Goal: Task Accomplishment & Management: Use online tool/utility

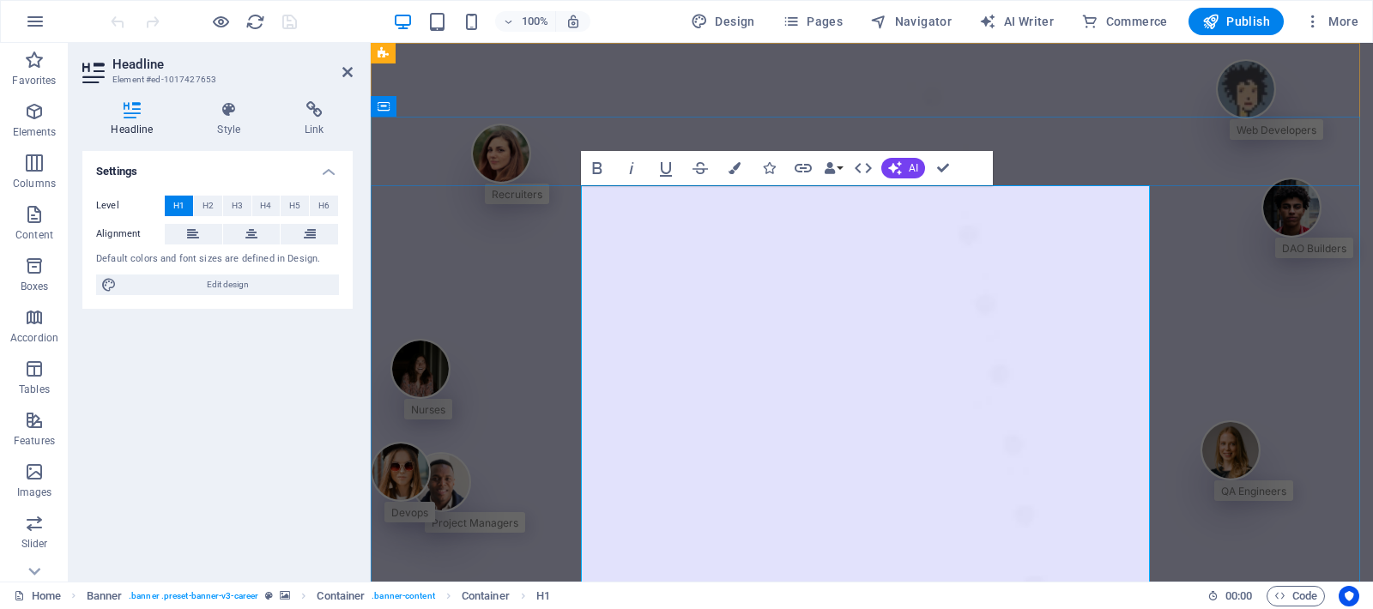
scroll to position [95584, 0]
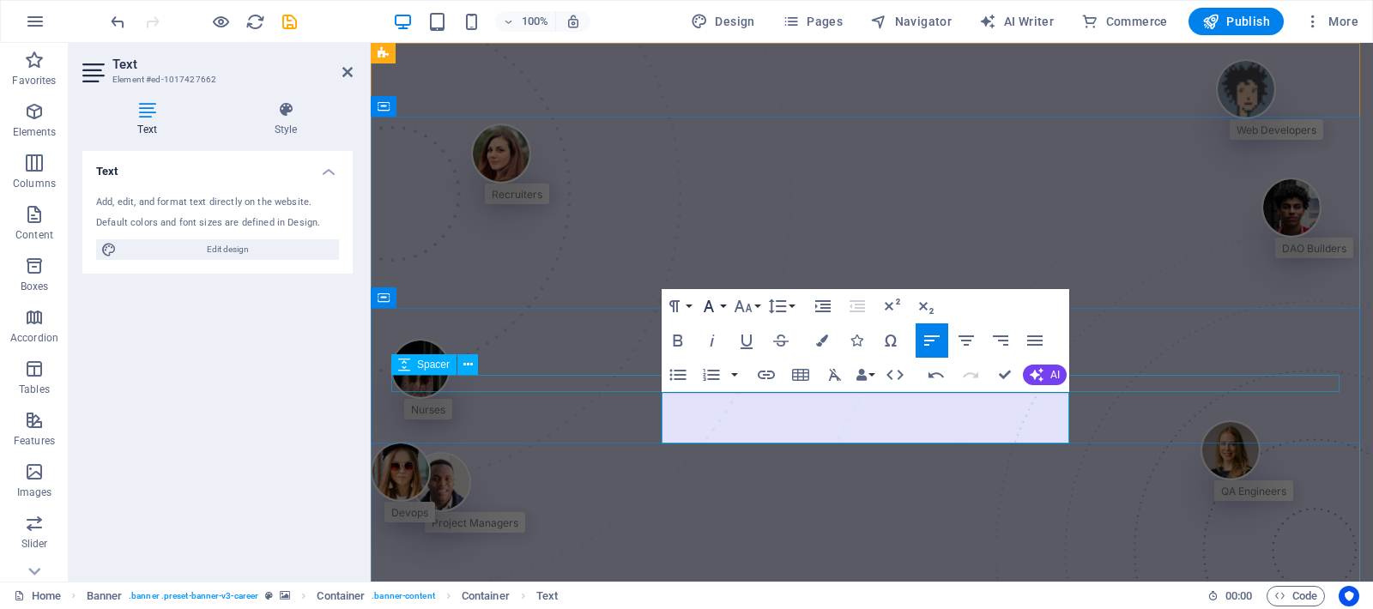
click at [727, 304] on button "Font Family" at bounding box center [712, 306] width 33 height 34
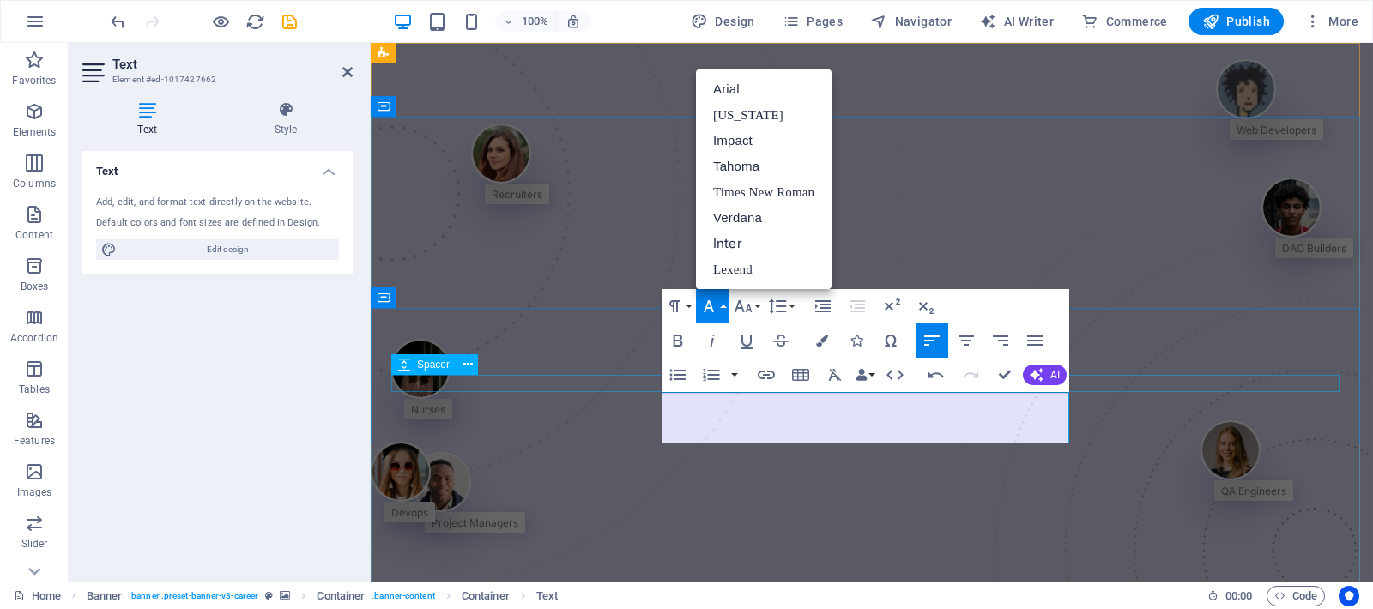
click at [727, 304] on button "Font Family" at bounding box center [712, 306] width 33 height 34
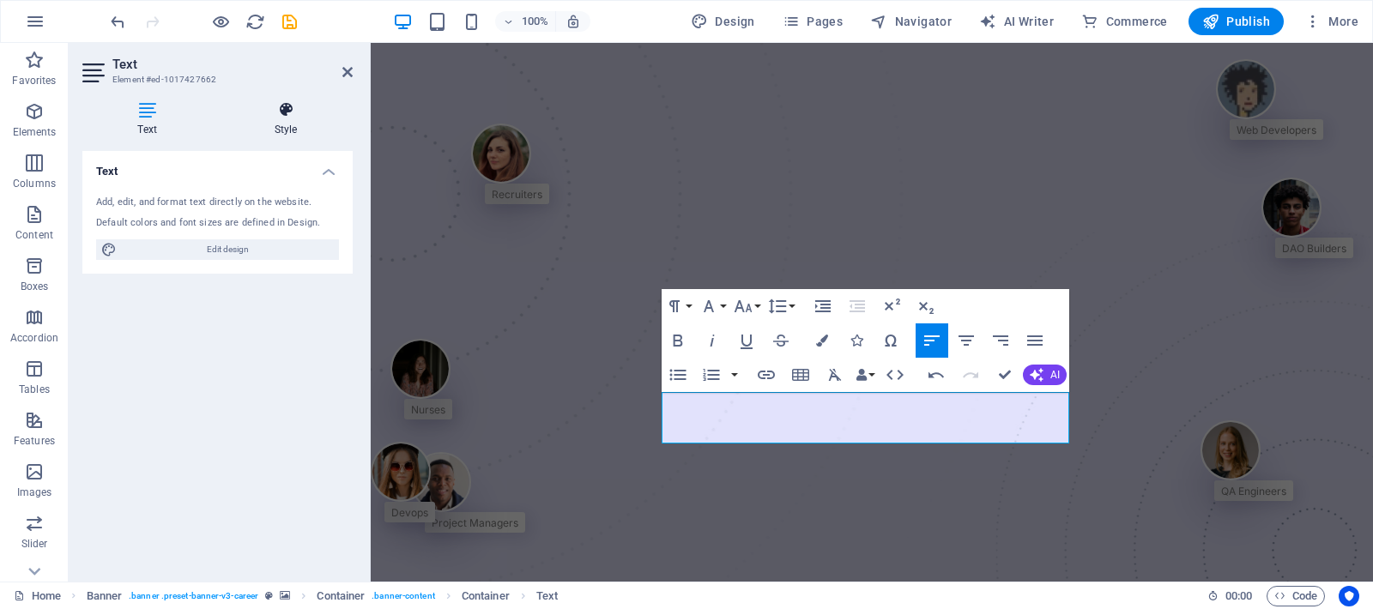
click at [278, 130] on h4 "Style" at bounding box center [286, 119] width 134 height 36
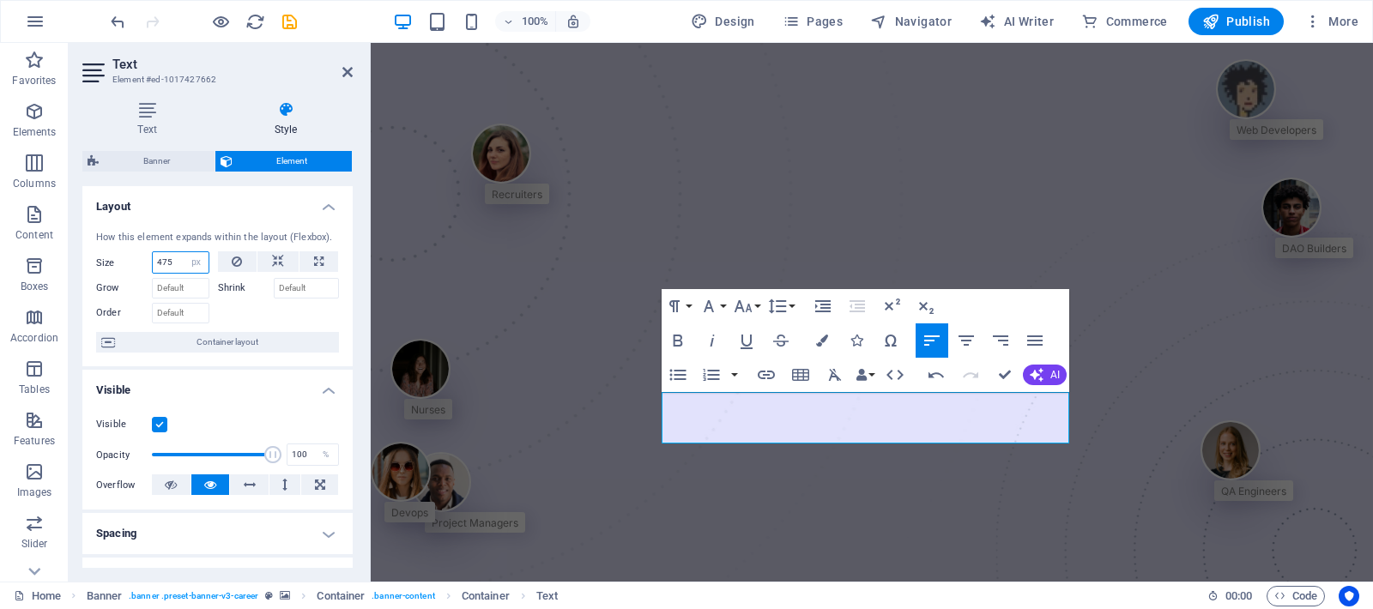
drag, startPoint x: 177, startPoint y: 259, endPoint x: 164, endPoint y: 261, distance: 13.0
click at [151, 253] on div "Size 475 Default auto px % 1/1 1/2 1/3 1/4 1/5 1/6 1/7 1/8 1/9 1/10" at bounding box center [152, 262] width 113 height 22
type input "525"
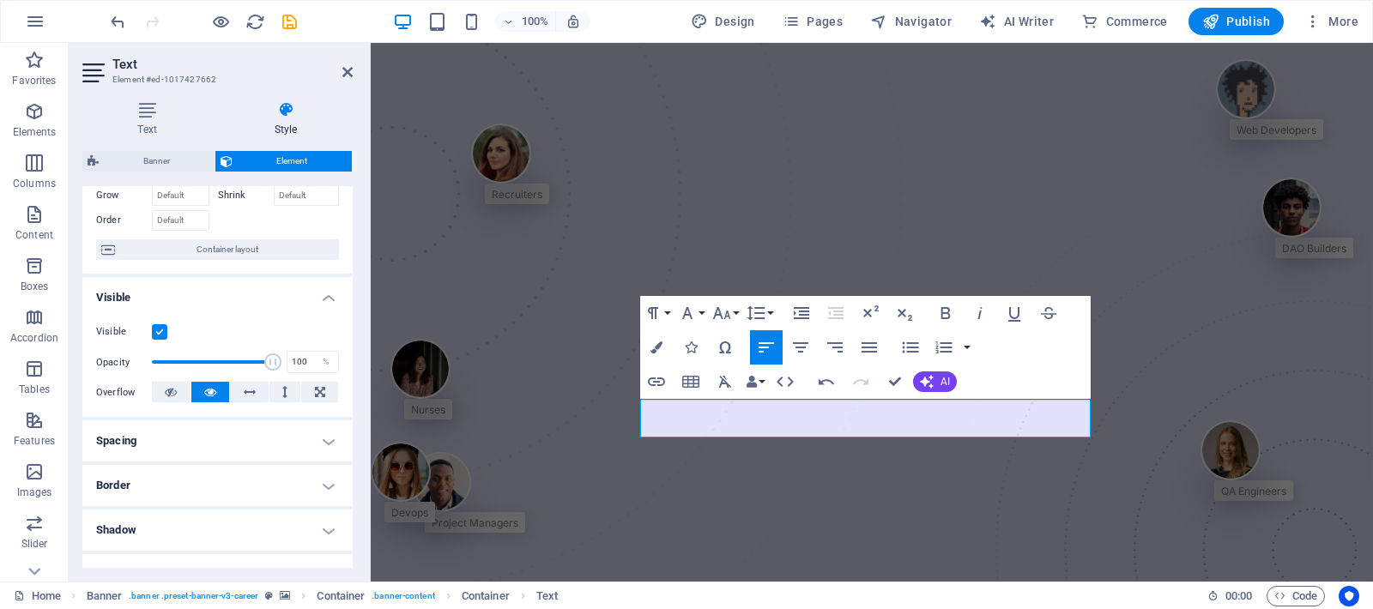
scroll to position [128, 0]
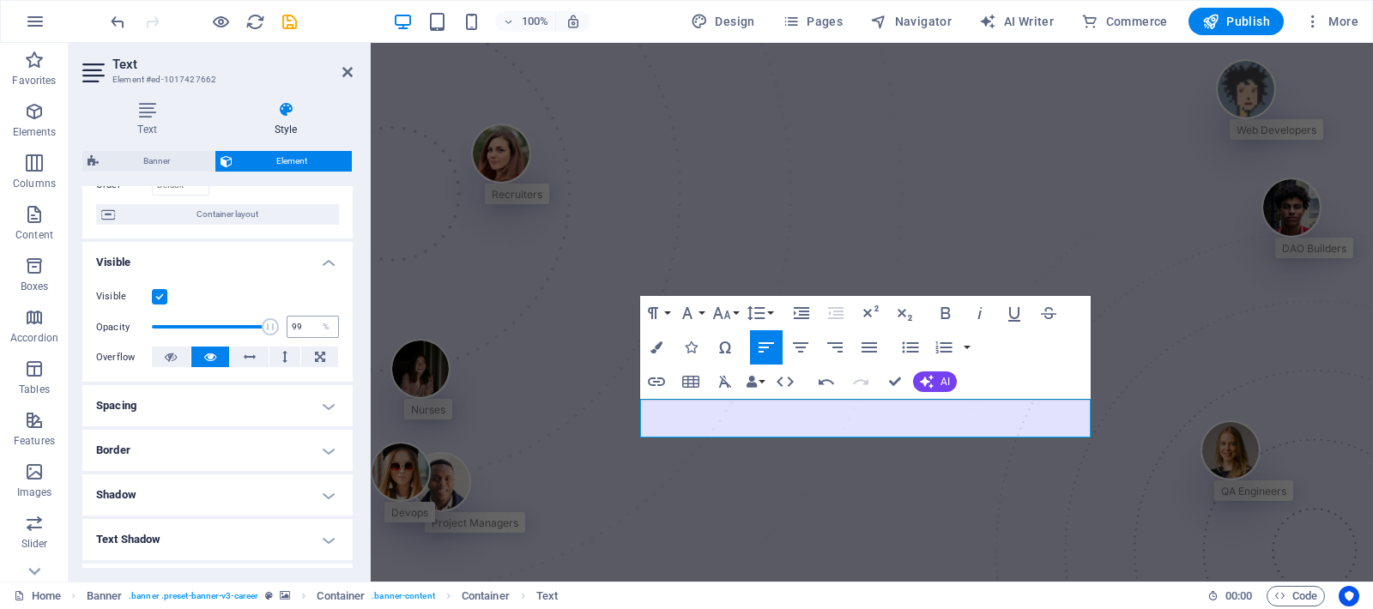
type input "100"
drag, startPoint x: 268, startPoint y: 323, endPoint x: 295, endPoint y: 325, distance: 27.5
click at [294, 320] on div "Opacity 100 %" at bounding box center [217, 327] width 243 height 26
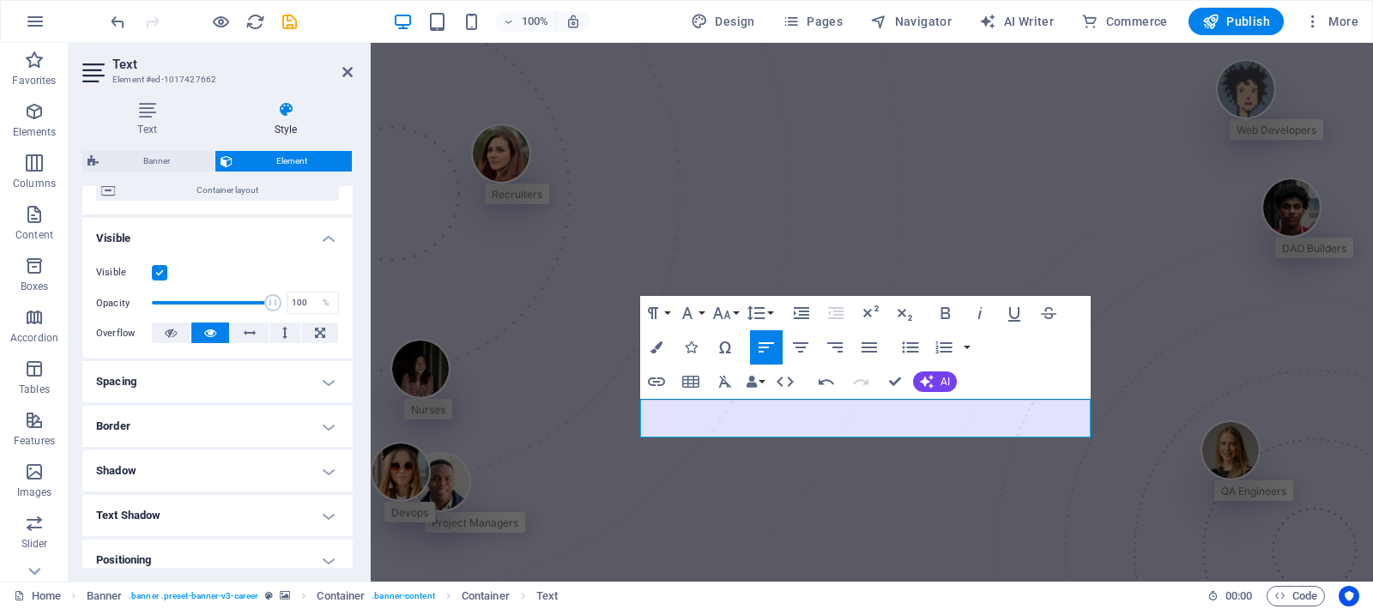
click at [190, 386] on h4 "Spacing" at bounding box center [217, 381] width 270 height 41
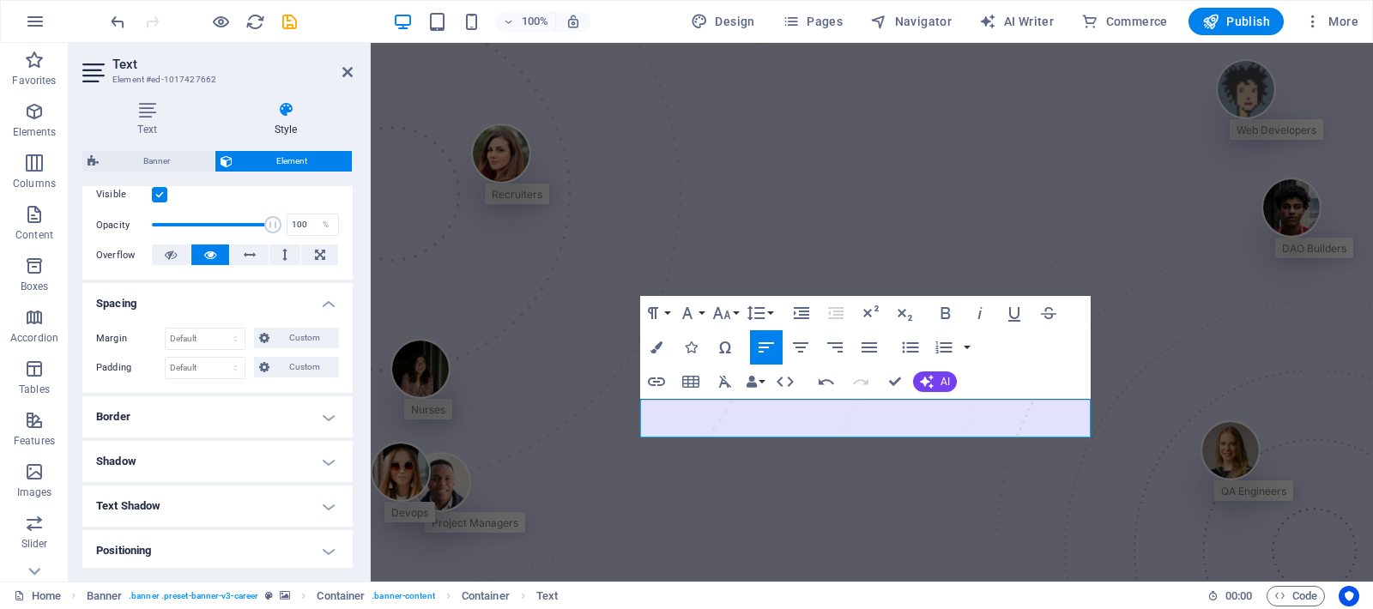
scroll to position [244, 0]
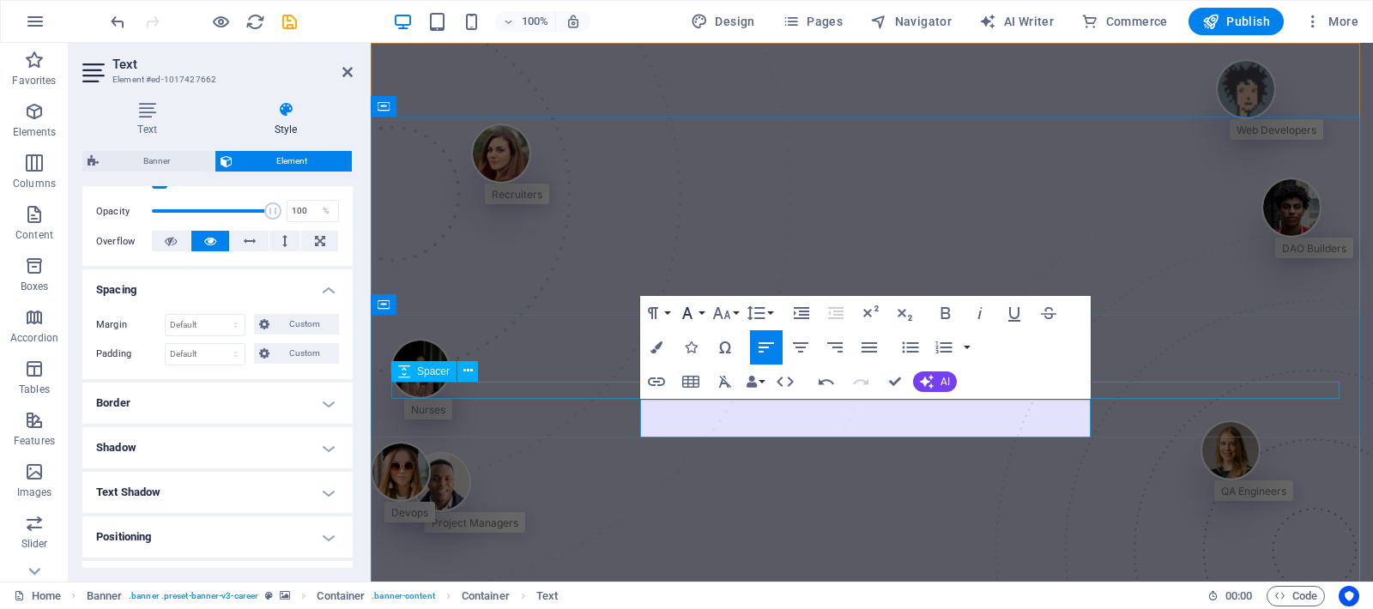
click at [698, 312] on button "Font Family" at bounding box center [690, 313] width 33 height 34
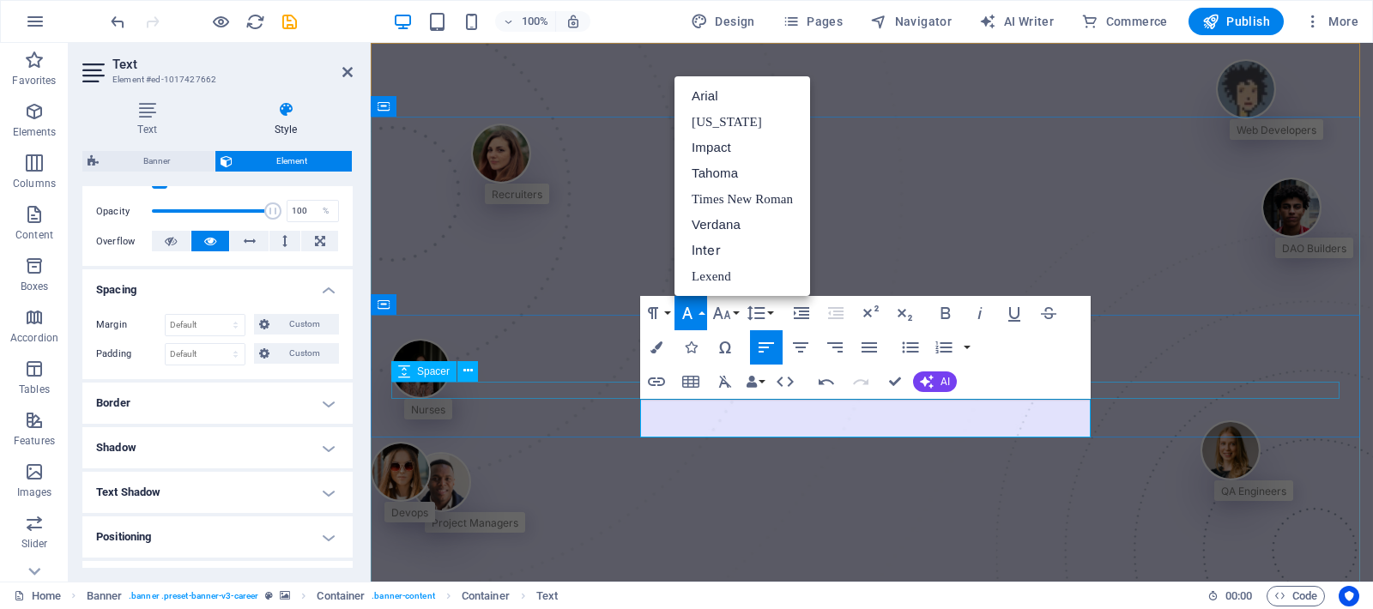
click at [699, 312] on button "Font Family" at bounding box center [690, 313] width 33 height 34
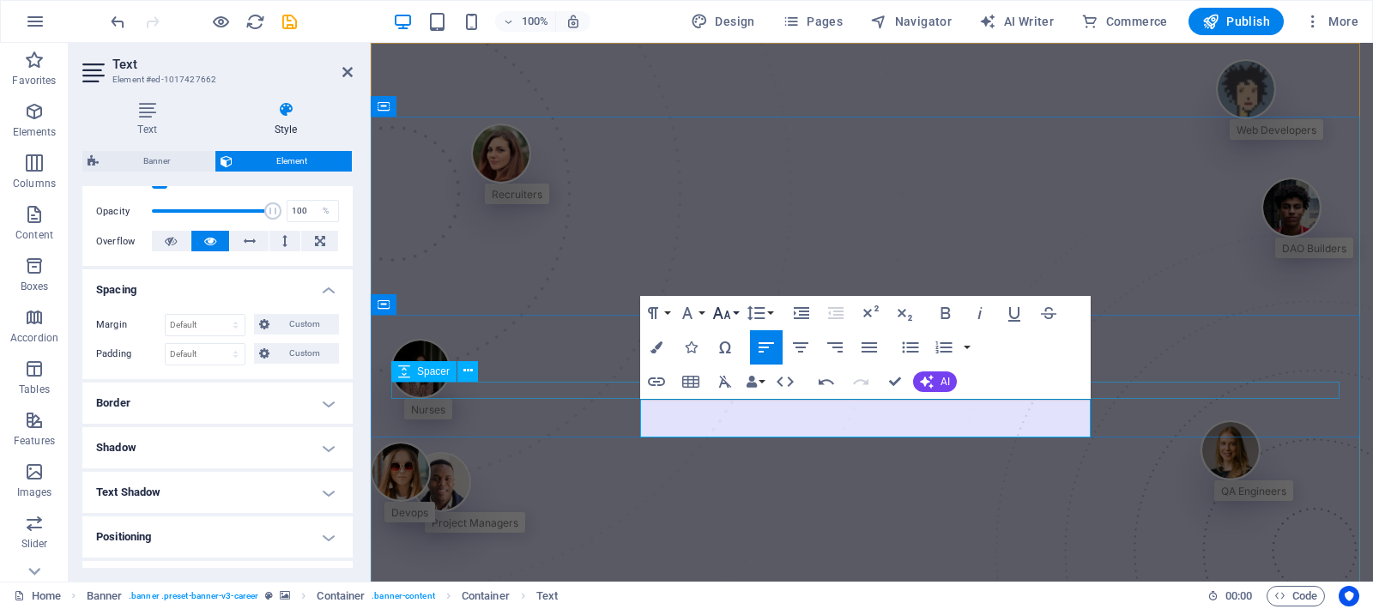
click at [733, 311] on button "Font Size" at bounding box center [725, 313] width 33 height 34
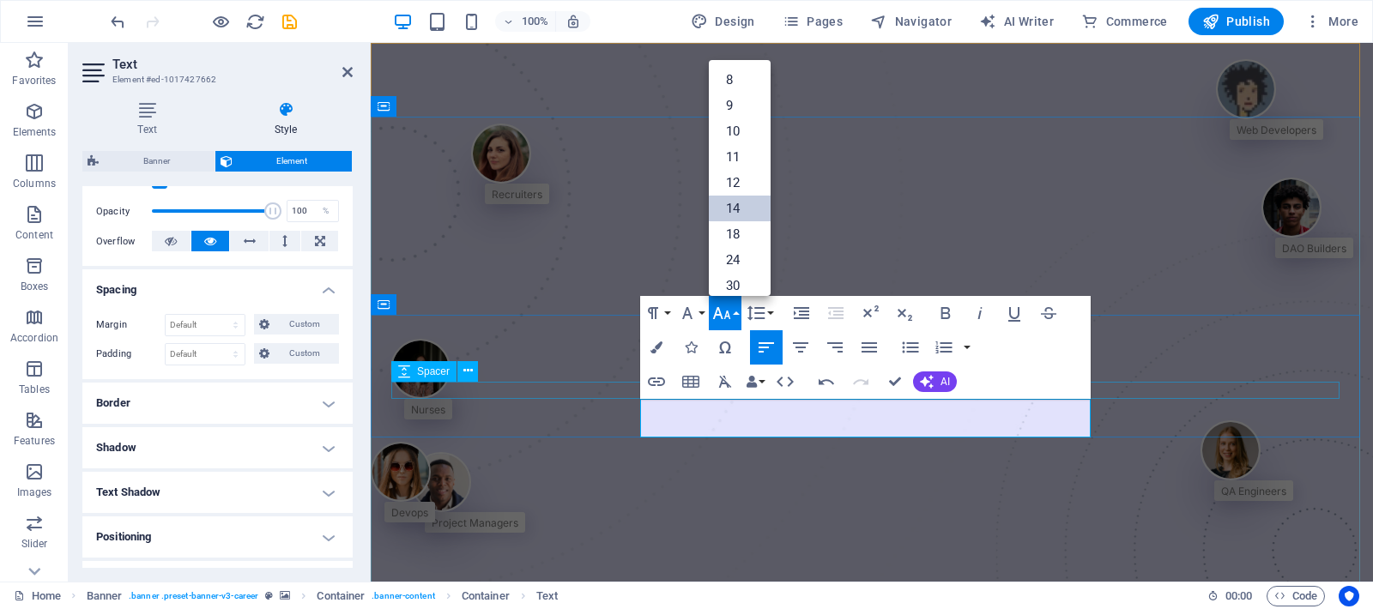
click at [734, 207] on link "14" at bounding box center [740, 209] width 62 height 26
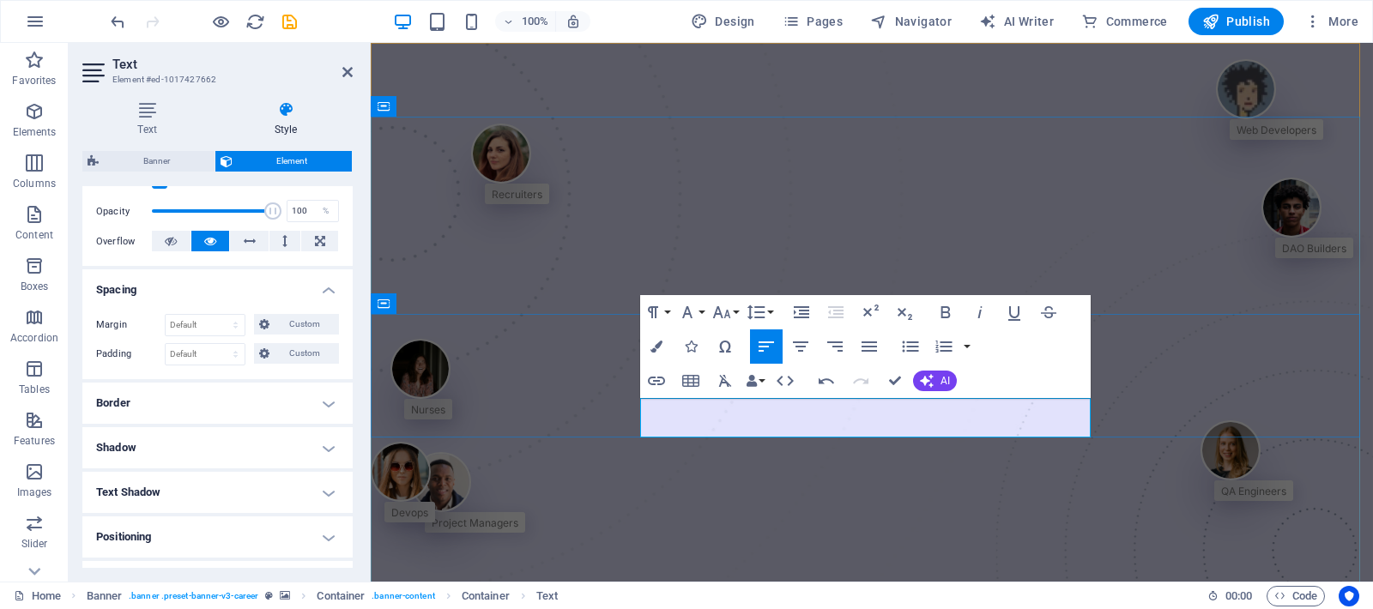
click at [728, 311] on icon "button" at bounding box center [721, 312] width 21 height 21
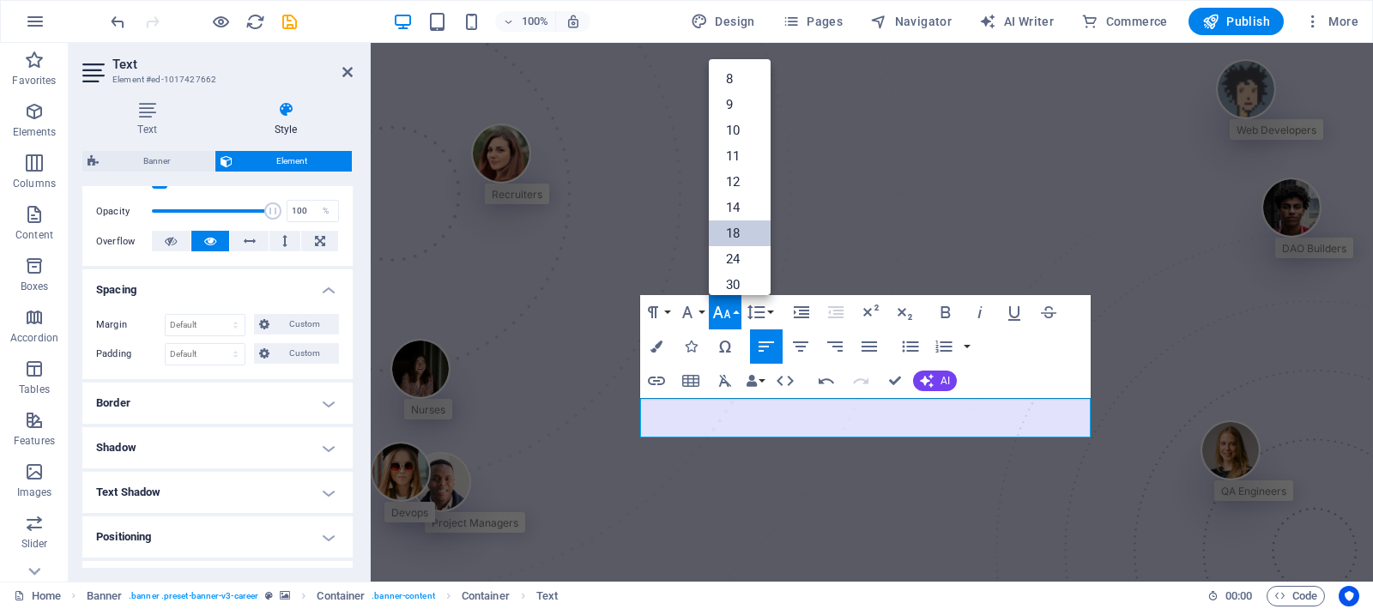
click at [732, 230] on link "18" at bounding box center [740, 234] width 62 height 26
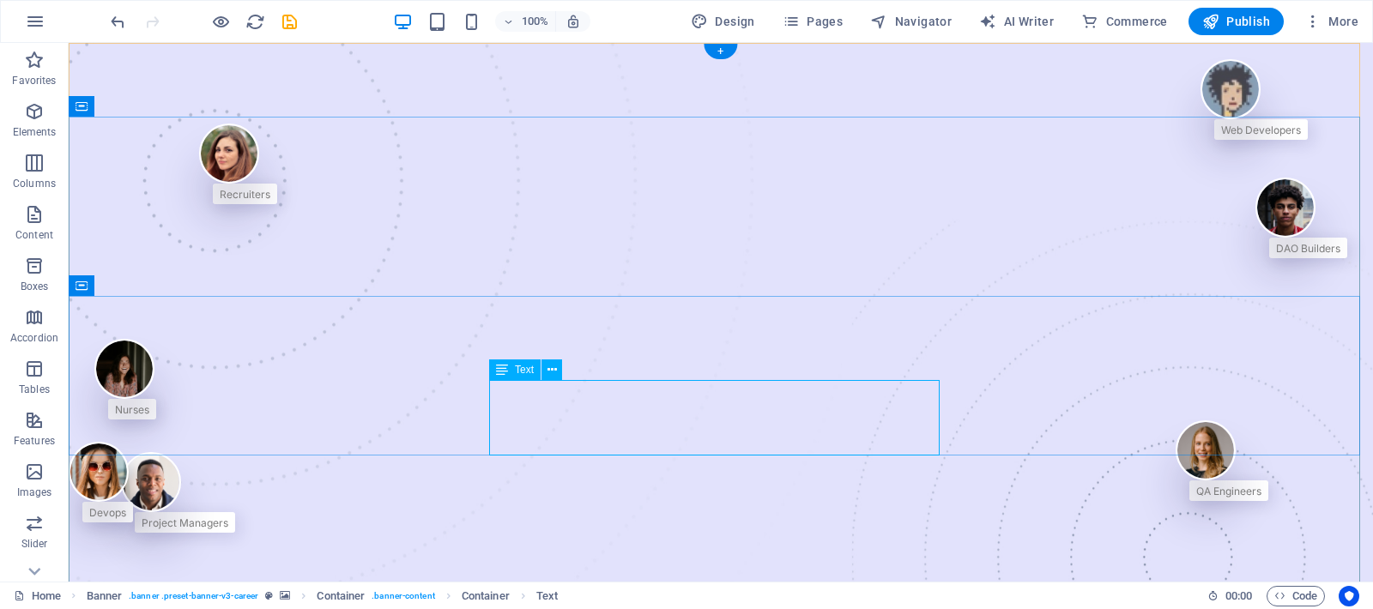
select select "px"
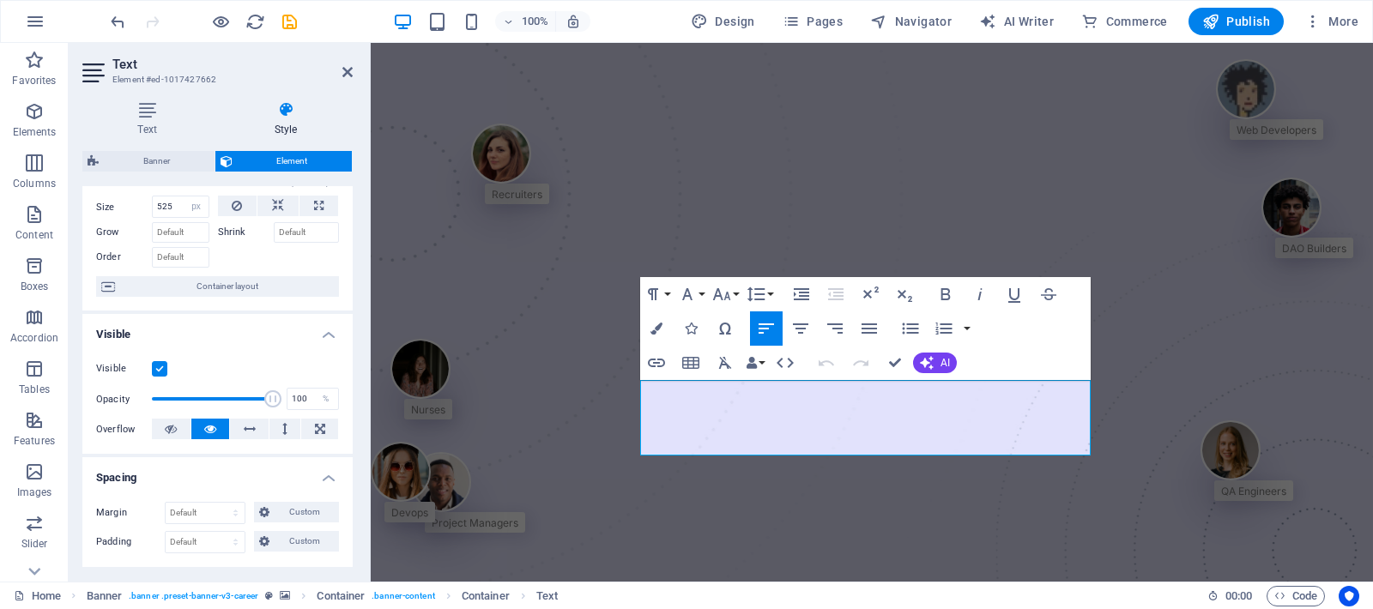
scroll to position [0, 0]
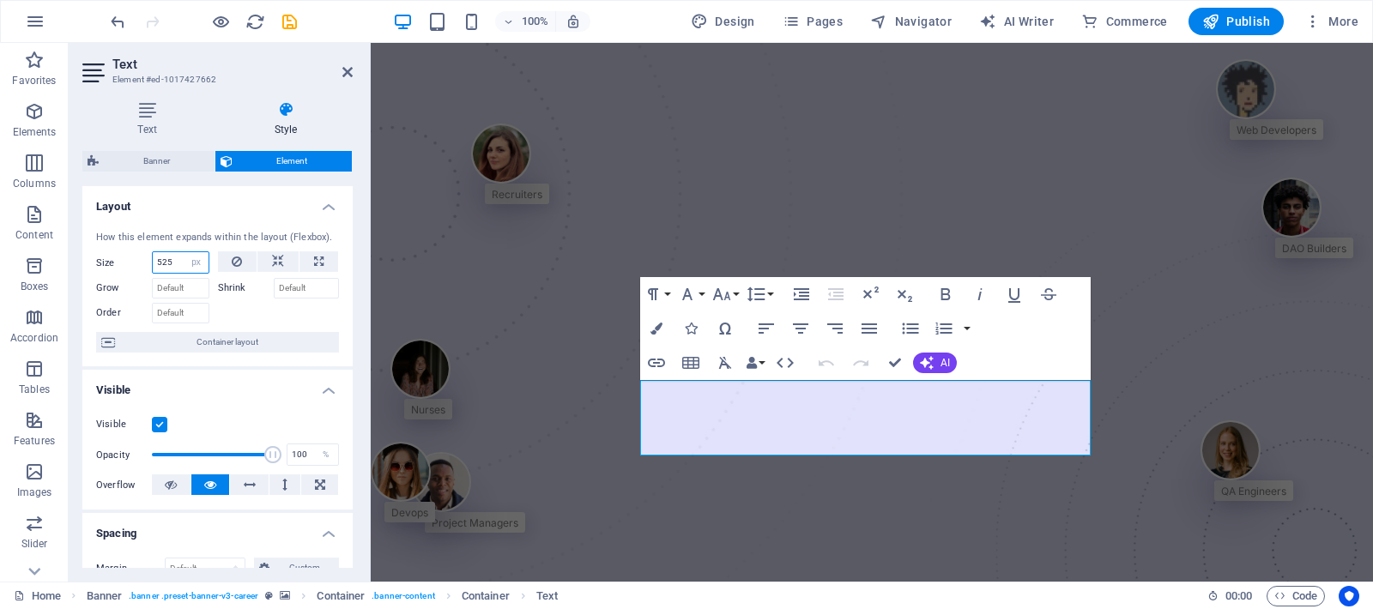
drag, startPoint x: 175, startPoint y: 268, endPoint x: 154, endPoint y: 251, distance: 27.5
click at [152, 254] on div "525 Default auto px % 1/1 1/2 1/3 1/4 1/5 1/6 1/7 1/8 1/9 1/10" at bounding box center [180, 262] width 57 height 22
type input "625"
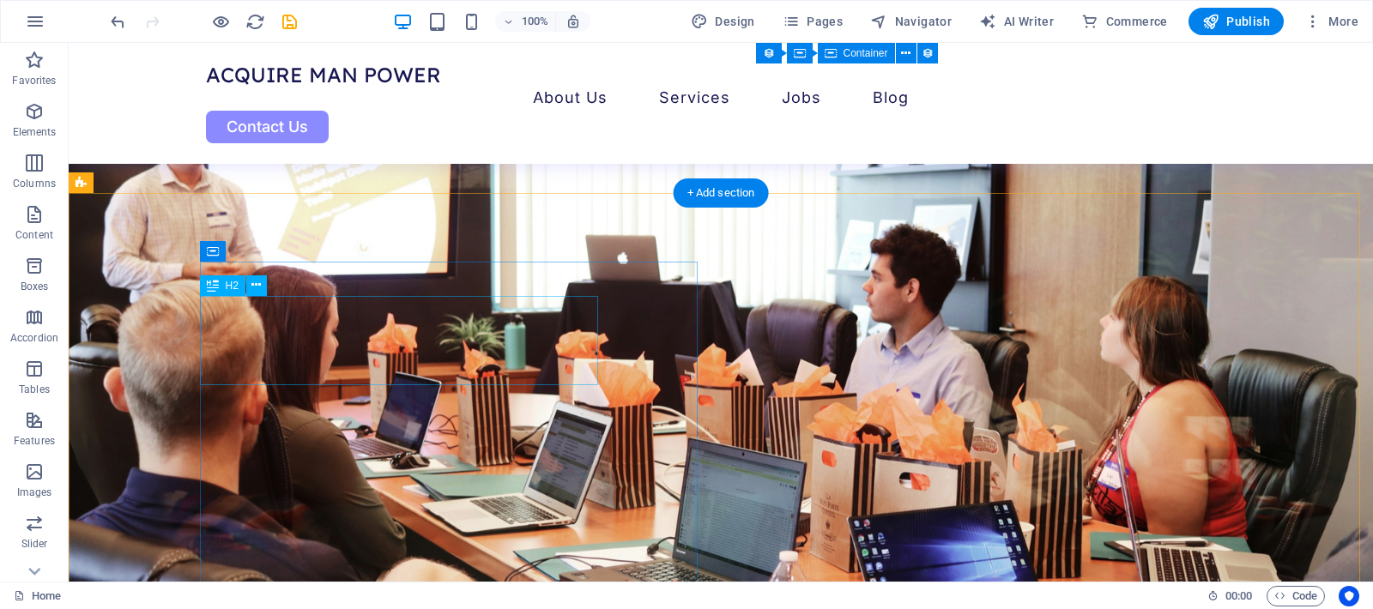
scroll to position [5321, 0]
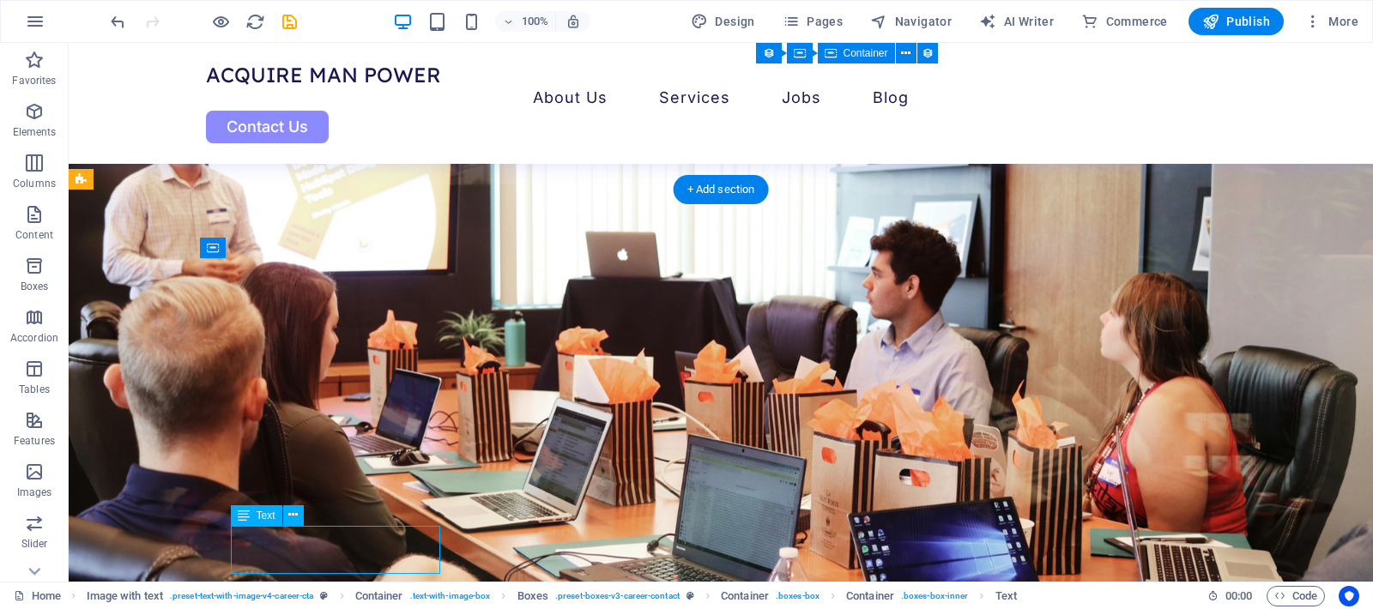
drag, startPoint x: 266, startPoint y: 547, endPoint x: 335, endPoint y: 590, distance: 80.9
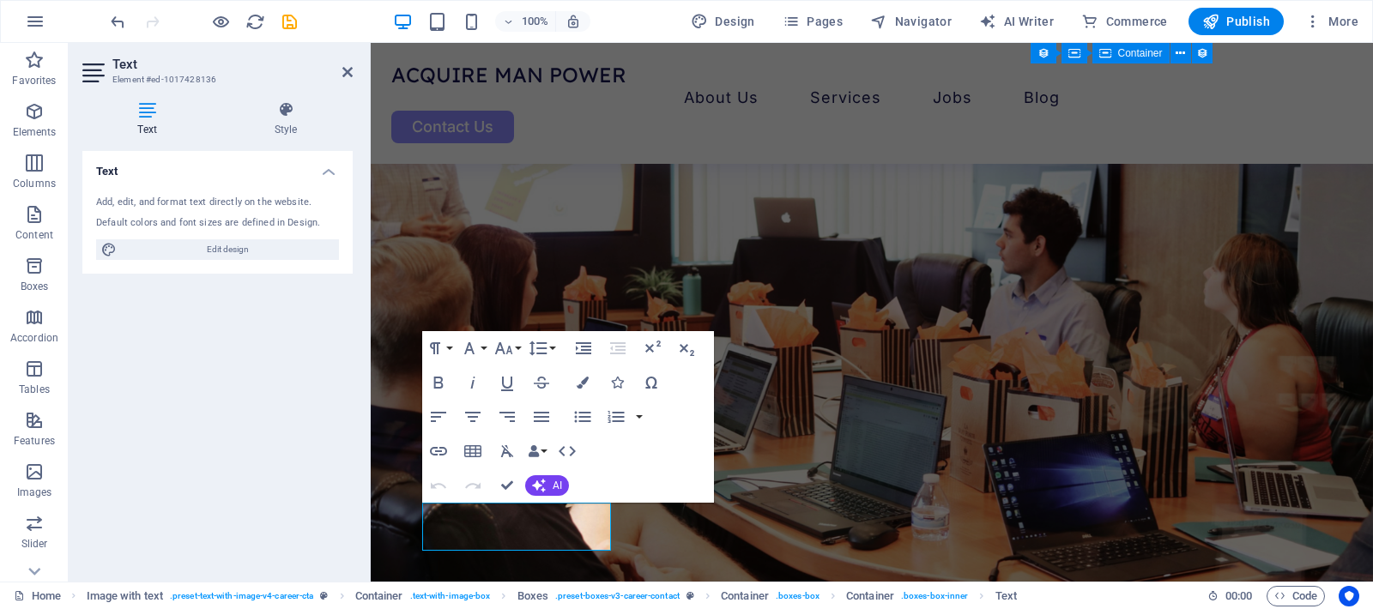
click at [143, 121] on h4 "Text" at bounding box center [150, 119] width 136 height 36
click at [194, 253] on span "Edit design" at bounding box center [228, 249] width 212 height 21
select select "px"
select select "400"
select select "px"
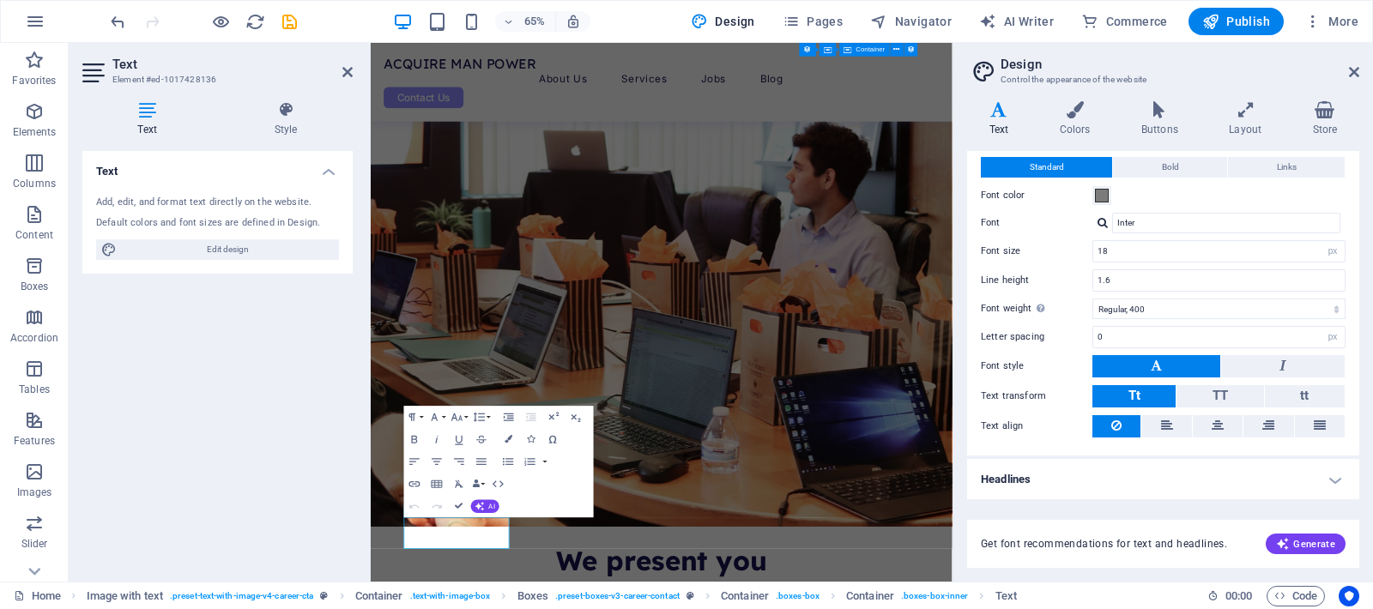
scroll to position [0, 0]
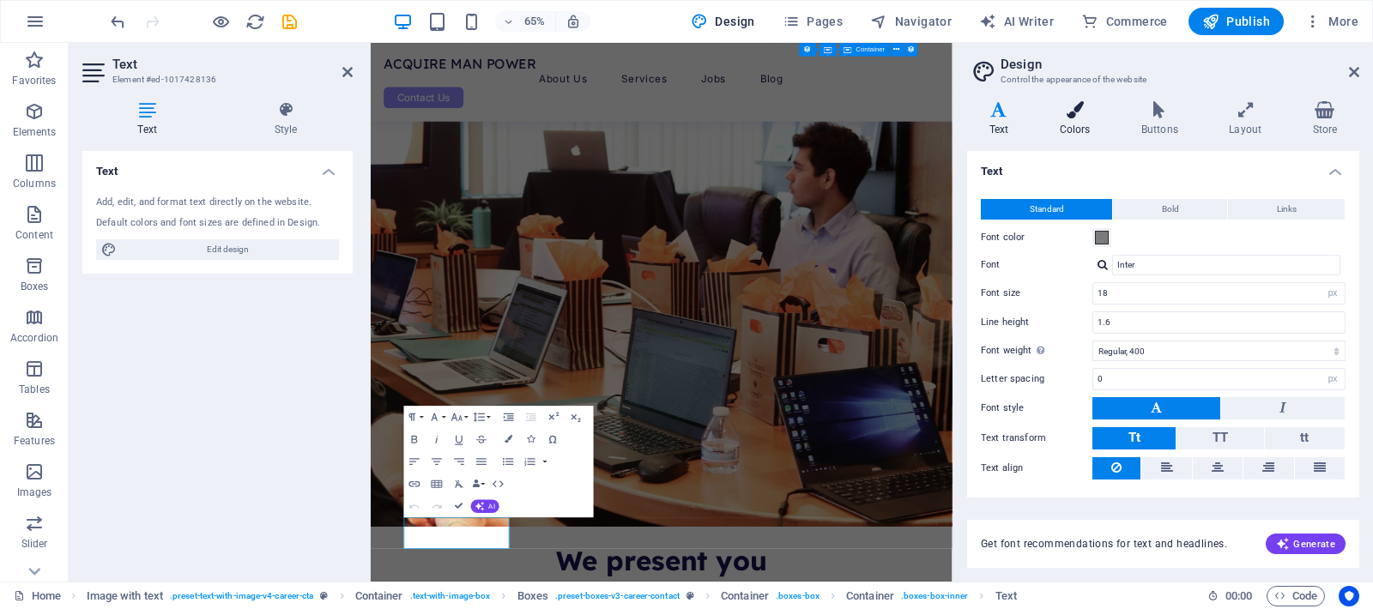
click at [1076, 111] on icon at bounding box center [1074, 109] width 75 height 17
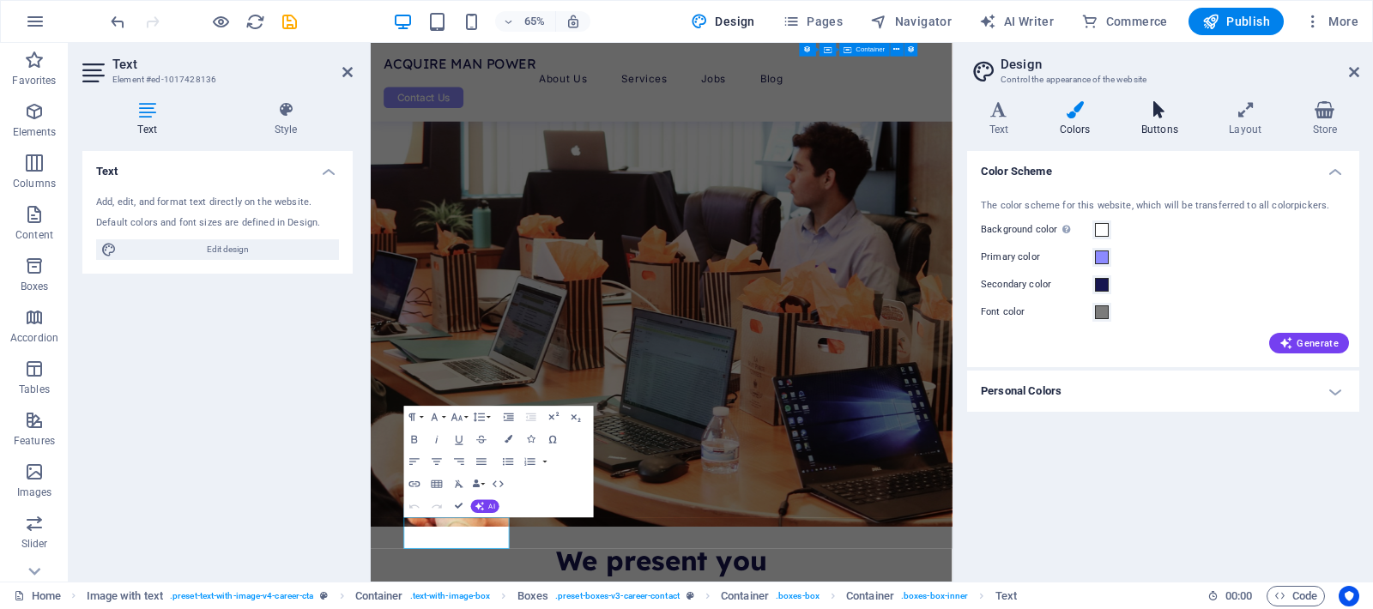
click at [1153, 118] on icon at bounding box center [1159, 109] width 81 height 17
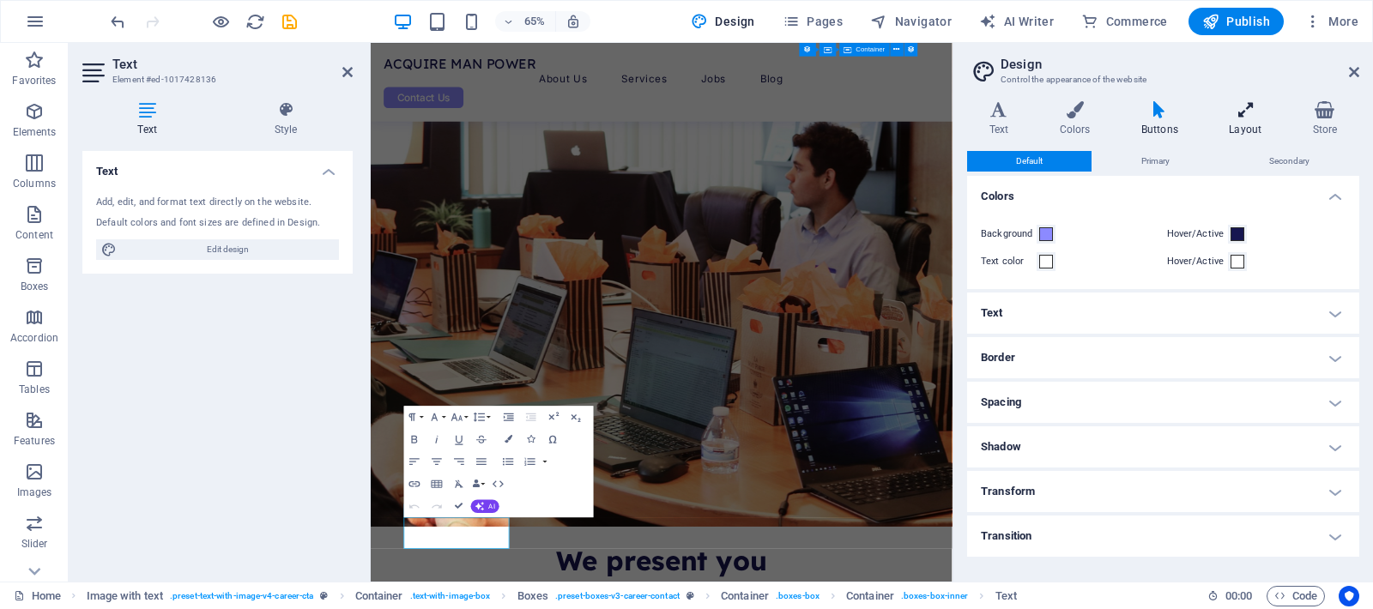
click at [1234, 120] on h4 "Layout" at bounding box center [1248, 119] width 83 height 36
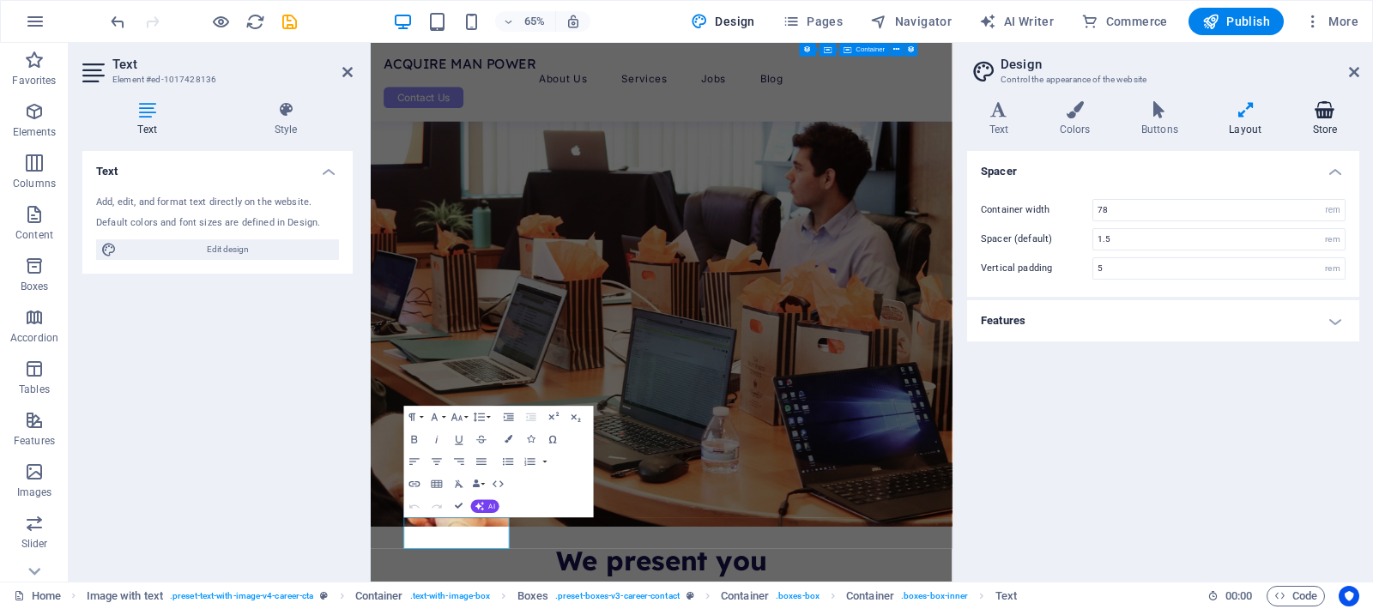
click at [1335, 112] on icon at bounding box center [1325, 109] width 69 height 17
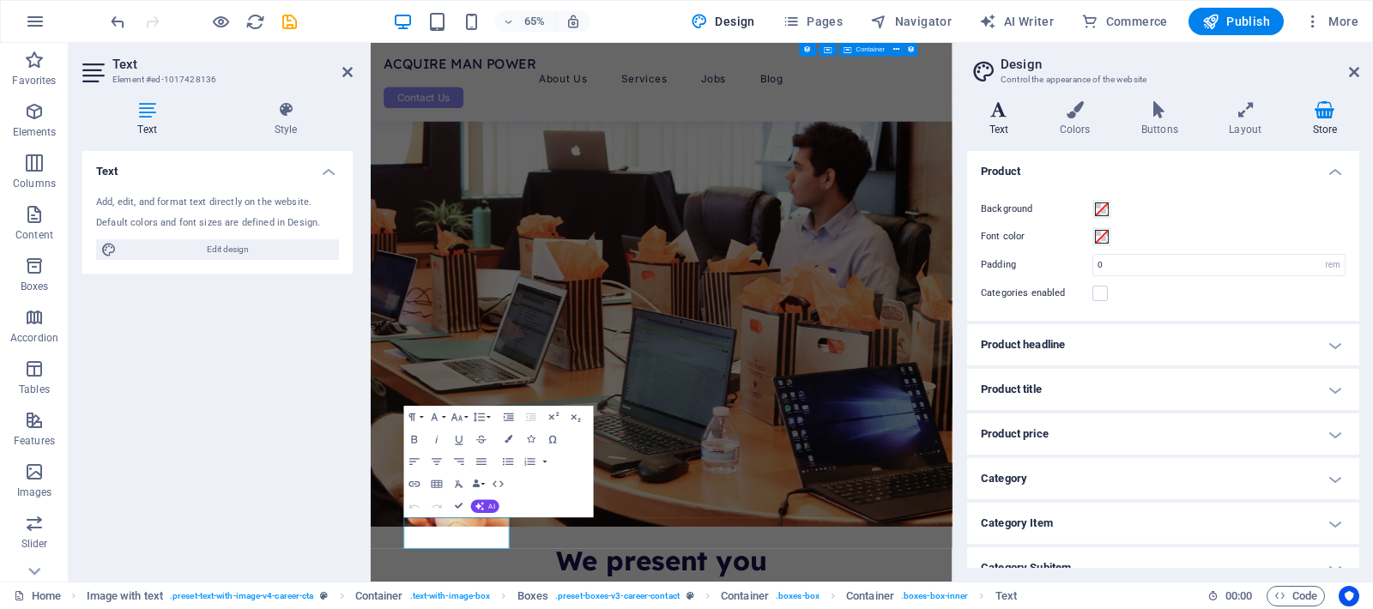
click at [997, 130] on h4 "Text" at bounding box center [1002, 119] width 70 height 36
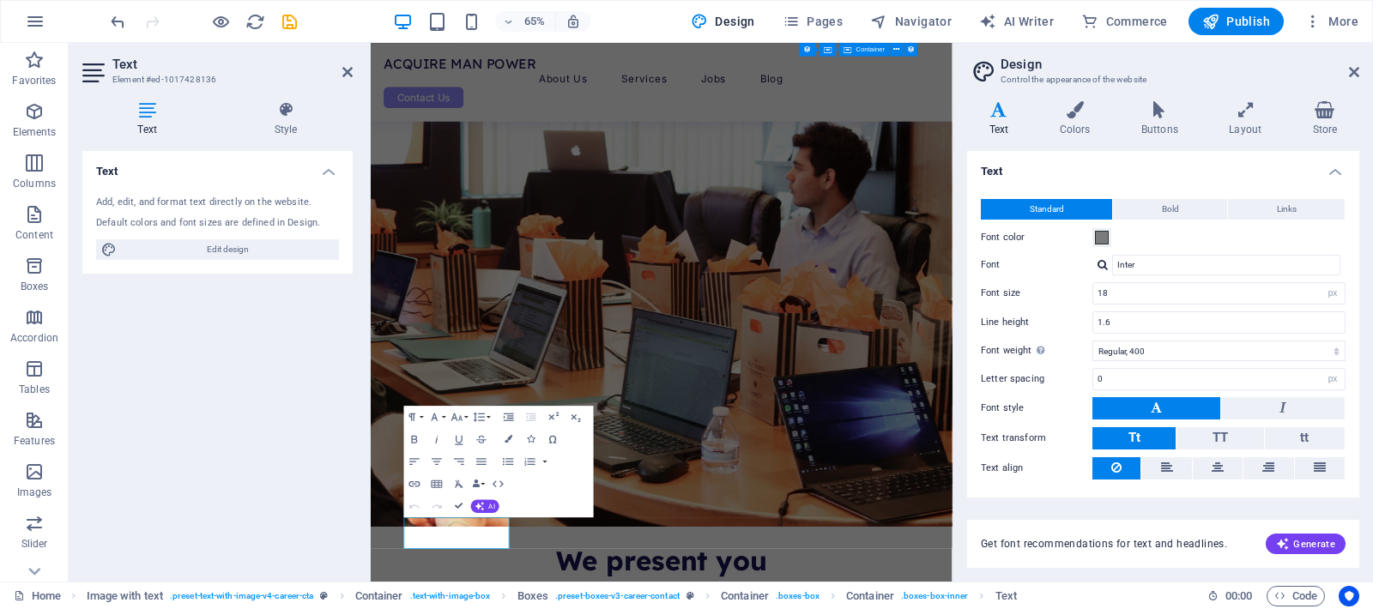
click at [142, 108] on icon at bounding box center [147, 109] width 130 height 17
click at [154, 112] on icon at bounding box center [147, 109] width 130 height 17
click at [228, 245] on span "Edit design" at bounding box center [228, 249] width 212 height 21
click at [1354, 71] on icon at bounding box center [1354, 72] width 10 height 14
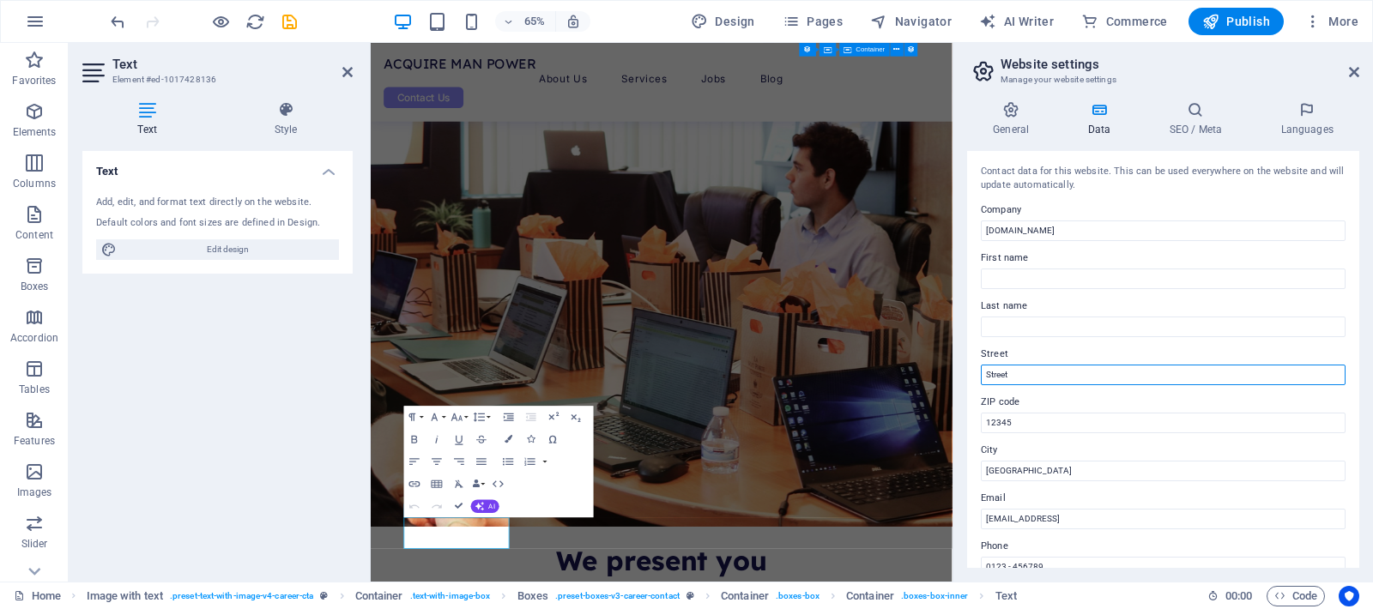
drag, startPoint x: 1402, startPoint y: 420, endPoint x: 1217, endPoint y: 559, distance: 232.2
drag, startPoint x: 1411, startPoint y: 412, endPoint x: 1236, endPoint y: 545, distance: 220.5
click at [1019, 371] on input "Street" at bounding box center [1163, 375] width 365 height 21
type input "Girinagar"
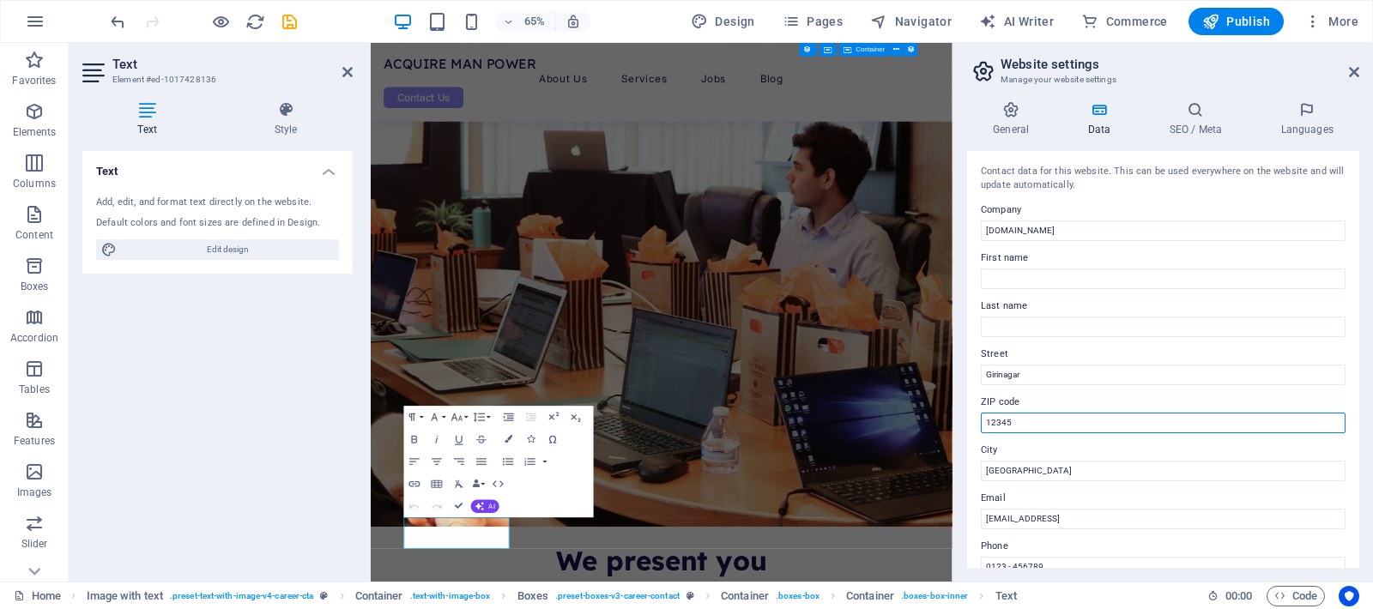
drag, startPoint x: 1004, startPoint y: 422, endPoint x: 986, endPoint y: 412, distance: 20.8
click at [981, 414] on input "12345" at bounding box center [1163, 423] width 365 height 21
type input "560004"
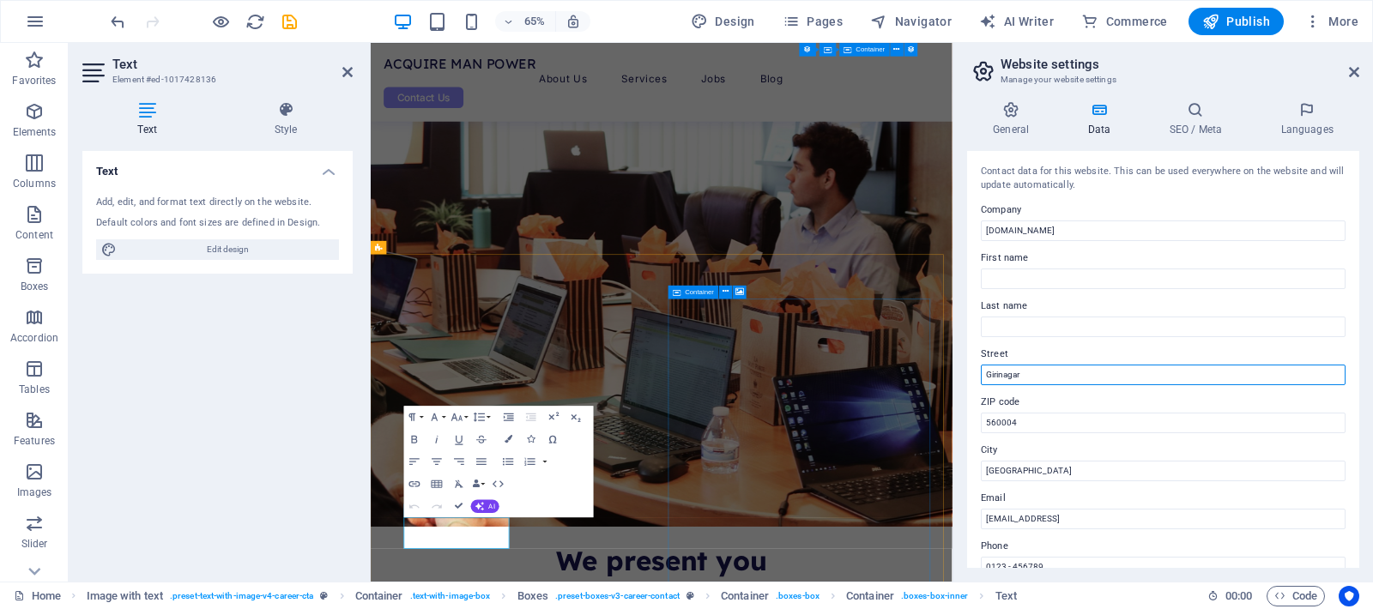
drag, startPoint x: 1393, startPoint y: 421, endPoint x: 1227, endPoint y: 546, distance: 207.8
drag, startPoint x: 1049, startPoint y: 379, endPoint x: 966, endPoint y: 363, distance: 84.0
click at [966, 363] on div "General Data SEO / Meta Languages Website name jobs.getwinedata.com Logo Drag f…" at bounding box center [1163, 335] width 420 height 494
click at [1004, 375] on input "Girinagar" at bounding box center [1163, 375] width 365 height 21
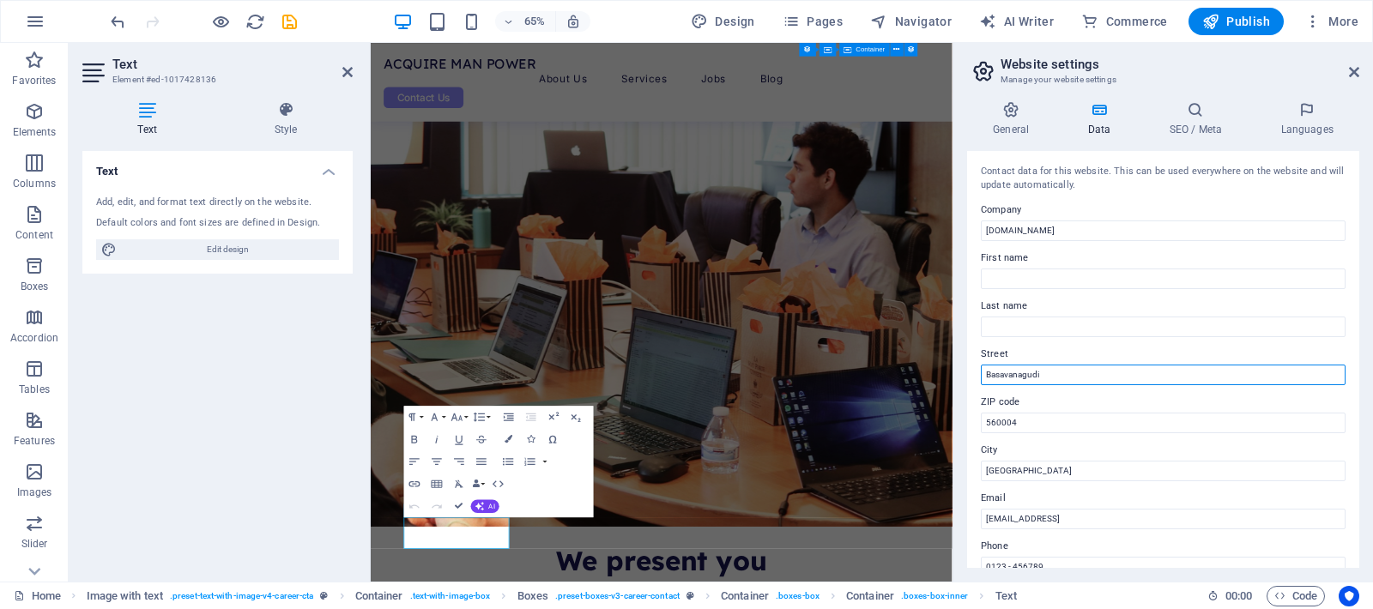
type input "Basavanagudi"
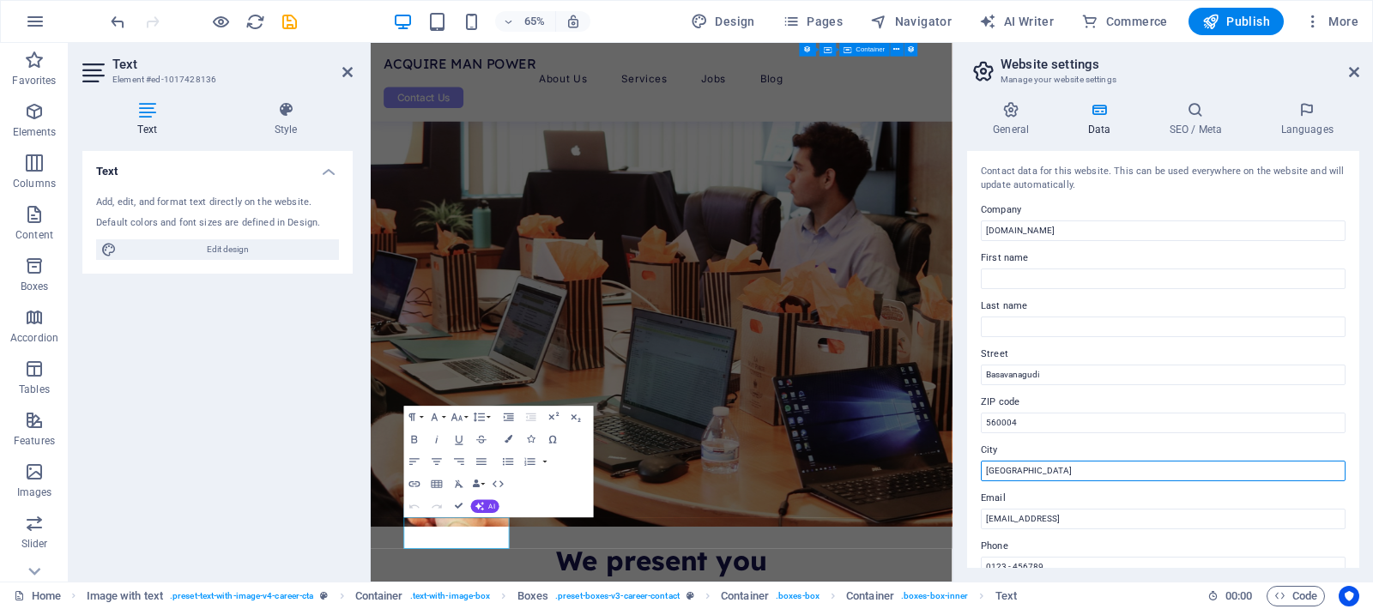
click at [956, 463] on aside "Website settings Manage your website settings General Data SEO / Meta Languages…" at bounding box center [1162, 312] width 420 height 539
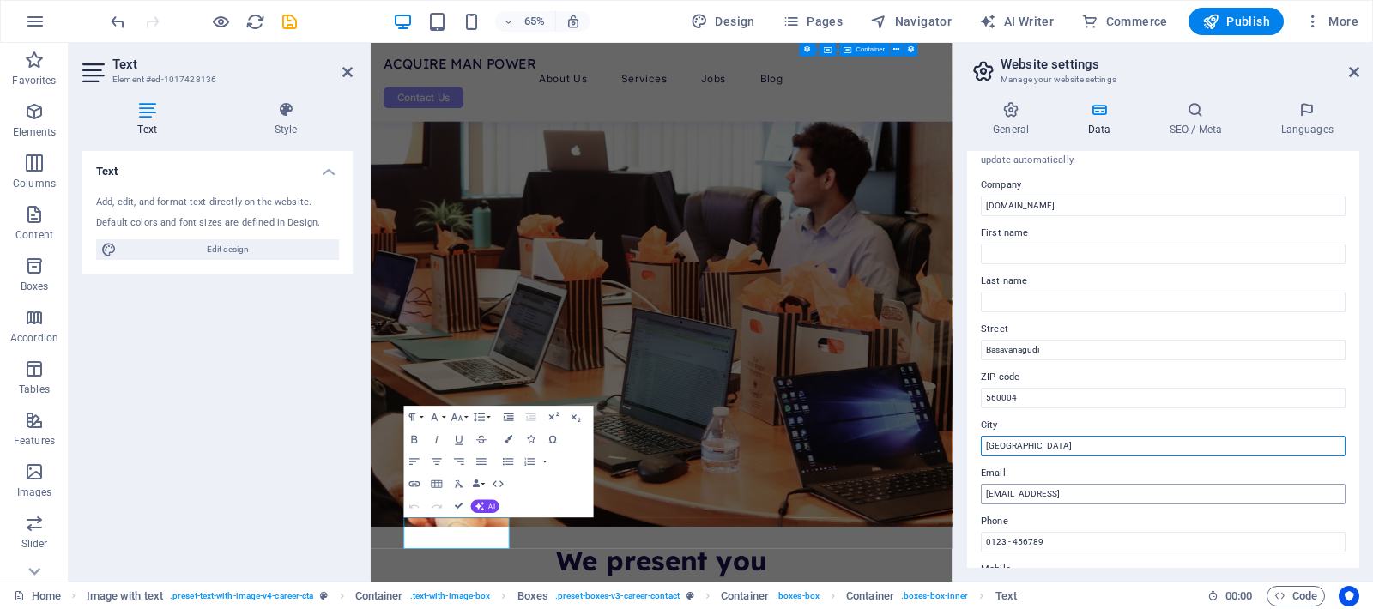
scroll to position [40, 0]
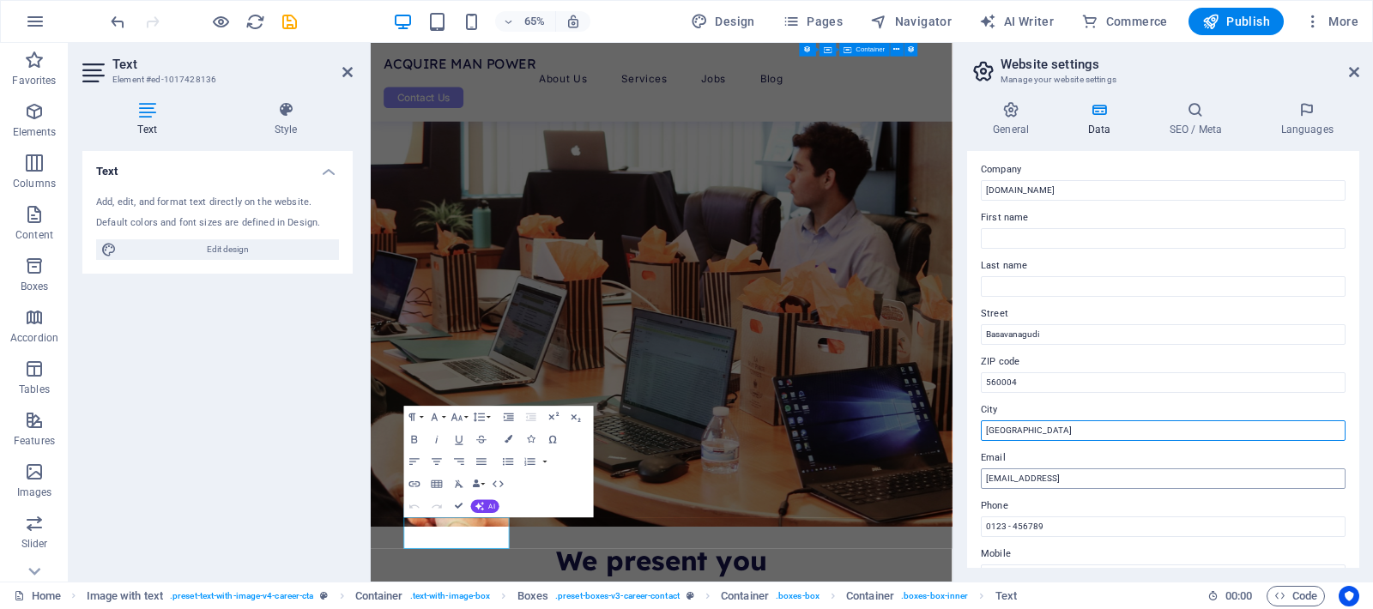
type input "[GEOGRAPHIC_DATA]"
drag, startPoint x: 1184, startPoint y: 480, endPoint x: 990, endPoint y: 476, distance: 194.0
click at [990, 476] on input "b3662da5e9b61d519f93ead81ef5cb@plesk.local" at bounding box center [1163, 478] width 365 height 21
type input "b"
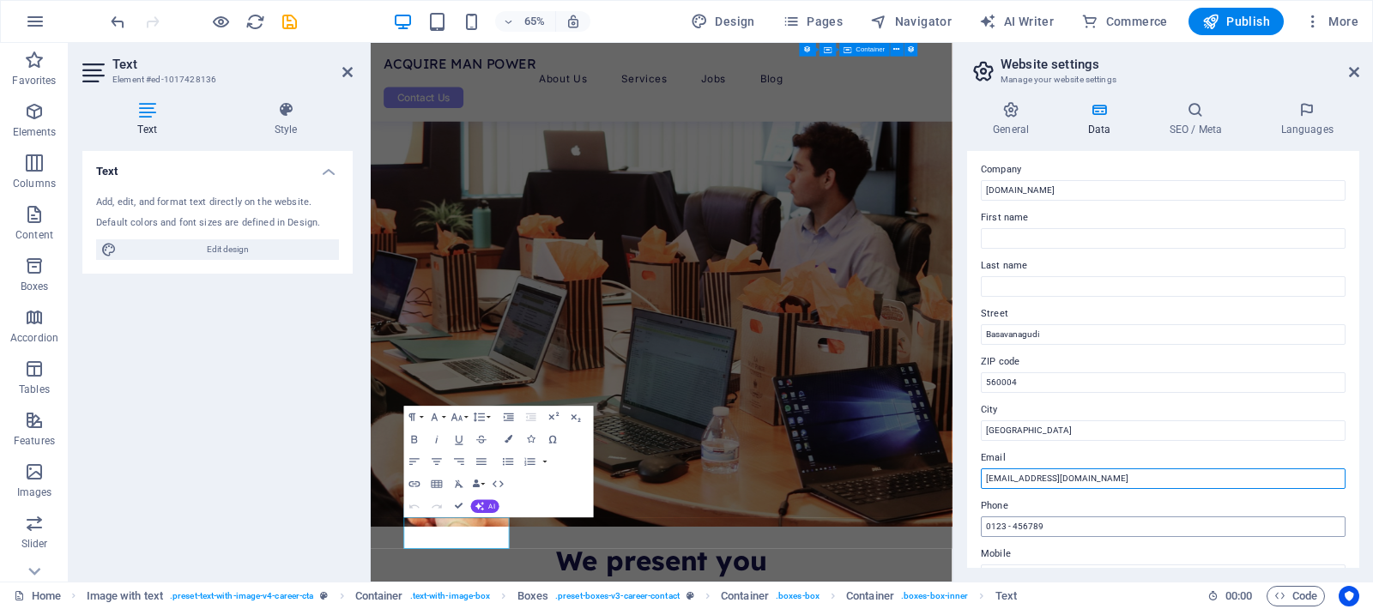
type input "[EMAIL_ADDRESS][DOMAIN_NAME]"
click at [1056, 528] on input "0123 - 456789" at bounding box center [1163, 527] width 365 height 21
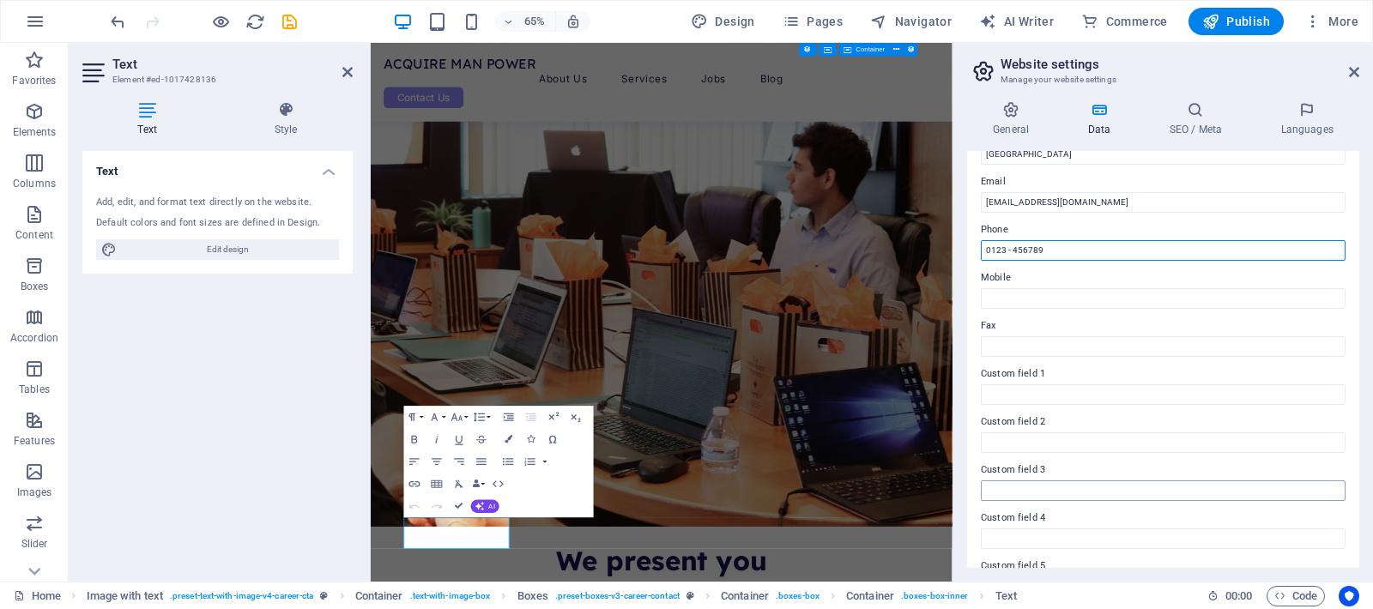
scroll to position [406, 0]
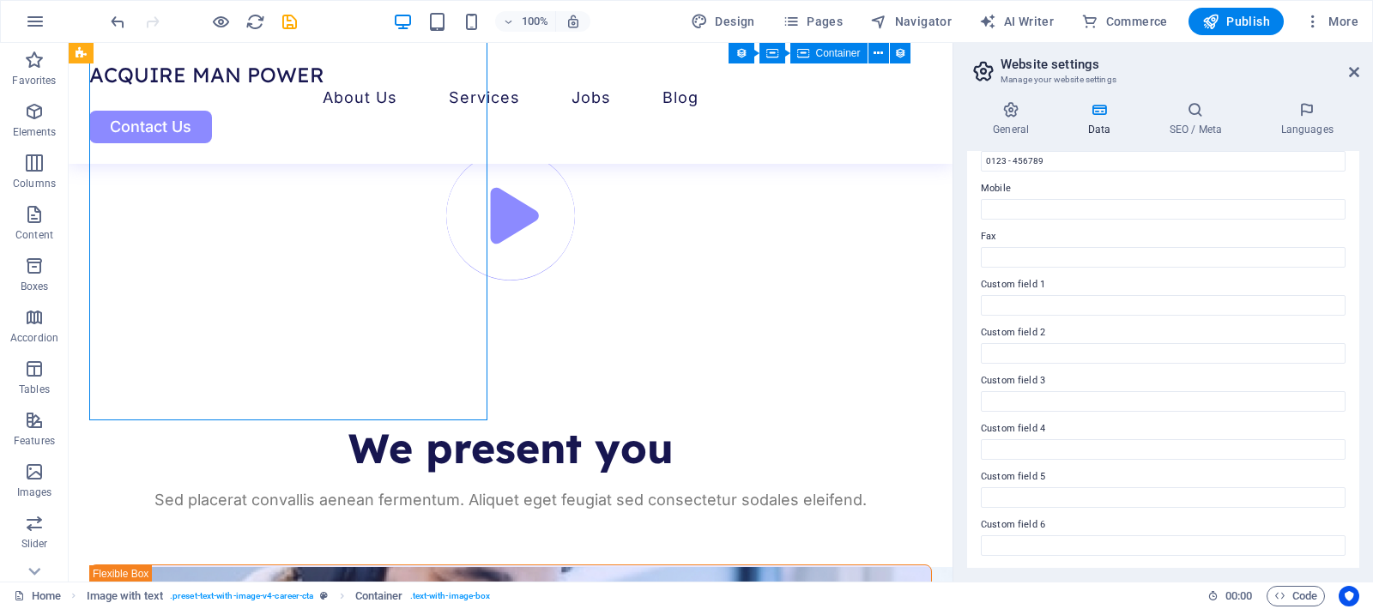
scroll to position [5825, 0]
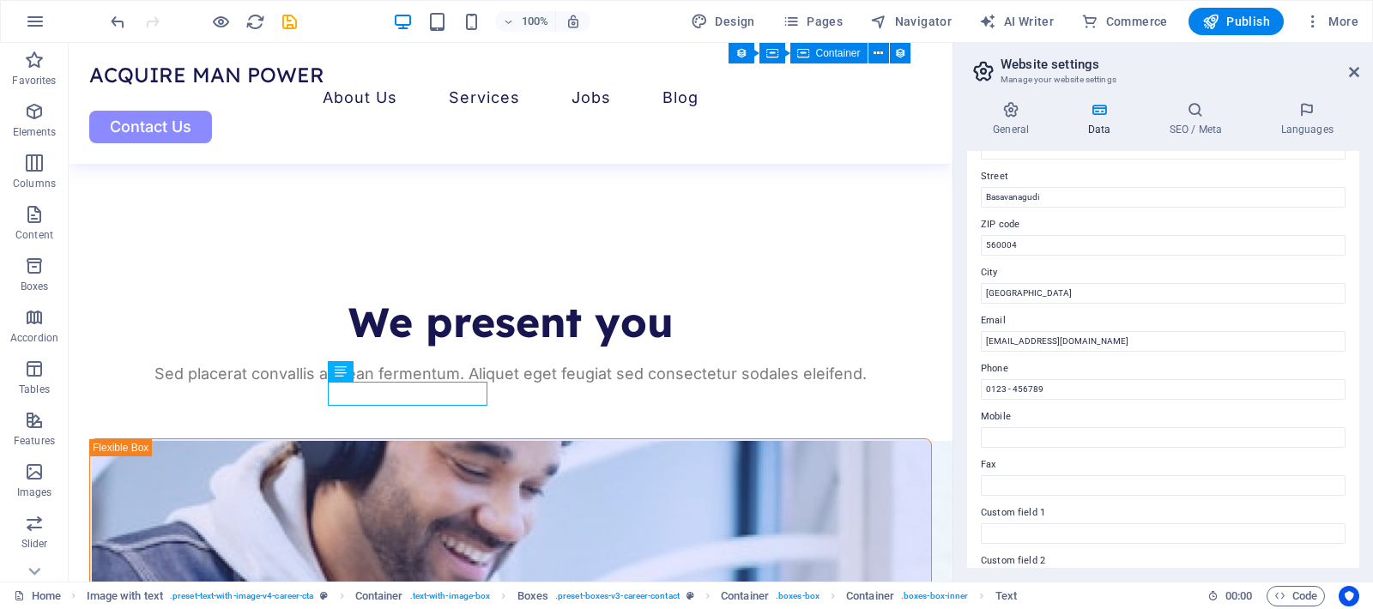
scroll to position [0, 0]
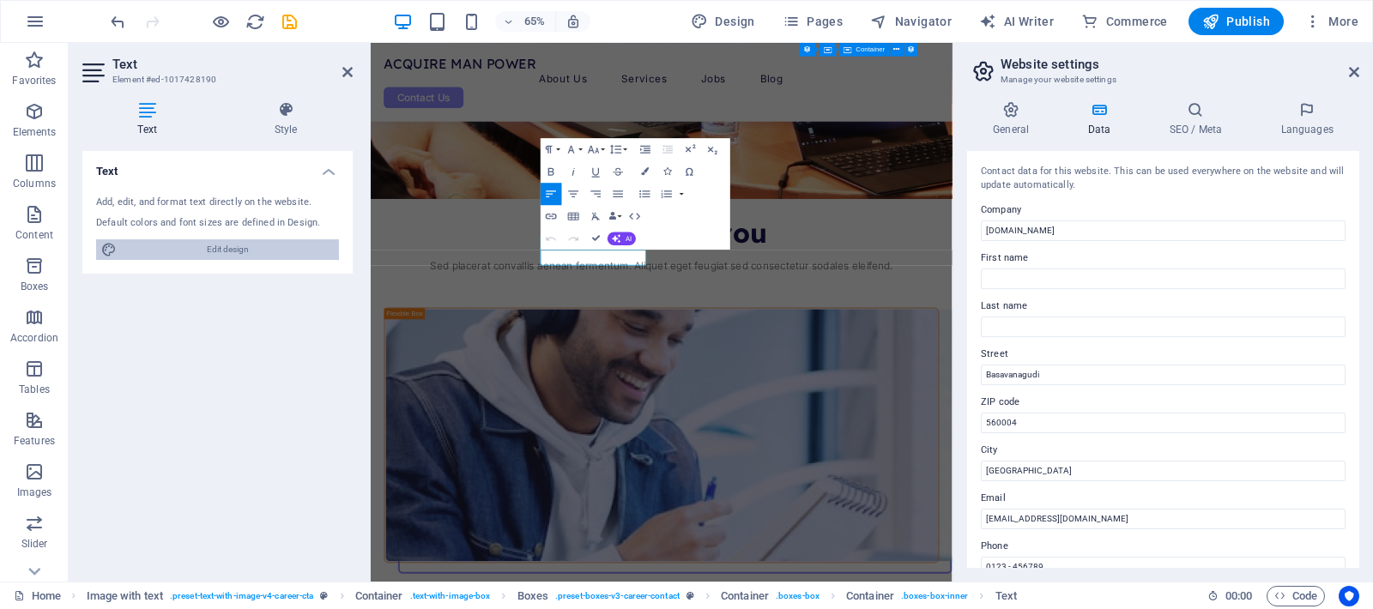
click at [216, 244] on span "Edit design" at bounding box center [228, 249] width 212 height 21
select select "px"
select select "400"
select select "px"
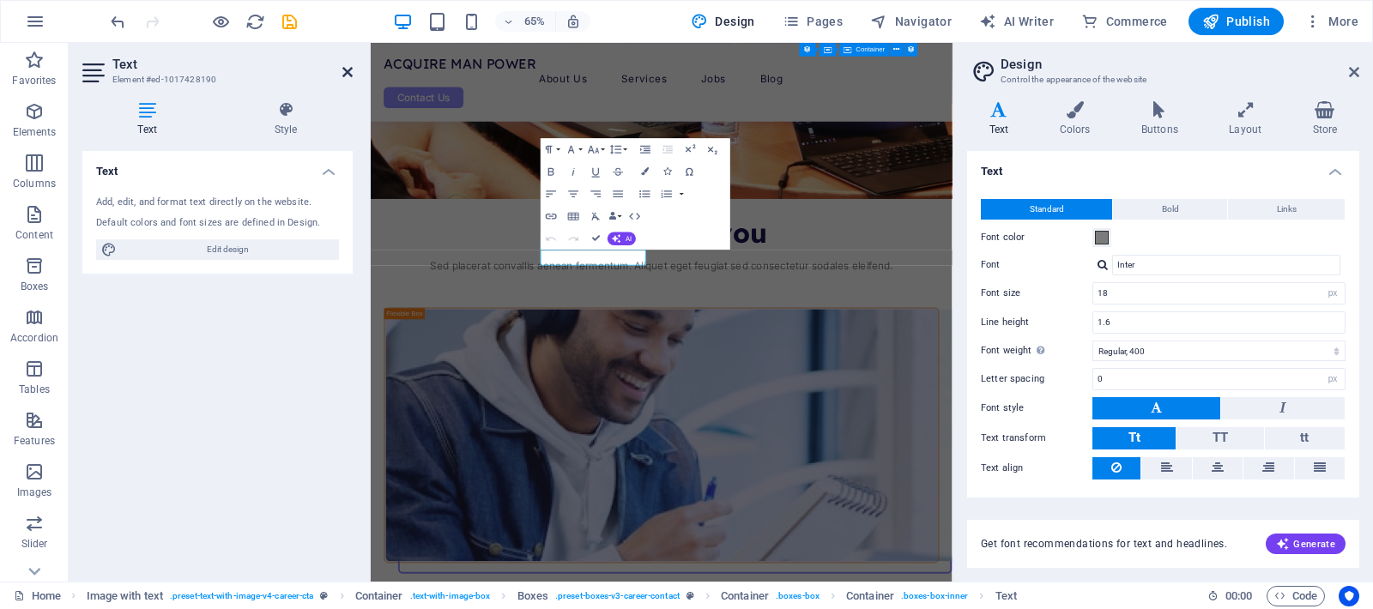
click at [342, 75] on icon at bounding box center [347, 72] width 10 height 14
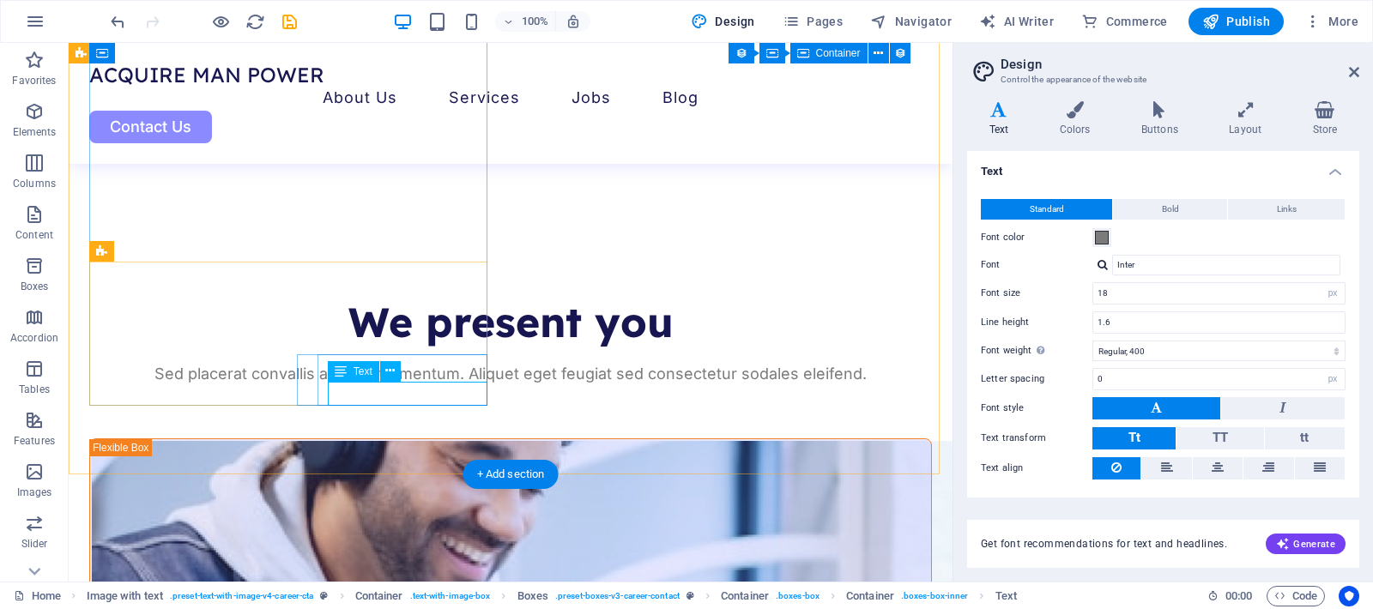
click at [388, 372] on icon at bounding box center [389, 371] width 9 height 18
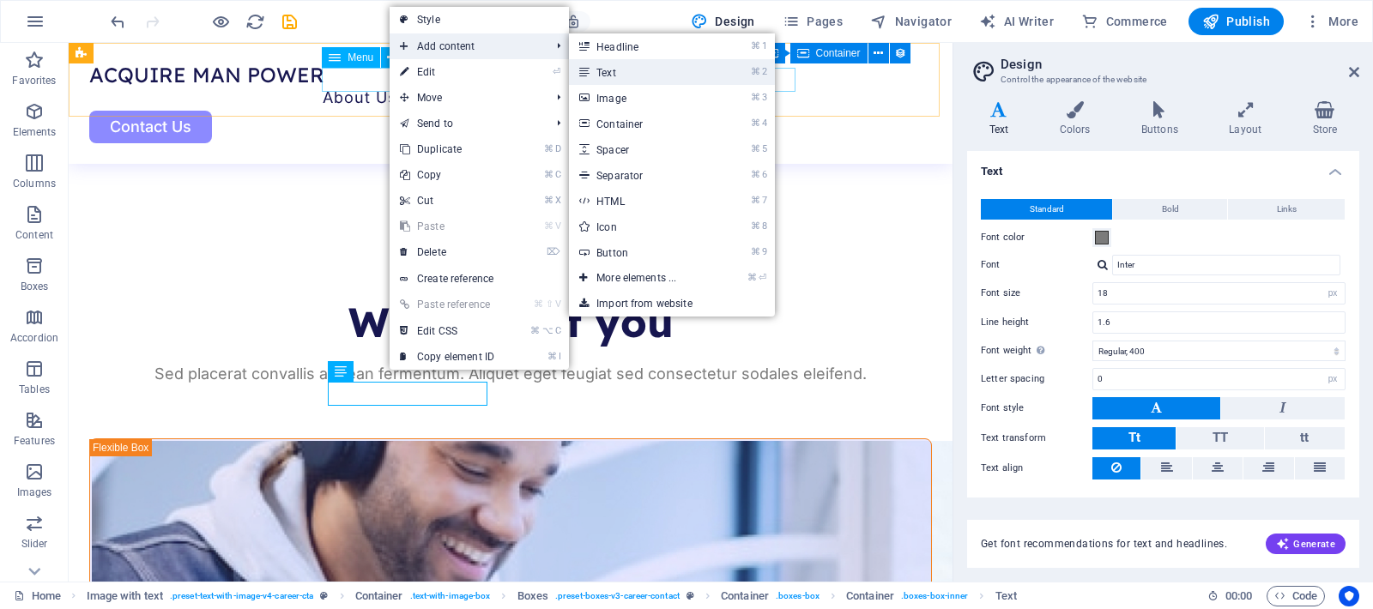
click at [620, 71] on link "⌘ 2 Text" at bounding box center [640, 72] width 142 height 26
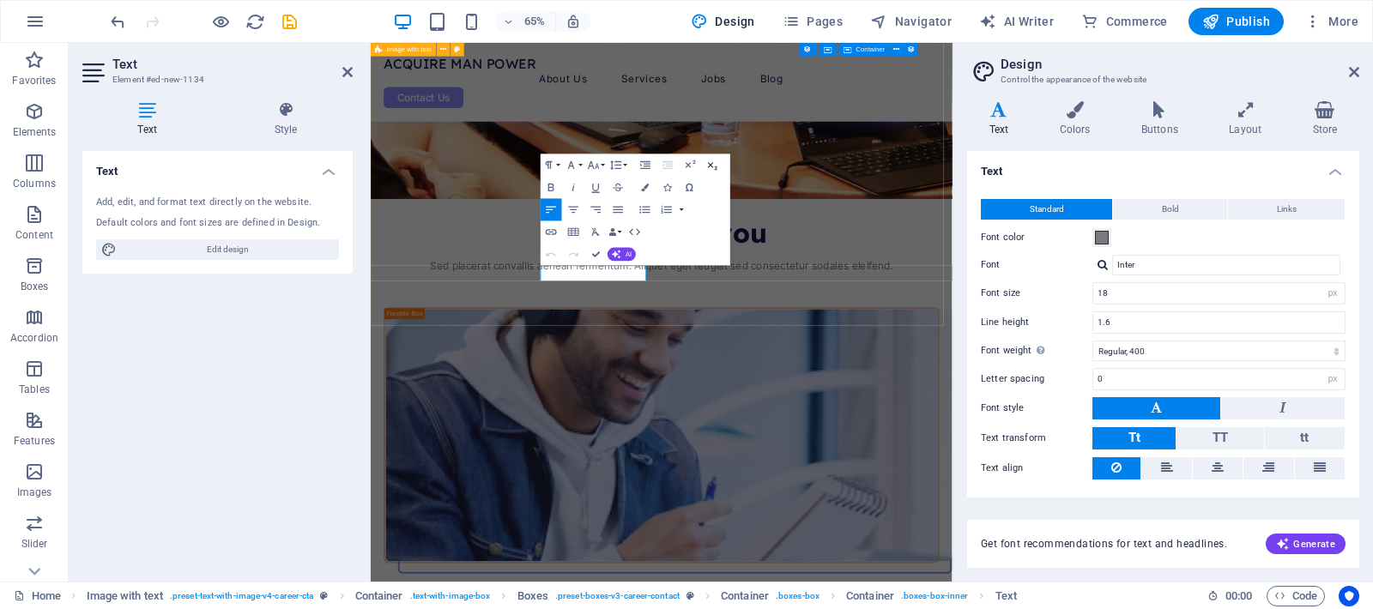
click at [716, 165] on icon "button" at bounding box center [713, 165] width 14 height 14
click at [350, 68] on icon at bounding box center [347, 72] width 10 height 14
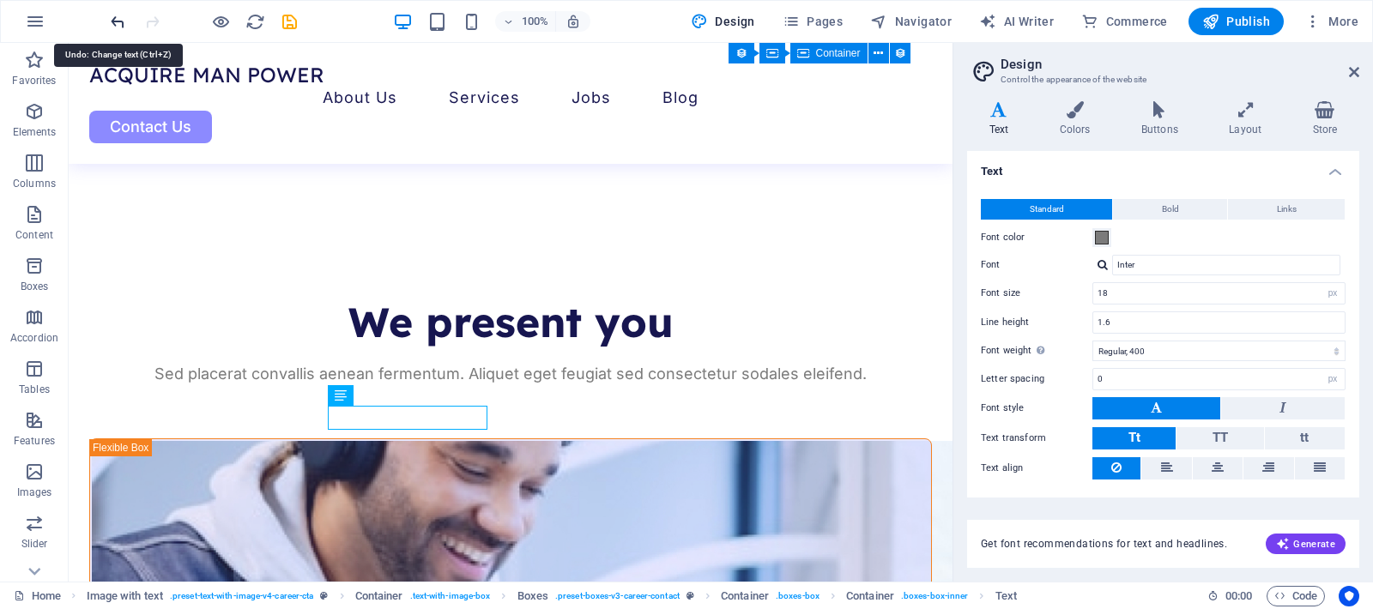
click at [121, 22] on icon "undo" at bounding box center [118, 22] width 20 height 20
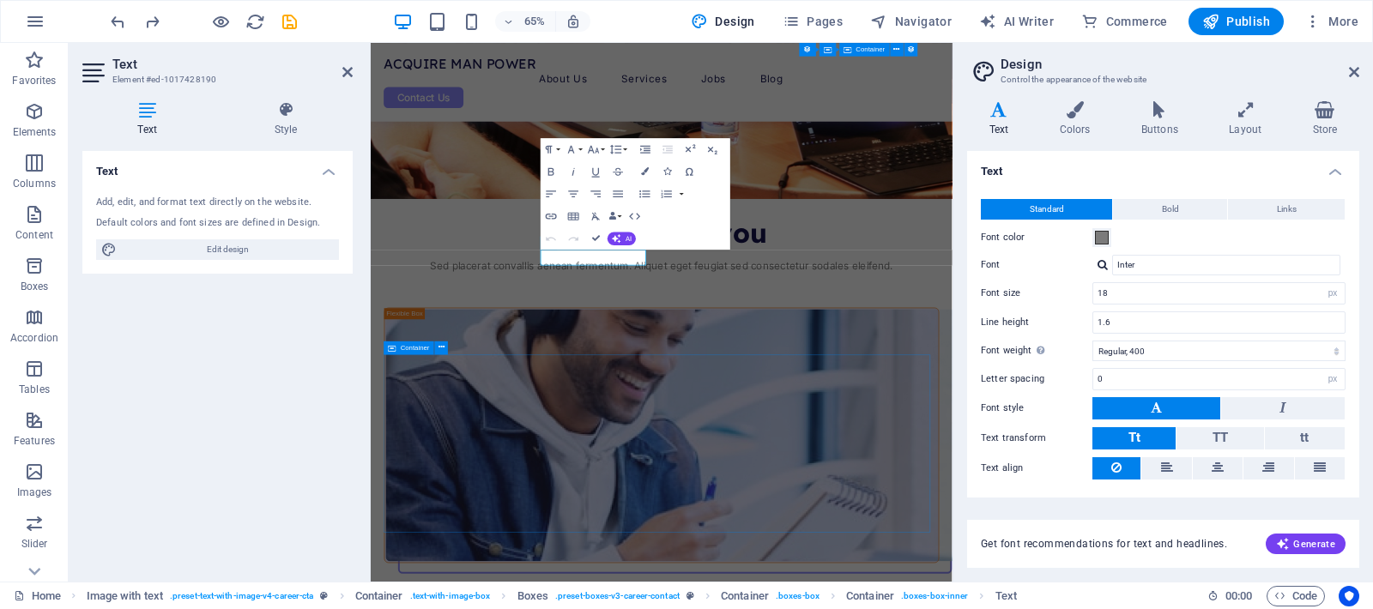
click at [148, 118] on icon at bounding box center [147, 109] width 130 height 17
click at [203, 244] on span "Edit design" at bounding box center [228, 249] width 212 height 21
click at [293, 117] on icon at bounding box center [286, 109] width 134 height 17
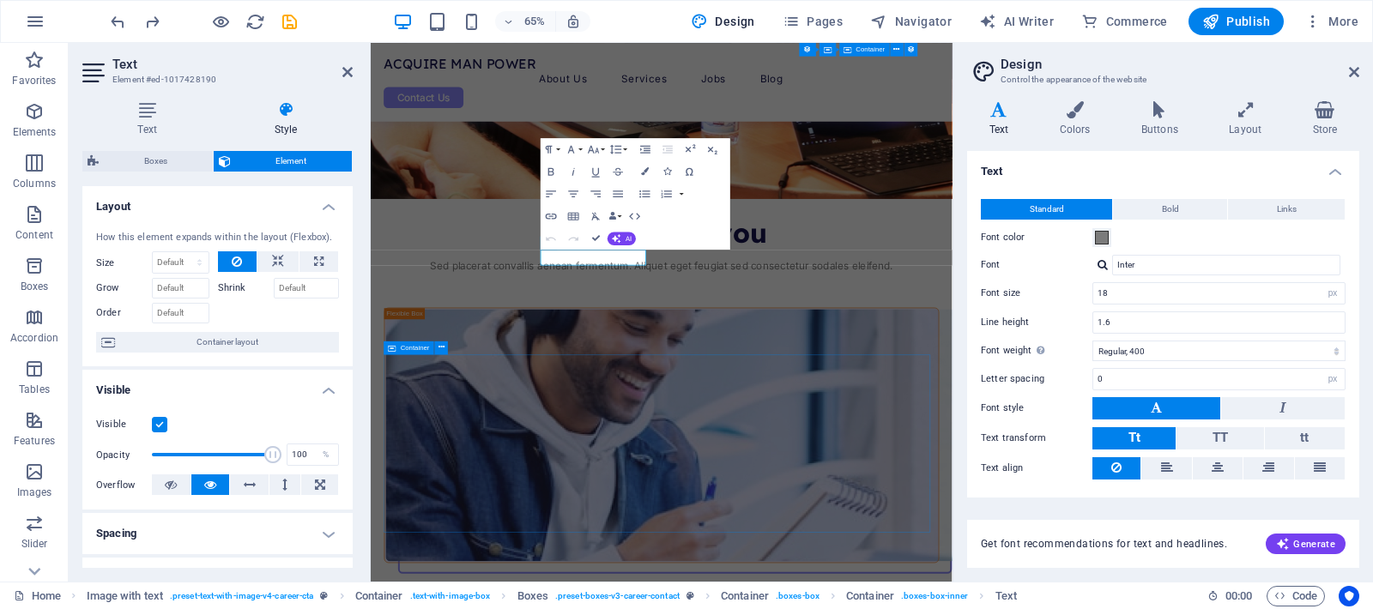
scroll to position [158, 0]
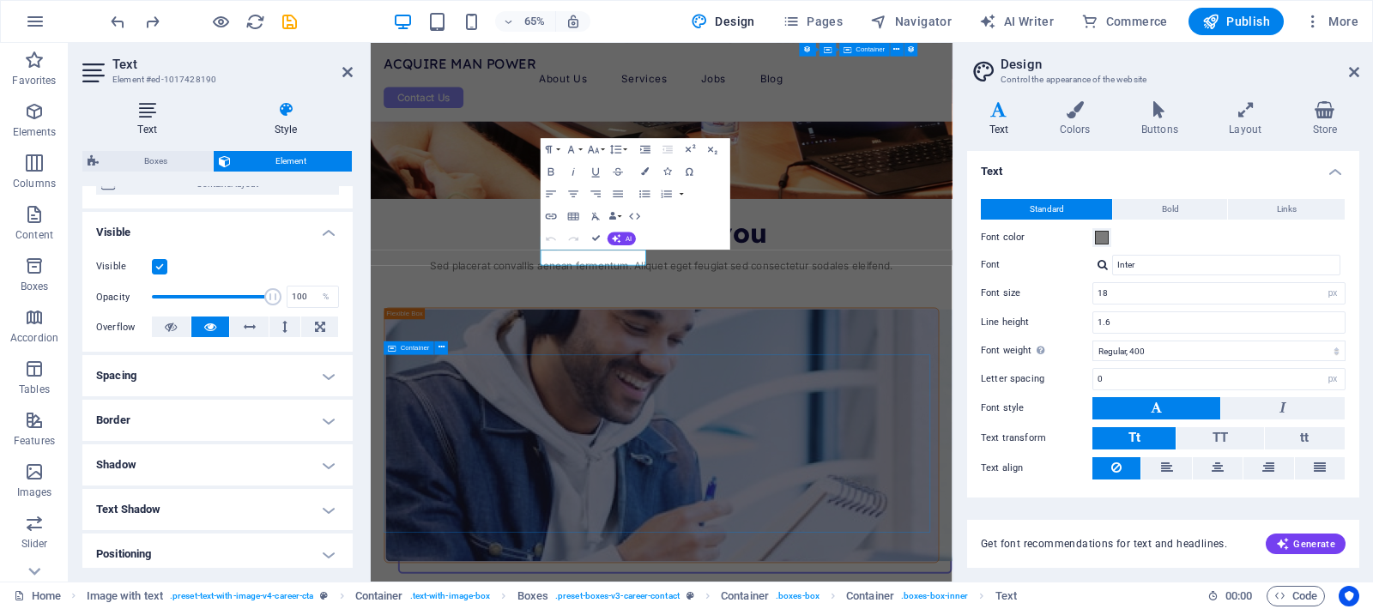
click at [160, 116] on icon at bounding box center [147, 109] width 130 height 17
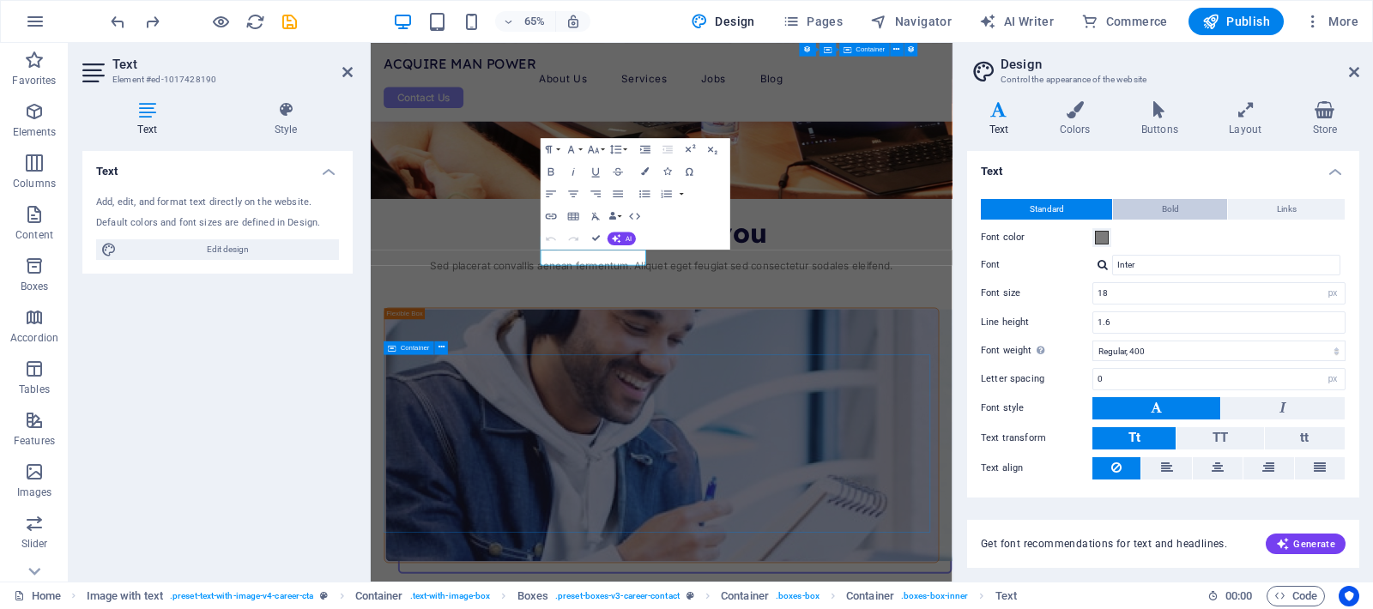
click at [1188, 212] on button "Bold" at bounding box center [1170, 209] width 114 height 21
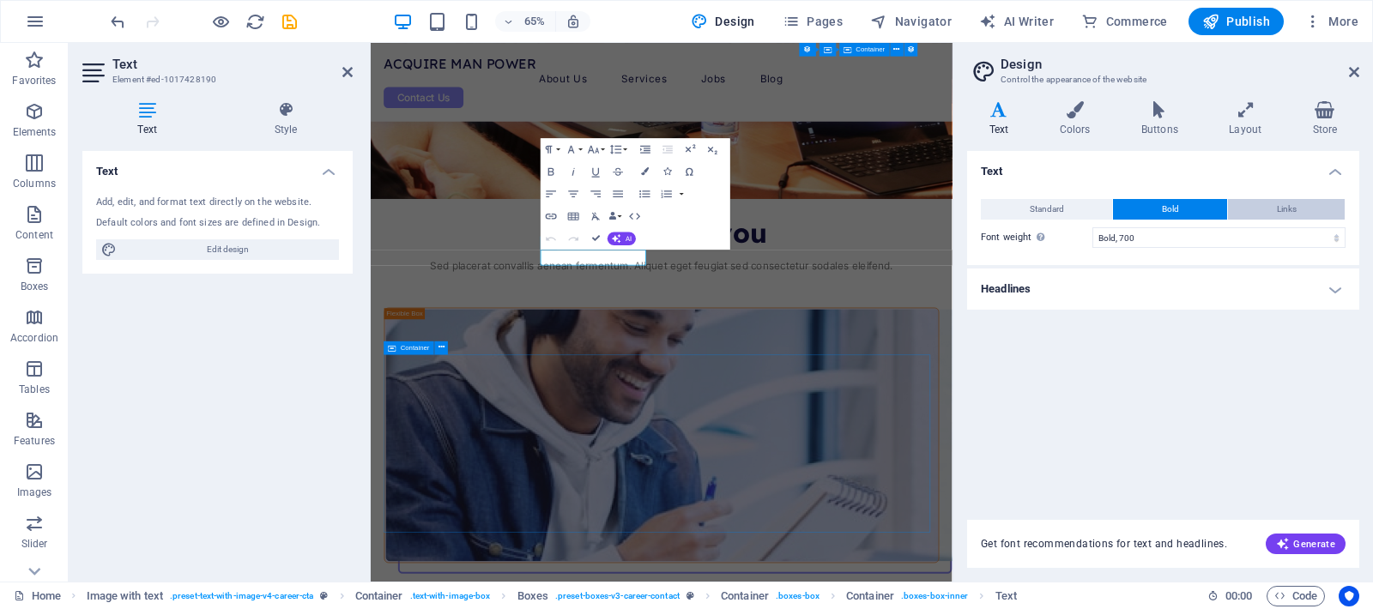
click at [1317, 204] on button "Links" at bounding box center [1286, 209] width 117 height 21
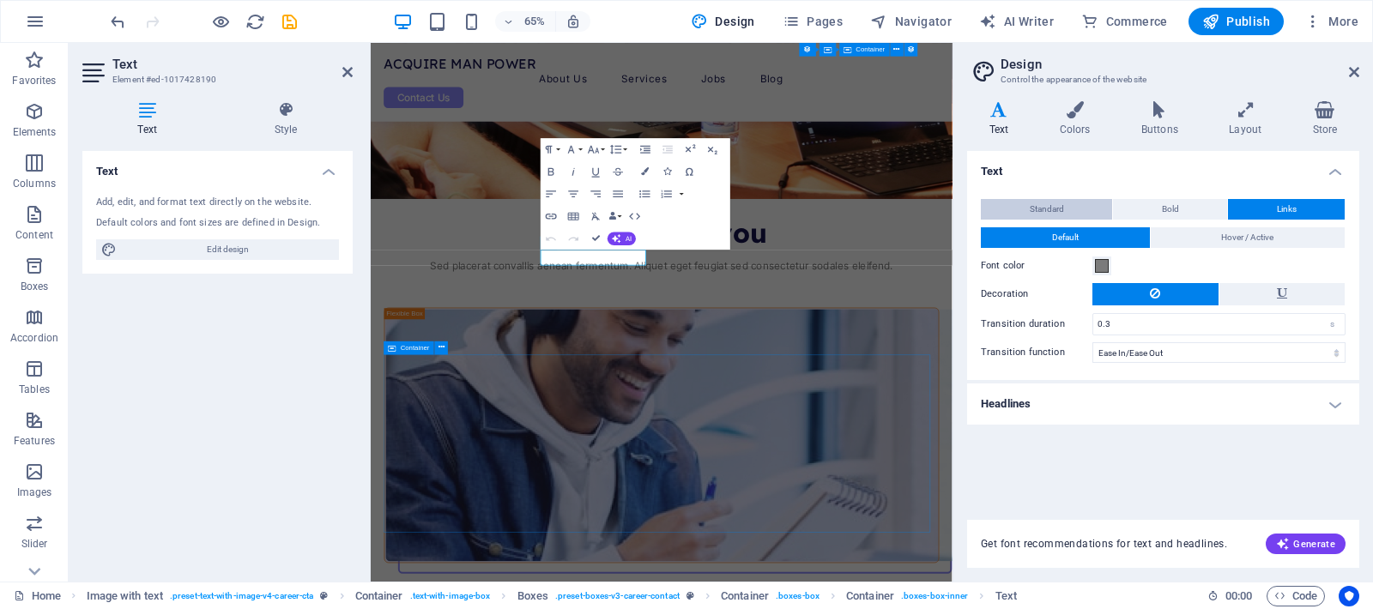
click at [1032, 204] on span "Standard" at bounding box center [1047, 209] width 34 height 21
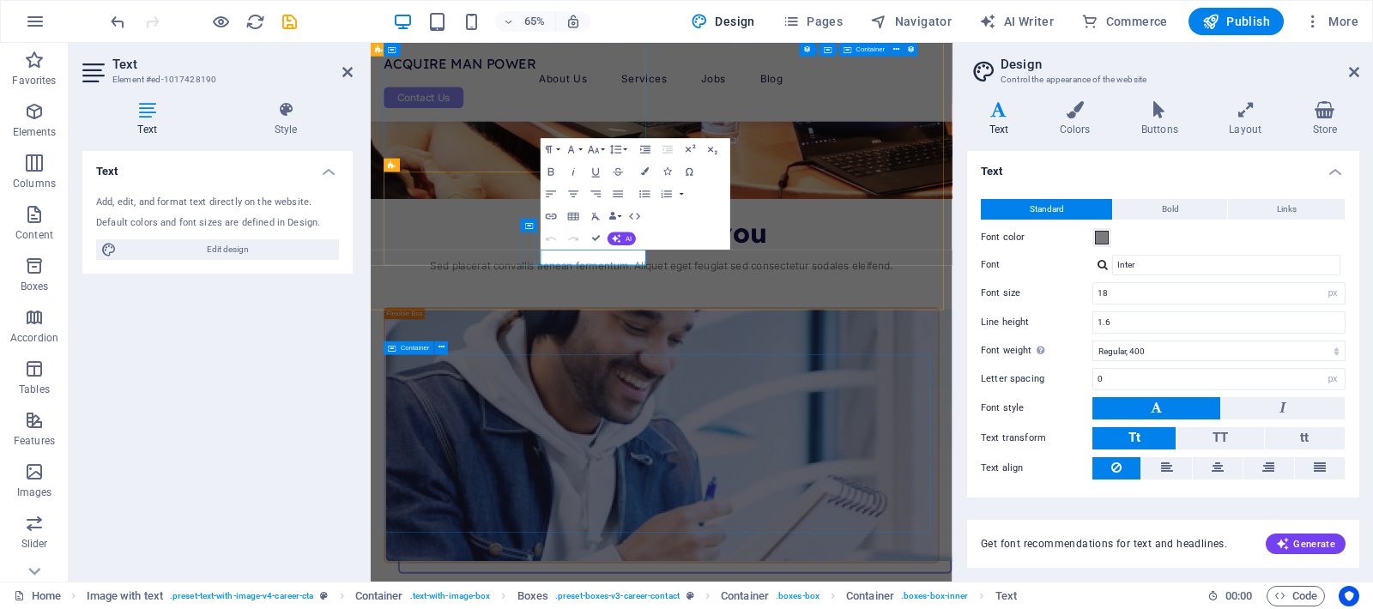
drag, startPoint x: 690, startPoint y: 376, endPoint x: 628, endPoint y: 372, distance: 61.9
click at [330, 408] on div "Text Add, edit, and format text directly on the website. Default colors and fon…" at bounding box center [217, 359] width 270 height 417
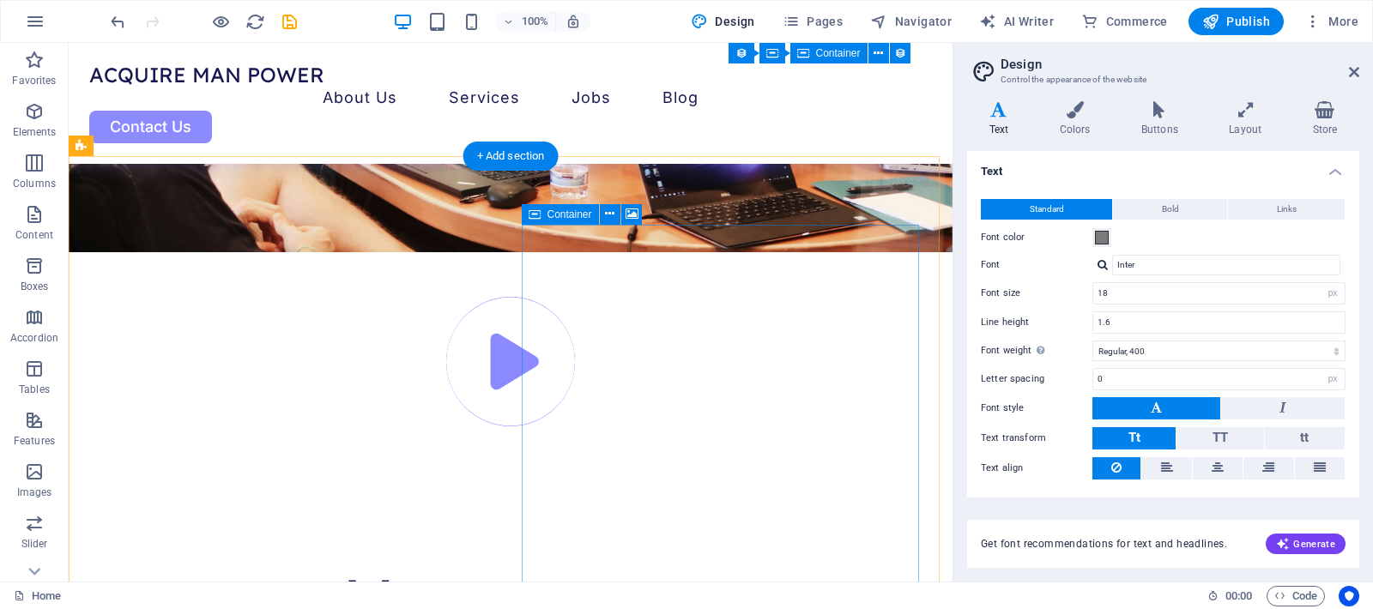
scroll to position [5395, 0]
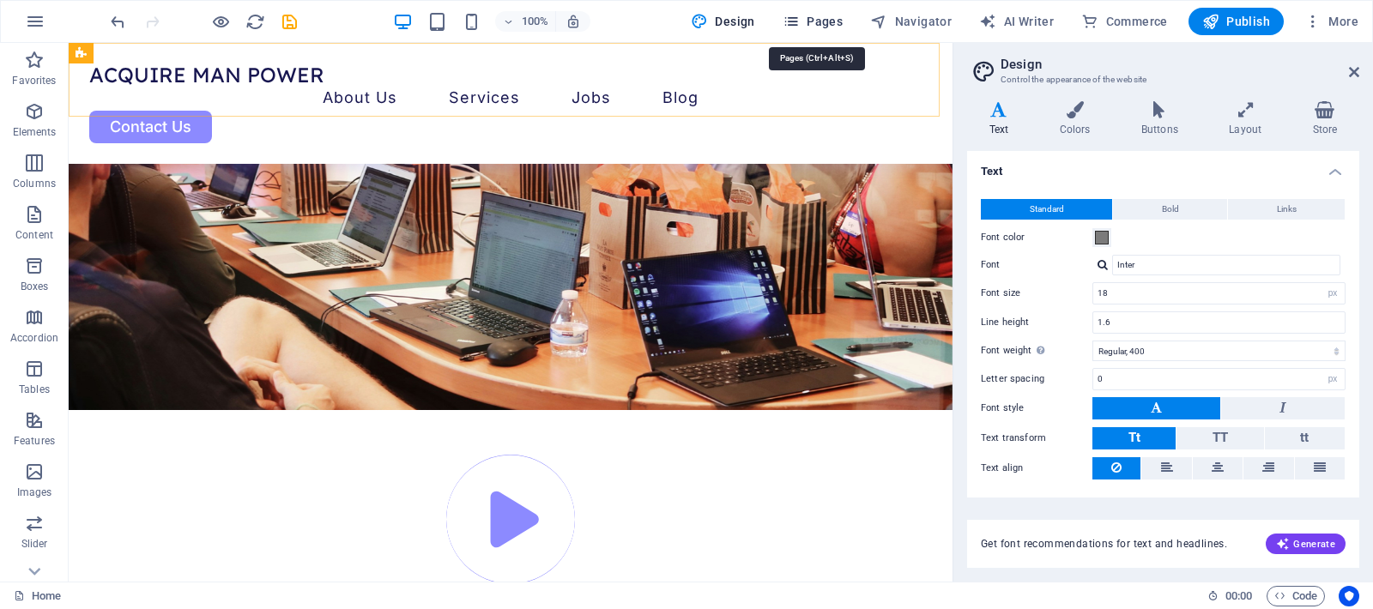
click at [812, 19] on span "Pages" at bounding box center [813, 21] width 60 height 17
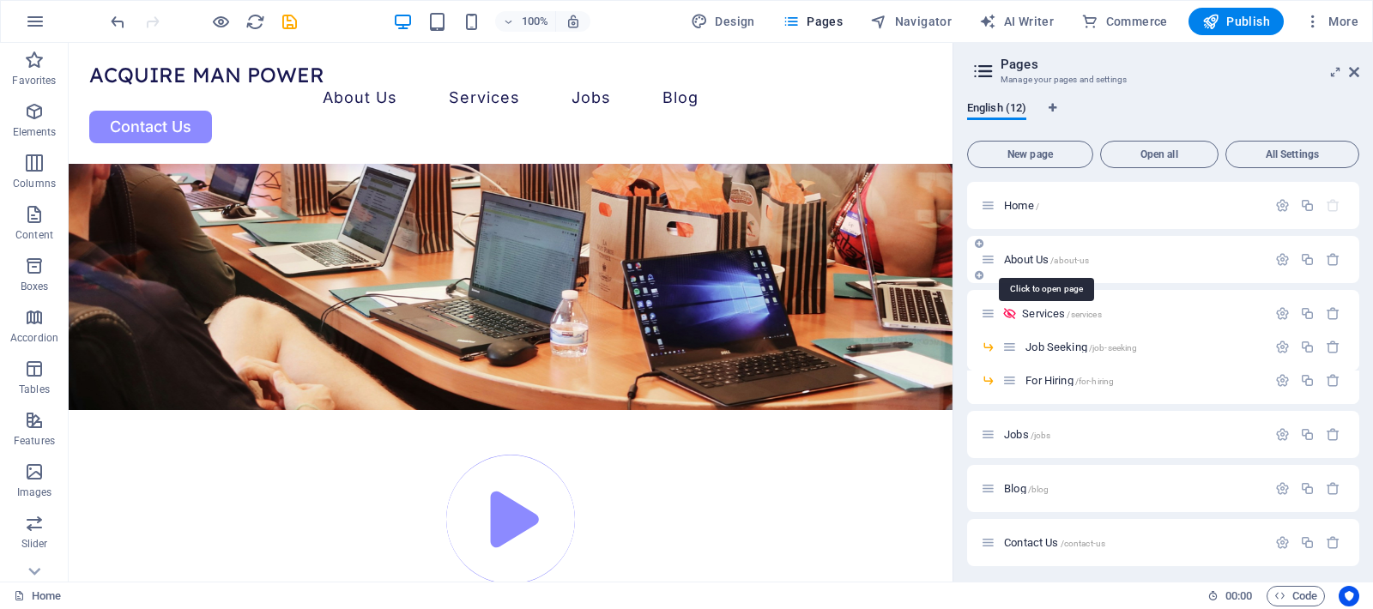
click at [1044, 256] on span "About Us /about-us" at bounding box center [1046, 259] width 85 height 13
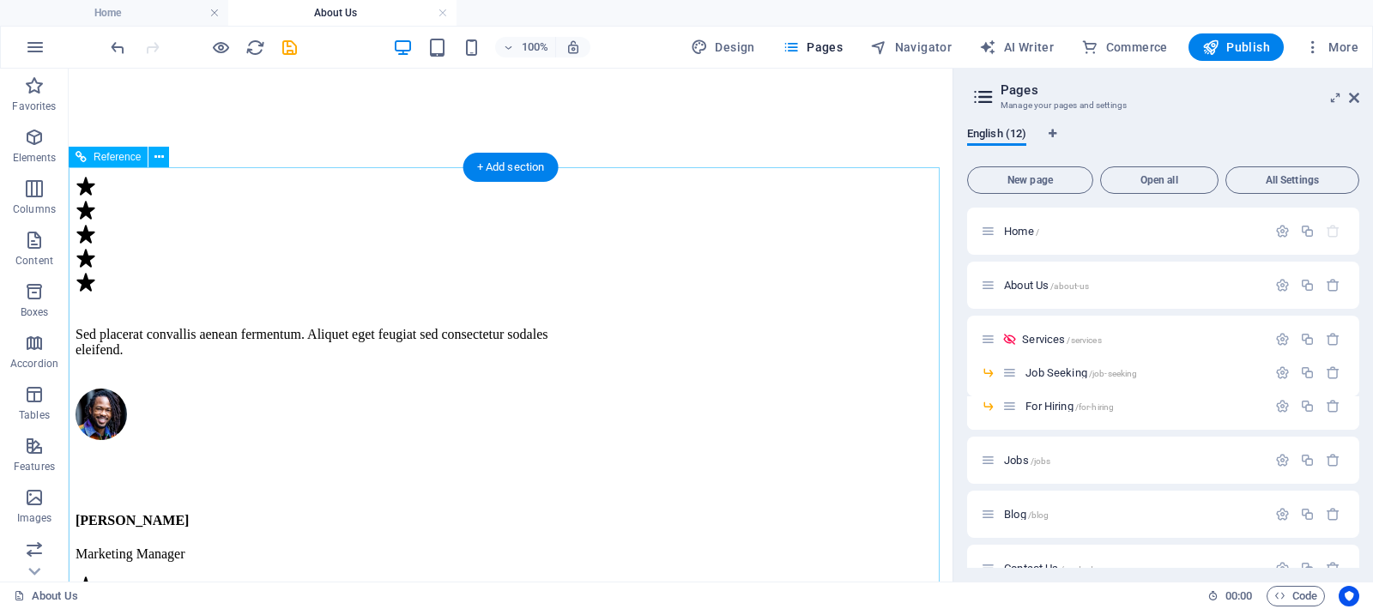
scroll to position [3795, 0]
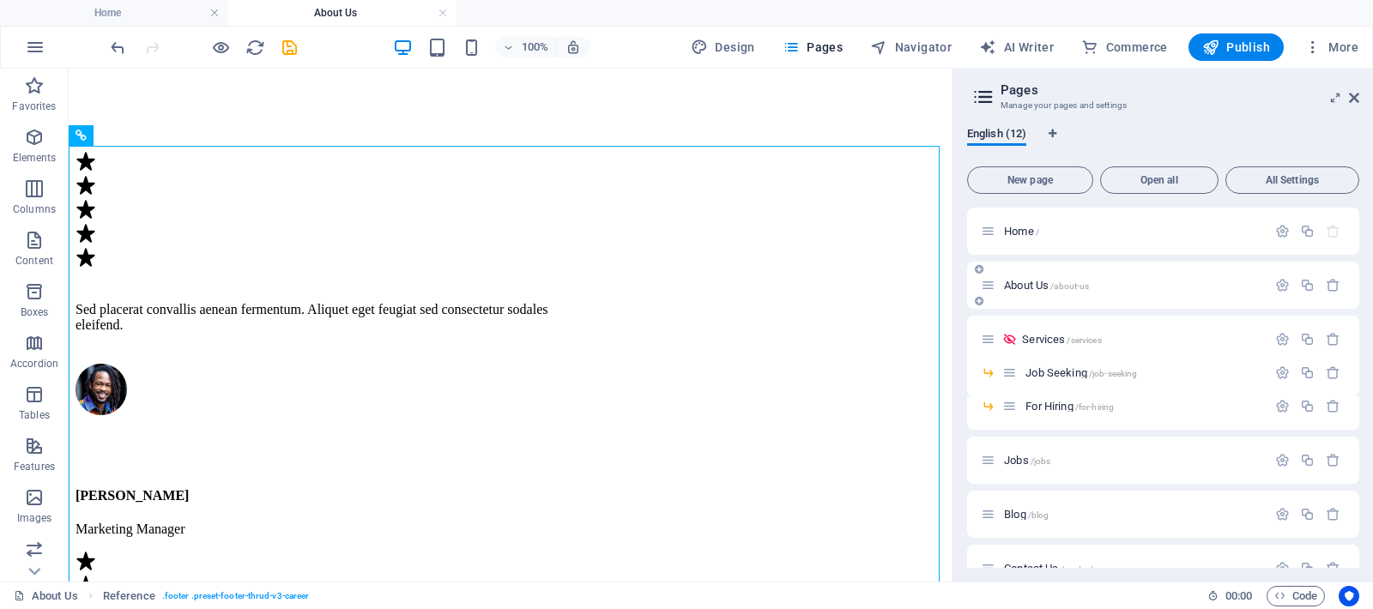
click at [1013, 277] on div "About Us /about-us" at bounding box center [1124, 285] width 286 height 20
click at [1023, 281] on span "About Us /about-us" at bounding box center [1046, 285] width 85 height 13
click at [1055, 282] on span "/about-us" at bounding box center [1069, 285] width 39 height 9
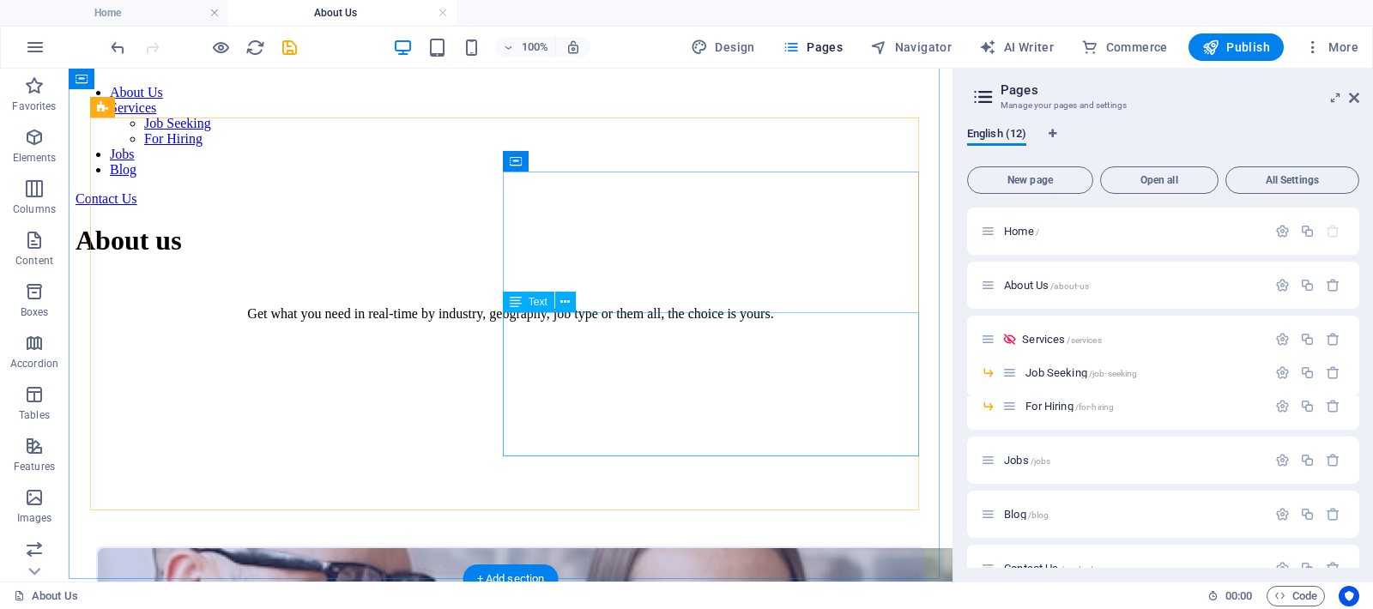
scroll to position [573, 0]
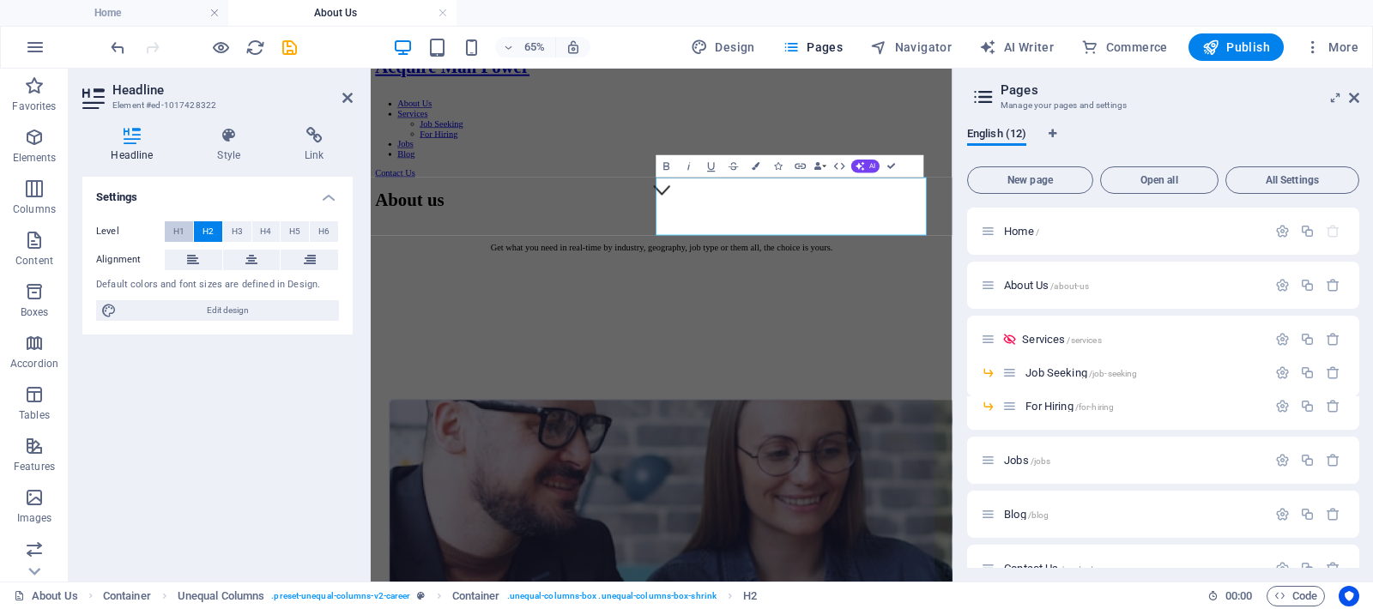
click at [177, 227] on span "H1" at bounding box center [178, 231] width 11 height 21
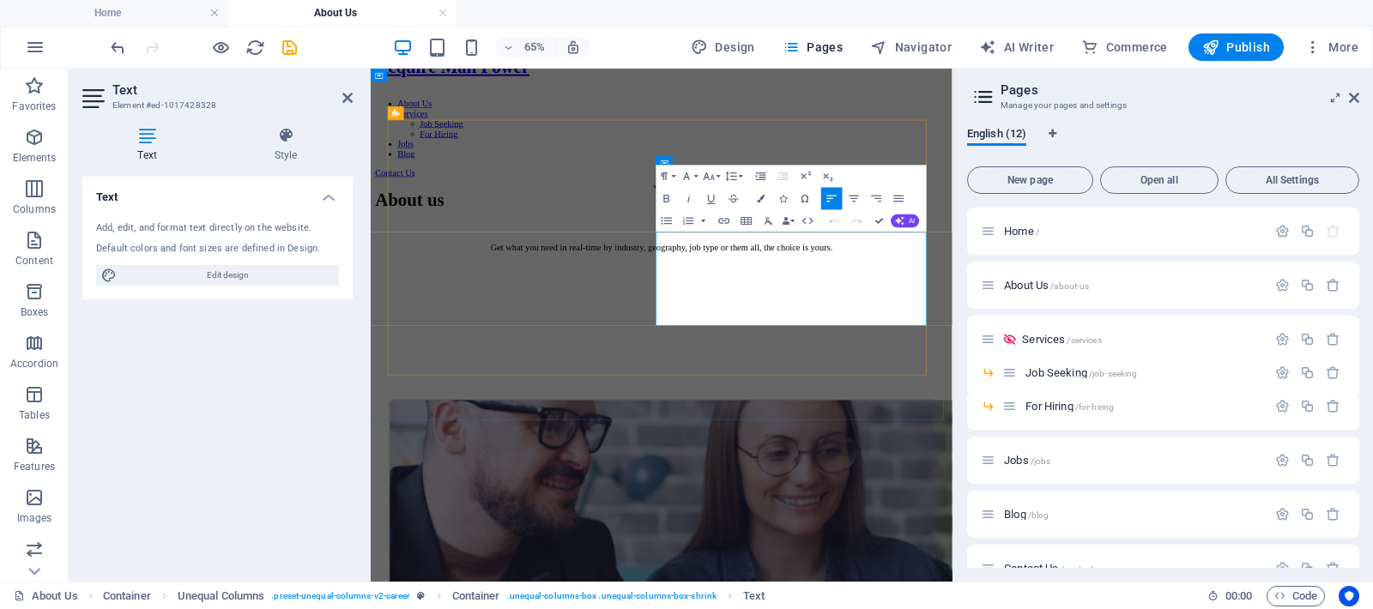
drag, startPoint x: 939, startPoint y: 456, endPoint x: 789, endPoint y: 328, distance: 197.1
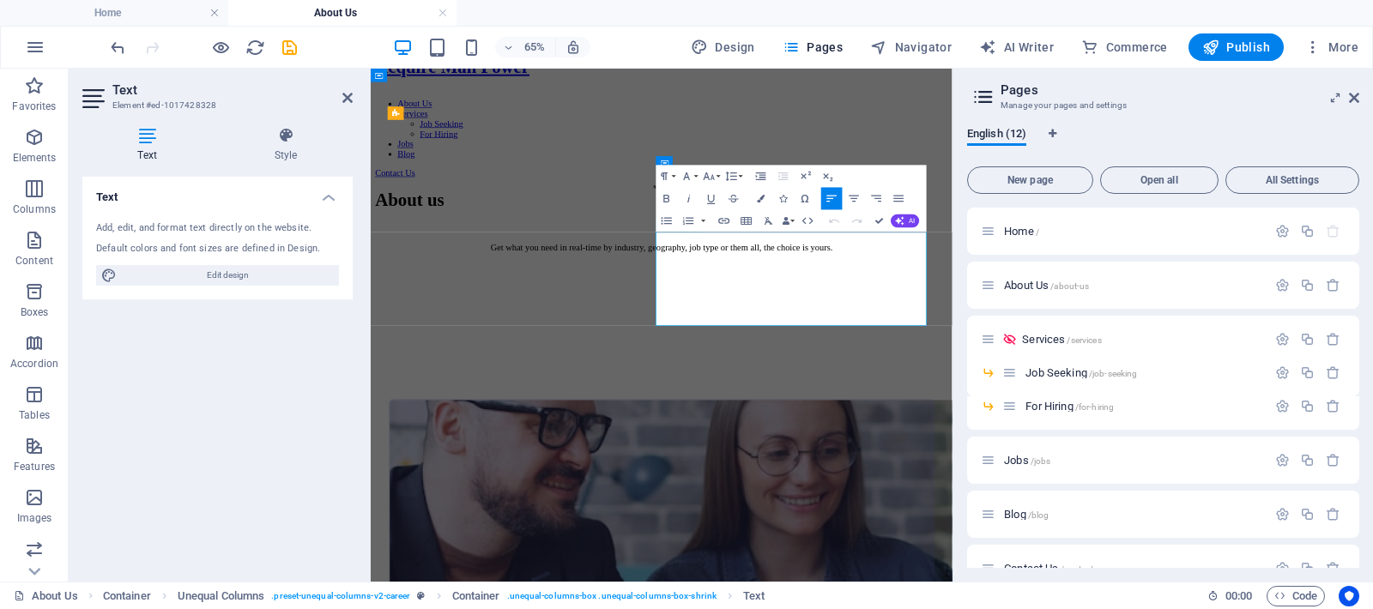
drag, startPoint x: 939, startPoint y: 450, endPoint x: 809, endPoint y: 338, distance: 171.5
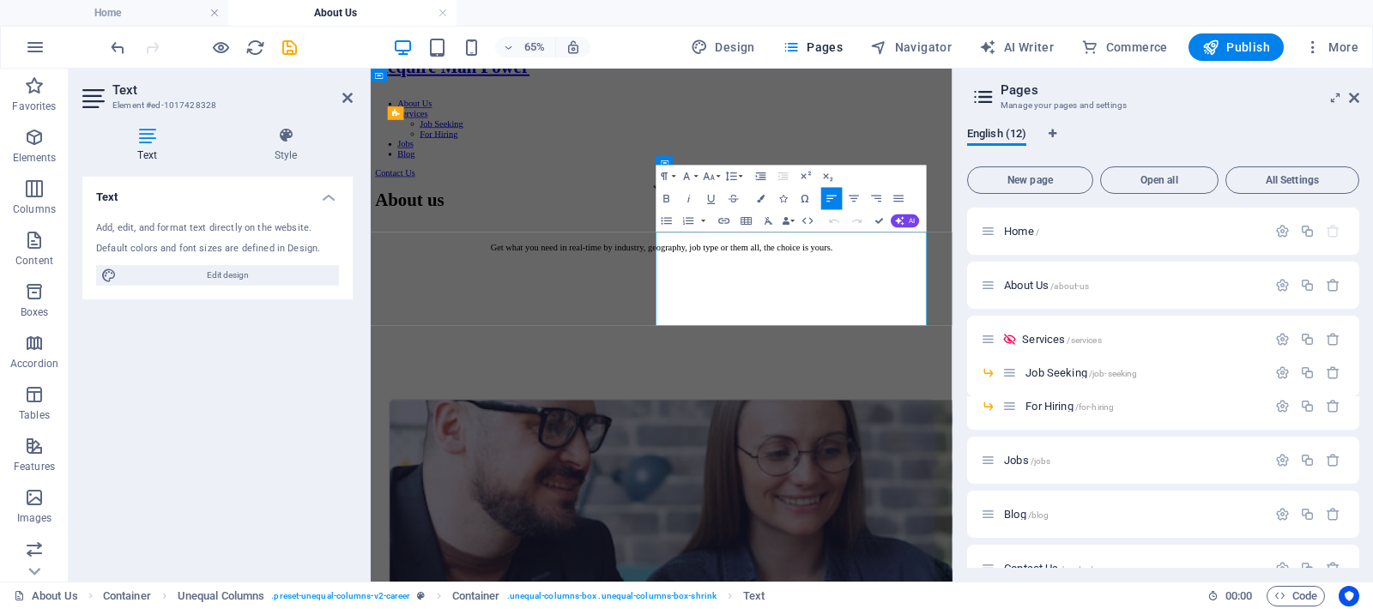
drag, startPoint x: 935, startPoint y: 449, endPoint x: 810, endPoint y: 334, distance: 170.0
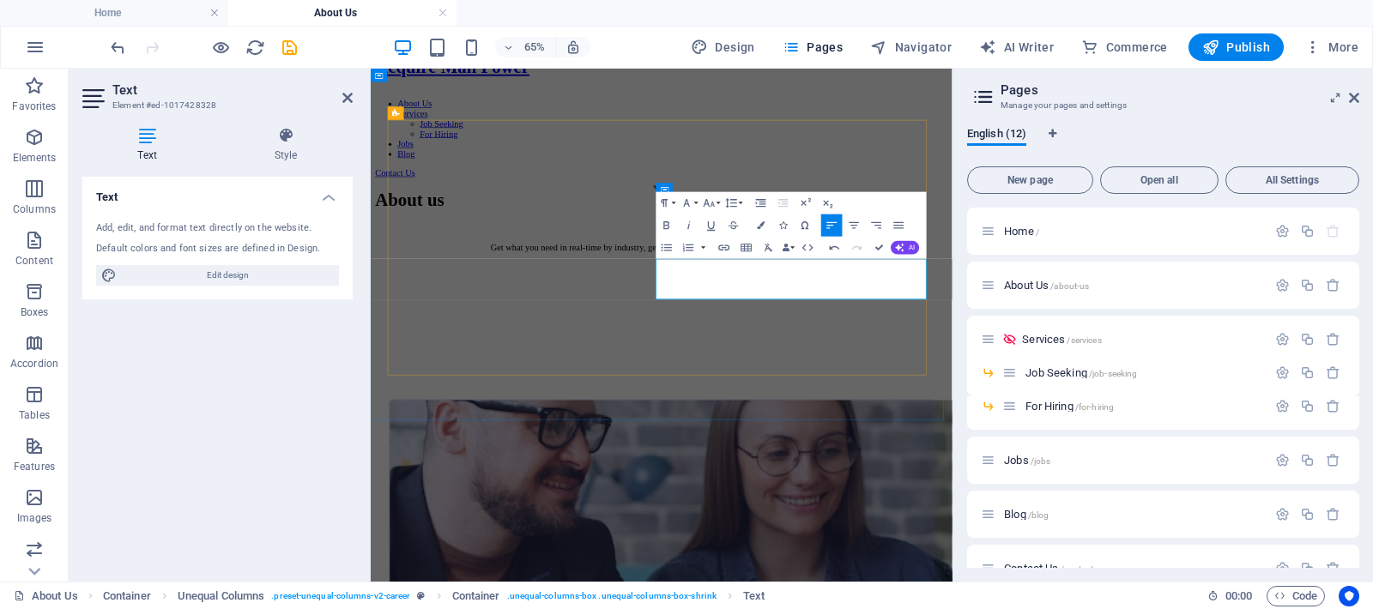
click at [710, 206] on icon "button" at bounding box center [709, 203] width 11 height 8
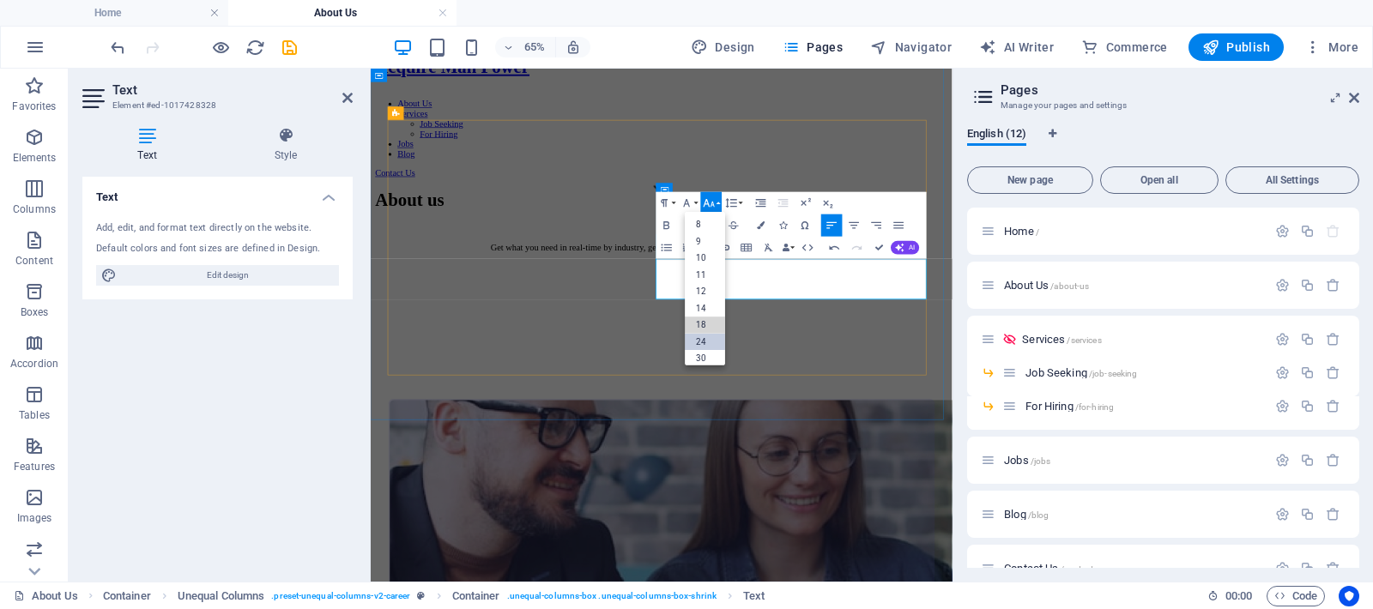
click at [710, 329] on link "18" at bounding box center [706, 325] width 40 height 17
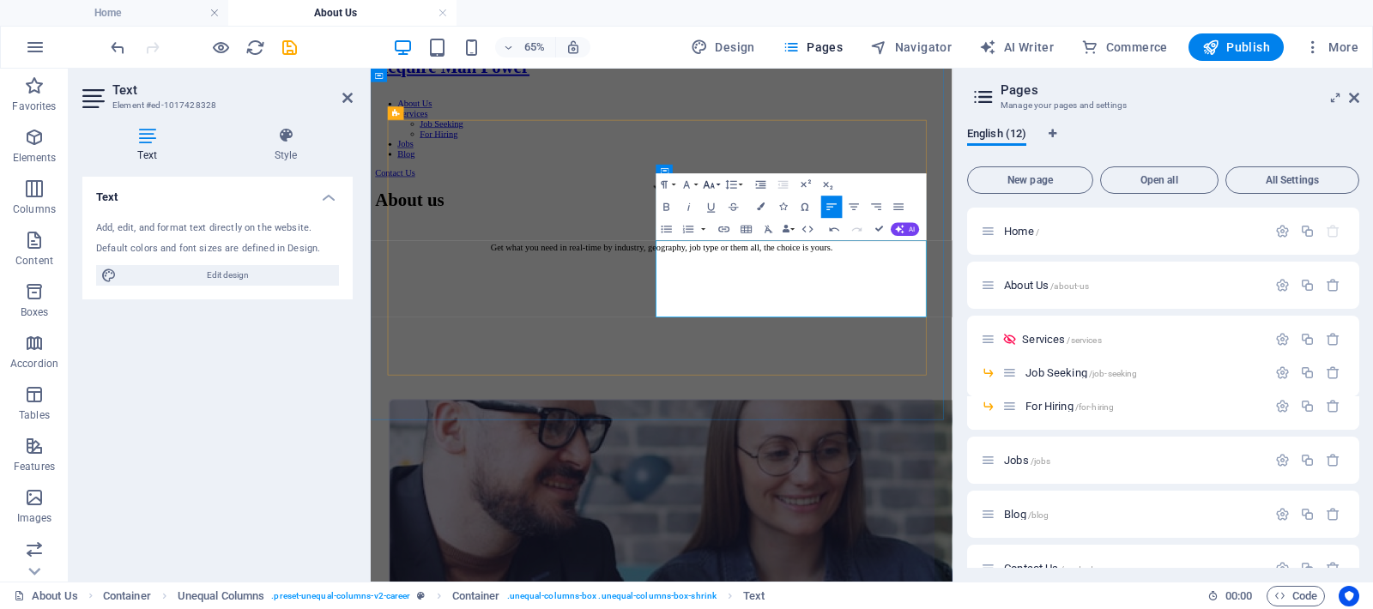
click at [715, 185] on icon "button" at bounding box center [710, 185] width 14 height 14
click at [705, 267] on link "36" at bounding box center [706, 267] width 40 height 17
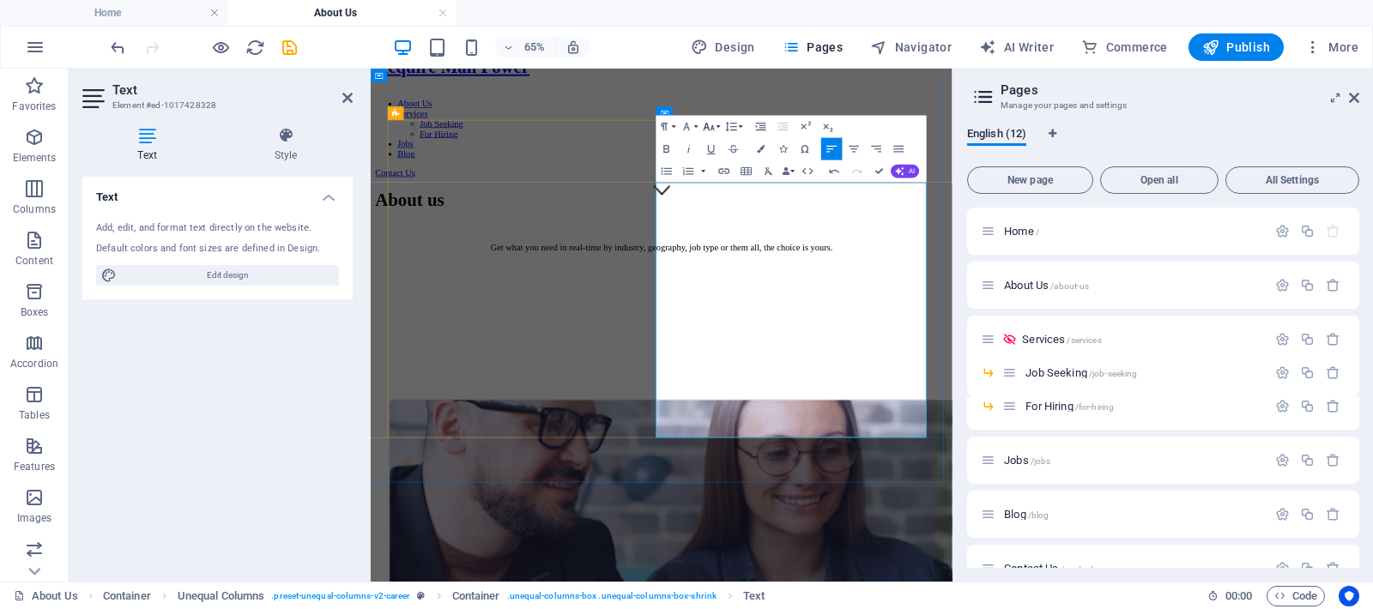
click at [713, 127] on icon "button" at bounding box center [710, 127] width 14 height 14
click at [704, 174] on link "24" at bounding box center [706, 175] width 40 height 17
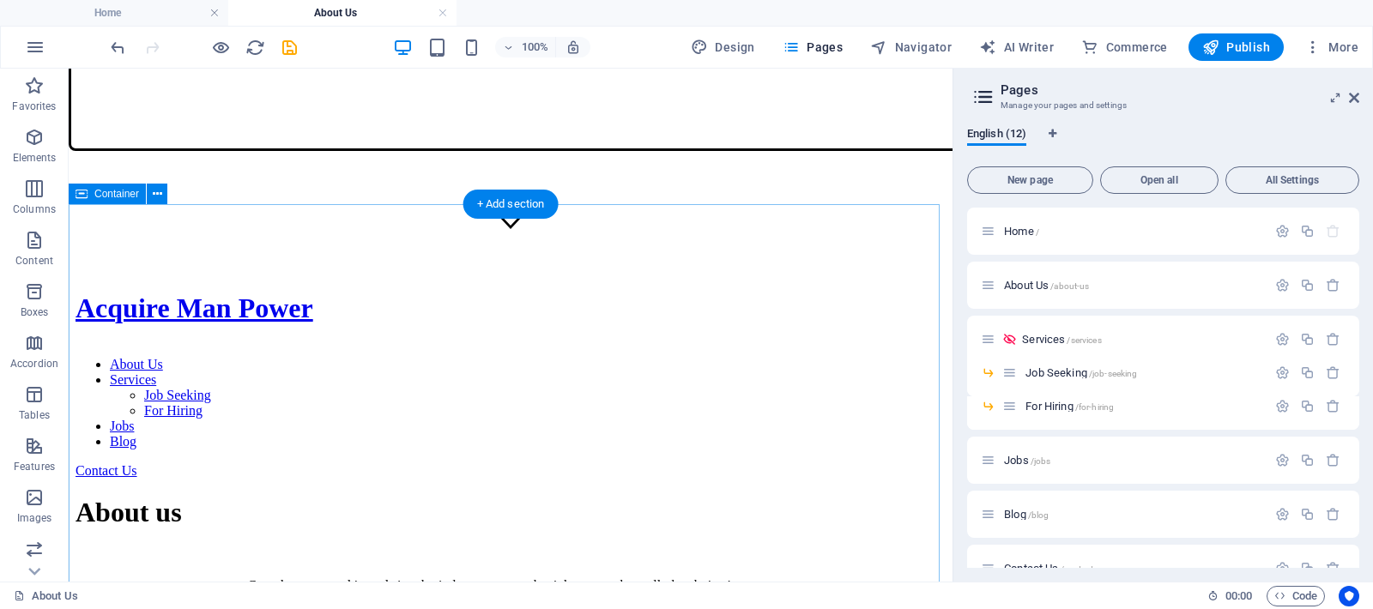
scroll to position [379, 0]
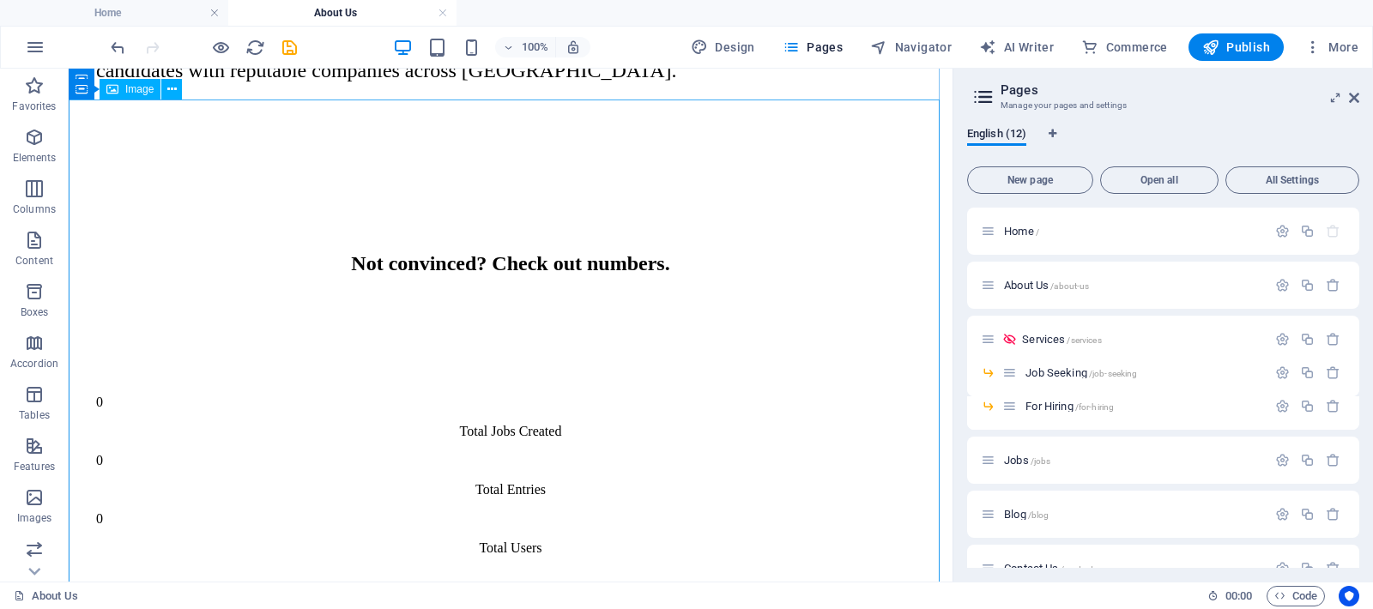
scroll to position [1714, 0]
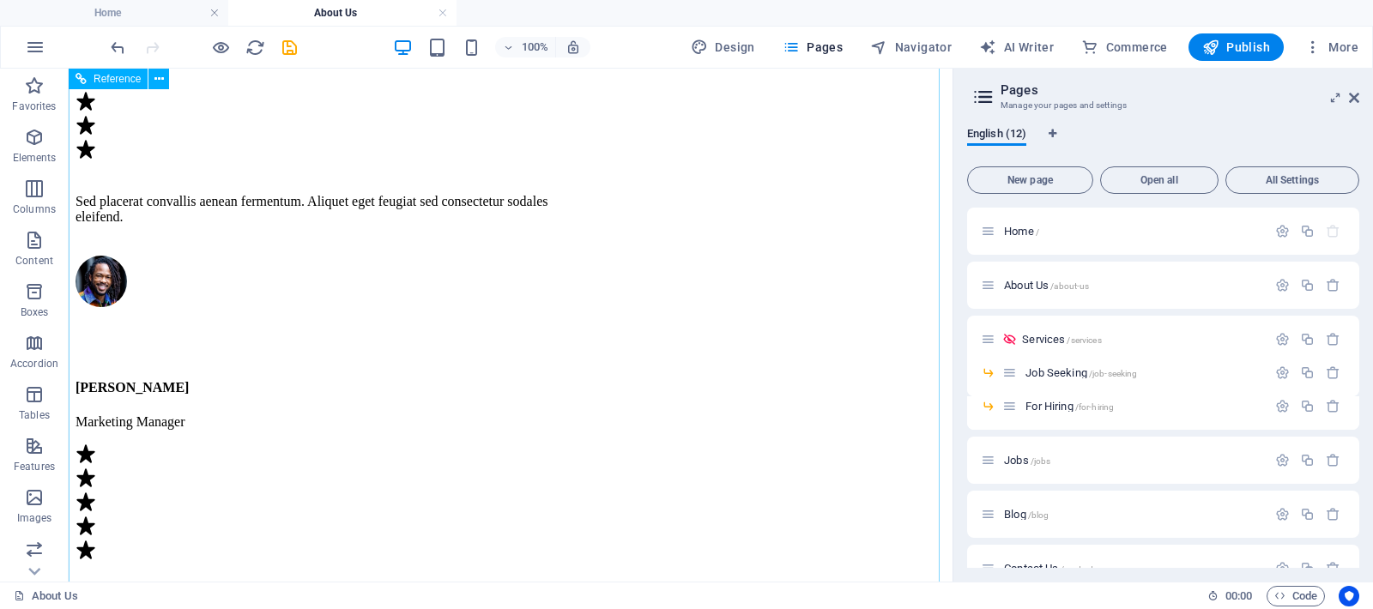
scroll to position [4028, 0]
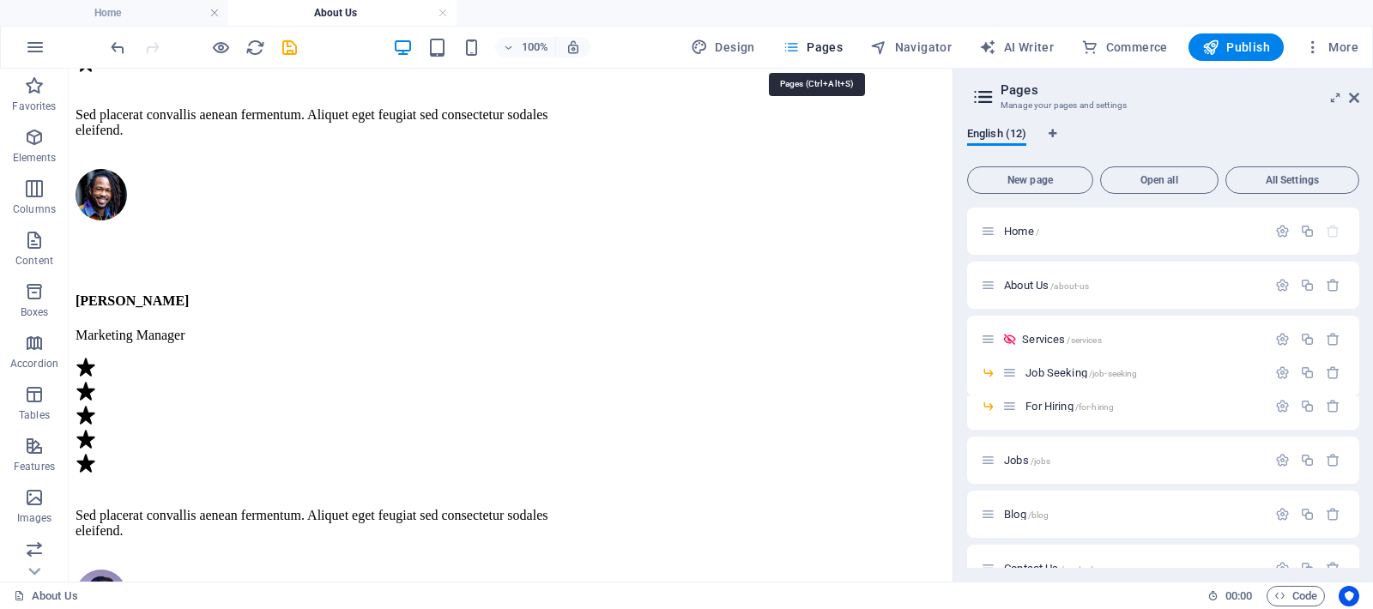
click at [818, 46] on span "Pages" at bounding box center [813, 47] width 60 height 17
click at [1049, 334] on span "Services /services" at bounding box center [1061, 339] width 79 height 13
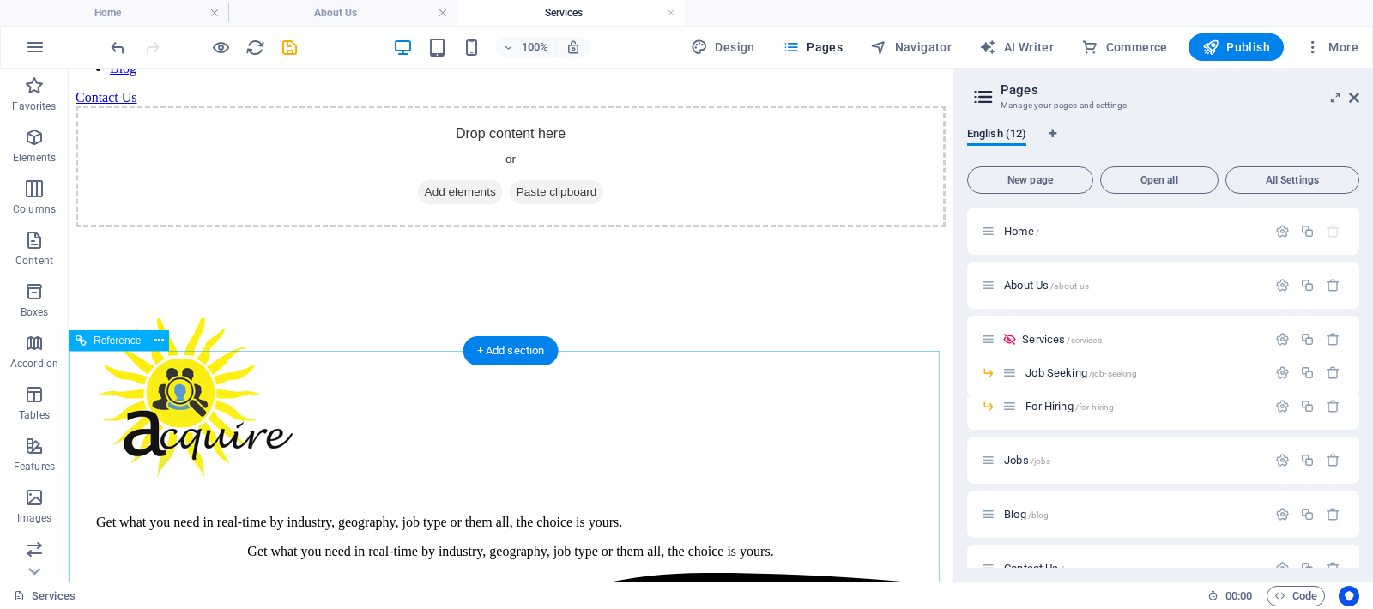
scroll to position [0, 0]
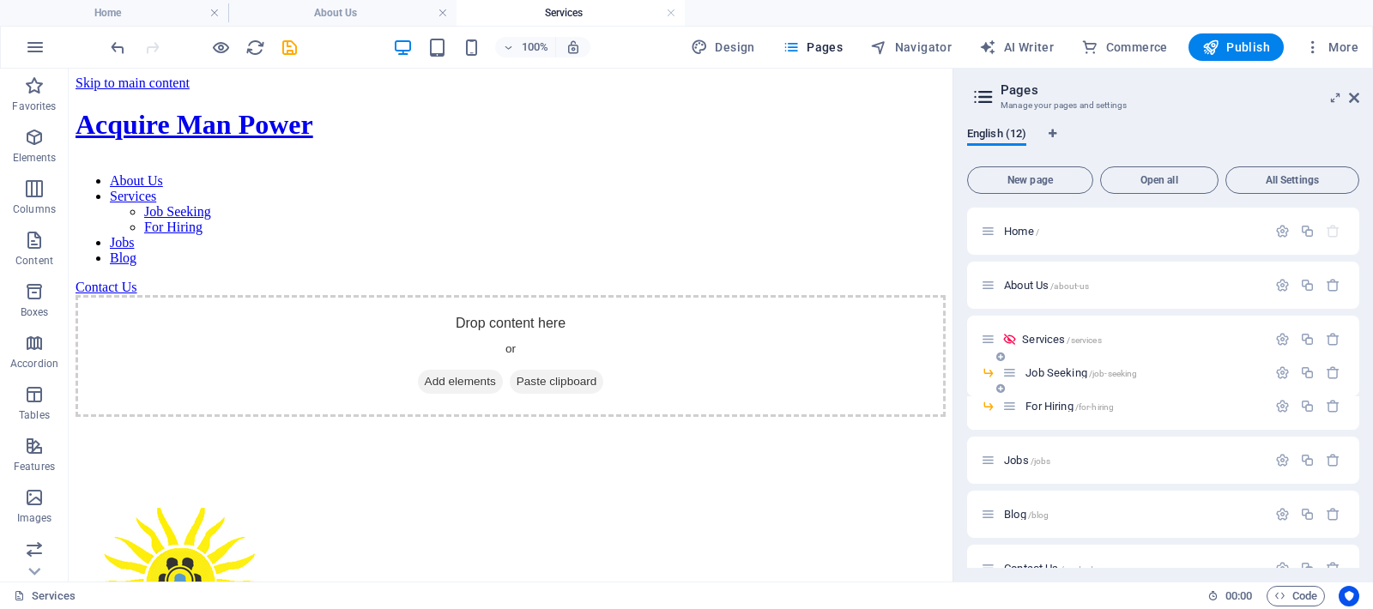
click at [1073, 378] on span "Job Seeking /job-seeking" at bounding box center [1081, 372] width 112 height 13
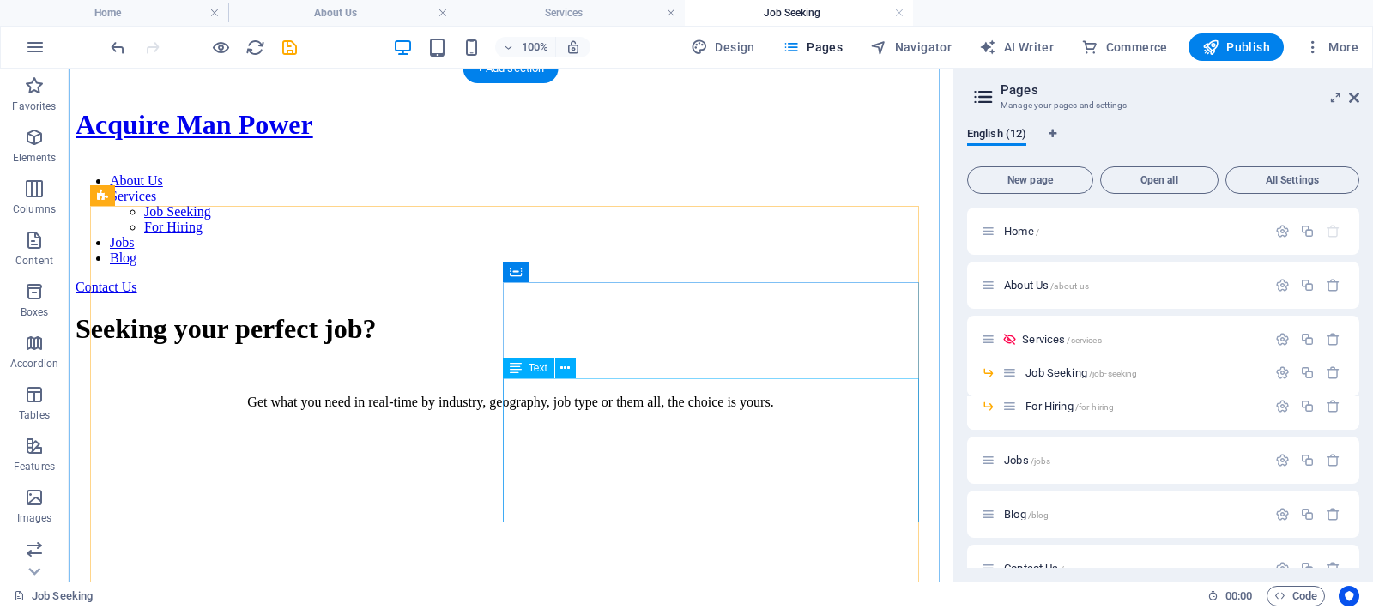
scroll to position [518, 0]
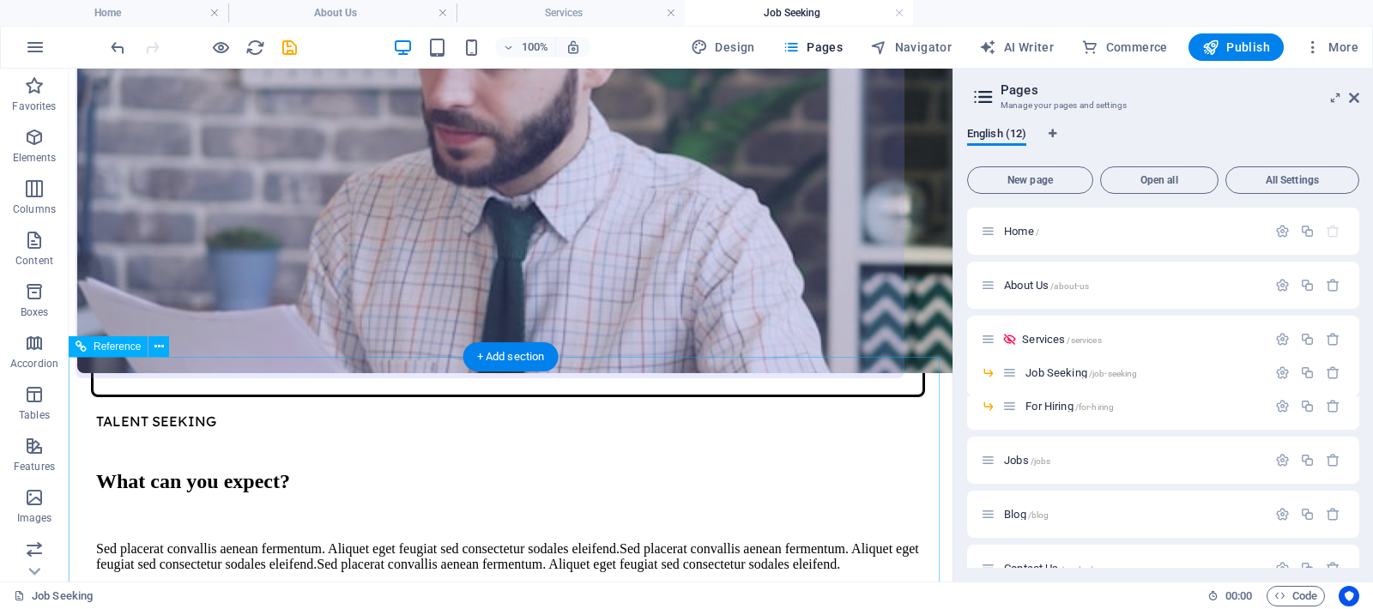
scroll to position [1971, 0]
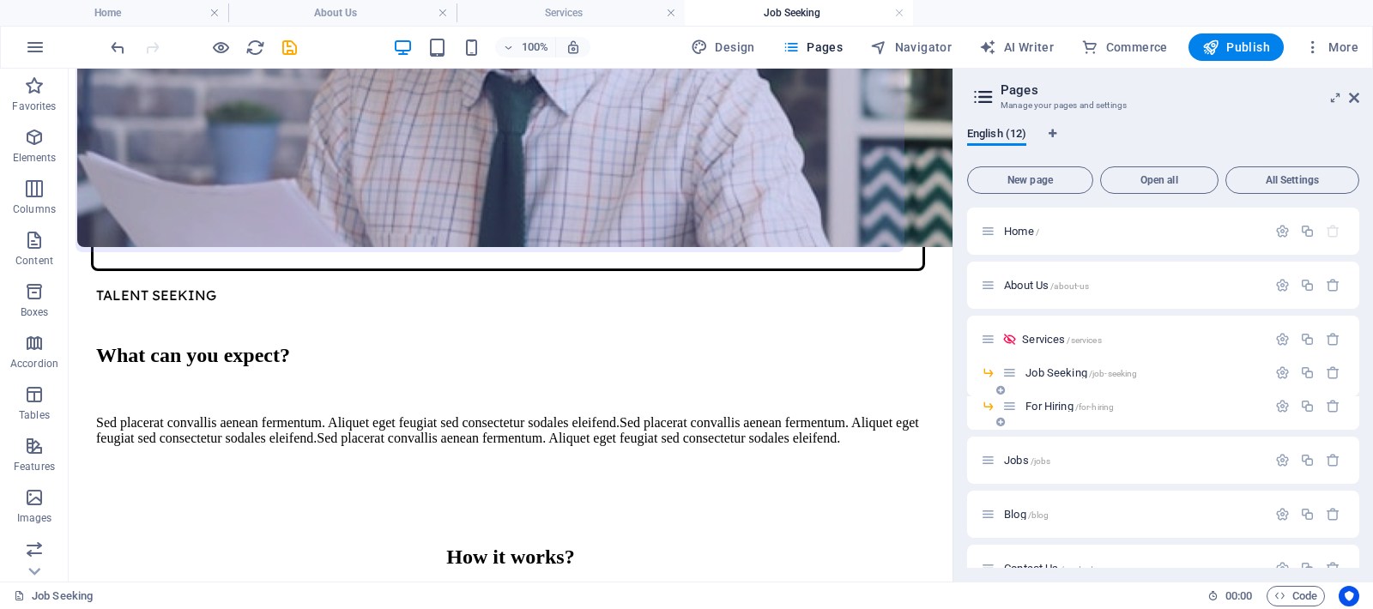
click at [1044, 407] on span "For Hiring /for-hiring" at bounding box center [1069, 406] width 88 height 13
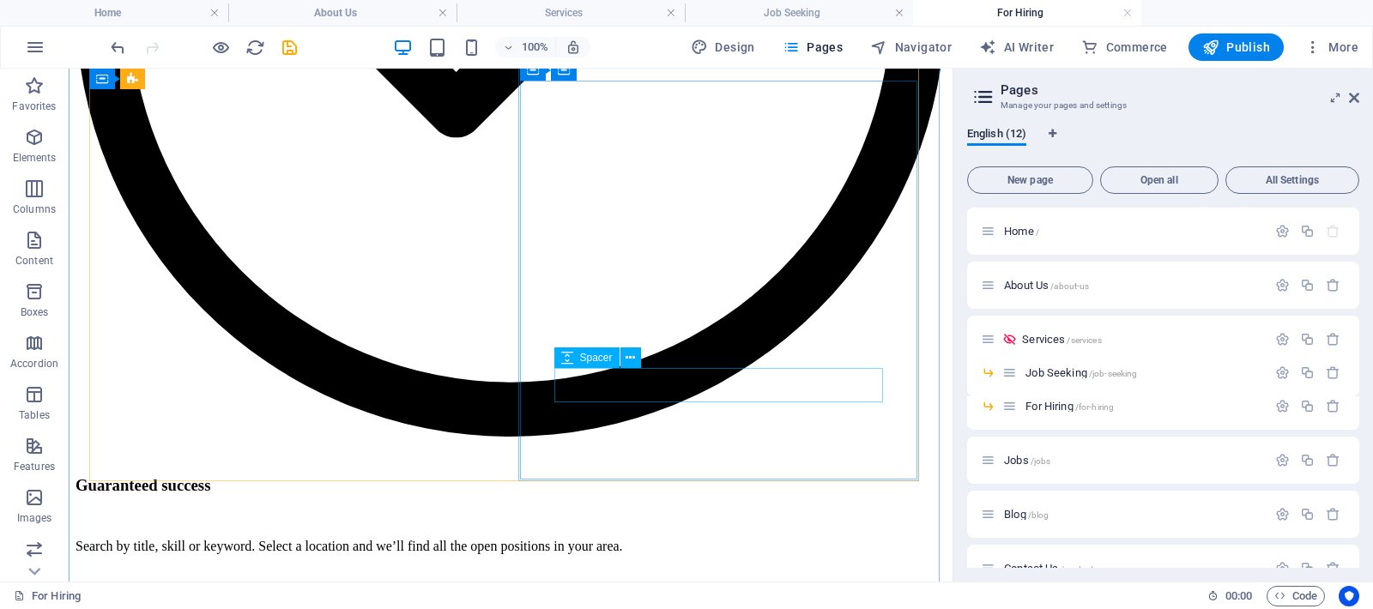
scroll to position [1418, 0]
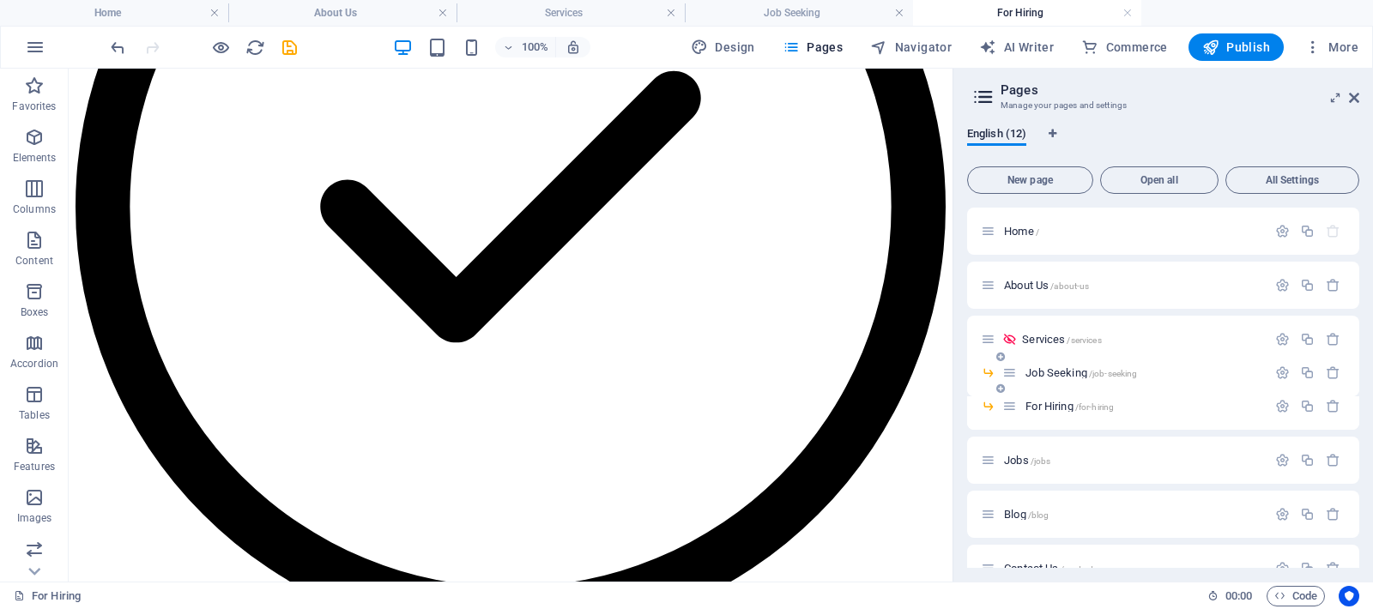
click at [1090, 372] on span "/job-seeking" at bounding box center [1113, 373] width 49 height 9
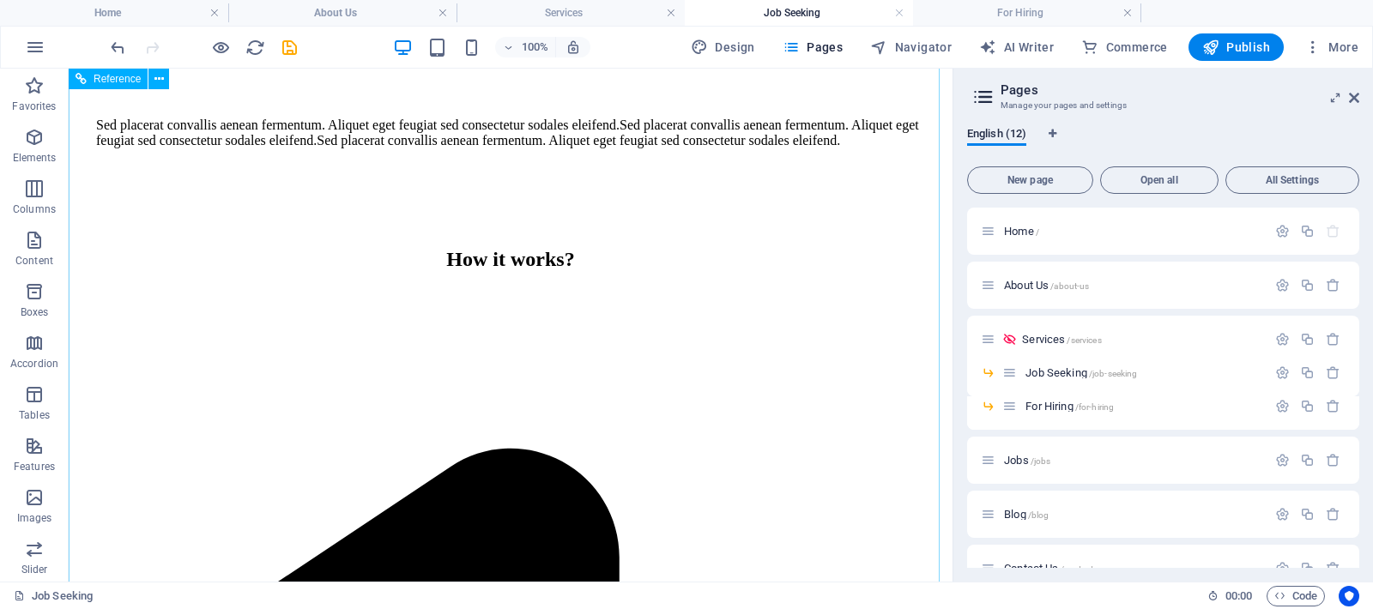
scroll to position [2197, 0]
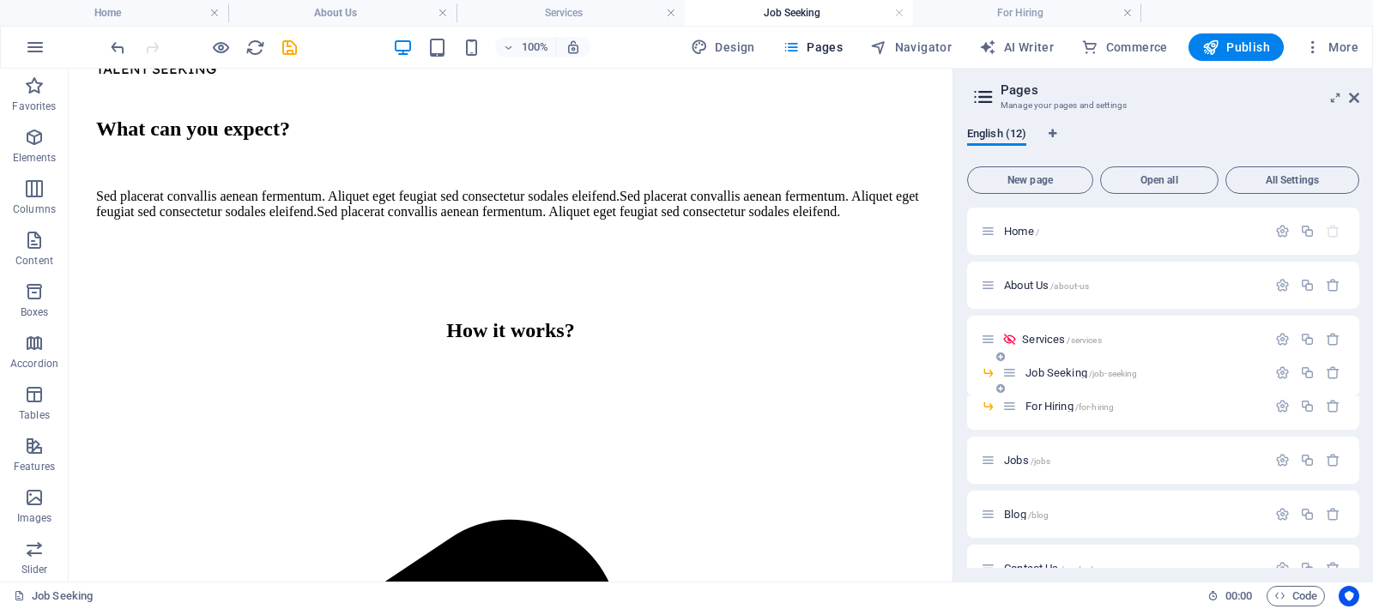
click at [1081, 372] on span "Job Seeking /job-seeking" at bounding box center [1081, 372] width 112 height 13
click at [1059, 372] on span "Job Seeking /job-seeking" at bounding box center [1081, 372] width 112 height 13
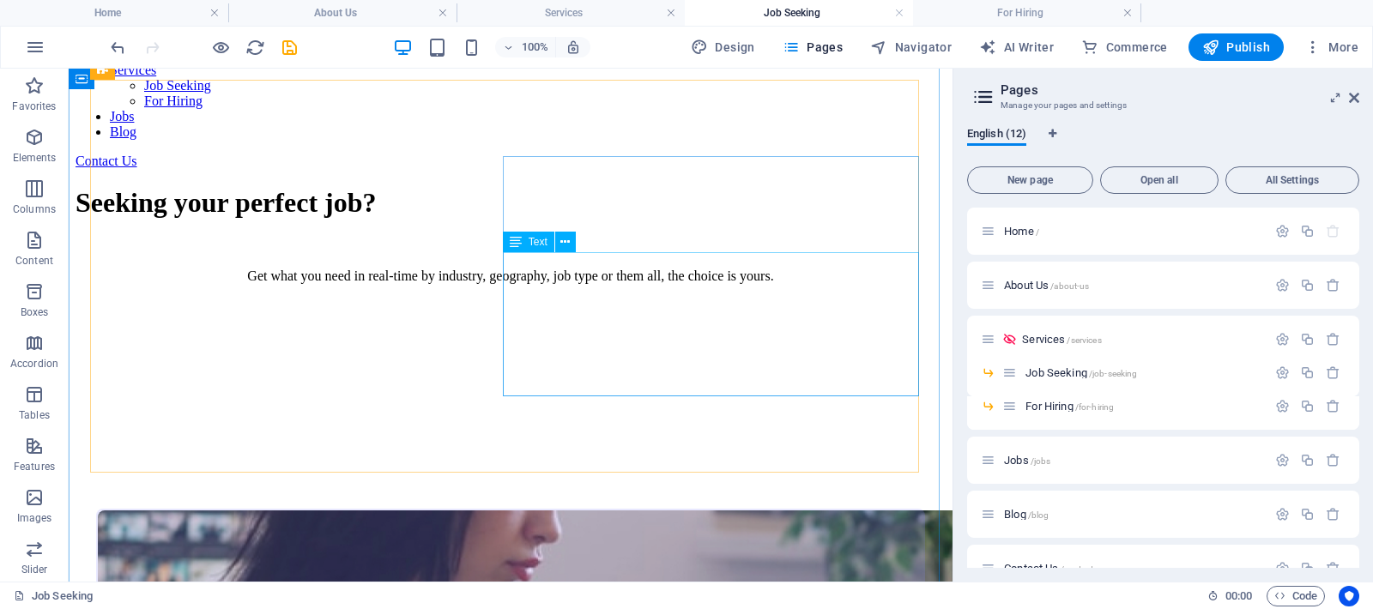
scroll to position [614, 0]
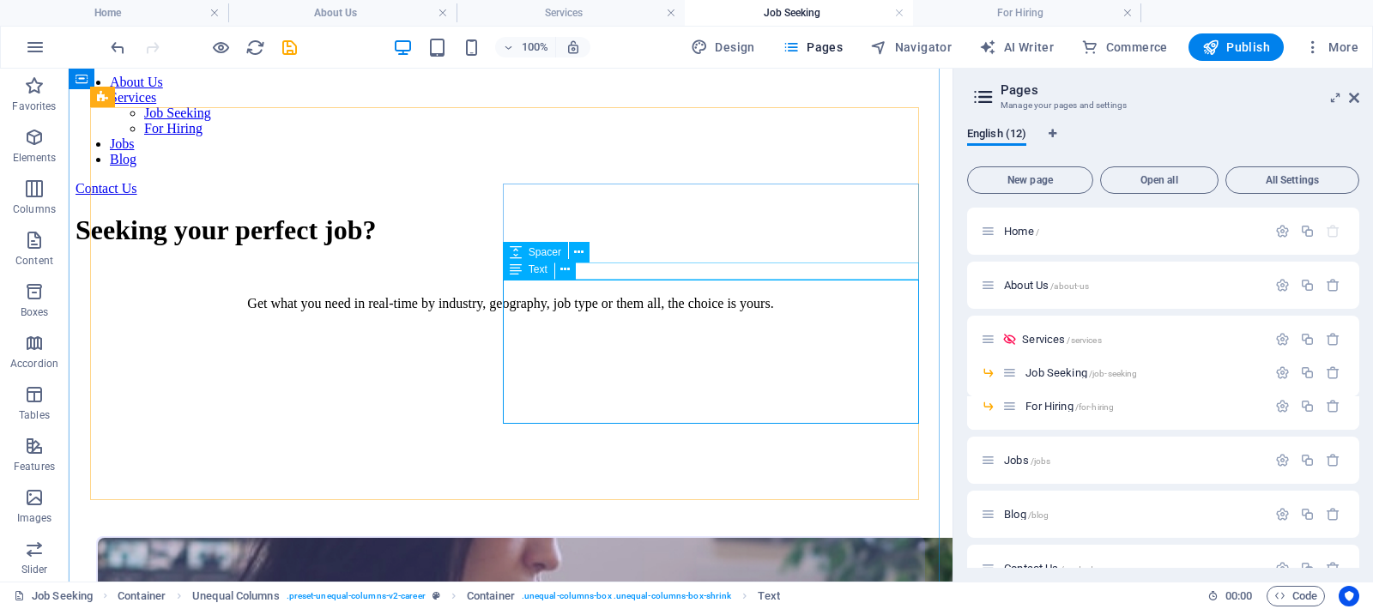
click at [536, 269] on span "Text" at bounding box center [538, 269] width 19 height 10
click at [566, 268] on icon at bounding box center [564, 270] width 9 height 18
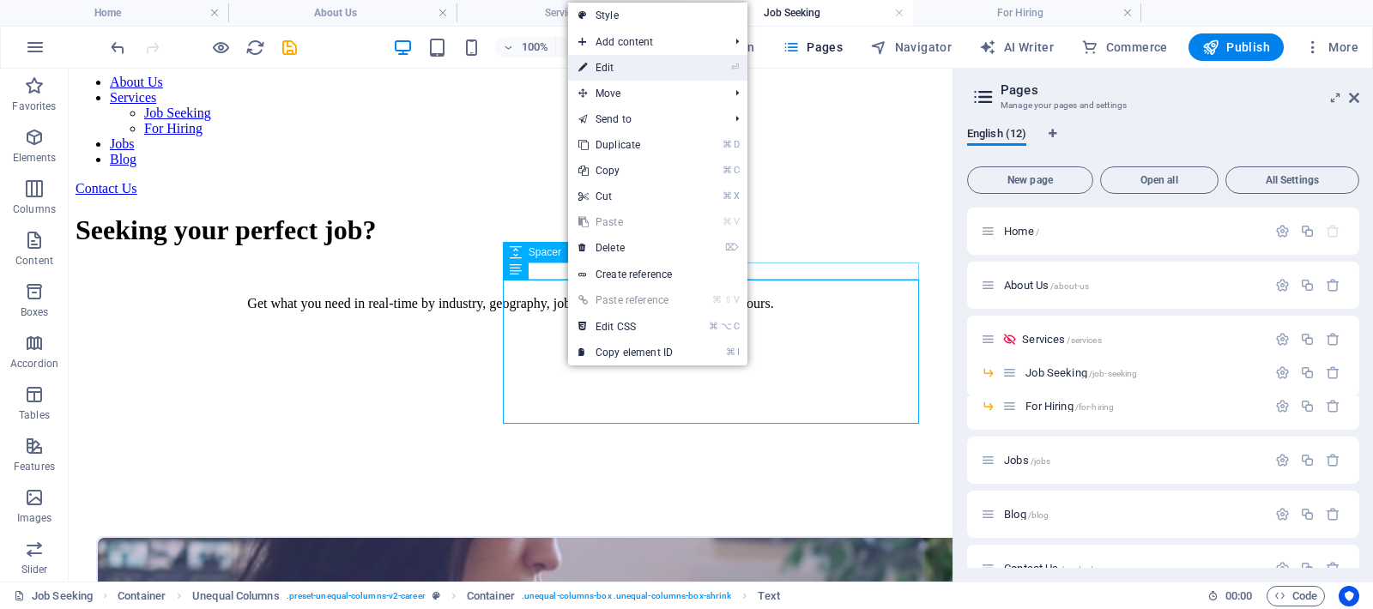
click at [609, 66] on link "⏎ Edit" at bounding box center [625, 68] width 115 height 26
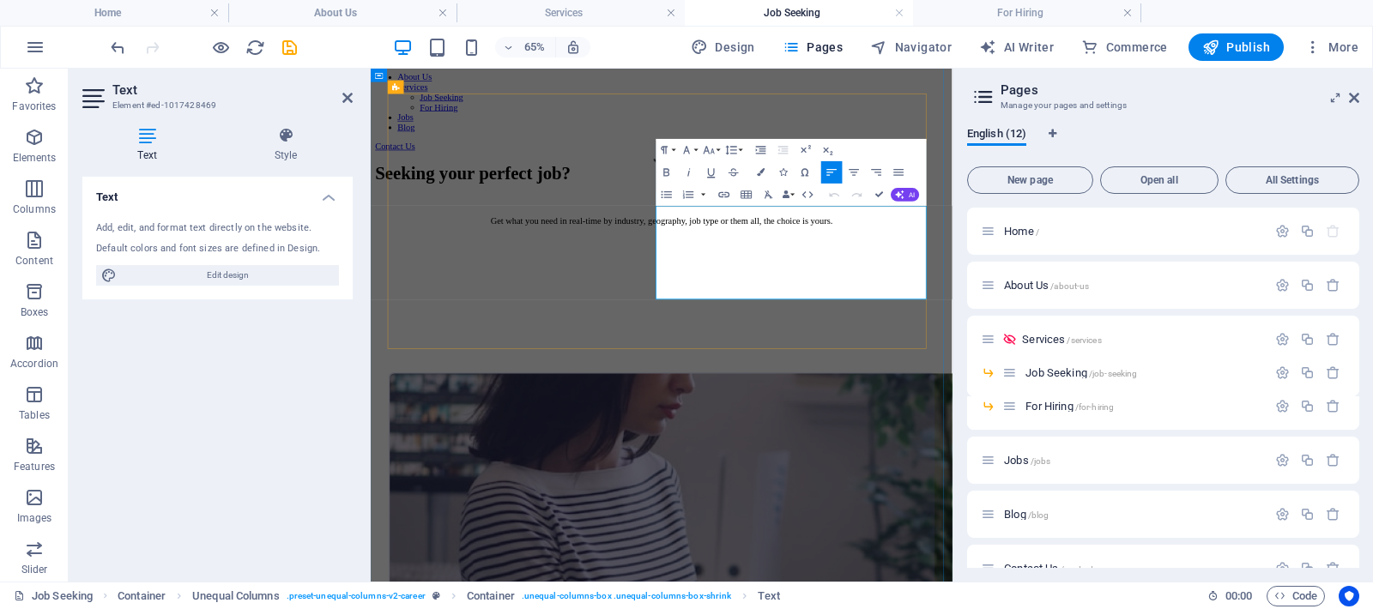
drag, startPoint x: 939, startPoint y: 416, endPoint x: 812, endPoint y: 299, distance: 173.0
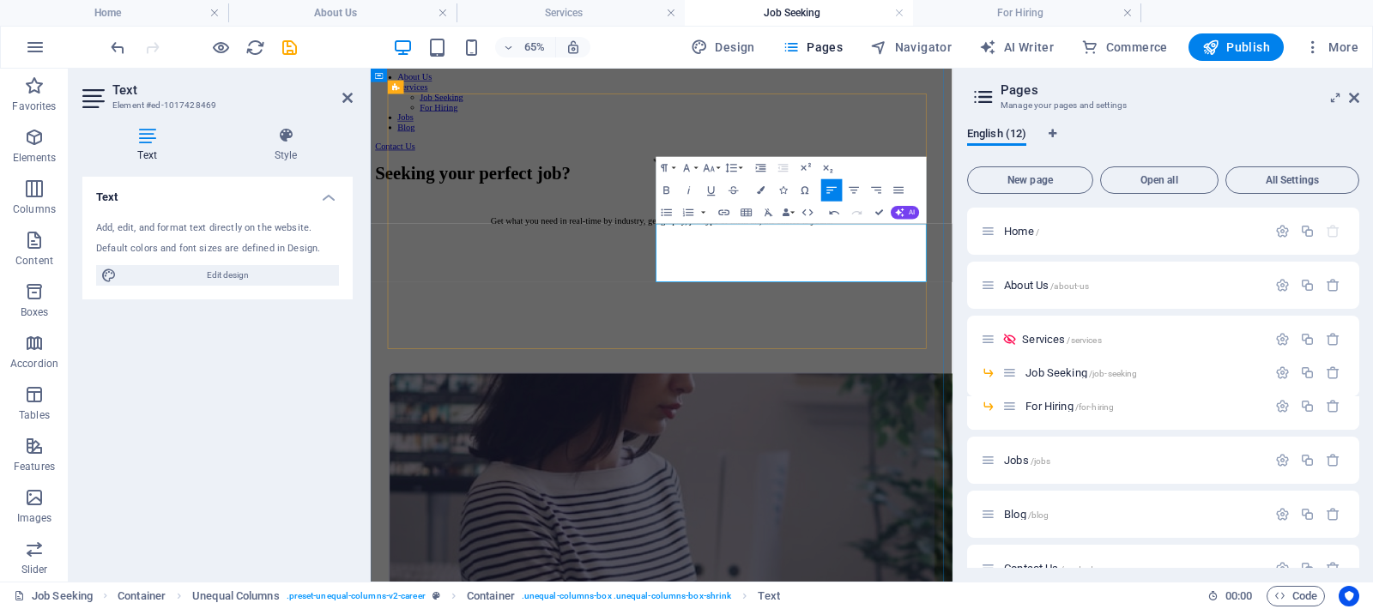
drag, startPoint x: 988, startPoint y: 390, endPoint x: 814, endPoint y: 317, distance: 189.2
click at [674, 211] on icon "button" at bounding box center [668, 213] width 14 height 14
click at [718, 166] on button "Font Size" at bounding box center [711, 167] width 21 height 22
click at [710, 290] on link "18" at bounding box center [706, 289] width 40 height 17
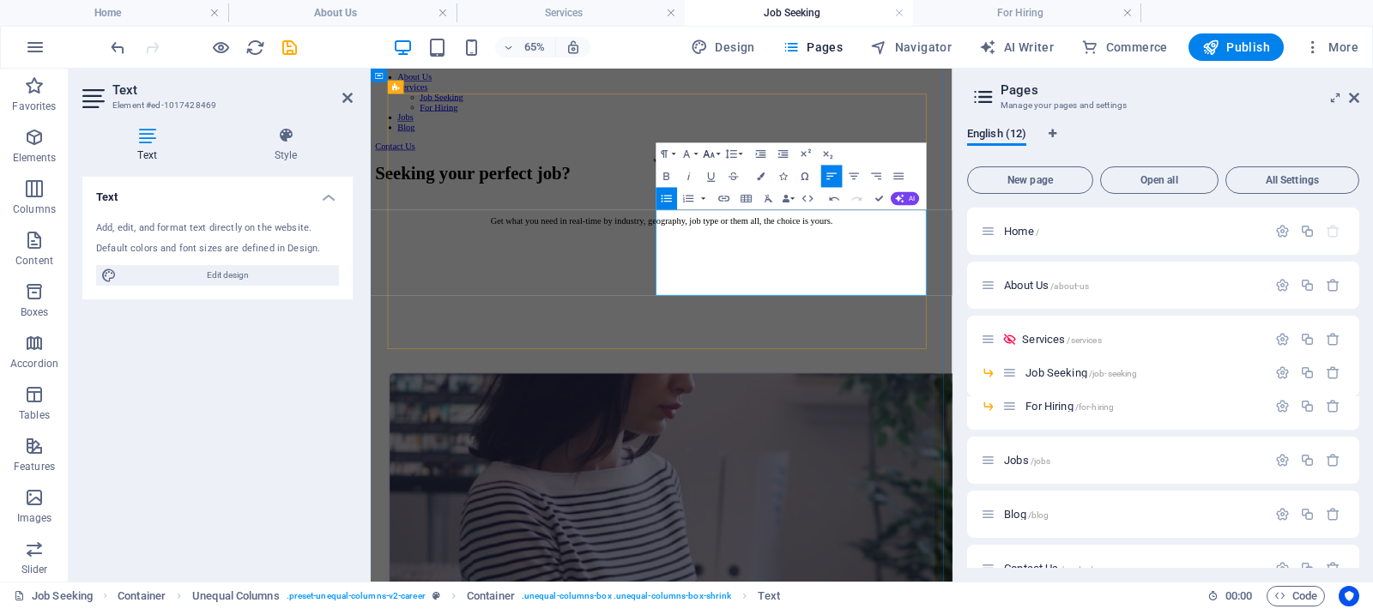
click at [715, 154] on icon "button" at bounding box center [710, 155] width 14 height 14
click at [706, 202] on link "24" at bounding box center [706, 203] width 40 height 17
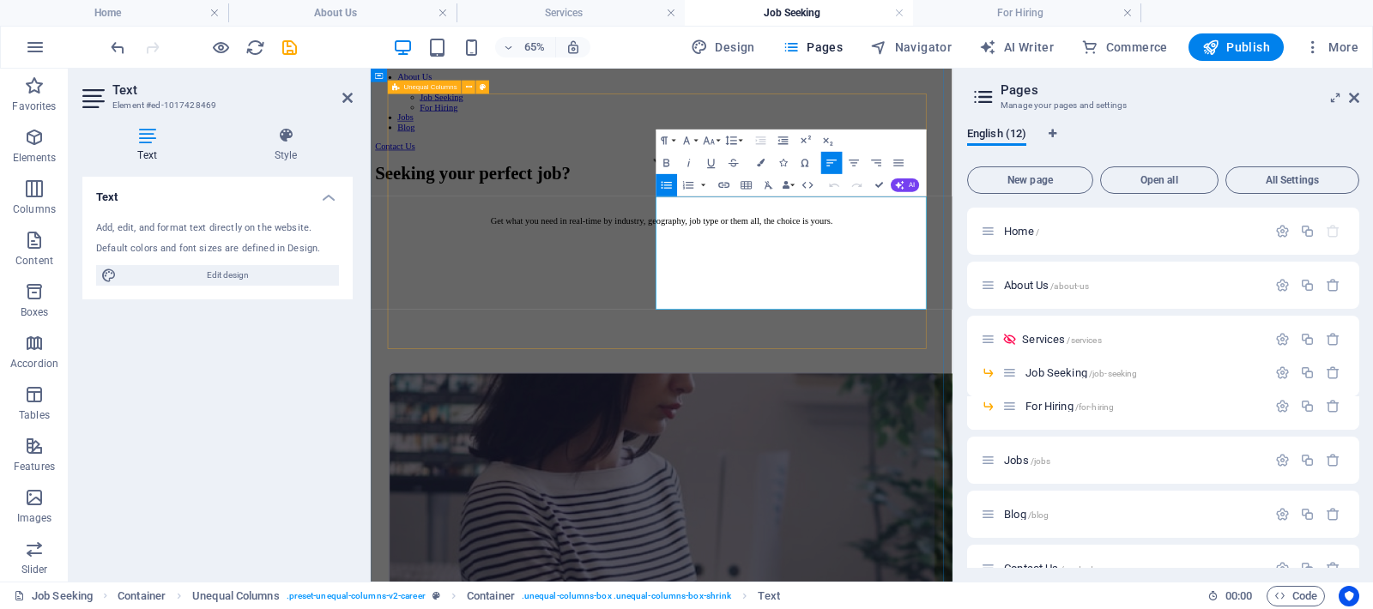
drag, startPoint x: 837, startPoint y: 279, endPoint x: 798, endPoint y: 287, distance: 39.4
click at [712, 142] on icon "button" at bounding box center [709, 140] width 11 height 8
click at [702, 277] on link "24" at bounding box center [706, 279] width 40 height 17
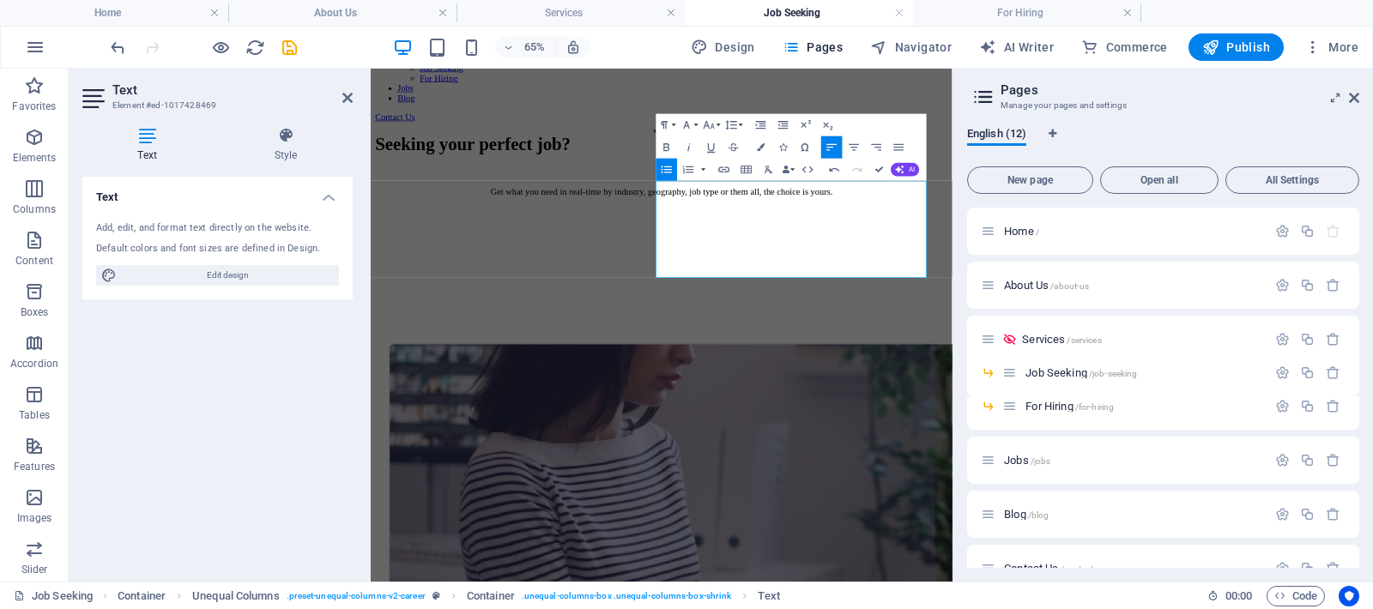
scroll to position [660, 0]
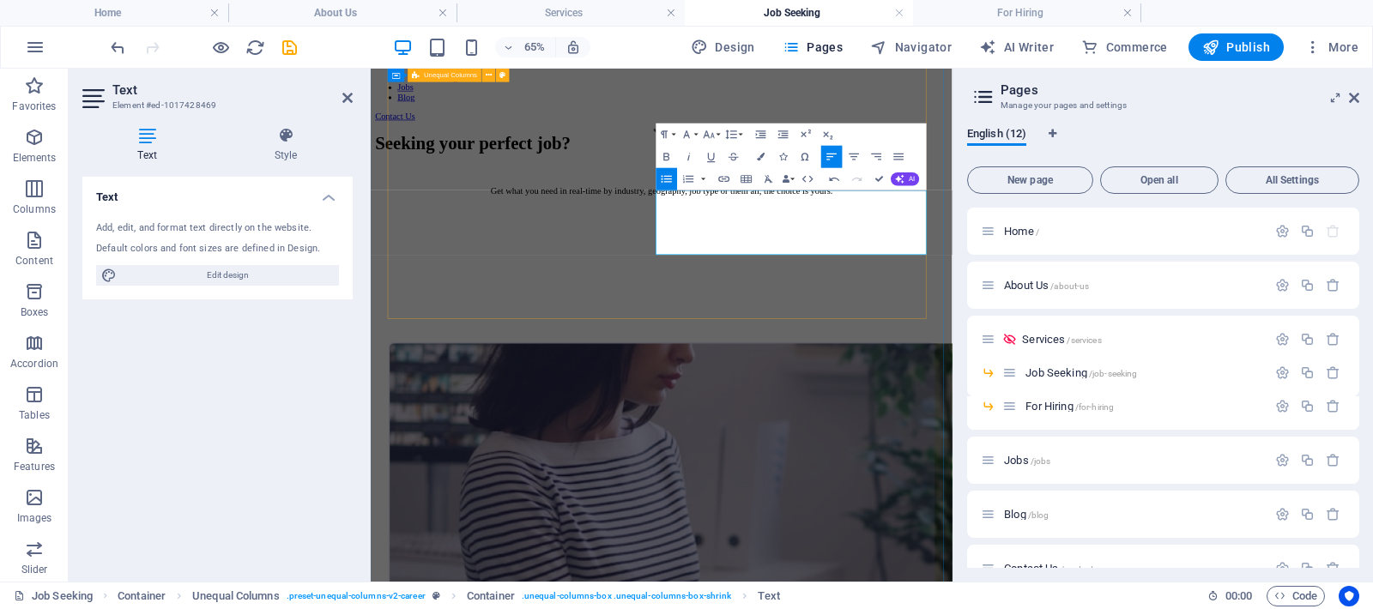
drag, startPoint x: 1131, startPoint y: 348, endPoint x: 804, endPoint y: 265, distance: 337.1
click at [673, 180] on icon "button" at bounding box center [668, 179] width 14 height 14
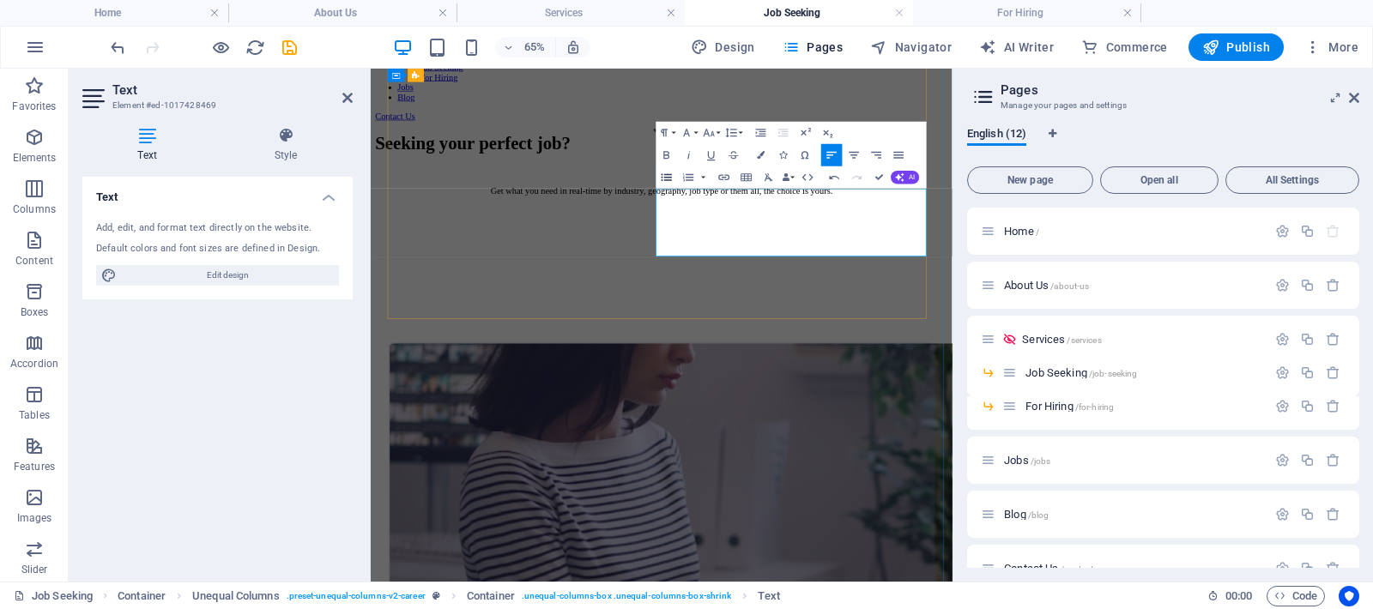
click at [667, 177] on icon "button" at bounding box center [668, 178] width 14 height 14
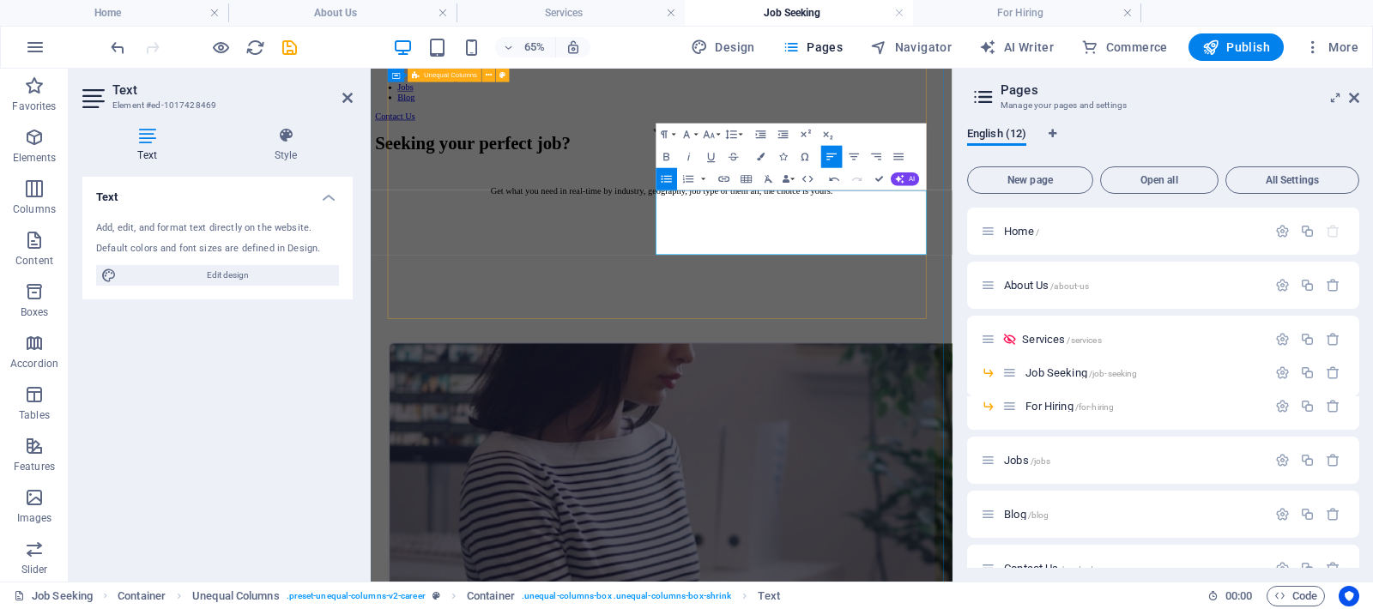
drag, startPoint x: 1139, startPoint y: 341, endPoint x: 807, endPoint y: 268, distance: 340.0
click at [692, 180] on icon "button" at bounding box center [689, 179] width 14 height 14
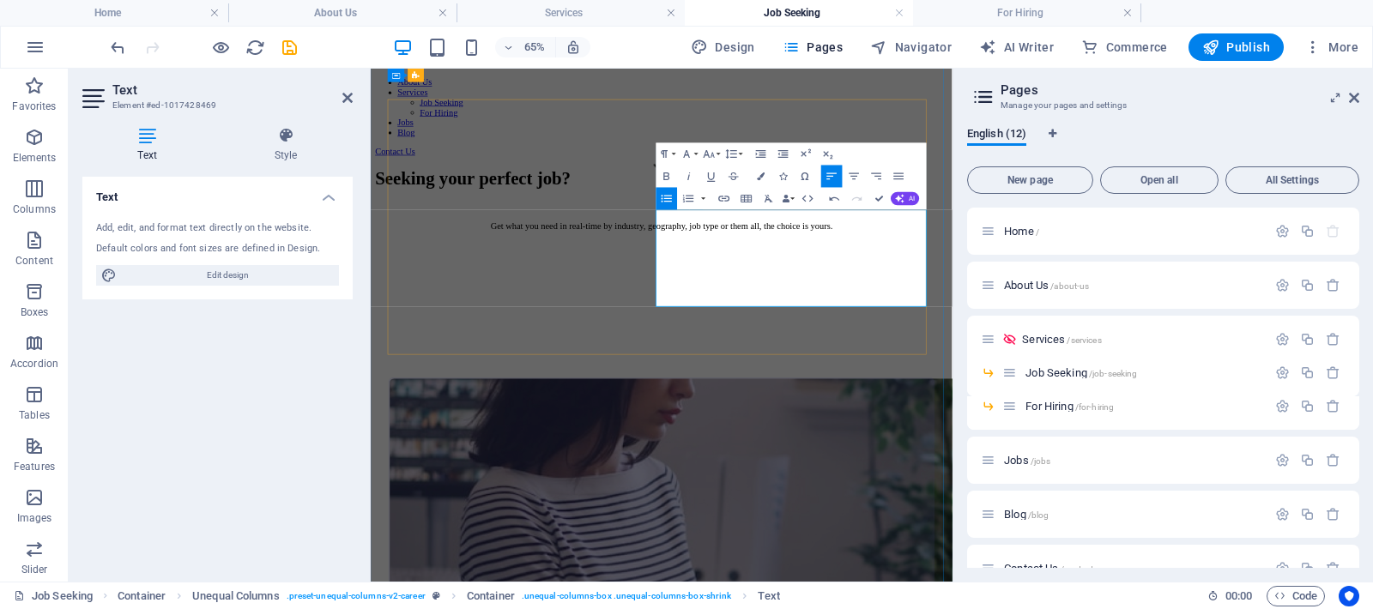
scroll to position [603, 0]
drag, startPoint x: 832, startPoint y: 328, endPoint x: 1187, endPoint y: 328, distance: 354.4
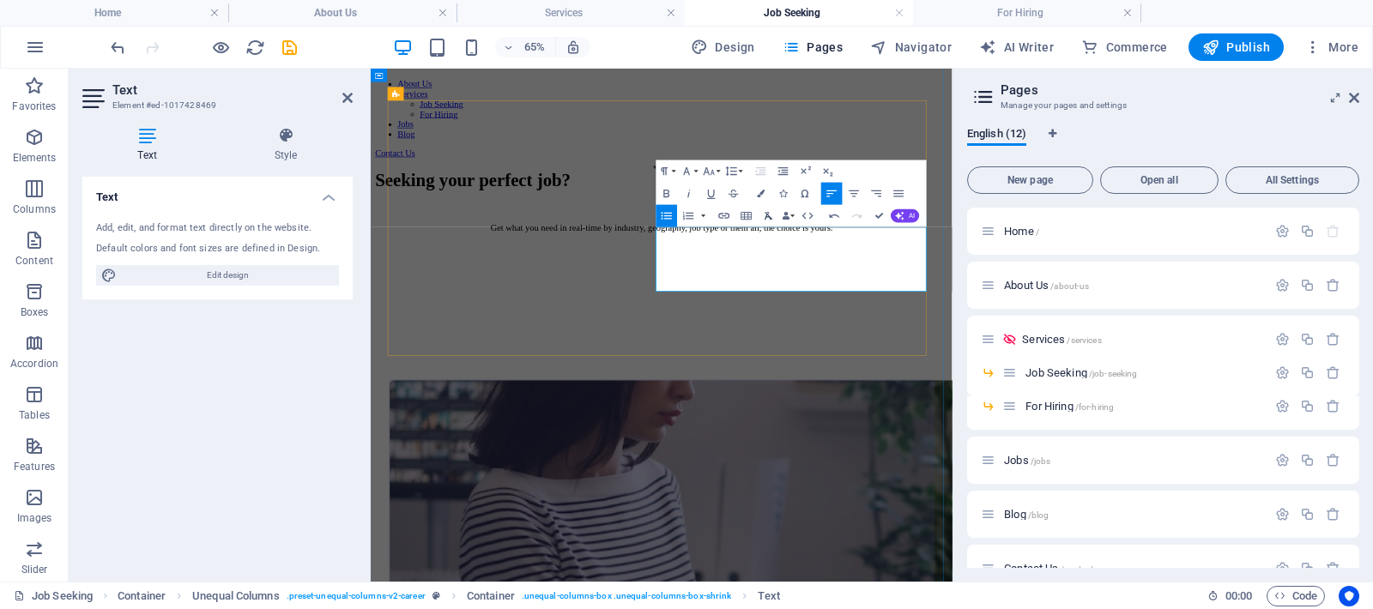
click at [765, 215] on icon "button" at bounding box center [770, 216] width 14 height 14
drag, startPoint x: 832, startPoint y: 324, endPoint x: 1150, endPoint y: 410, distance: 328.9
click at [770, 215] on icon "button" at bounding box center [770, 216] width 14 height 14
click at [673, 216] on icon "button" at bounding box center [668, 217] width 14 height 14
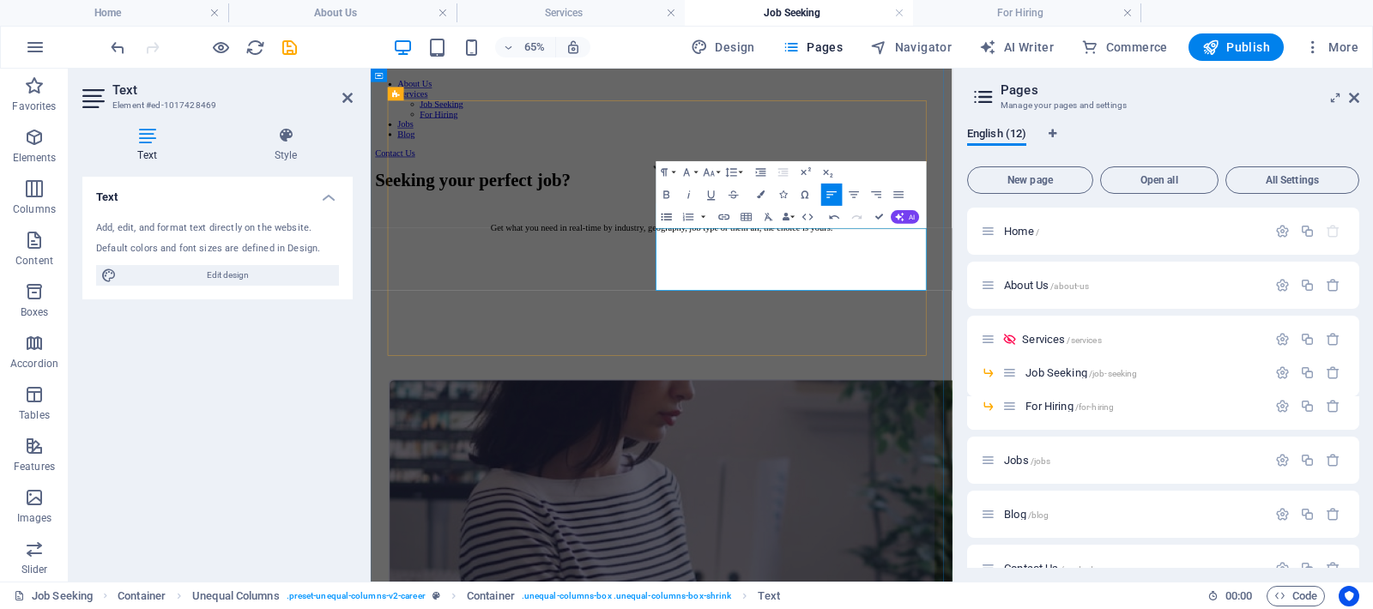
click at [672, 216] on icon "button" at bounding box center [668, 217] width 14 height 14
click at [711, 172] on icon "button" at bounding box center [710, 173] width 14 height 14
click at [708, 219] on link "24" at bounding box center [706, 221] width 40 height 16
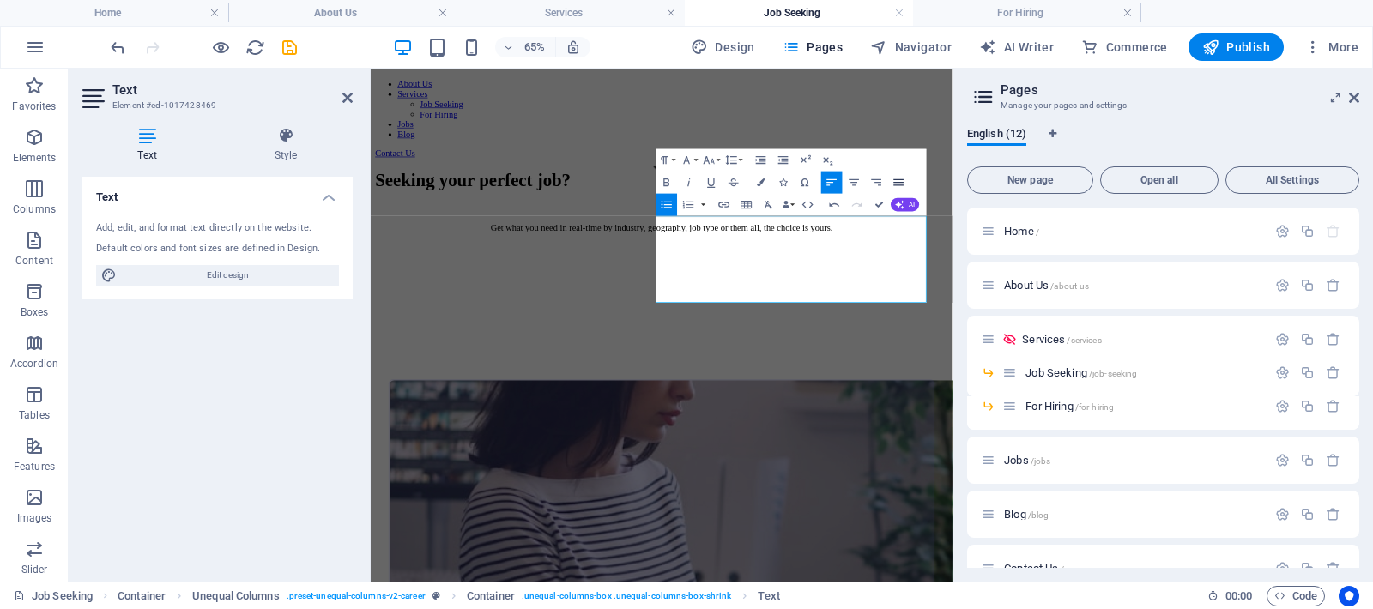
click at [895, 182] on button "Align Justify" at bounding box center [898, 183] width 21 height 22
click at [689, 204] on icon "button" at bounding box center [689, 205] width 10 height 8
click at [674, 204] on button "Unordered List" at bounding box center [666, 205] width 21 height 22
click at [735, 159] on icon "button" at bounding box center [732, 161] width 14 height 14
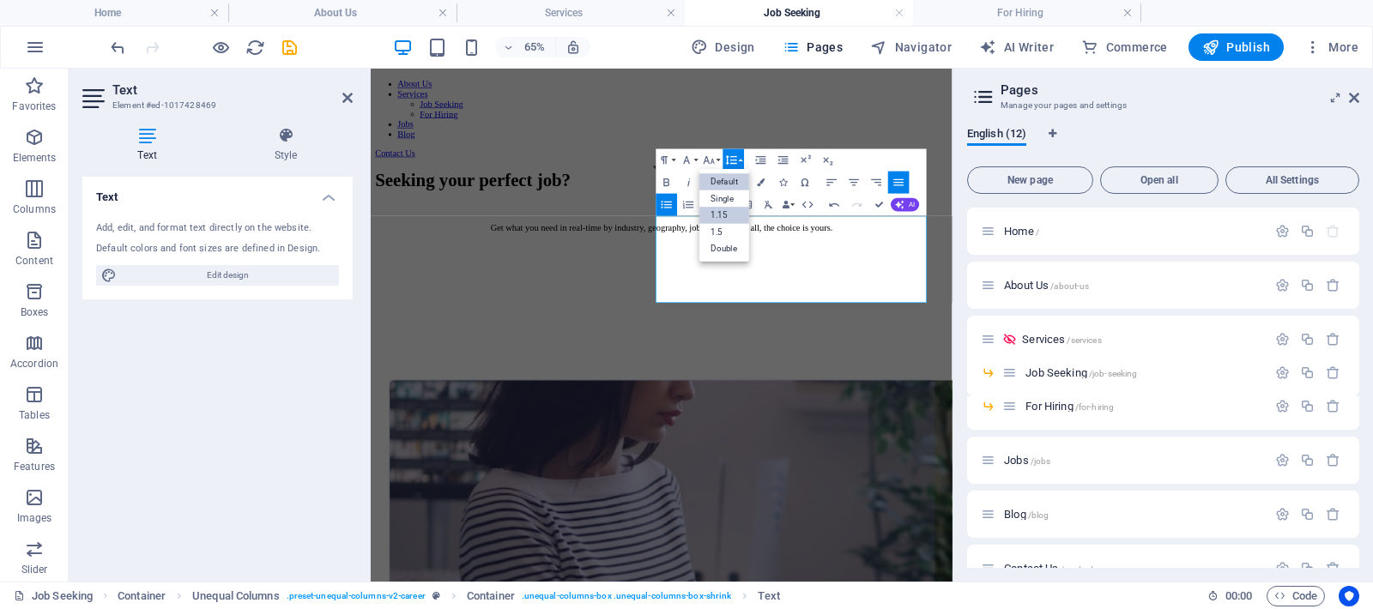
click at [733, 213] on link "1.15" at bounding box center [725, 215] width 50 height 17
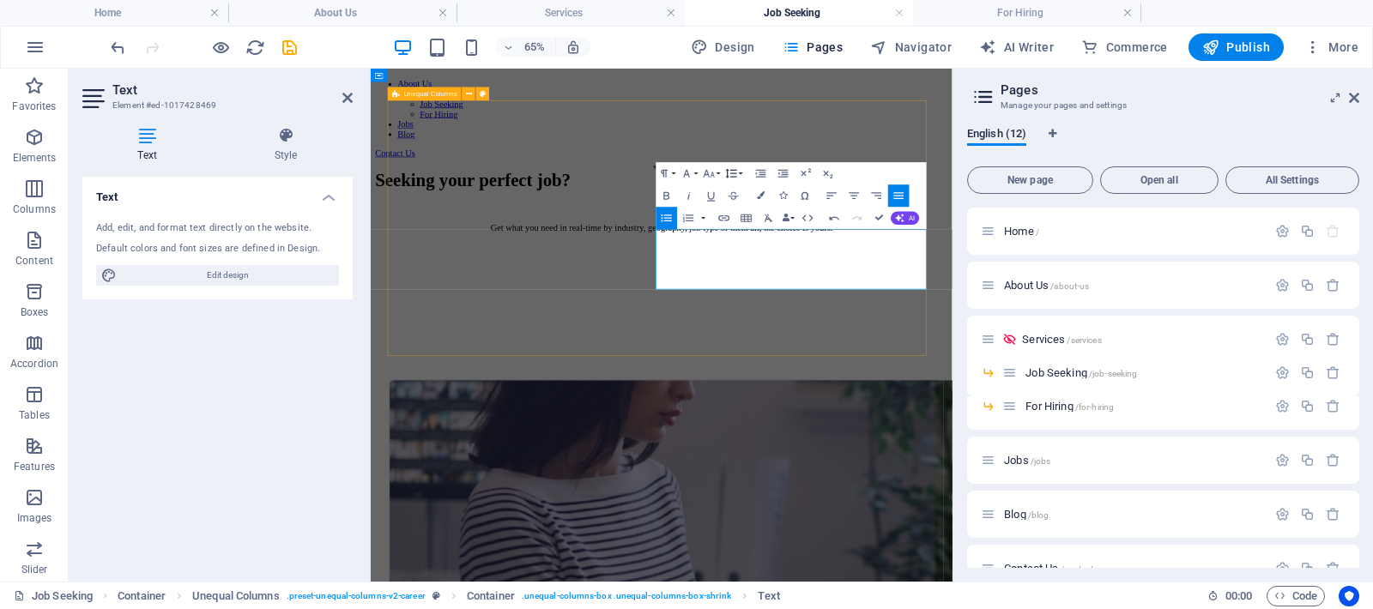
click at [730, 171] on icon "button" at bounding box center [732, 173] width 14 height 14
drag, startPoint x: 545, startPoint y: 290, endPoint x: 725, endPoint y: 258, distance: 183.0
click at [725, 258] on link "Double" at bounding box center [725, 262] width 50 height 17
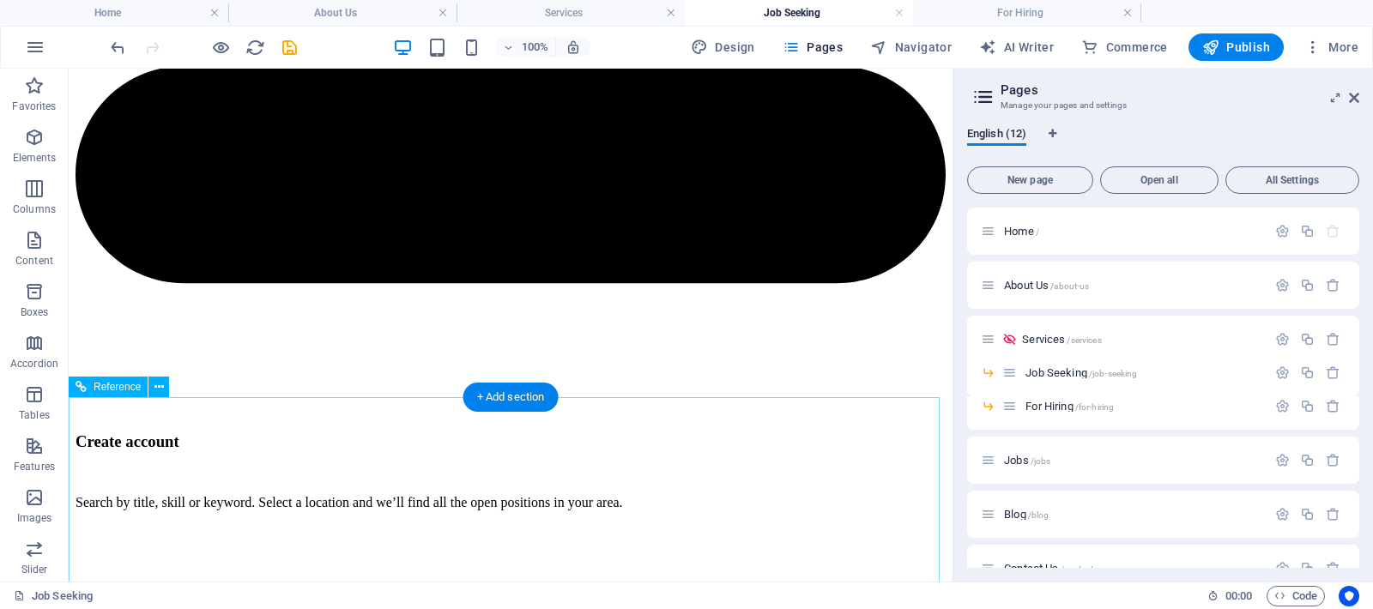
scroll to position [4265, 0]
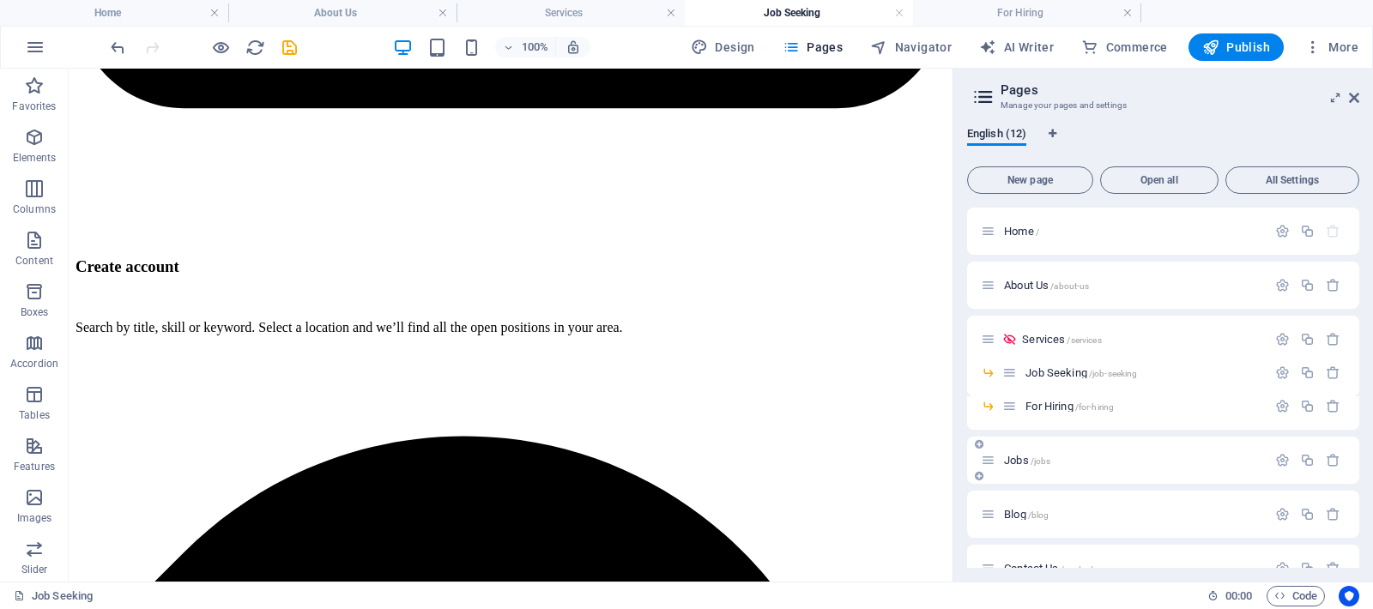
click at [1008, 457] on span "Jobs /jobs" at bounding box center [1027, 460] width 46 height 13
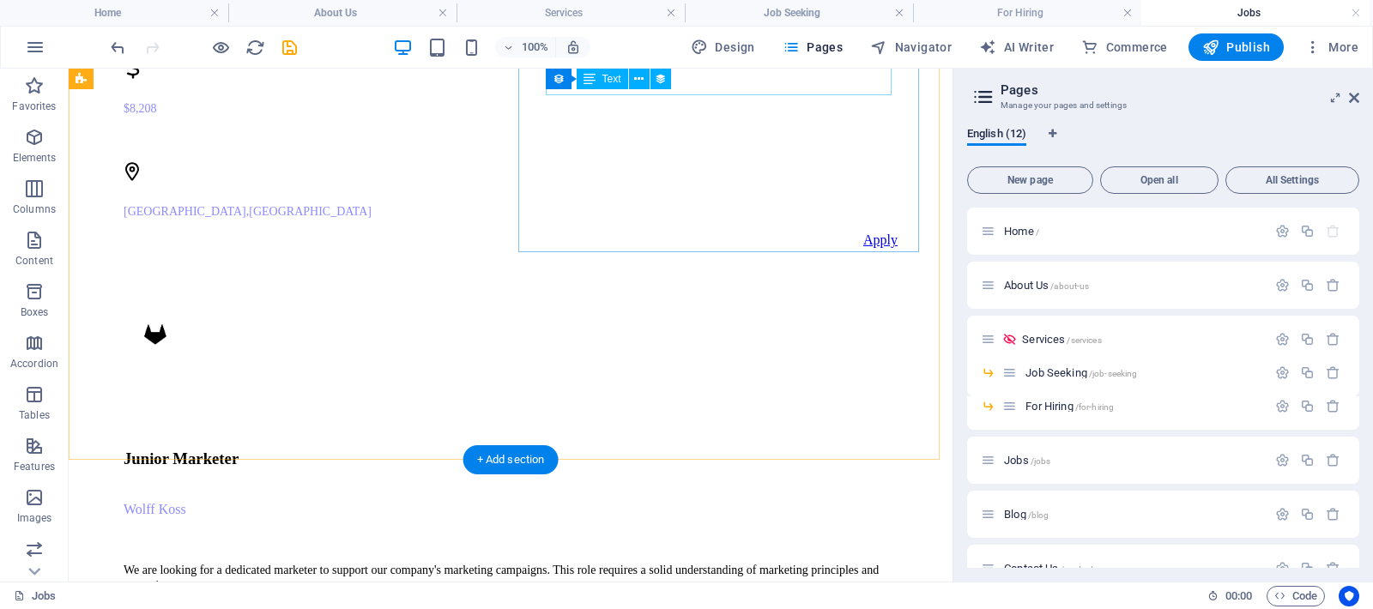
scroll to position [1660, 0]
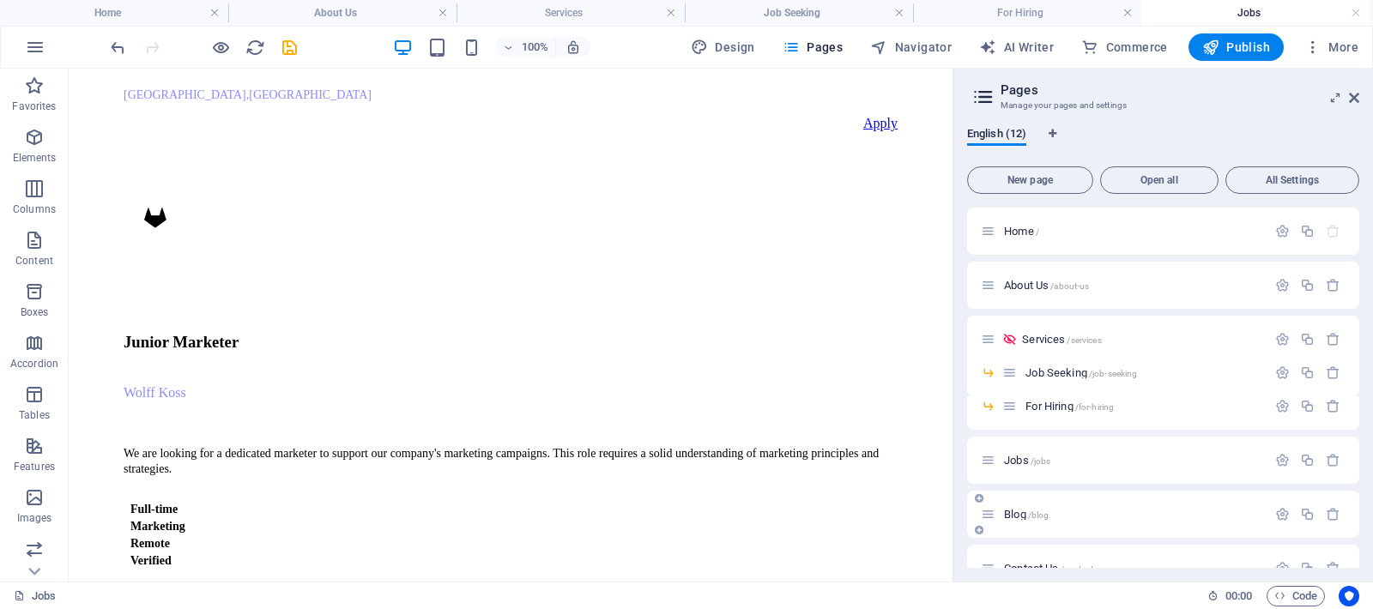
click at [1048, 516] on span "/blog" at bounding box center [1038, 515] width 21 height 9
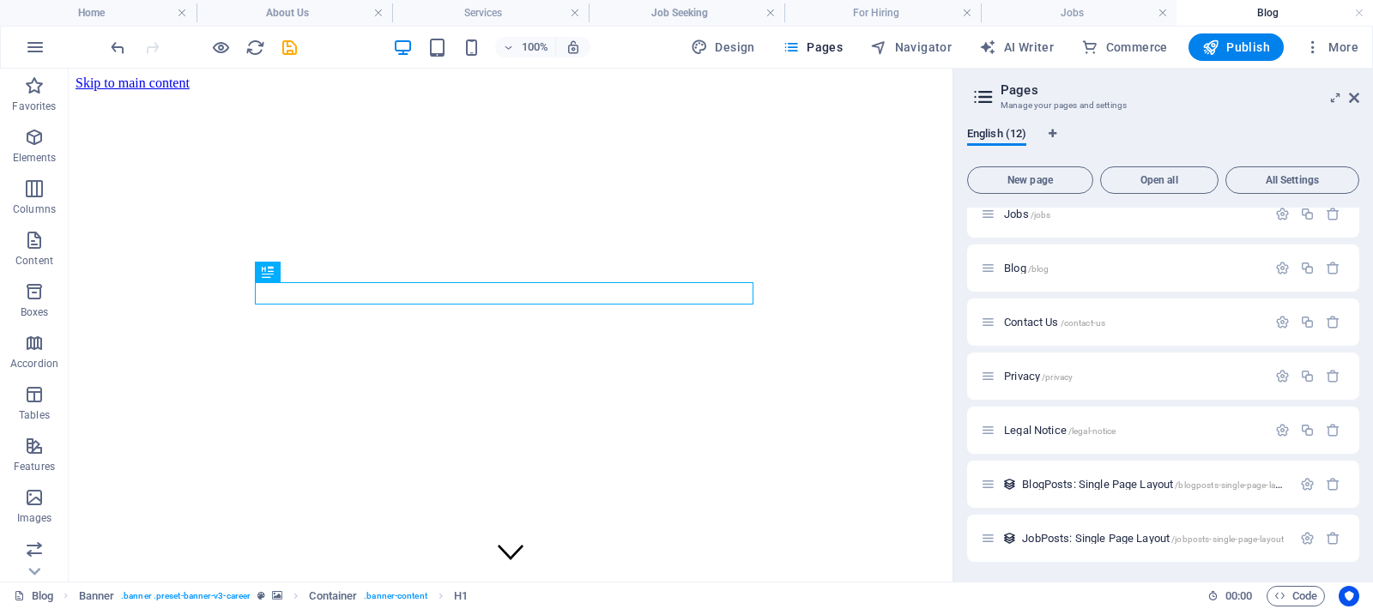
scroll to position [247, 0]
click at [1044, 323] on span "Contact Us /contact-us" at bounding box center [1054, 321] width 101 height 13
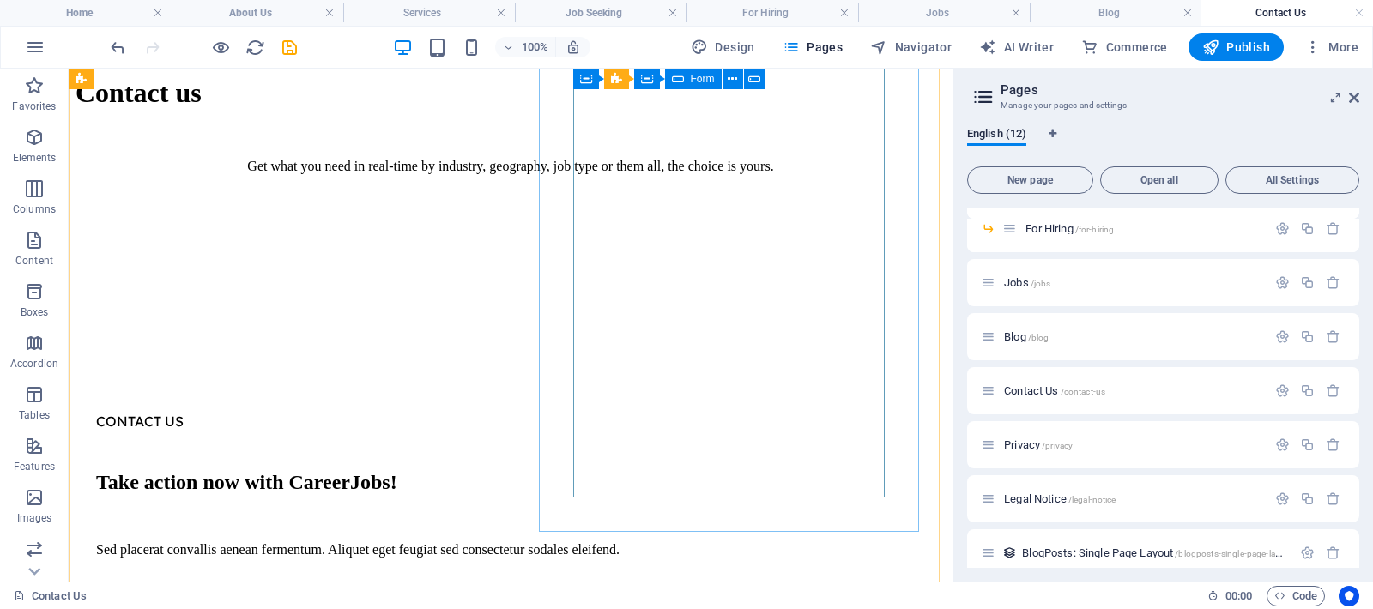
scroll to position [747, 0]
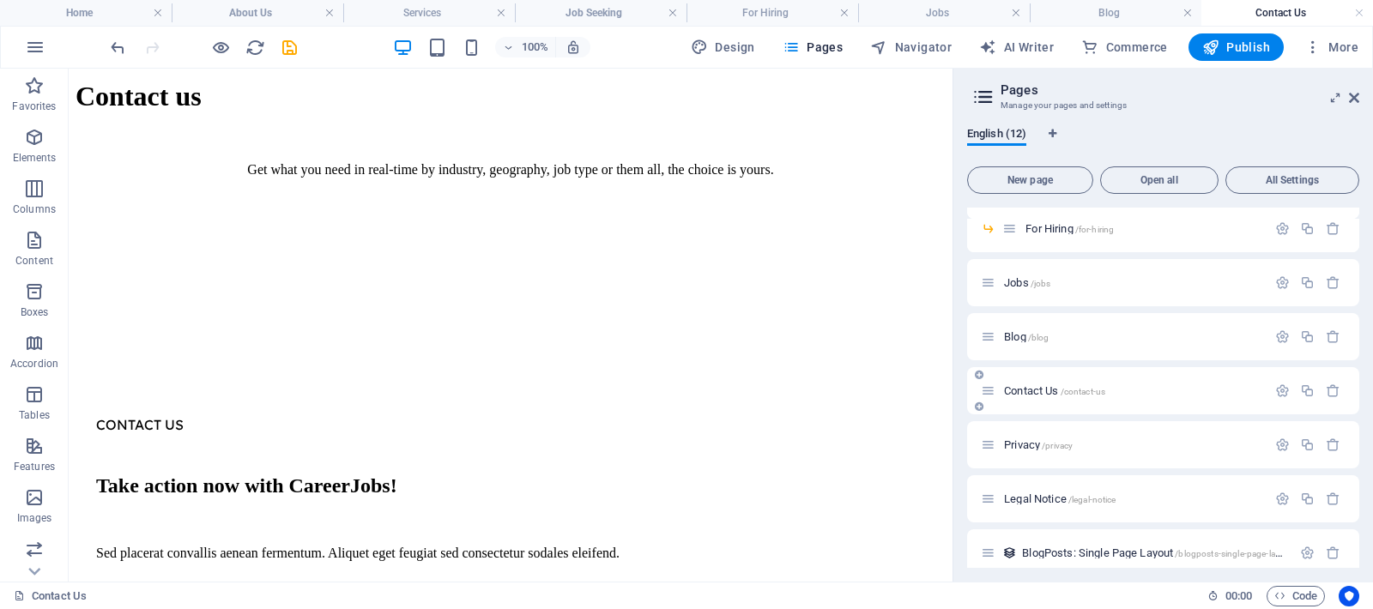
click at [1043, 394] on span "Contact Us /contact-us" at bounding box center [1054, 390] width 101 height 13
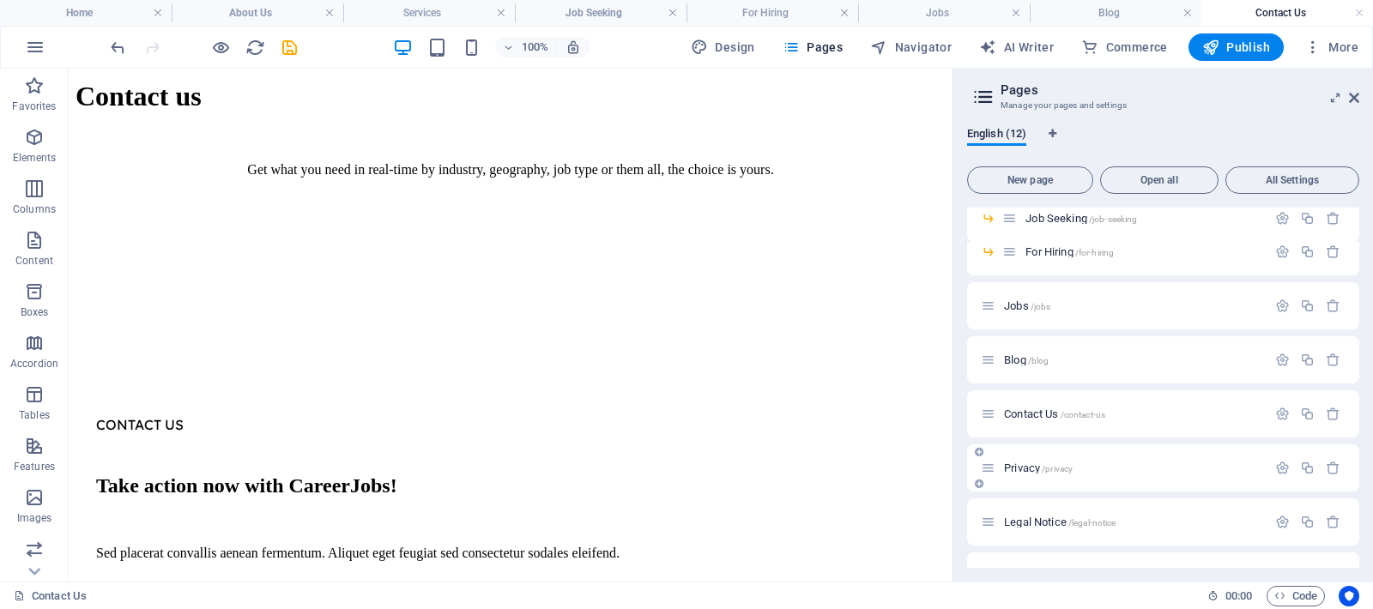
scroll to position [151, 0]
click at [1279, 422] on icon "button" at bounding box center [1282, 417] width 15 height 15
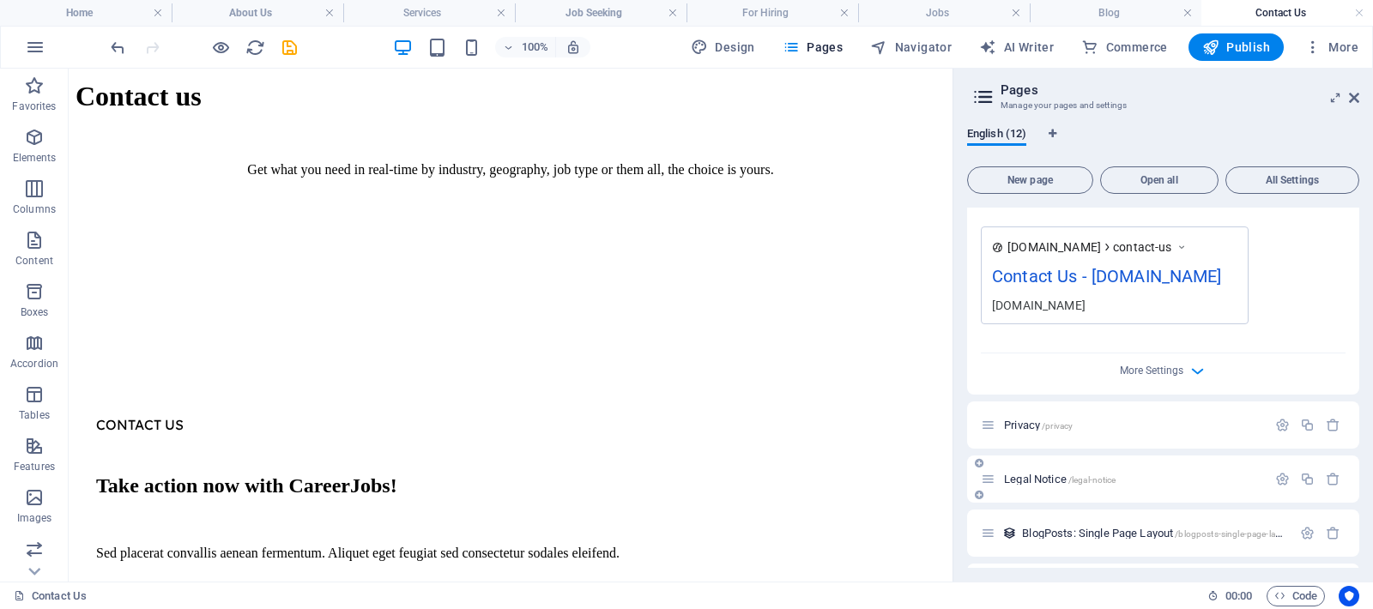
scroll to position [840, 0]
click at [1178, 373] on span "More Settings" at bounding box center [1151, 367] width 63 height 12
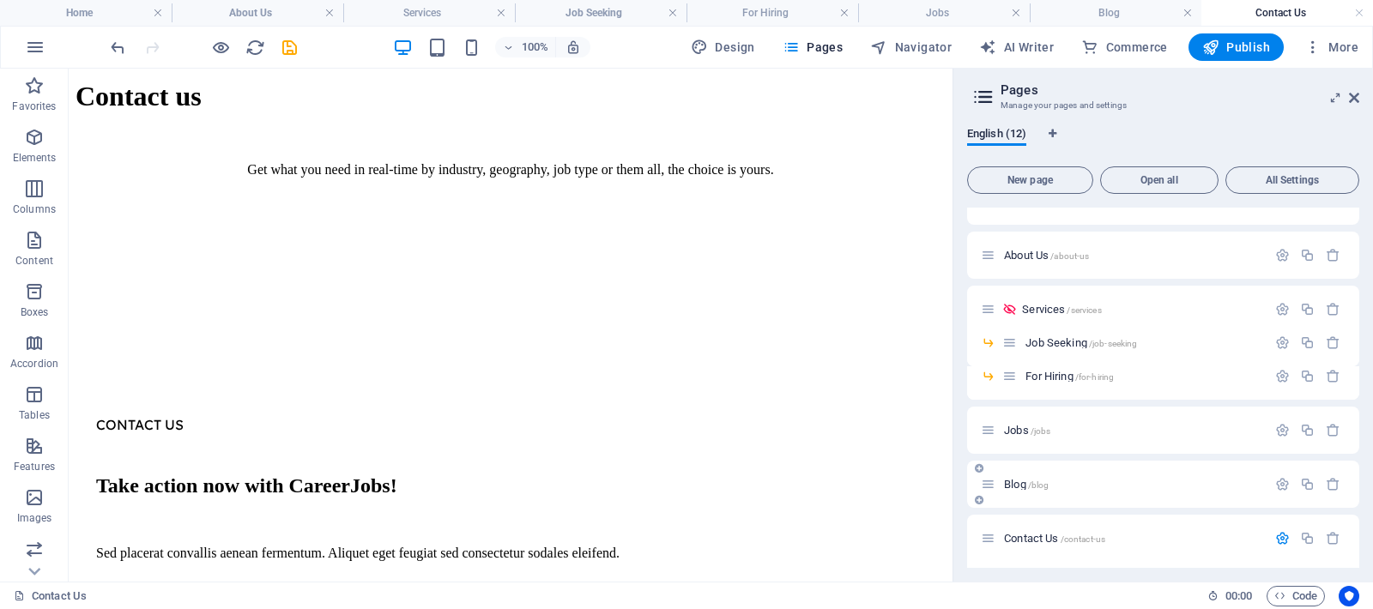
scroll to position [52, 0]
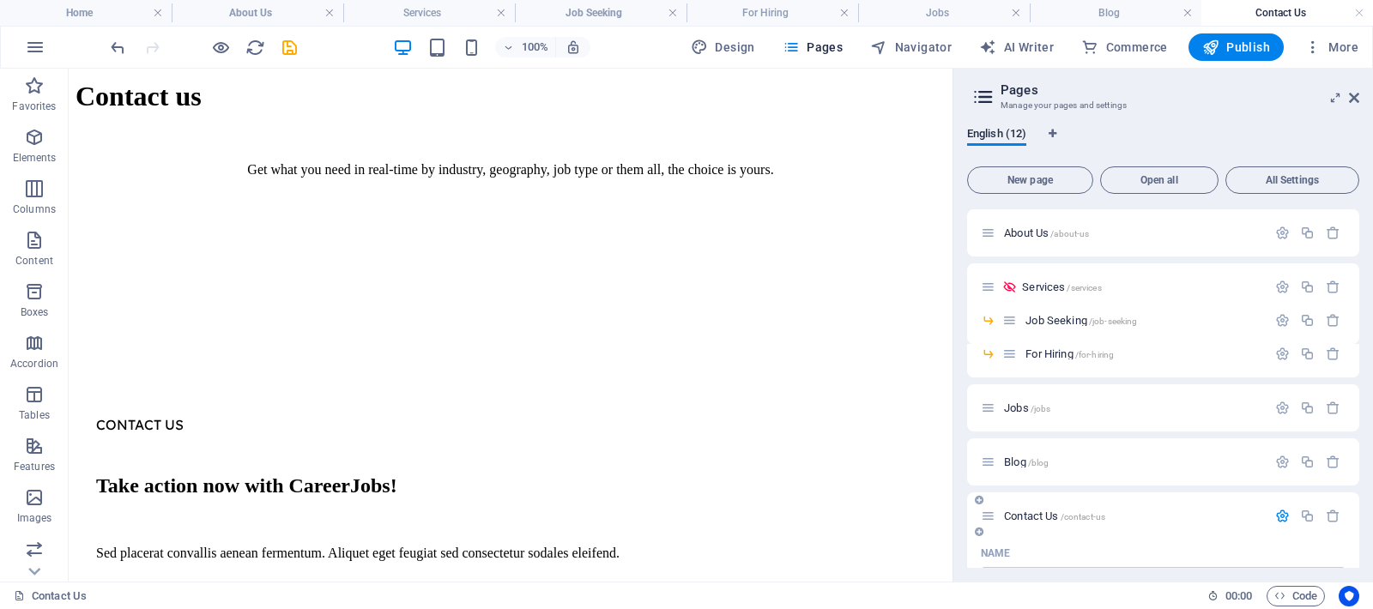
click at [1277, 517] on icon "button" at bounding box center [1282, 516] width 15 height 15
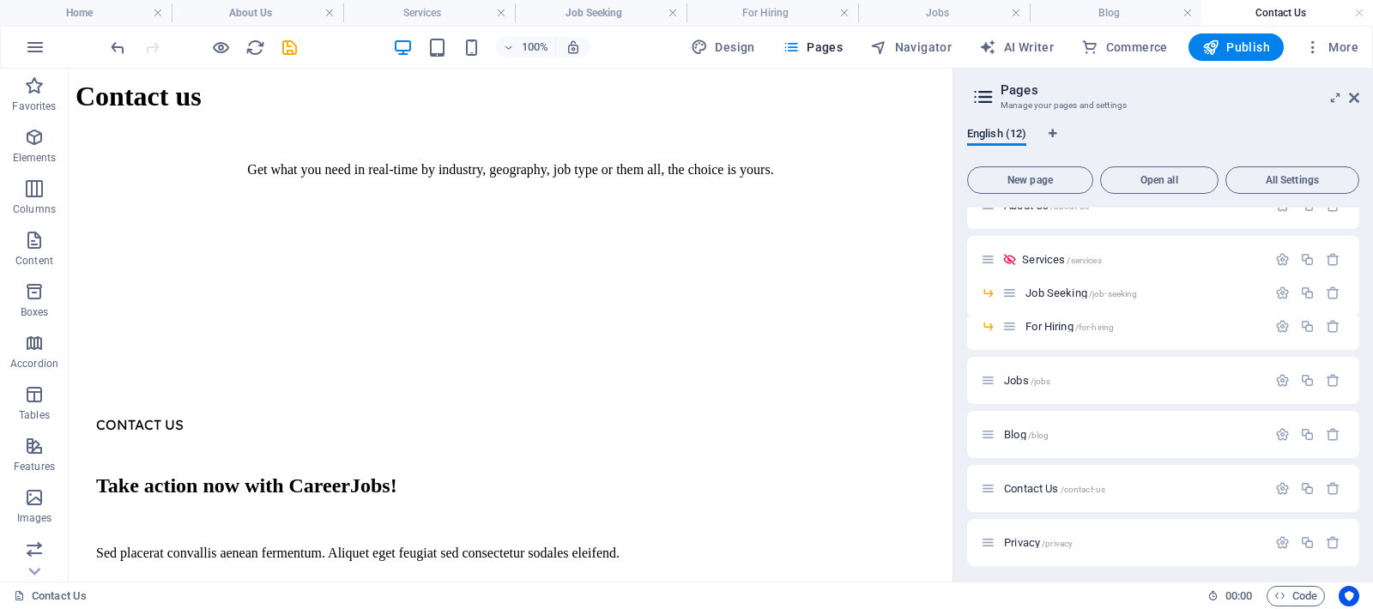
scroll to position [151, 0]
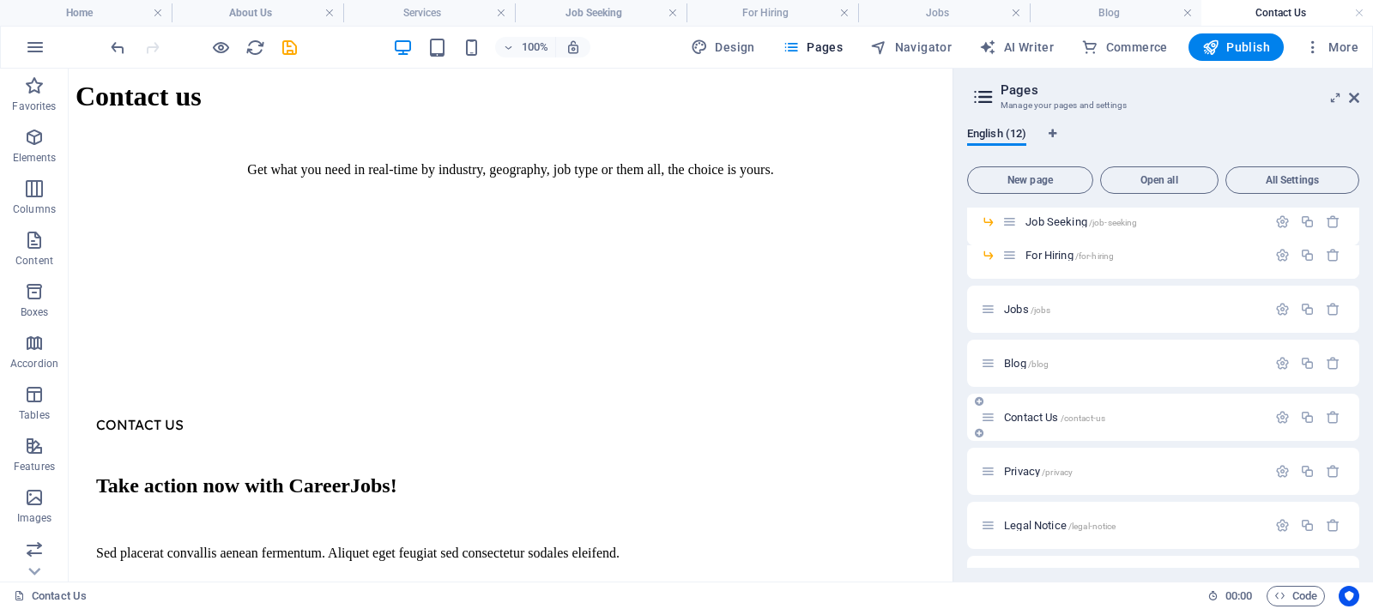
click at [1035, 425] on div "Contact Us /contact-us" at bounding box center [1124, 418] width 286 height 20
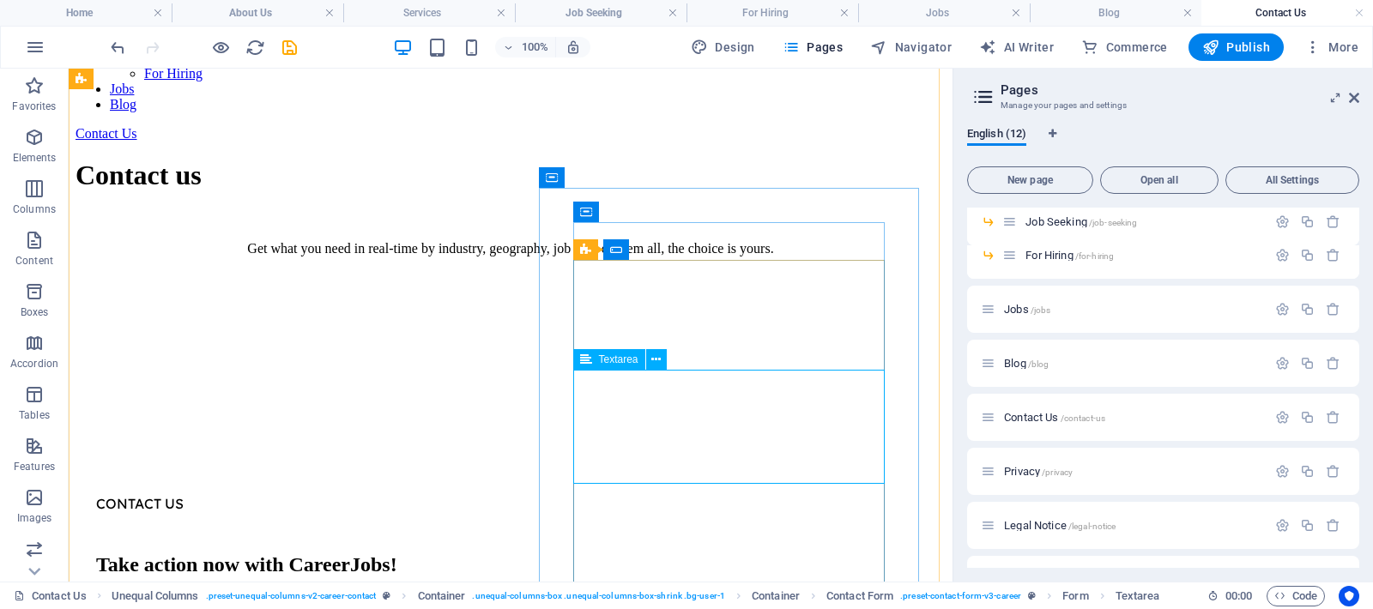
scroll to position [813, 0]
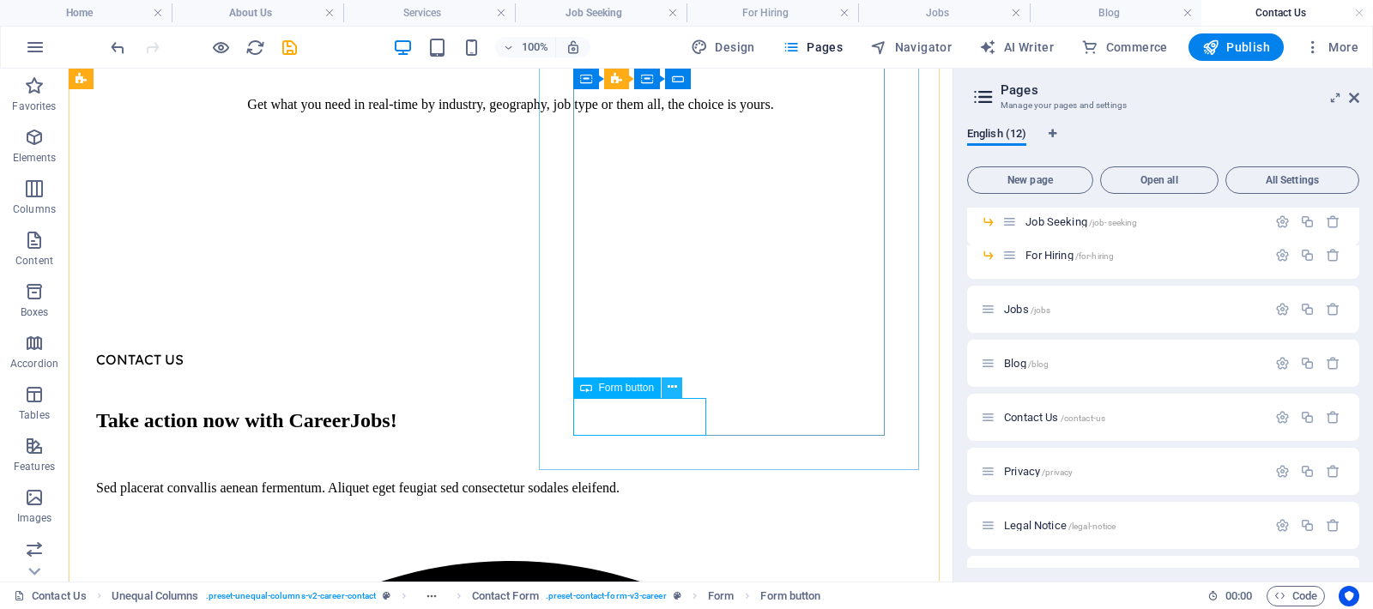
click at [670, 387] on icon at bounding box center [672, 387] width 9 height 18
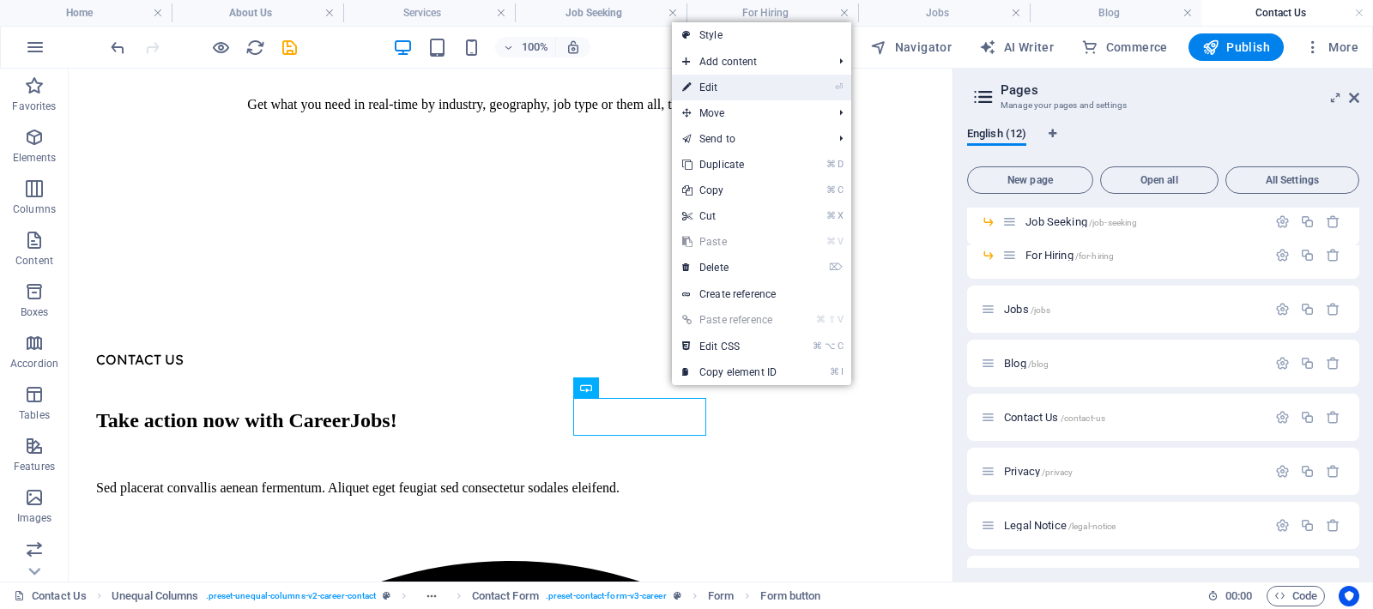
click at [720, 86] on link "⏎ Edit" at bounding box center [729, 88] width 115 height 26
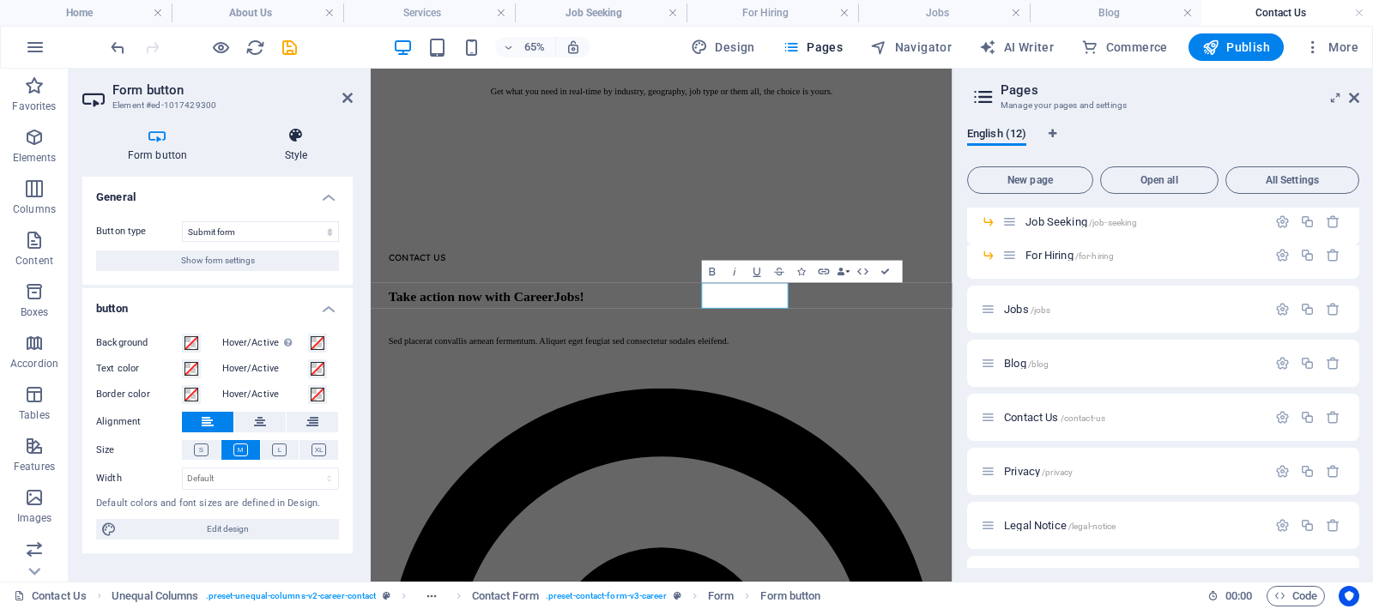
click at [289, 142] on icon at bounding box center [295, 135] width 113 height 17
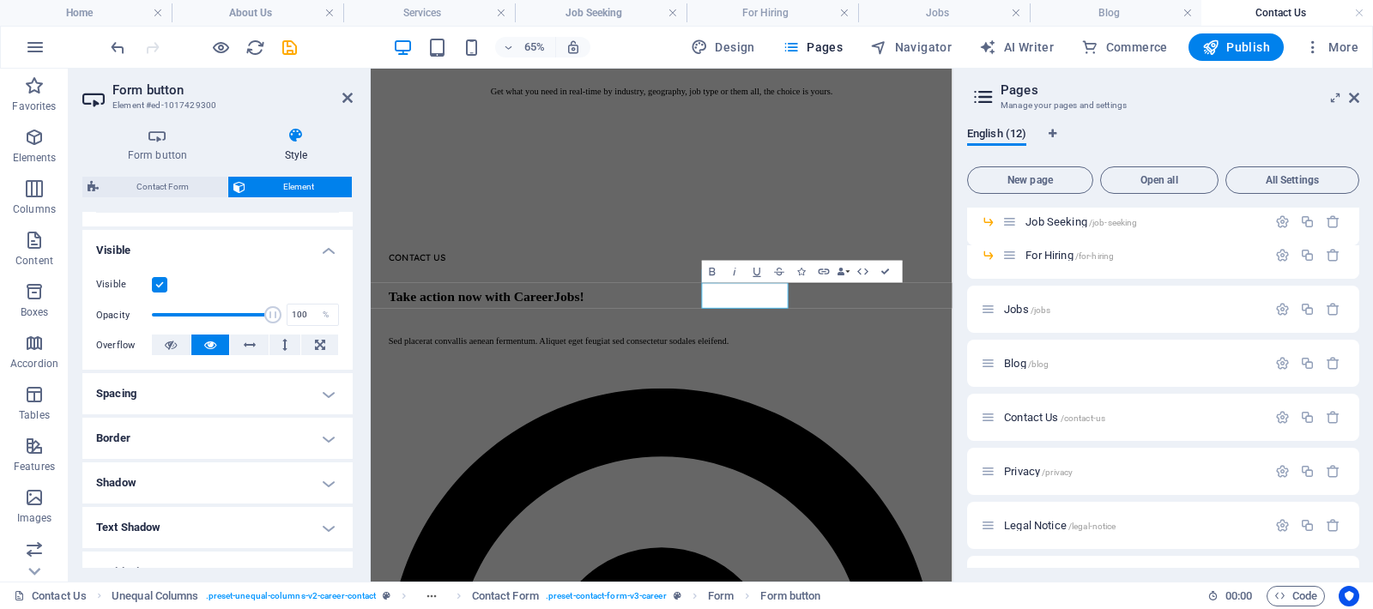
scroll to position [162, 0]
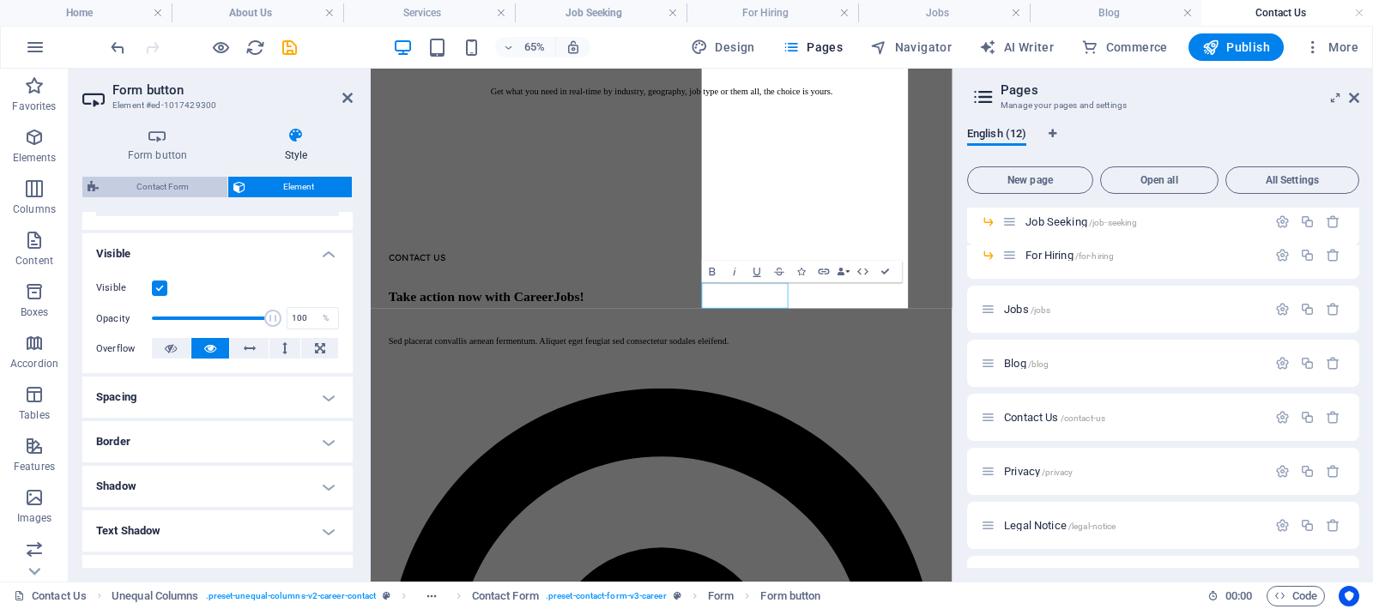
click at [166, 190] on span "Contact Form" at bounding box center [163, 187] width 118 height 21
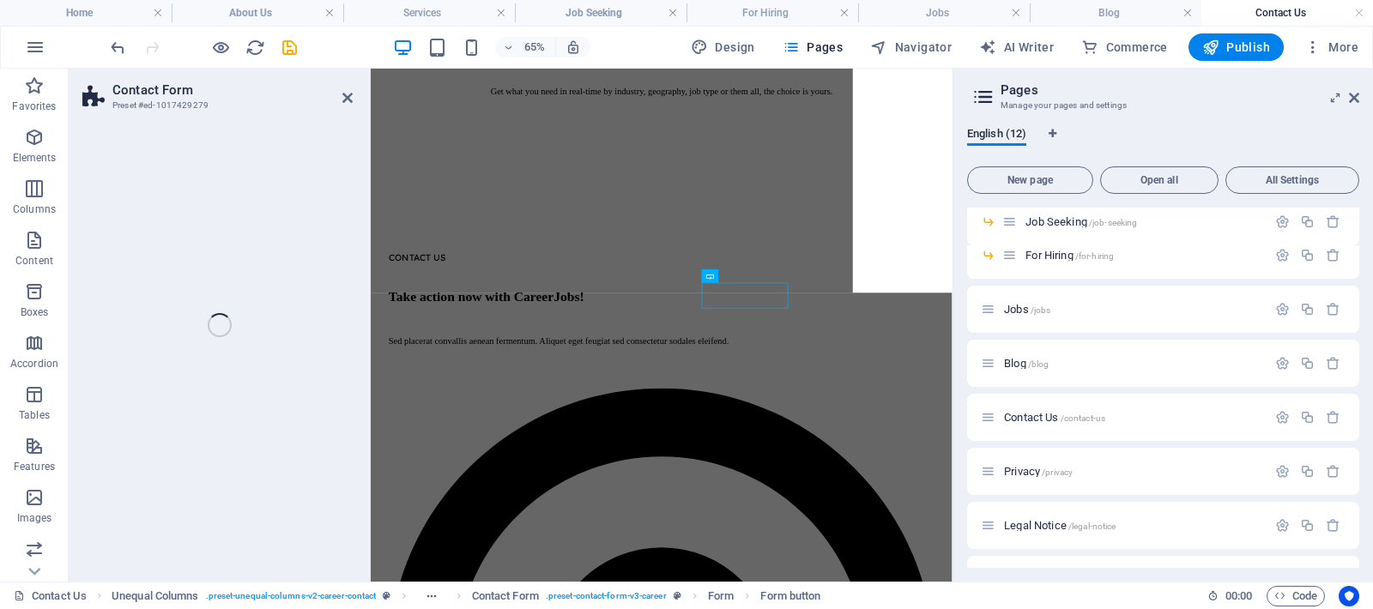
select select "rem"
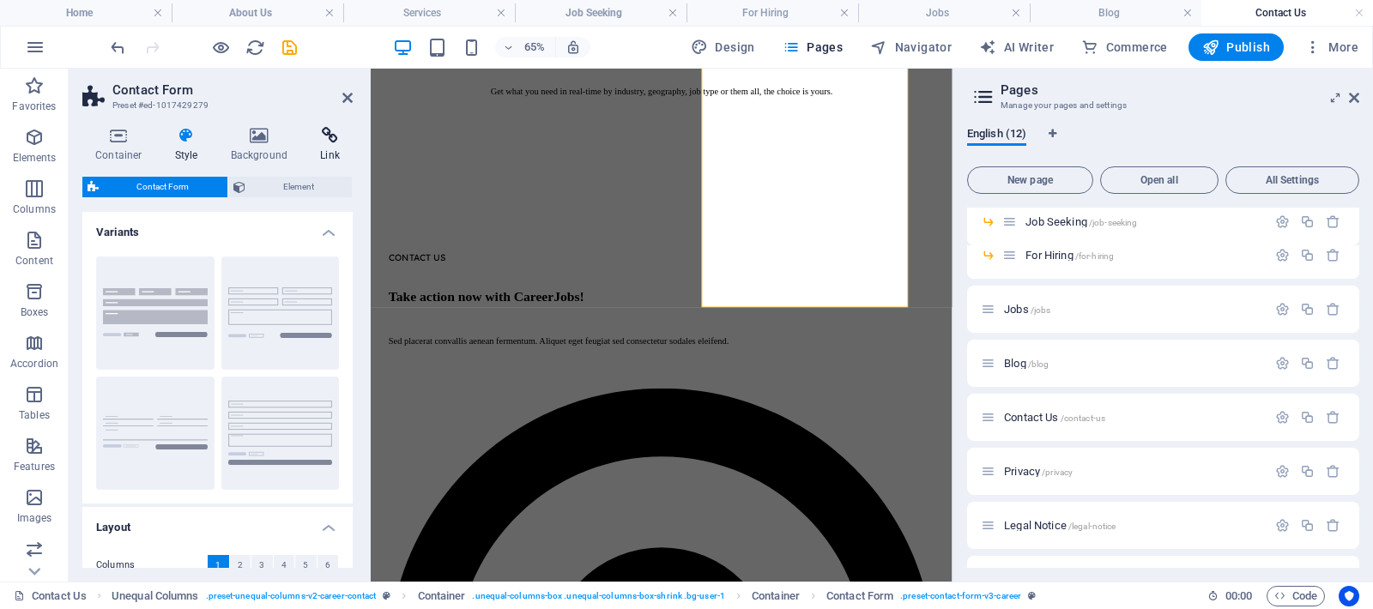
click at [327, 142] on icon at bounding box center [329, 135] width 45 height 17
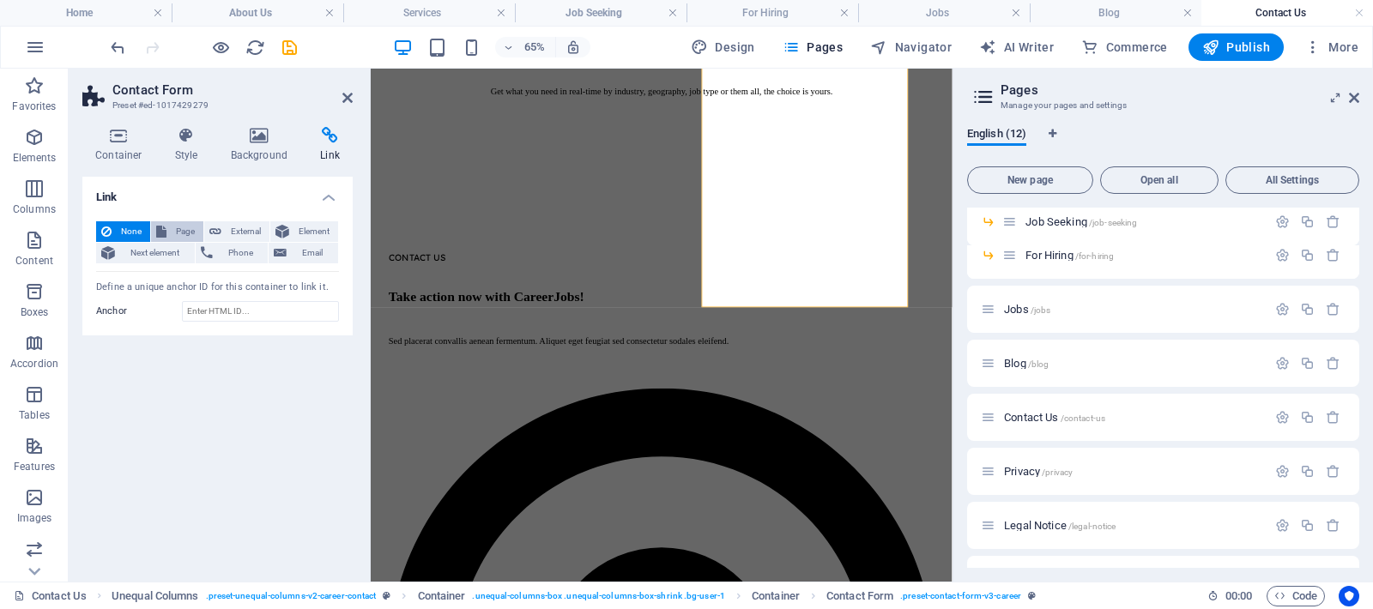
click at [190, 228] on span "Page" at bounding box center [185, 231] width 27 height 21
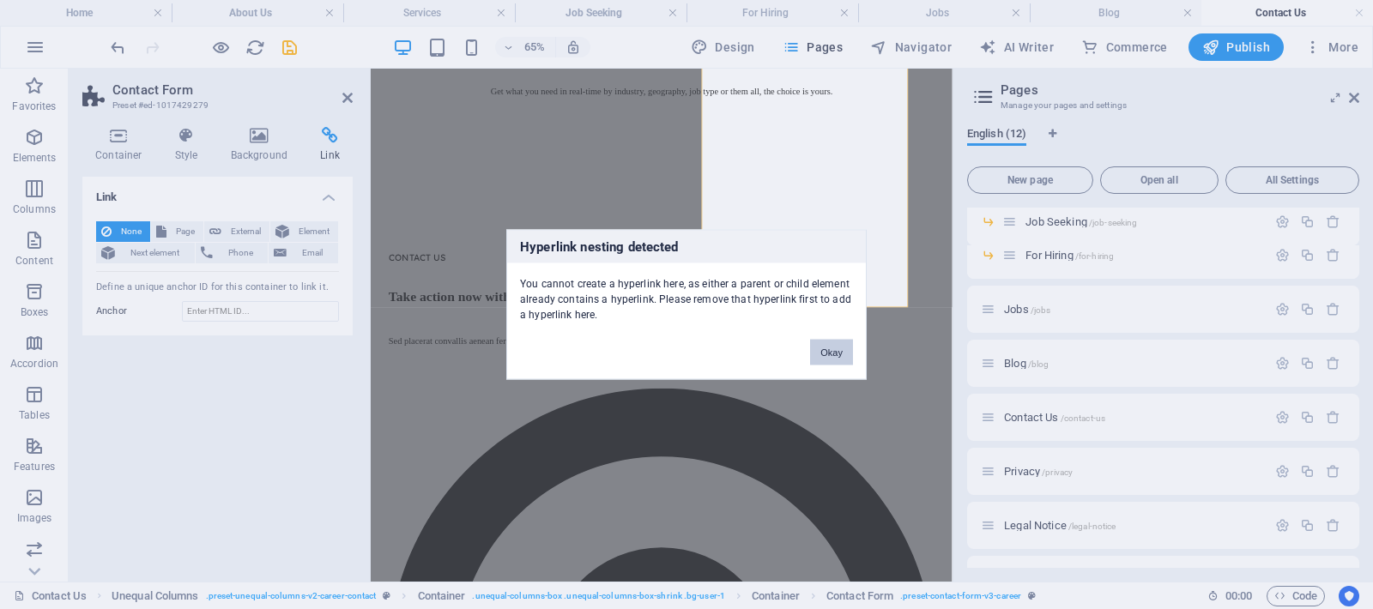
click at [828, 350] on button "Okay" at bounding box center [831, 353] width 43 height 26
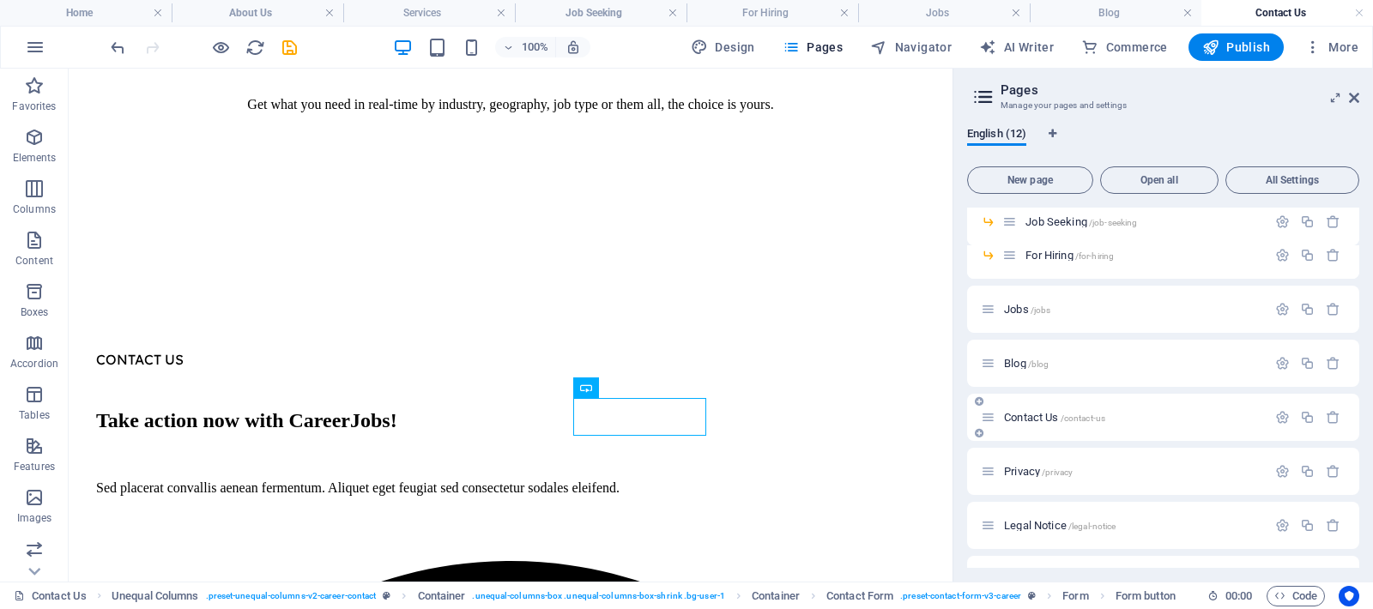
click at [1055, 418] on span "Contact Us /contact-us" at bounding box center [1054, 417] width 101 height 13
click at [1044, 416] on span "Contact Us /contact-us" at bounding box center [1054, 417] width 101 height 13
click at [1101, 416] on span "/contact-us" at bounding box center [1083, 418] width 45 height 9
click at [1280, 420] on icon "button" at bounding box center [1282, 417] width 15 height 15
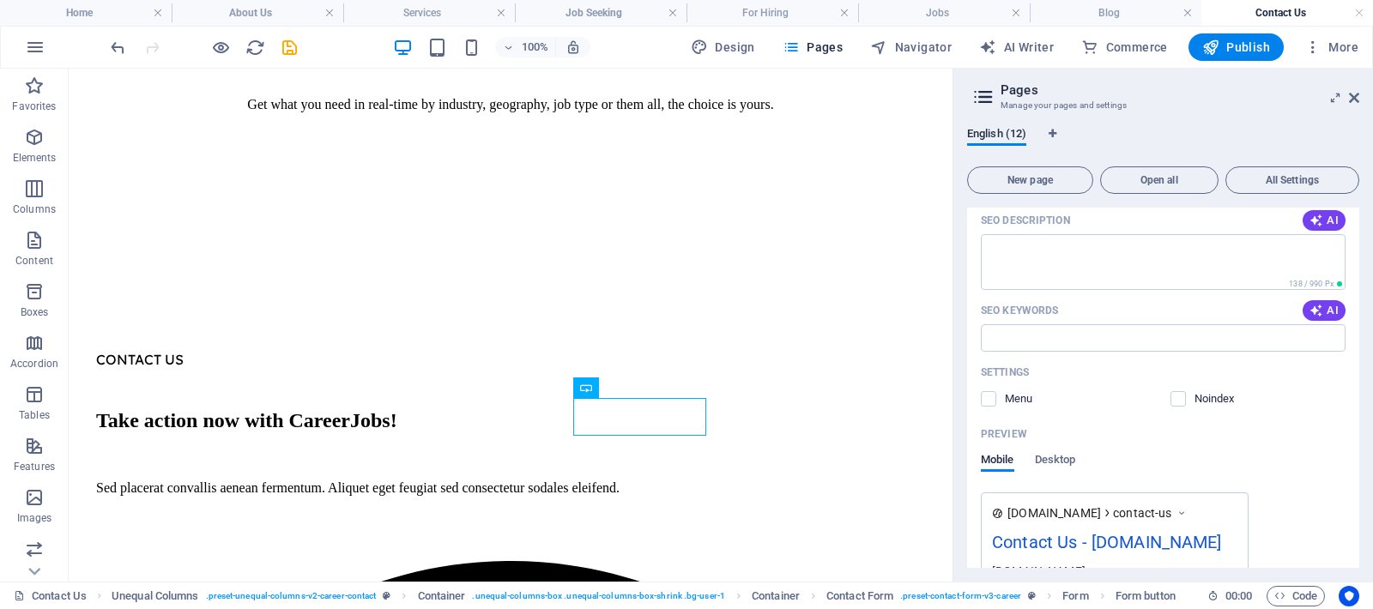
scroll to position [595, 0]
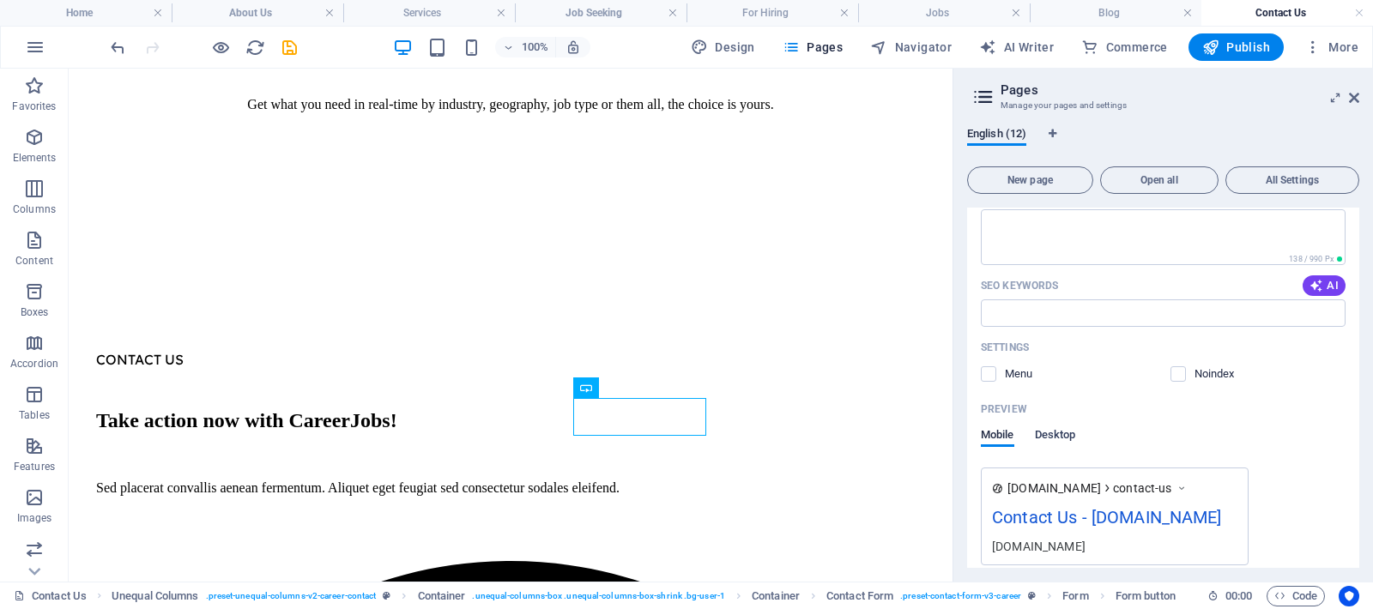
click at [1061, 429] on span "Desktop" at bounding box center [1055, 437] width 41 height 24
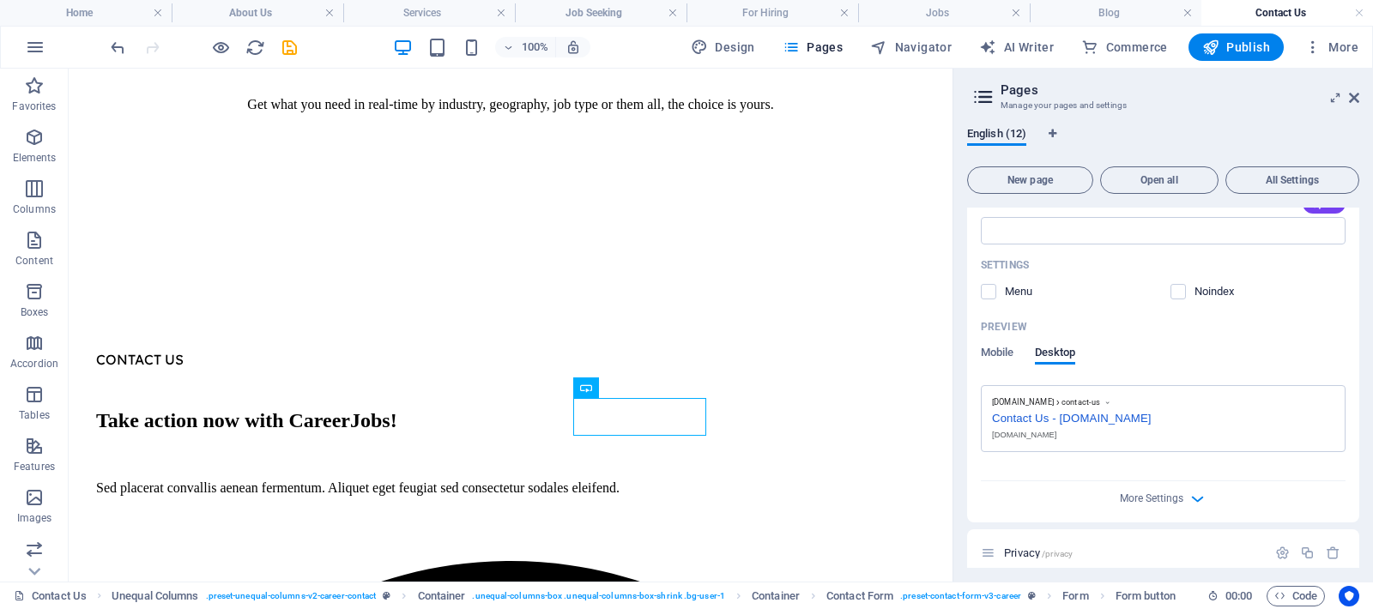
scroll to position [785, 0]
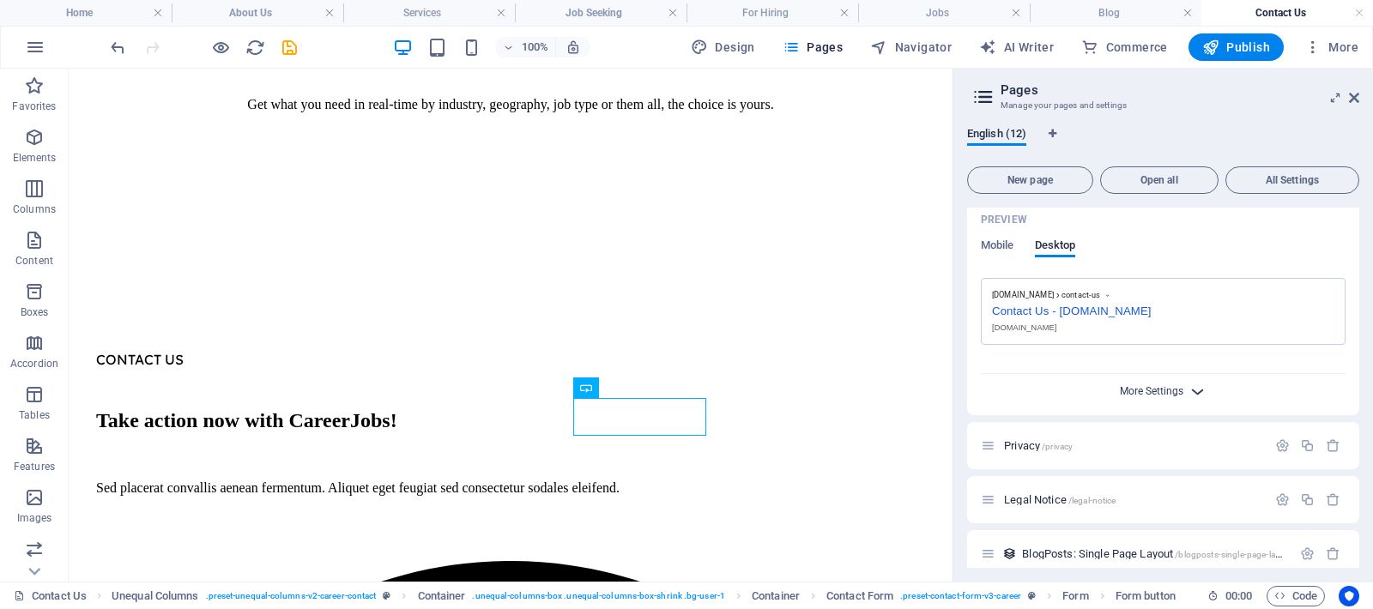
click at [1151, 387] on span "More Settings" at bounding box center [1151, 391] width 63 height 12
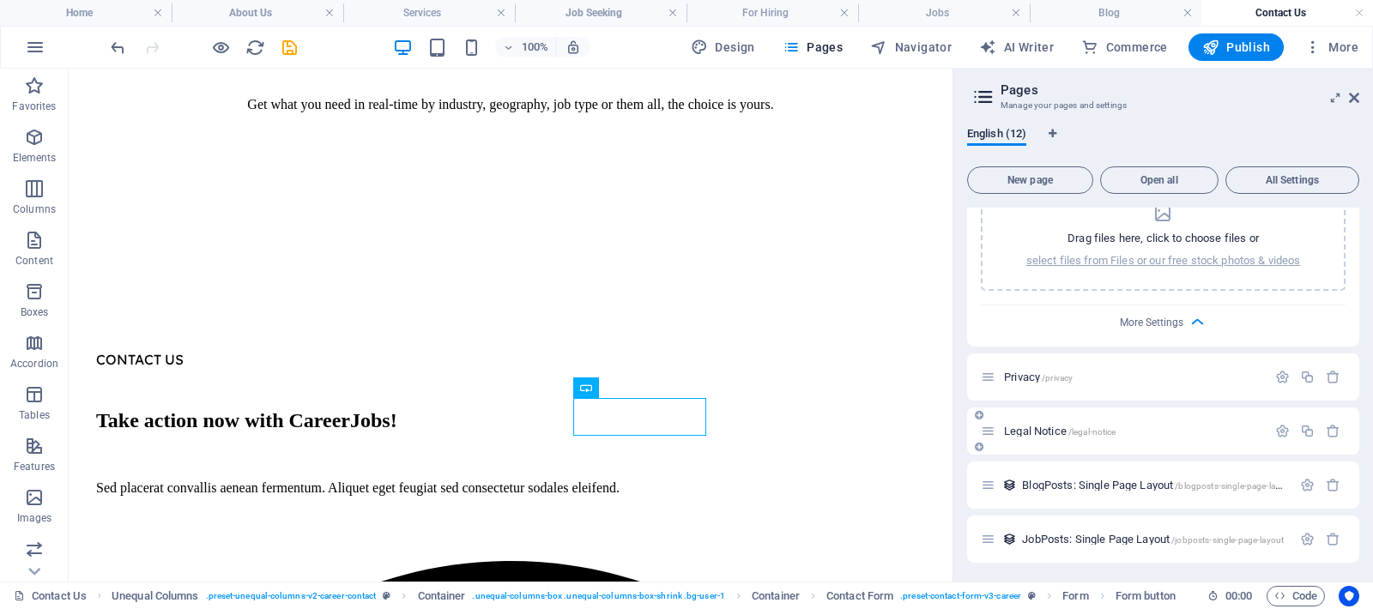
scroll to position [1101, 0]
click at [1168, 317] on span "More Settings" at bounding box center [1151, 323] width 63 height 12
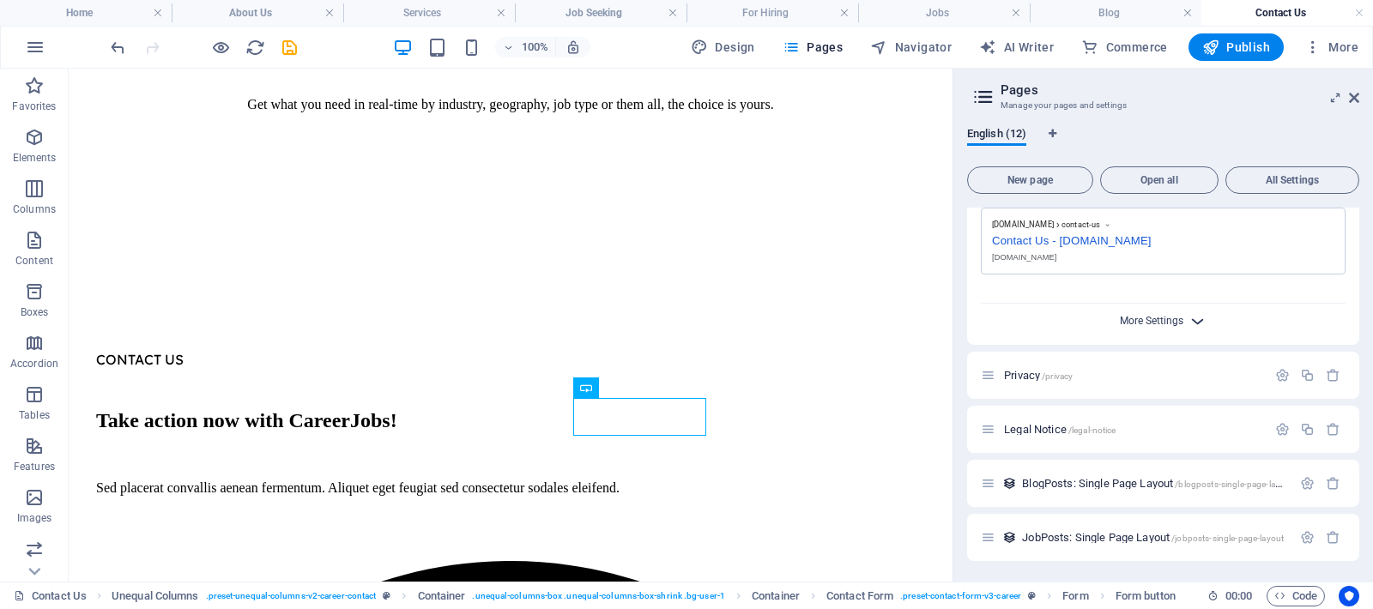
scroll to position [854, 0]
click at [1162, 319] on span "More Settings" at bounding box center [1151, 323] width 63 height 12
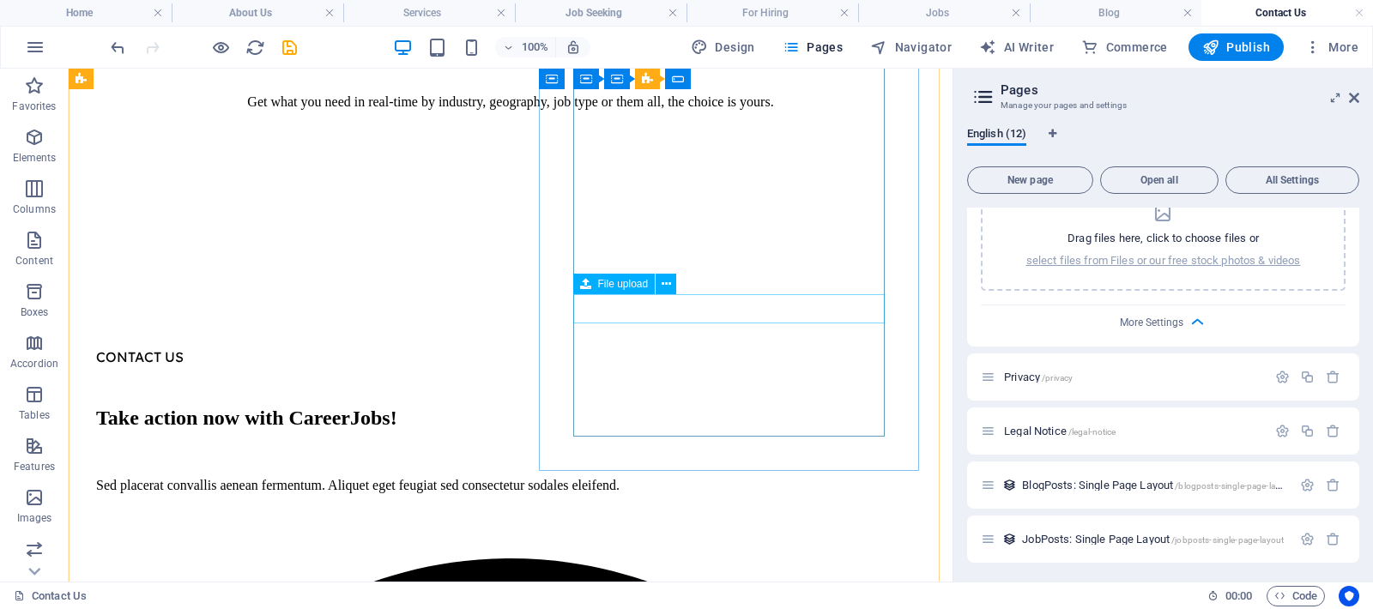
scroll to position [248, 0]
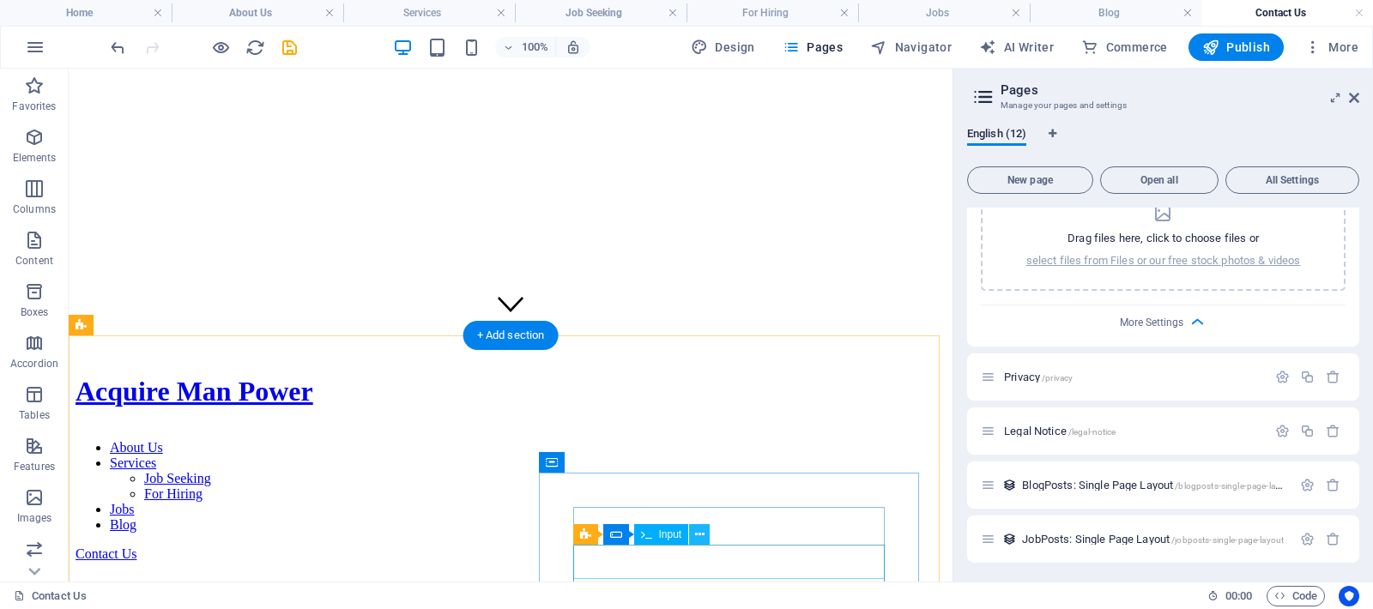
click at [694, 531] on button at bounding box center [699, 534] width 21 height 21
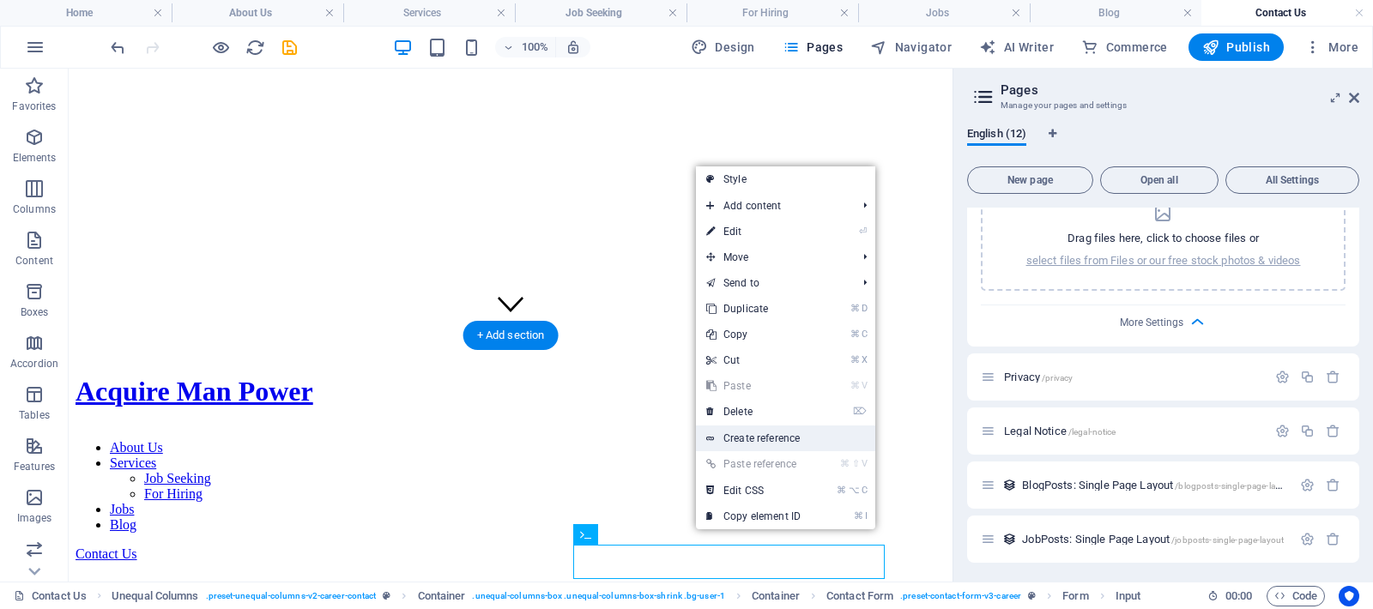
click at [765, 437] on link "Create reference" at bounding box center [785, 439] width 179 height 26
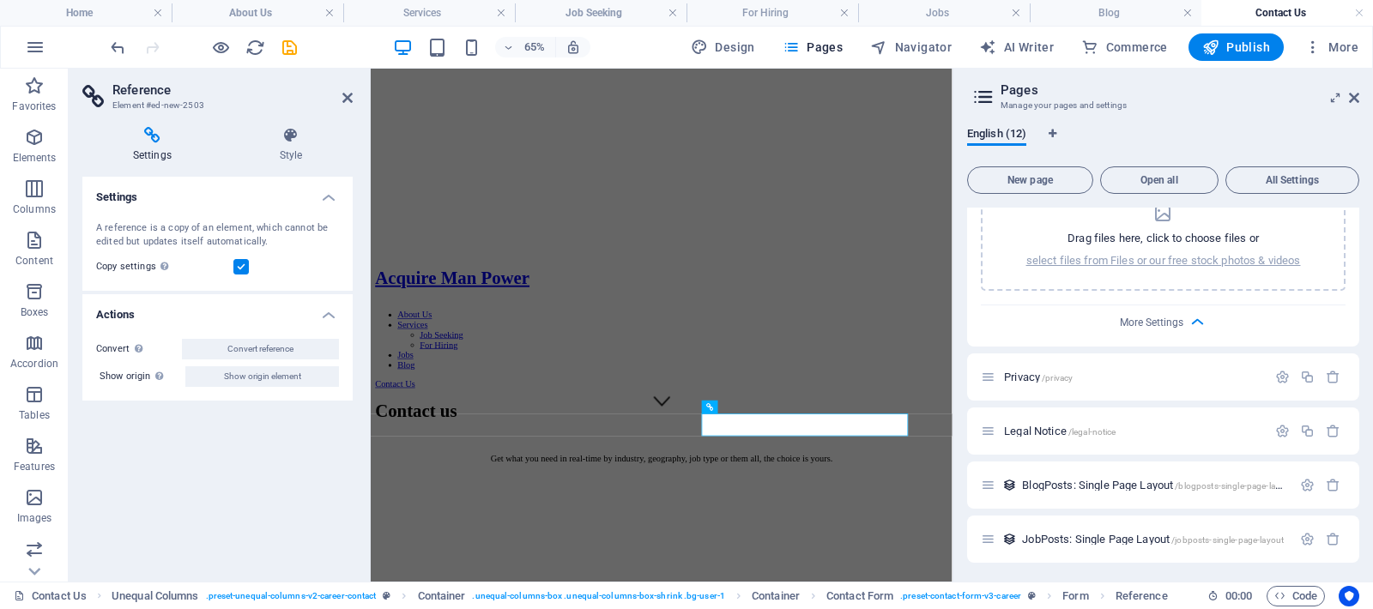
click at [160, 154] on h4 "Settings" at bounding box center [155, 145] width 147 height 36
click at [307, 155] on h4 "Style" at bounding box center [291, 145] width 124 height 36
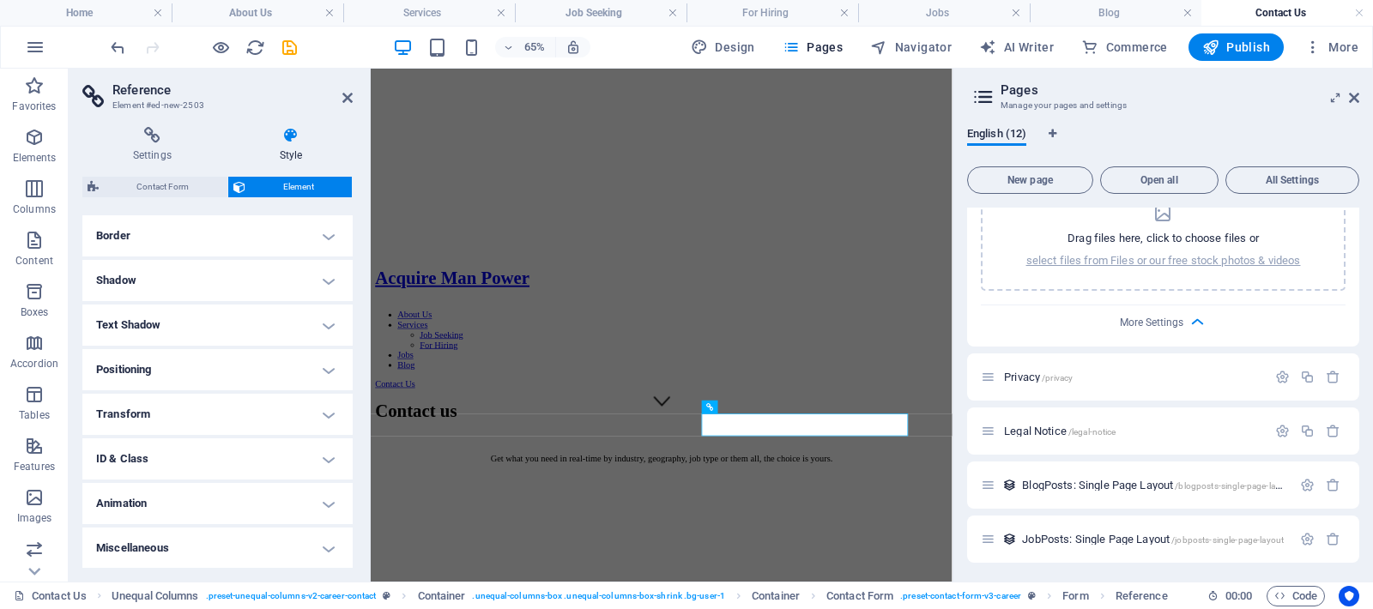
scroll to position [0, 0]
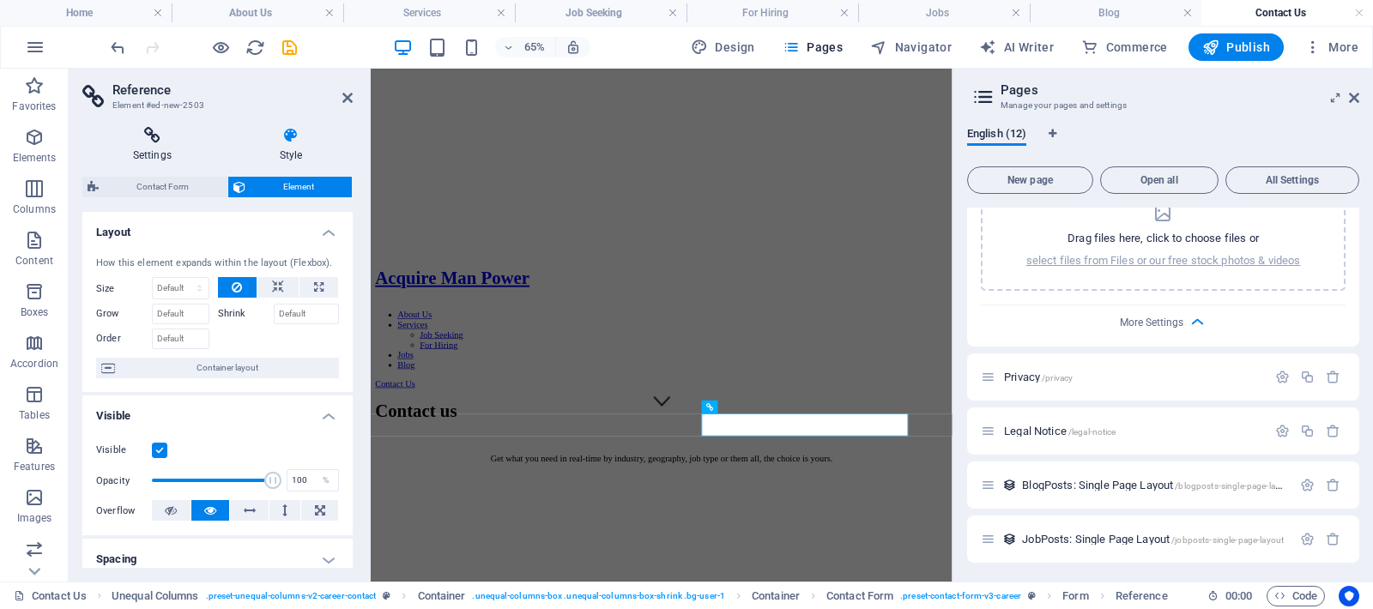
click at [152, 150] on h4 "Settings" at bounding box center [155, 145] width 147 height 36
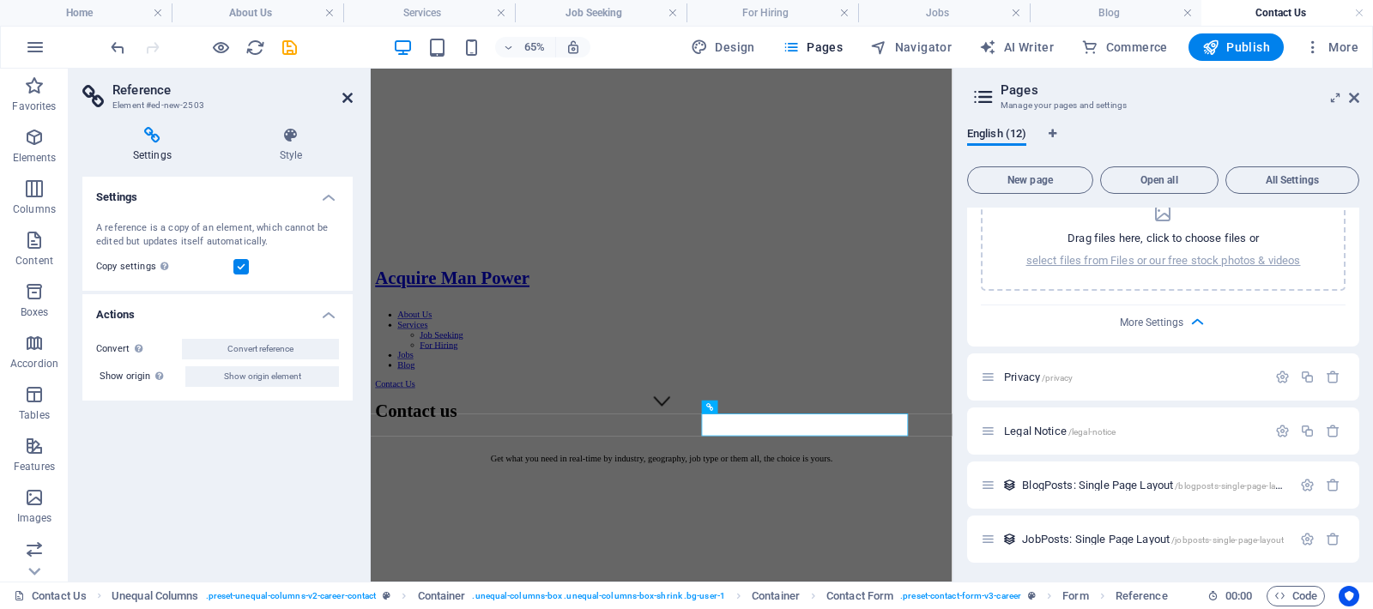
click at [345, 97] on icon at bounding box center [347, 98] width 10 height 14
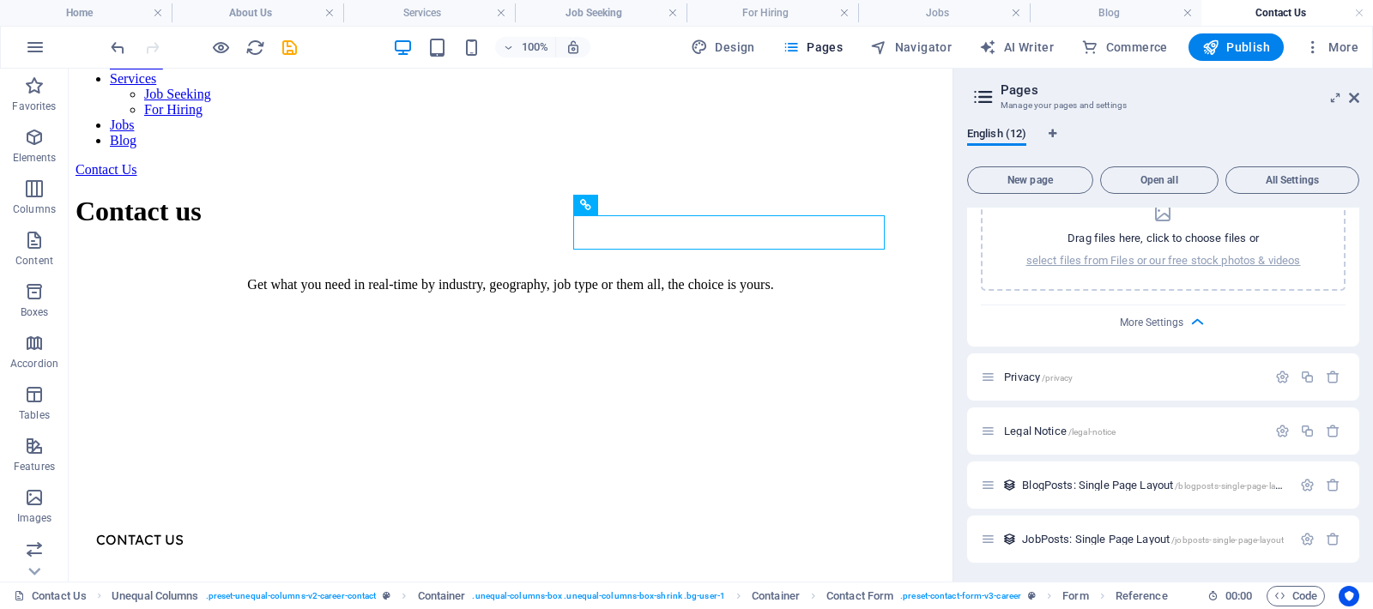
scroll to position [726, 0]
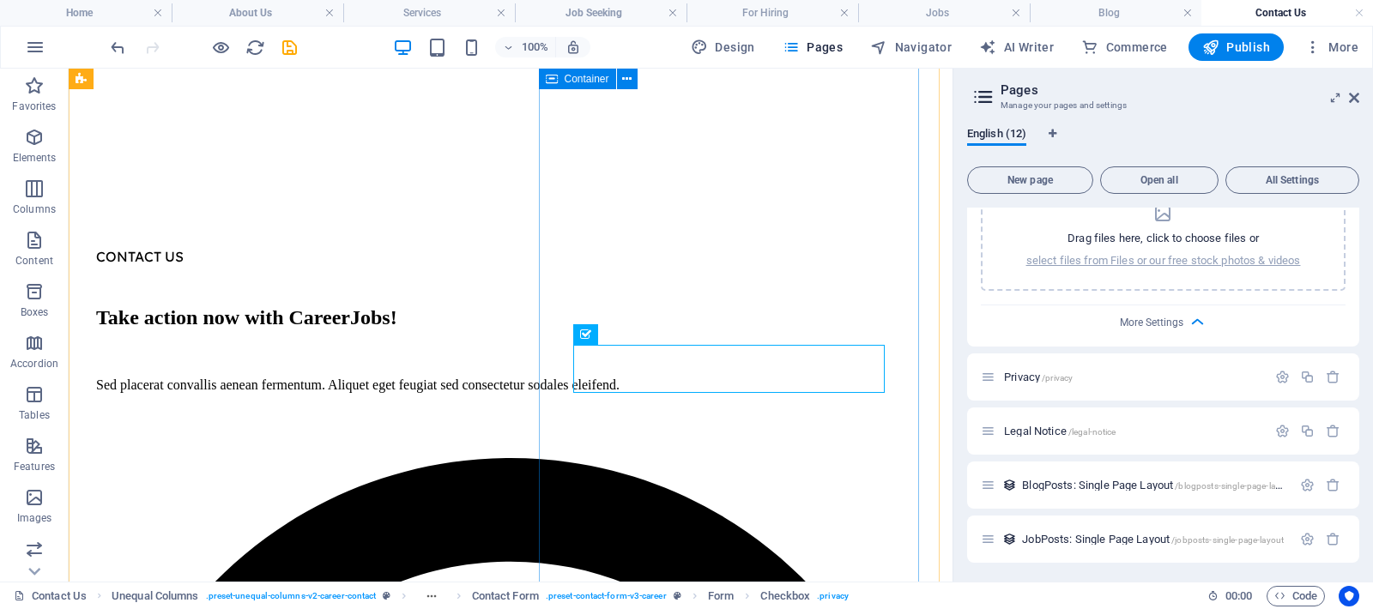
scroll to position [566, 0]
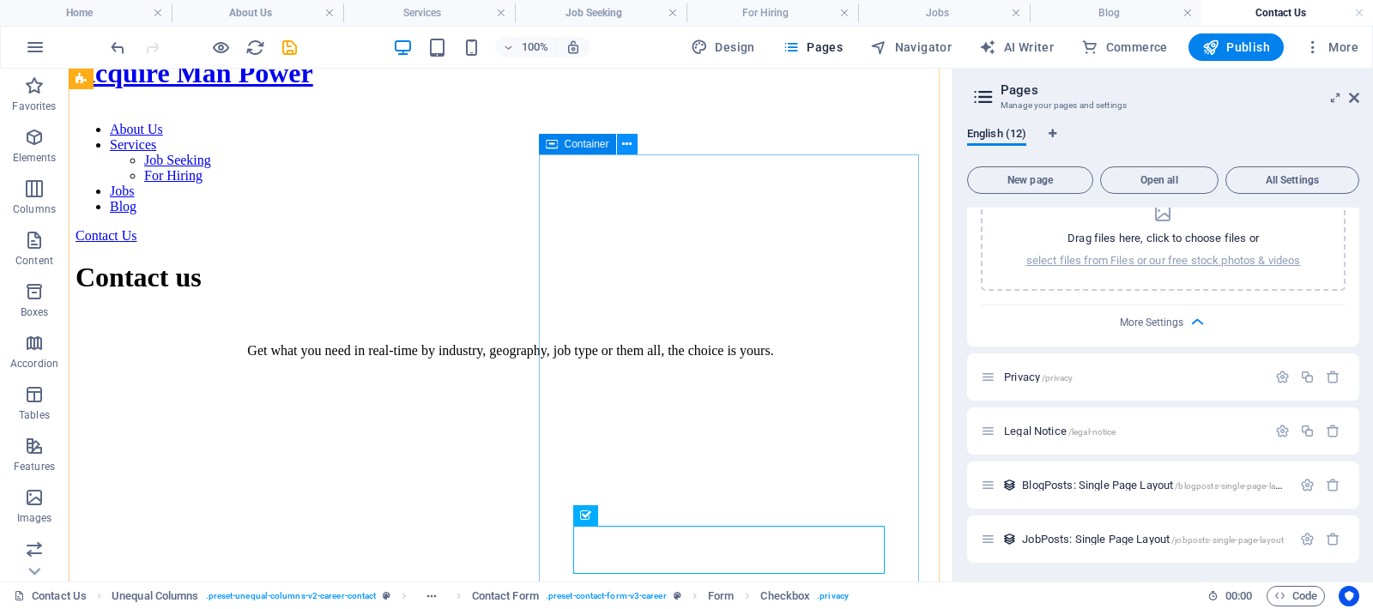
click at [626, 142] on icon at bounding box center [626, 145] width 9 height 18
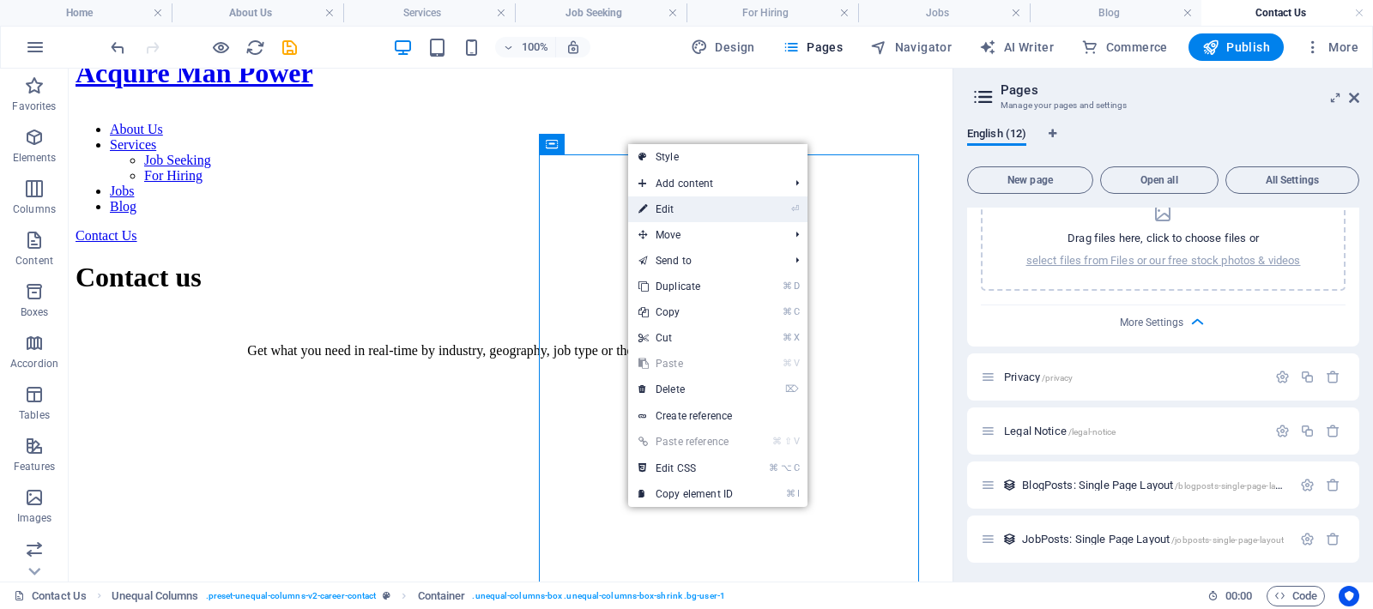
click at [669, 207] on link "⏎ Edit" at bounding box center [685, 209] width 115 height 26
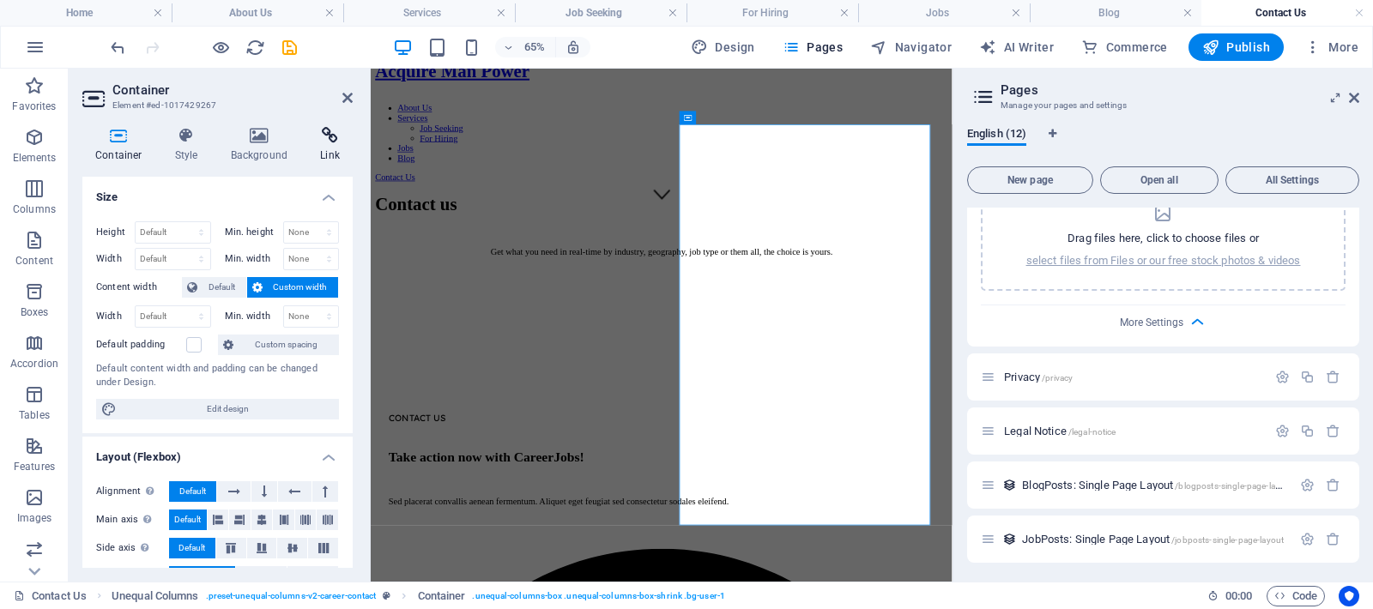
click at [329, 144] on h4 "Link" at bounding box center [329, 145] width 45 height 36
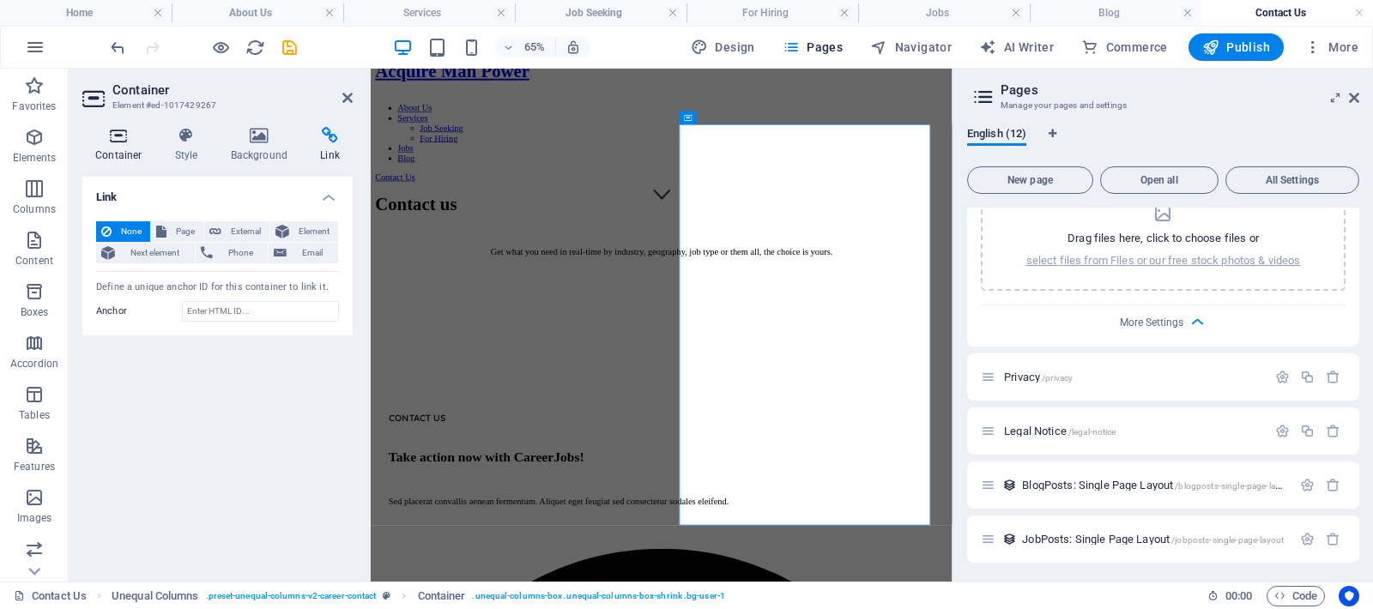
click at [114, 140] on icon at bounding box center [118, 135] width 73 height 17
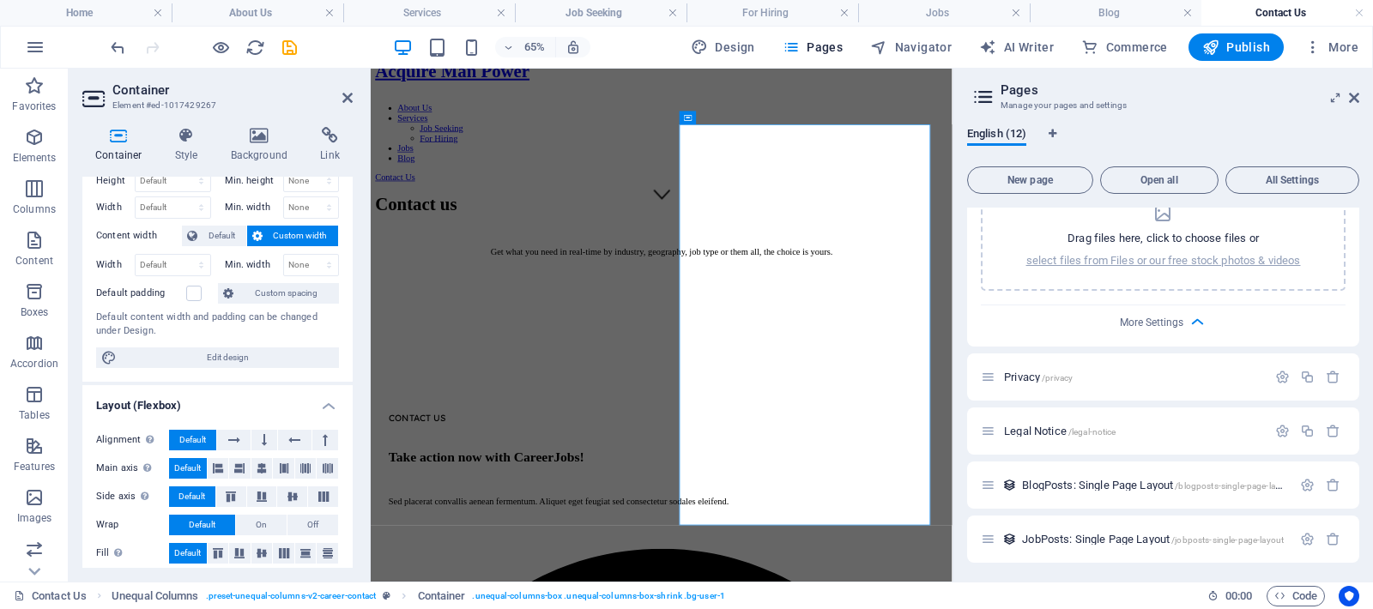
scroll to position [150, 0]
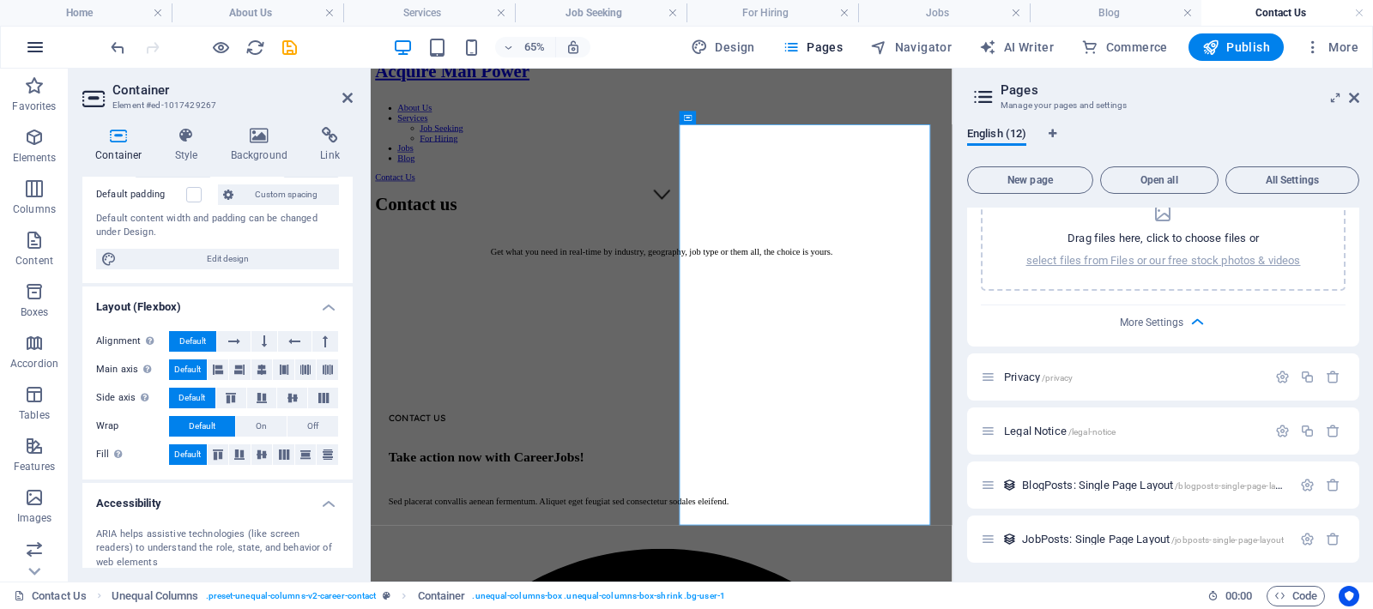
click at [35, 51] on icon "button" at bounding box center [35, 47] width 21 height 21
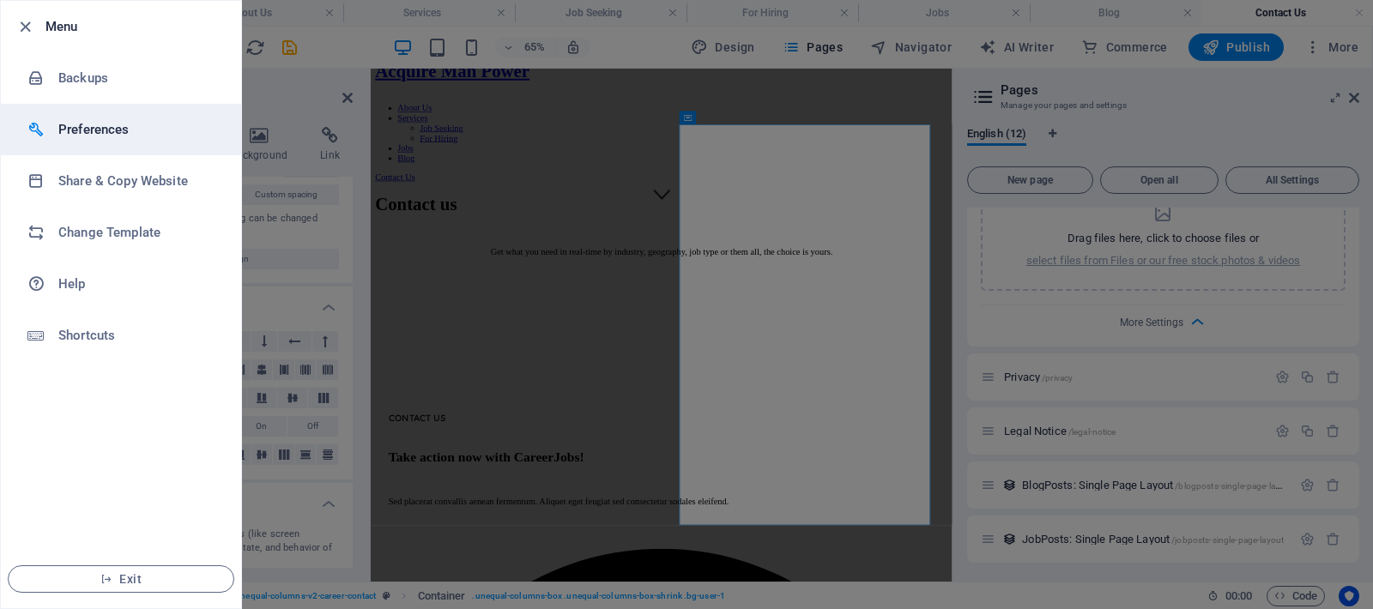
click at [88, 140] on li "Preferences" at bounding box center [121, 129] width 240 height 51
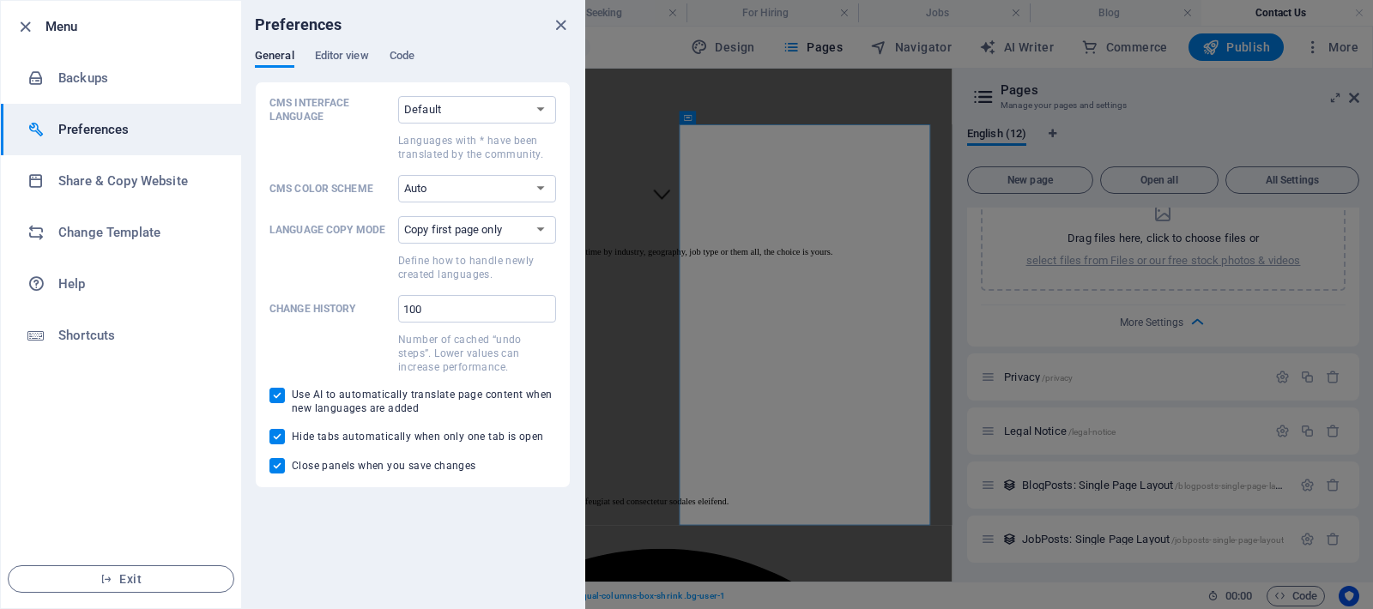
click at [360, 43] on div "Preferences" at bounding box center [412, 25] width 343 height 48
click at [350, 52] on span "Editor view" at bounding box center [342, 57] width 54 height 24
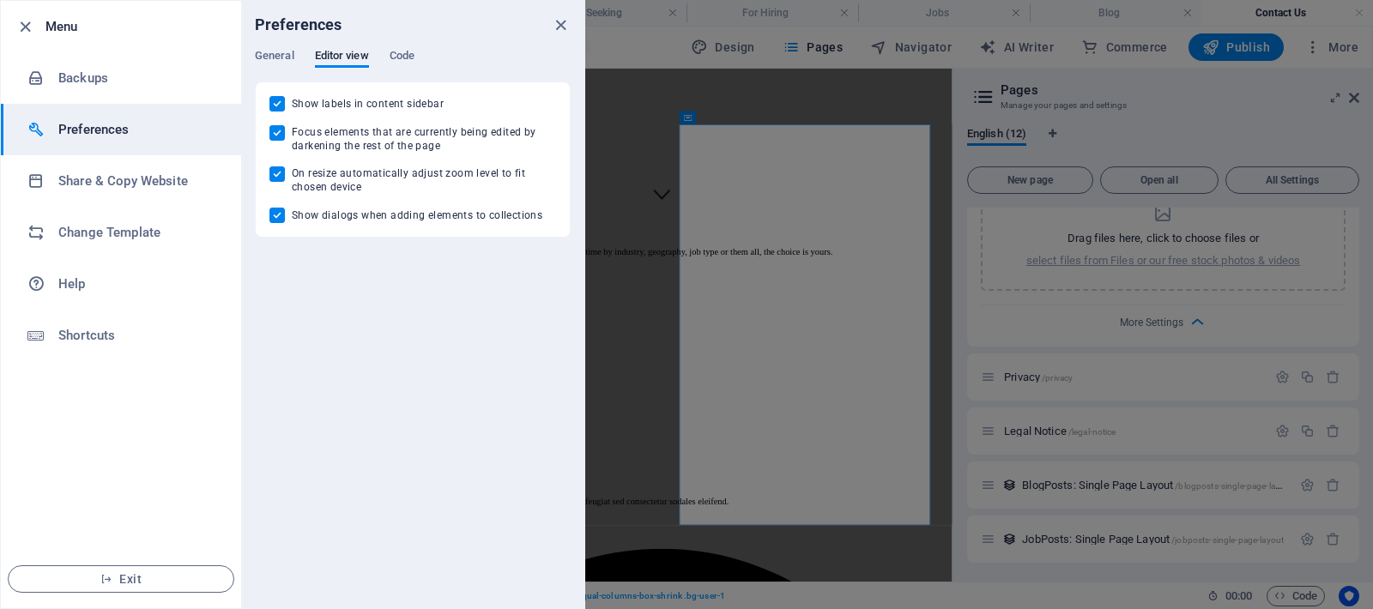
click at [406, 48] on div "Preferences" at bounding box center [412, 25] width 343 height 48
click at [403, 55] on span "Code" at bounding box center [402, 57] width 25 height 24
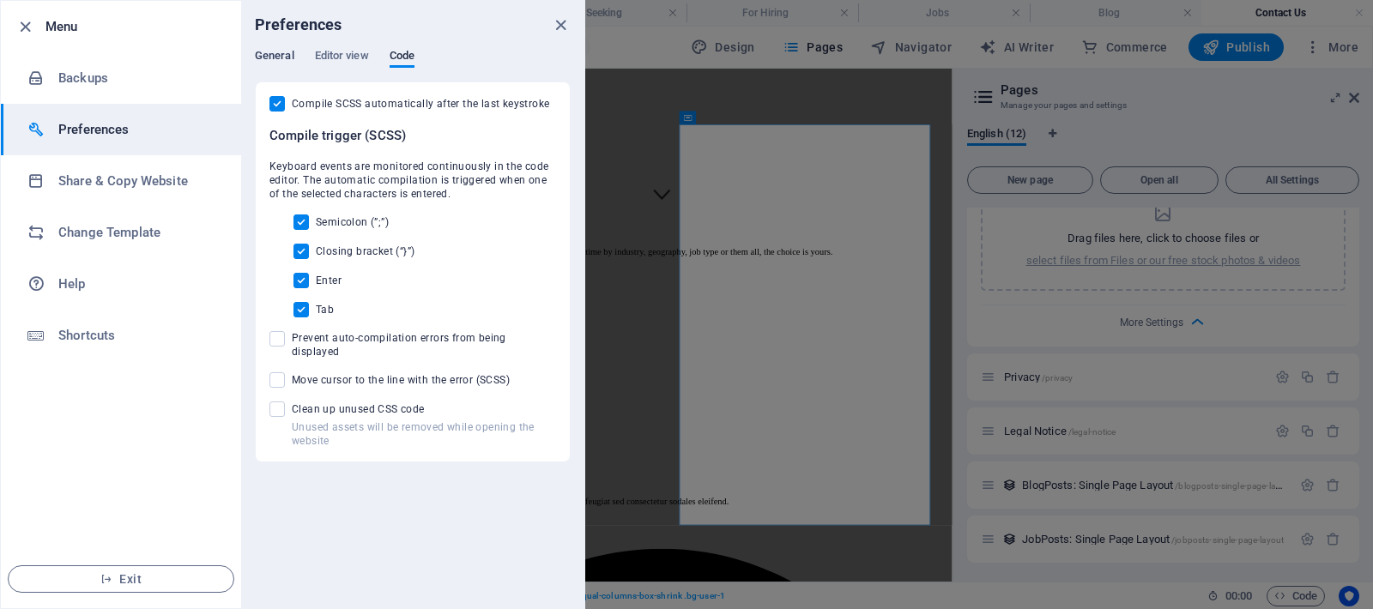
click at [272, 51] on span "General" at bounding box center [274, 57] width 39 height 24
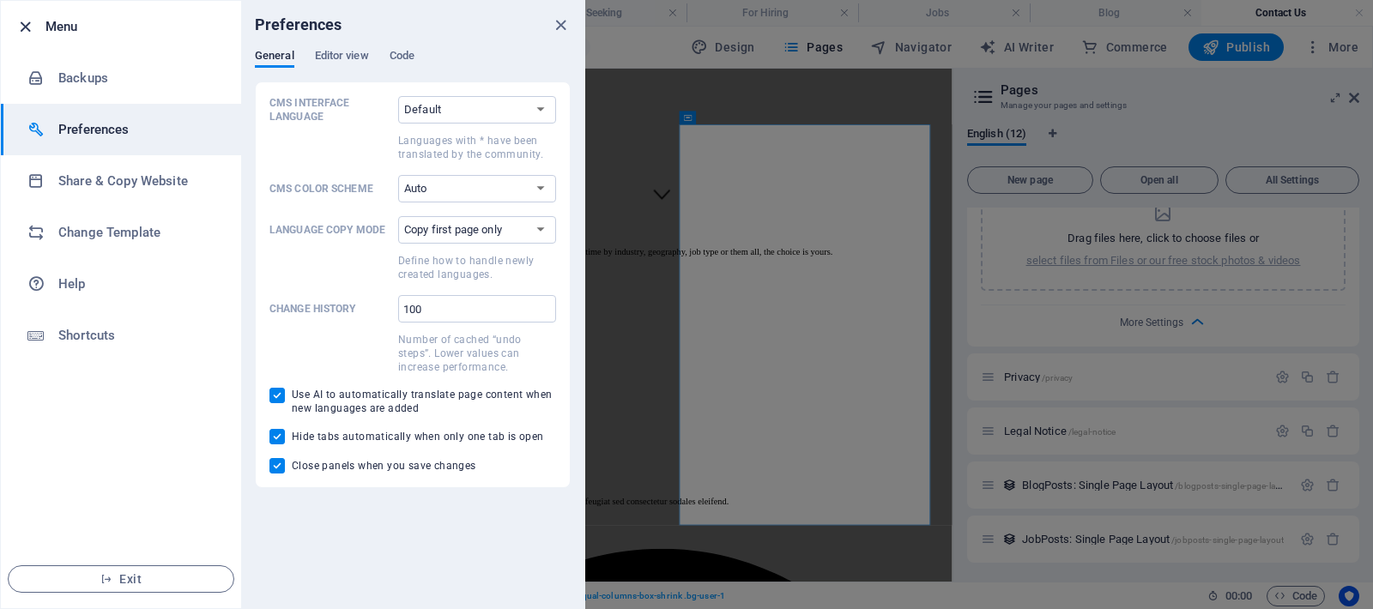
click at [26, 26] on icon "button" at bounding box center [25, 27] width 20 height 20
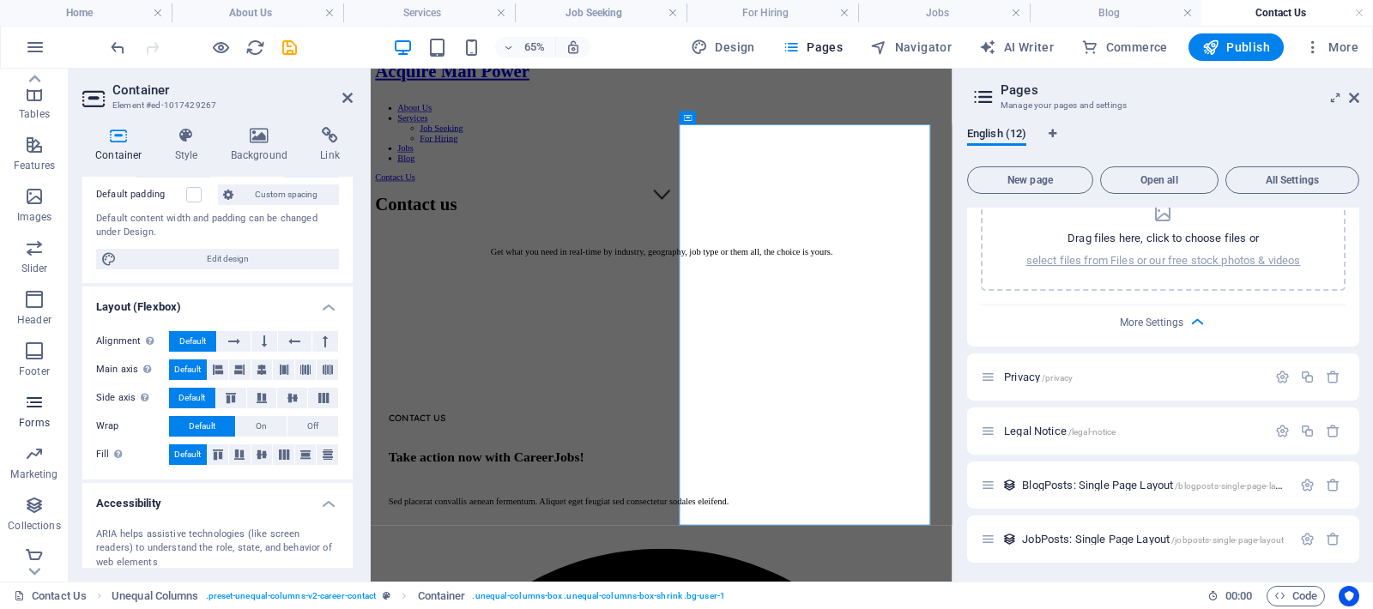
scroll to position [311, 0]
click at [33, 404] on span "Forms" at bounding box center [34, 403] width 69 height 41
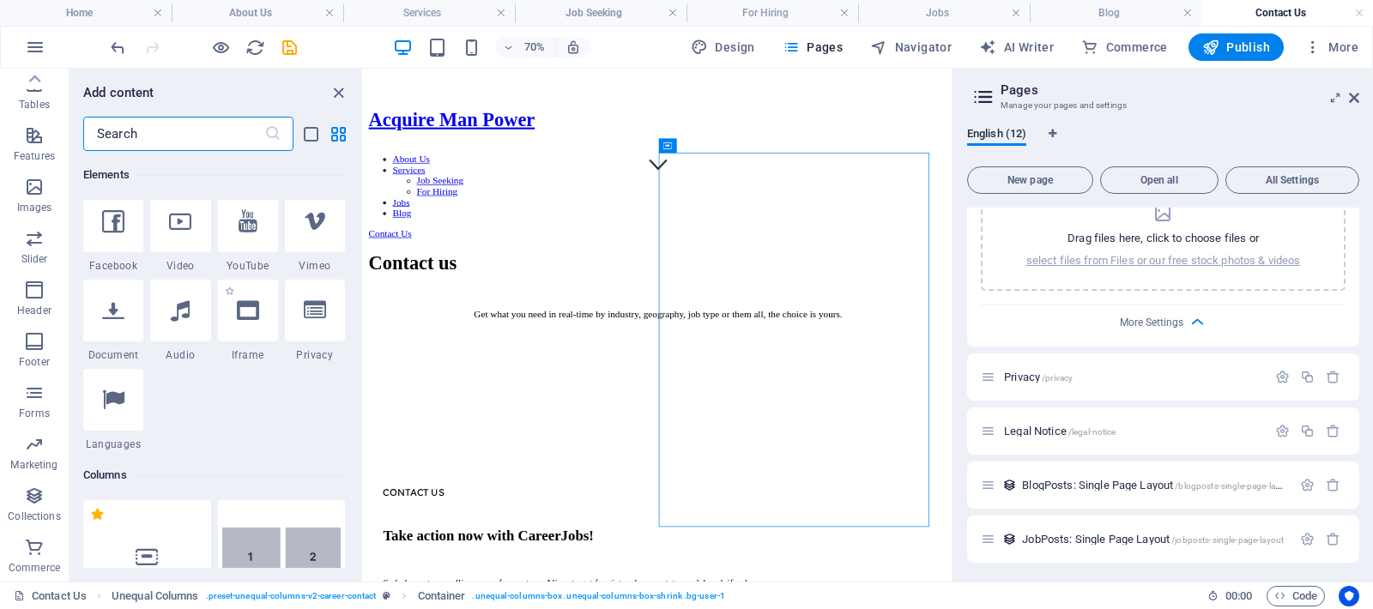
scroll to position [0, 0]
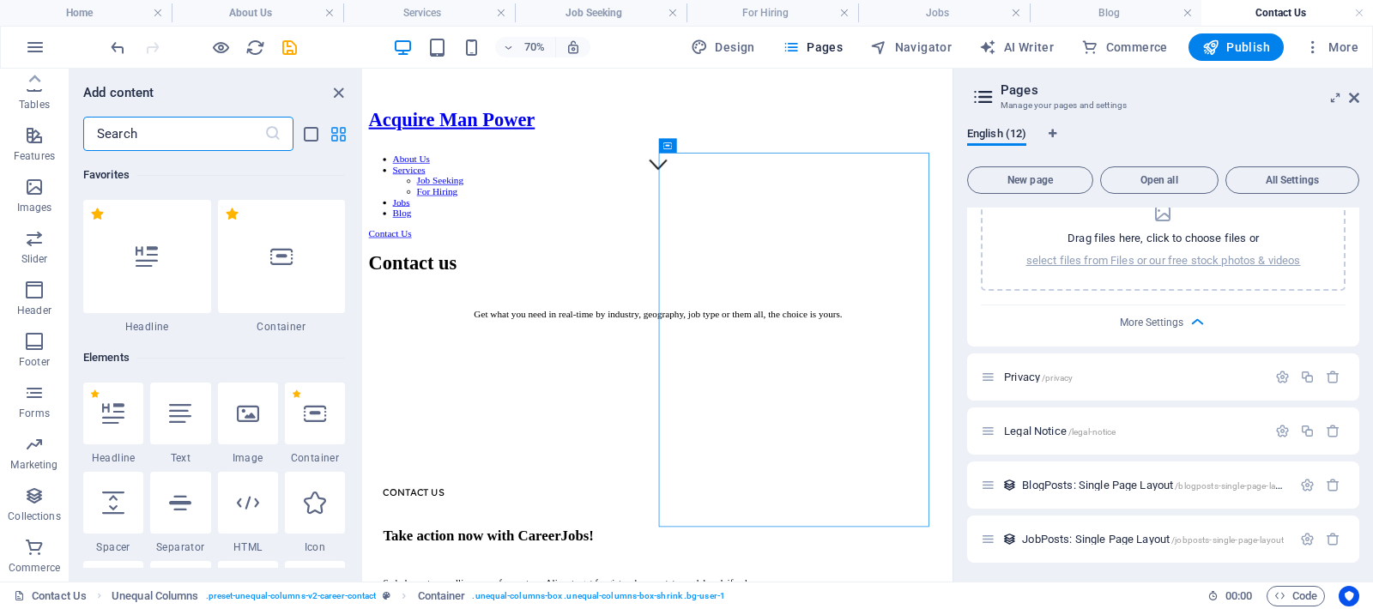
click at [342, 130] on icon "grid-view" at bounding box center [339, 134] width 20 height 20
click at [314, 126] on icon "list-view" at bounding box center [311, 134] width 20 height 20
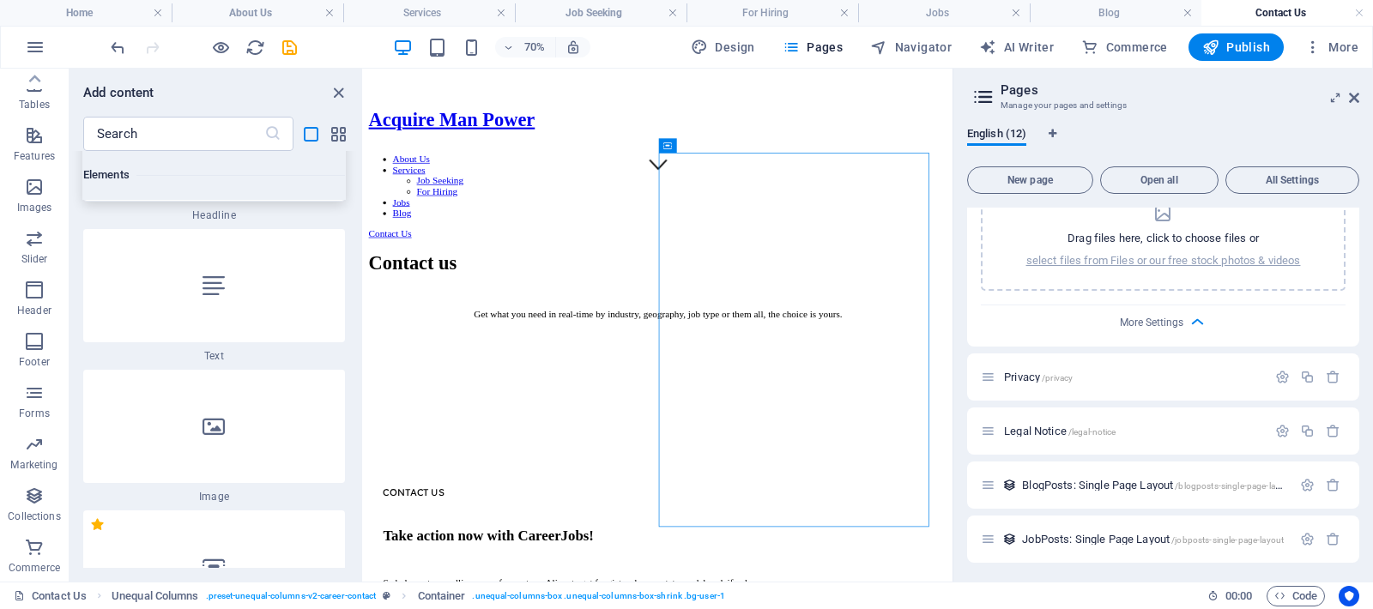
scroll to position [235, 0]
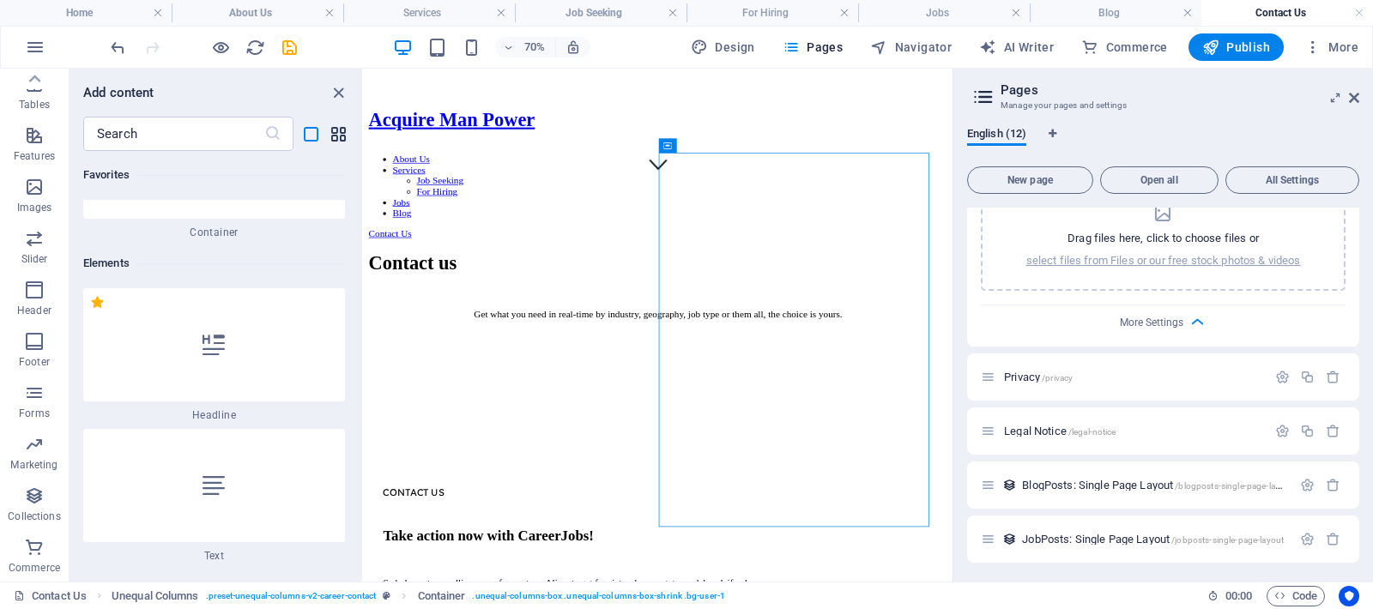
click at [338, 140] on icon "grid-view" at bounding box center [339, 134] width 20 height 20
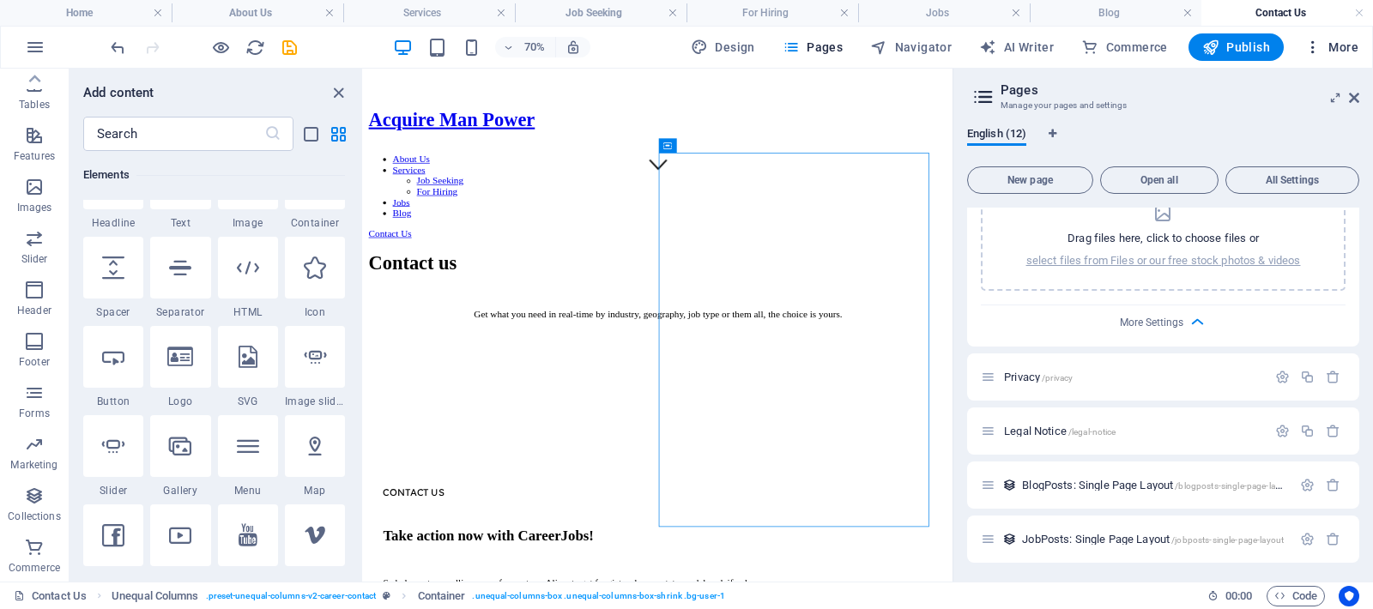
click at [1314, 45] on icon "button" at bounding box center [1312, 47] width 17 height 17
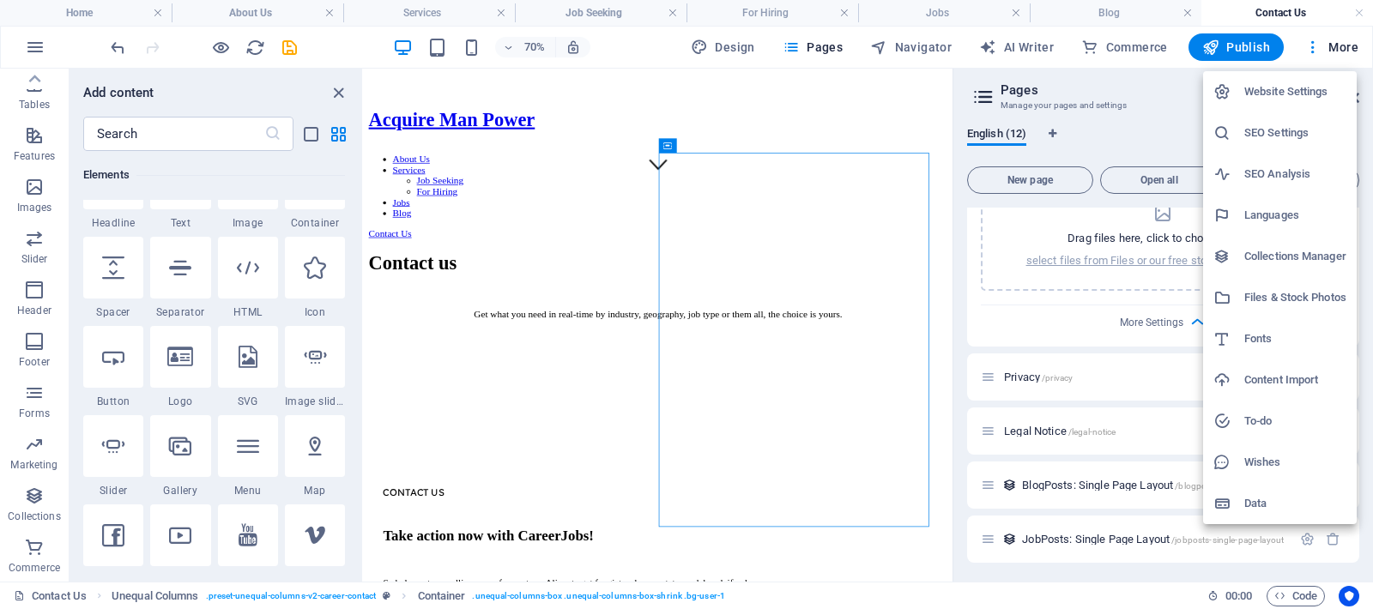
click at [1291, 88] on h6 "Website Settings" at bounding box center [1295, 92] width 102 height 21
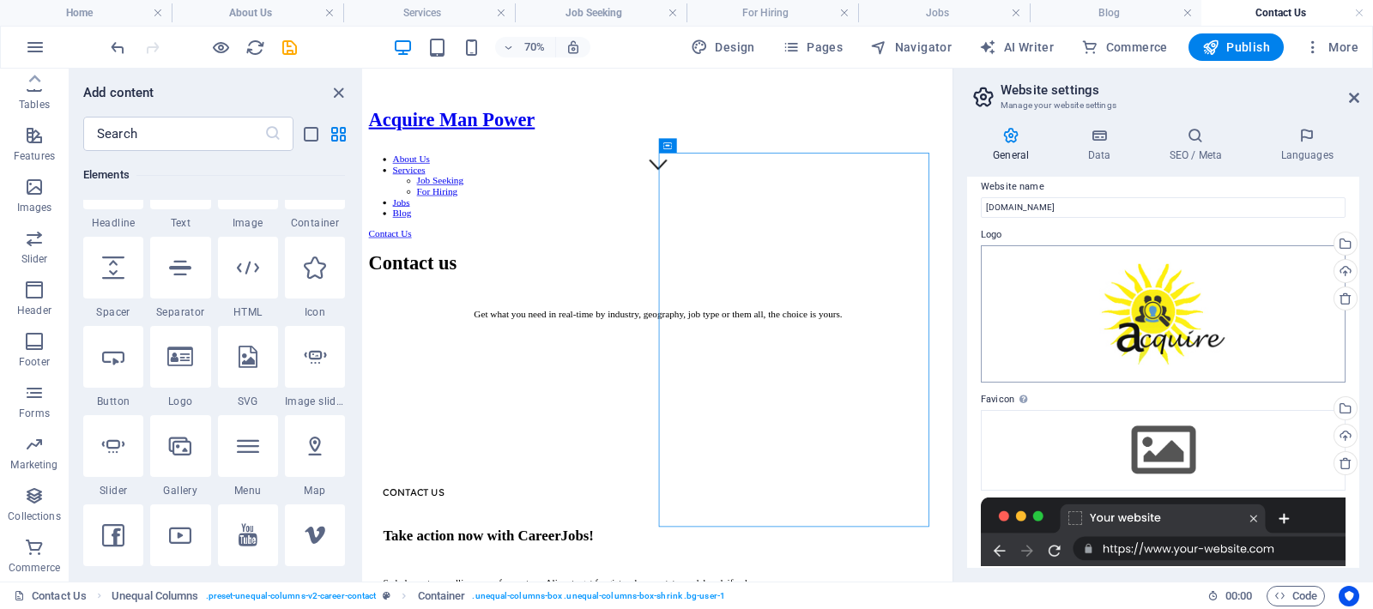
scroll to position [27, 0]
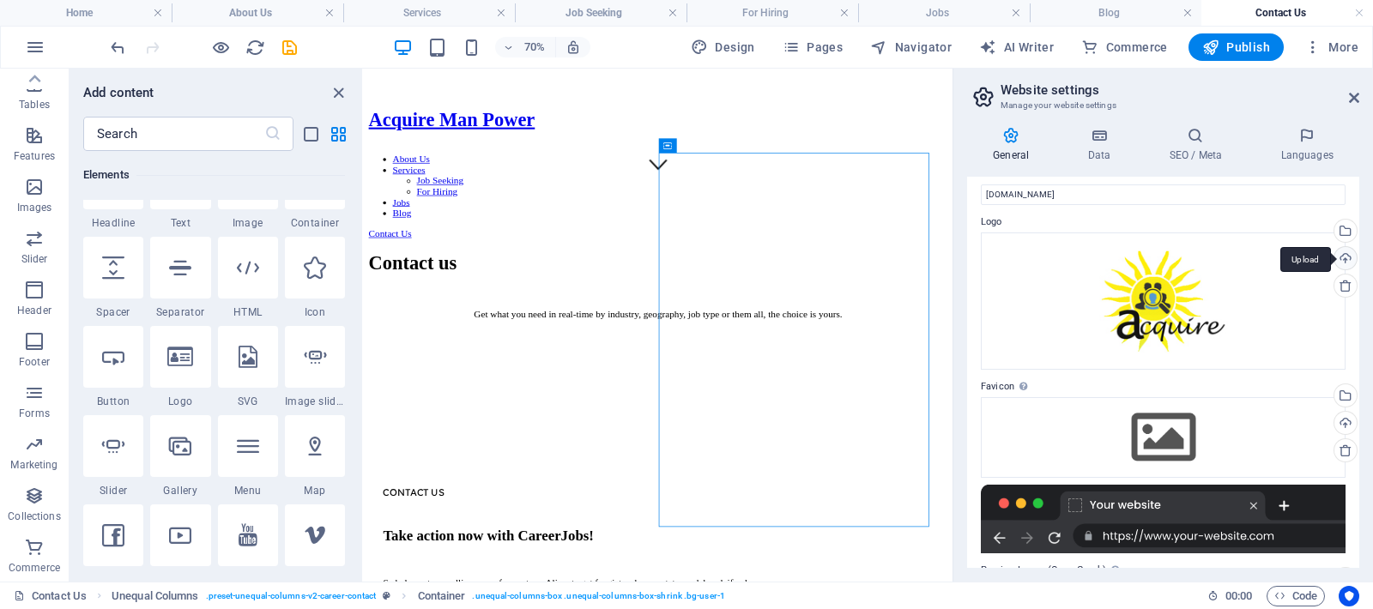
click at [1340, 257] on div "Upload" at bounding box center [1344, 260] width 26 height 26
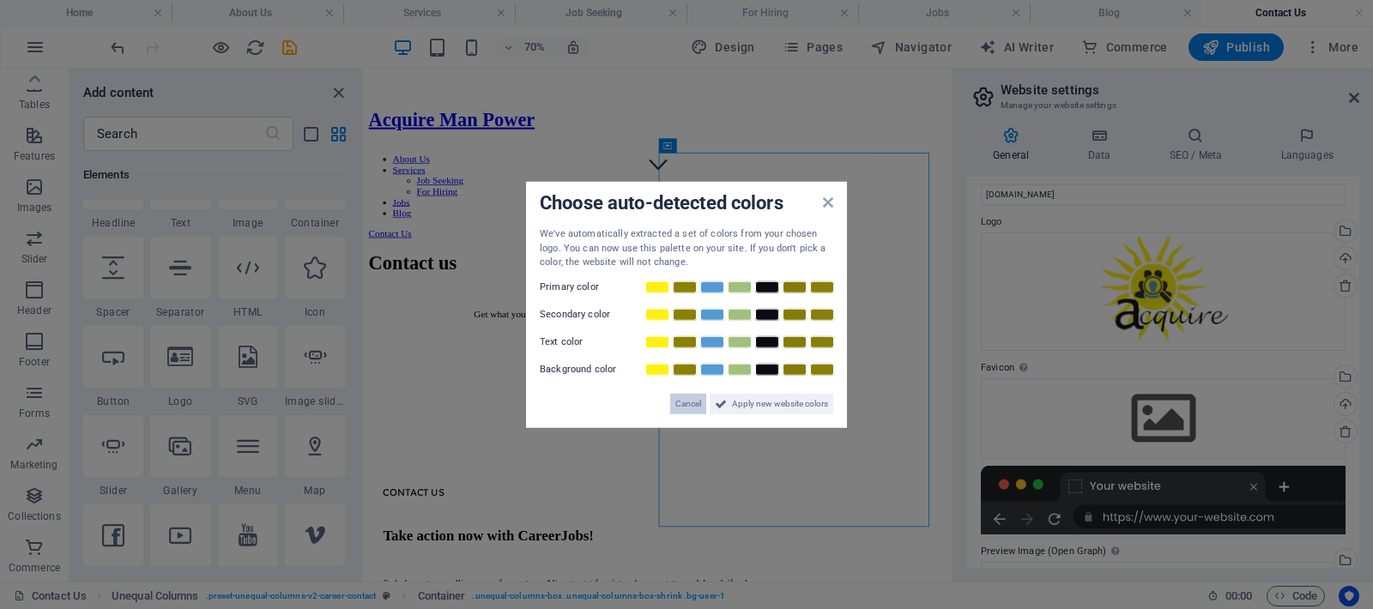
click at [696, 405] on span "Cancel" at bounding box center [688, 403] width 26 height 21
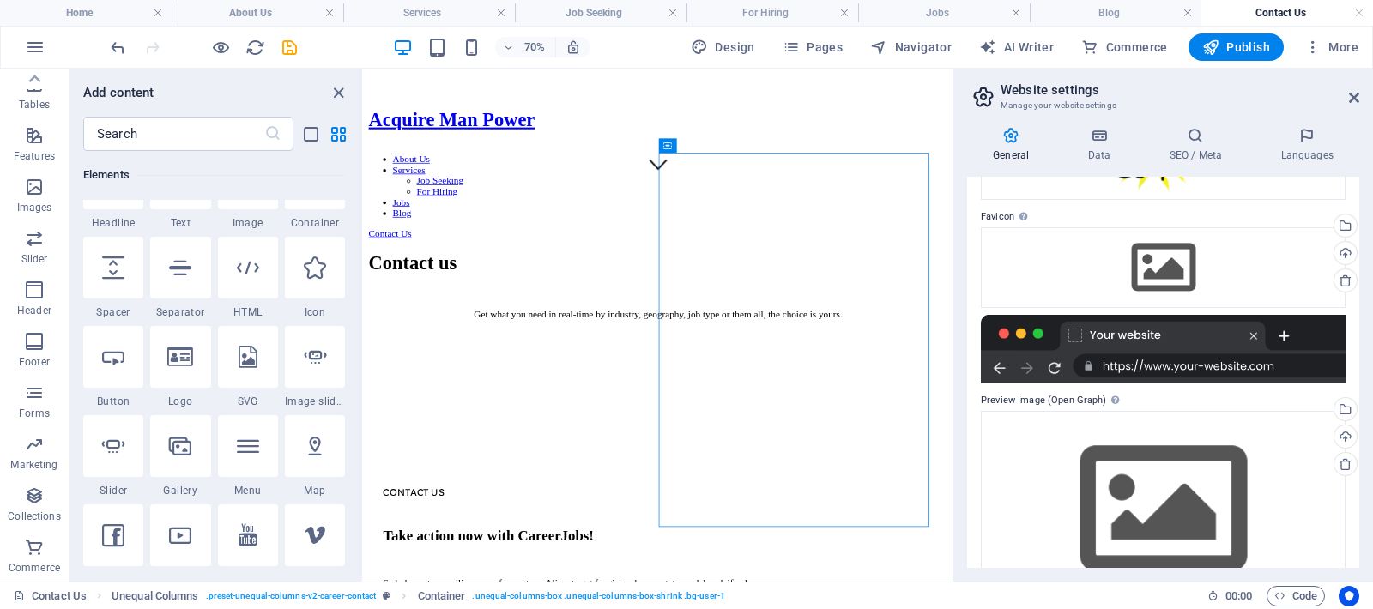
scroll to position [231, 0]
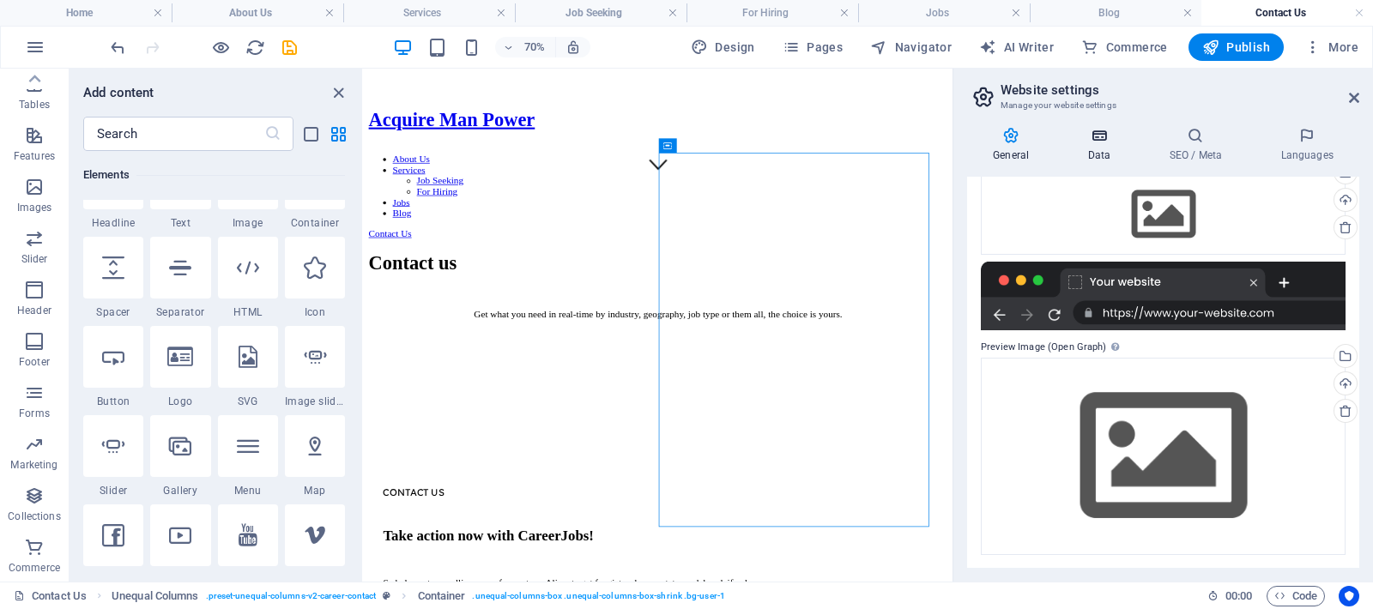
click at [1107, 146] on h4 "Data" at bounding box center [1102, 145] width 82 height 36
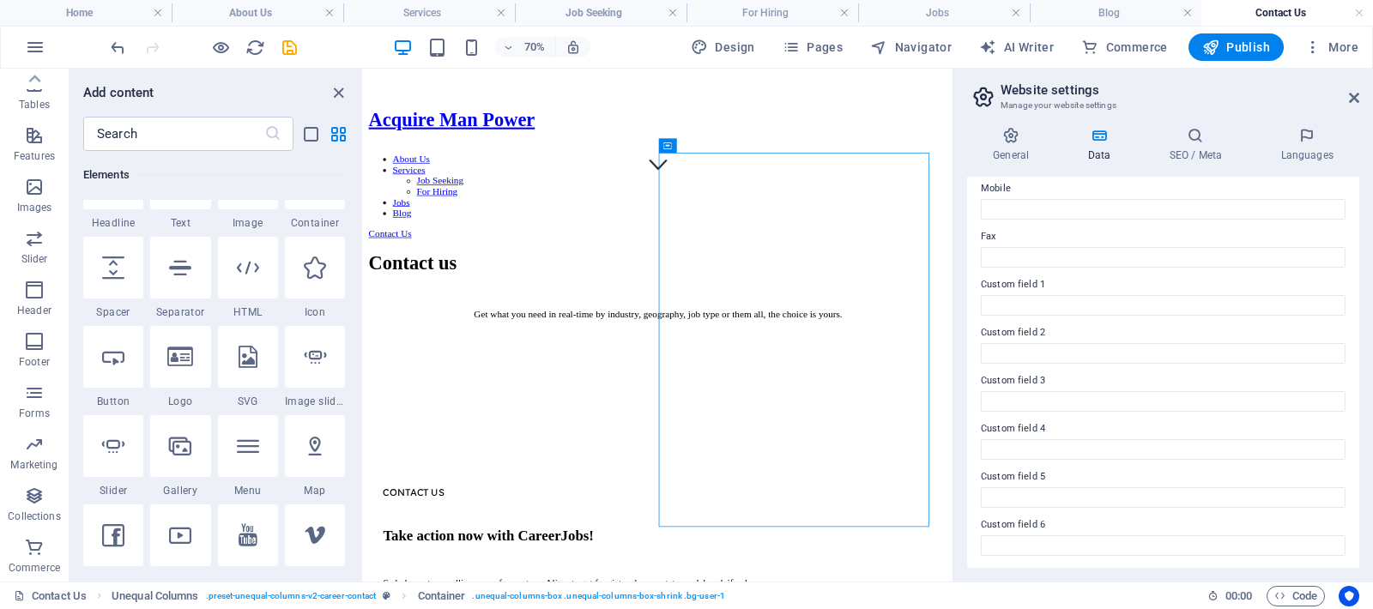
scroll to position [0, 0]
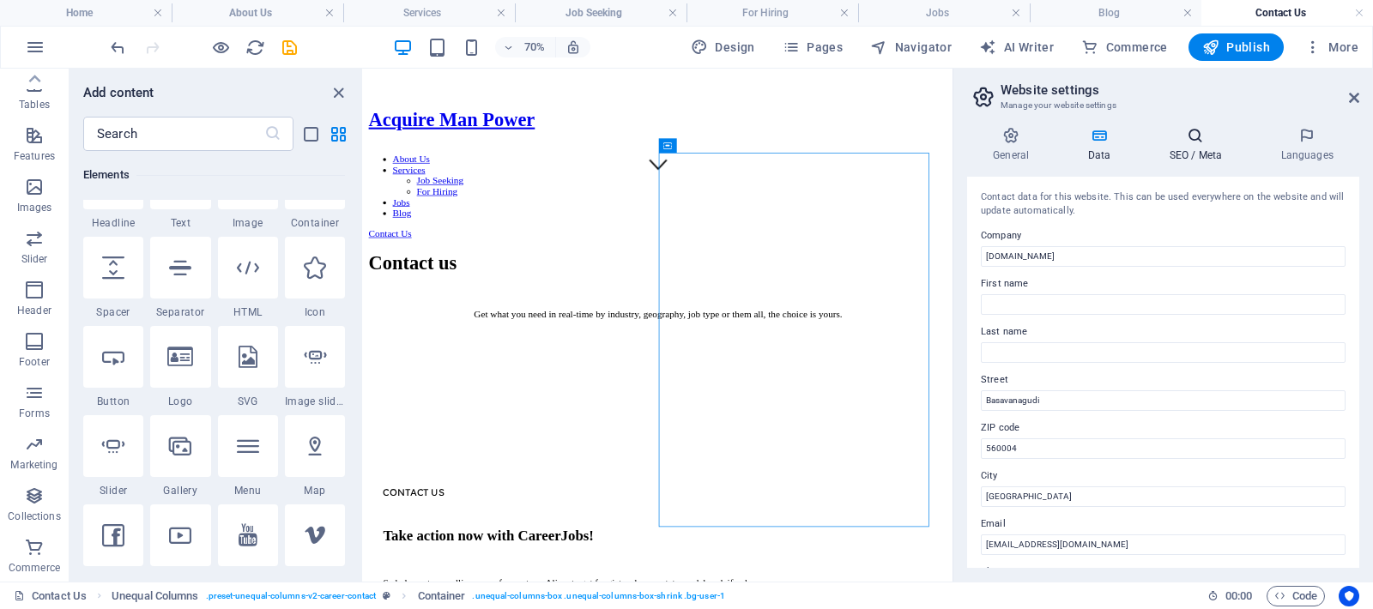
click at [1194, 150] on h4 "SEO / Meta" at bounding box center [1199, 145] width 112 height 36
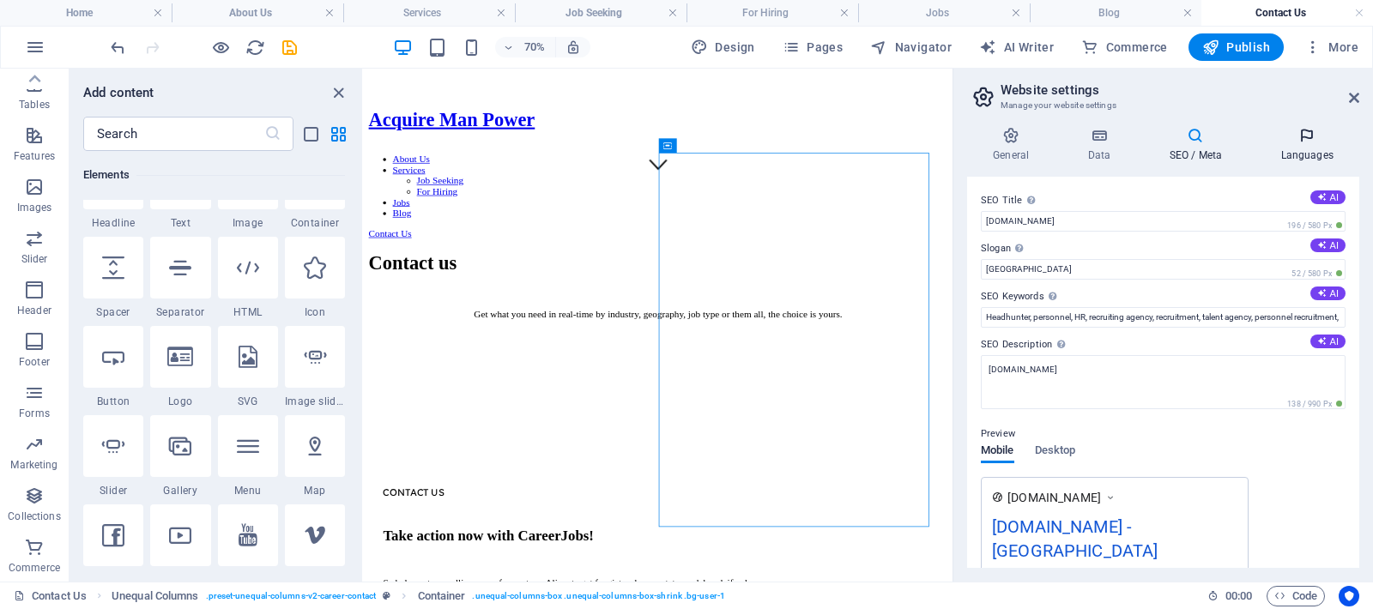
click at [1307, 148] on h4 "Languages" at bounding box center [1306, 145] width 105 height 36
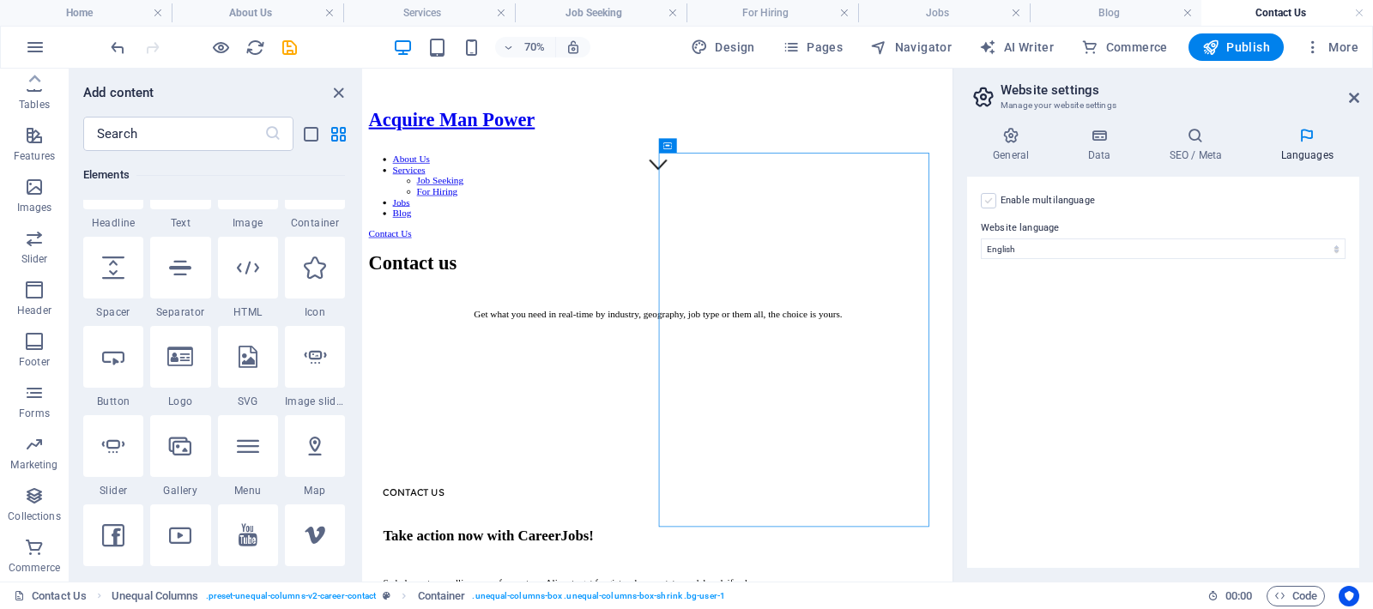
click at [993, 201] on label at bounding box center [988, 200] width 15 height 15
click at [0, 0] on input "Enable multilanguage To disable multilanguage delete all languages until only o…" at bounding box center [0, 0] width 0 height 0
select select
click at [1027, 146] on h4 "General" at bounding box center [1014, 145] width 94 height 36
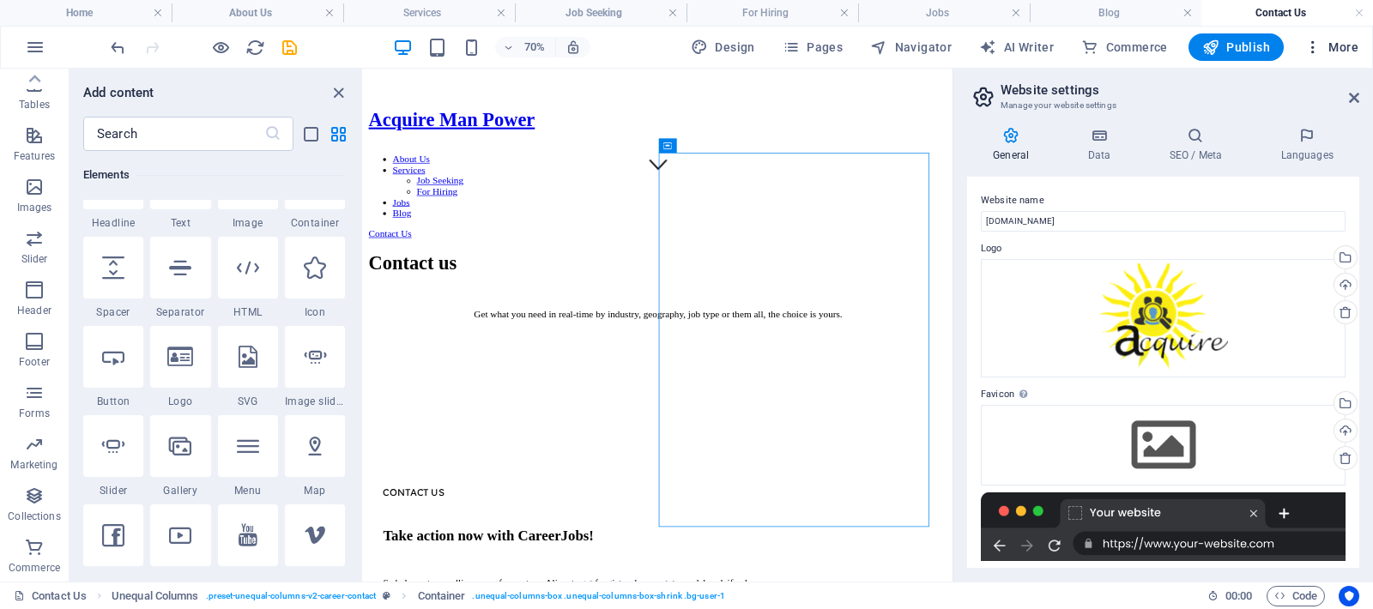
click at [1312, 42] on icon "button" at bounding box center [1312, 47] width 17 height 17
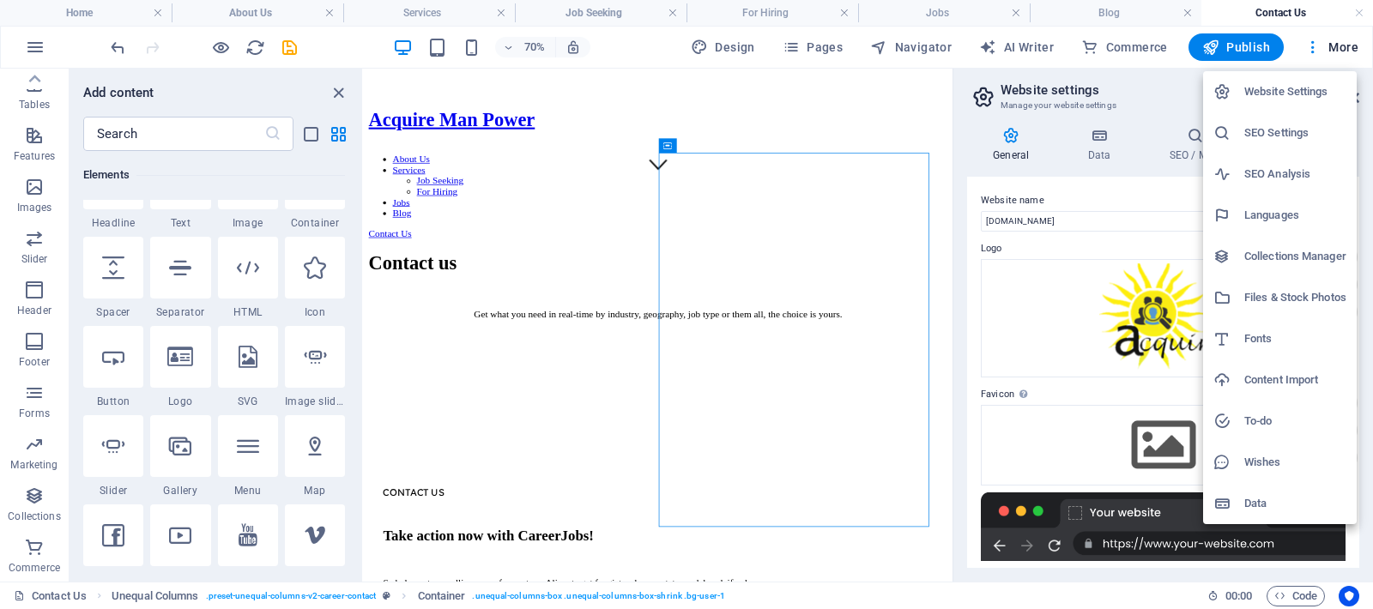
click at [1295, 250] on h6 "Collections Manager" at bounding box center [1295, 256] width 102 height 21
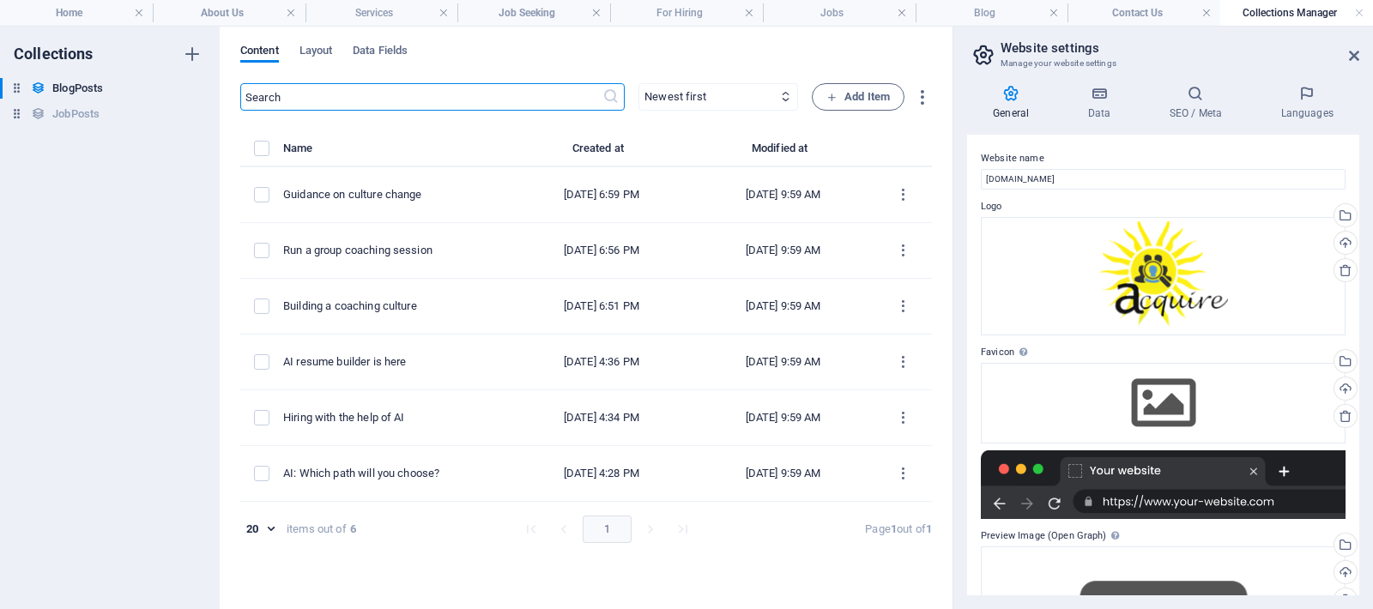
click at [1013, 101] on icon at bounding box center [1011, 93] width 88 height 17
click at [1107, 105] on h4 "Data" at bounding box center [1102, 103] width 82 height 36
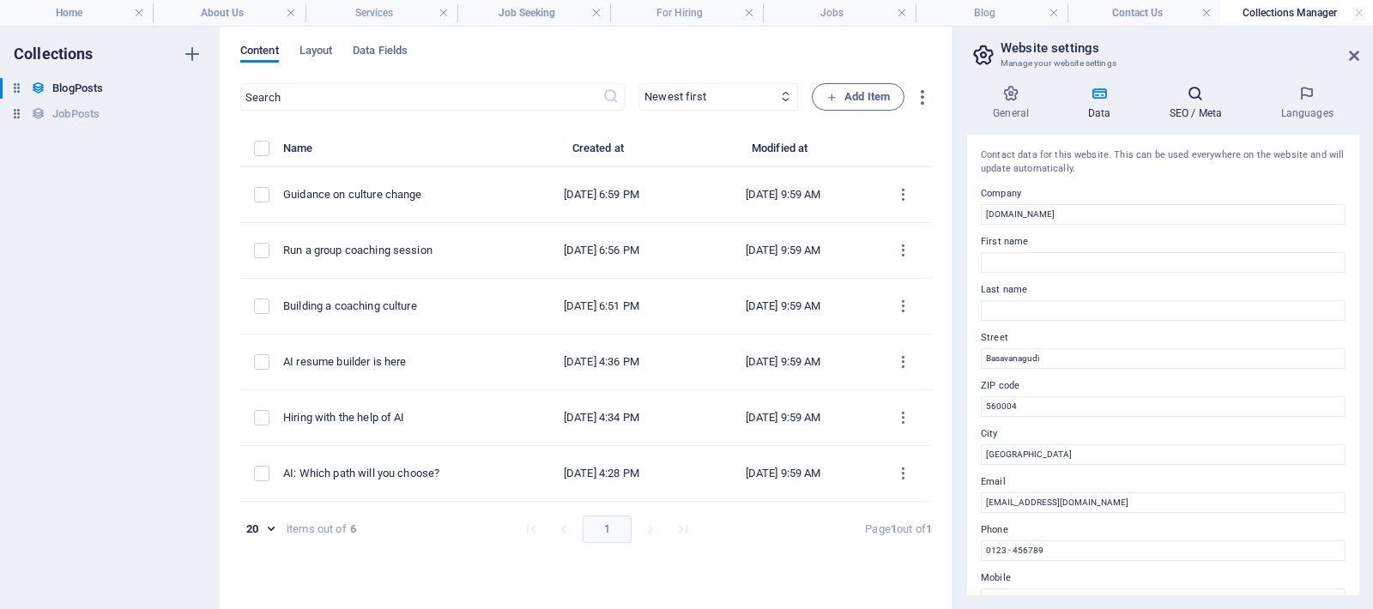
click at [1192, 105] on h4 "SEO / Meta" at bounding box center [1199, 103] width 112 height 36
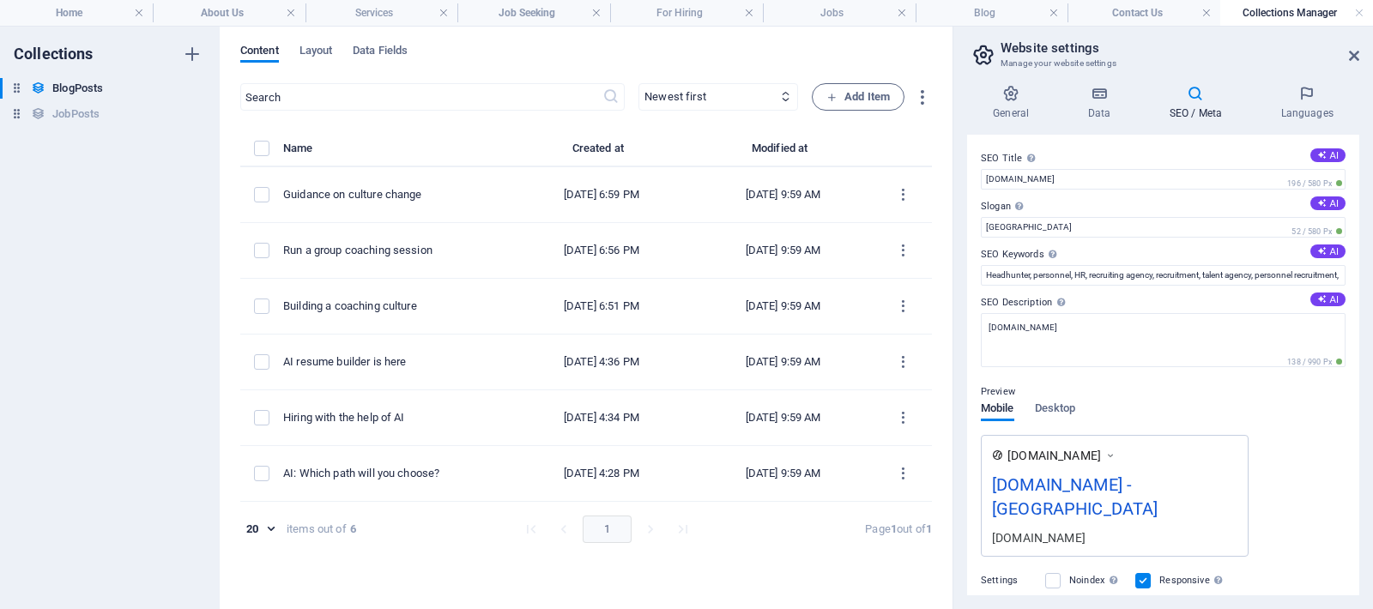
scroll to position [25, 0]
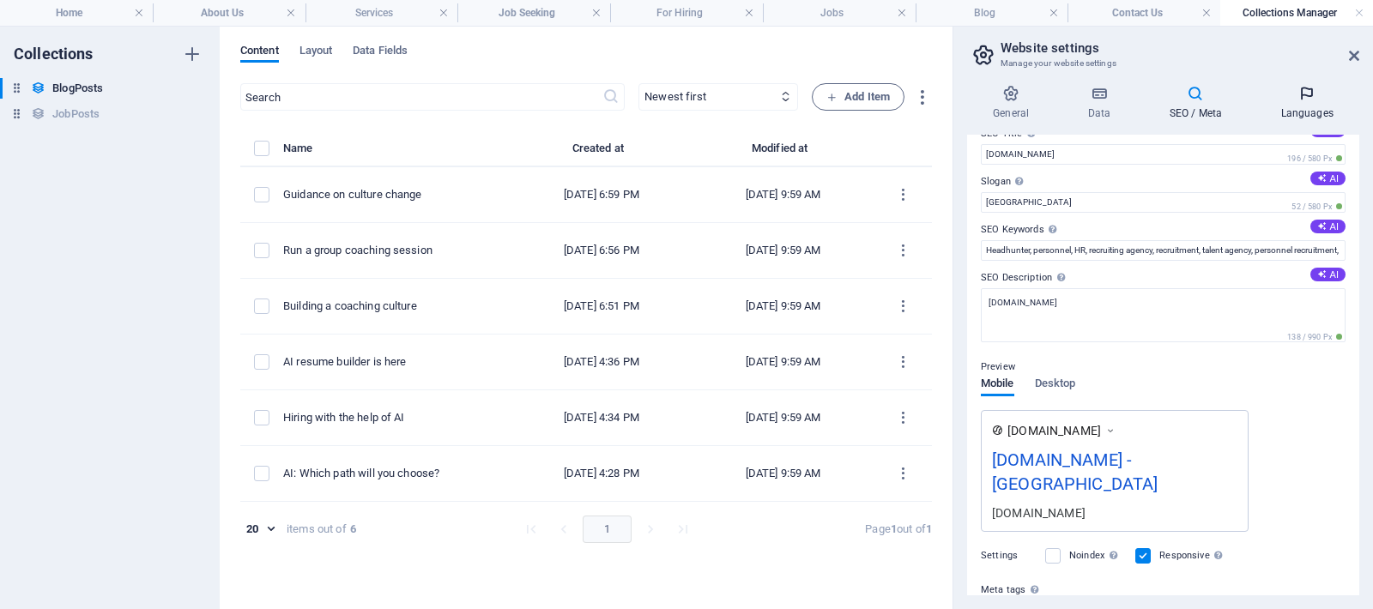
click at [1314, 111] on h4 "Languages" at bounding box center [1306, 103] width 105 height 36
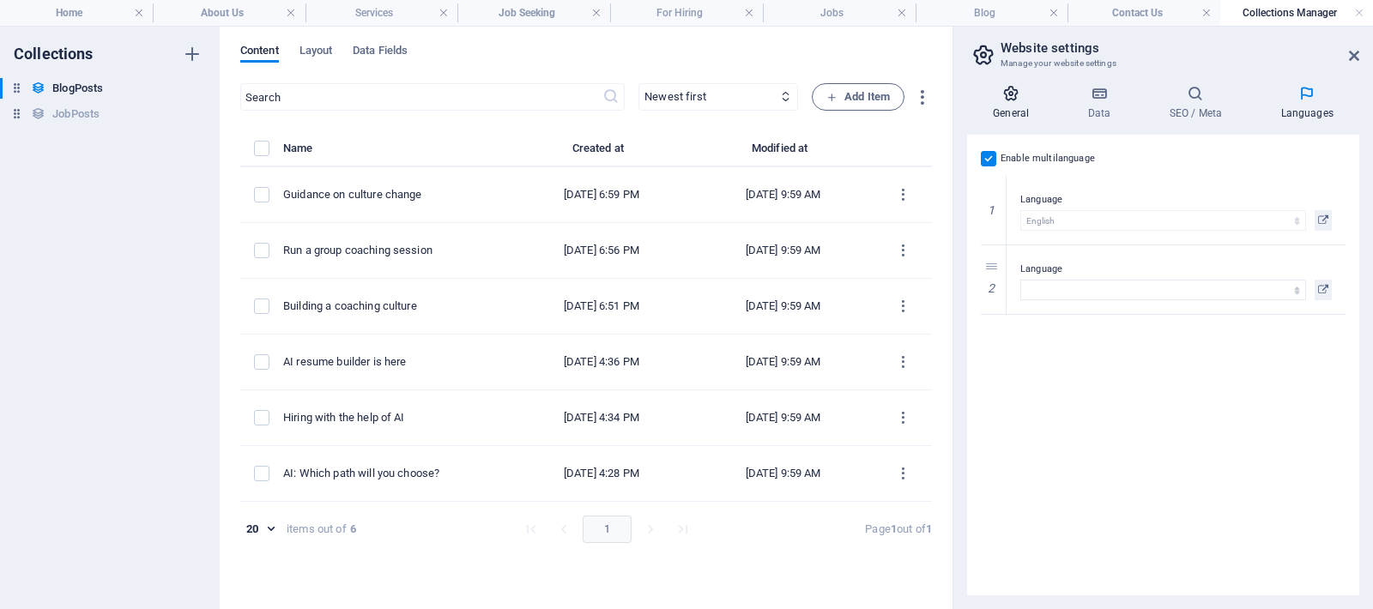
click at [1018, 114] on h4 "General" at bounding box center [1014, 103] width 94 height 36
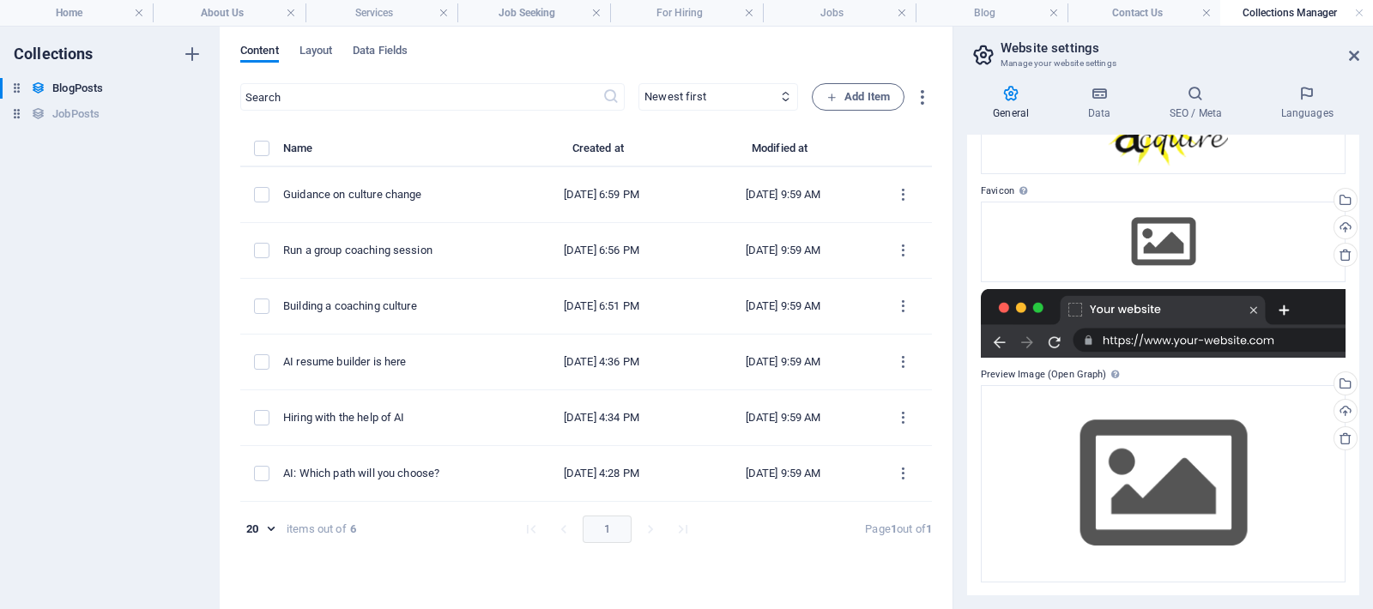
scroll to position [0, 0]
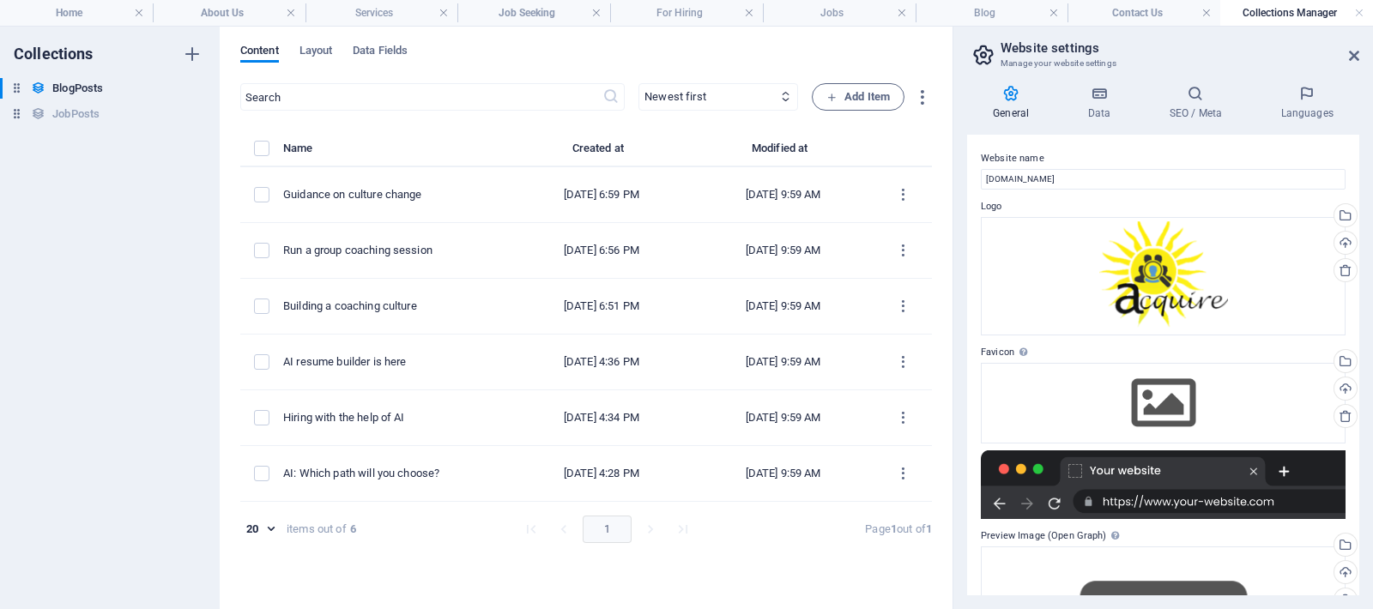
click at [1267, 9] on h4 "Collections Manager" at bounding box center [1296, 12] width 153 height 19
click at [1158, 14] on h4 "Contact Us" at bounding box center [1143, 12] width 153 height 19
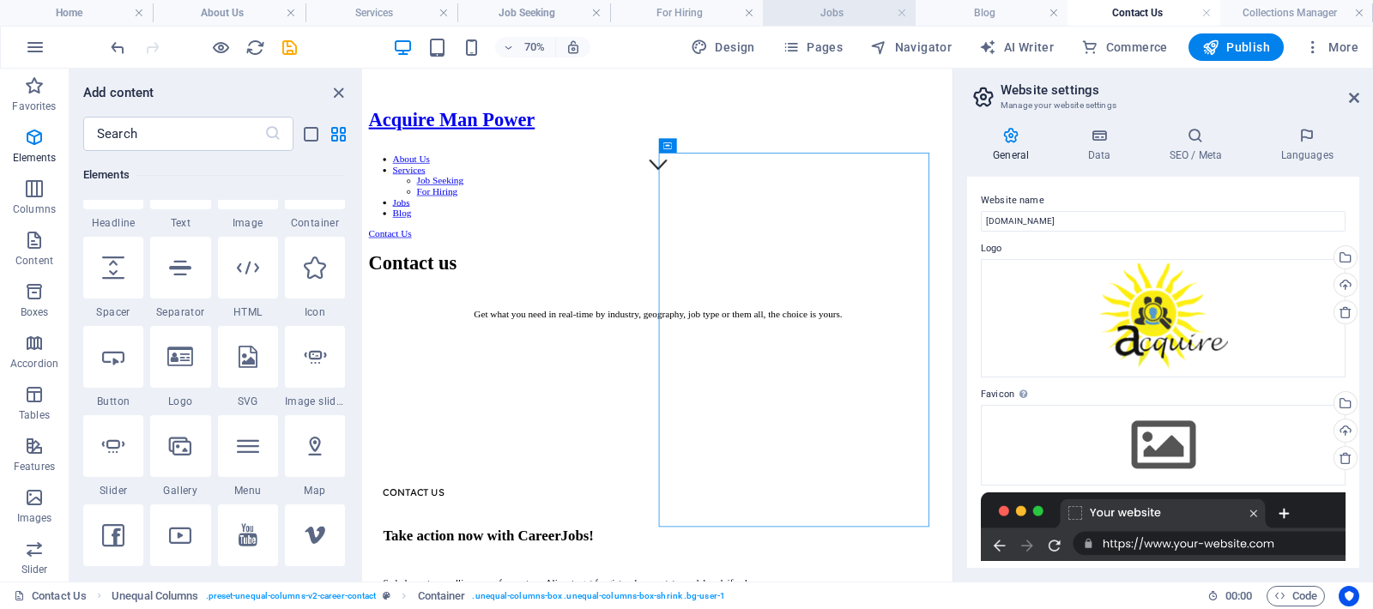
click at [842, 18] on h4 "Jobs" at bounding box center [839, 12] width 153 height 19
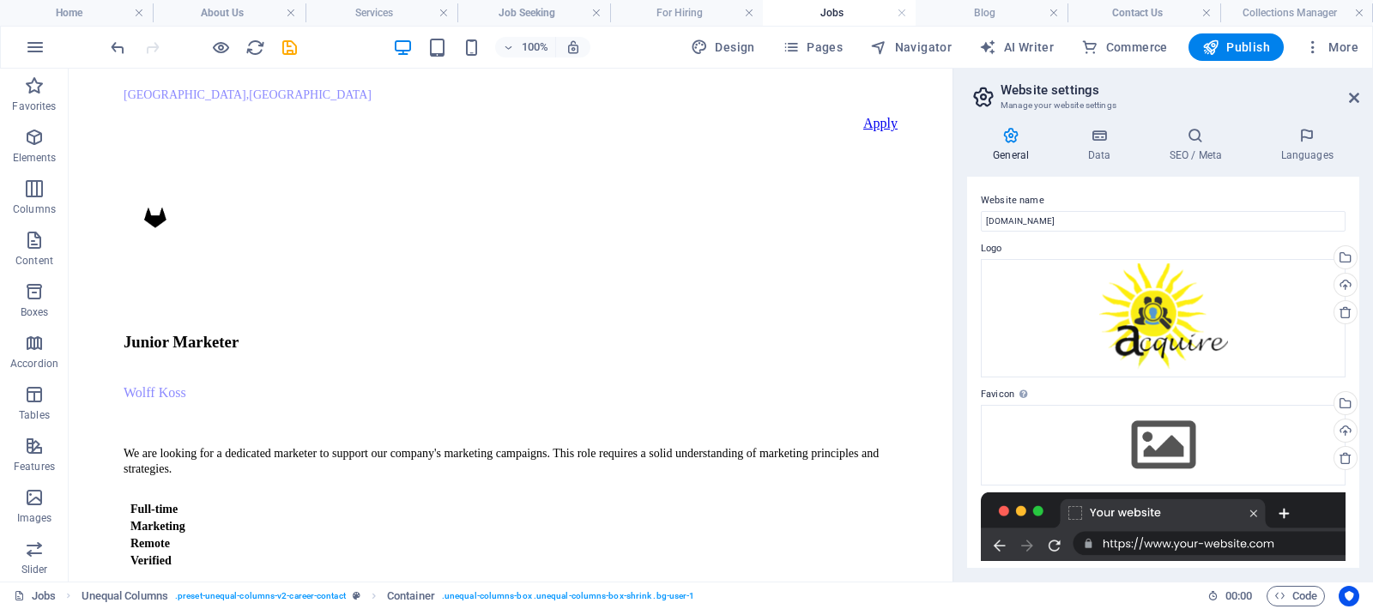
click at [810, 10] on h4 "Jobs" at bounding box center [839, 12] width 153 height 19
click at [672, 12] on h4 "For Hiring" at bounding box center [686, 12] width 153 height 19
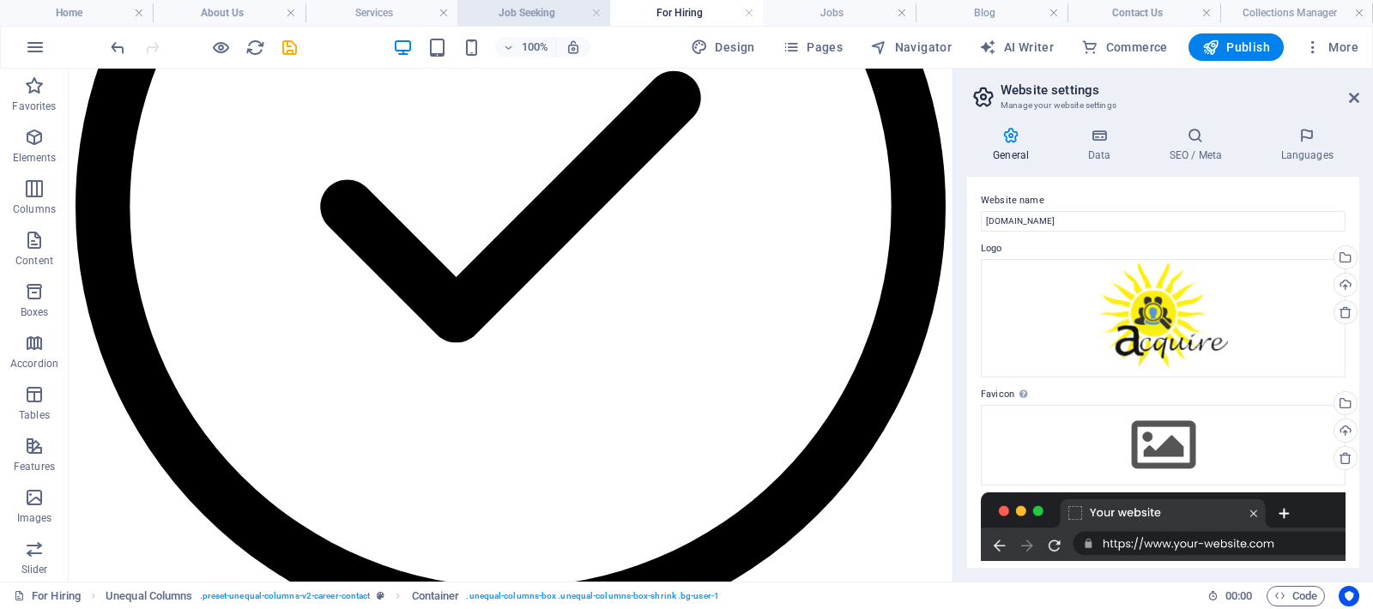
click at [515, 9] on h4 "Job Seeking" at bounding box center [533, 12] width 153 height 19
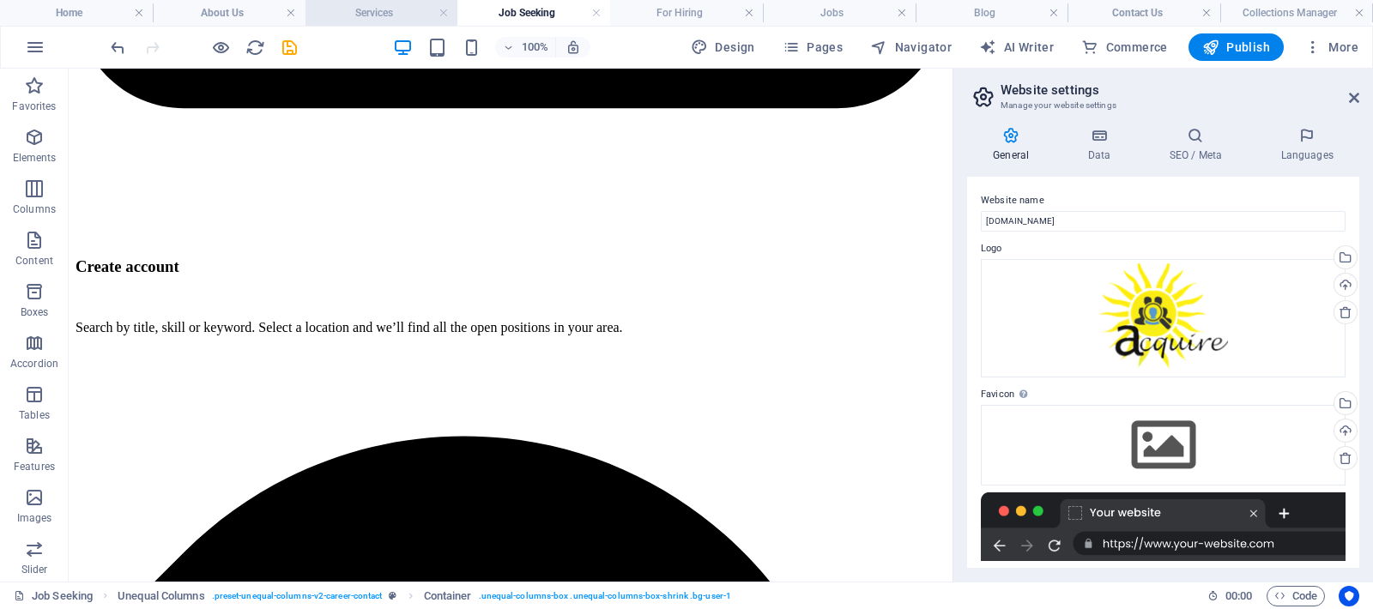
click at [395, 14] on h4 "Services" at bounding box center [381, 12] width 153 height 19
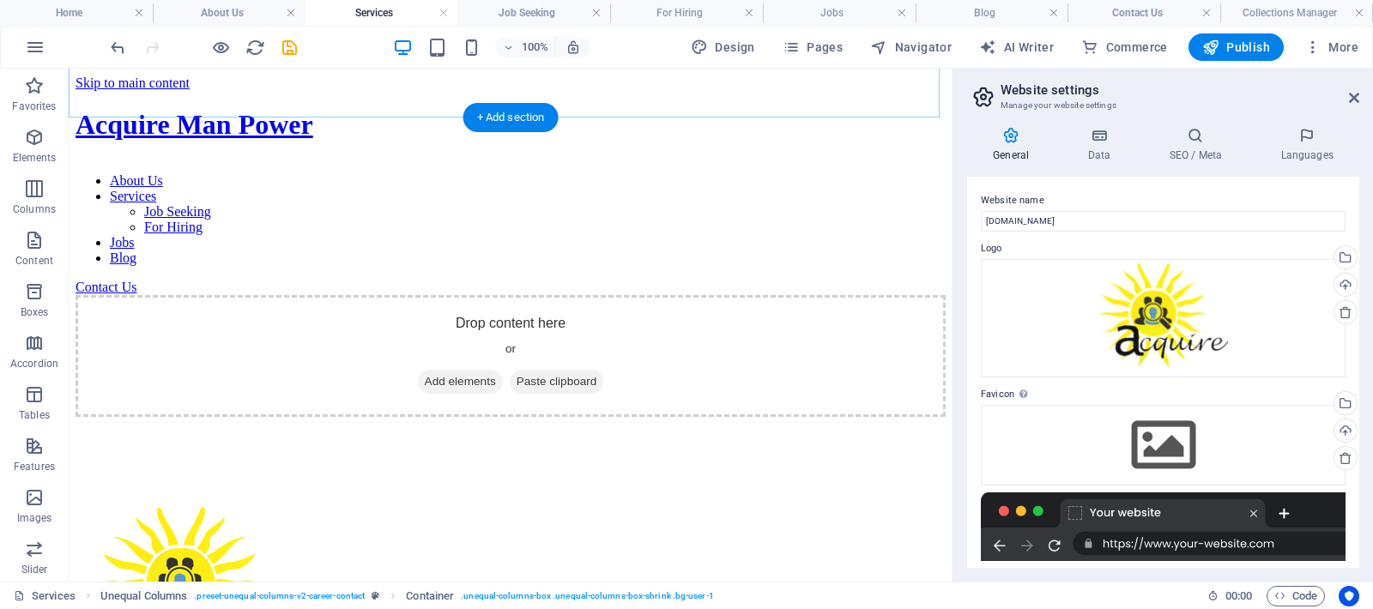
scroll to position [102, 0]
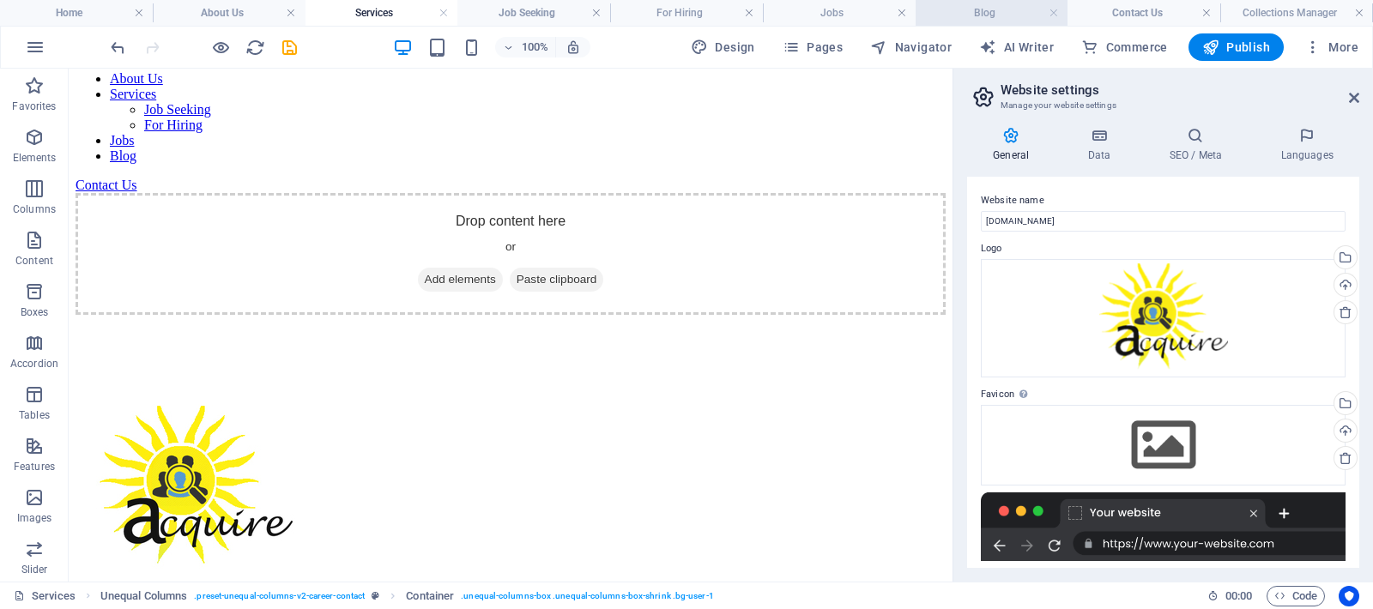
click at [973, 21] on h4 "Blog" at bounding box center [992, 12] width 153 height 19
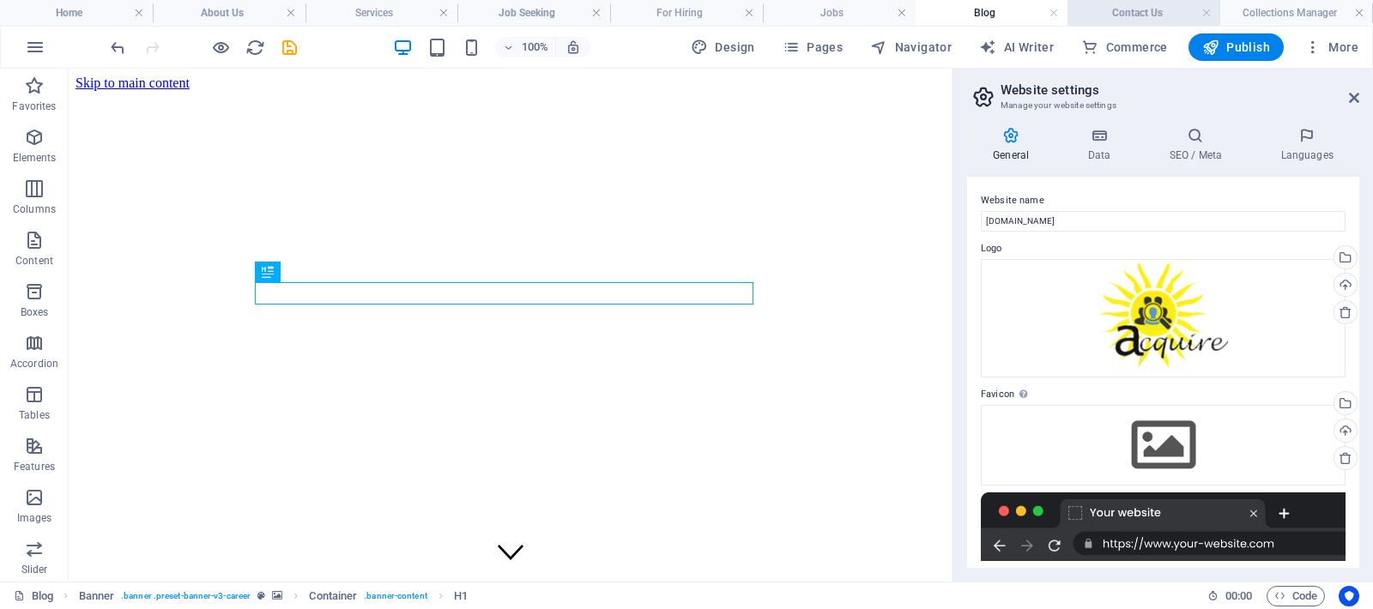
click at [1140, 10] on h4 "Contact Us" at bounding box center [1143, 12] width 153 height 19
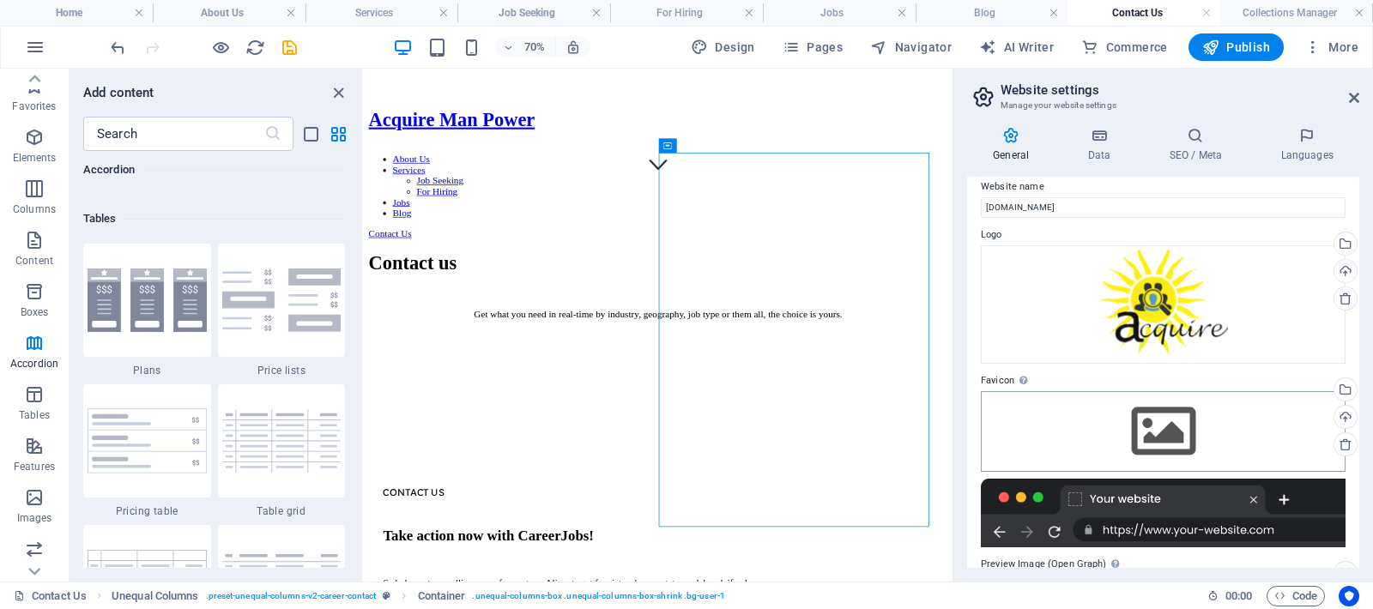
scroll to position [231, 0]
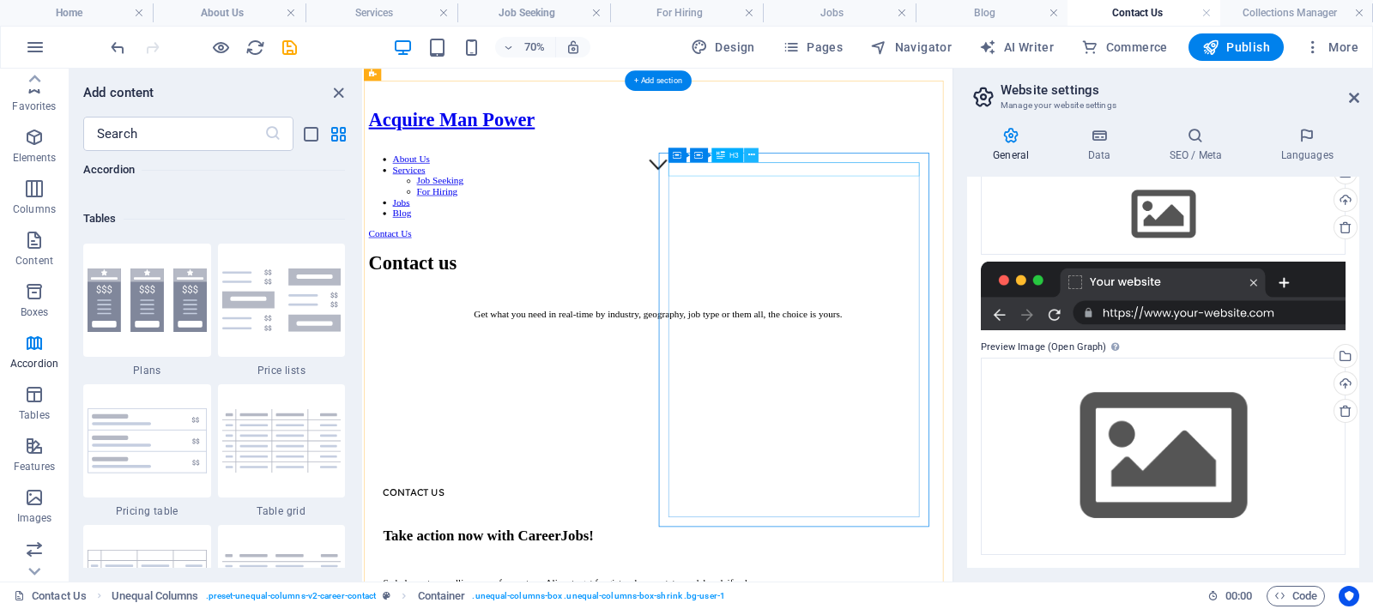
click at [752, 156] on icon at bounding box center [751, 154] width 7 height 13
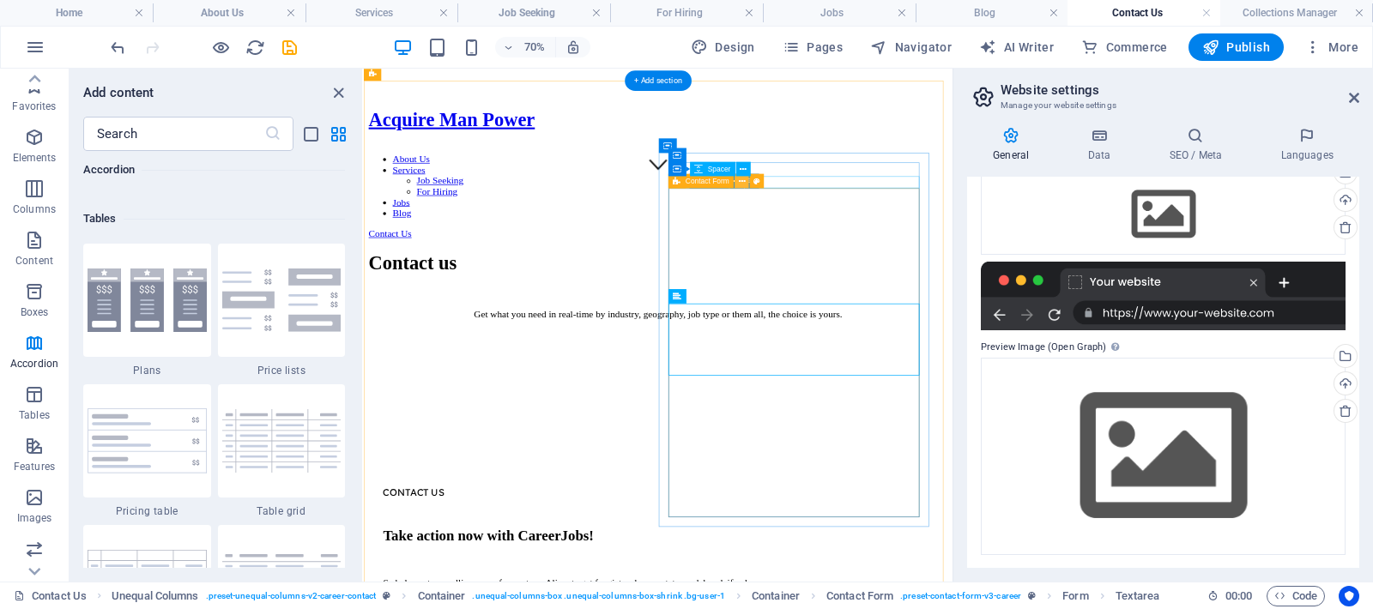
click at [742, 182] on icon at bounding box center [742, 181] width 7 height 13
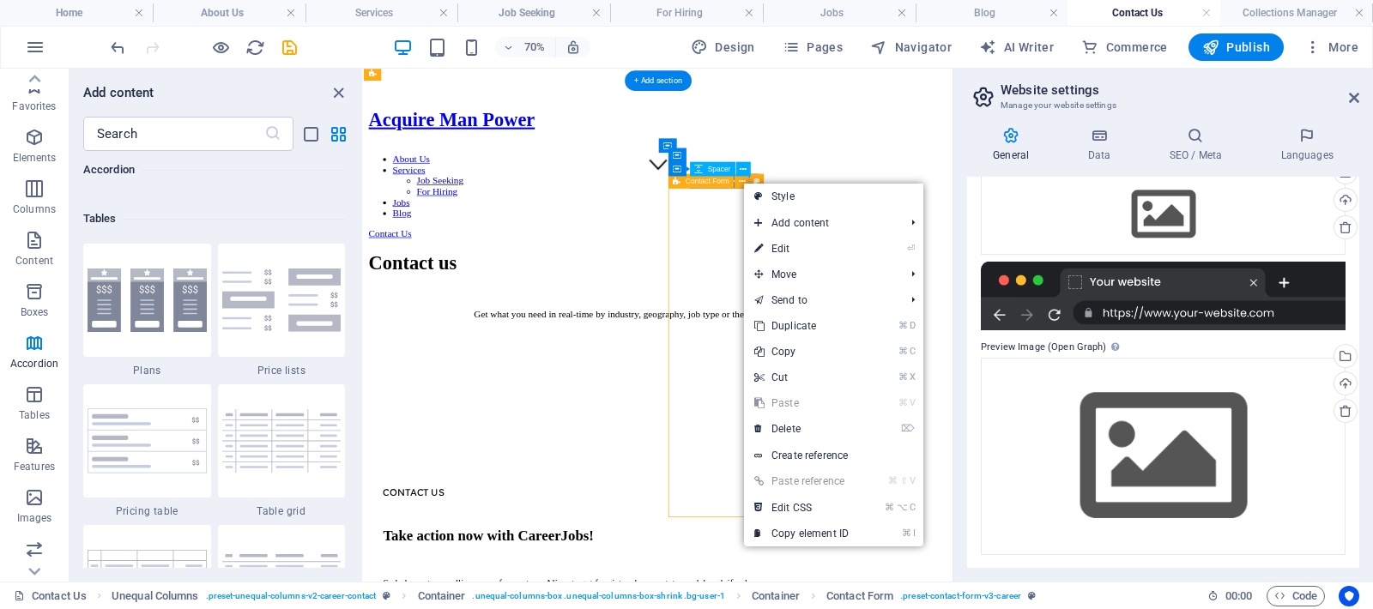
click at [698, 188] on div "Contact Form" at bounding box center [701, 181] width 66 height 15
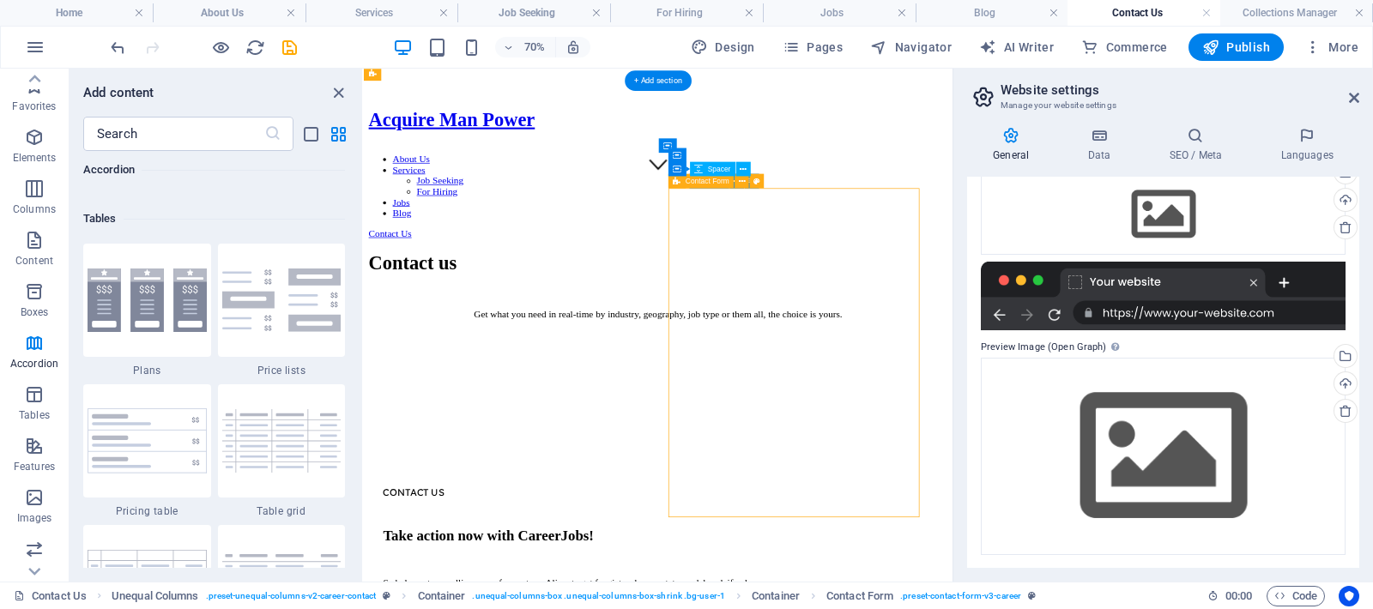
click at [701, 182] on span "Contact Form" at bounding box center [708, 181] width 44 height 7
click at [714, 182] on span "Form" at bounding box center [715, 181] width 17 height 7
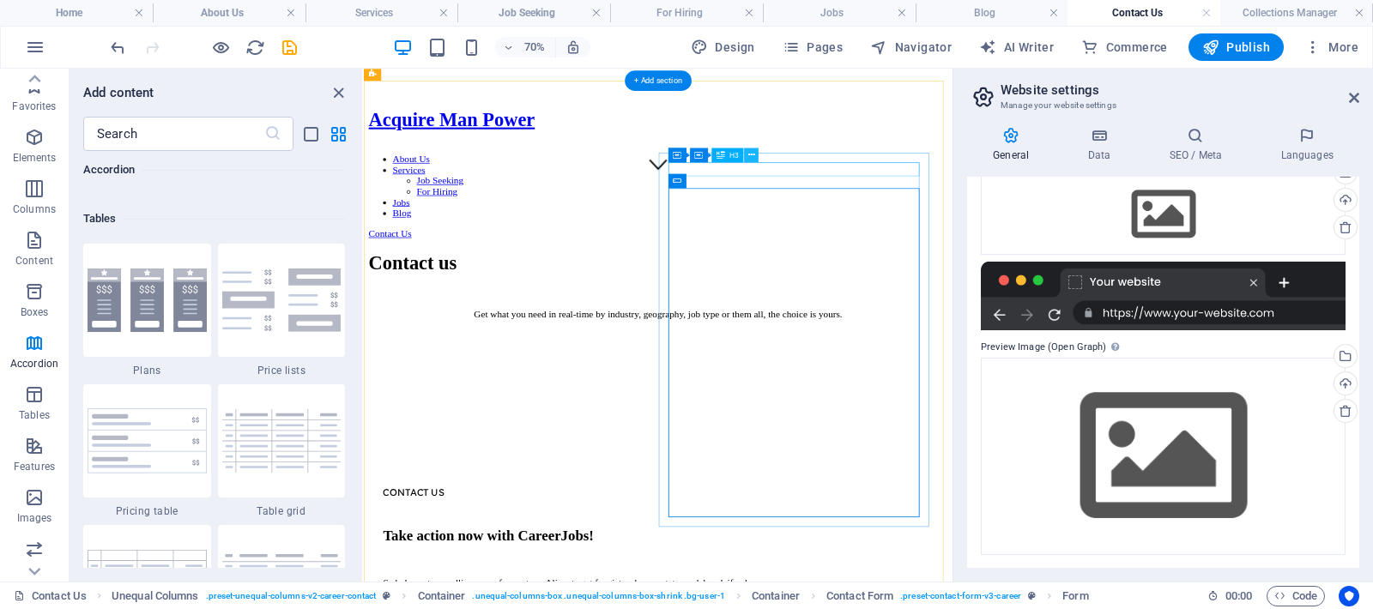
click at [754, 153] on icon at bounding box center [751, 154] width 7 height 13
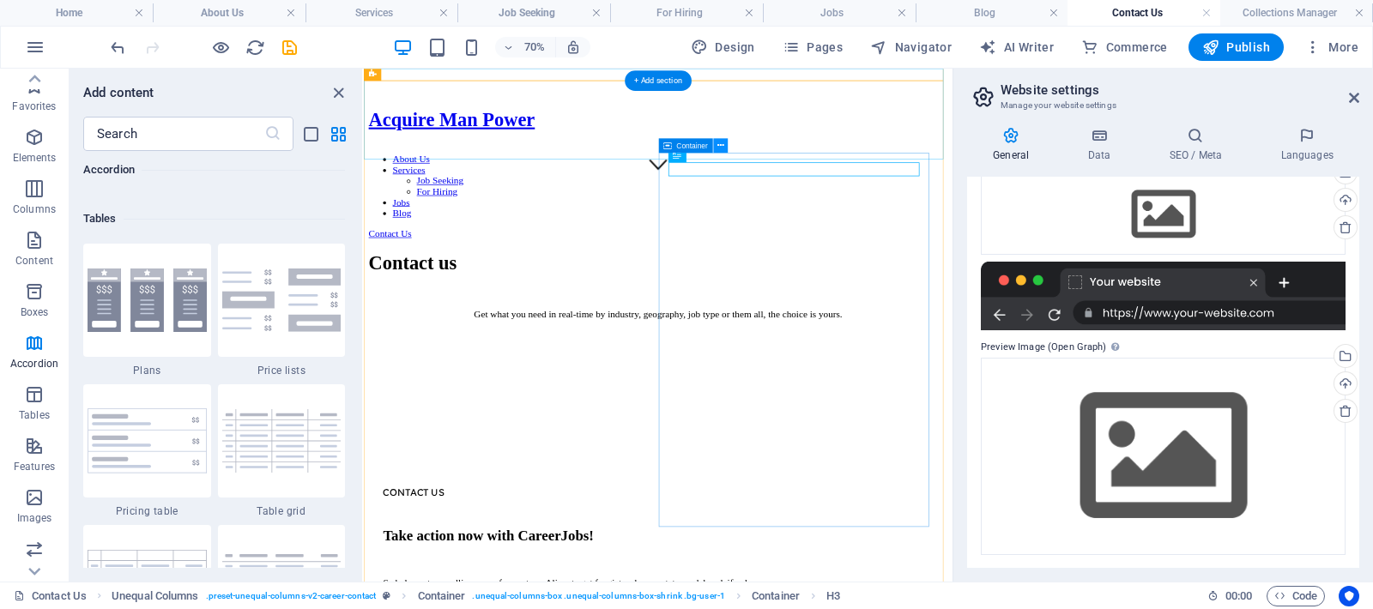
click at [720, 143] on icon at bounding box center [720, 145] width 7 height 13
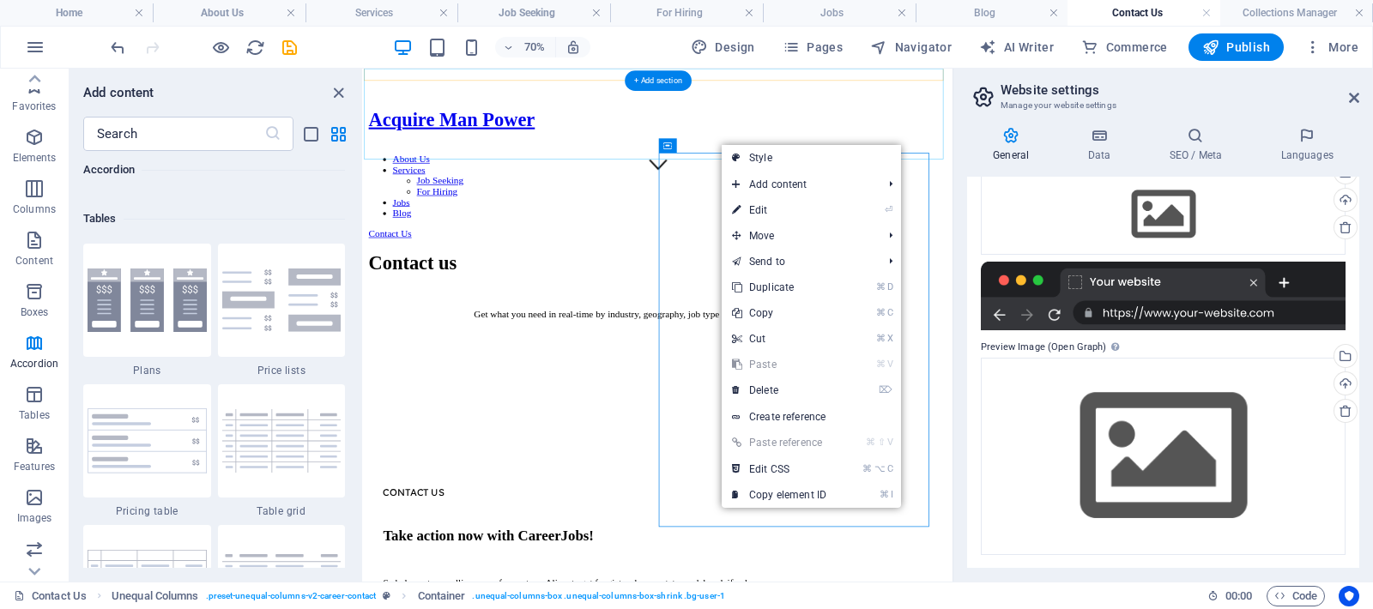
click at [1139, 126] on div "Acquire Man Power About Us Services Job Seeking For Hiring Jobs Blog Contact Us" at bounding box center [784, 218] width 827 height 185
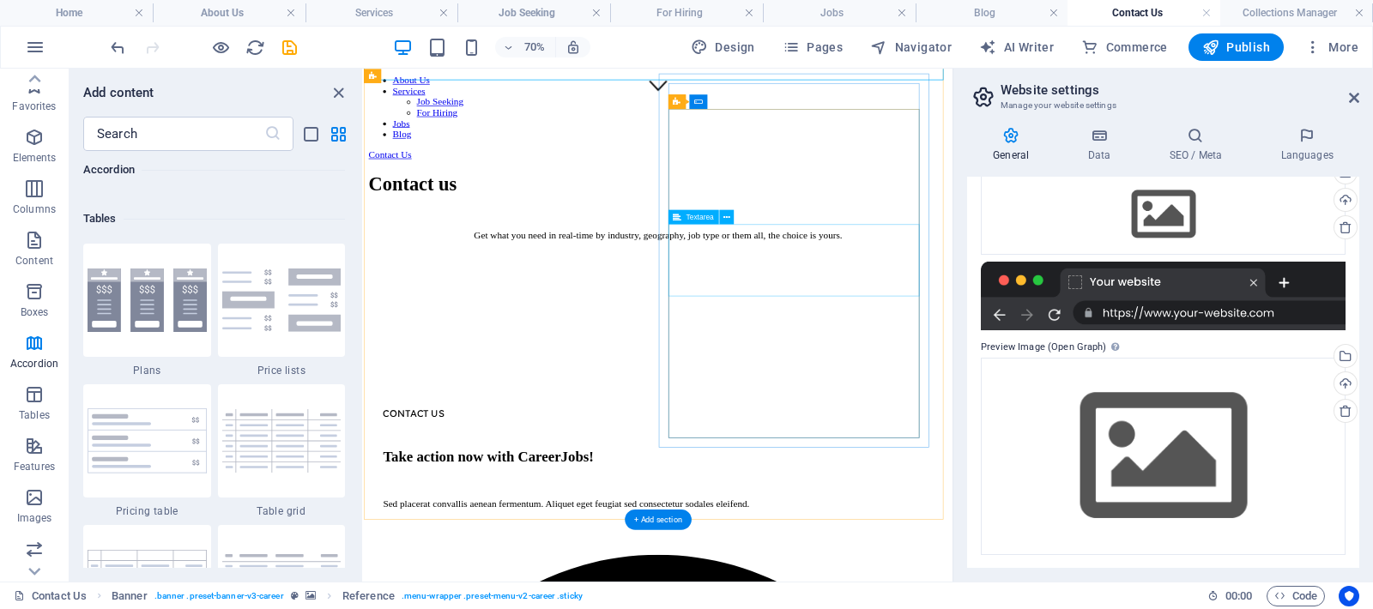
scroll to position [375, 0]
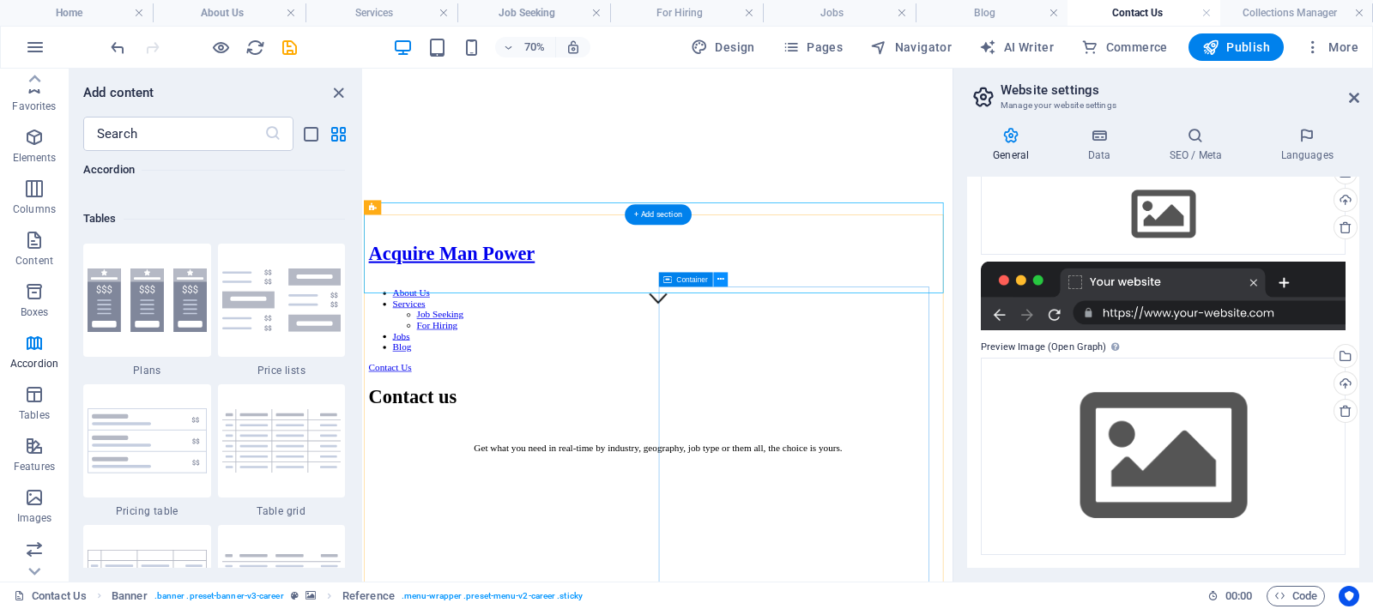
click at [718, 276] on icon at bounding box center [720, 279] width 7 height 13
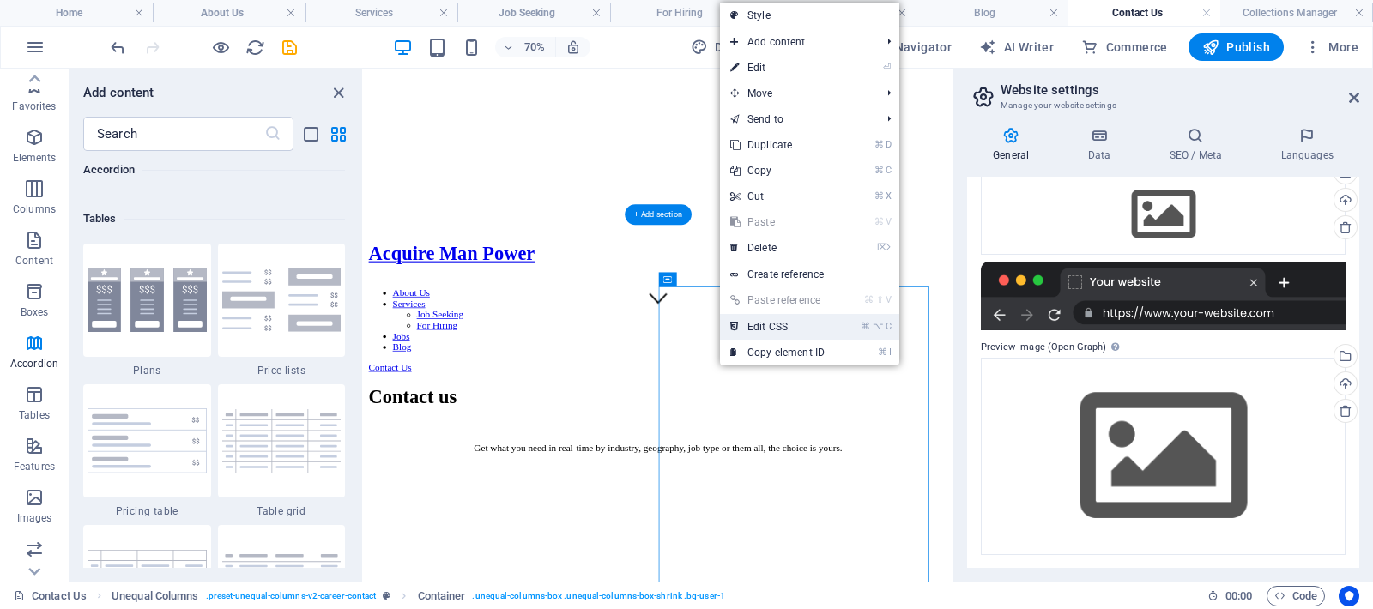
click at [747, 322] on link "⌘ ⌥ C Edit CSS" at bounding box center [777, 327] width 115 height 26
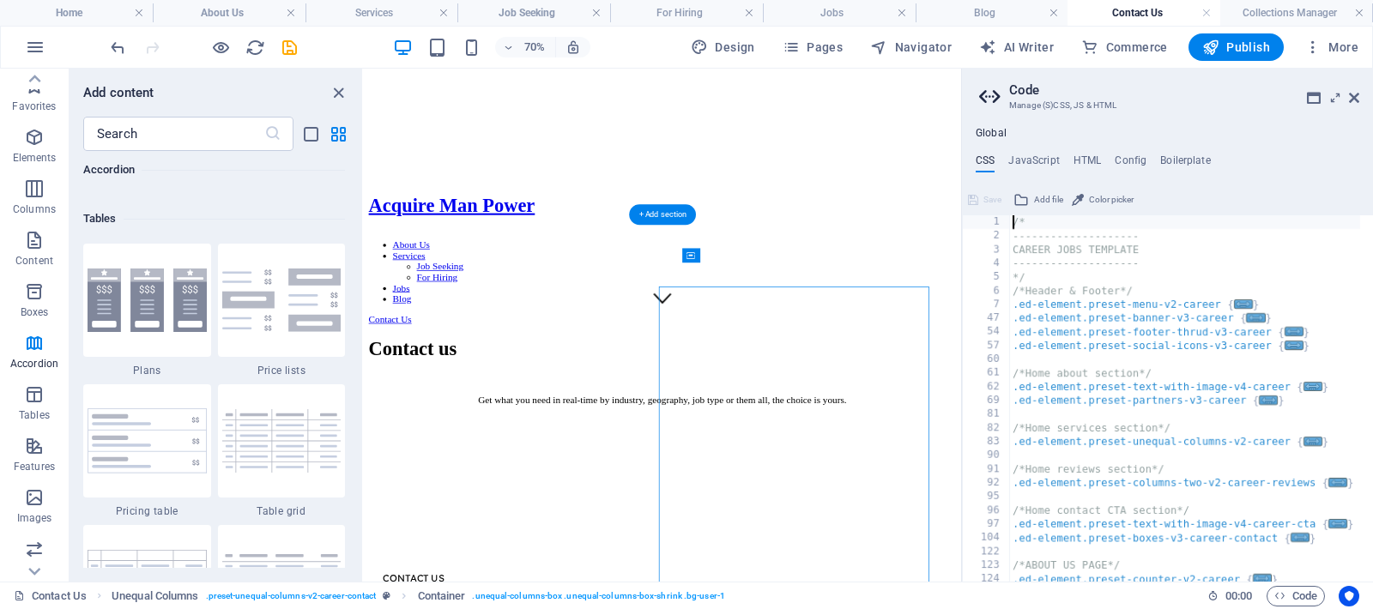
type textarea "@include contact-form-v3("
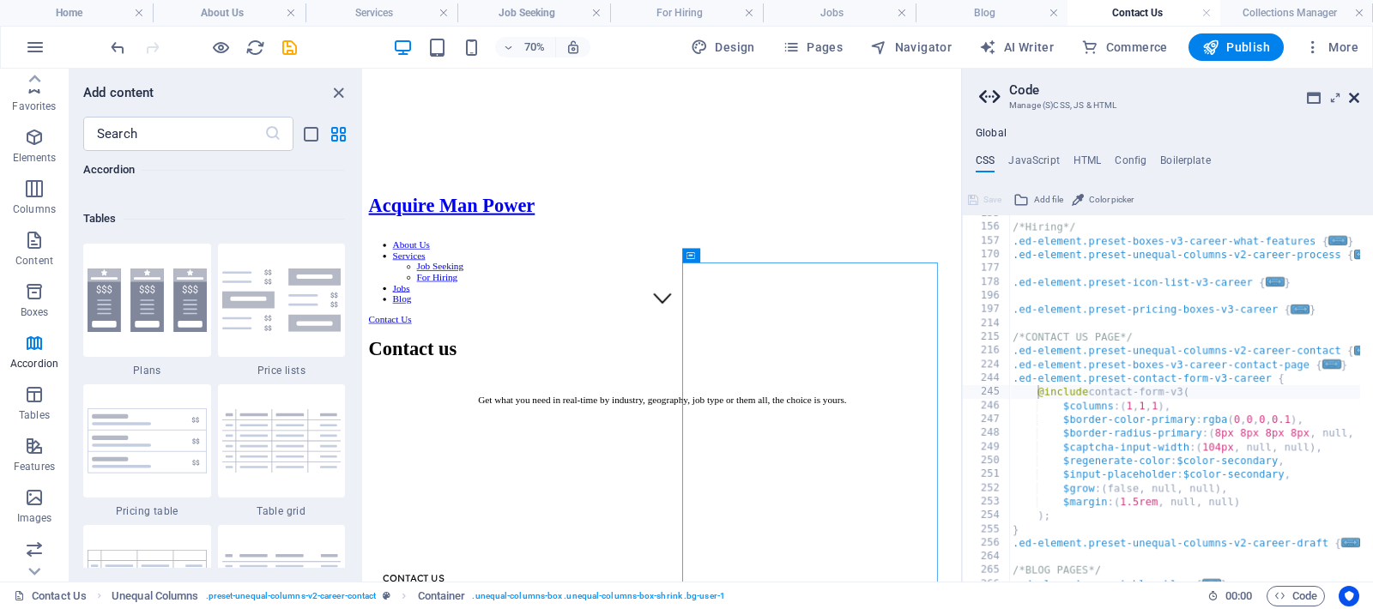
click at [1356, 98] on icon at bounding box center [1354, 98] width 10 height 14
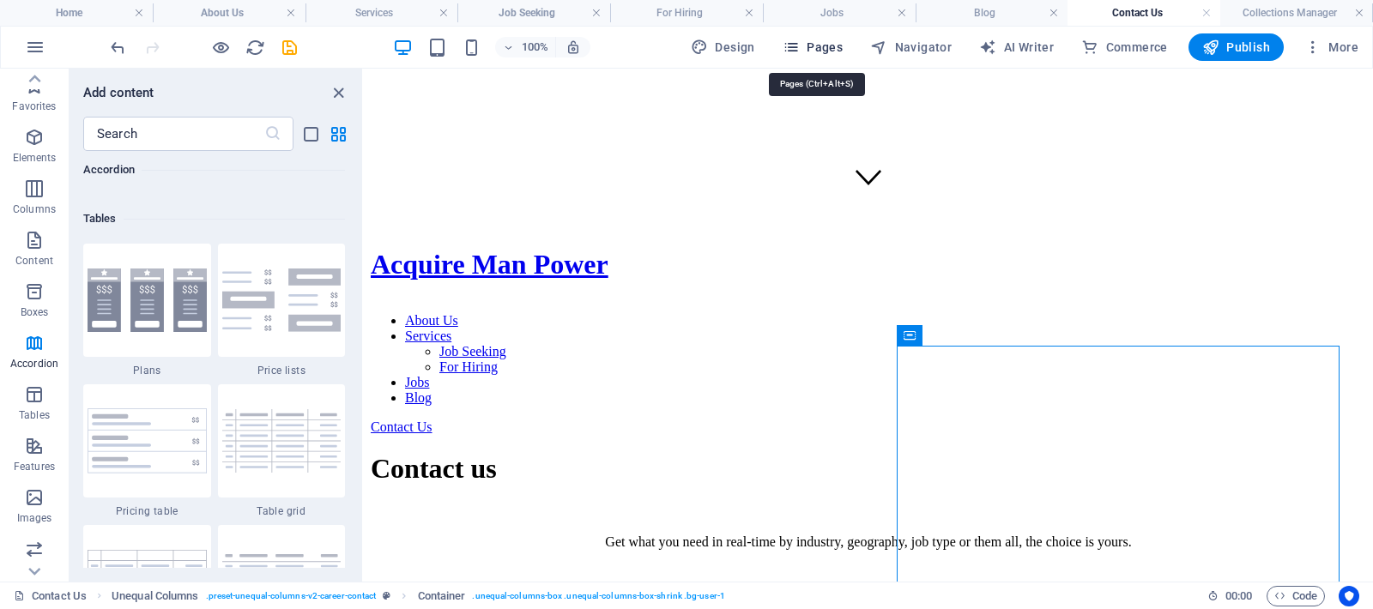
click at [811, 51] on span "Pages" at bounding box center [813, 47] width 60 height 17
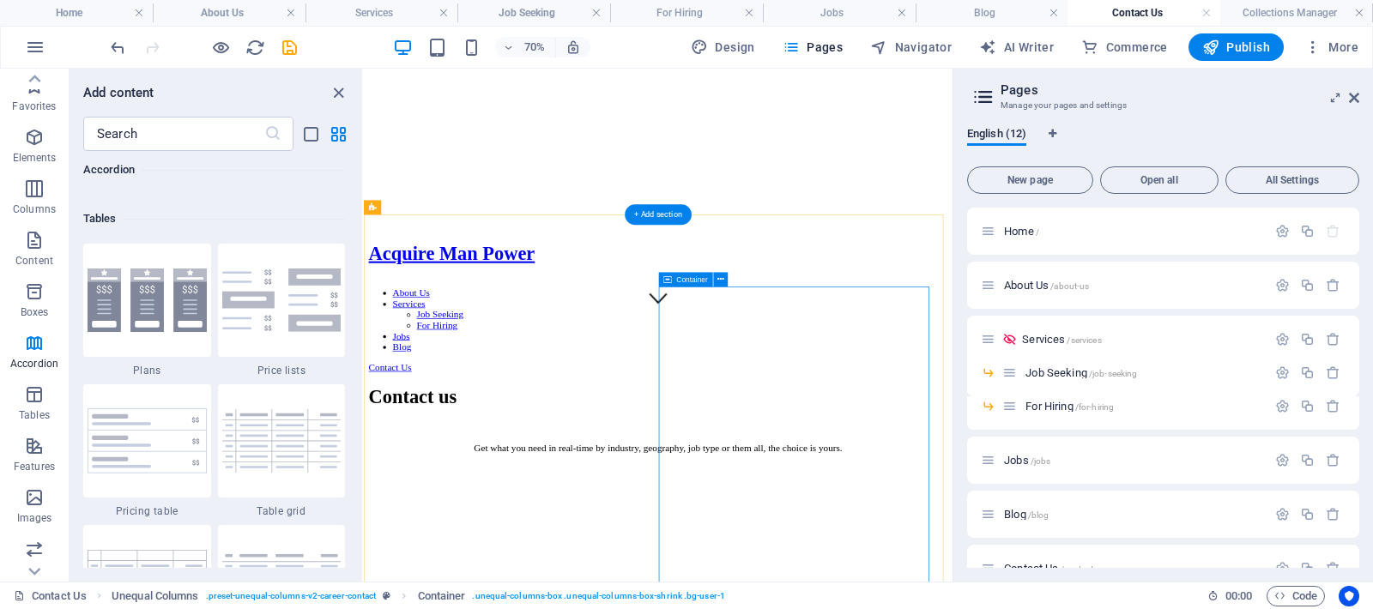
click at [685, 277] on span "Container" at bounding box center [691, 279] width 31 height 7
click at [722, 279] on icon at bounding box center [720, 279] width 7 height 13
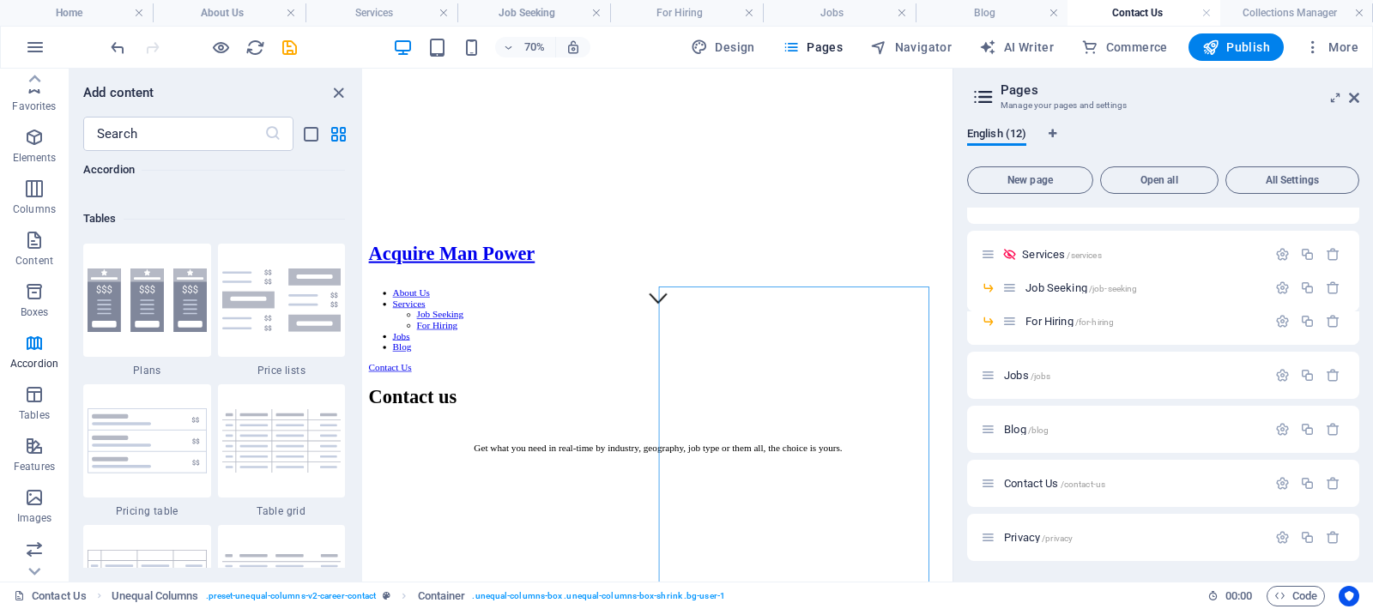
scroll to position [203, 0]
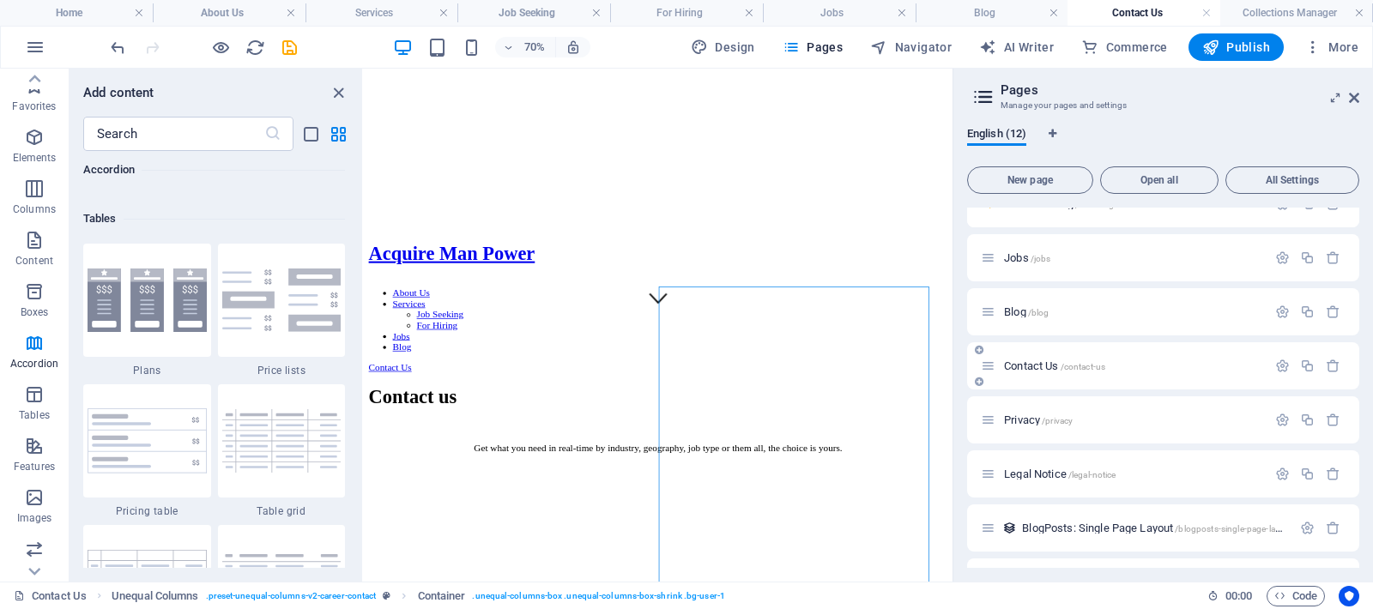
click at [1031, 365] on span "Contact Us /contact-us" at bounding box center [1054, 366] width 101 height 13
click at [1278, 366] on icon "button" at bounding box center [1282, 366] width 15 height 15
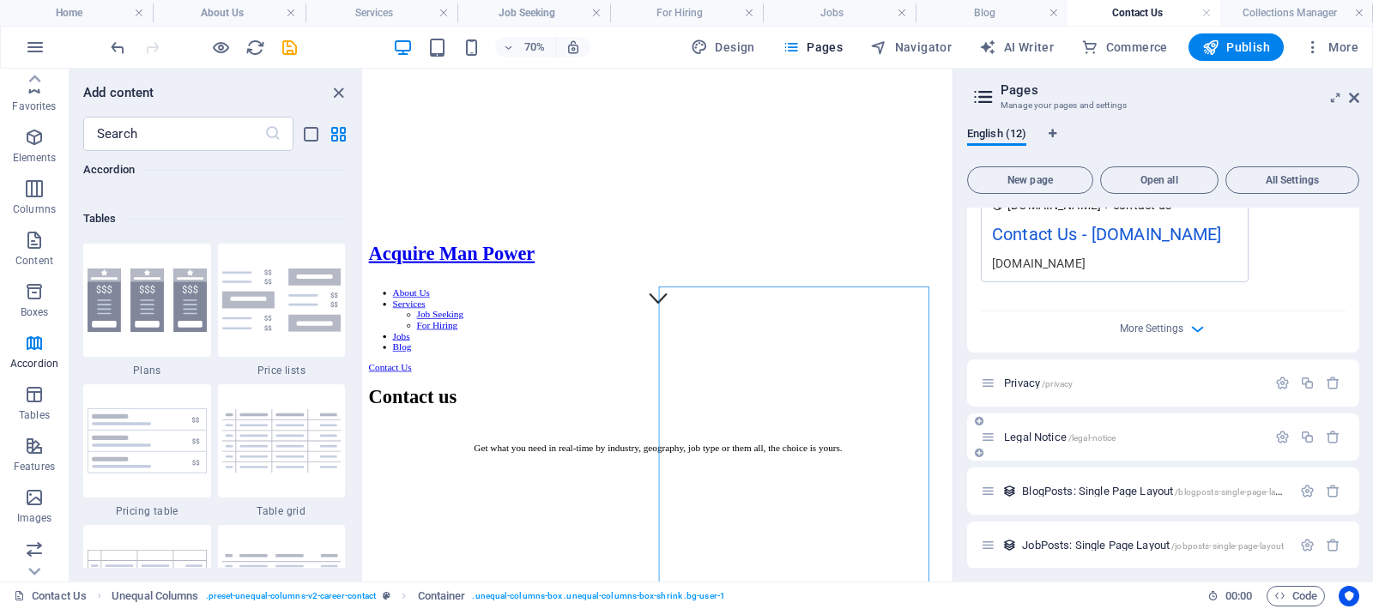
scroll to position [882, 0]
click at [1167, 331] on span "More Settings" at bounding box center [1151, 325] width 63 height 12
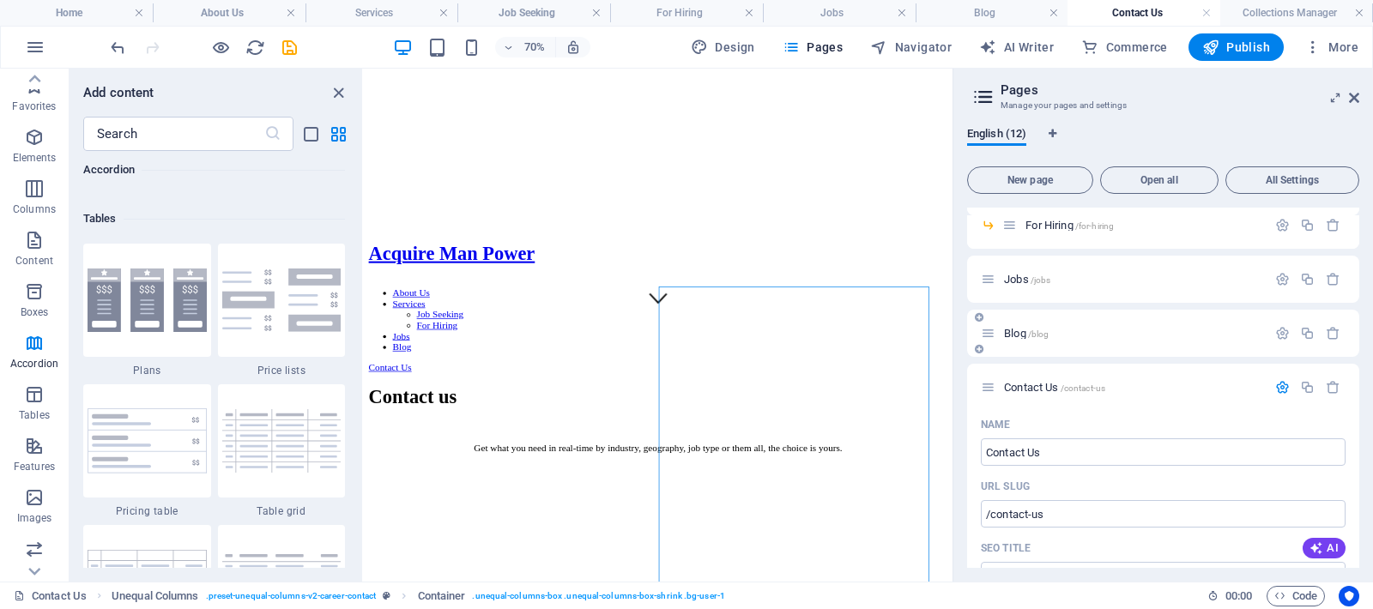
scroll to position [0, 0]
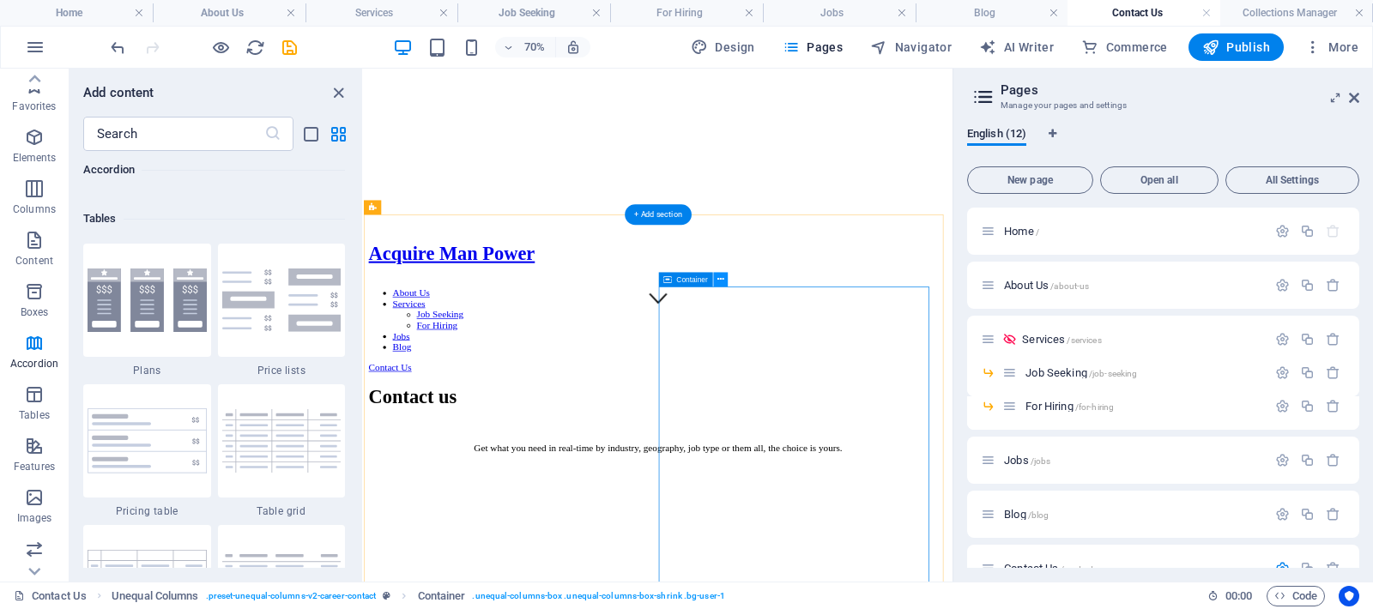
click at [722, 278] on icon at bounding box center [720, 279] width 7 height 13
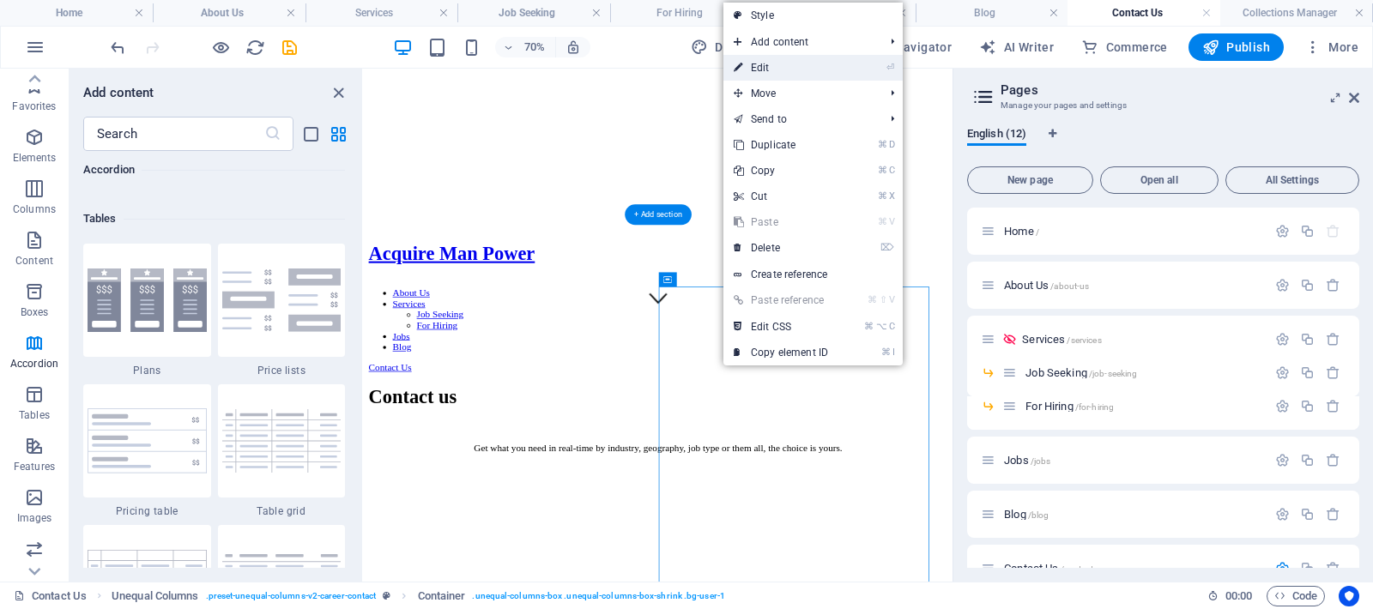
click at [766, 69] on link "⏎ Edit" at bounding box center [780, 68] width 115 height 26
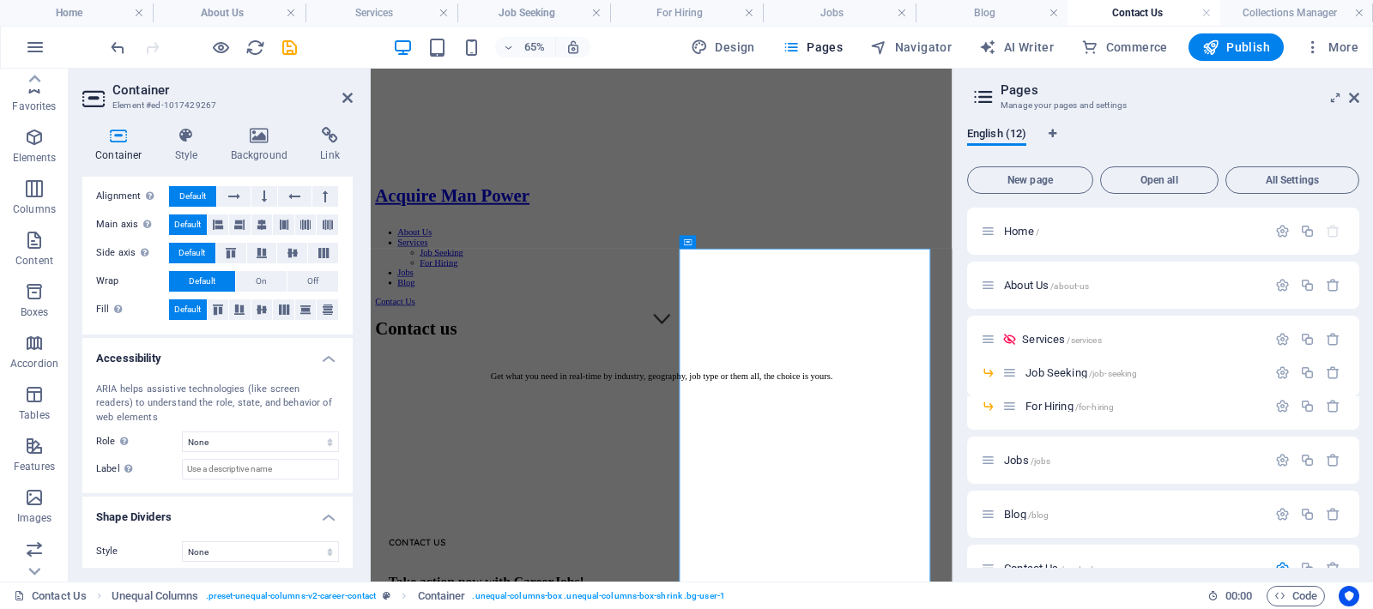
scroll to position [300, 0]
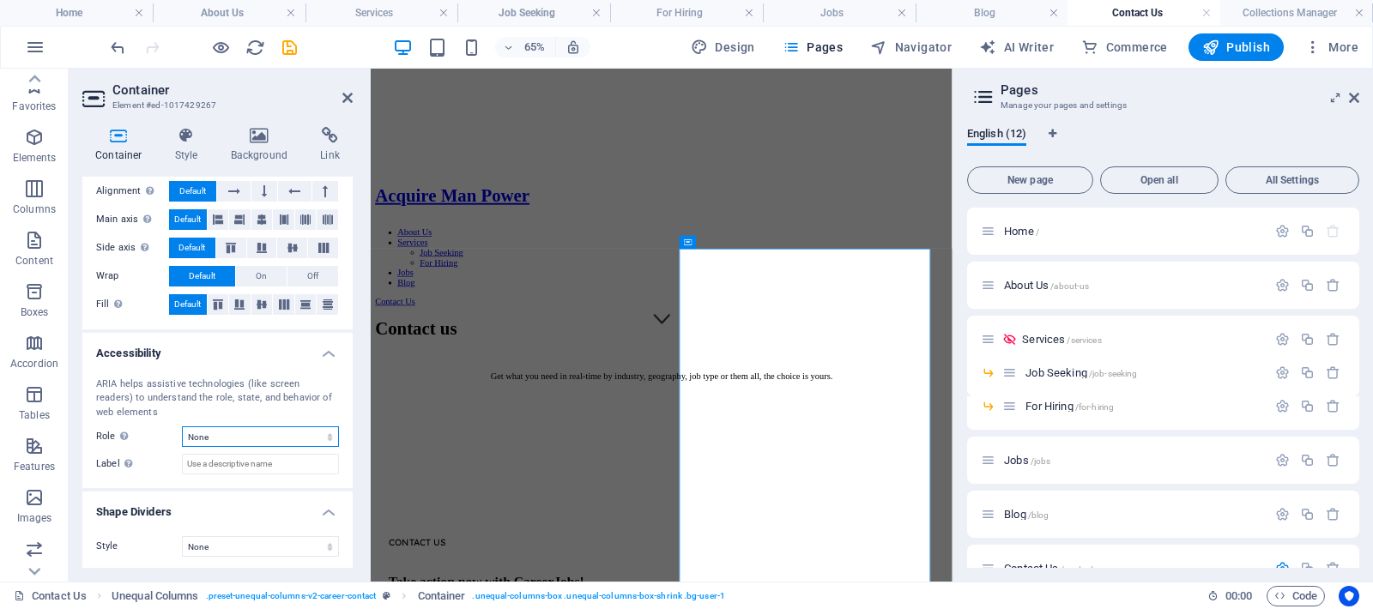
select select "alert"
click at [122, 155] on h4 "Container" at bounding box center [122, 145] width 80 height 36
click at [179, 148] on h4 "Style" at bounding box center [190, 145] width 56 height 36
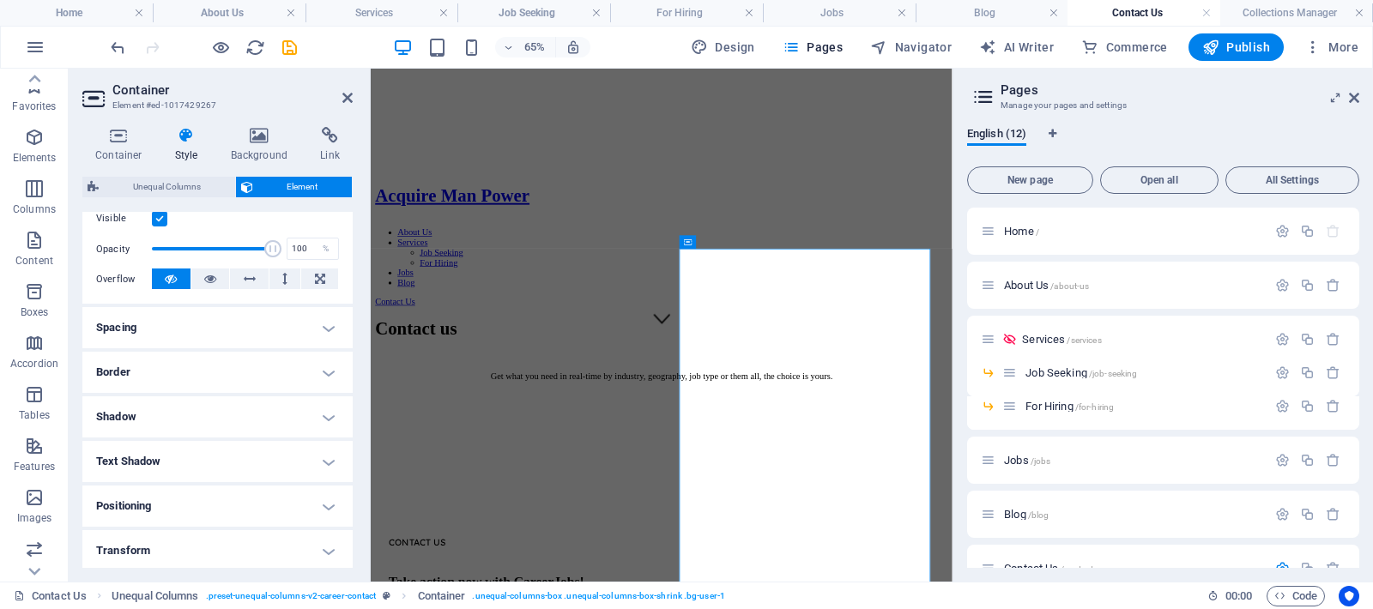
scroll to position [368, 0]
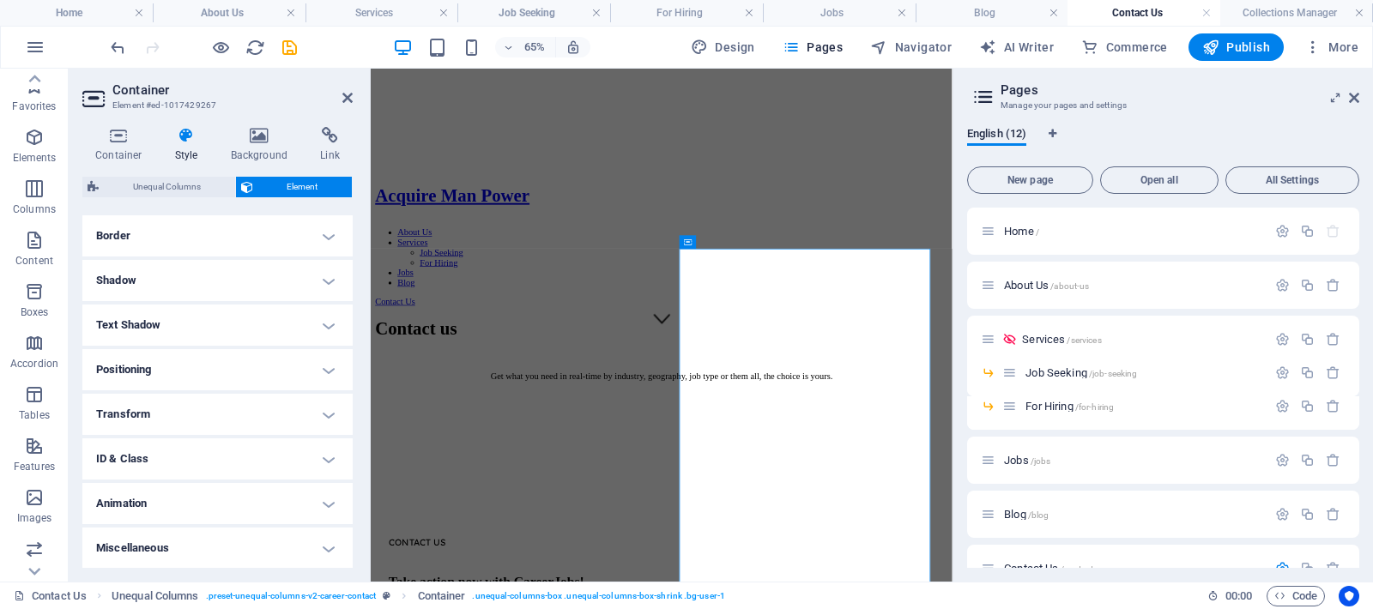
click at [215, 550] on h4 "Miscellaneous" at bounding box center [217, 548] width 270 height 41
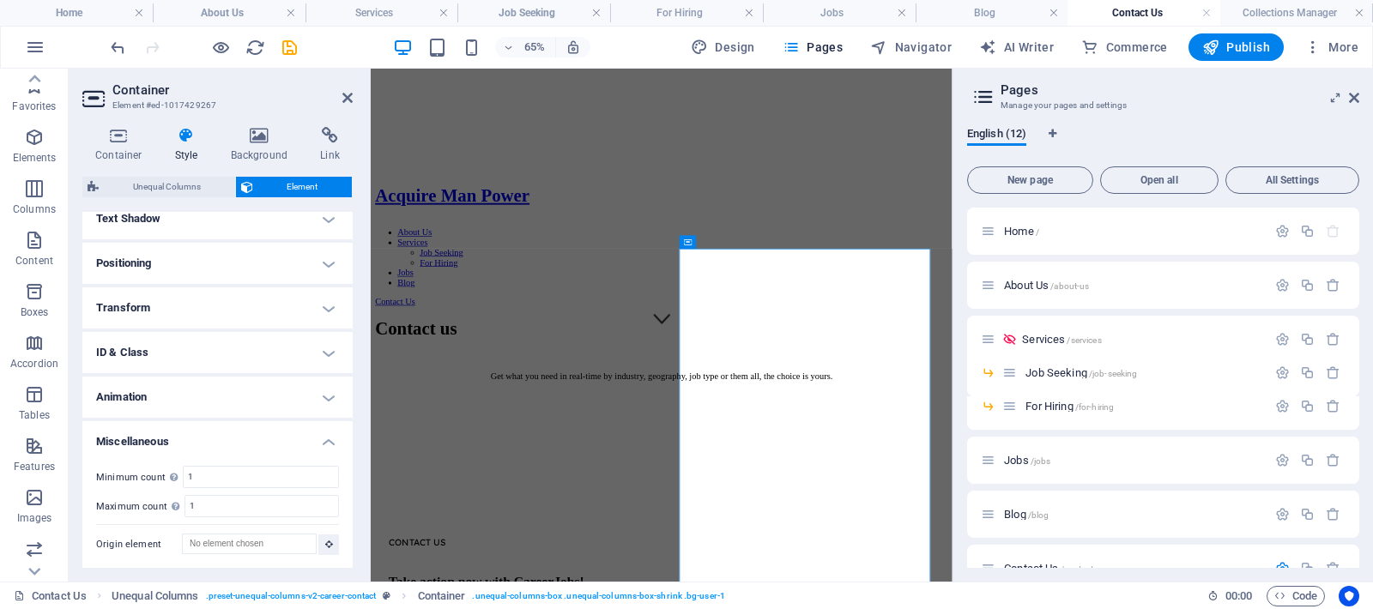
click at [183, 348] on h4 "ID & Class" at bounding box center [217, 352] width 270 height 41
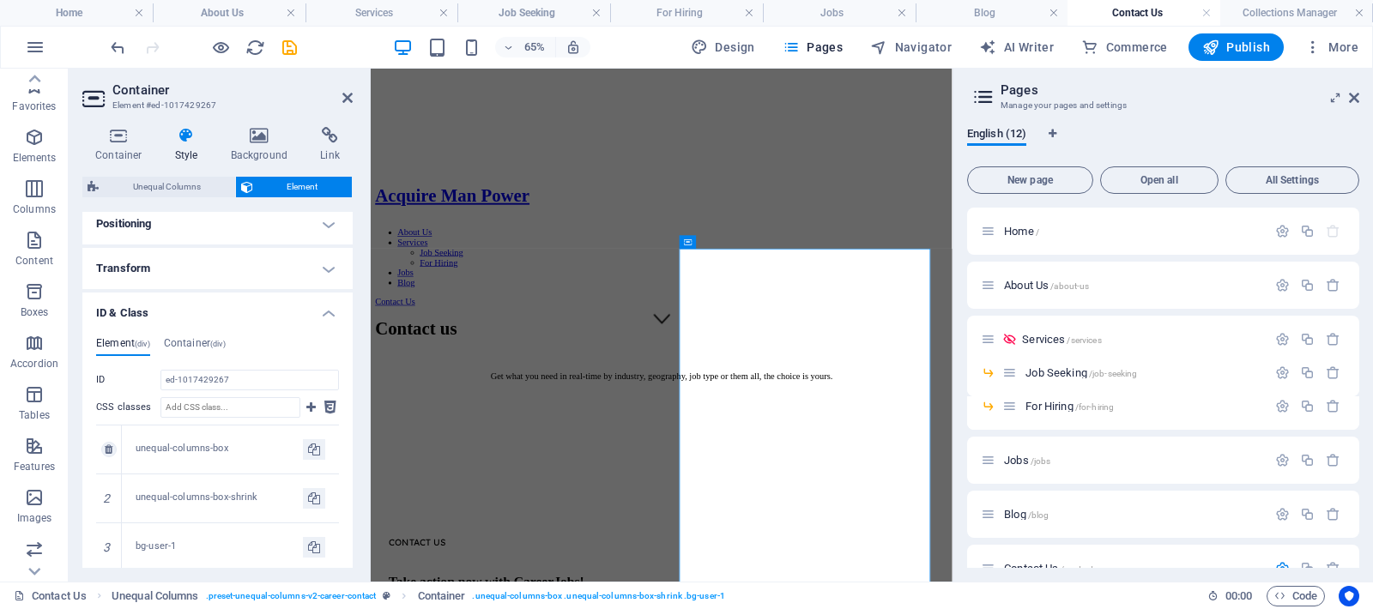
scroll to position [536, 0]
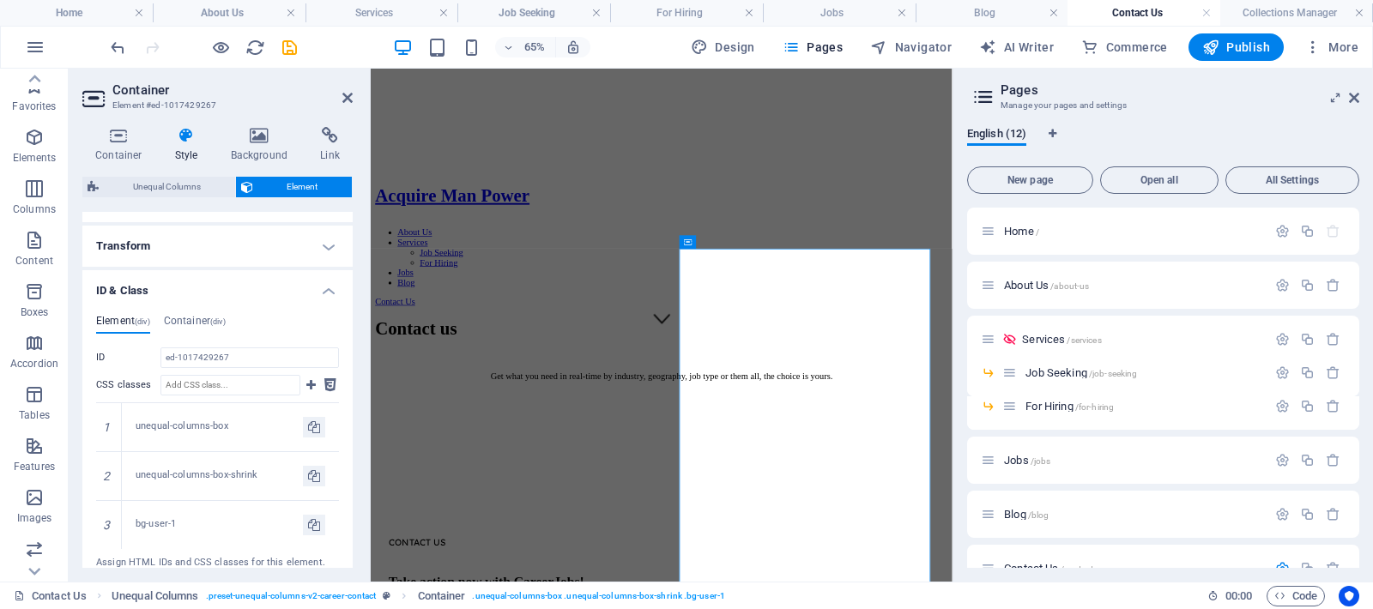
click at [156, 248] on h4 "Transform" at bounding box center [217, 246] width 270 height 41
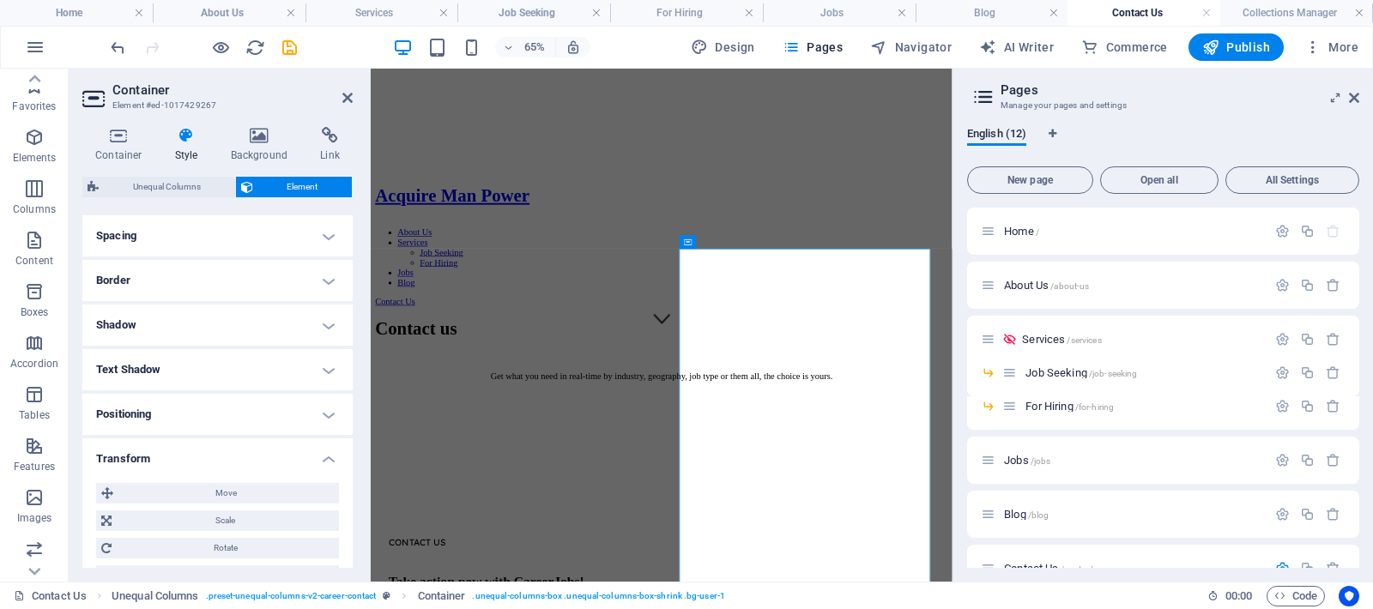
scroll to position [515, 0]
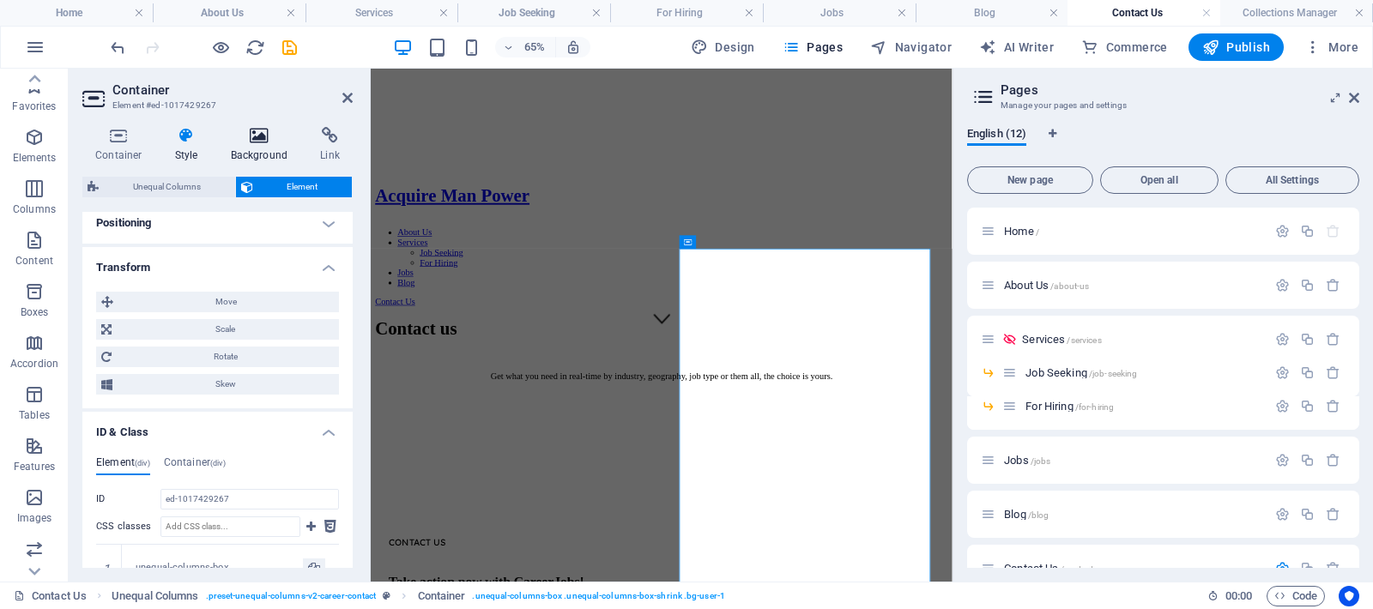
click at [267, 151] on h4 "Background" at bounding box center [263, 145] width 90 height 36
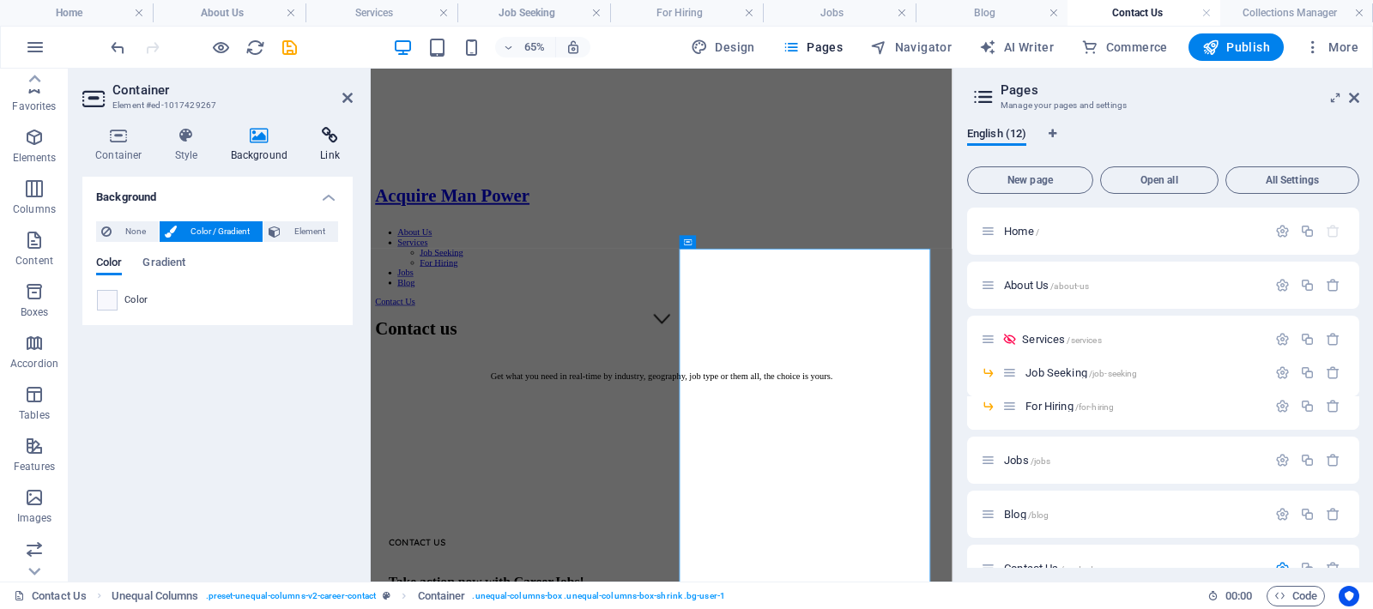
click at [323, 152] on h4 "Link" at bounding box center [329, 145] width 45 height 36
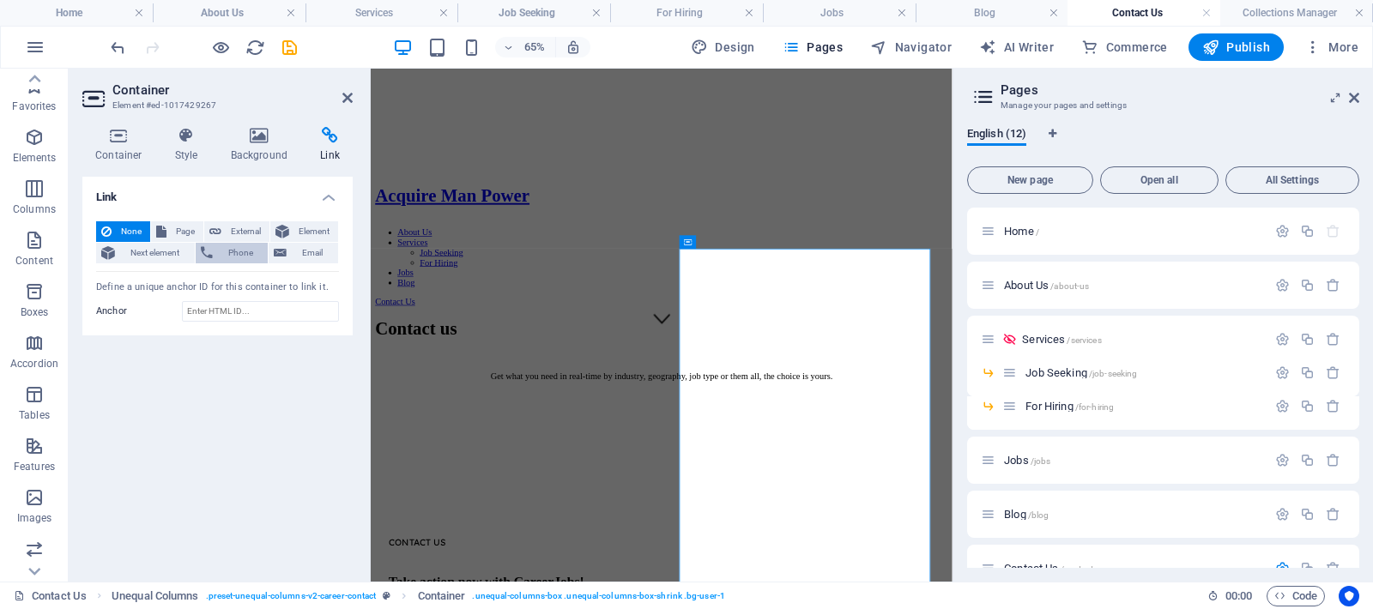
click at [232, 255] on span "Phone" at bounding box center [240, 253] width 45 height 21
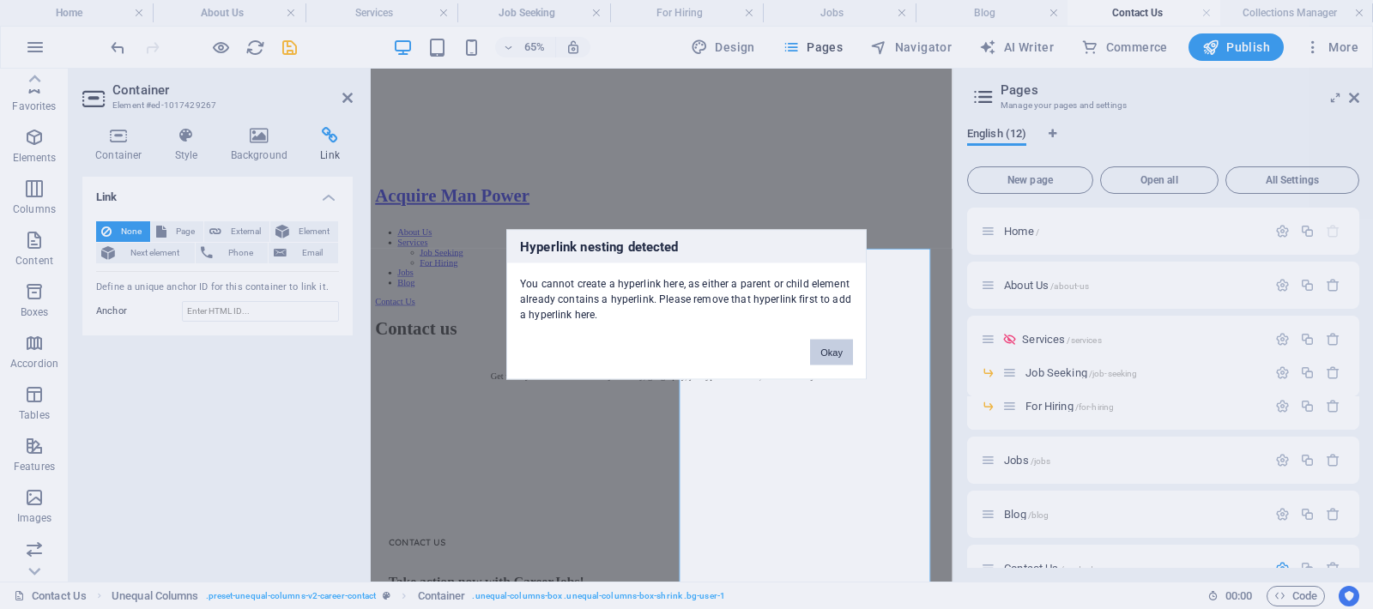
click at [846, 347] on button "Okay" at bounding box center [831, 353] width 43 height 26
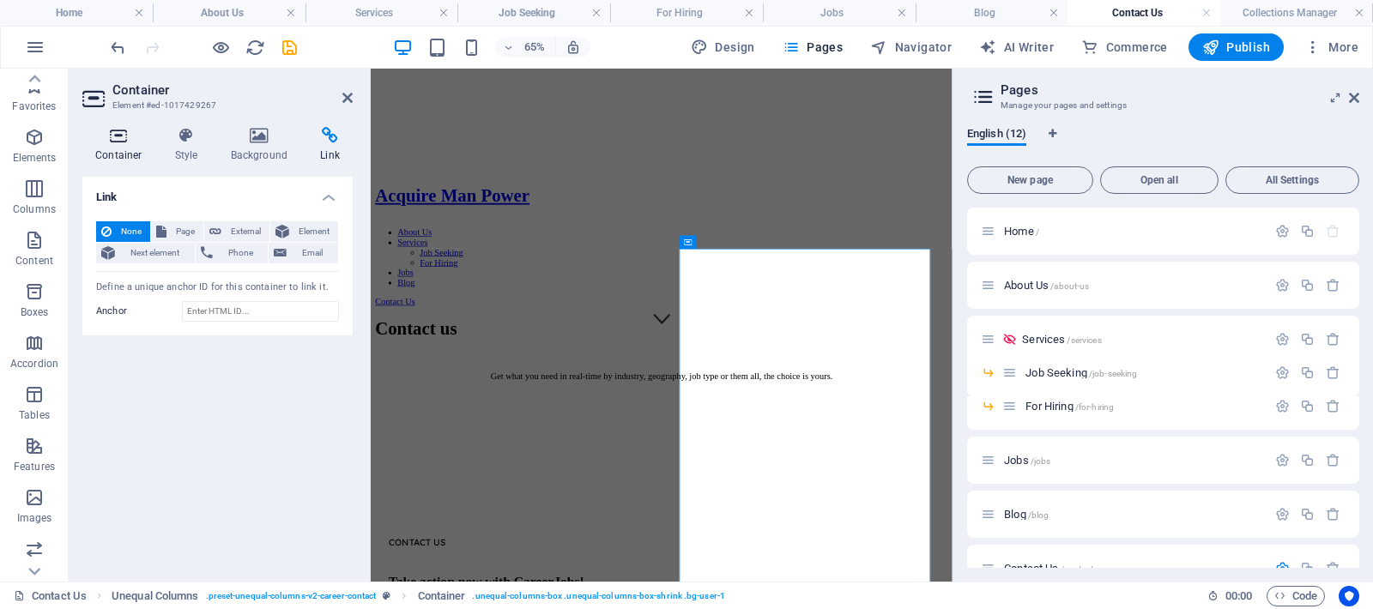
click at [121, 148] on h4 "Container" at bounding box center [122, 145] width 80 height 36
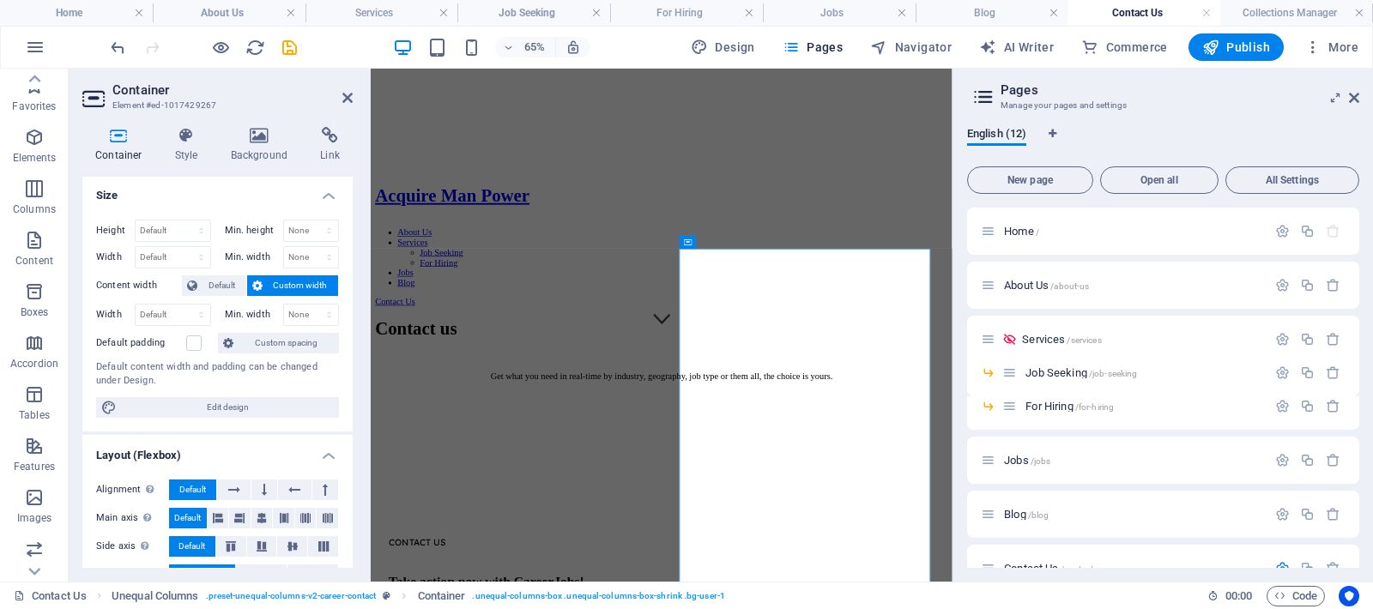
scroll to position [0, 0]
click at [687, 242] on icon at bounding box center [688, 242] width 8 height 14
click at [737, 242] on icon at bounding box center [737, 242] width 6 height 12
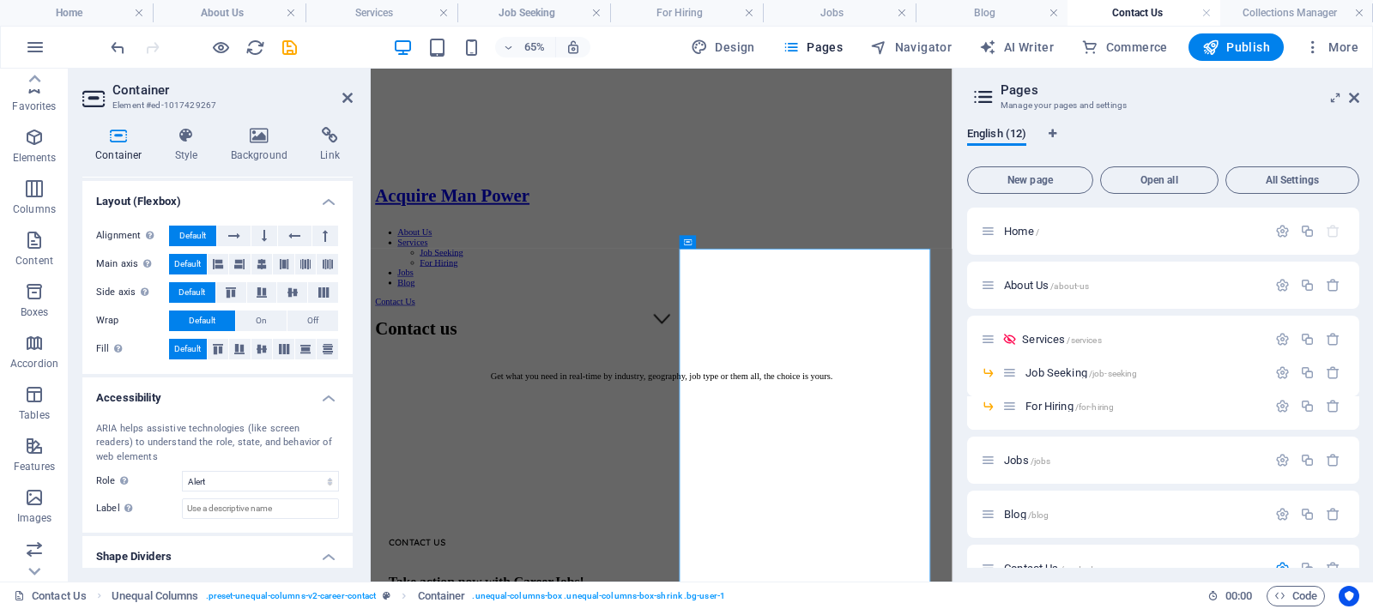
scroll to position [300, 0]
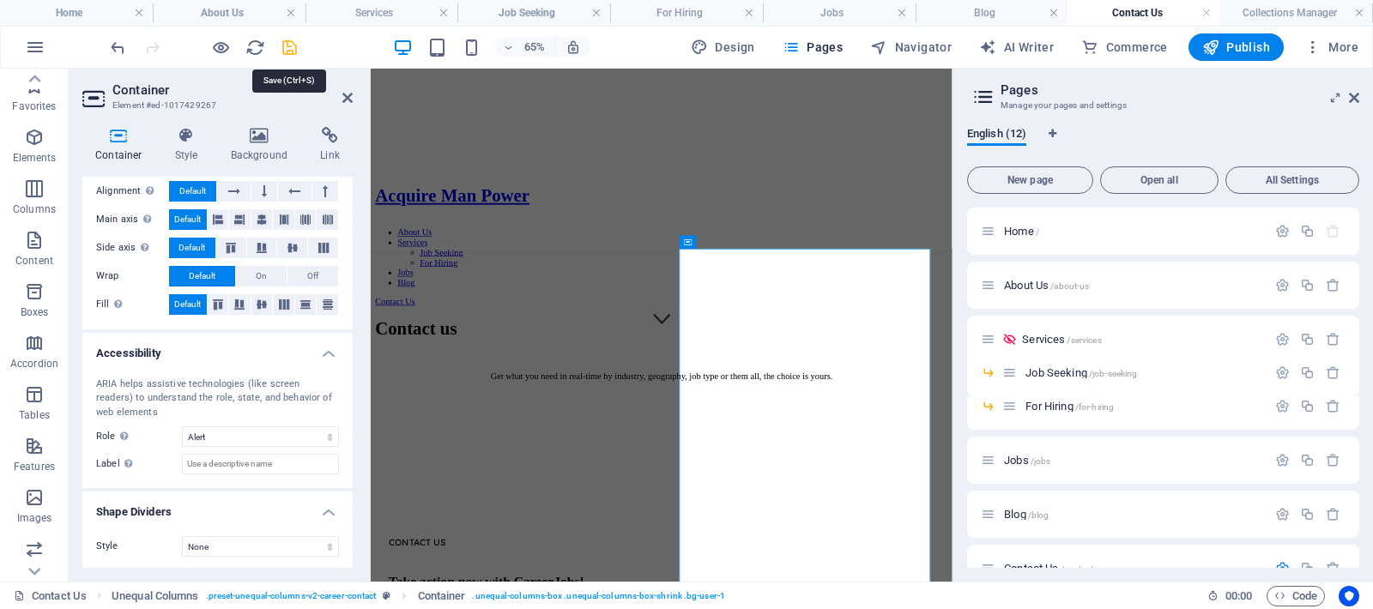
click at [281, 45] on icon "save" at bounding box center [290, 48] width 20 height 20
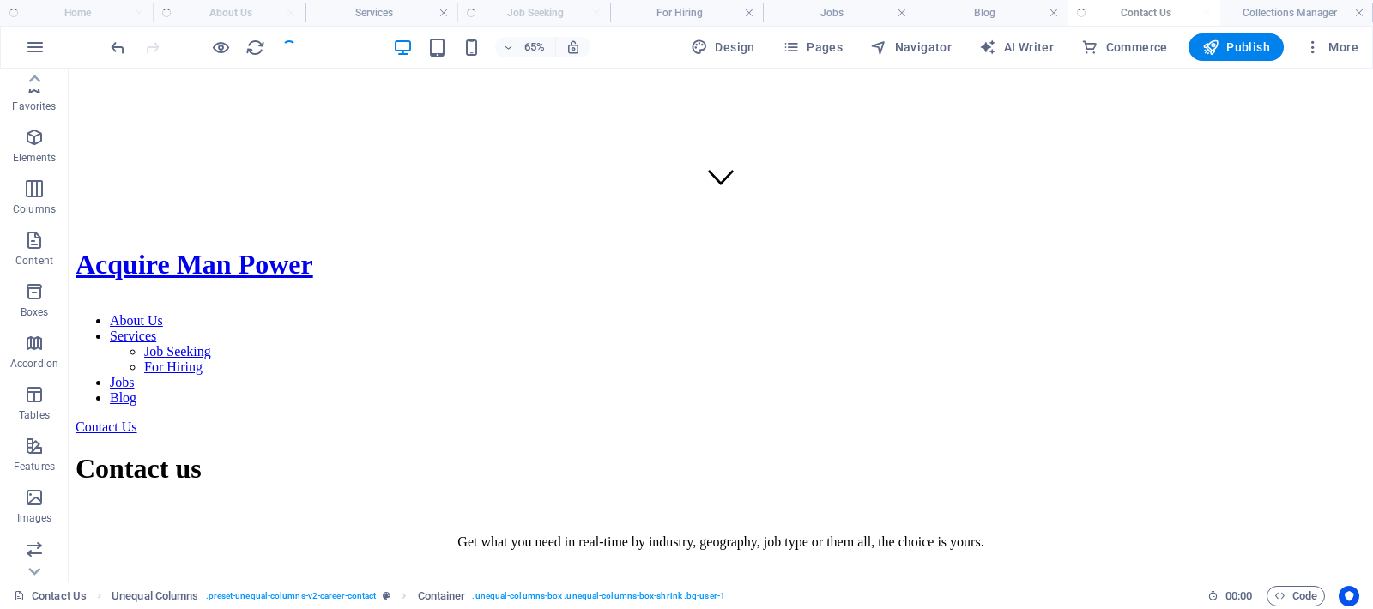
checkbox input "false"
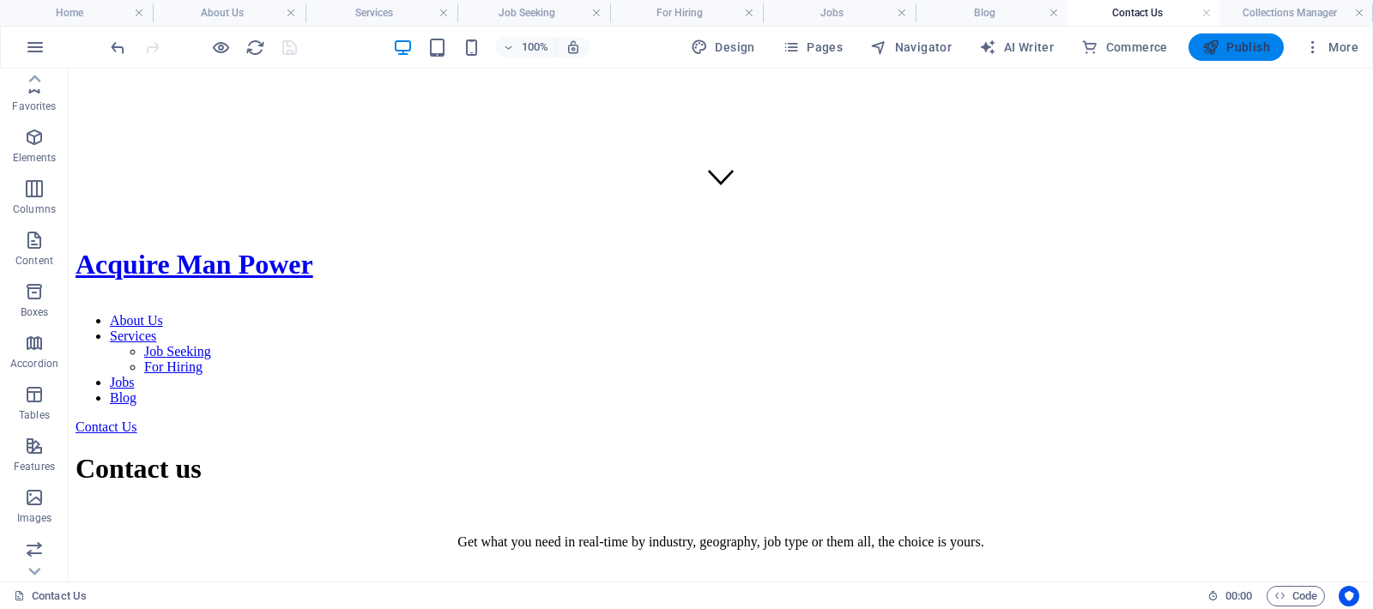
click at [1238, 51] on span "Publish" at bounding box center [1236, 47] width 68 height 17
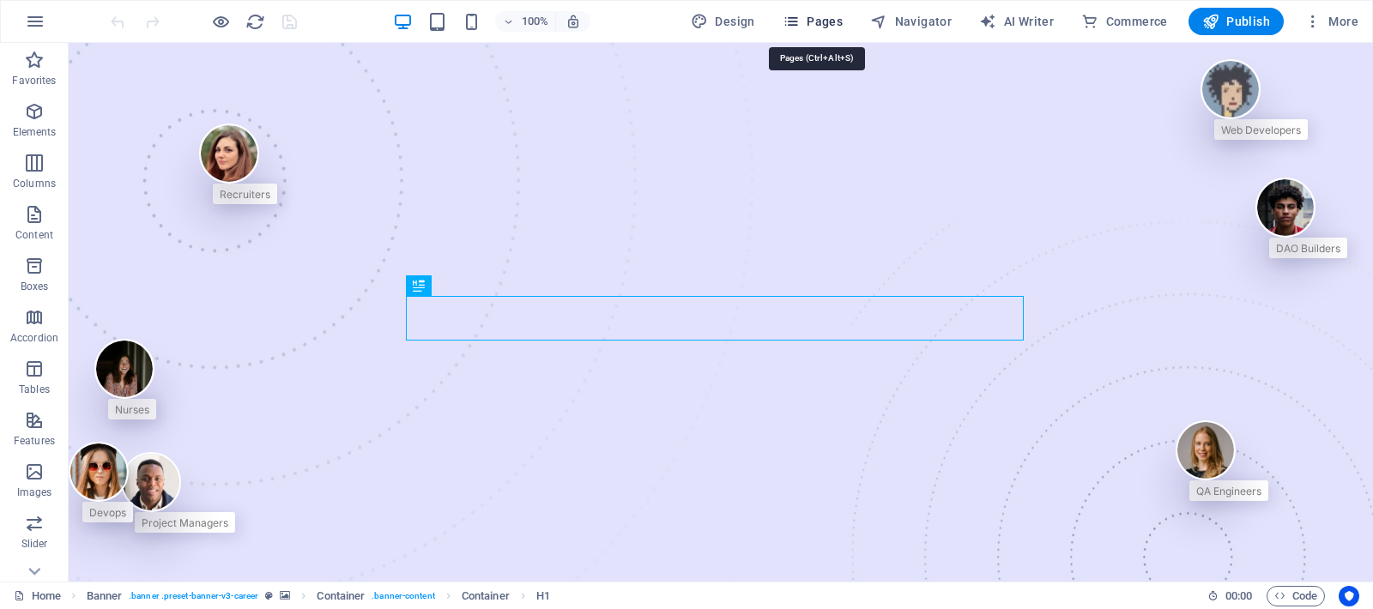
click at [825, 27] on span "Pages" at bounding box center [813, 21] width 60 height 17
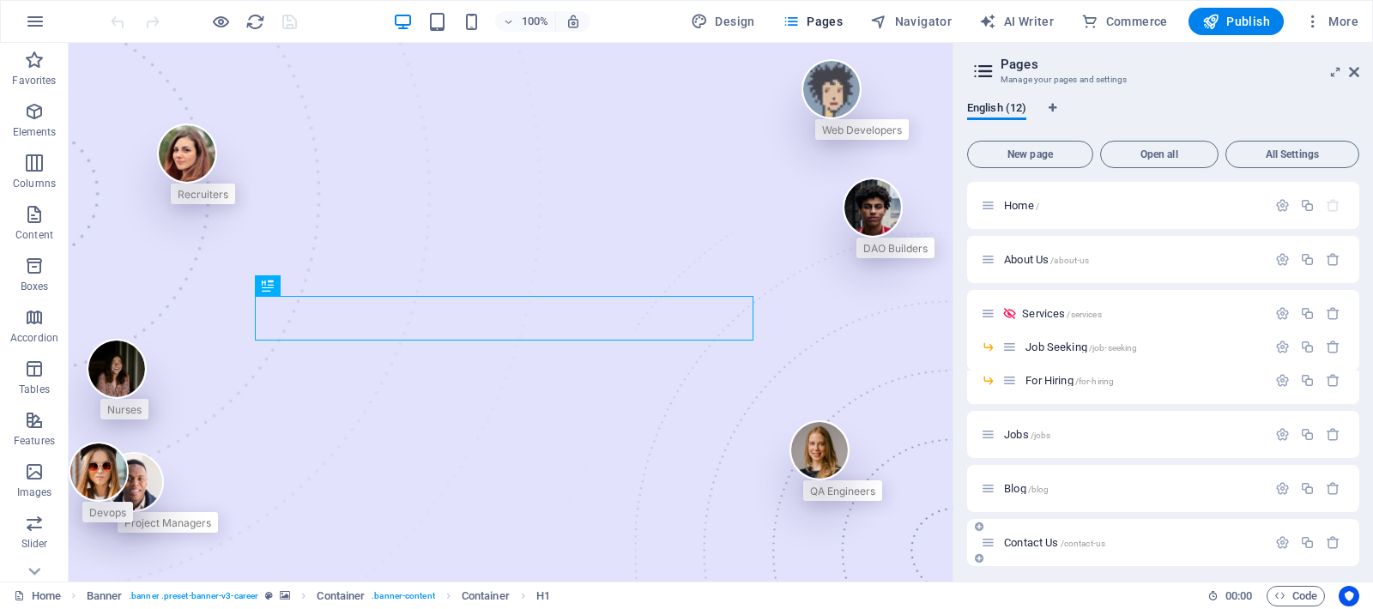
click at [1079, 533] on div "Contact Us /contact-us" at bounding box center [1124, 543] width 286 height 20
click at [1082, 539] on span "/contact-us" at bounding box center [1083, 543] width 45 height 9
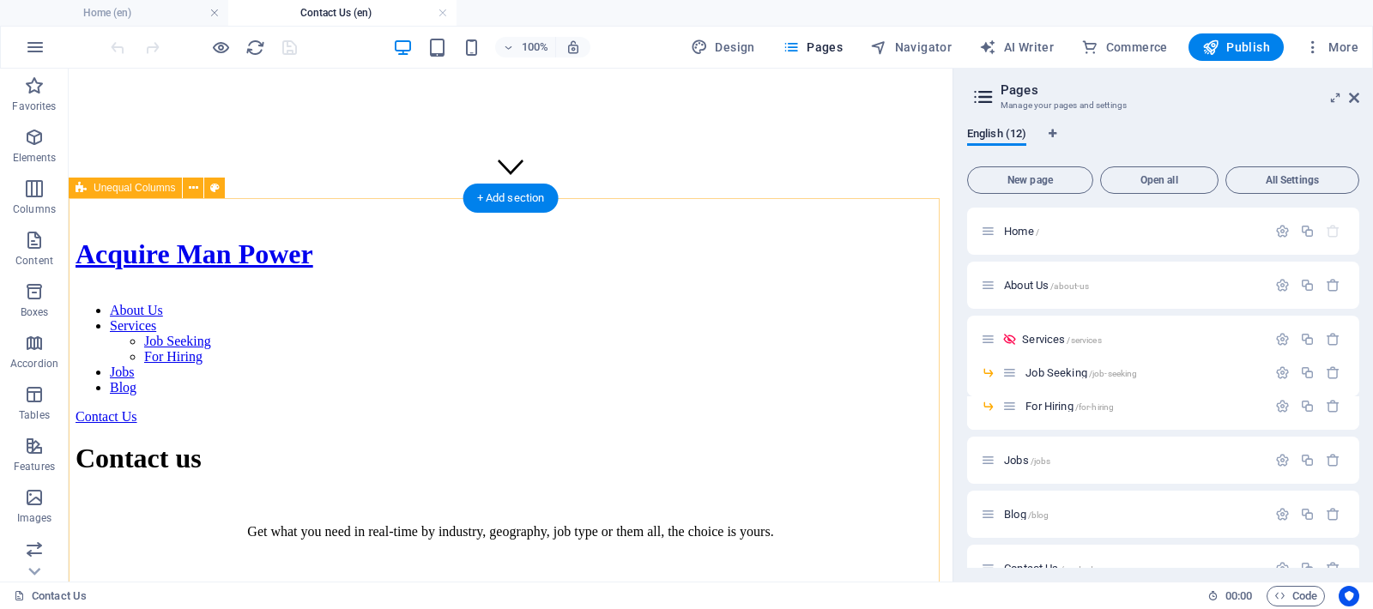
scroll to position [247, 0]
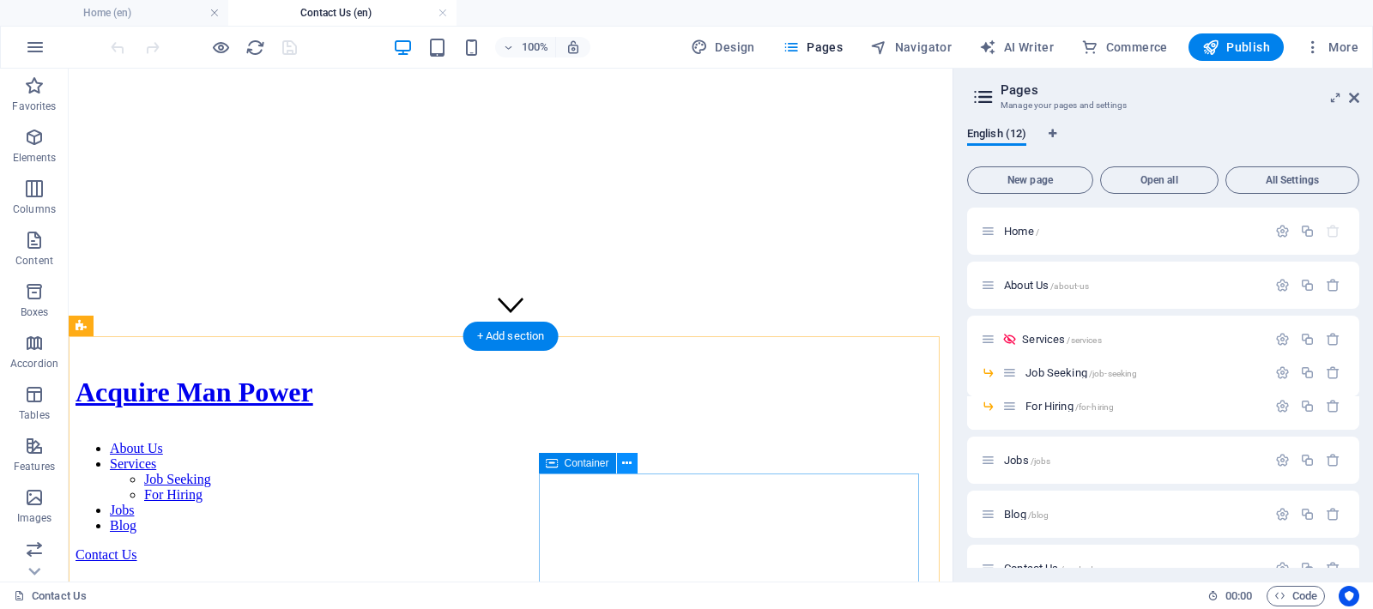
click at [624, 460] on icon at bounding box center [626, 464] width 9 height 18
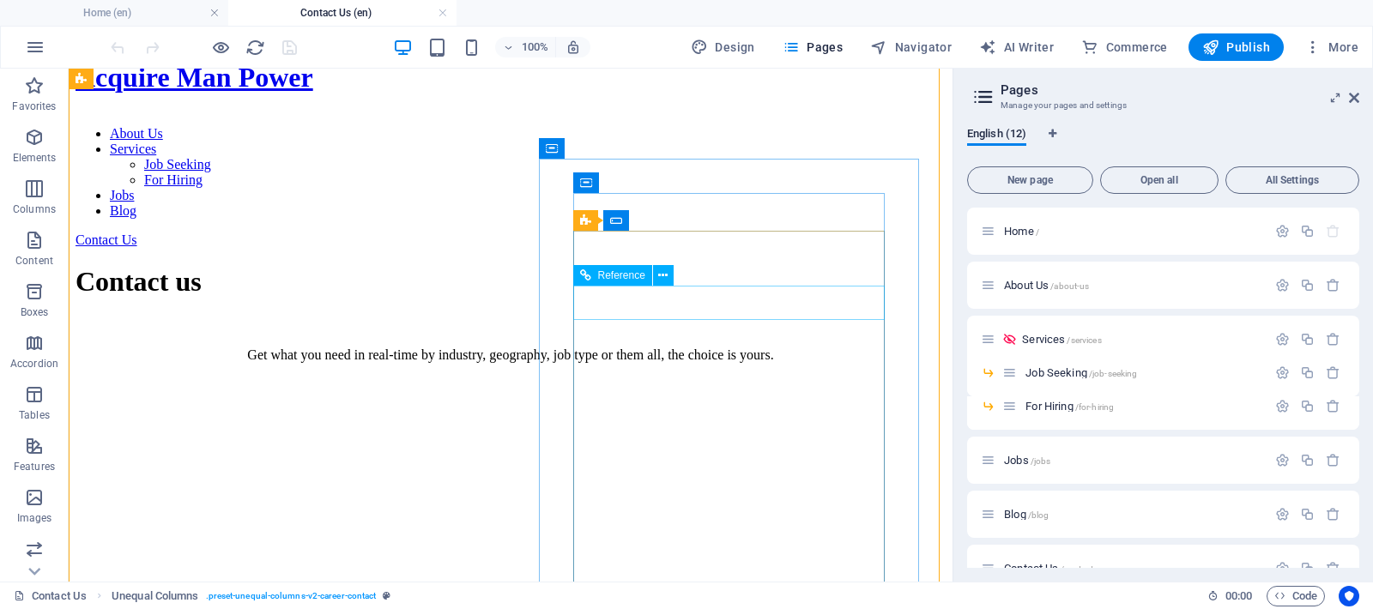
scroll to position [404, 0]
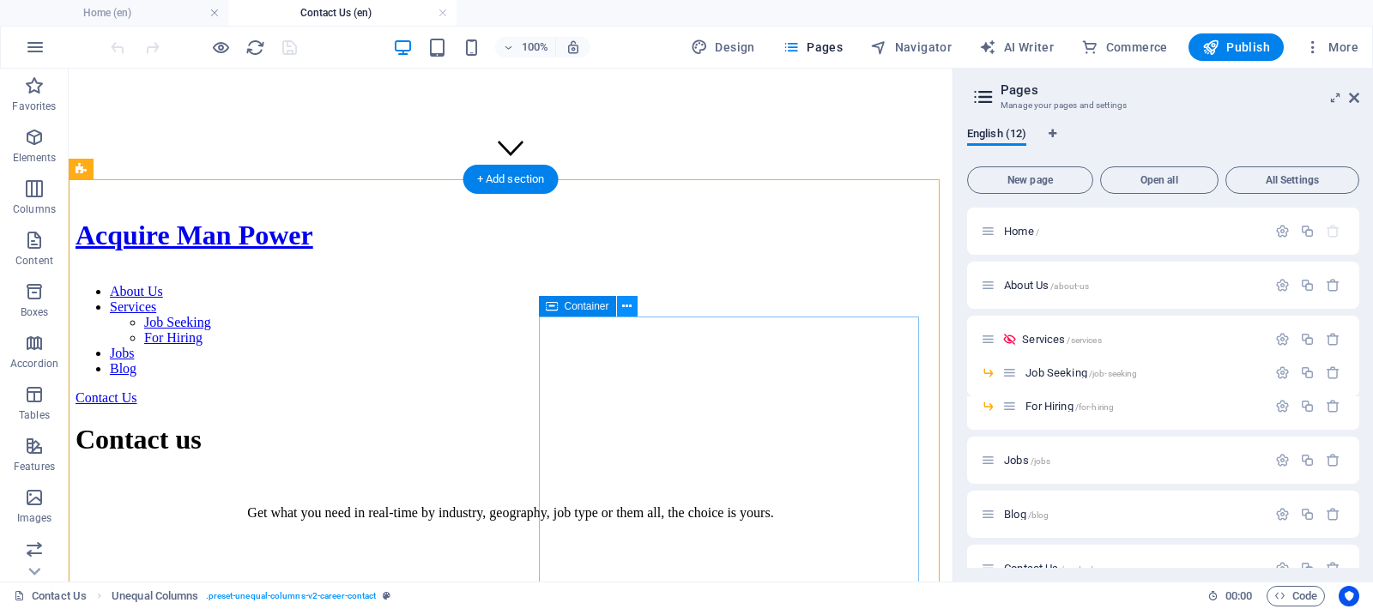
click at [626, 305] on icon at bounding box center [626, 307] width 9 height 18
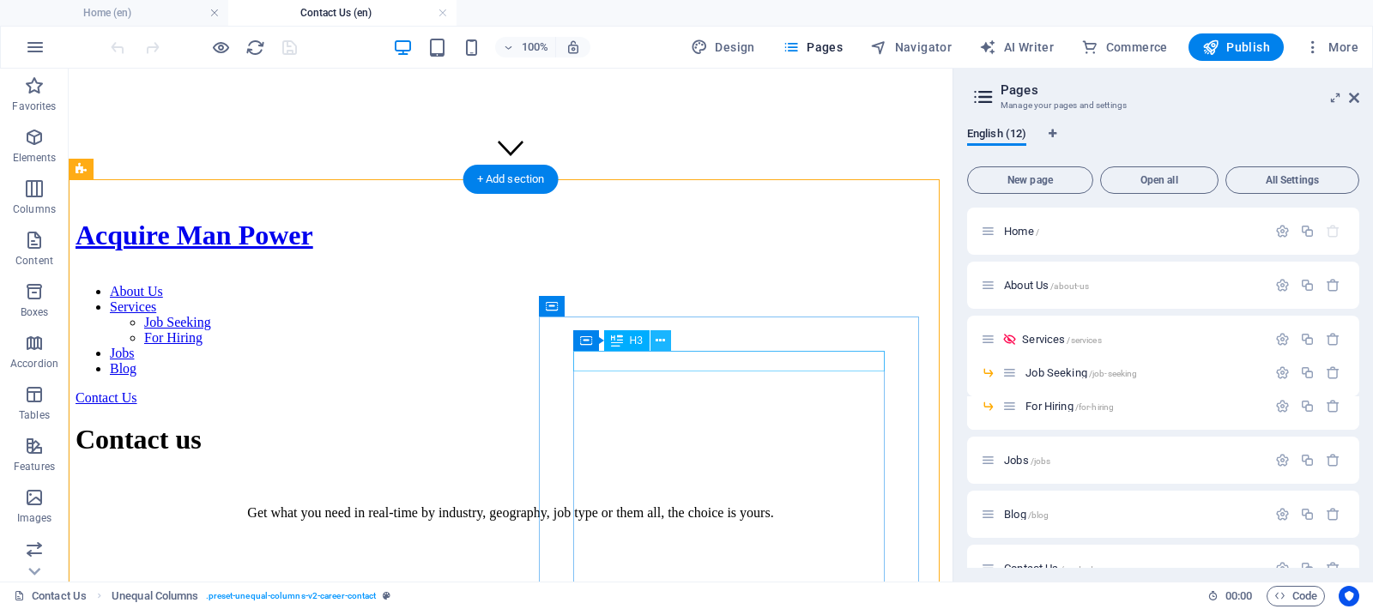
click at [665, 341] on icon at bounding box center [660, 341] width 9 height 18
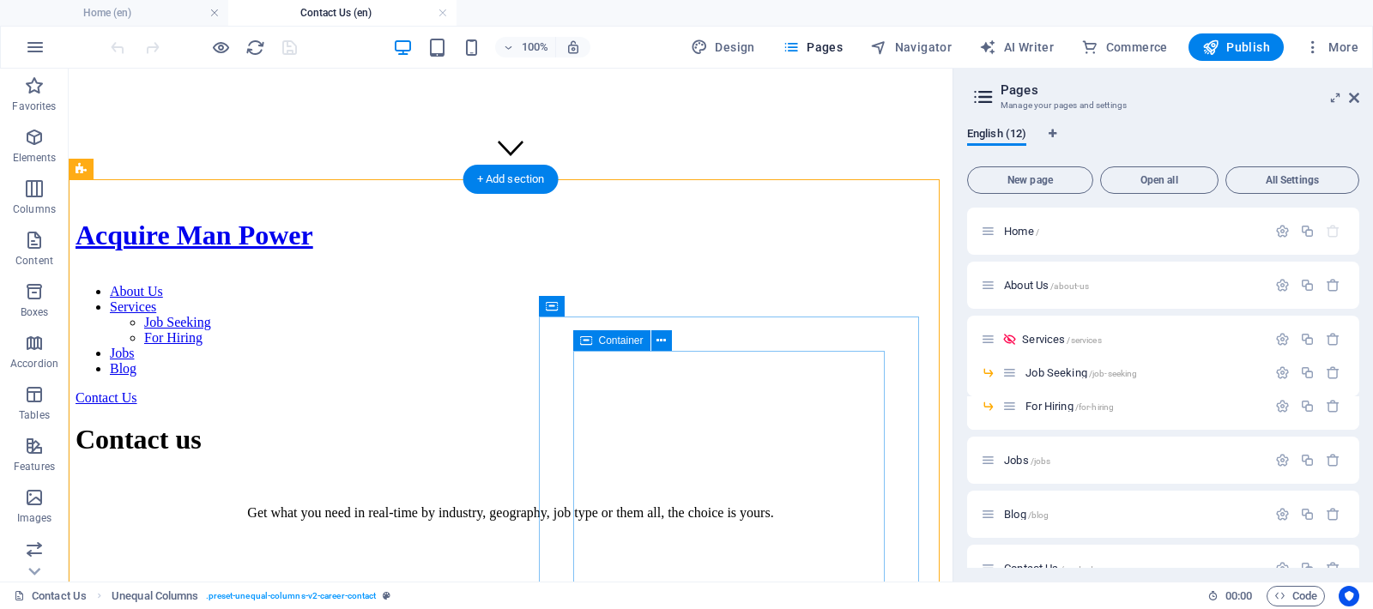
click at [616, 342] on span "Container" at bounding box center [621, 340] width 45 height 10
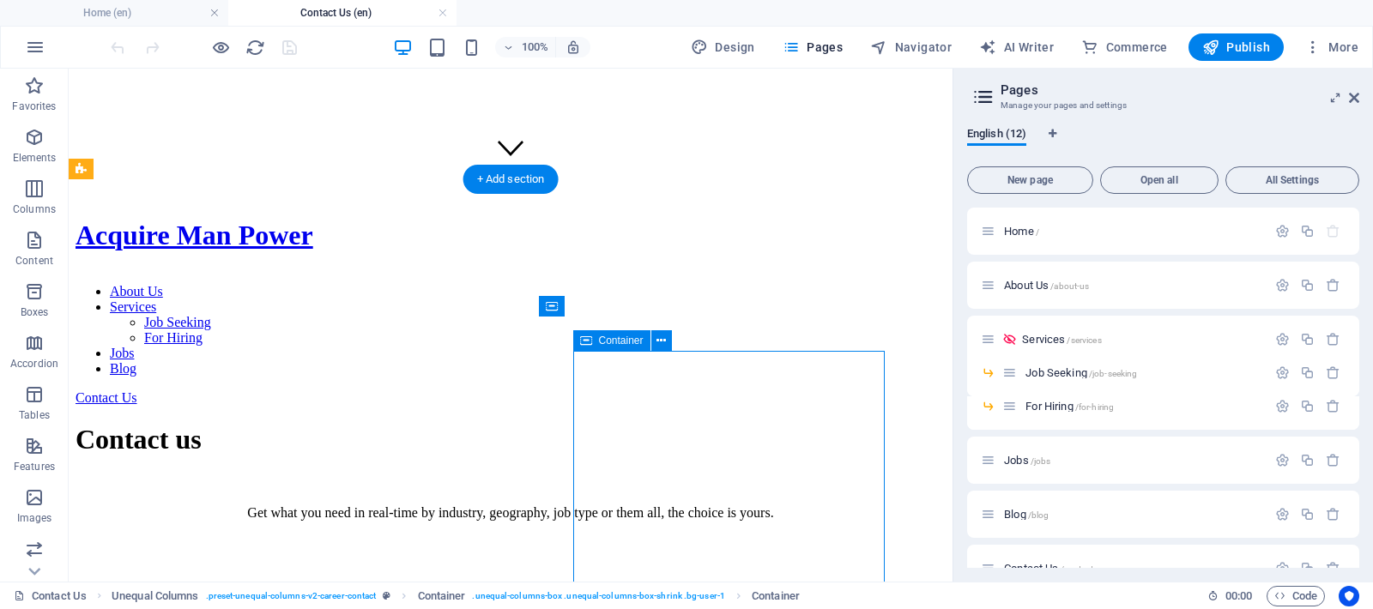
click at [616, 342] on span "Container" at bounding box center [621, 340] width 45 height 10
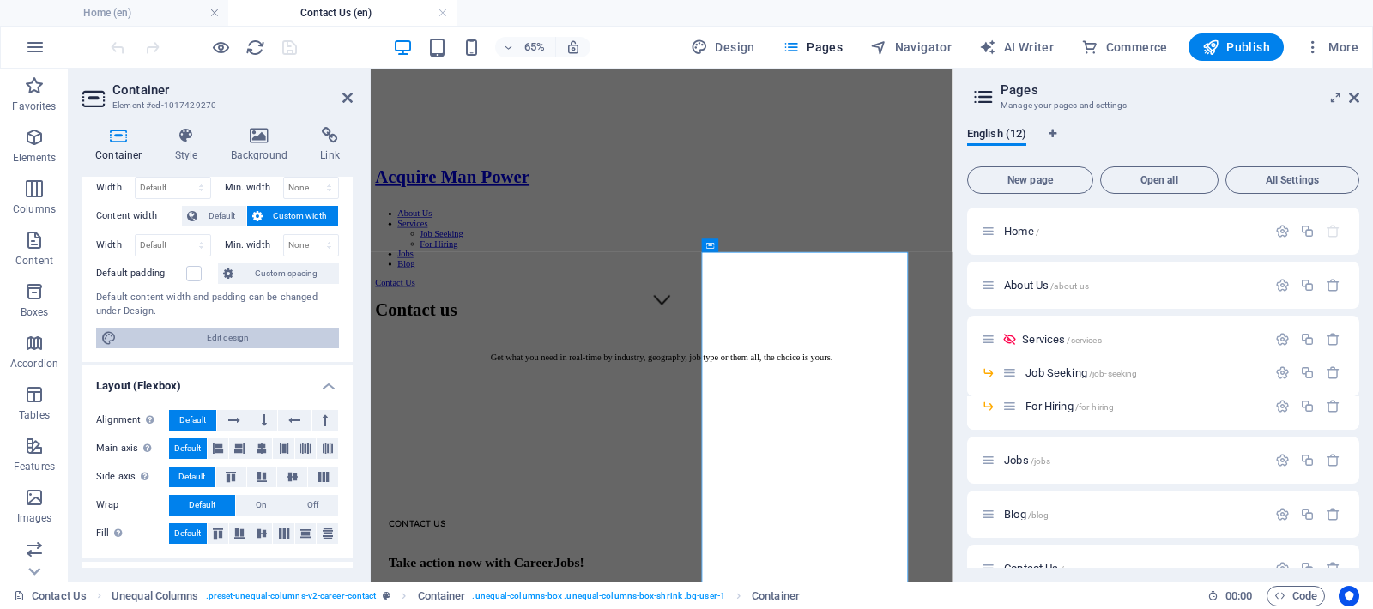
scroll to position [0, 0]
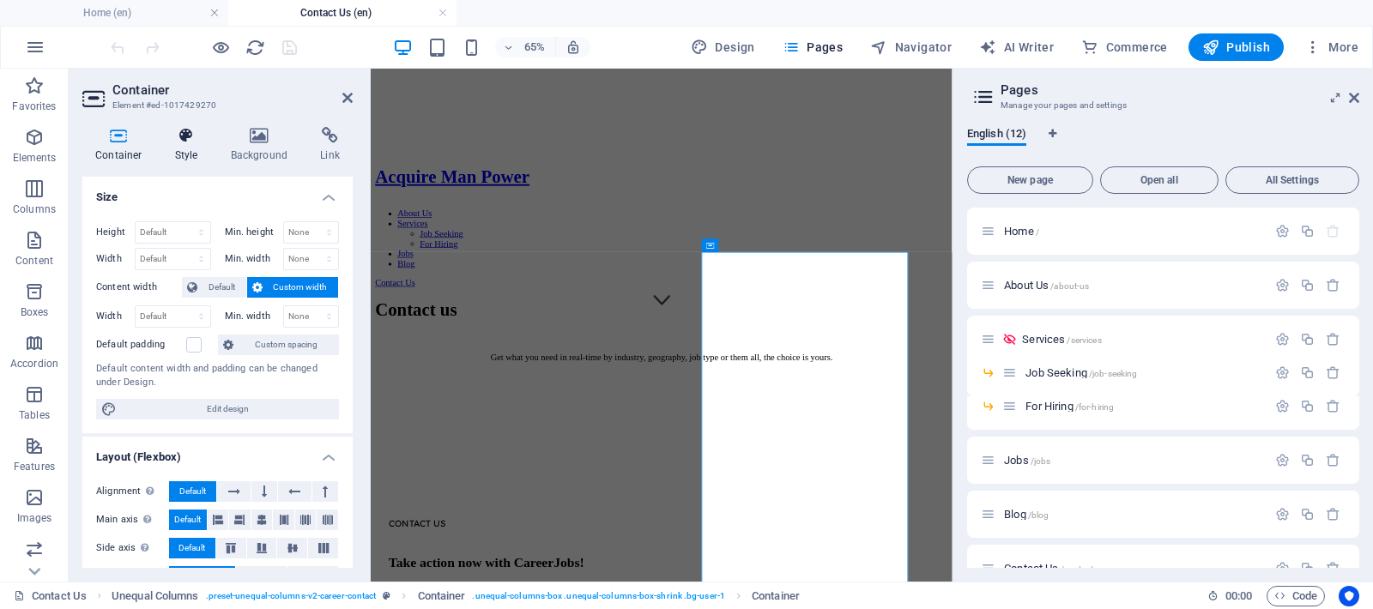
click at [178, 152] on h4 "Style" at bounding box center [190, 145] width 56 height 36
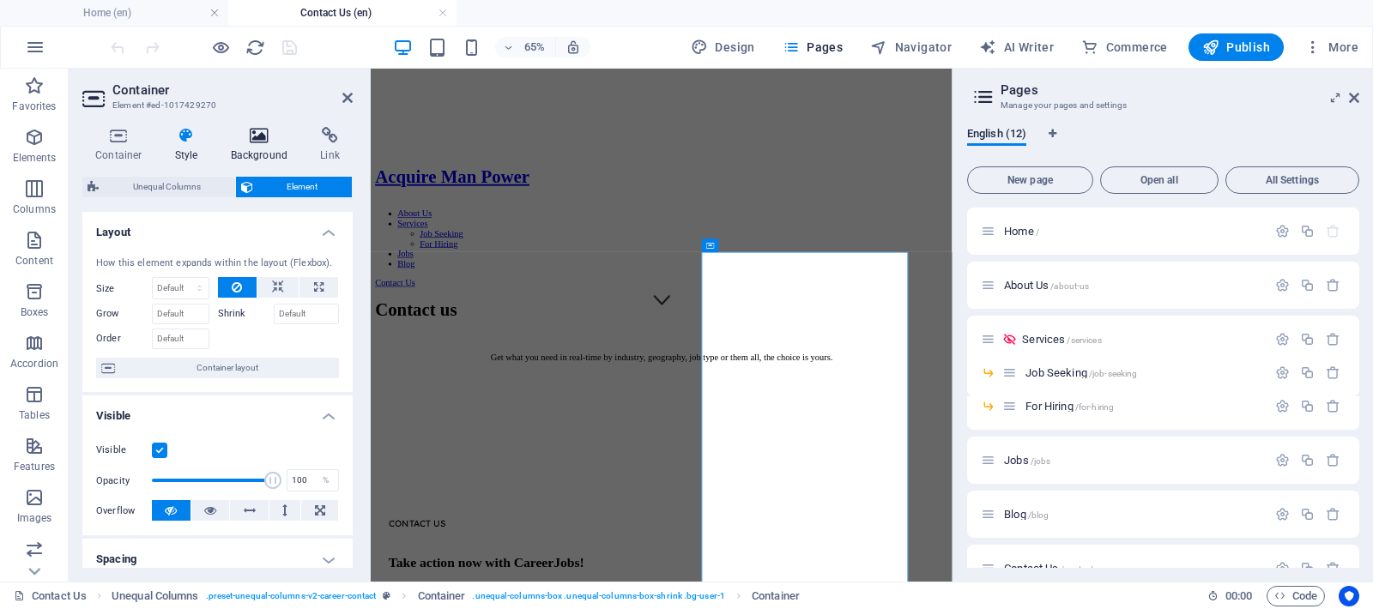
click at [249, 145] on h4 "Background" at bounding box center [263, 145] width 90 height 36
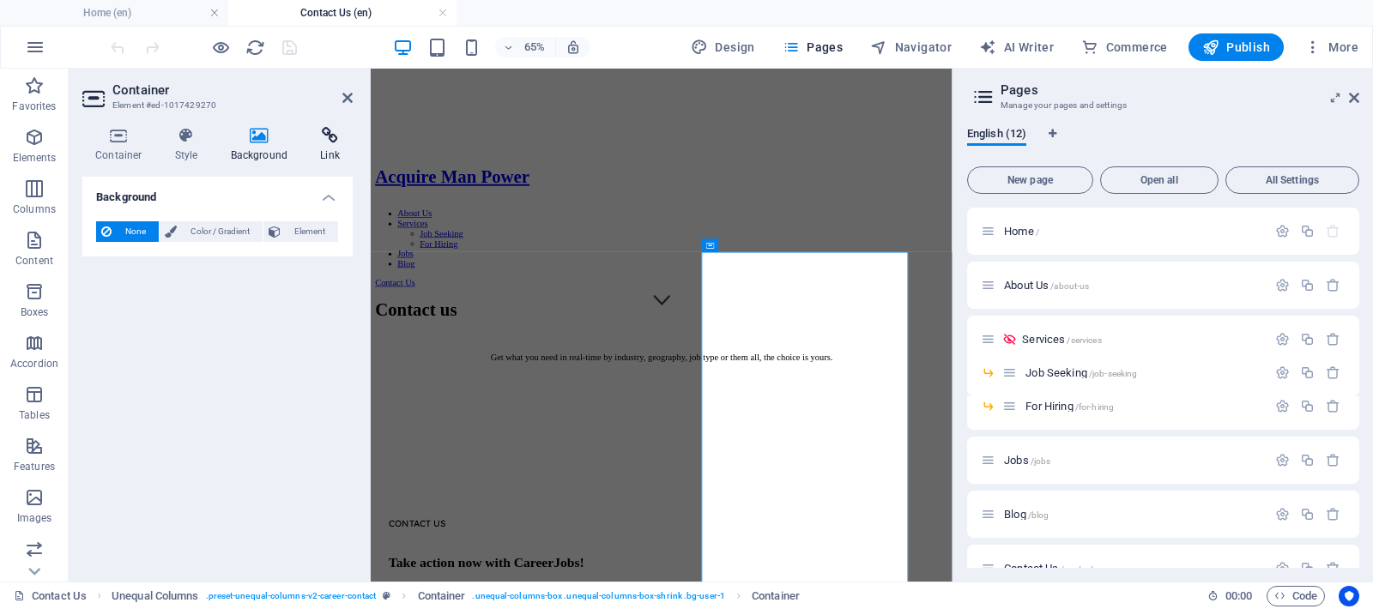
click at [317, 140] on icon at bounding box center [329, 135] width 45 height 17
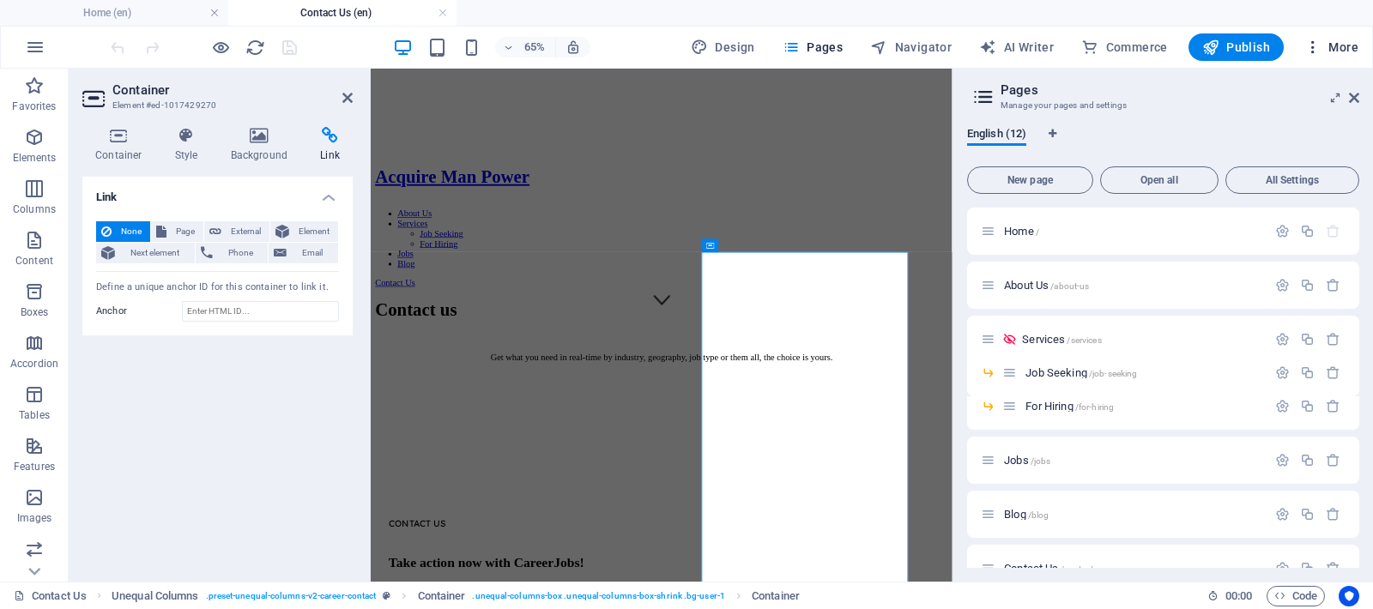
click at [1314, 42] on icon "button" at bounding box center [1312, 47] width 17 height 17
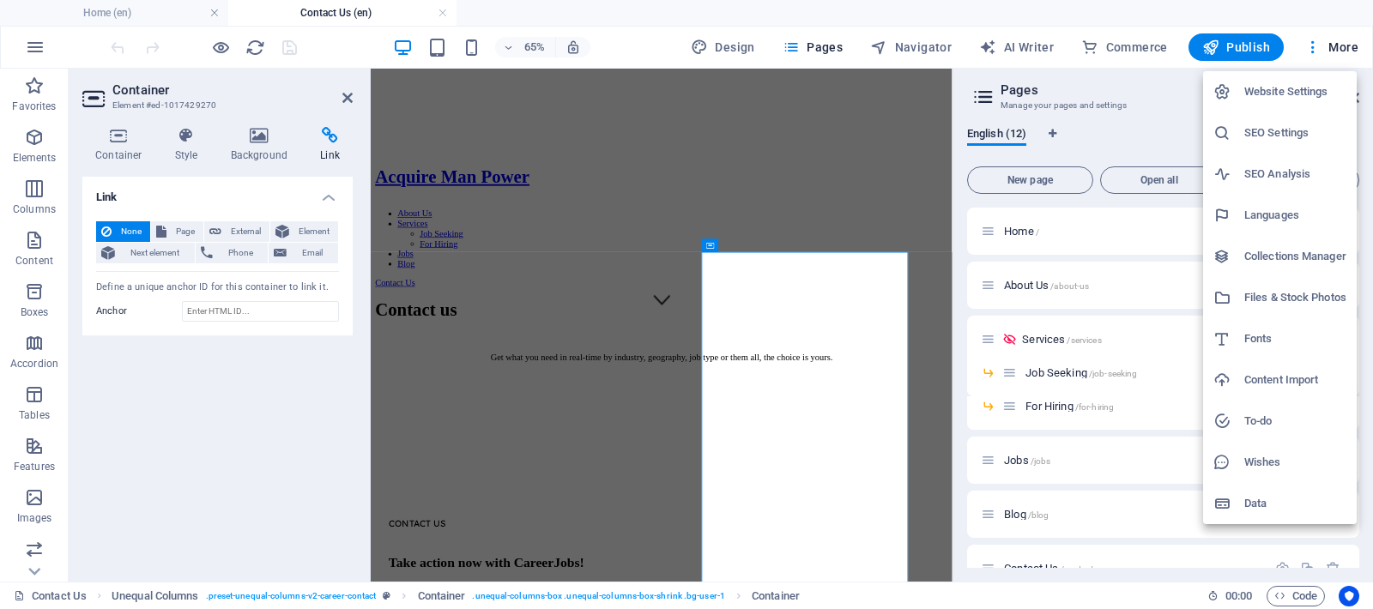
click at [1250, 495] on h6 "Data" at bounding box center [1295, 503] width 102 height 21
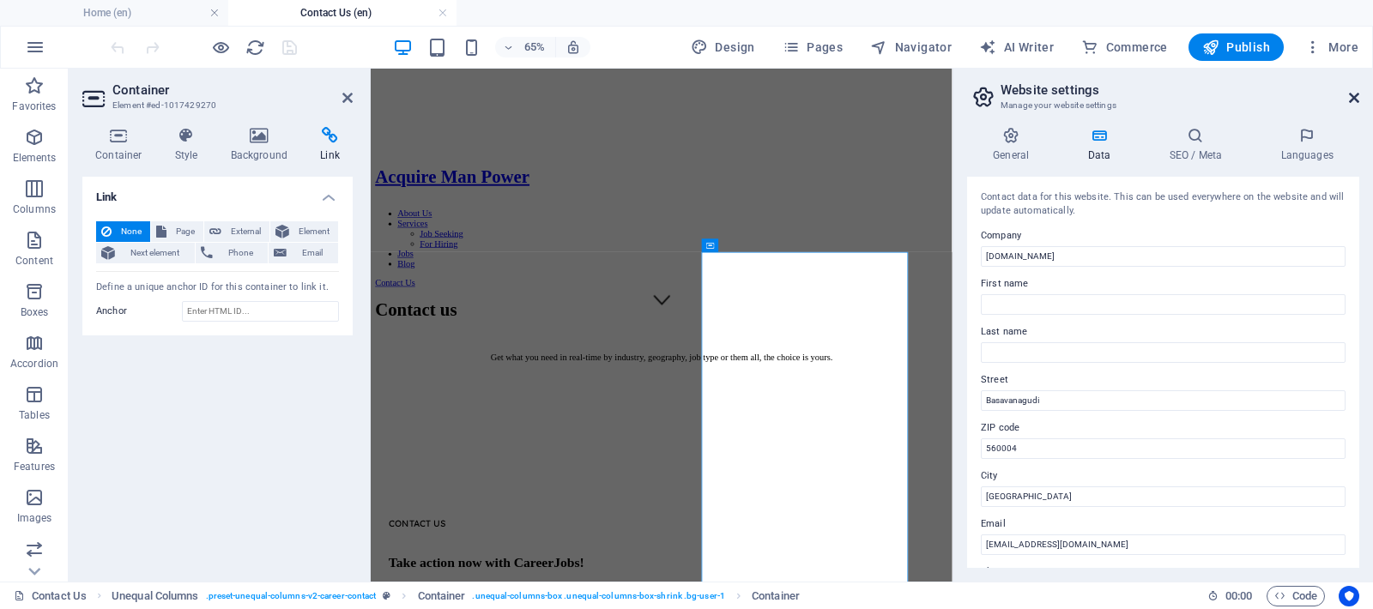
click at [1354, 92] on icon at bounding box center [1354, 98] width 10 height 14
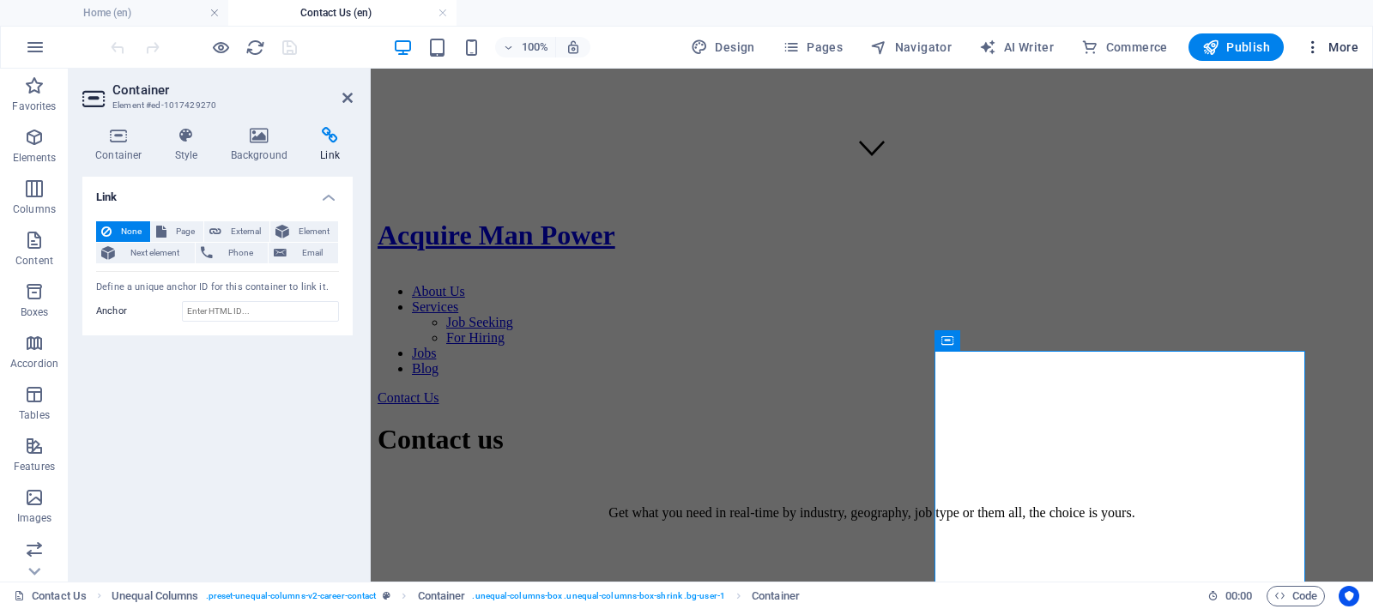
click at [1313, 45] on icon "button" at bounding box center [1312, 47] width 17 height 17
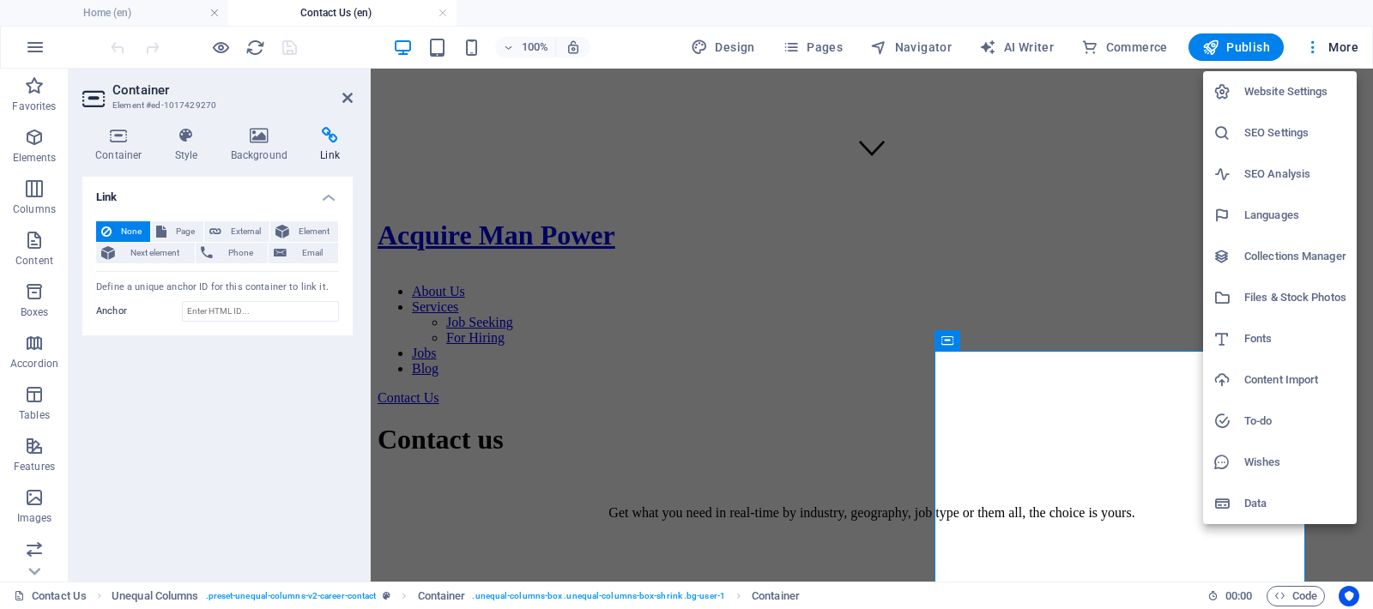
click at [1266, 93] on h6 "Website Settings" at bounding box center [1295, 92] width 102 height 21
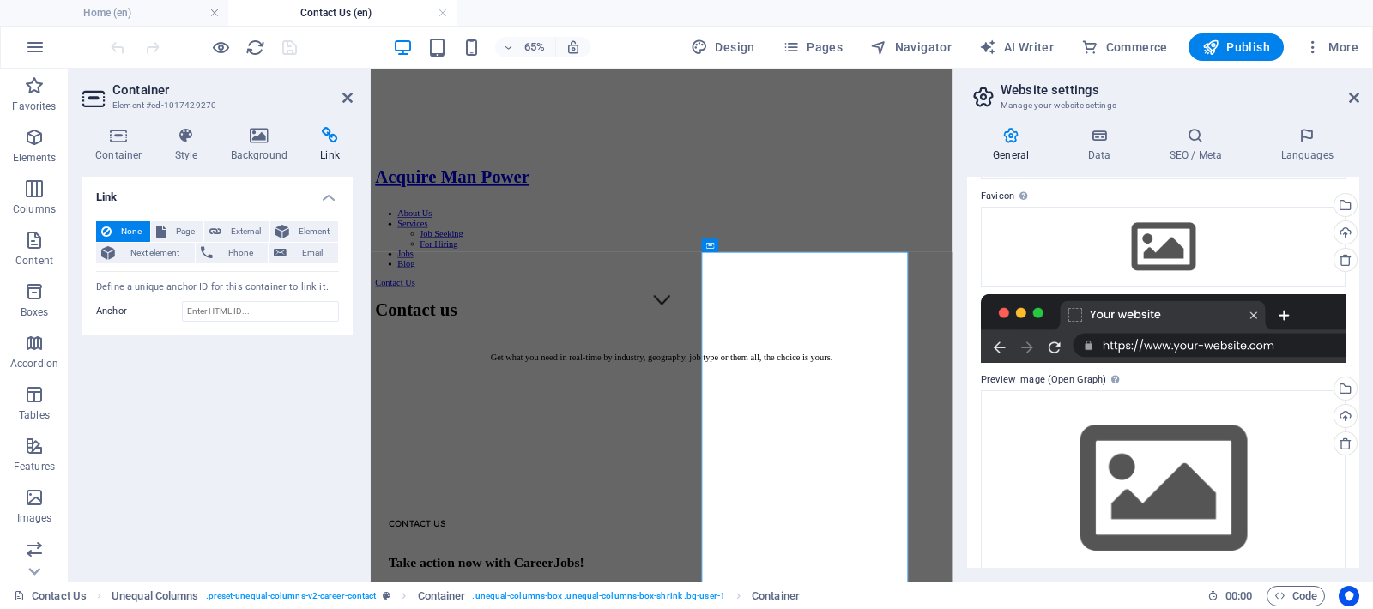
scroll to position [88, 0]
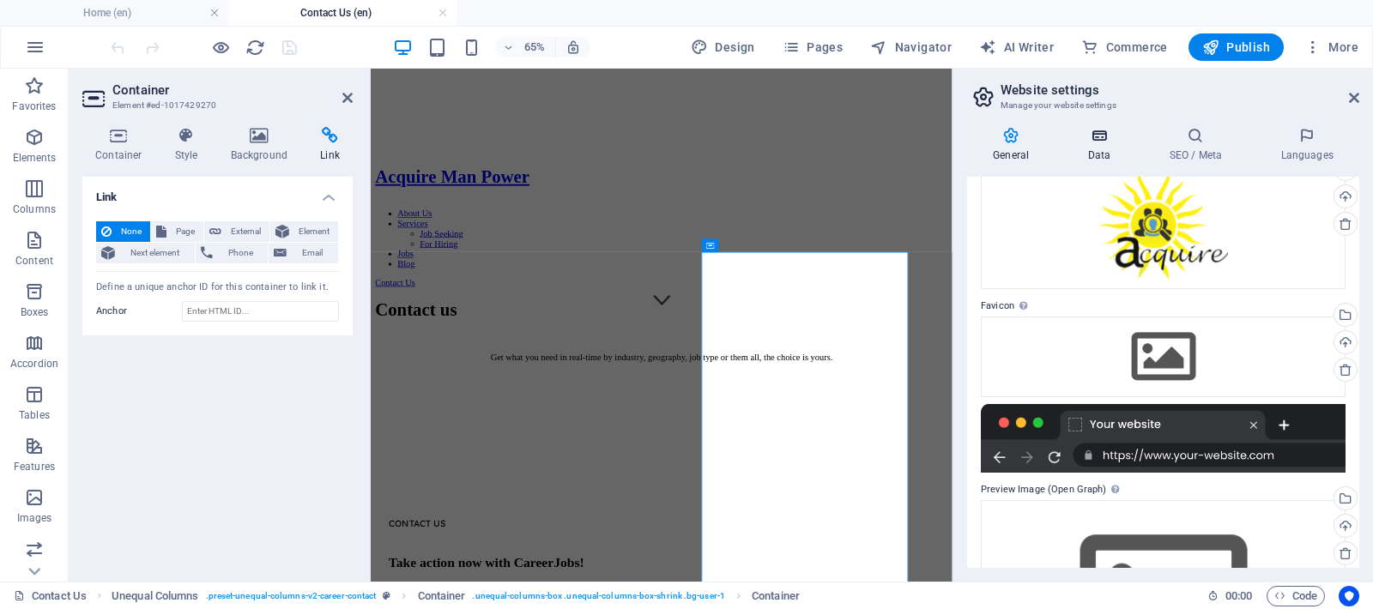
click at [1103, 142] on icon at bounding box center [1098, 135] width 75 height 17
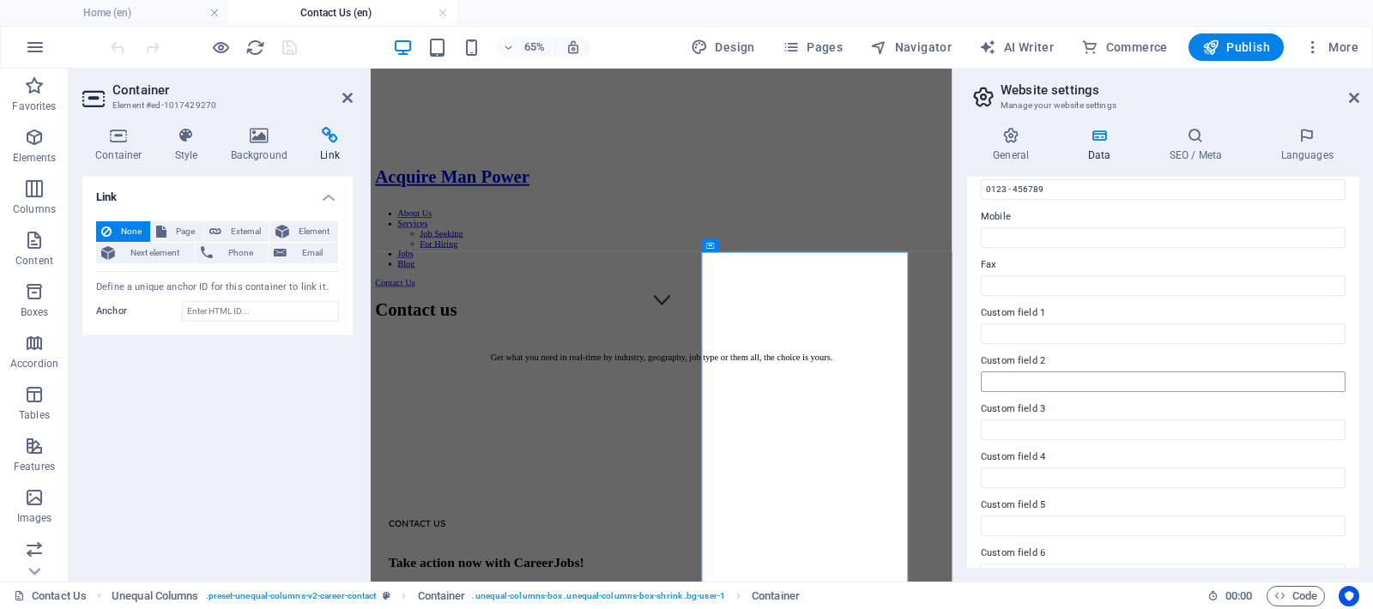
scroll to position [432, 0]
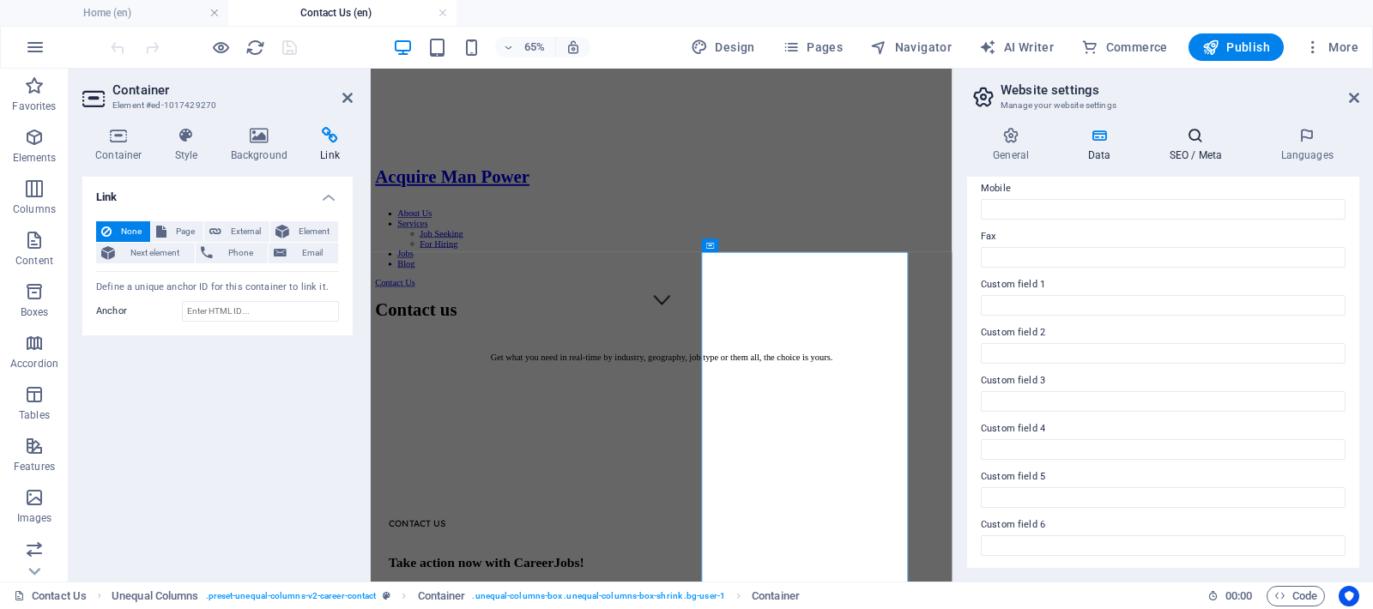
click at [1186, 148] on h4 "SEO / Meta" at bounding box center [1199, 145] width 112 height 36
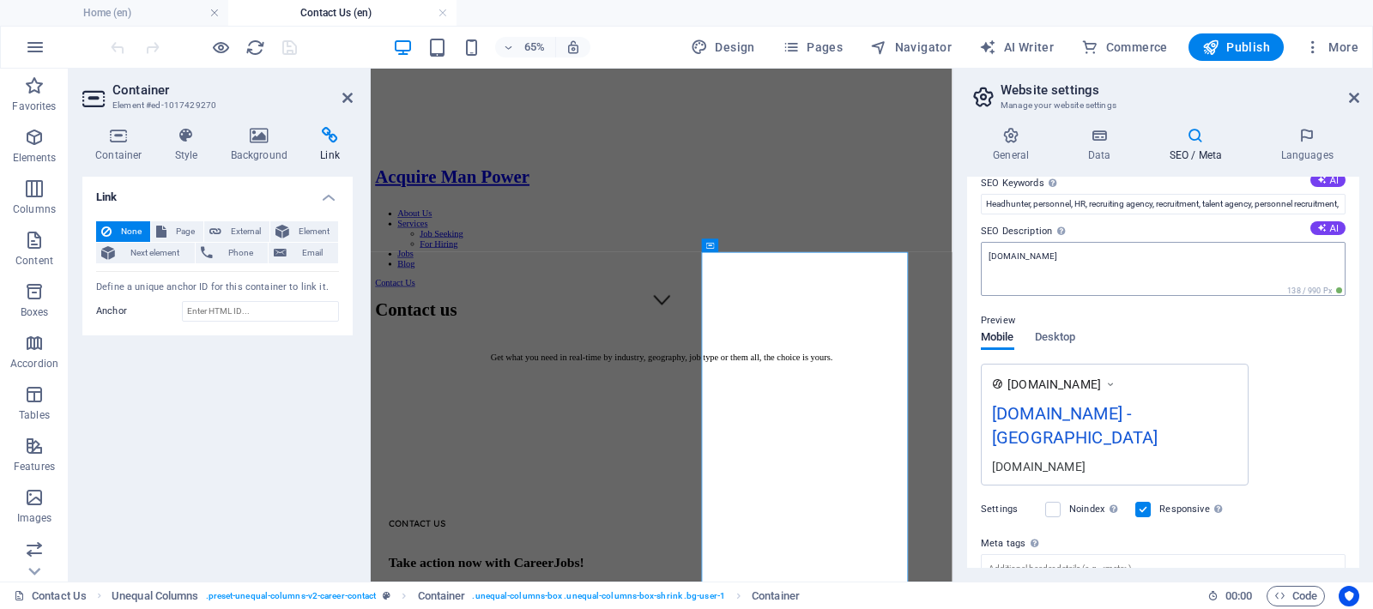
scroll to position [0, 0]
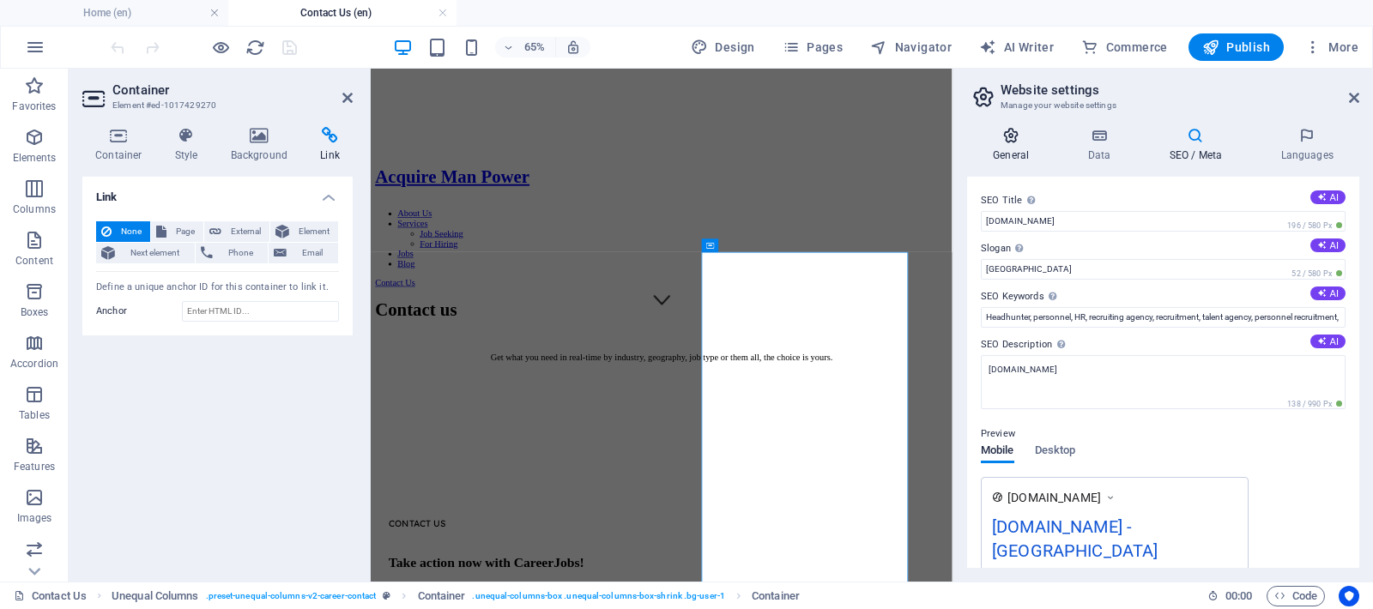
click at [1013, 148] on h4 "General" at bounding box center [1014, 145] width 94 height 36
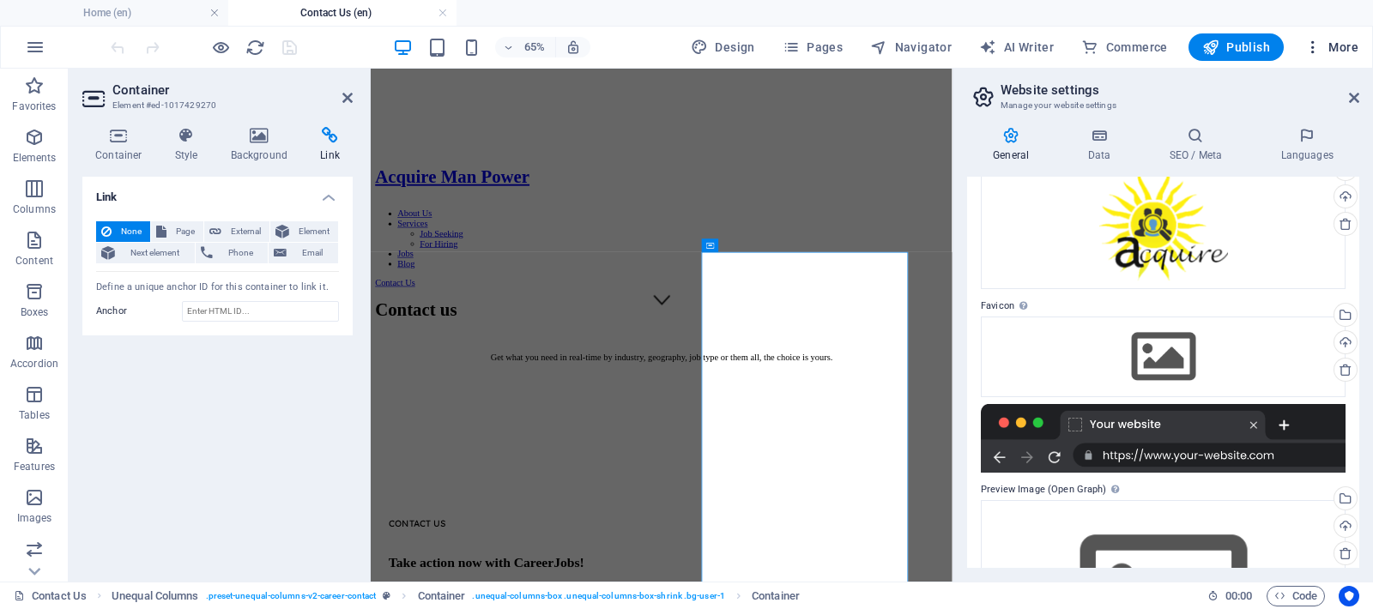
click at [1345, 47] on span "More" at bounding box center [1331, 47] width 54 height 17
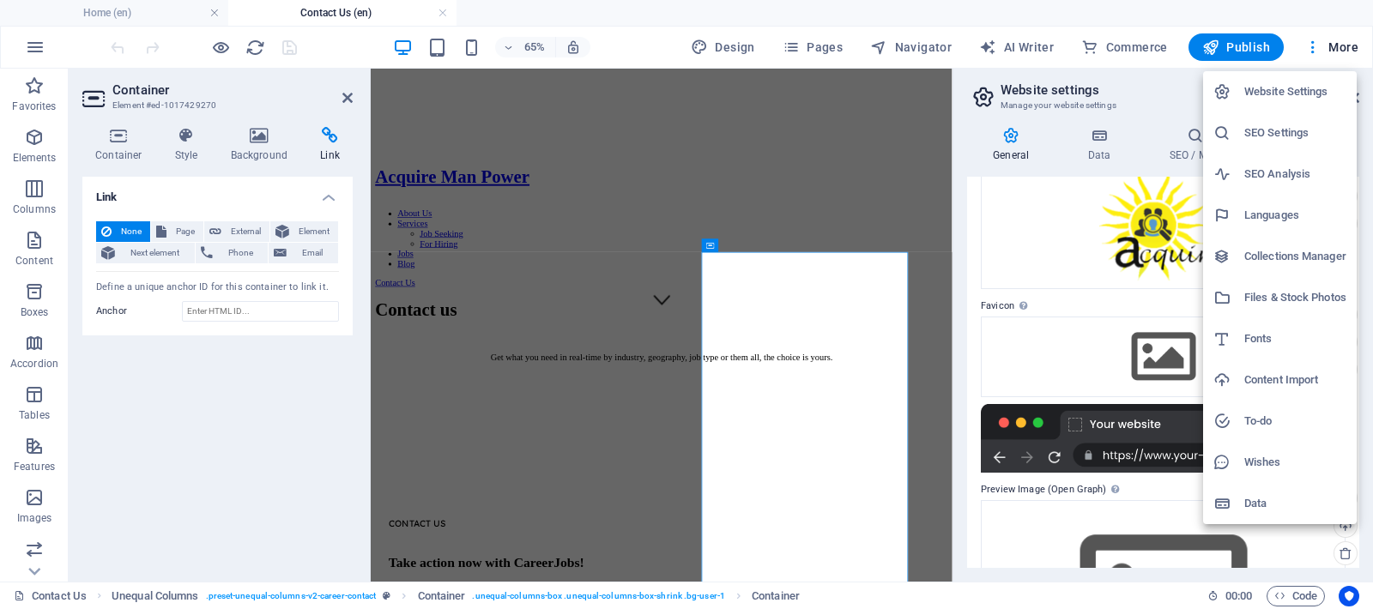
click at [1311, 45] on div at bounding box center [686, 304] width 1373 height 609
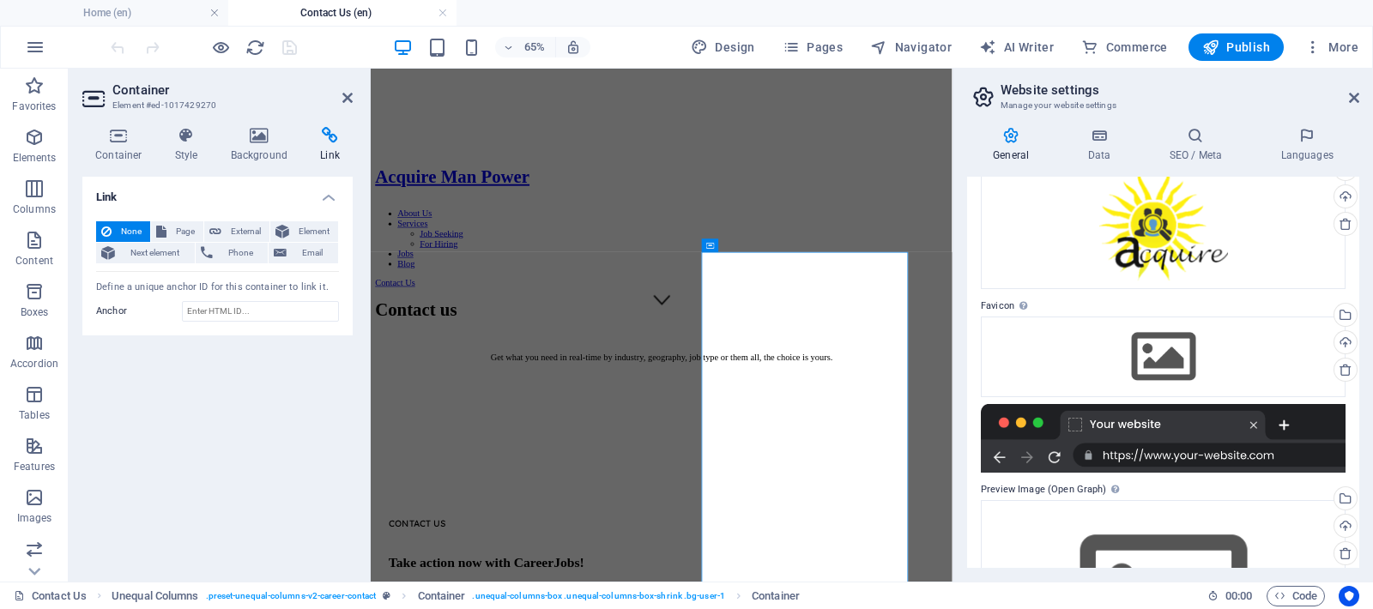
click at [1309, 43] on icon "button" at bounding box center [1312, 47] width 17 height 17
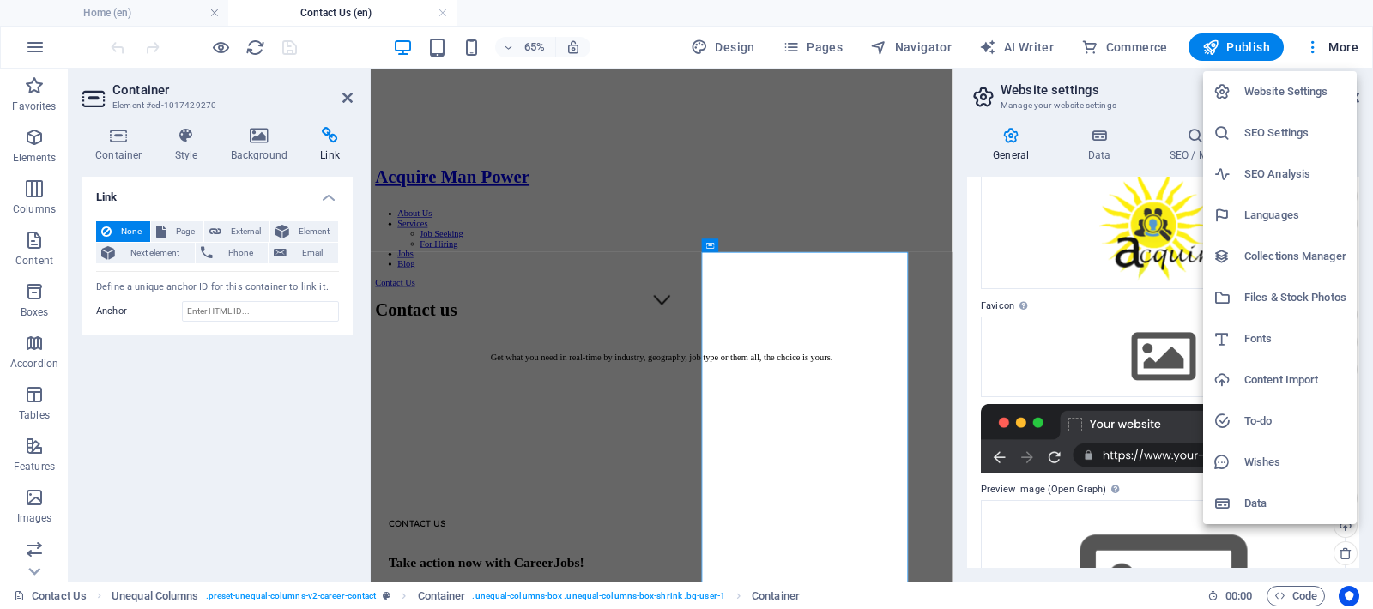
click at [1350, 44] on div at bounding box center [686, 304] width 1373 height 609
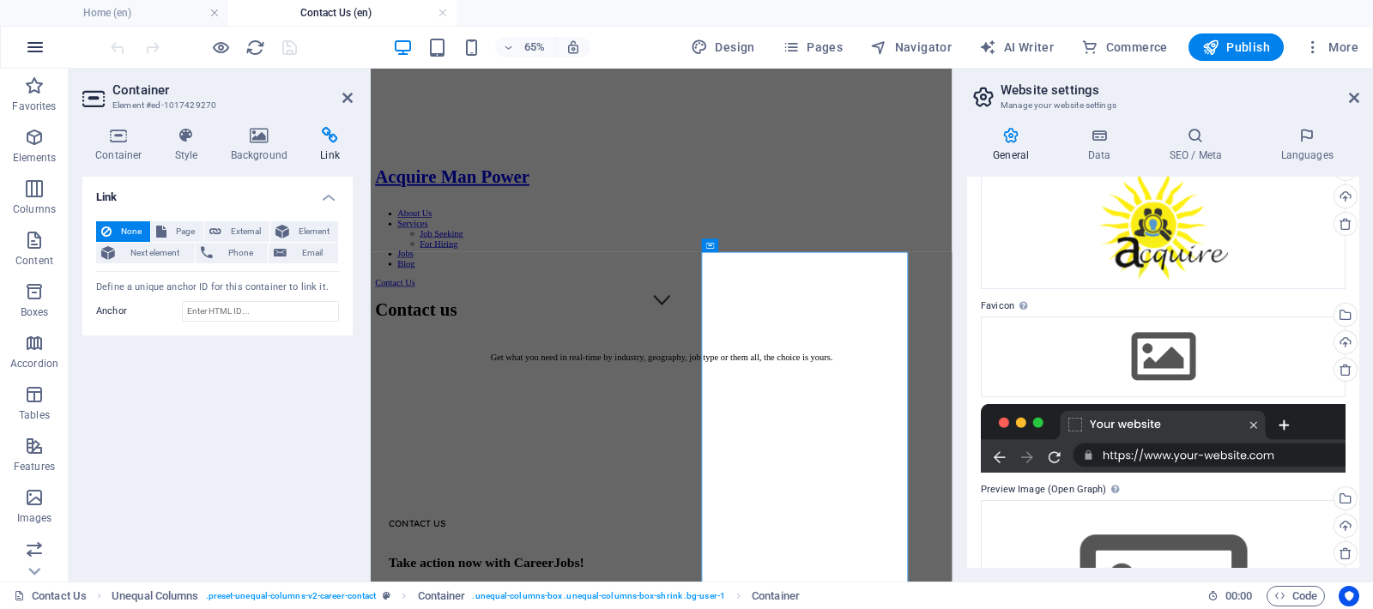
click at [40, 57] on icon "button" at bounding box center [35, 47] width 21 height 21
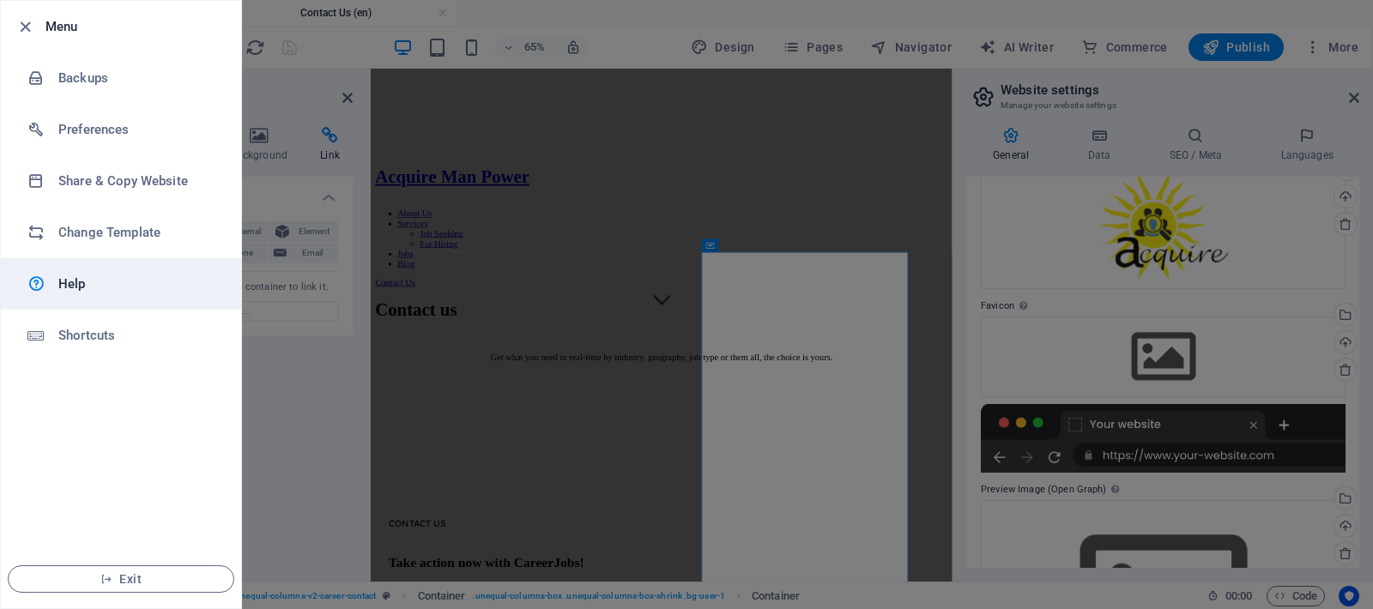
click at [63, 282] on h6 "Help" at bounding box center [137, 284] width 159 height 21
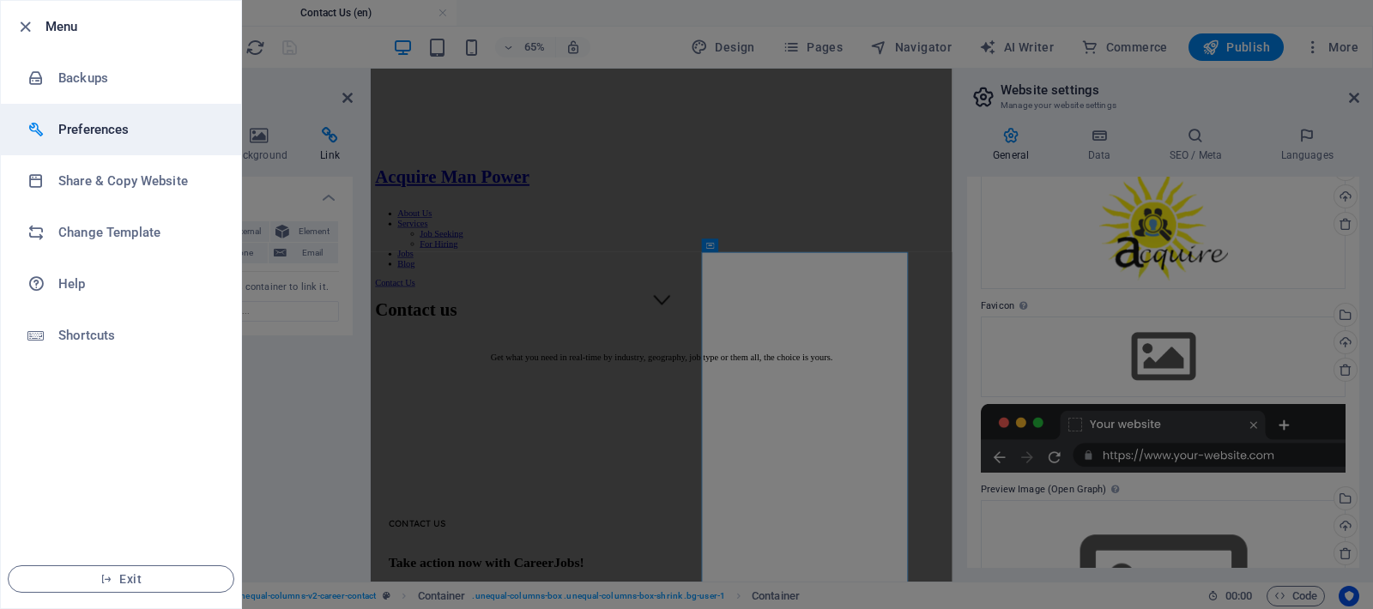
click at [148, 136] on h6 "Preferences" at bounding box center [137, 129] width 159 height 21
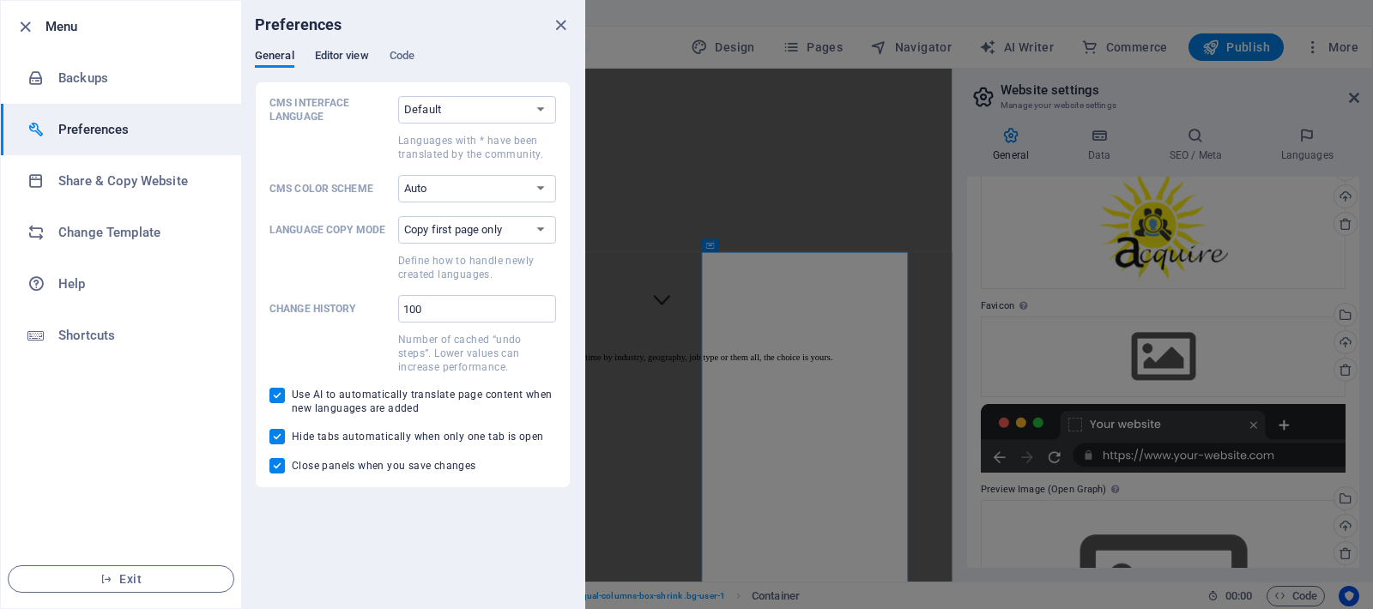
click at [350, 61] on span "Editor view" at bounding box center [342, 57] width 54 height 24
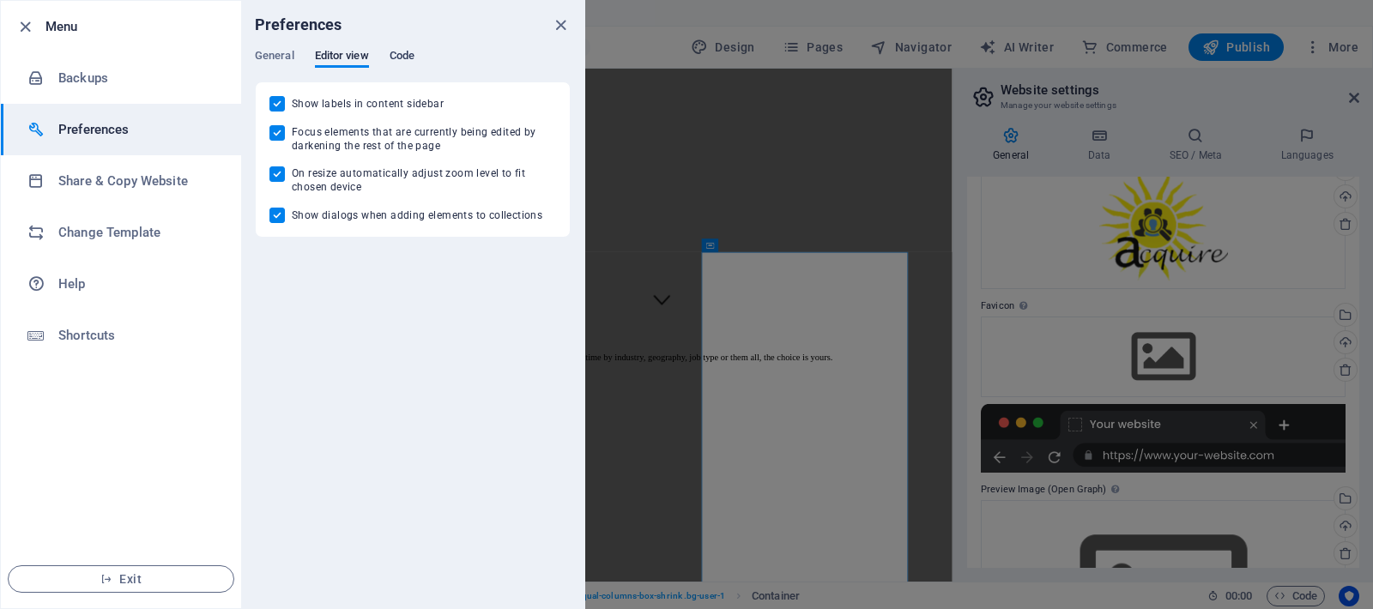
click at [408, 56] on span "Code" at bounding box center [402, 57] width 25 height 24
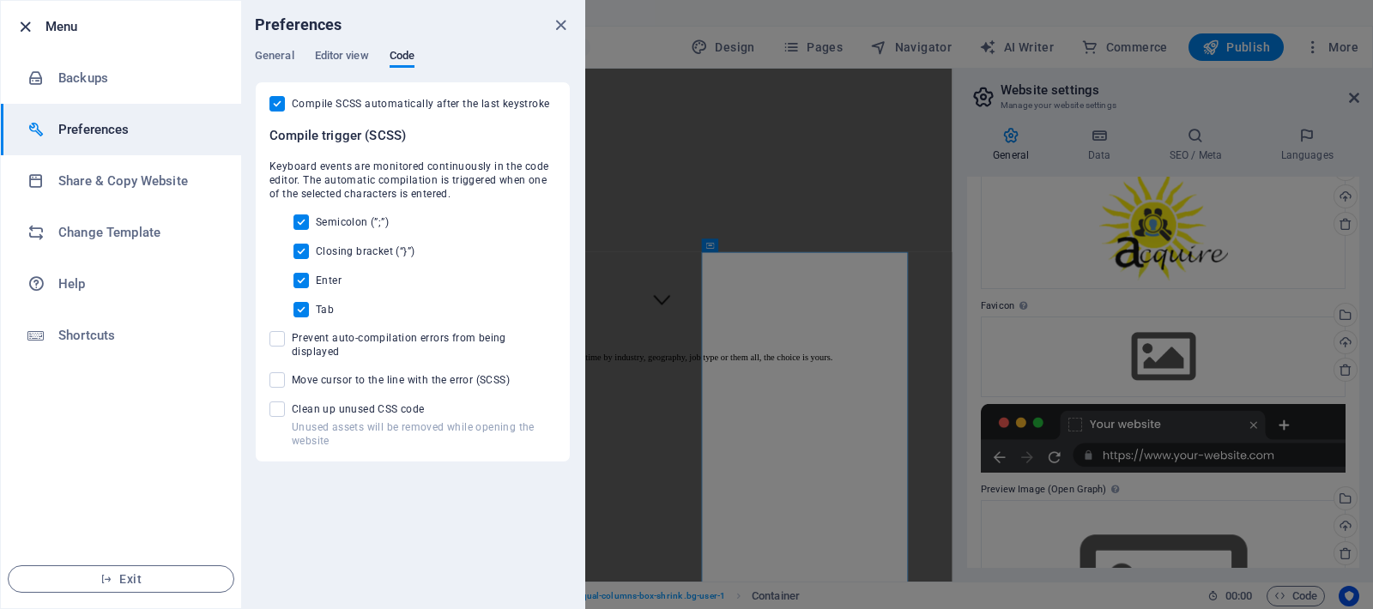
click at [27, 27] on icon "button" at bounding box center [25, 27] width 20 height 20
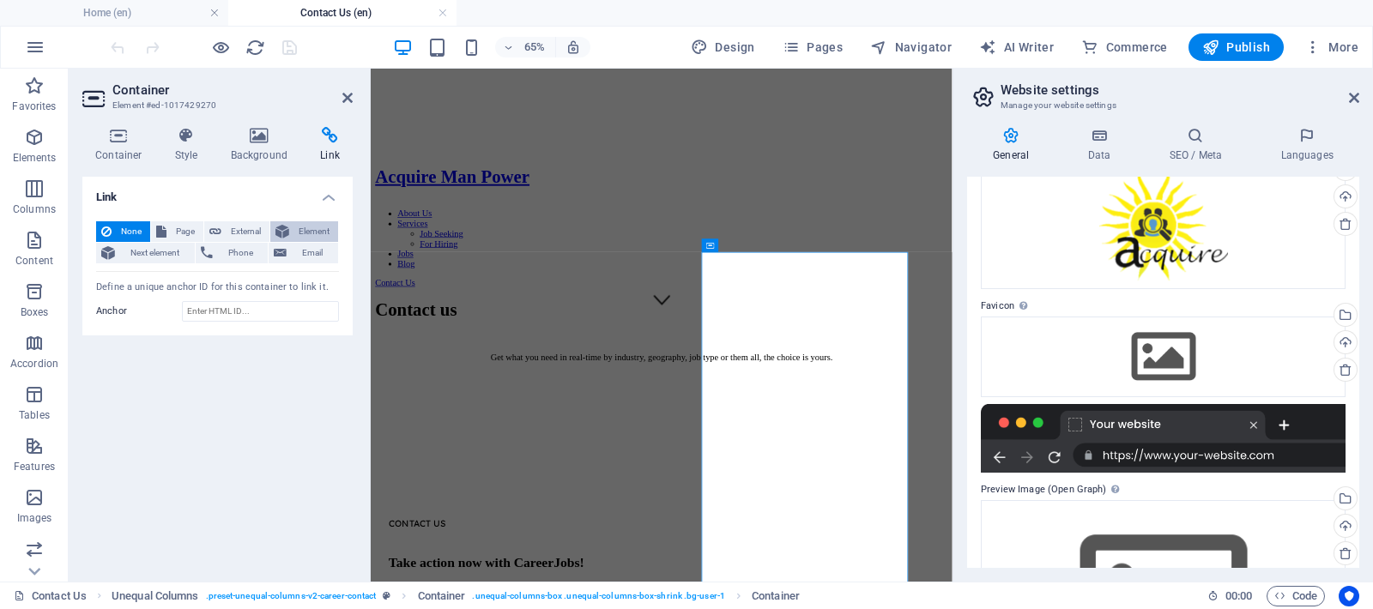
click at [311, 225] on span "Element" at bounding box center [313, 231] width 39 height 21
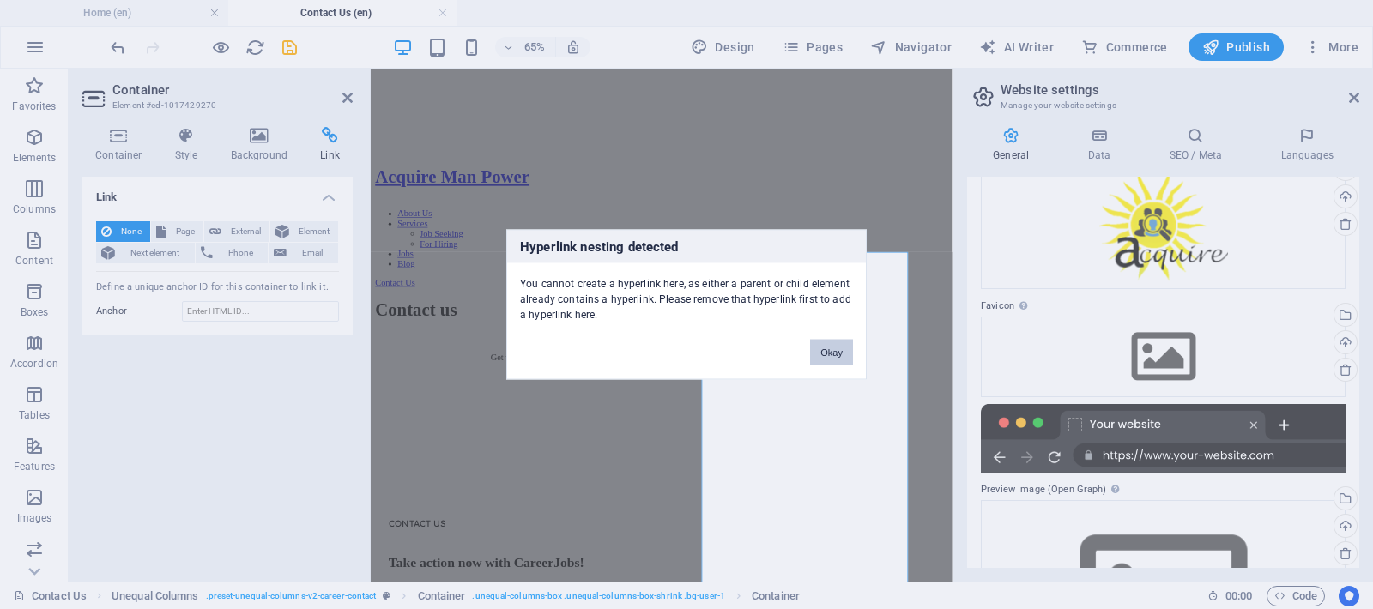
click at [826, 354] on button "Okay" at bounding box center [831, 353] width 43 height 26
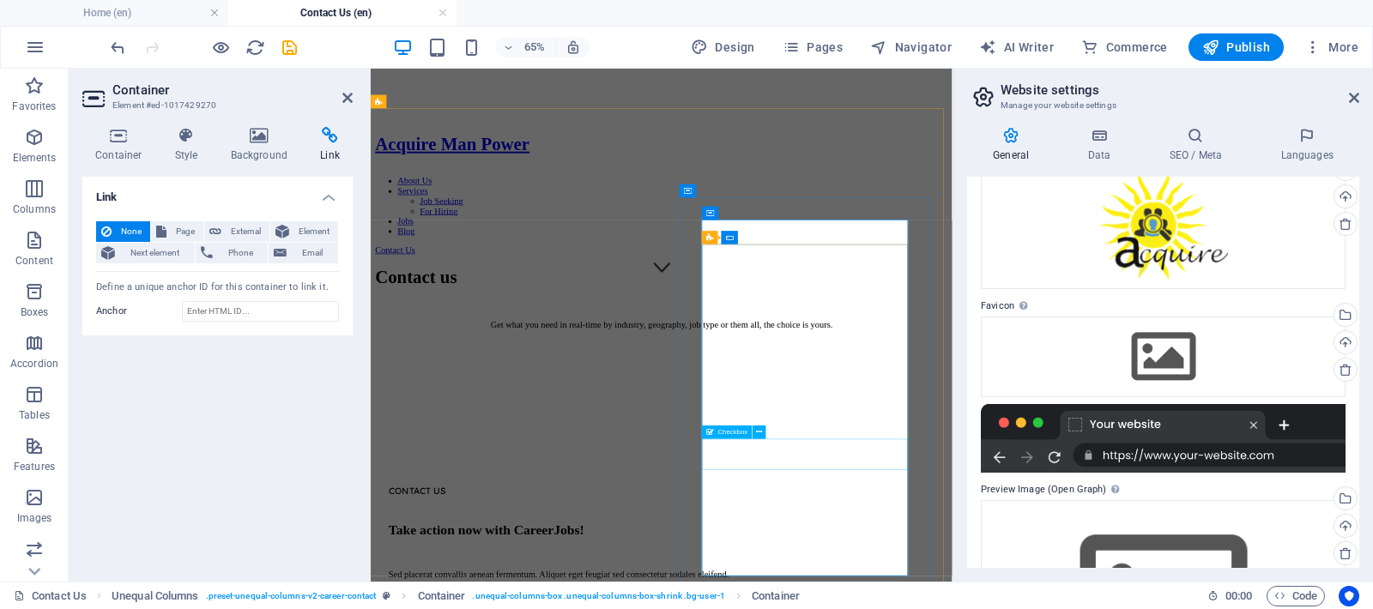
scroll to position [469, 0]
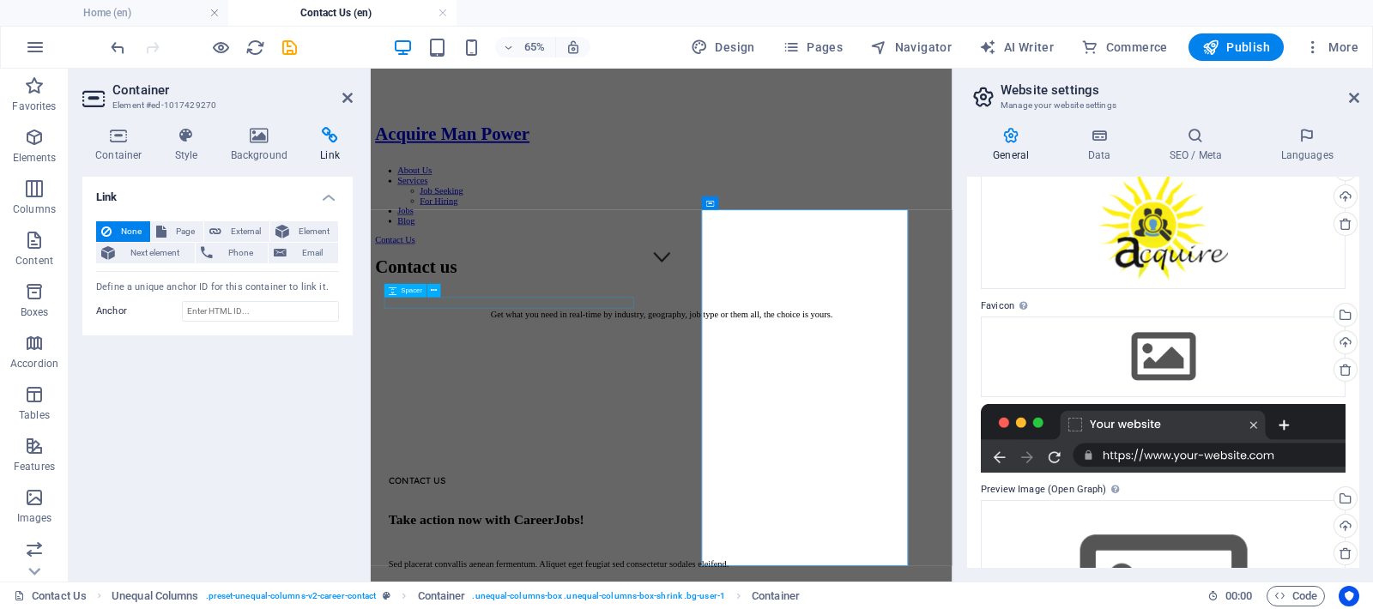
click at [327, 146] on h4 "Link" at bounding box center [329, 145] width 45 height 36
click at [266, 149] on h4 "Background" at bounding box center [263, 145] width 90 height 36
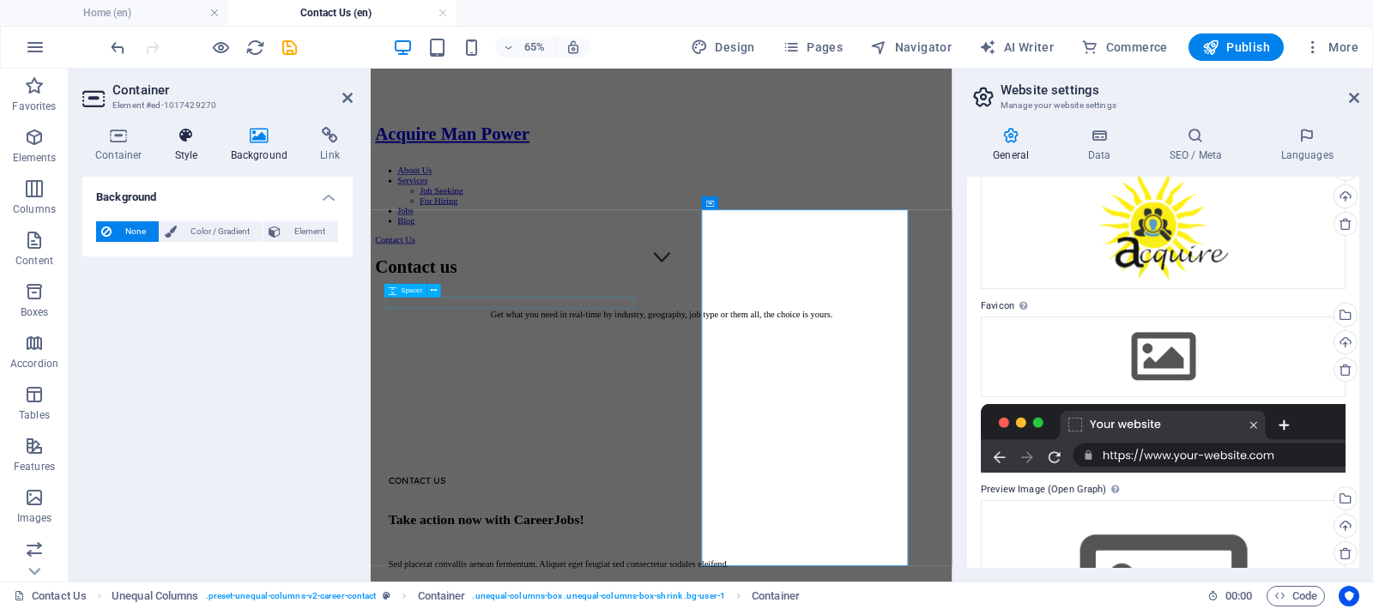
click at [200, 156] on h4 "Style" at bounding box center [190, 145] width 56 height 36
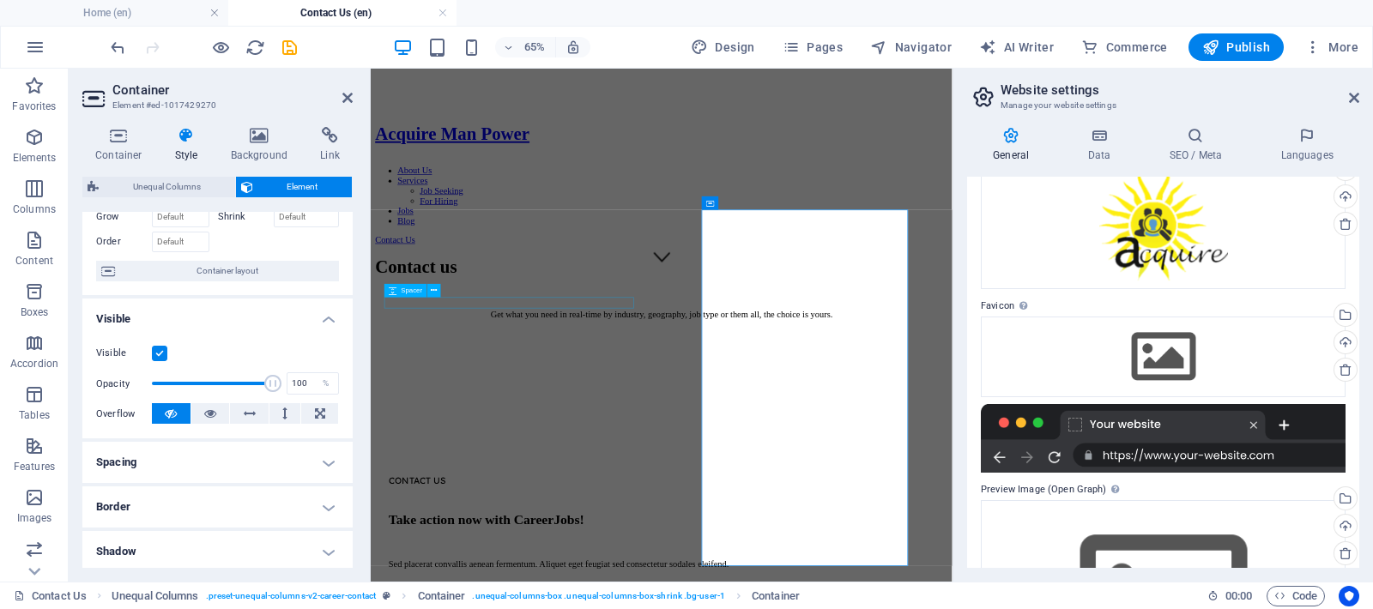
scroll to position [162, 0]
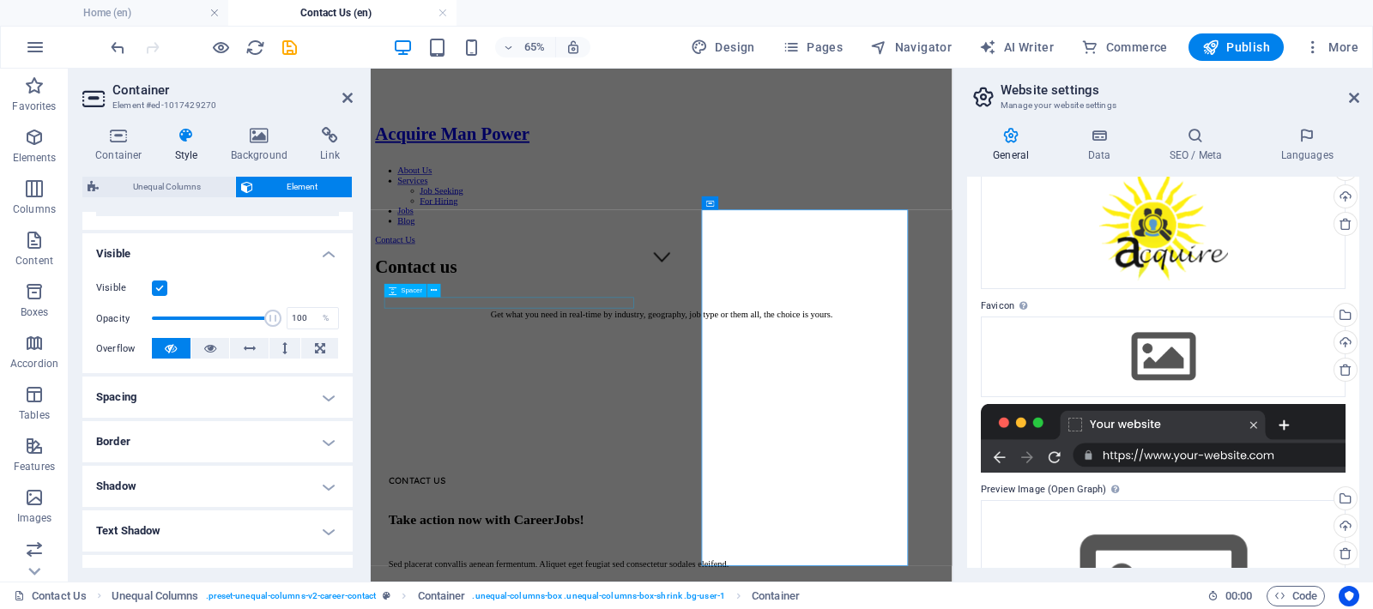
click at [149, 402] on h4 "Spacing" at bounding box center [217, 397] width 270 height 41
click at [152, 397] on h4 "Spacing" at bounding box center [217, 392] width 270 height 31
click at [139, 447] on h4 "Border" at bounding box center [217, 441] width 270 height 41
click at [139, 447] on h4 "Border" at bounding box center [217, 436] width 270 height 31
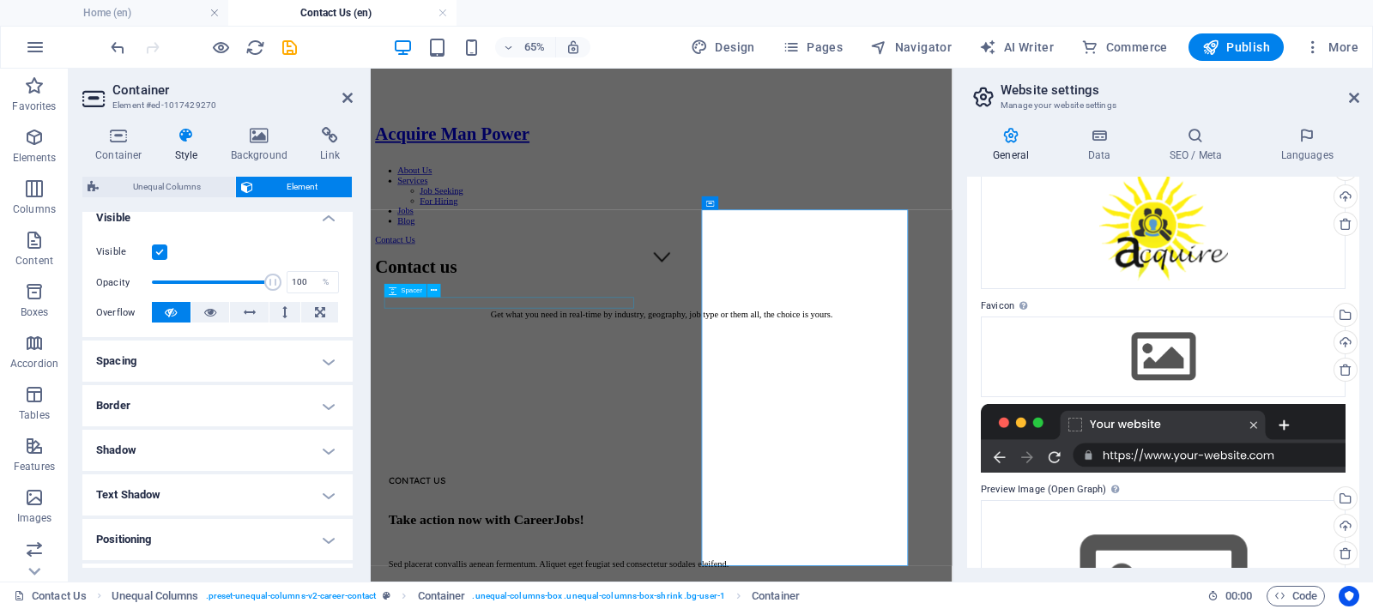
scroll to position [202, 0]
click at [142, 445] on h4 "Shadow" at bounding box center [217, 446] width 270 height 41
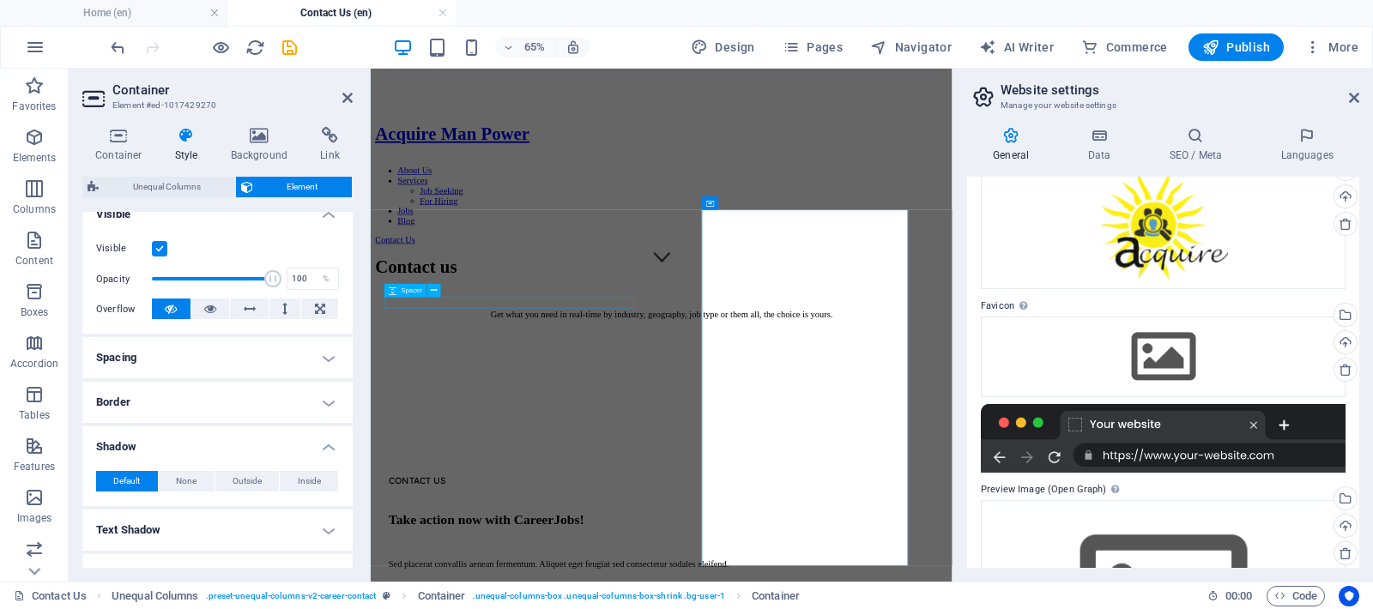
click at [142, 445] on h4 "Shadow" at bounding box center [217, 441] width 270 height 31
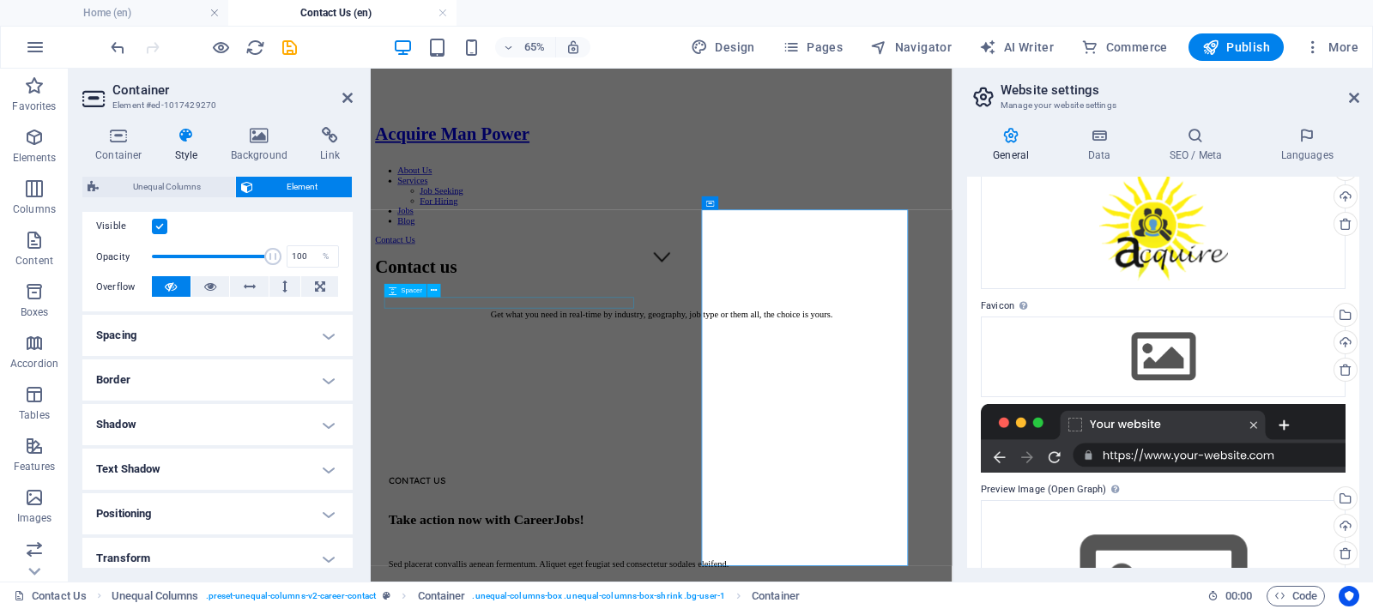
scroll to position [249, 0]
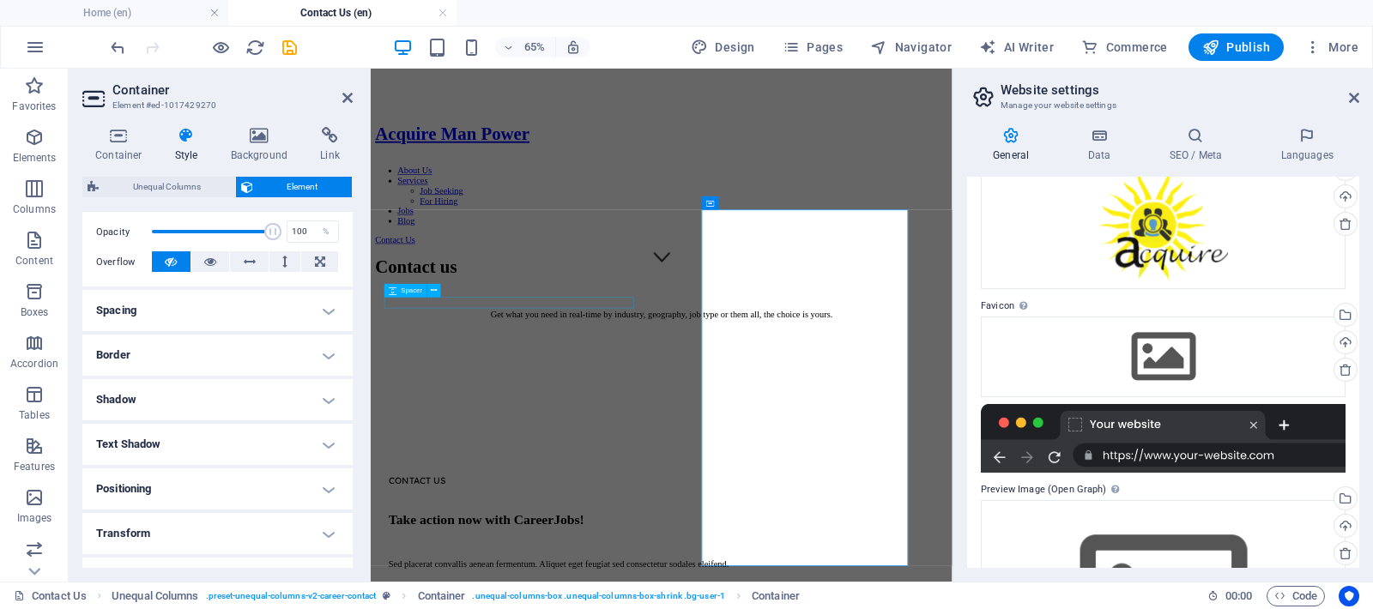
click at [131, 530] on h4 "Transform" at bounding box center [217, 533] width 270 height 41
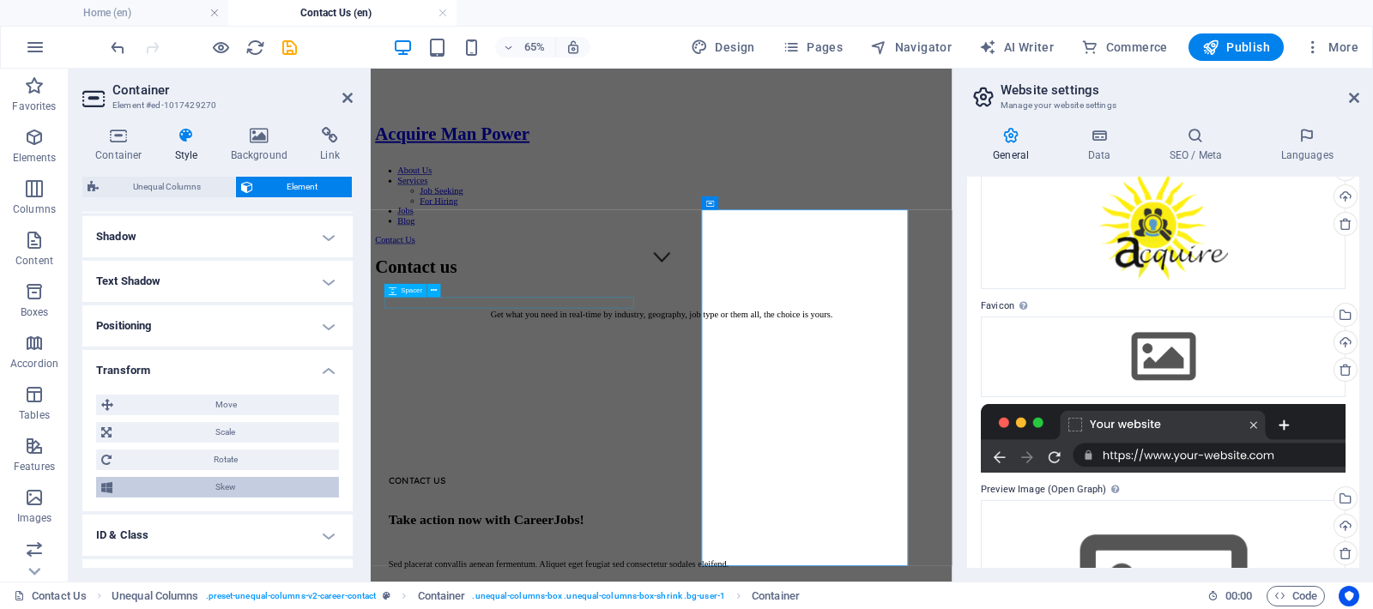
scroll to position [488, 0]
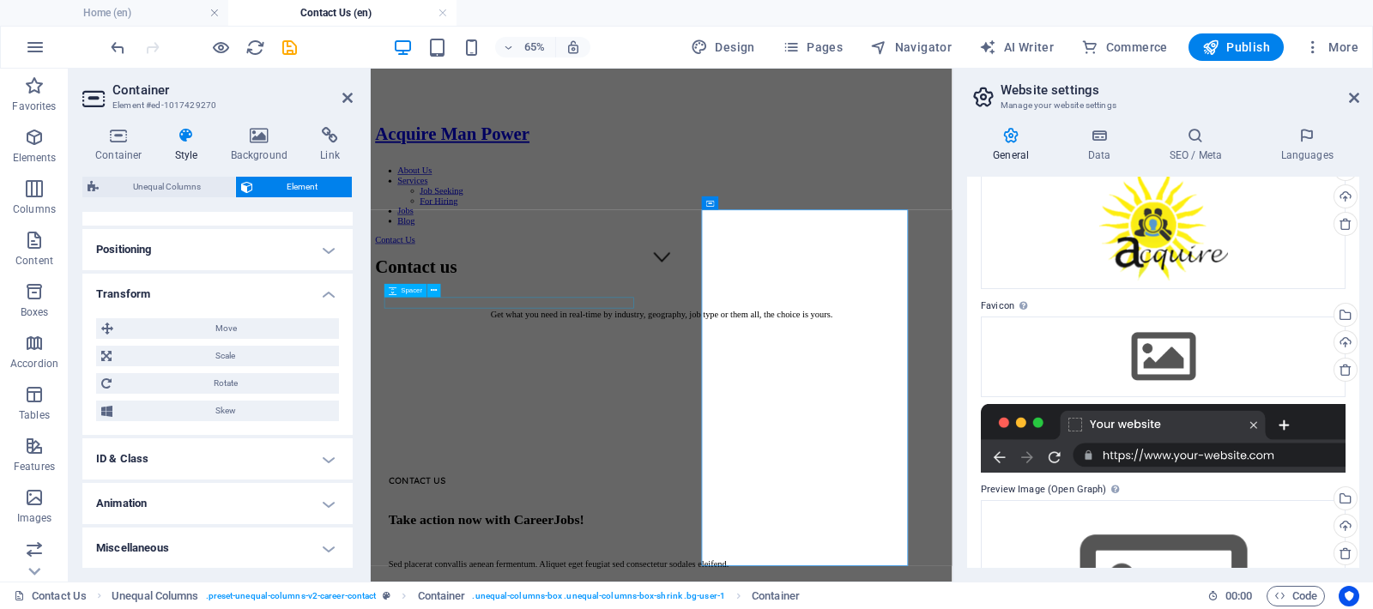
click at [159, 462] on h4 "ID & Class" at bounding box center [217, 458] width 270 height 41
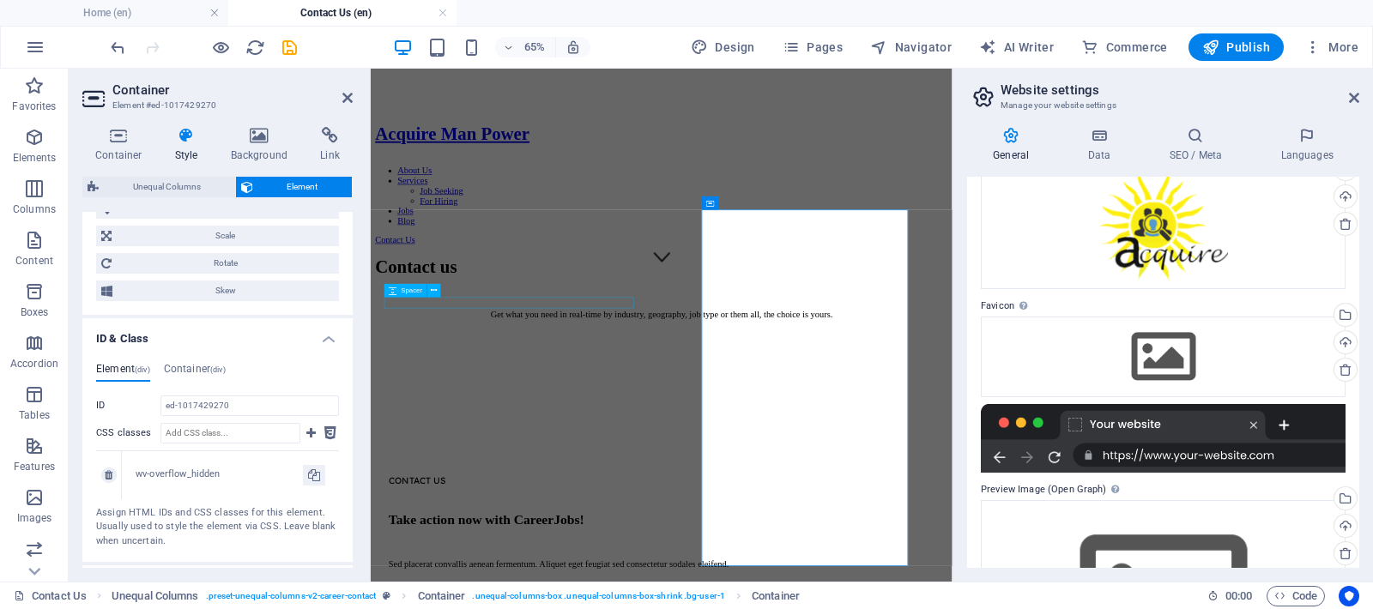
scroll to position [689, 0]
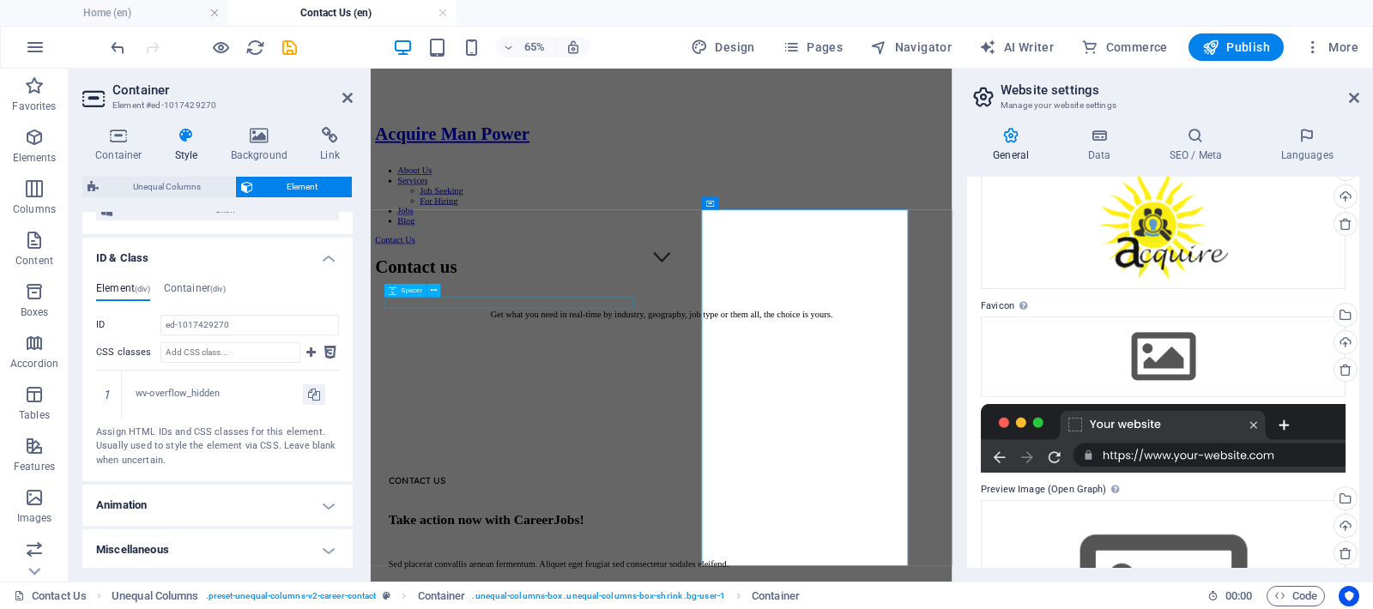
click at [150, 542] on h4 "Miscellaneous" at bounding box center [217, 549] width 270 height 41
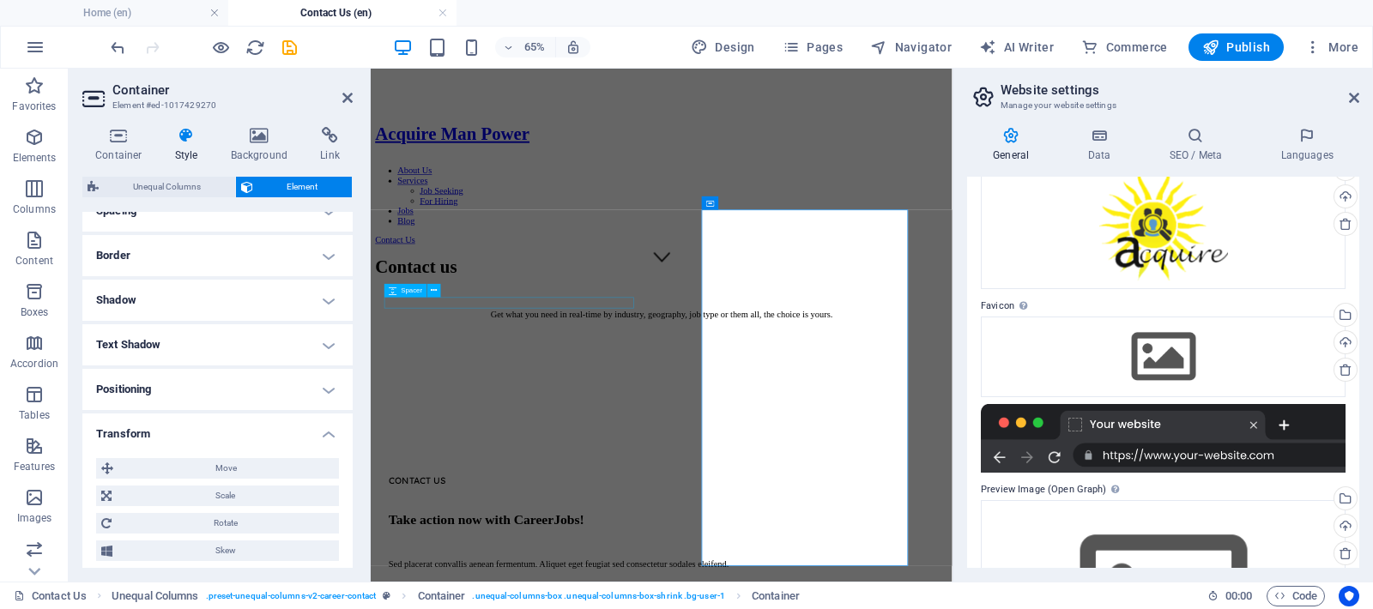
scroll to position [0, 0]
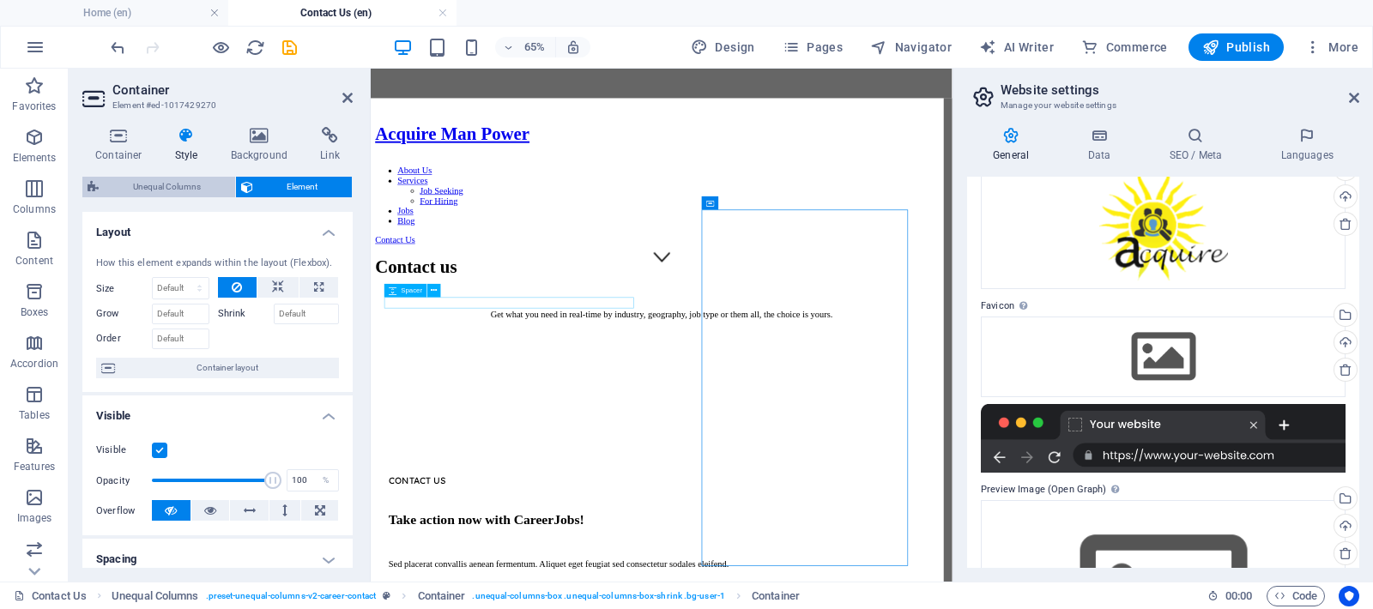
click at [188, 187] on span "Unequal Columns" at bounding box center [167, 187] width 126 height 21
select select "%"
select select "rem"
select select "preset-unequal-columns-v2-career-contact"
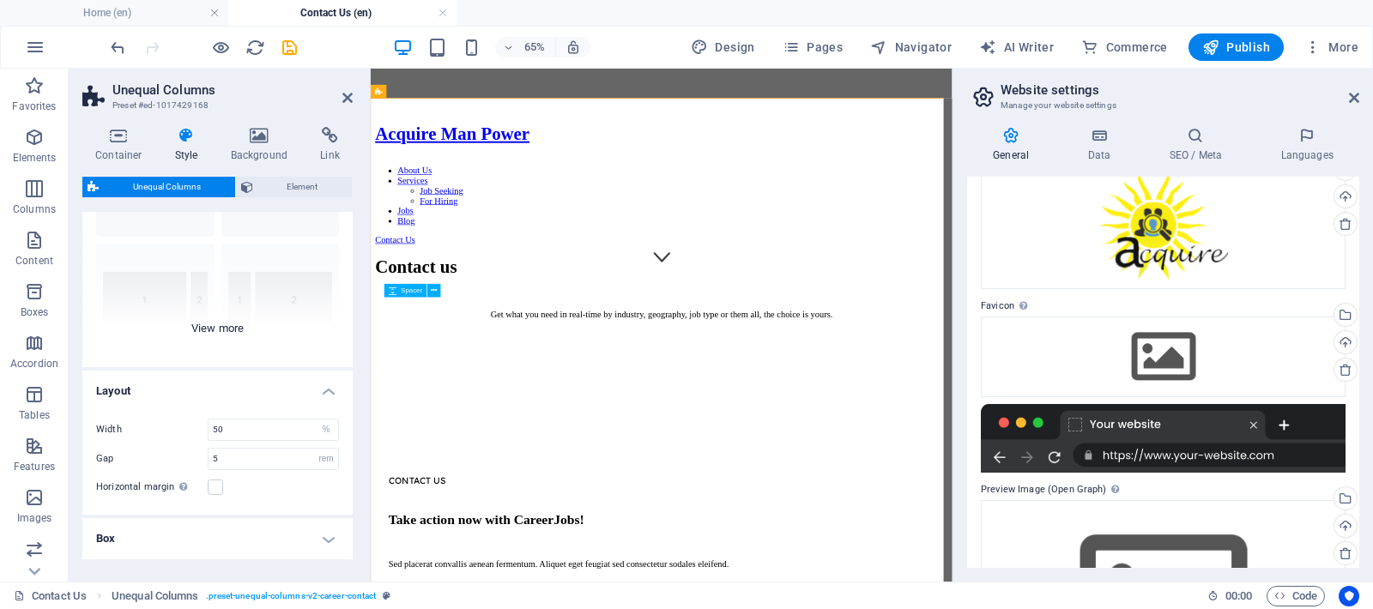
scroll to position [192, 0]
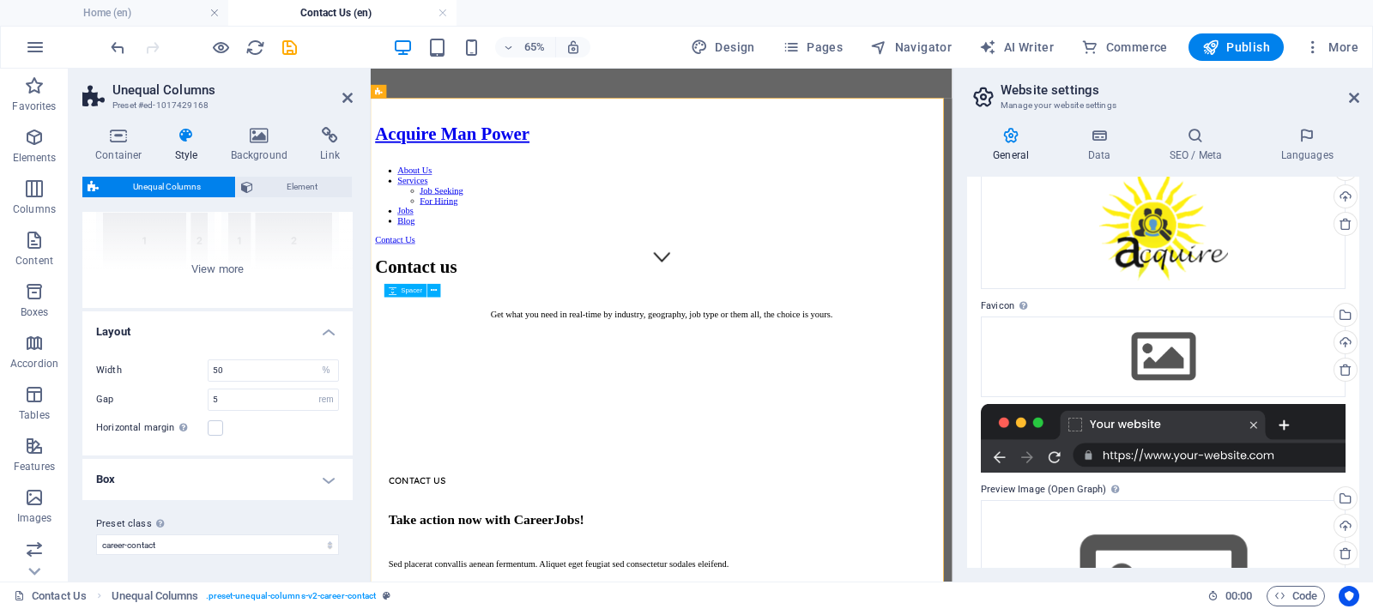
click at [188, 154] on h4 "Style" at bounding box center [190, 145] width 56 height 36
click at [114, 141] on icon at bounding box center [118, 135] width 73 height 17
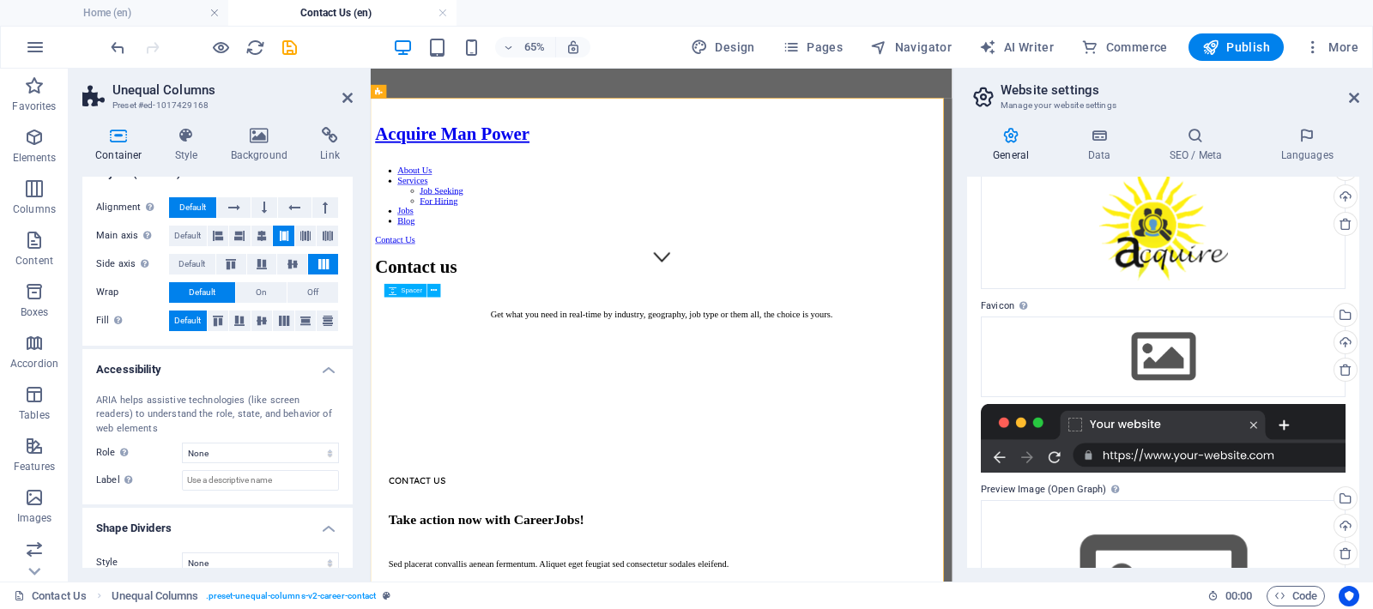
scroll to position [271, 0]
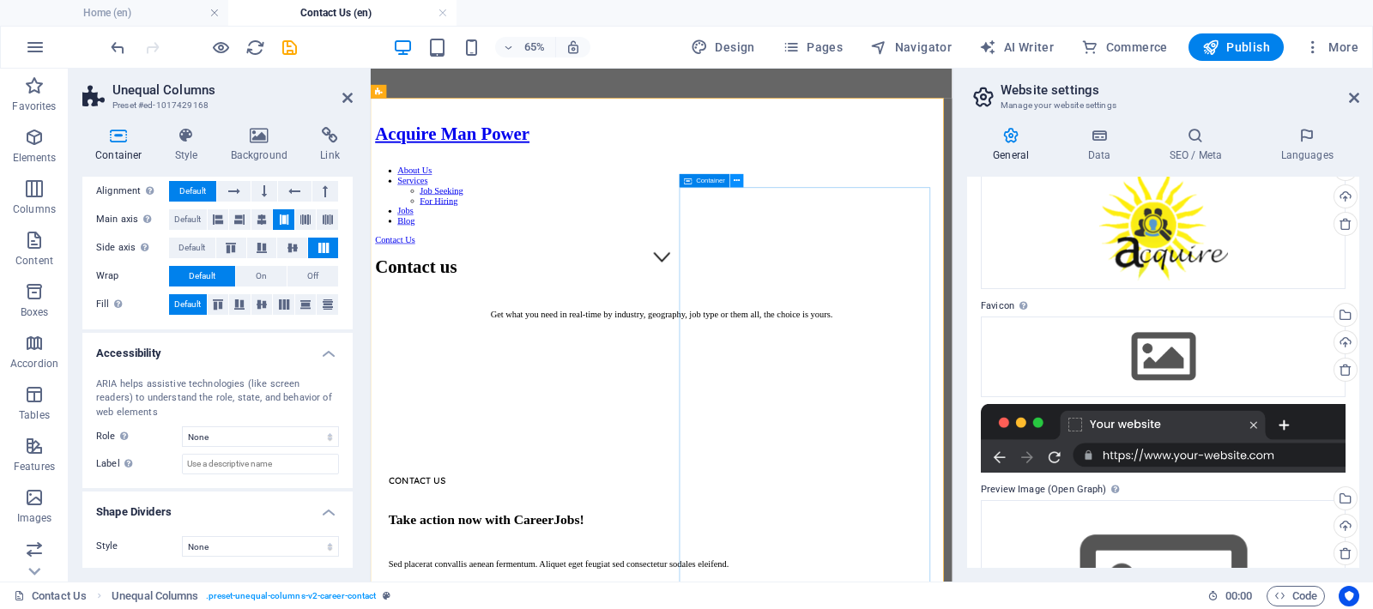
click at [736, 180] on icon at bounding box center [737, 181] width 6 height 12
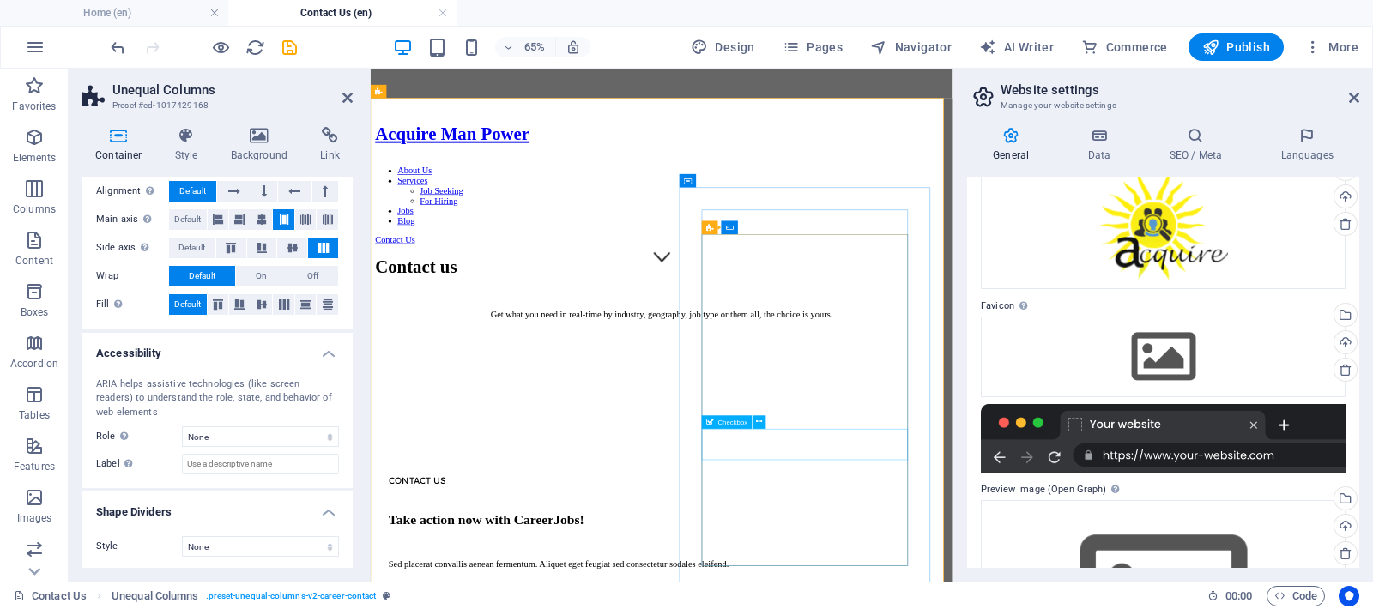
checkbox input "false"
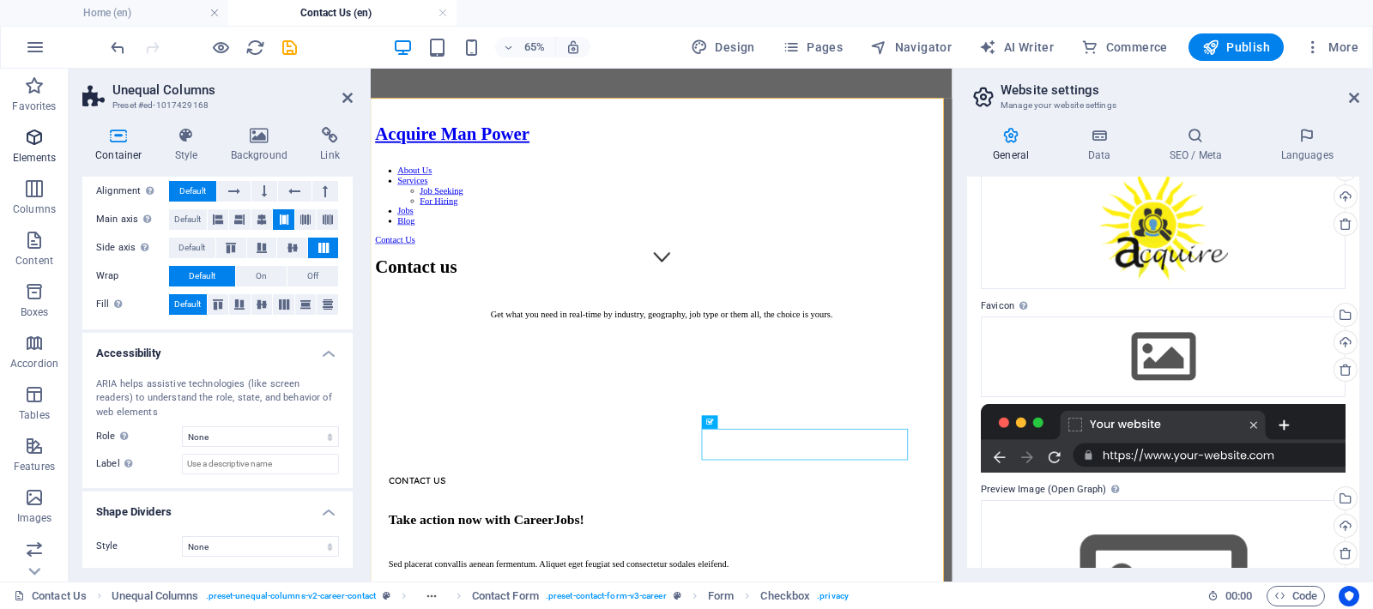
click at [33, 134] on icon "button" at bounding box center [34, 137] width 21 height 21
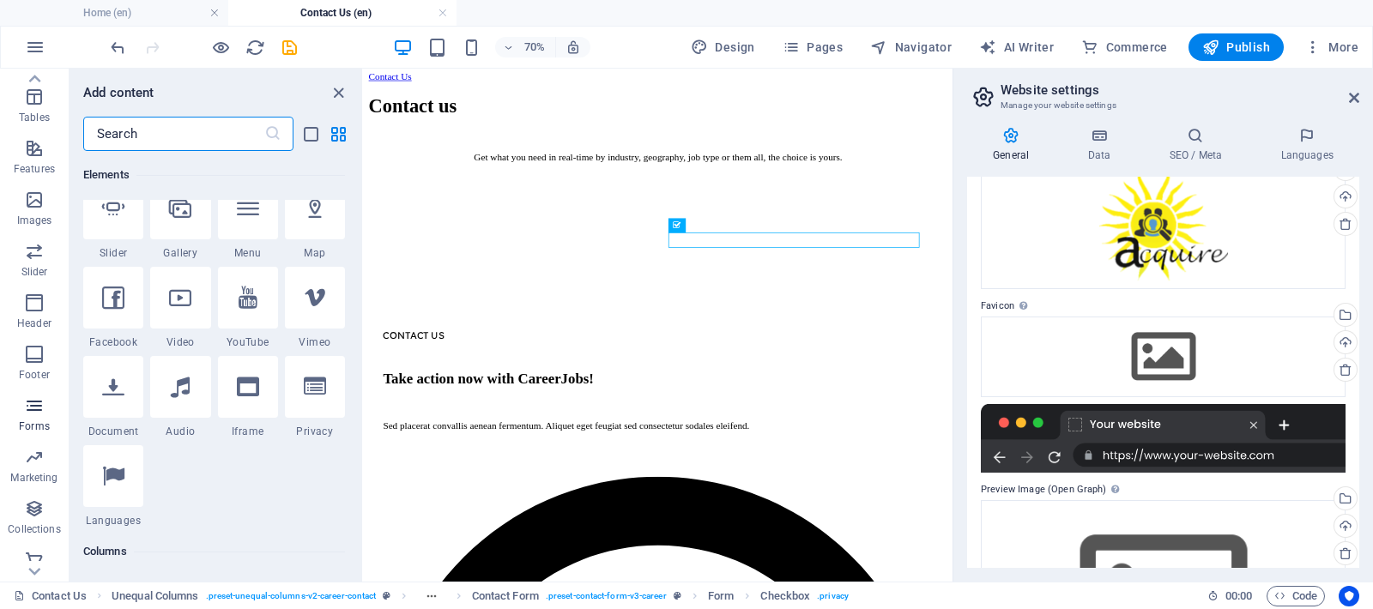
scroll to position [311, 0]
click at [29, 406] on span "Forms" at bounding box center [34, 403] width 69 height 41
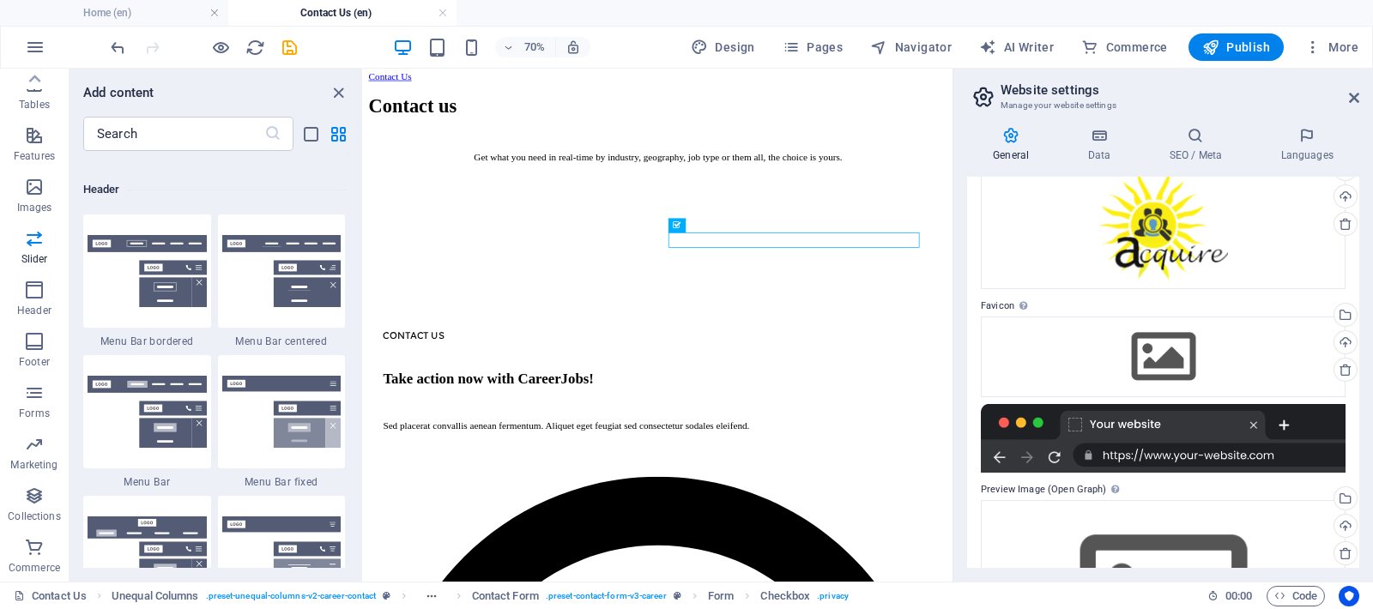
scroll to position [10288, 0]
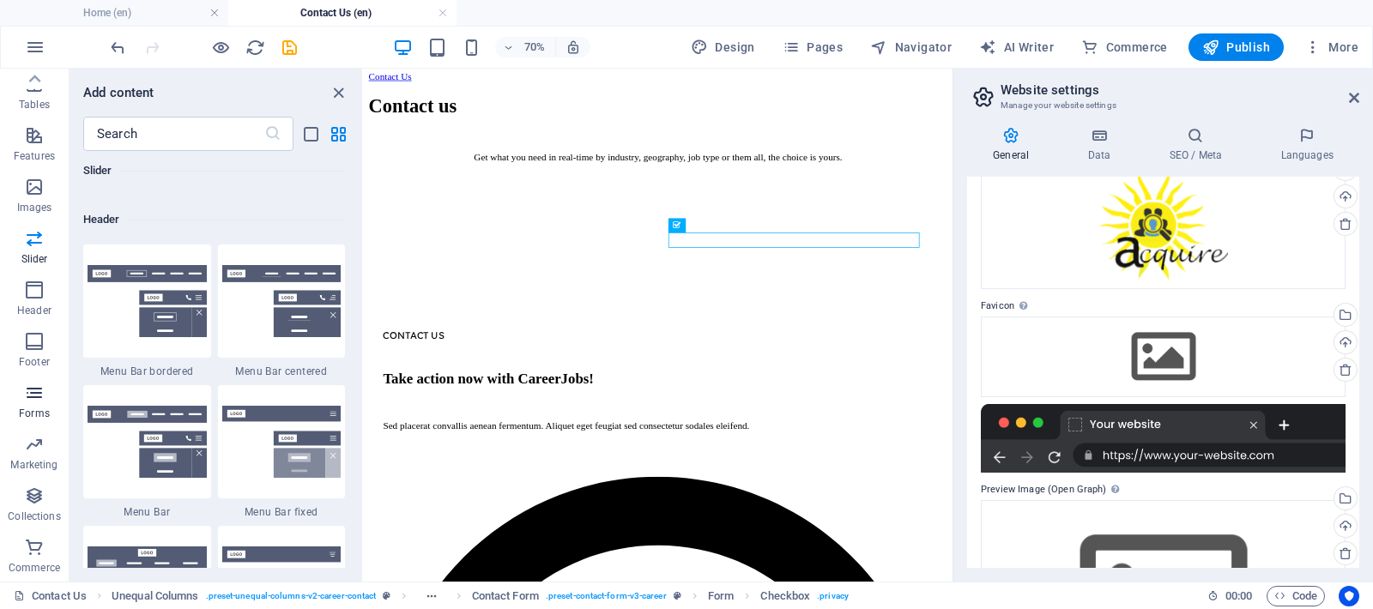
click at [45, 404] on span "Forms" at bounding box center [34, 403] width 69 height 41
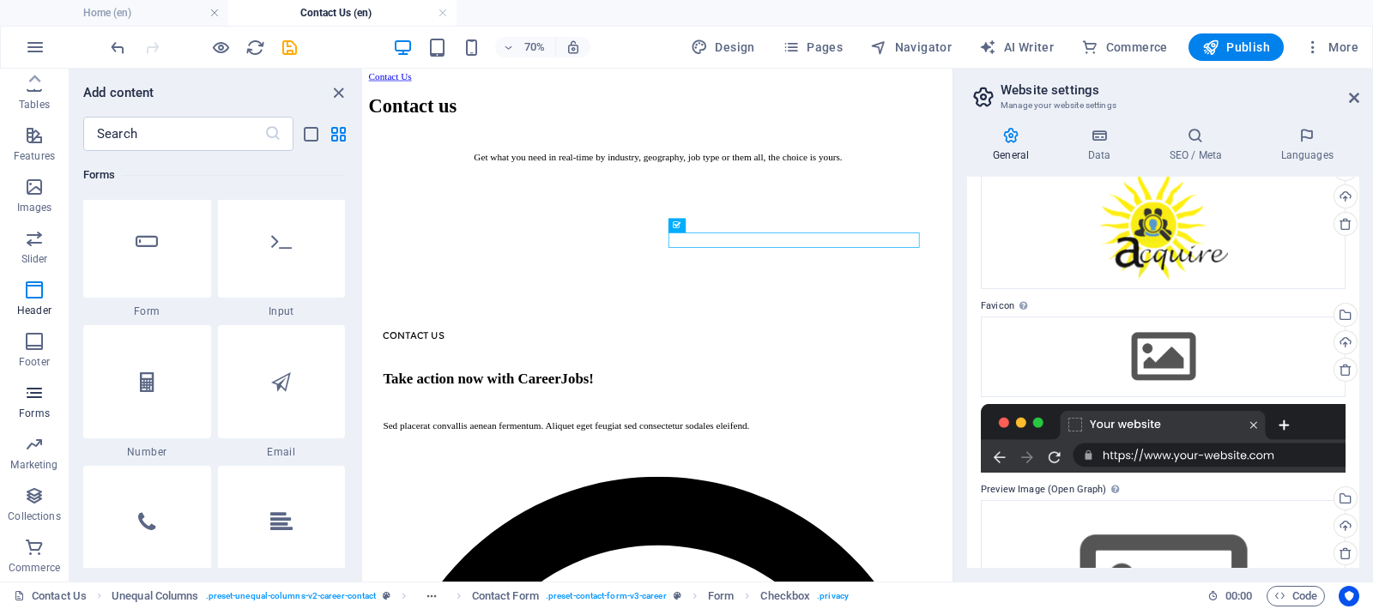
scroll to position [12967, 0]
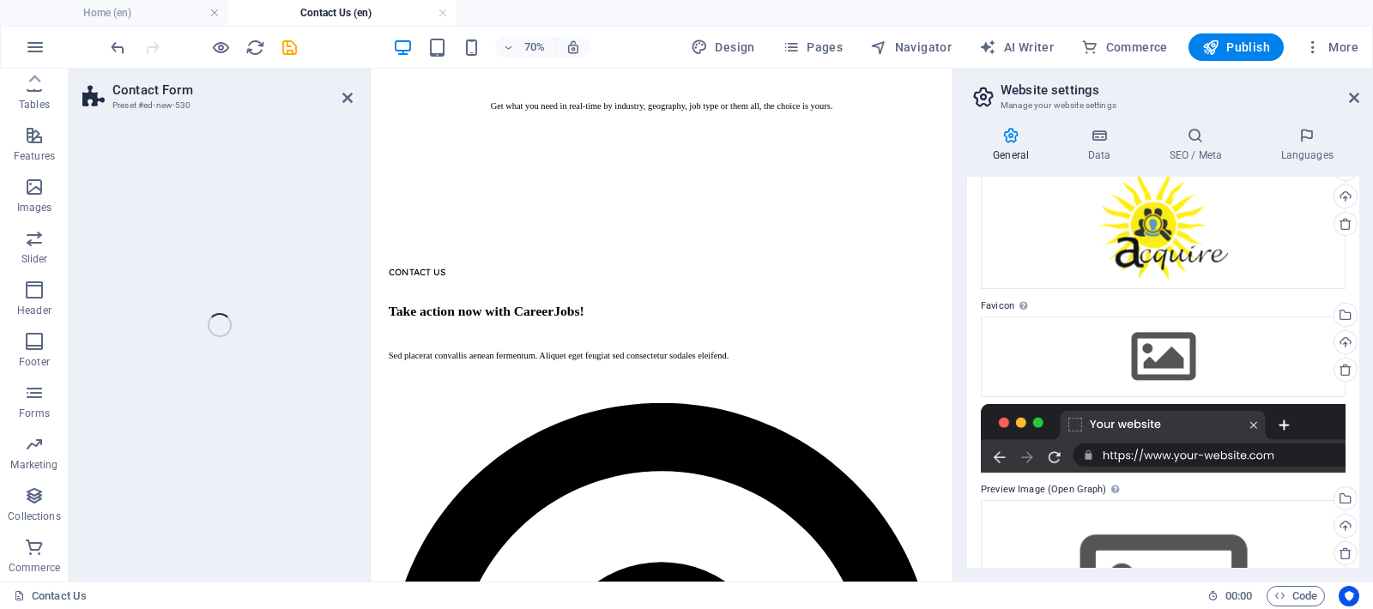
select select "rem"
select select "preset-contact-form-v3-row"
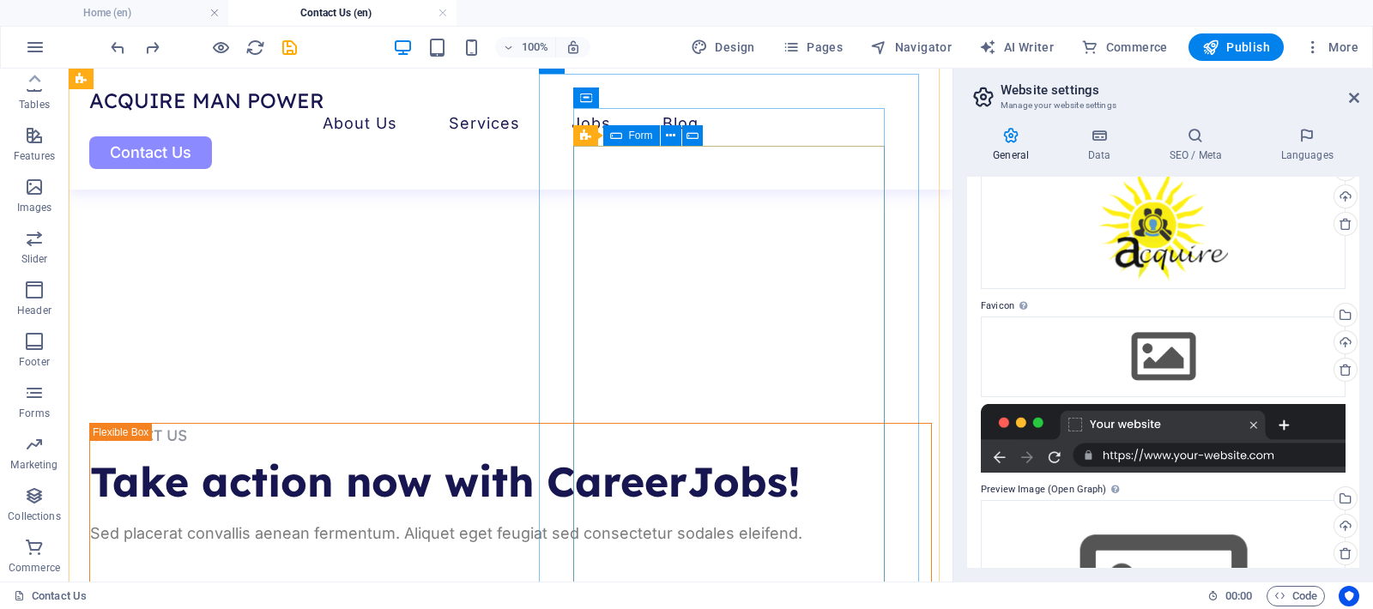
scroll to position [496, 0]
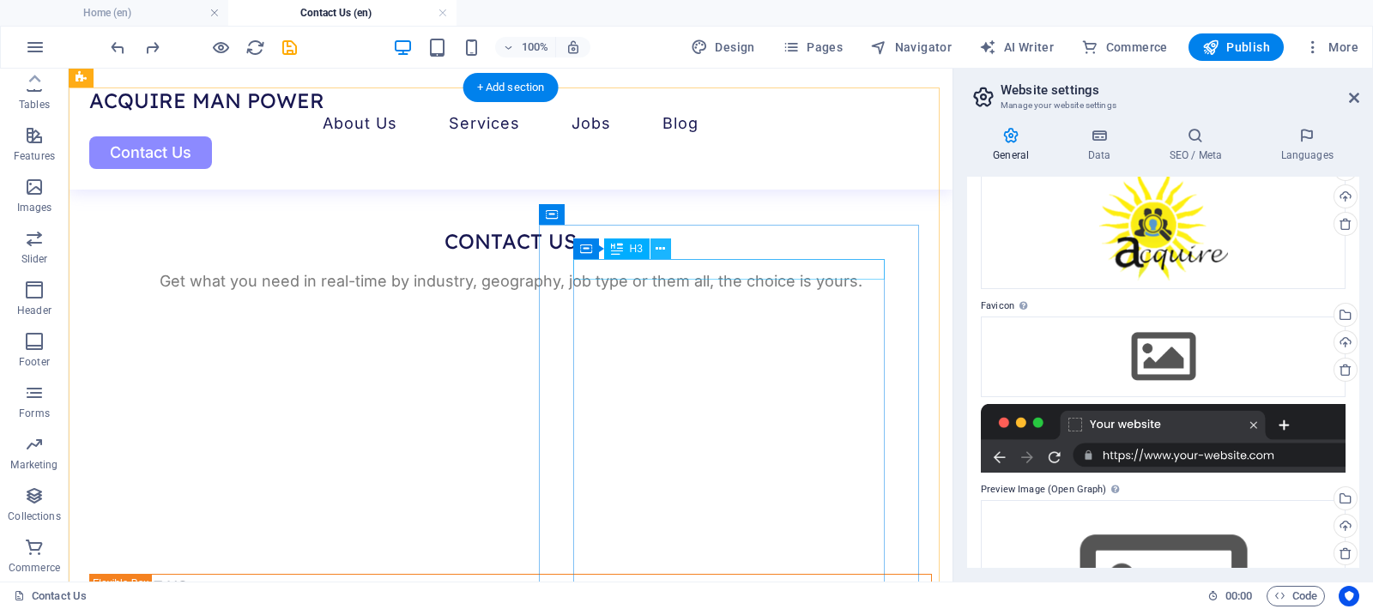
click at [662, 244] on icon at bounding box center [660, 249] width 9 height 18
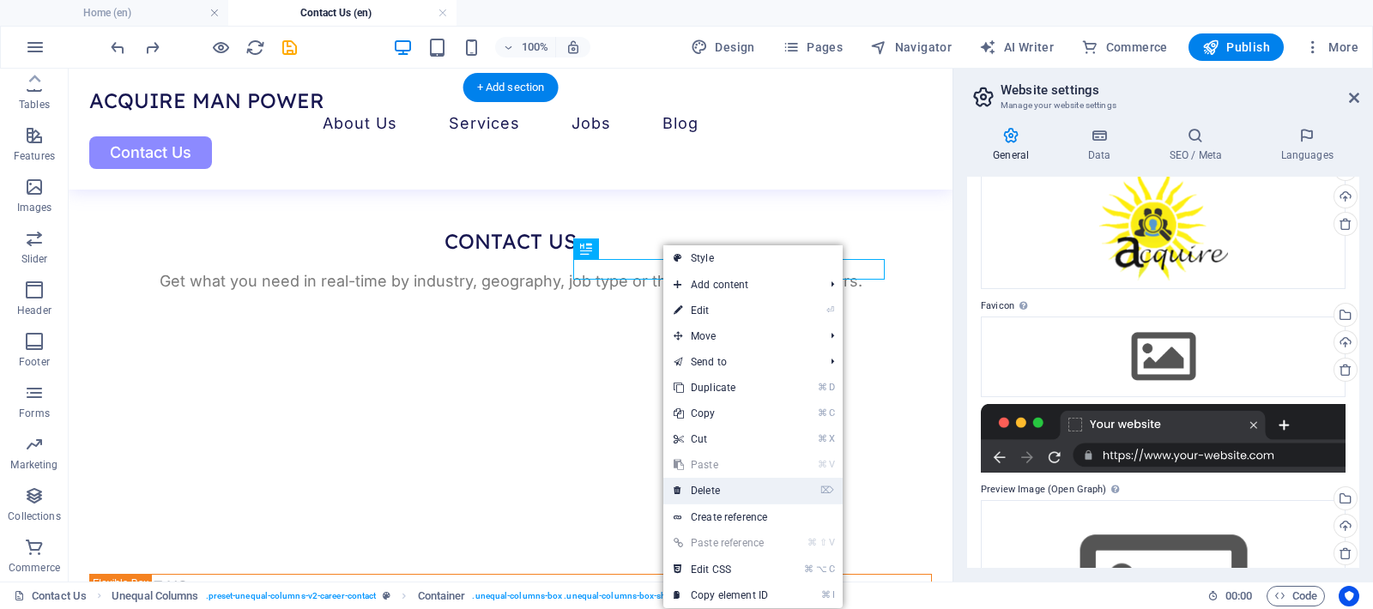
click at [732, 493] on link "⌦ Delete" at bounding box center [720, 491] width 115 height 26
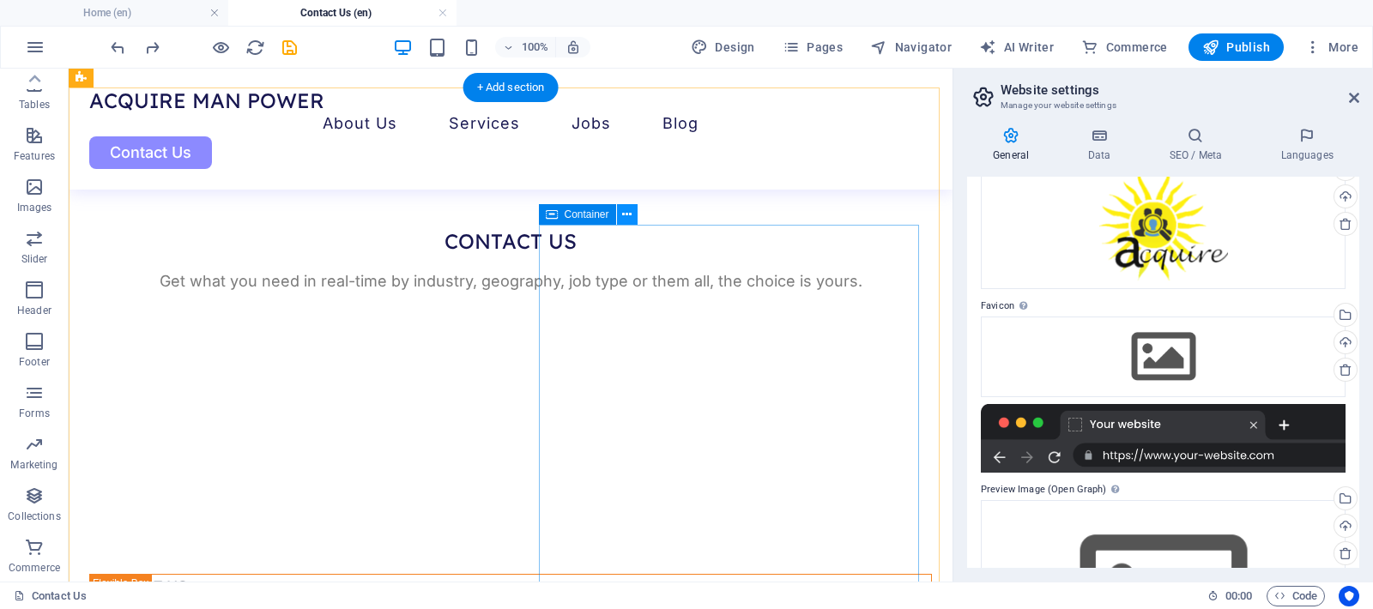
click at [630, 213] on icon at bounding box center [626, 215] width 9 height 18
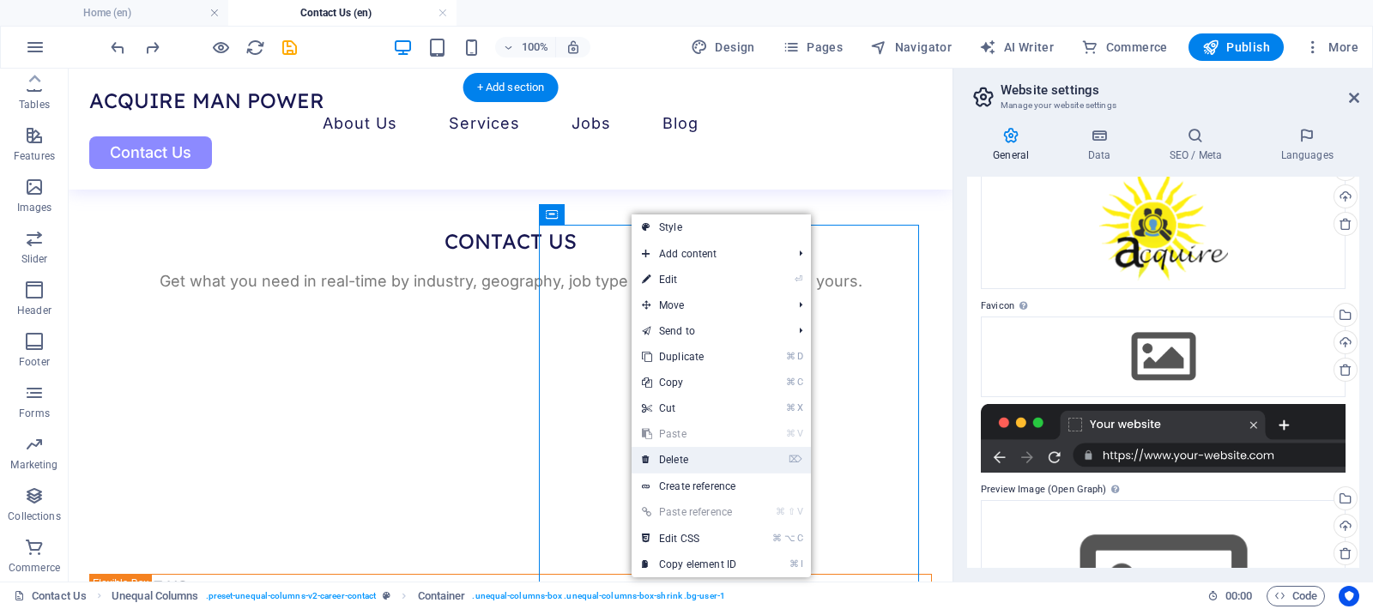
click at [683, 464] on link "⌦ Delete" at bounding box center [689, 460] width 115 height 26
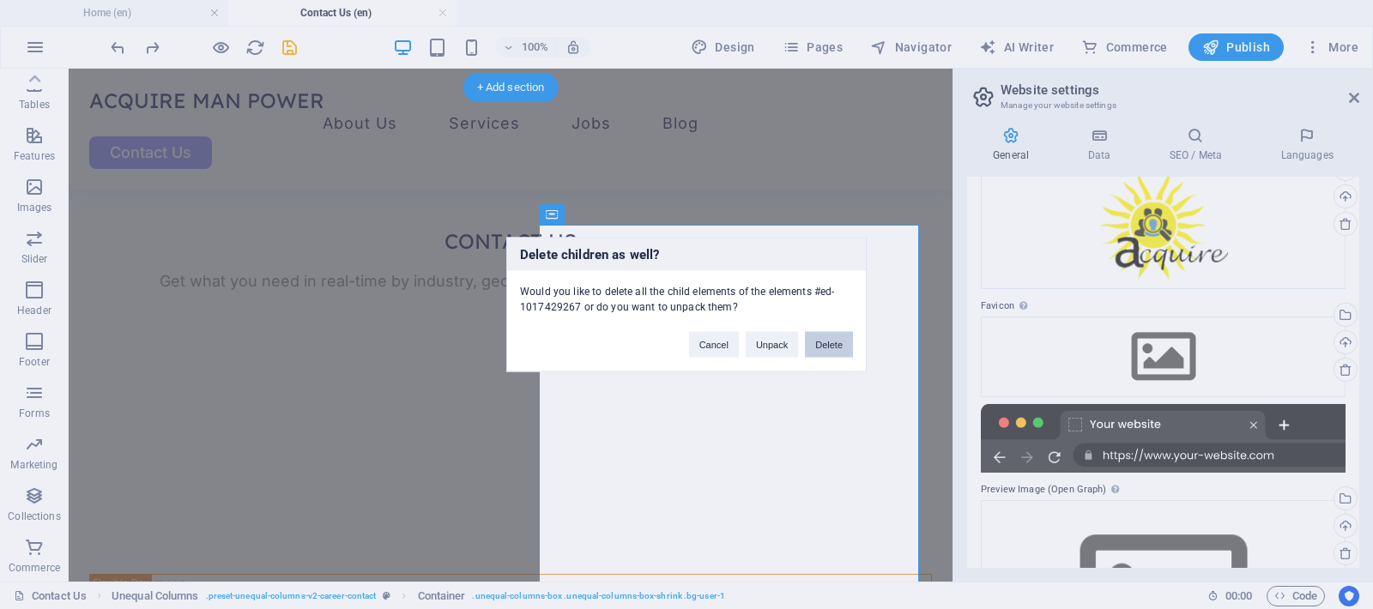
click at [842, 345] on button "Delete" at bounding box center [829, 345] width 48 height 26
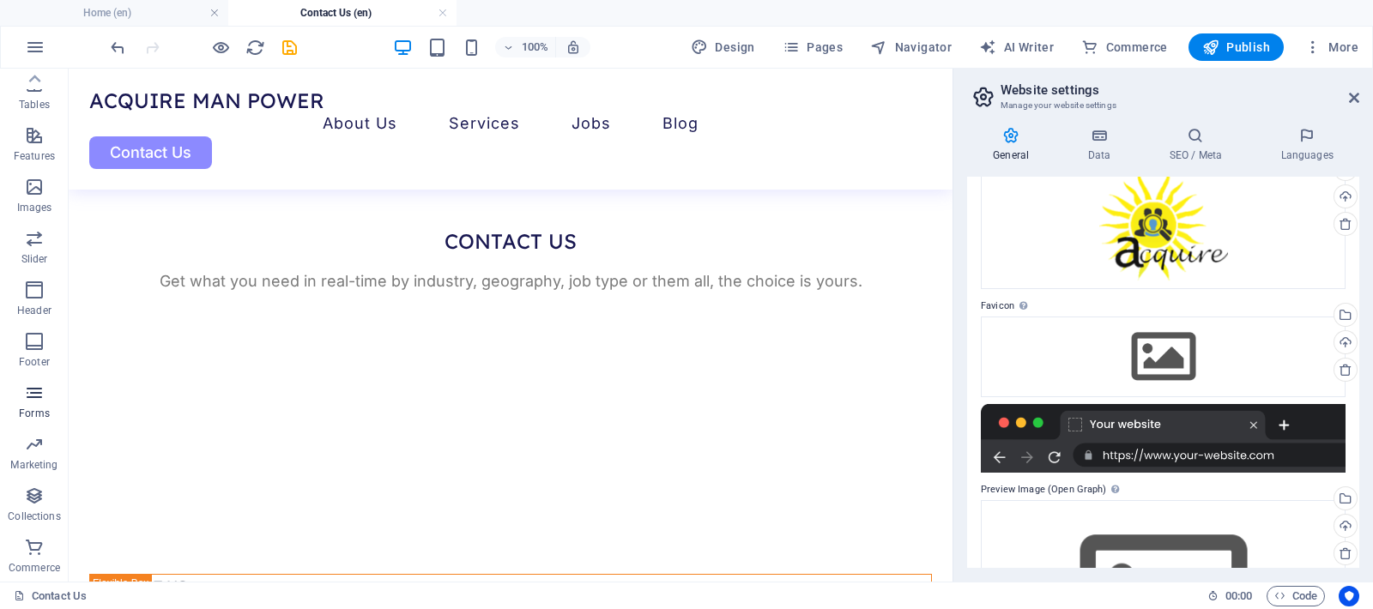
click at [37, 396] on icon "button" at bounding box center [34, 393] width 21 height 21
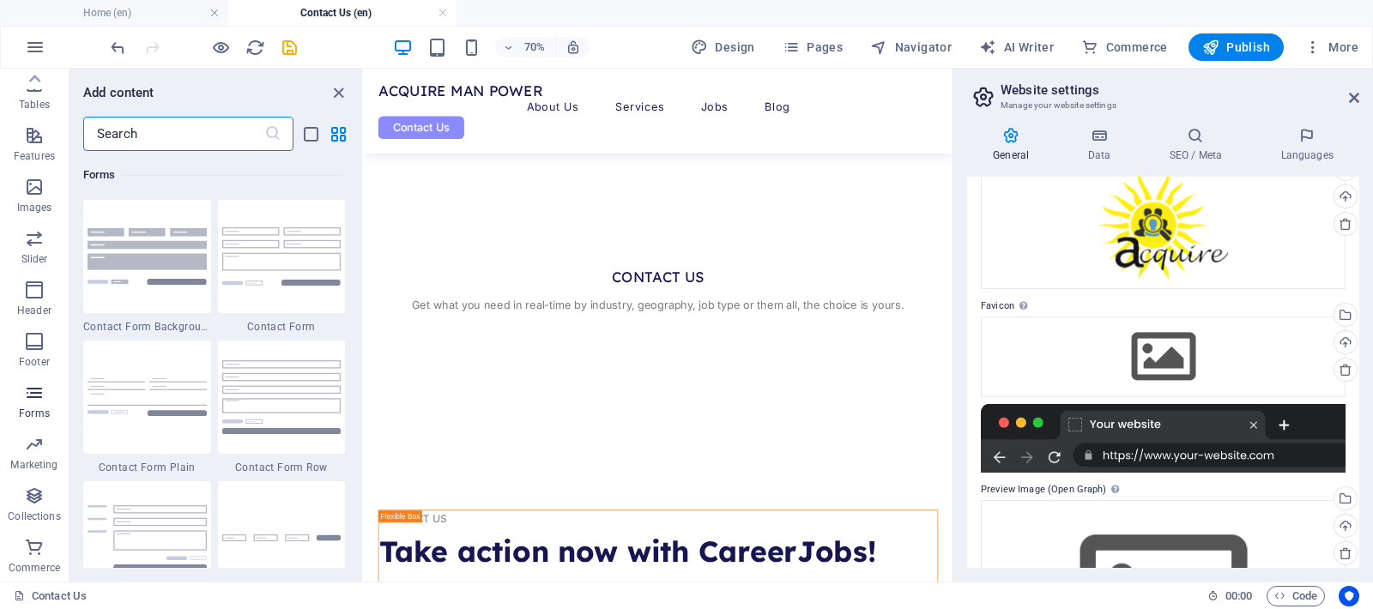
scroll to position [12528, 0]
click at [24, 402] on icon "button" at bounding box center [34, 393] width 21 height 21
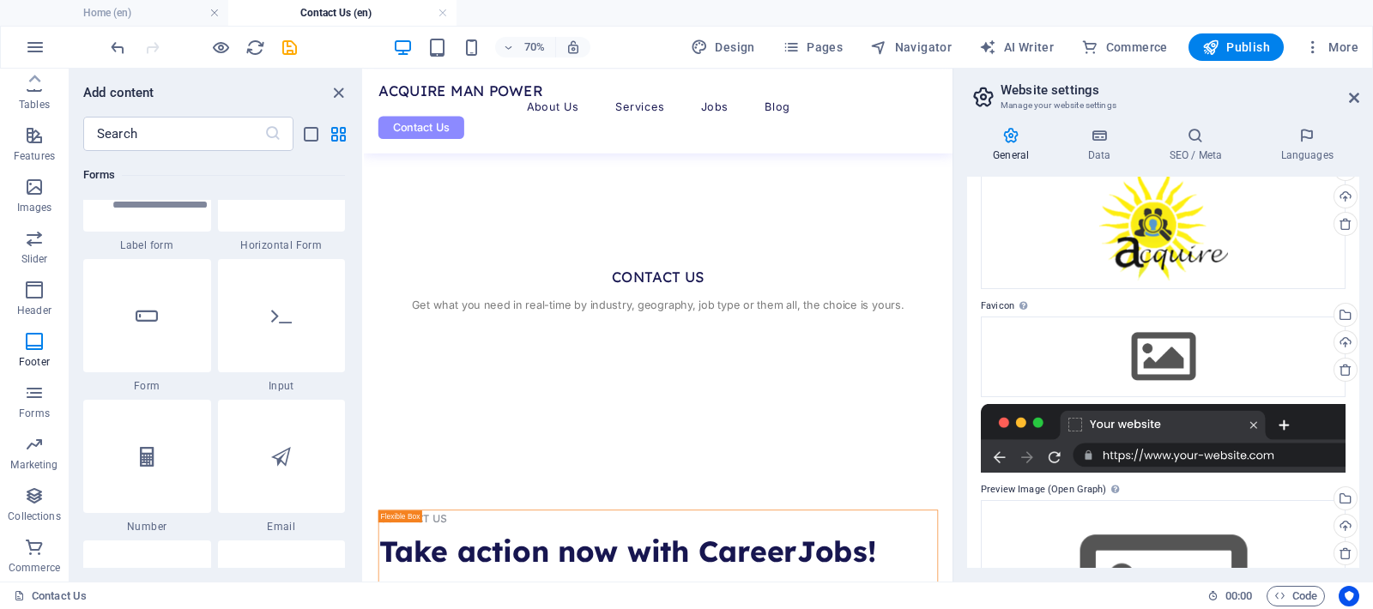
scroll to position [12863, 0]
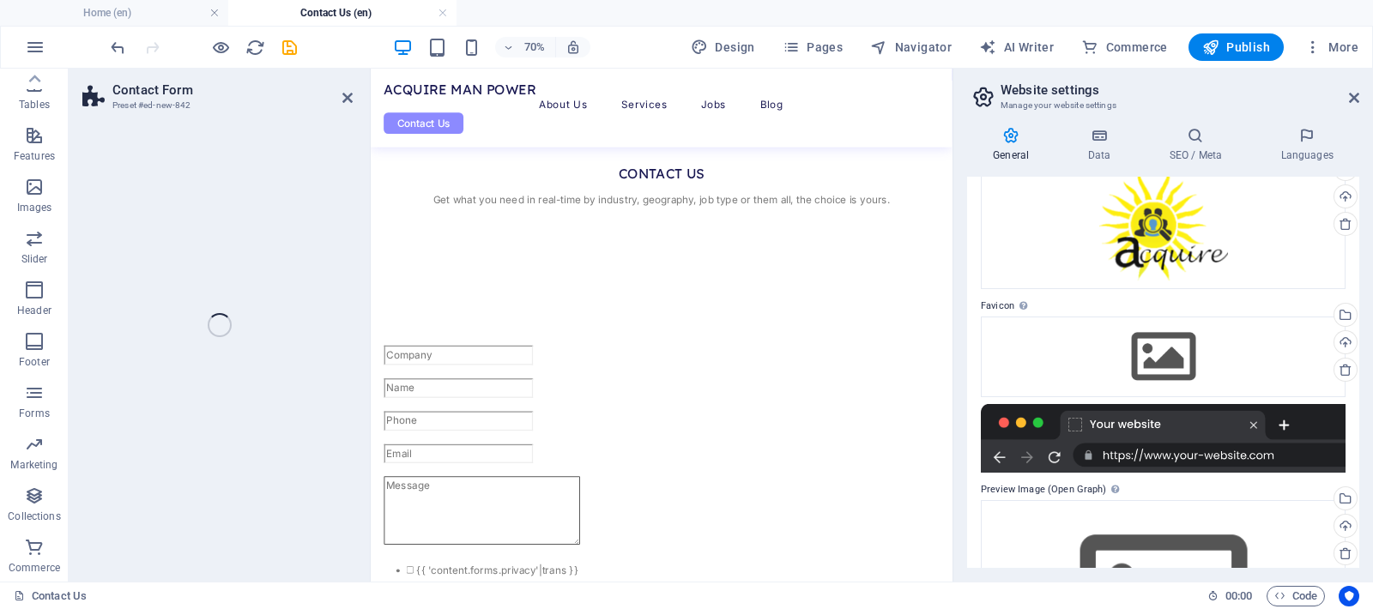
select select "rem"
select select "preset-contact-form-v3-default"
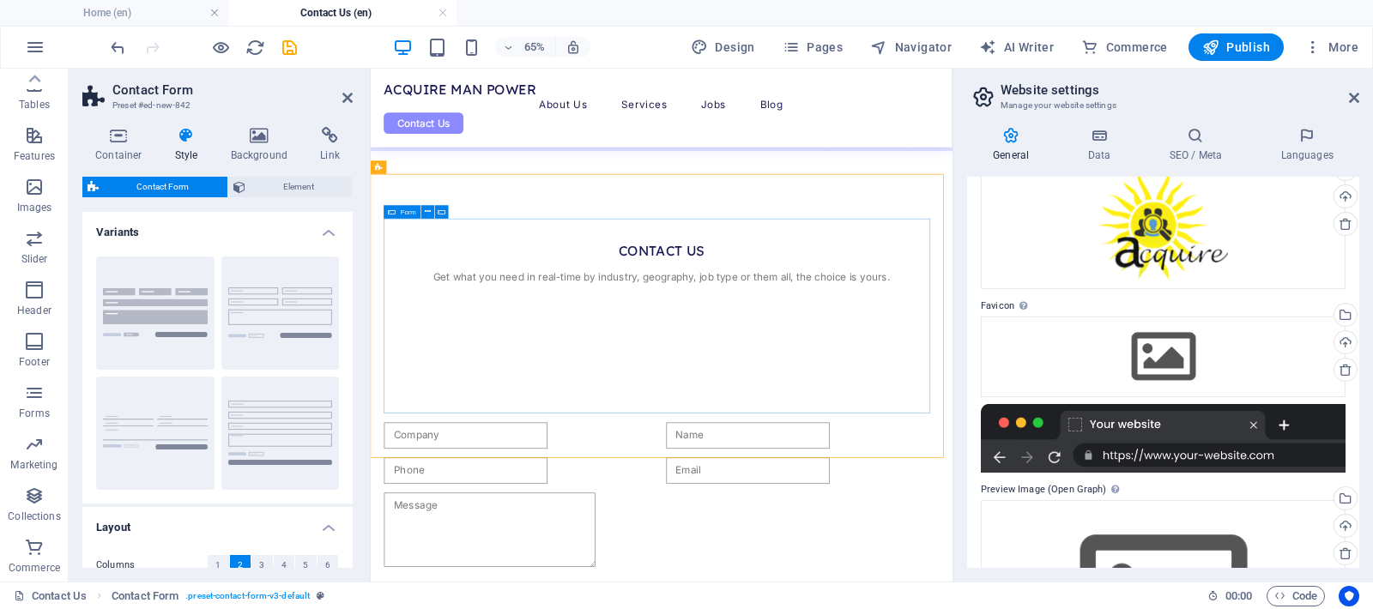
scroll to position [243, 0]
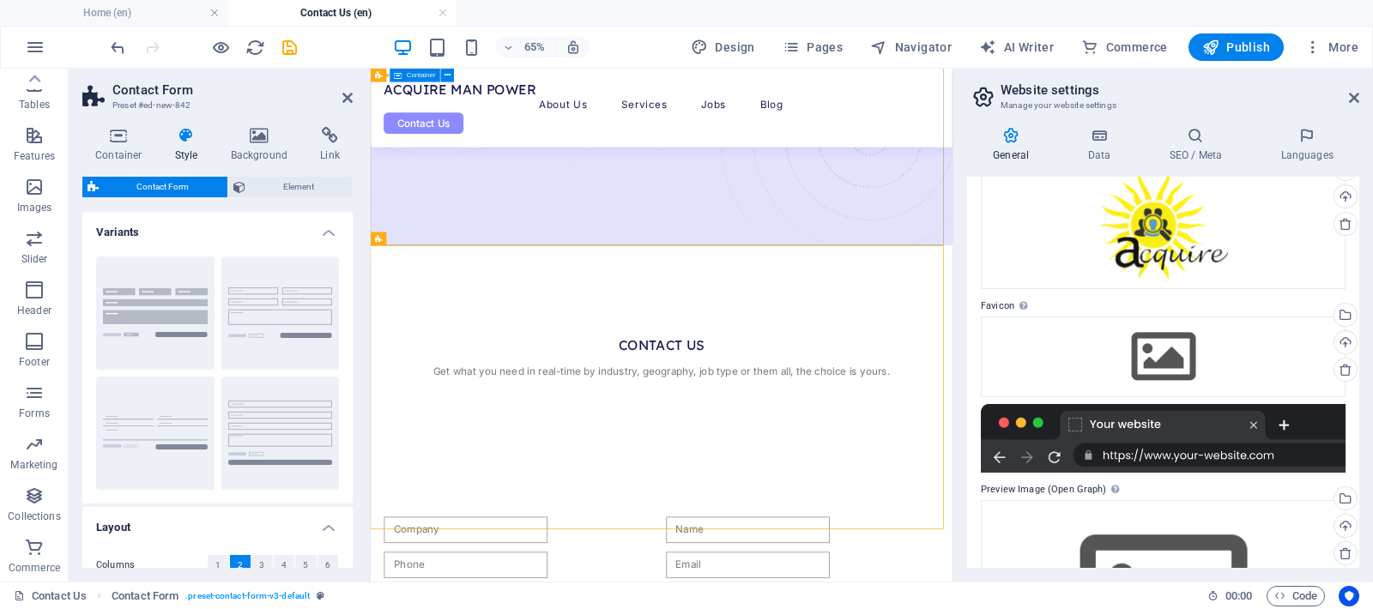
drag, startPoint x: 634, startPoint y: 490, endPoint x: 964, endPoint y: 296, distance: 382.3
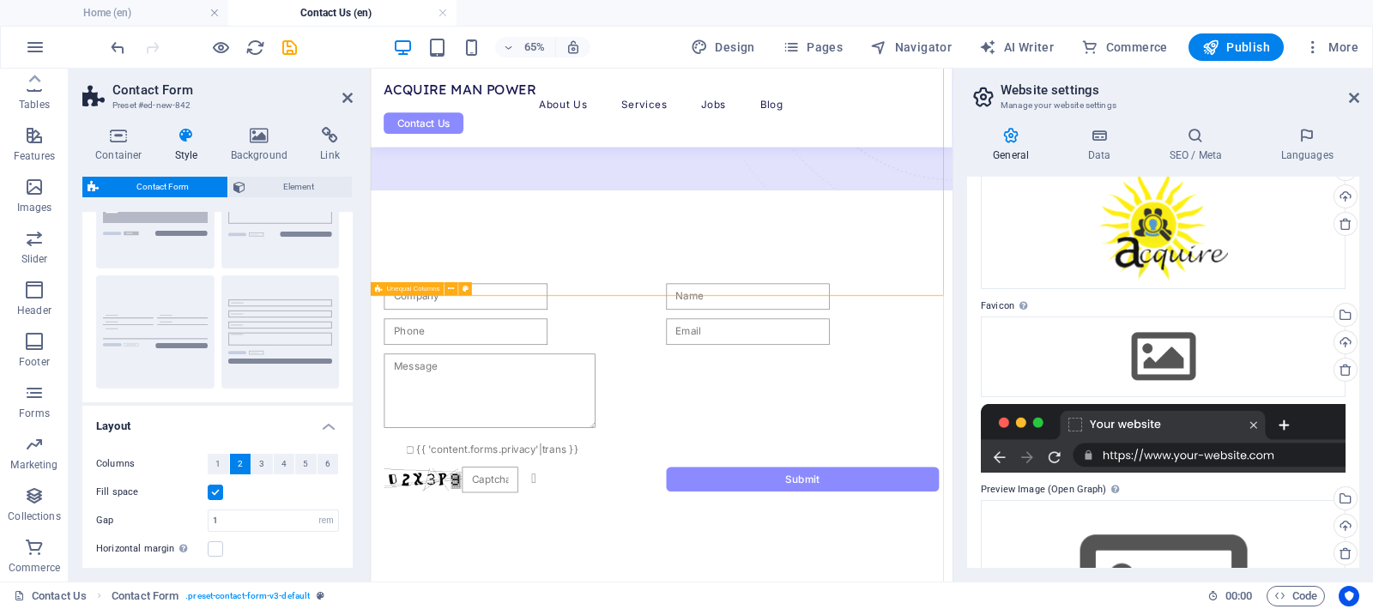
scroll to position [253, 0]
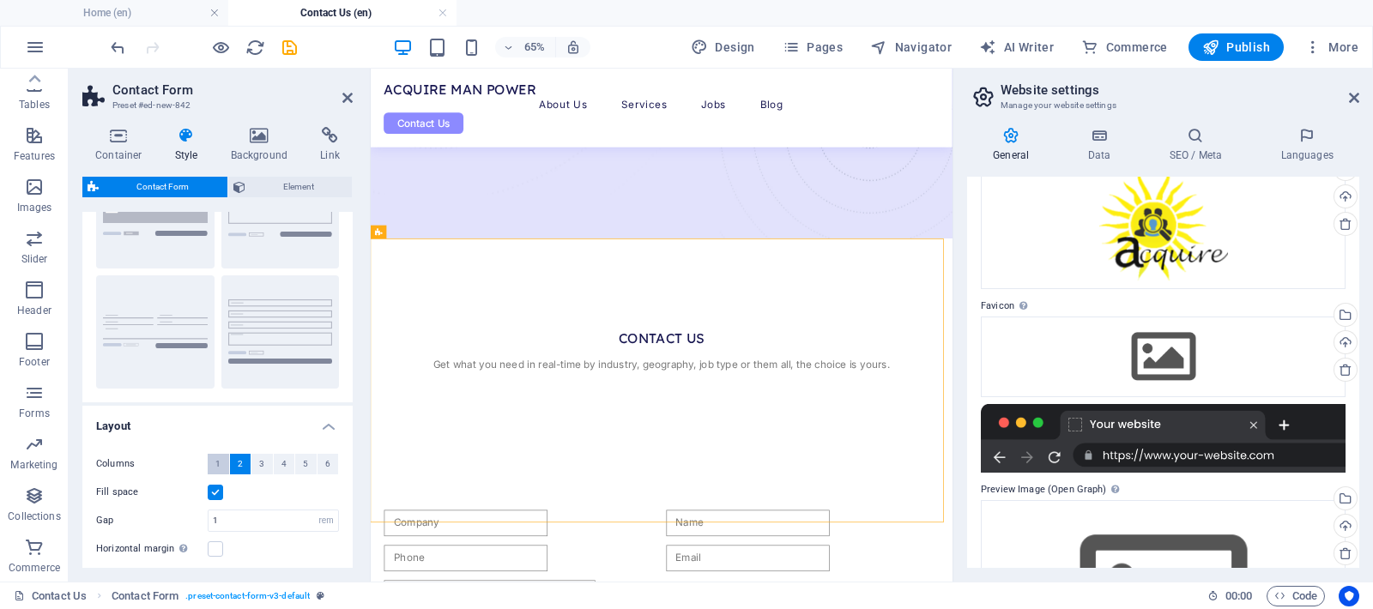
click at [215, 462] on span "1" at bounding box center [217, 464] width 5 height 21
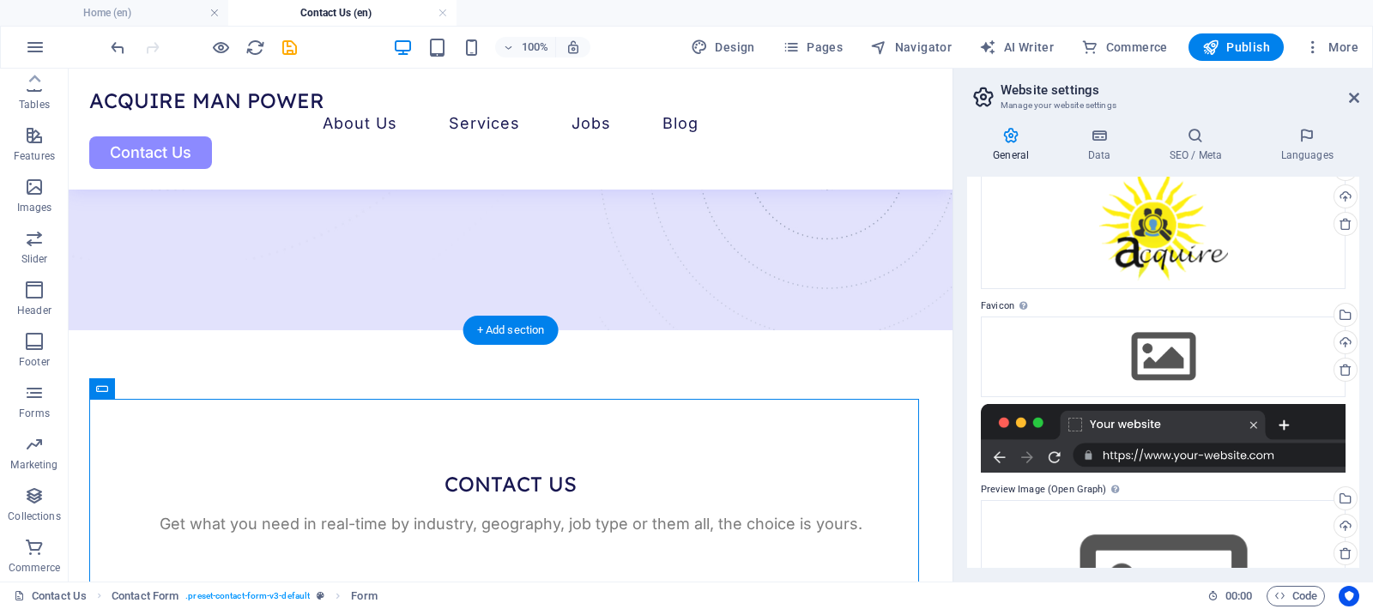
drag, startPoint x: 468, startPoint y: 344, endPoint x: 634, endPoint y: 447, distance: 195.7
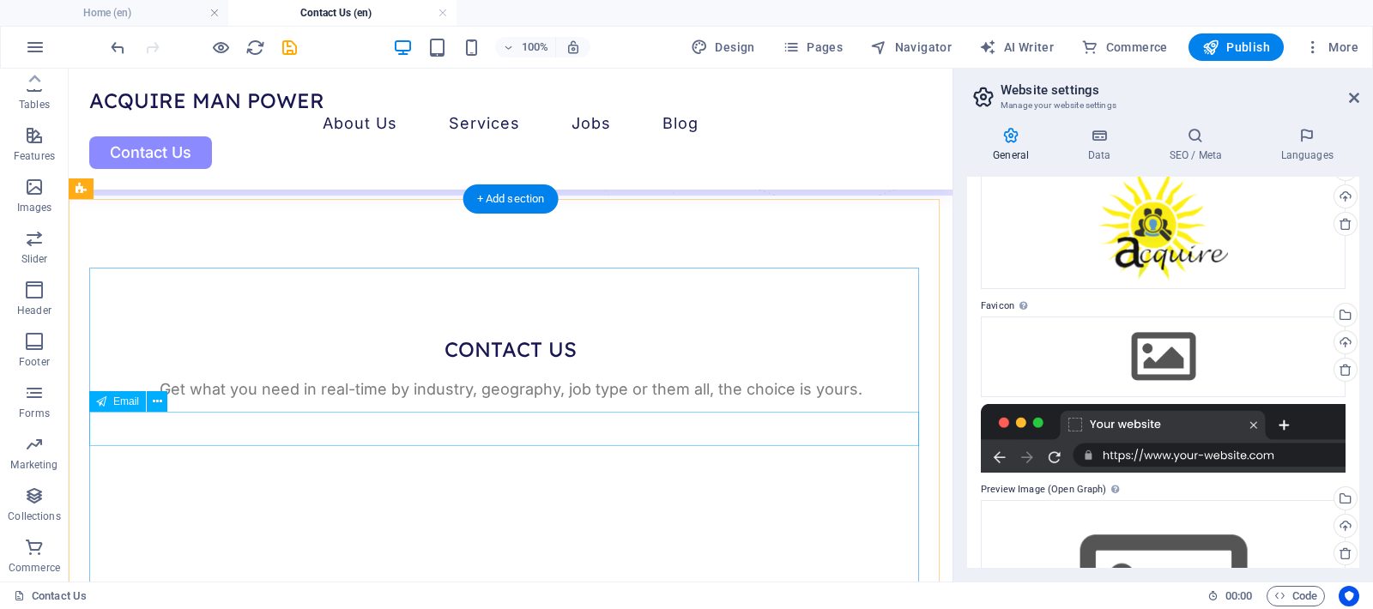
scroll to position [262, 0]
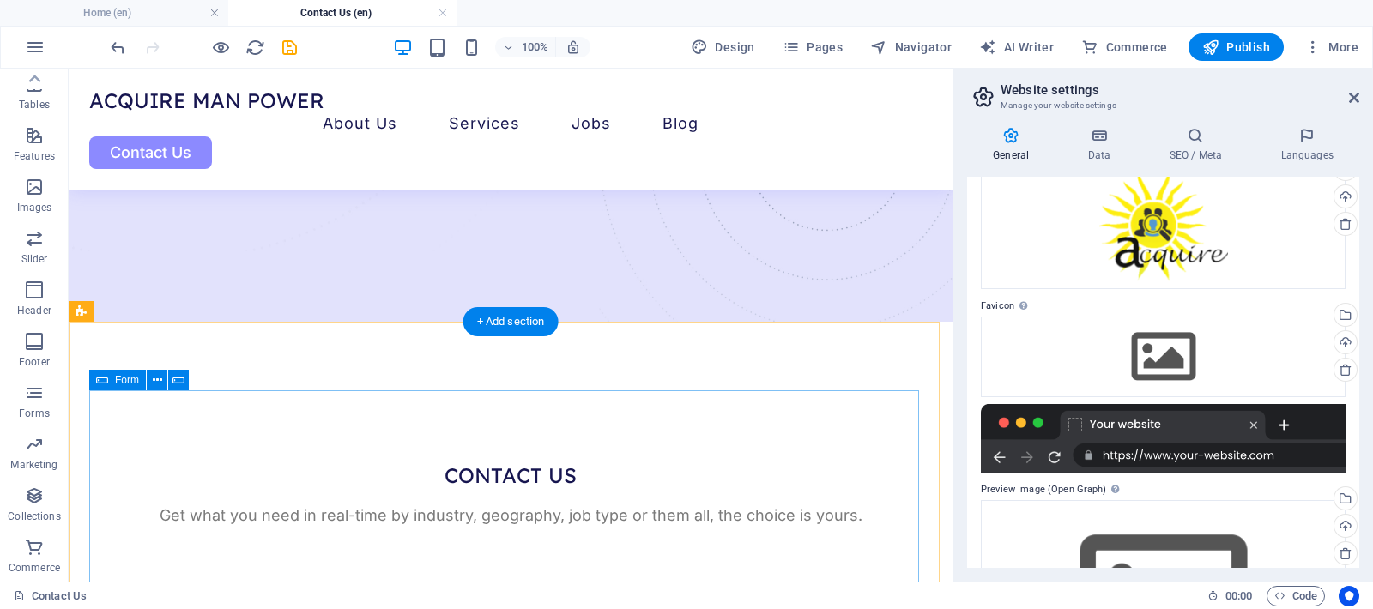
click at [115, 377] on span "Form" at bounding box center [127, 380] width 24 height 10
click at [118, 378] on span "Form" at bounding box center [127, 380] width 24 height 10
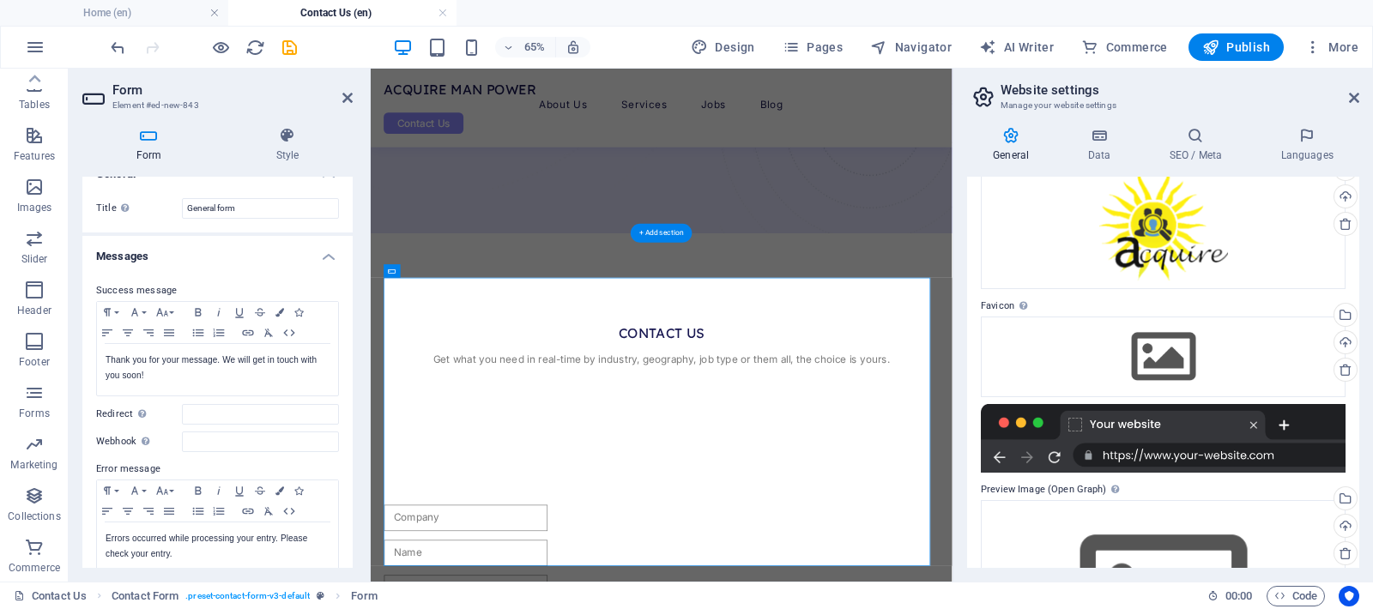
scroll to position [0, 0]
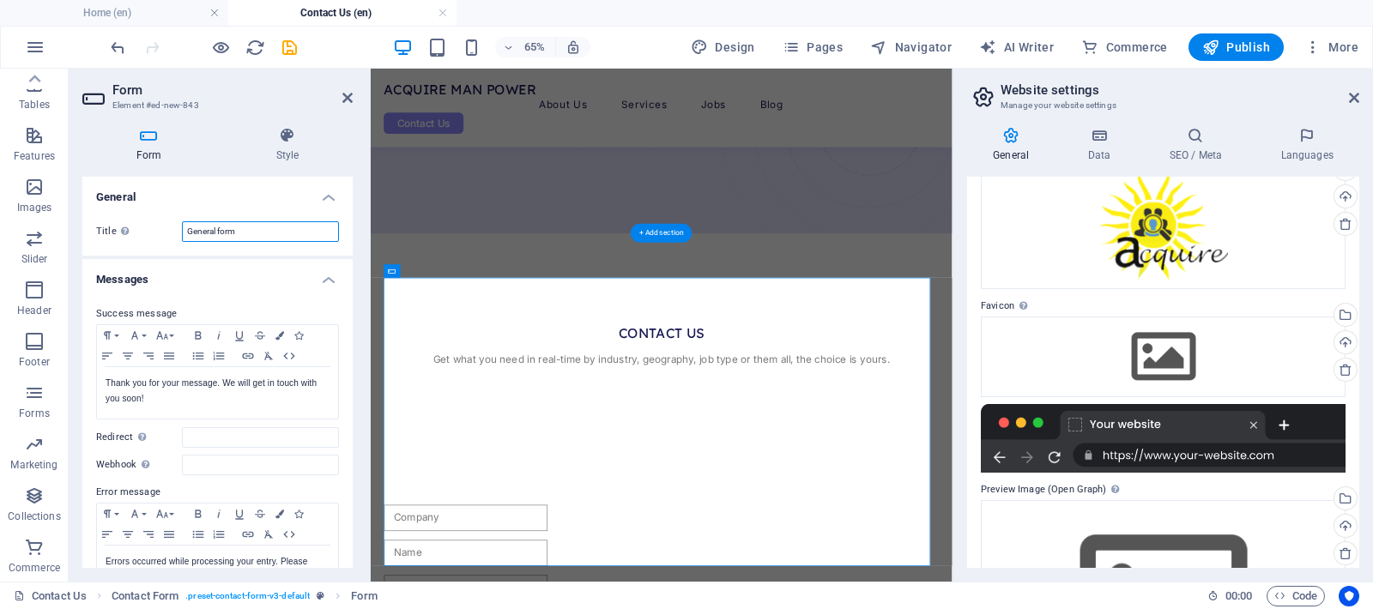
drag, startPoint x: 250, startPoint y: 236, endPoint x: 146, endPoint y: 236, distance: 103.8
click at [148, 239] on div "Title Define a name for the form. General form" at bounding box center [217, 231] width 243 height 21
drag, startPoint x: 179, startPoint y: 228, endPoint x: 146, endPoint y: 217, distance: 35.3
click at [134, 223] on div "Title Define a name for the form. General form" at bounding box center [217, 231] width 243 height 21
type input "Contact Form"
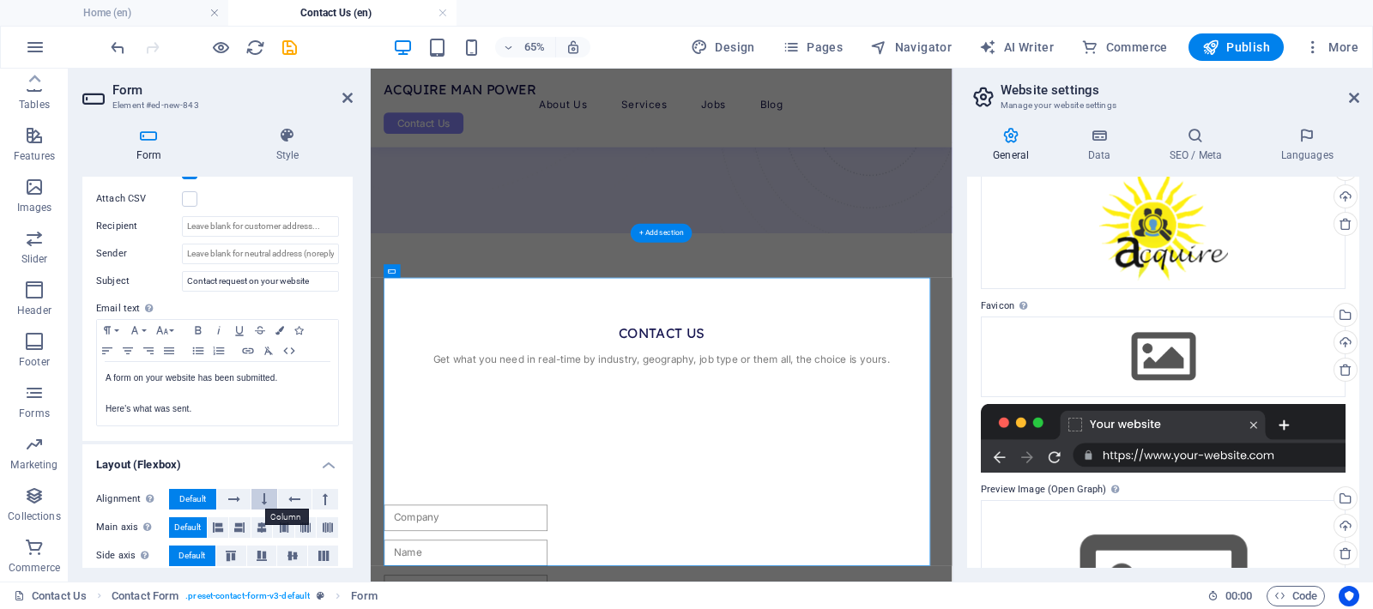
scroll to position [568, 0]
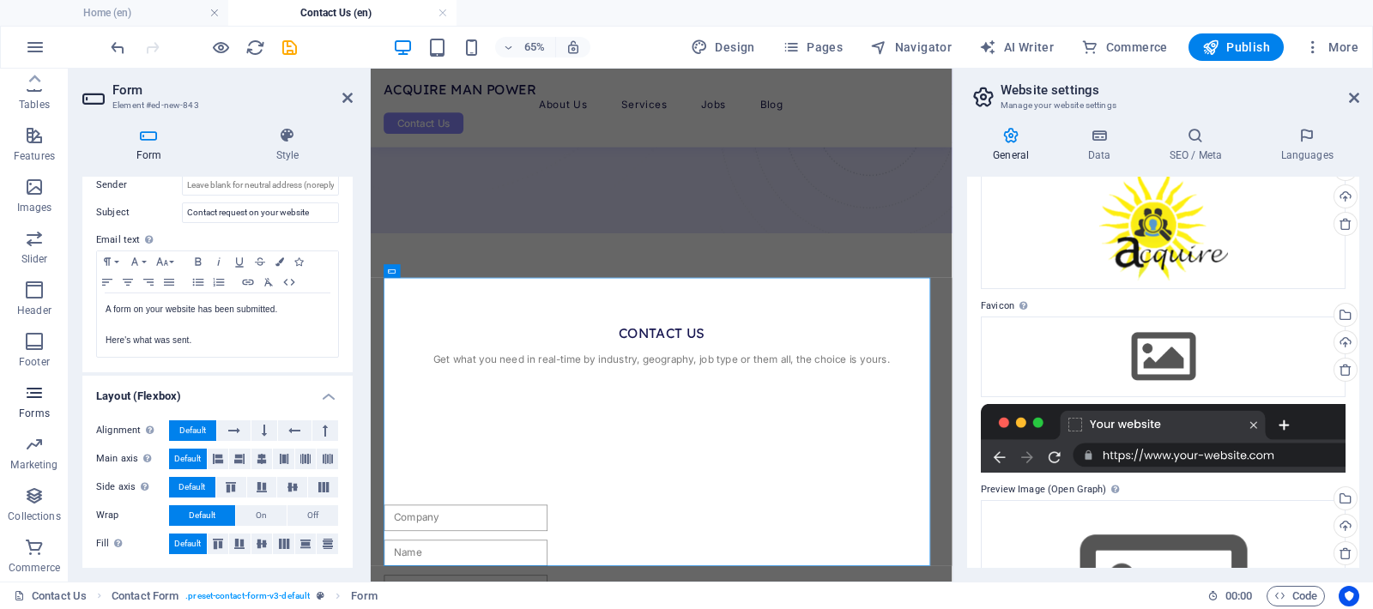
click at [31, 399] on icon "button" at bounding box center [34, 393] width 21 height 21
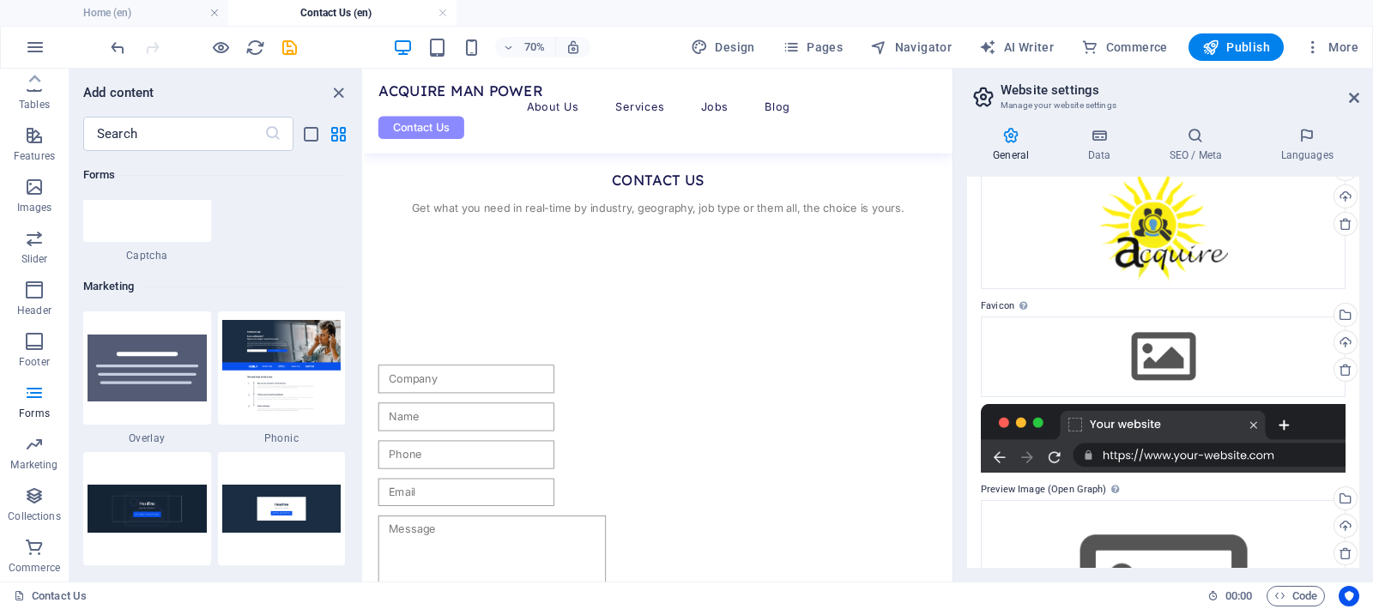
scroll to position [608, 0]
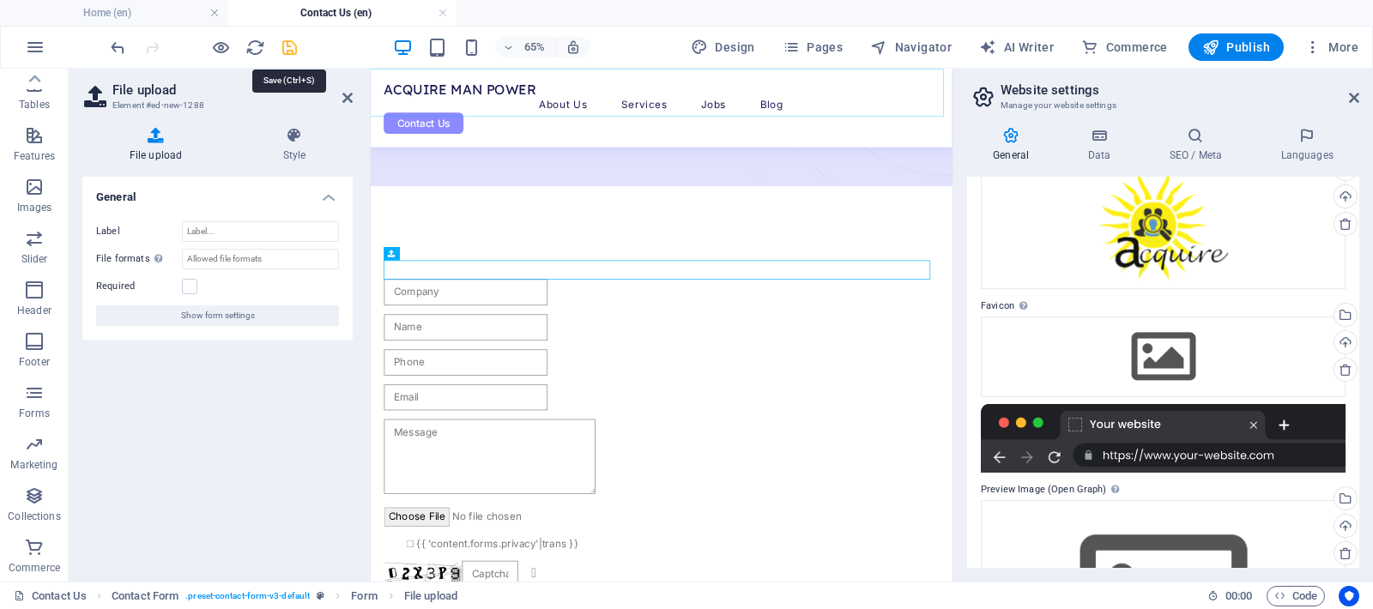
click at [290, 48] on icon "save" at bounding box center [290, 48] width 20 height 20
checkbox input "false"
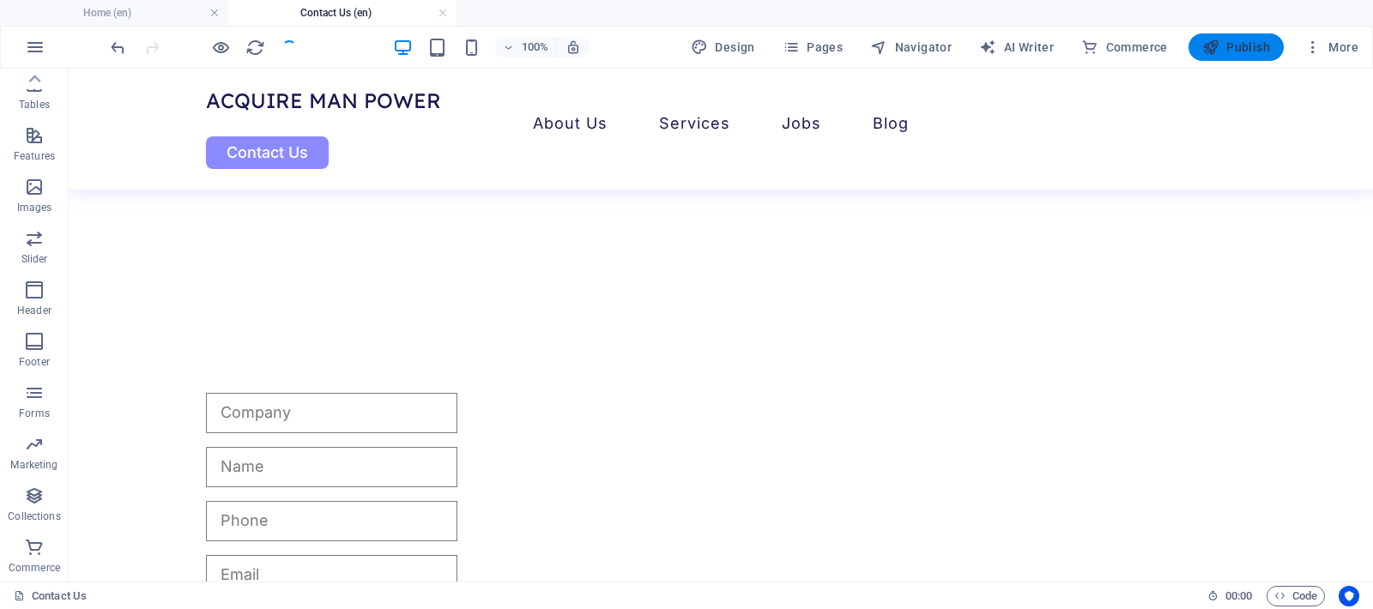
click at [1240, 44] on span "Publish" at bounding box center [1236, 47] width 68 height 17
click at [1236, 49] on span "Publish" at bounding box center [1236, 47] width 68 height 17
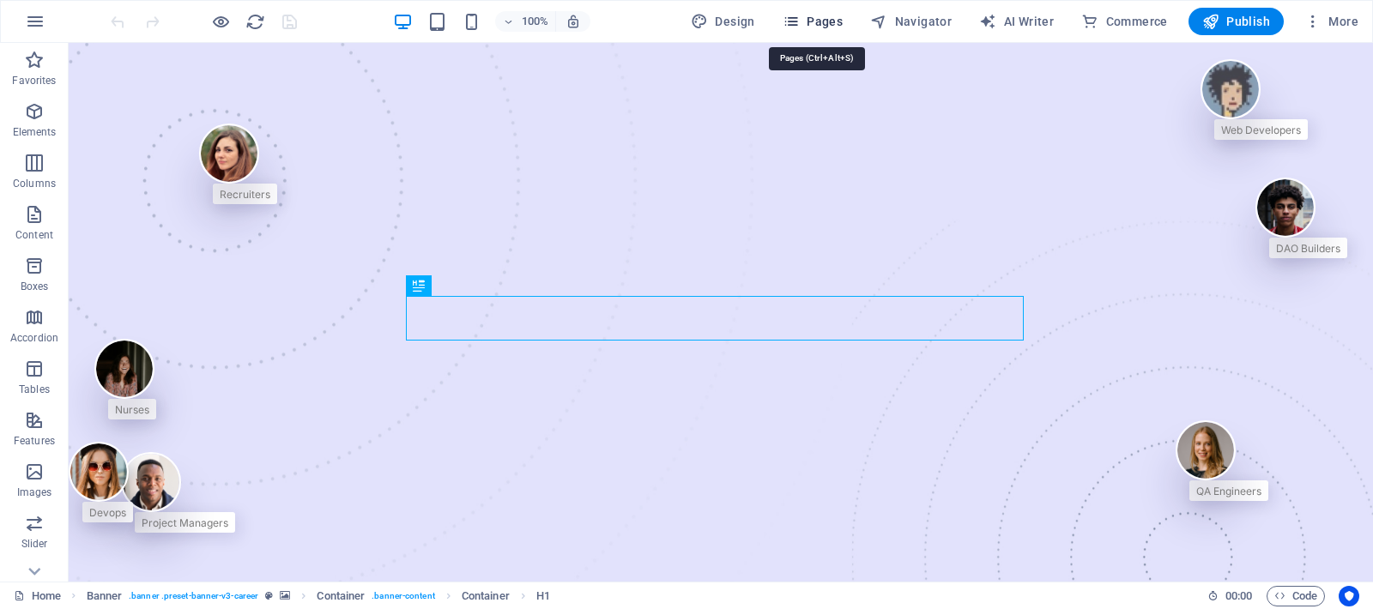
click at [820, 26] on span "Pages" at bounding box center [813, 21] width 60 height 17
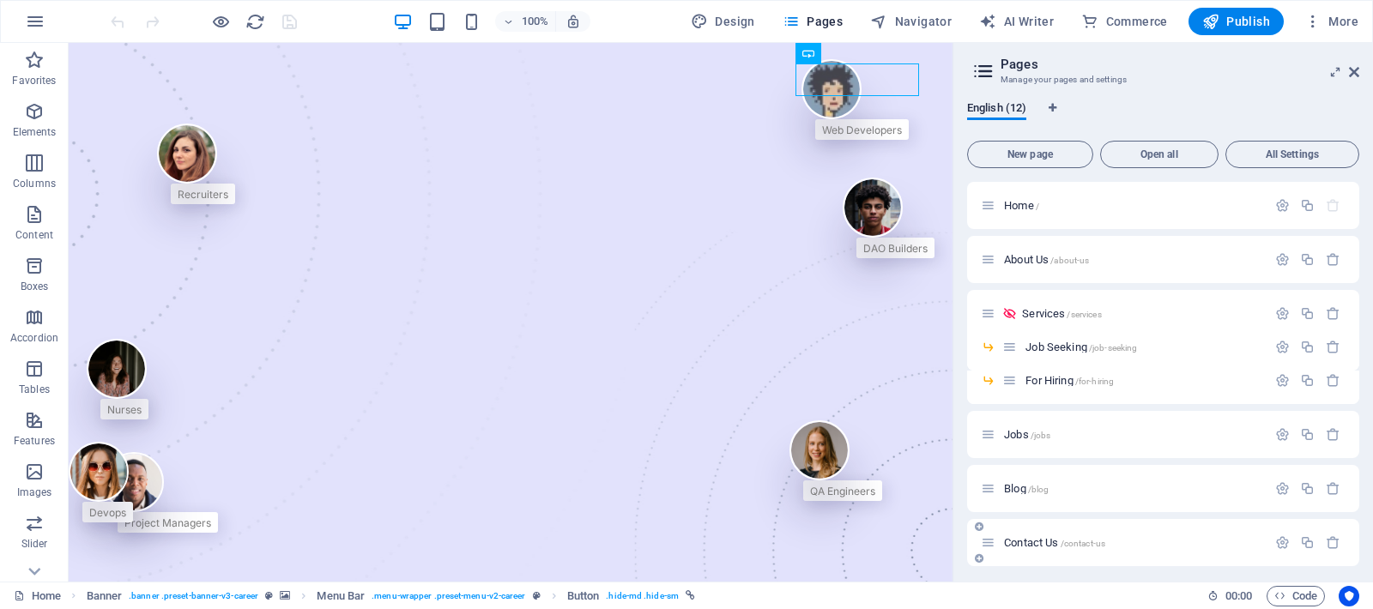
click at [1064, 541] on span "/contact-us" at bounding box center [1083, 543] width 45 height 9
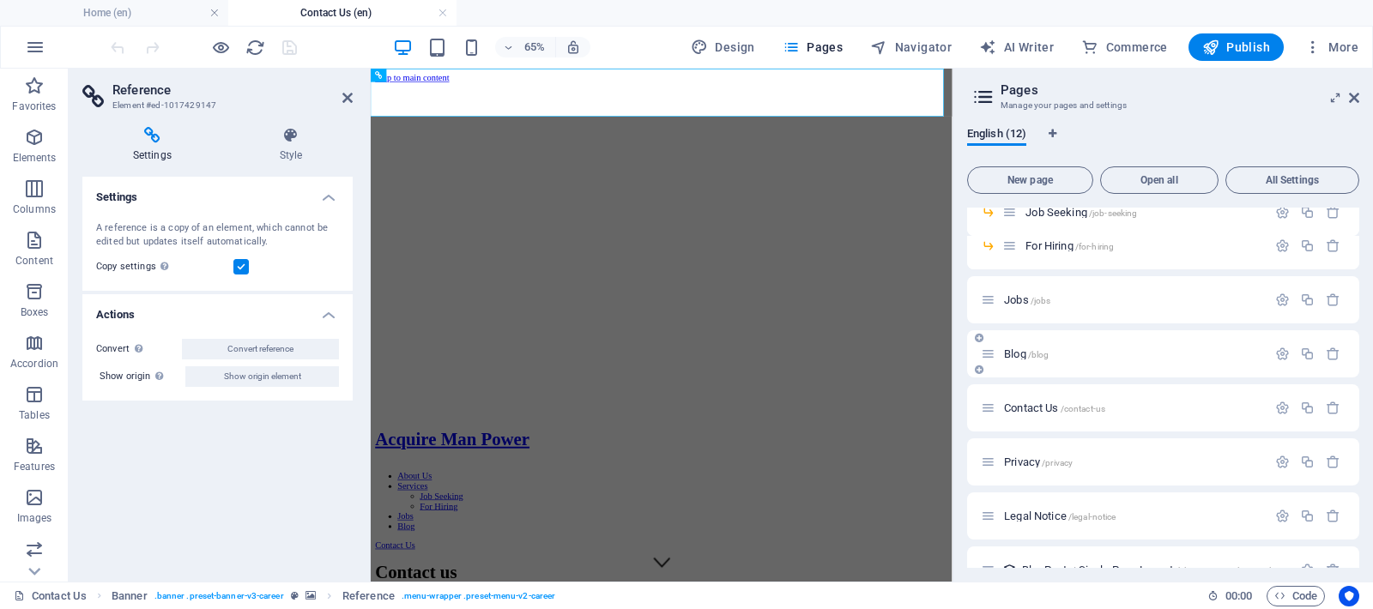
scroll to position [247, 0]
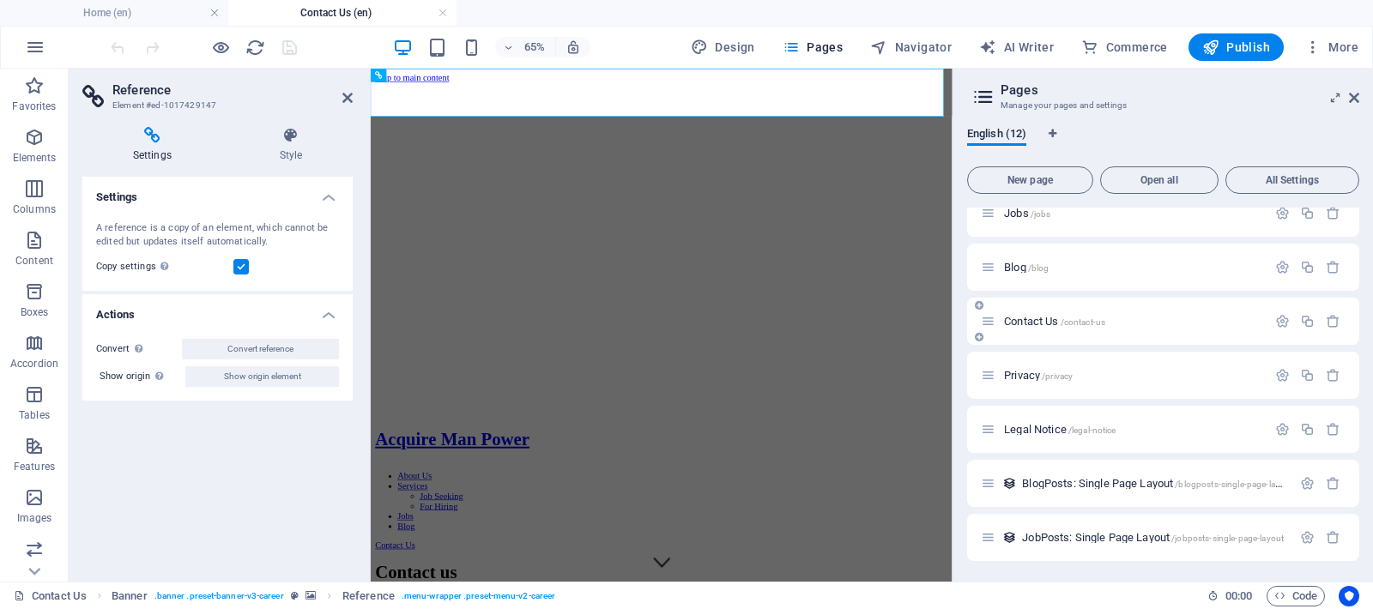
click at [1031, 329] on div "Contact Us /contact-us" at bounding box center [1124, 321] width 286 height 20
click at [1277, 316] on icon "button" at bounding box center [1282, 321] width 15 height 15
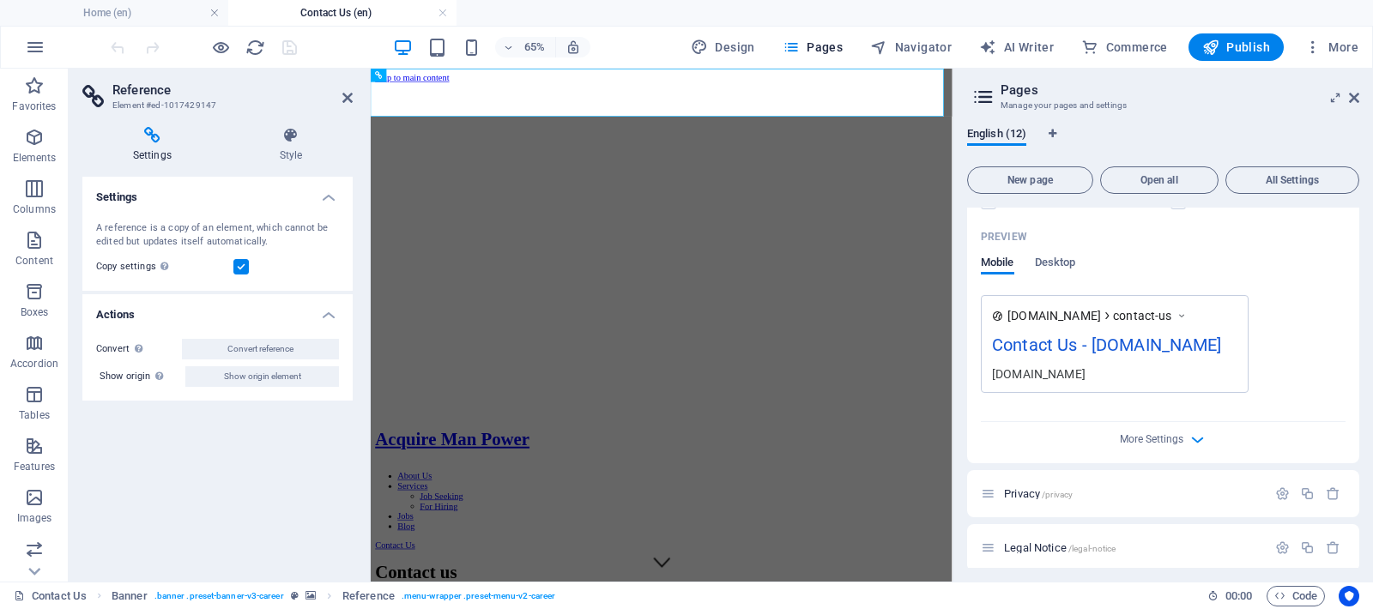
scroll to position [910, 0]
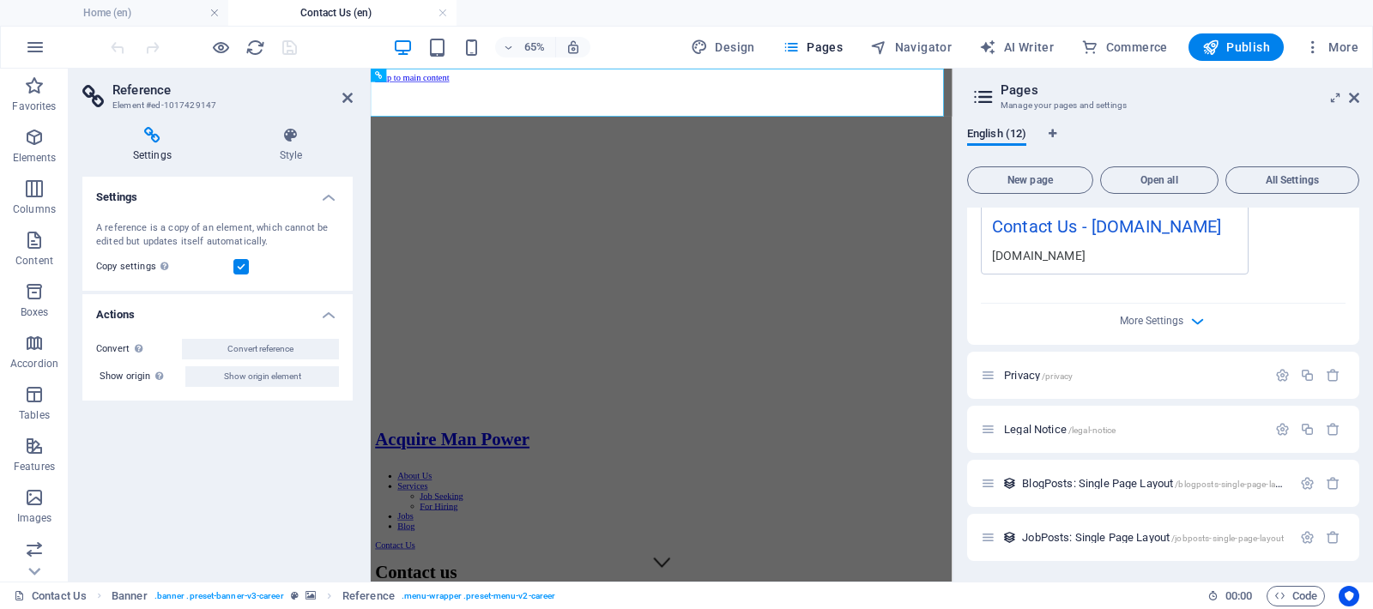
click at [160, 149] on h4 "Settings" at bounding box center [155, 145] width 147 height 36
click at [329, 200] on h4 "Settings" at bounding box center [217, 192] width 270 height 31
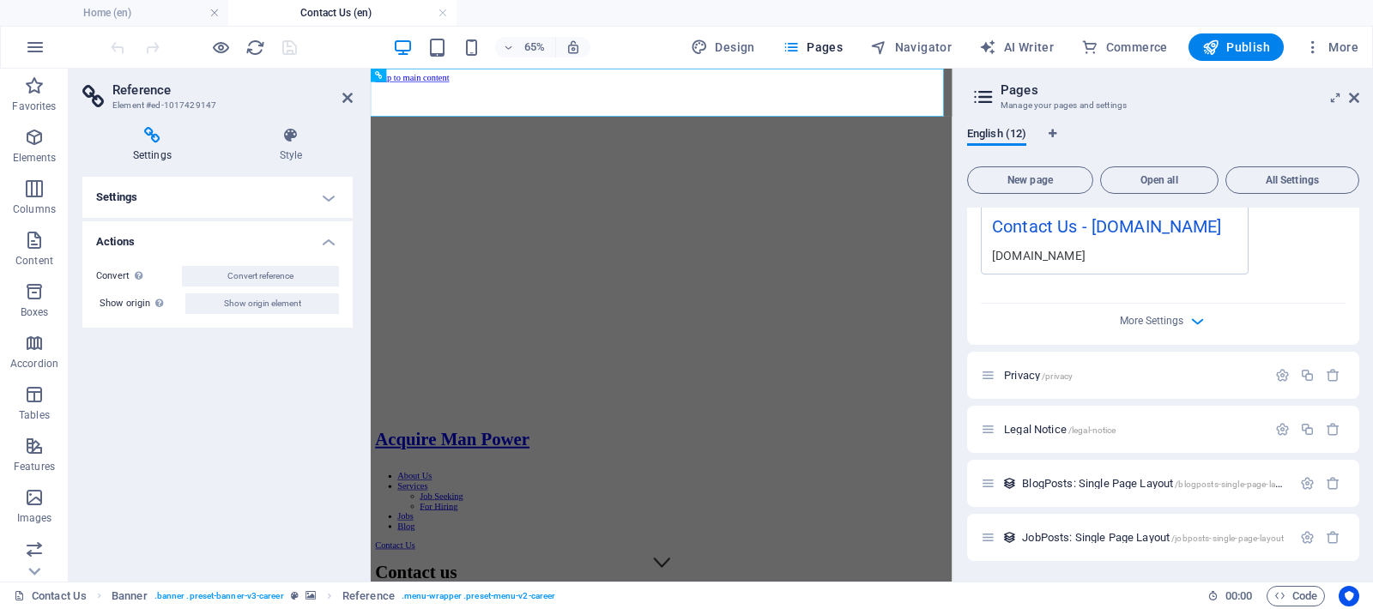
click at [328, 199] on h4 "Settings" at bounding box center [217, 197] width 270 height 41
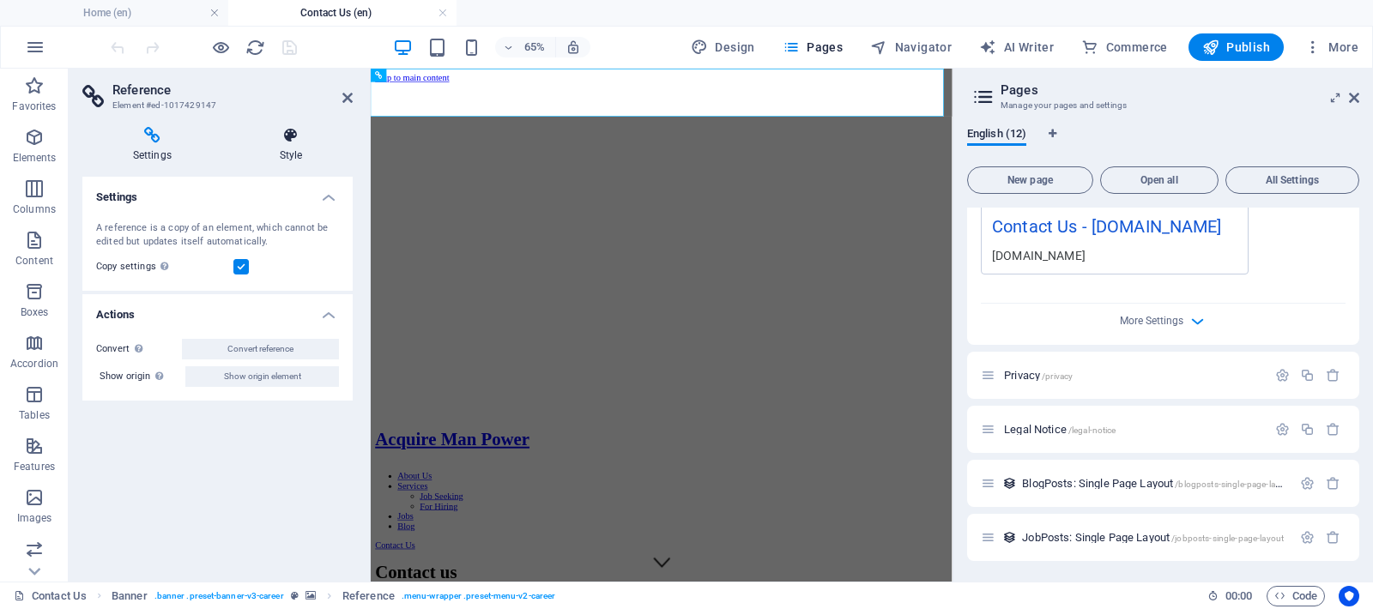
click at [300, 152] on h4 "Style" at bounding box center [291, 145] width 124 height 36
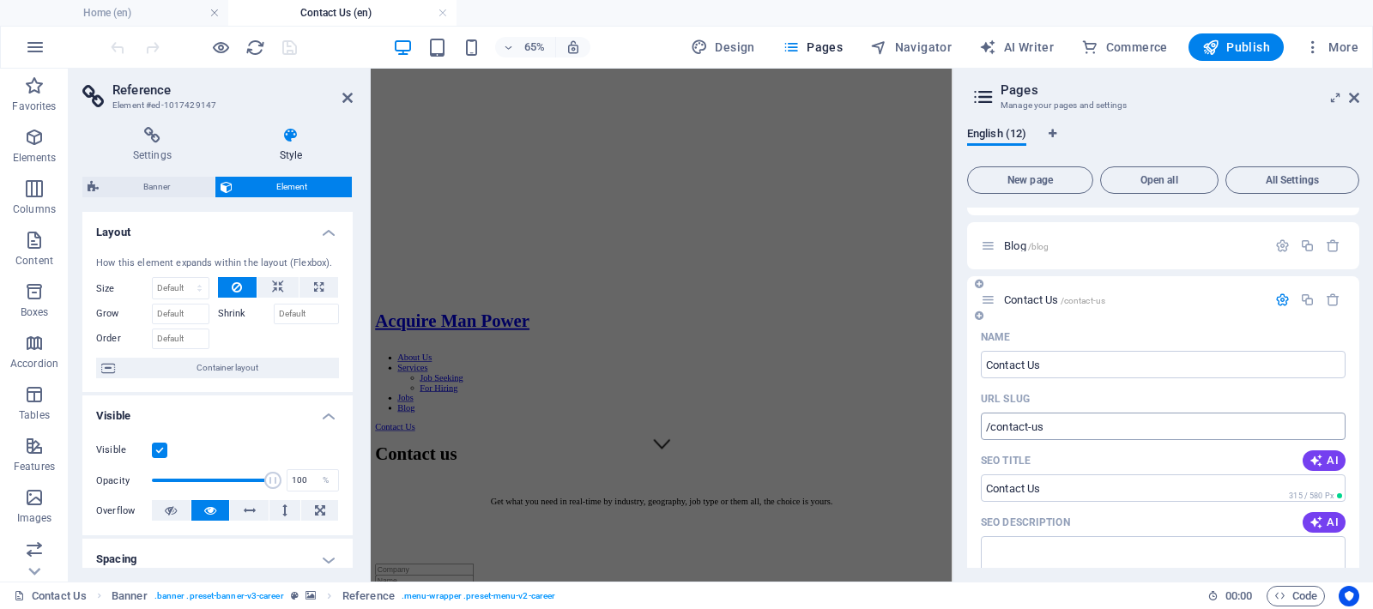
scroll to position [272, 0]
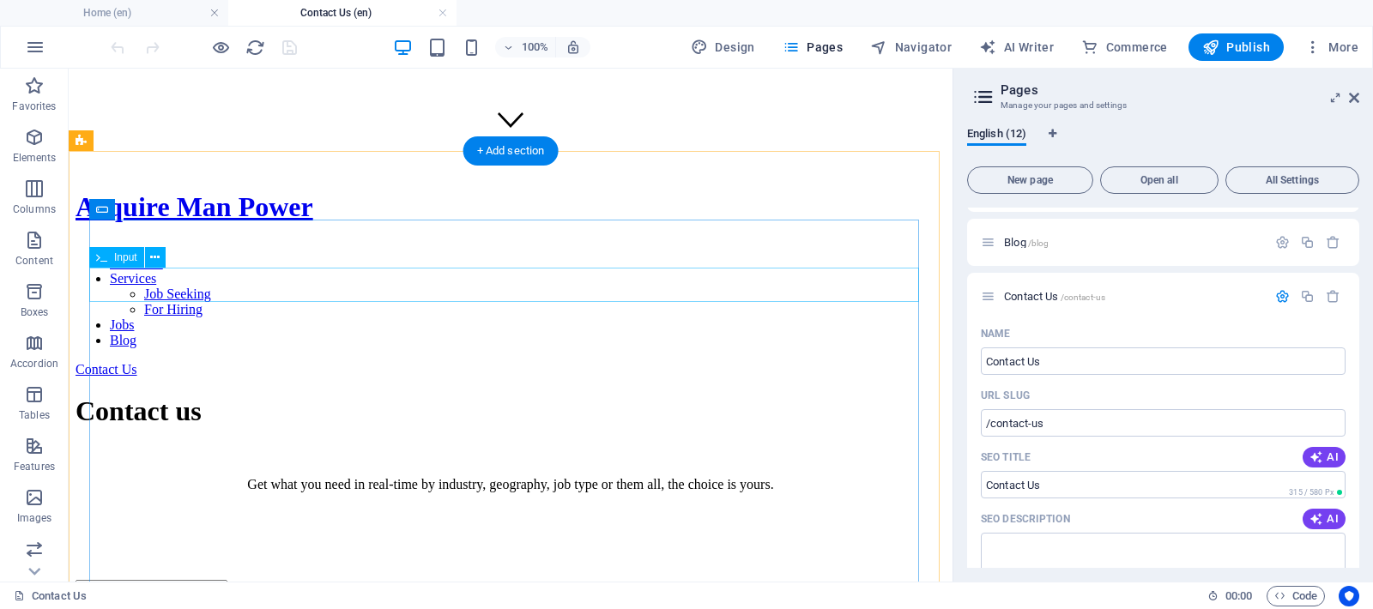
scroll to position [436, 0]
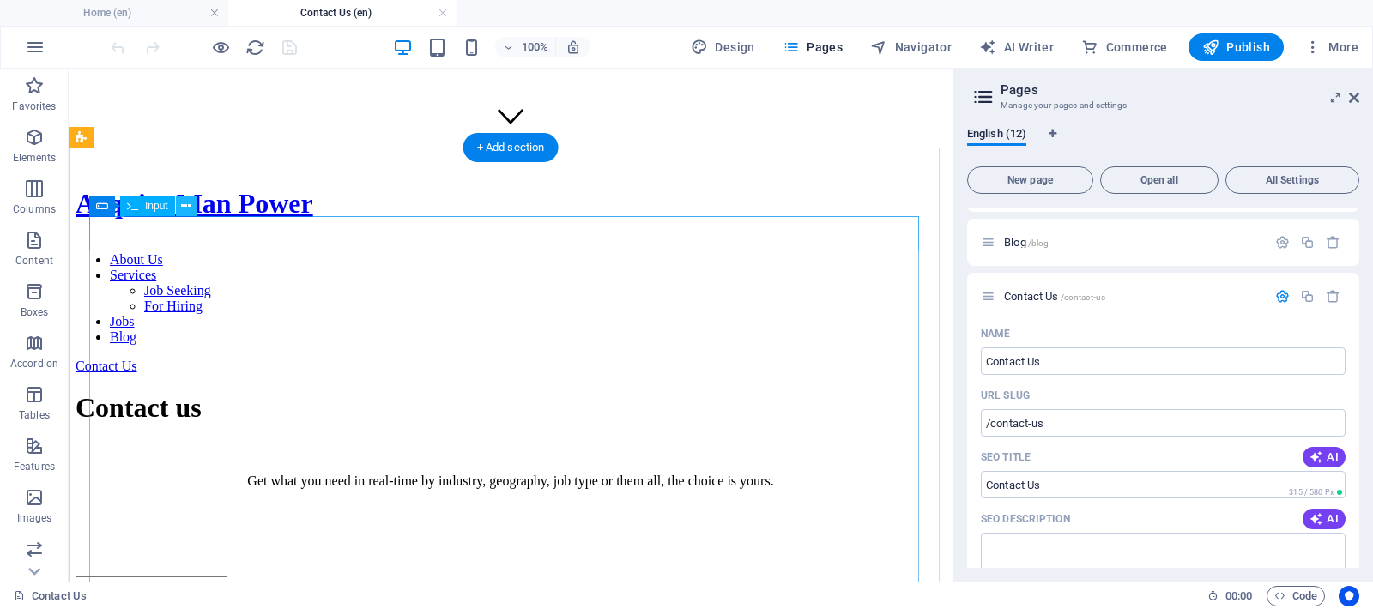
click at [184, 203] on icon at bounding box center [185, 206] width 9 height 18
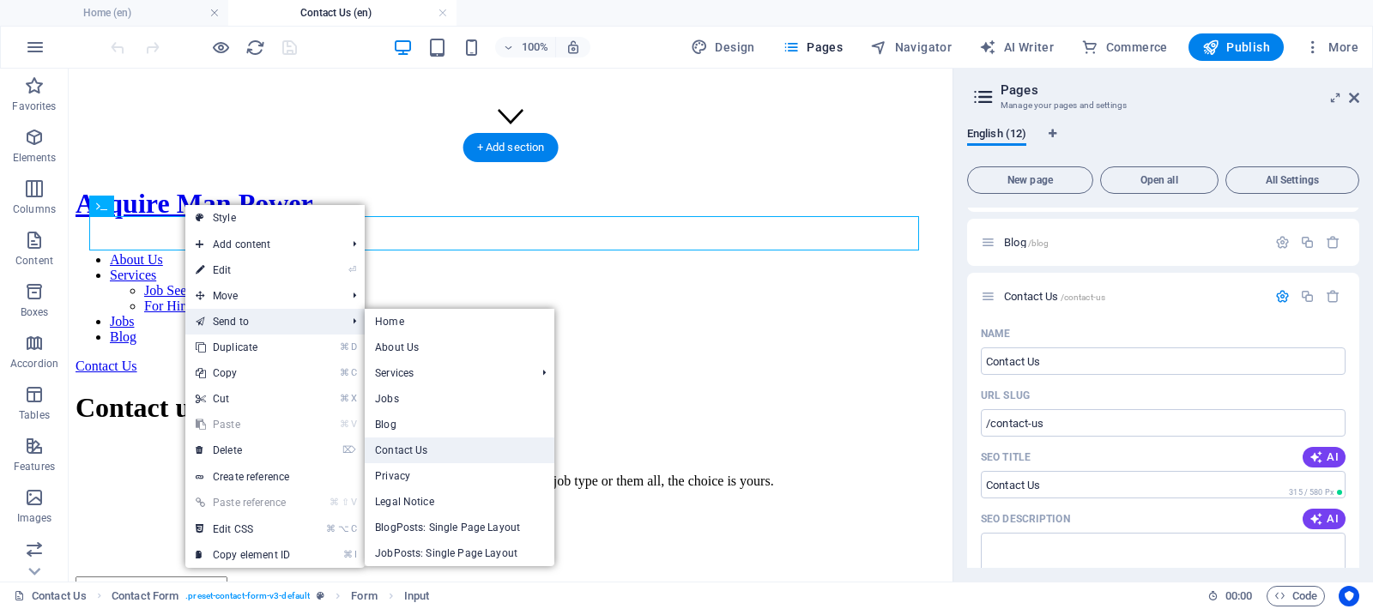
click at [409, 450] on link "Contact Us" at bounding box center [460, 451] width 190 height 26
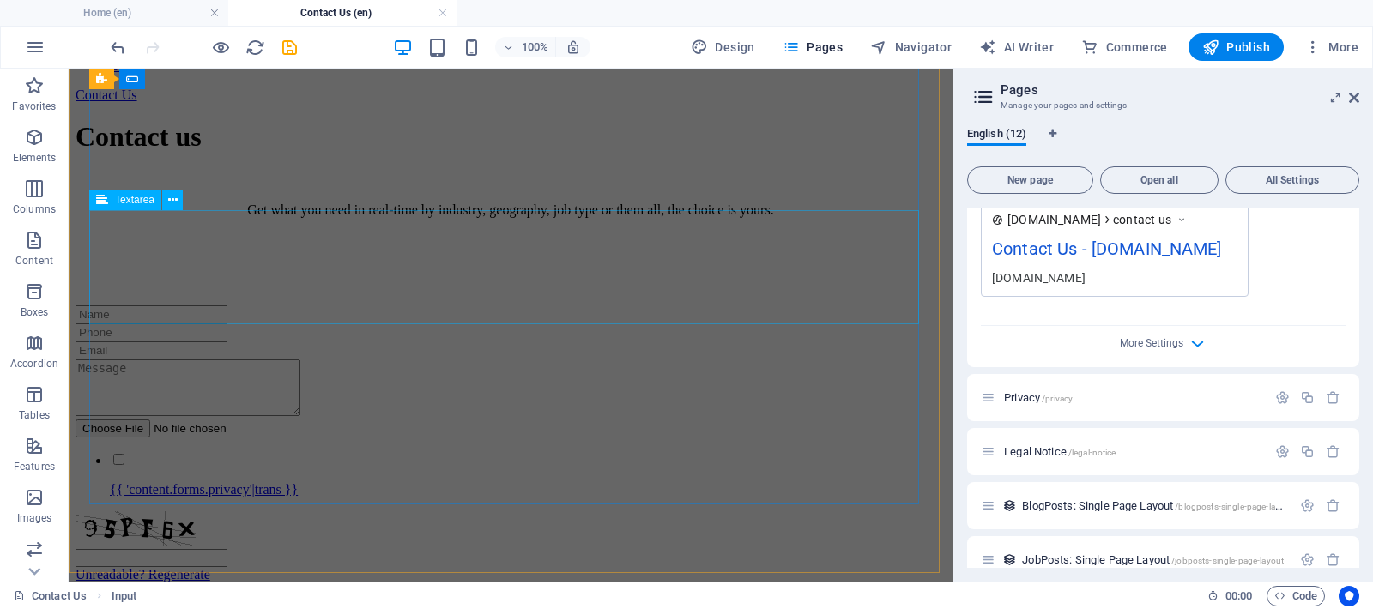
scroll to position [851, 0]
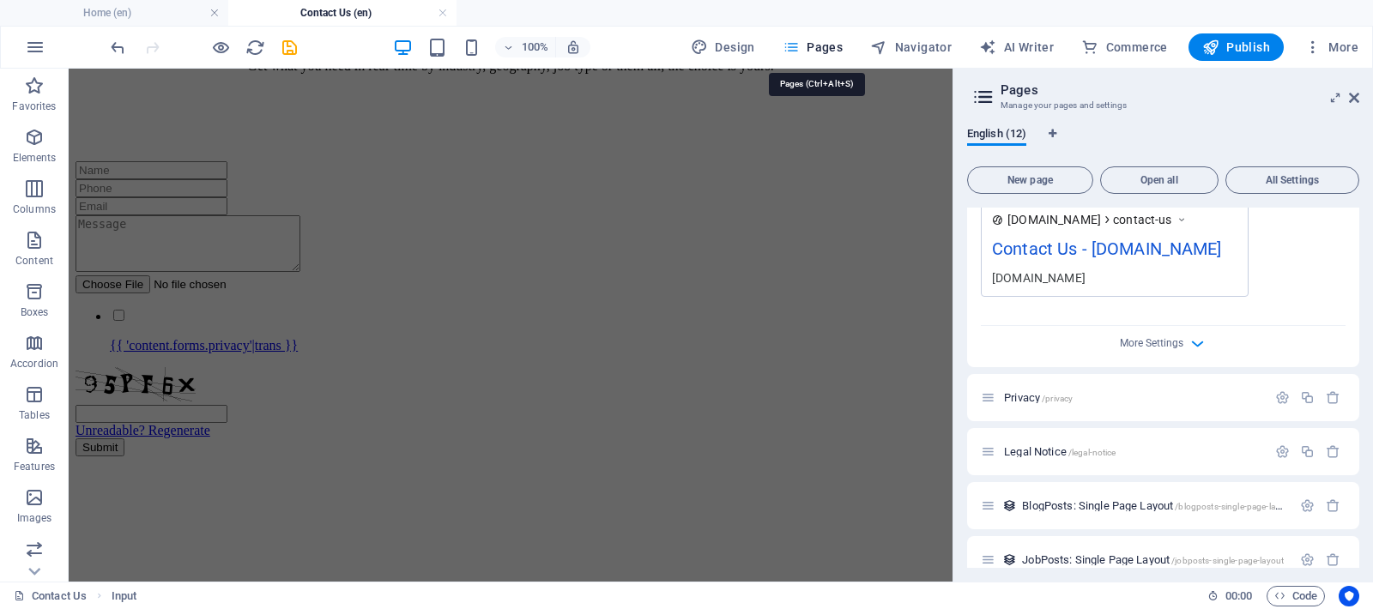
click at [828, 42] on span "Pages" at bounding box center [813, 47] width 60 height 17
click at [822, 42] on span "Pages" at bounding box center [813, 47] width 60 height 17
click at [940, 44] on span "Navigator" at bounding box center [911, 47] width 82 height 17
select select "18274341-en"
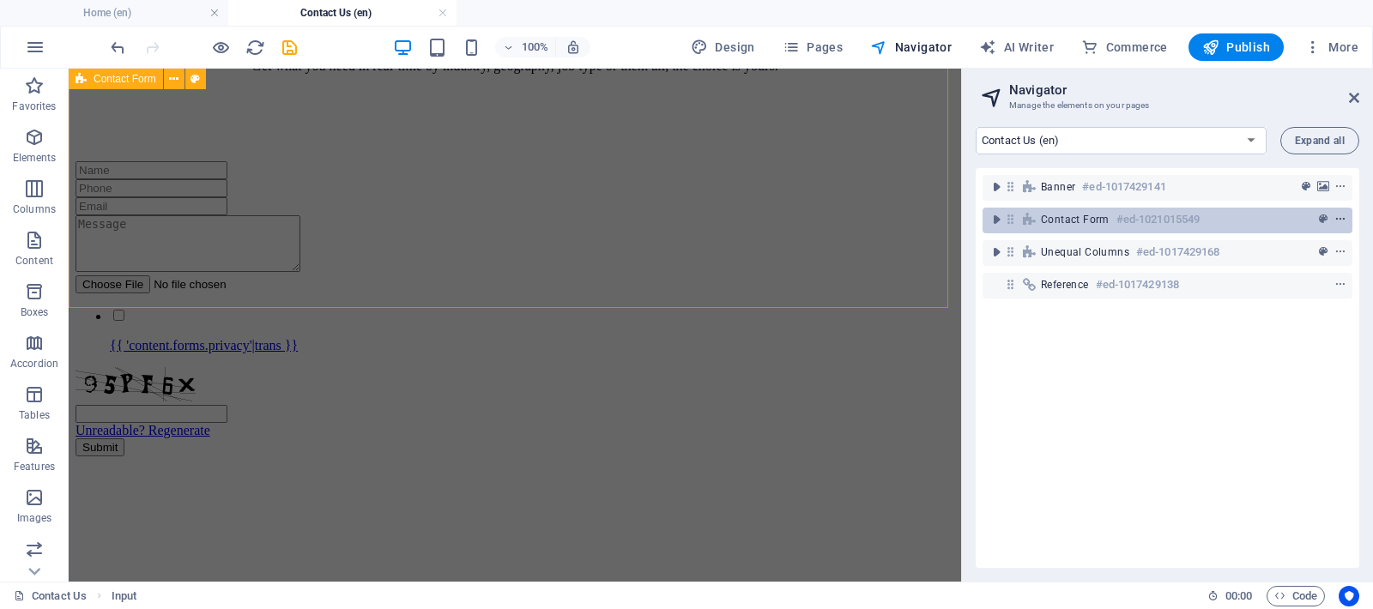
click at [1341, 220] on icon "context-menu" at bounding box center [1340, 220] width 12 height 12
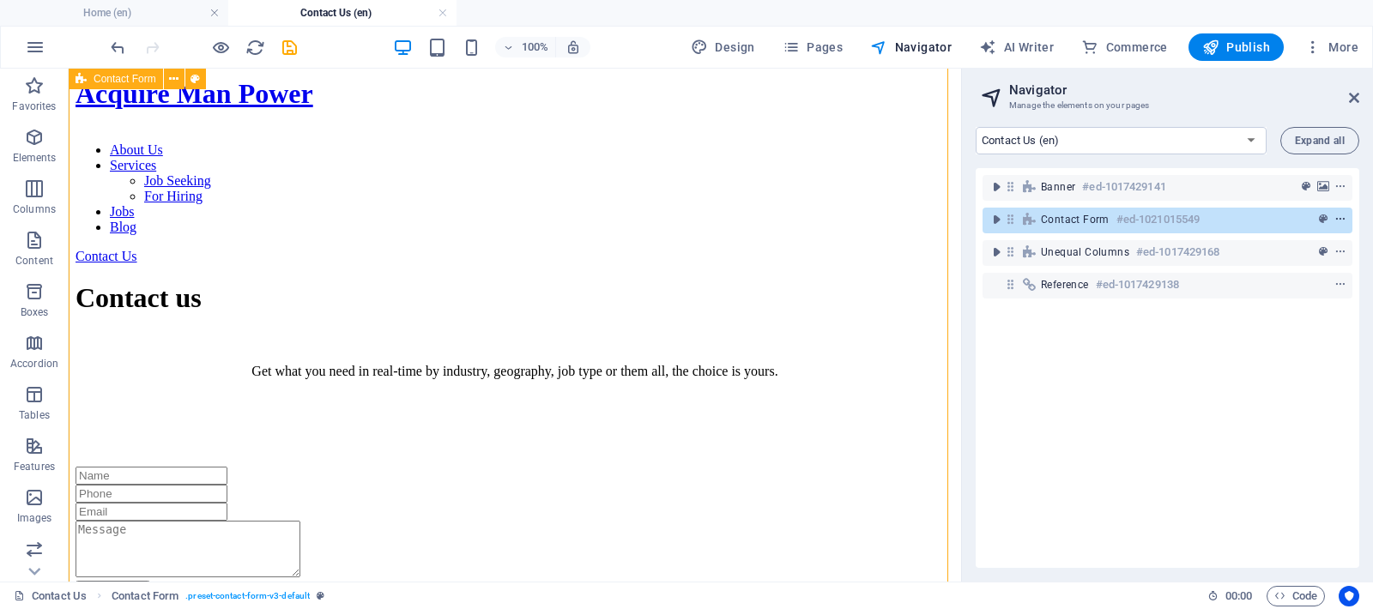
click at [1336, 218] on icon "context-menu" at bounding box center [1340, 220] width 12 height 12
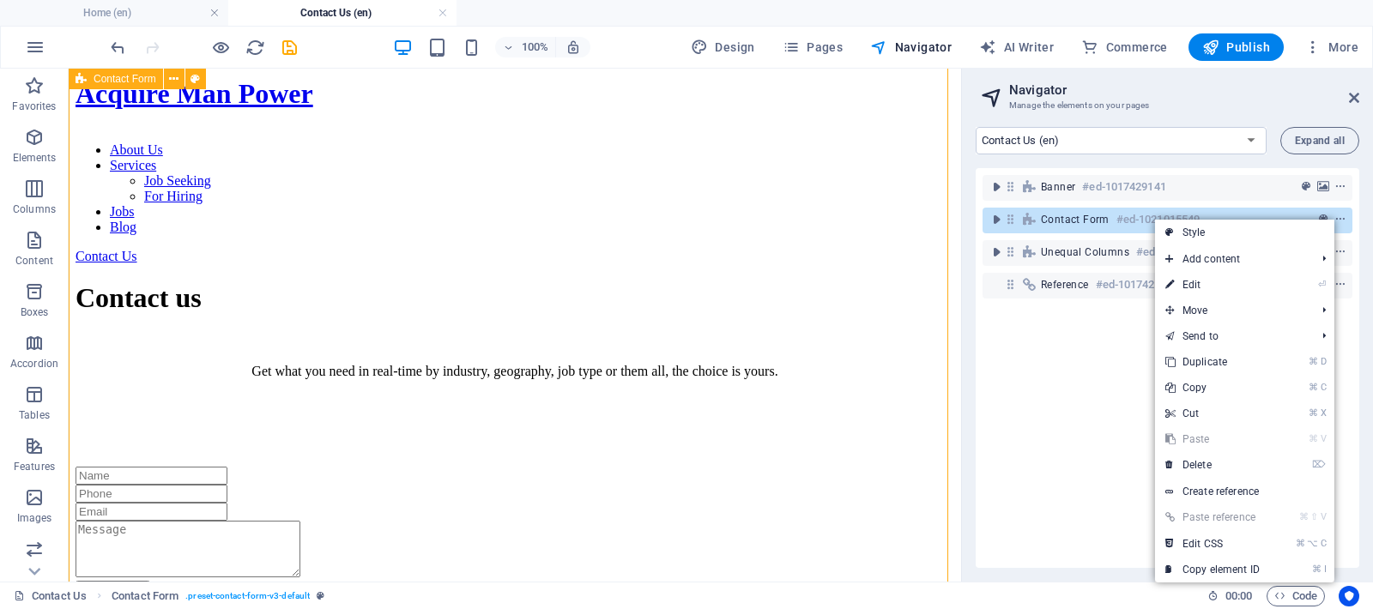
click at [1076, 219] on span "Contact Form" at bounding box center [1075, 220] width 69 height 14
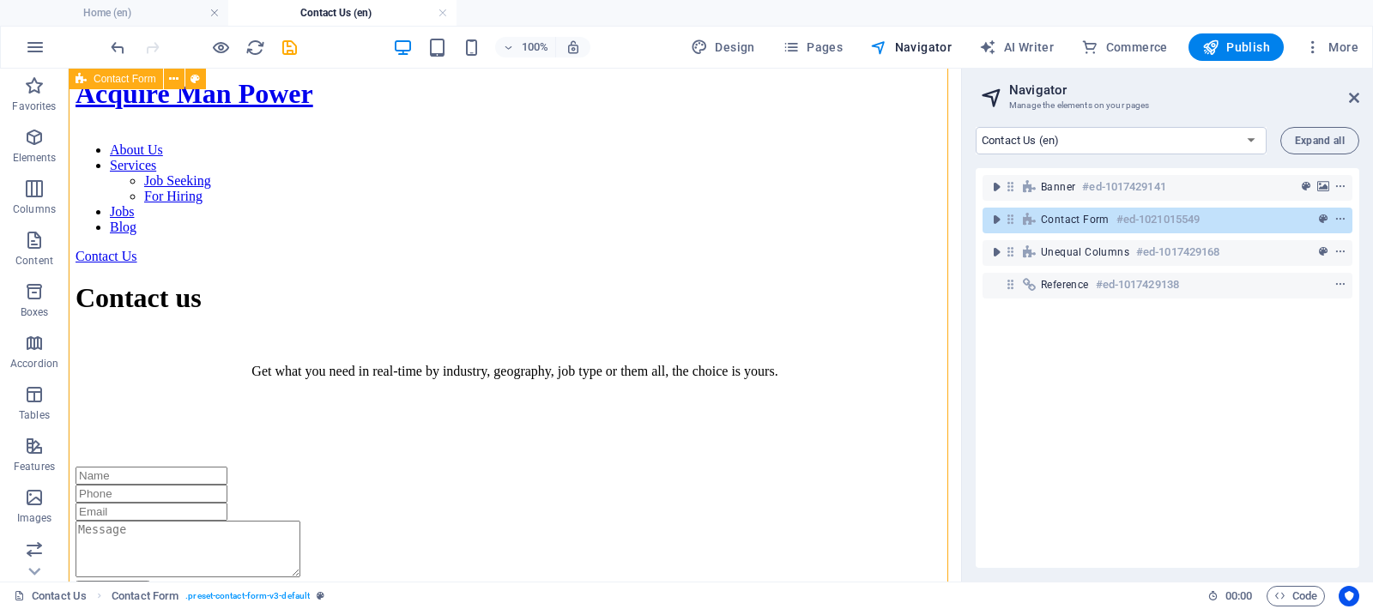
click at [1063, 222] on span "Contact Form" at bounding box center [1075, 220] width 69 height 14
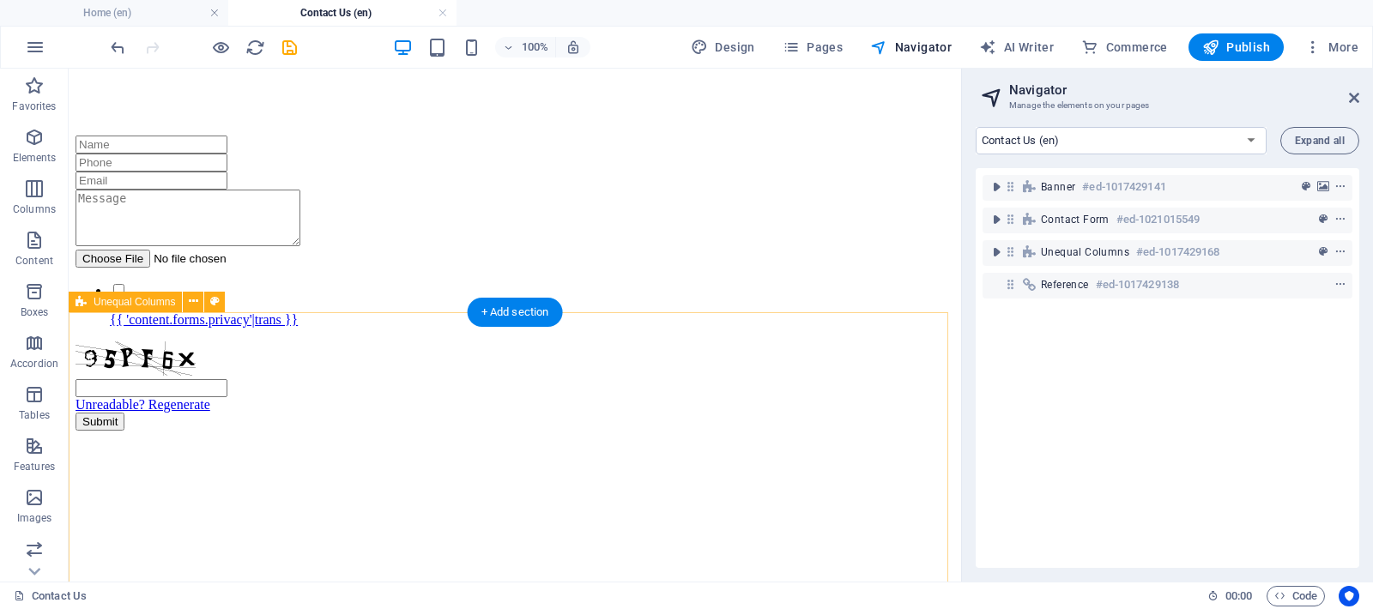
scroll to position [581, 0]
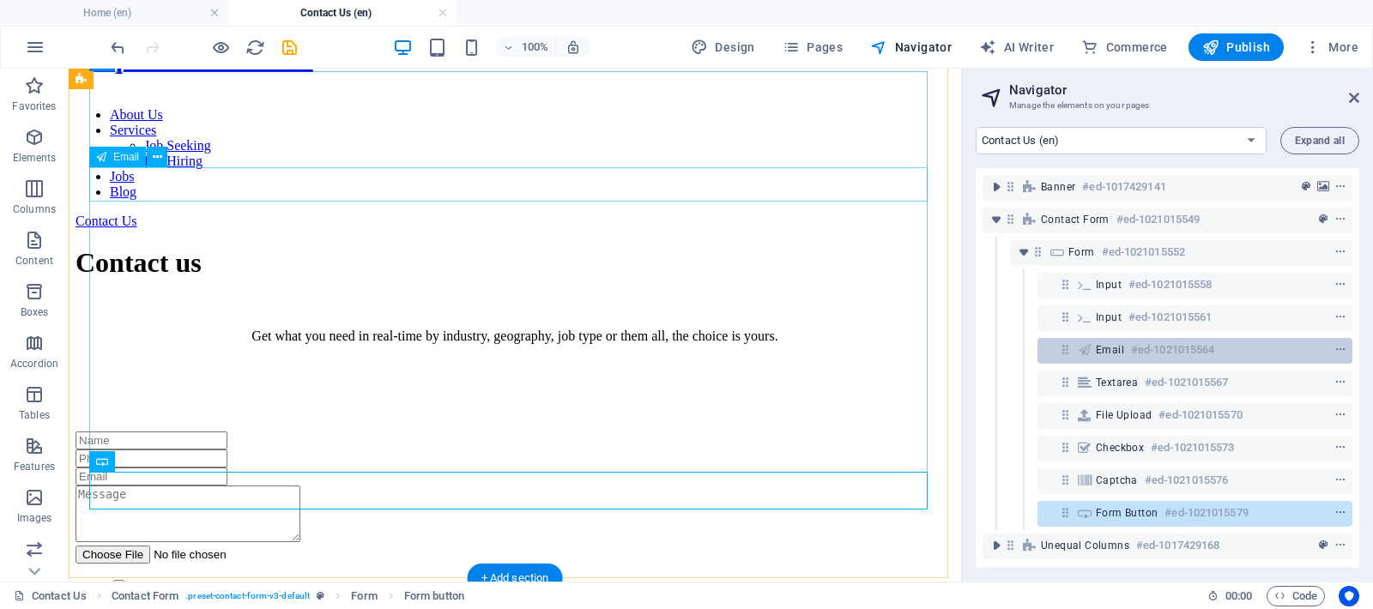
click at [1123, 354] on div "Email #ed-1021015564" at bounding box center [1181, 350] width 171 height 21
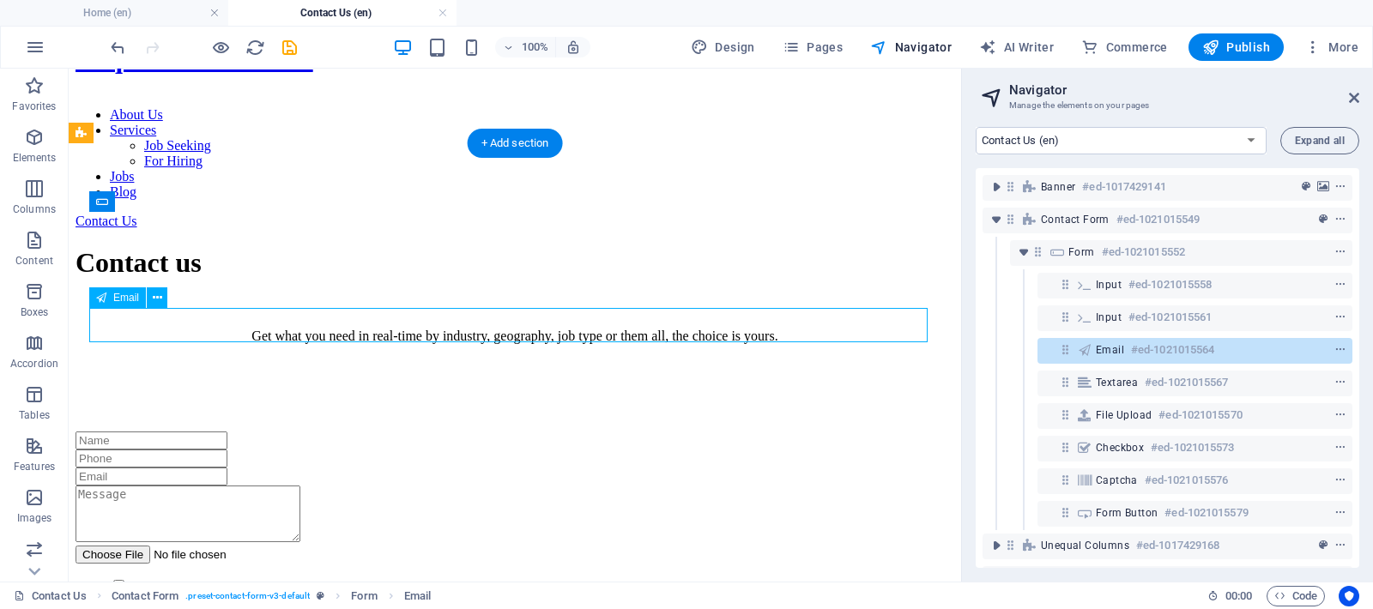
scroll to position [440, 0]
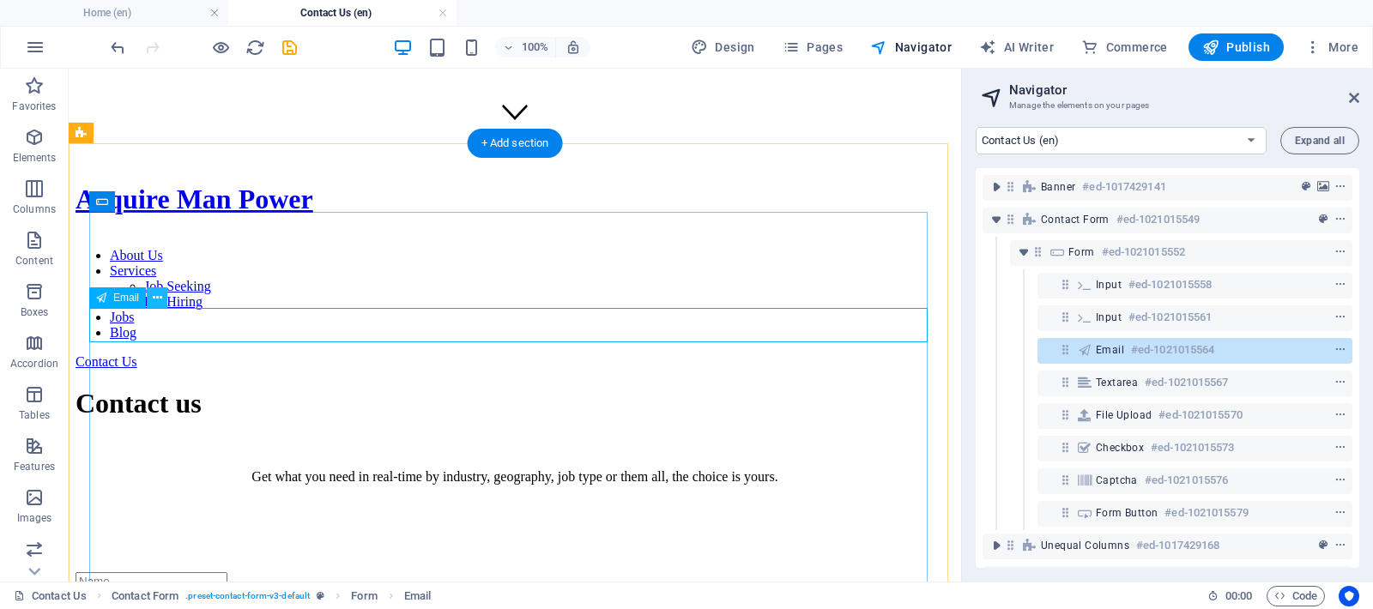
click at [156, 299] on icon at bounding box center [157, 298] width 9 height 18
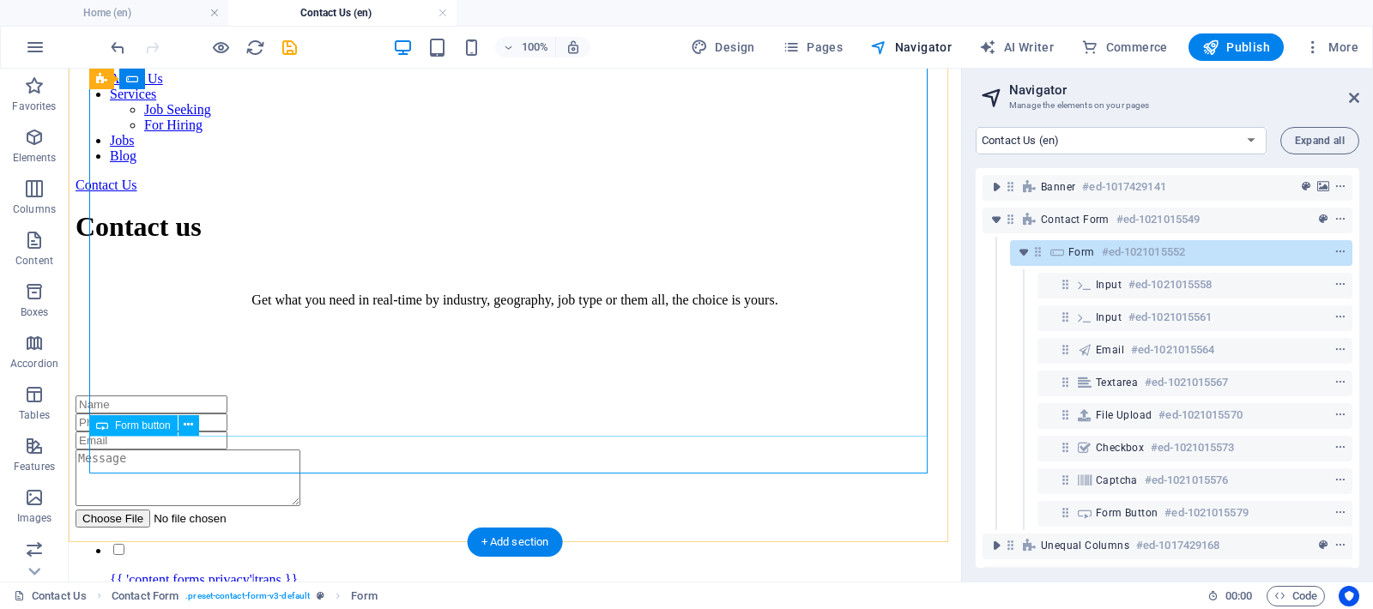
scroll to position [632, 0]
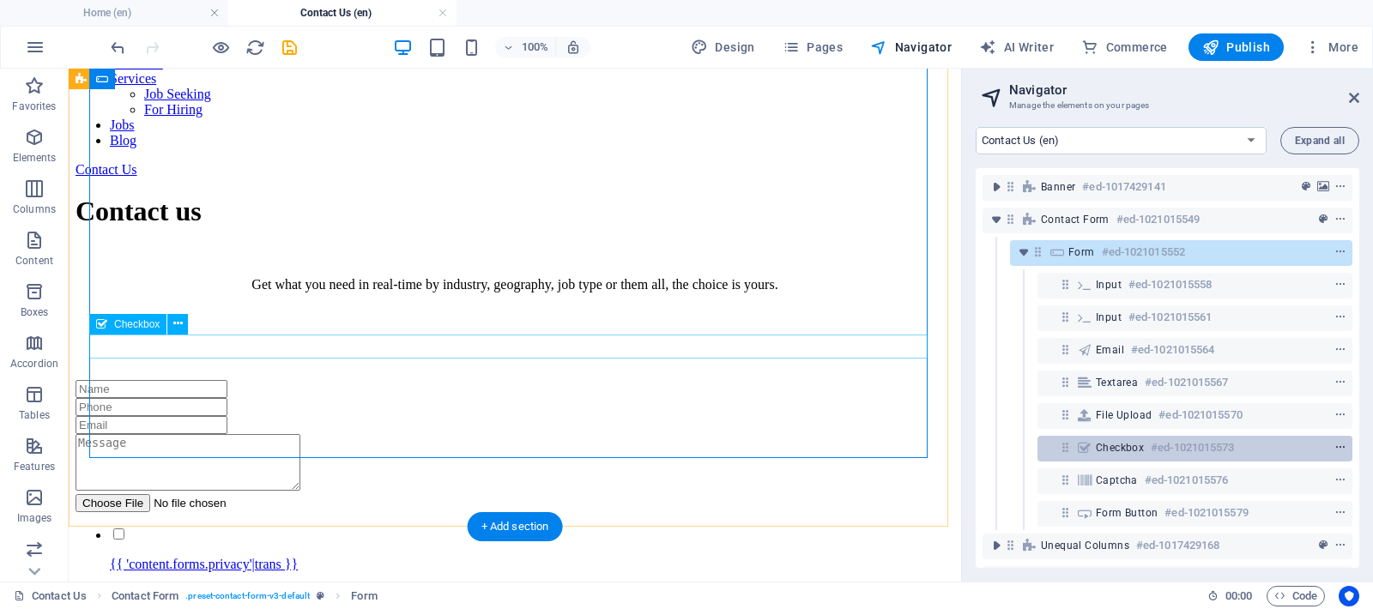
click at [1334, 450] on icon "context-menu" at bounding box center [1340, 448] width 12 height 12
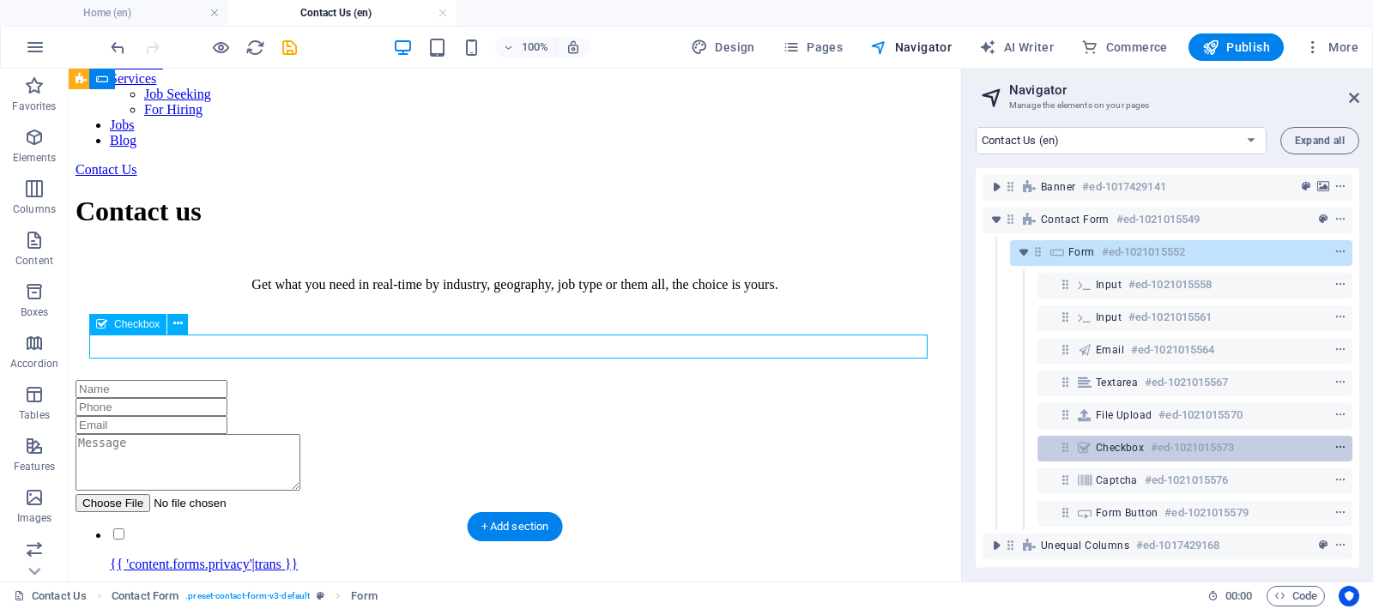
scroll to position [653, 0]
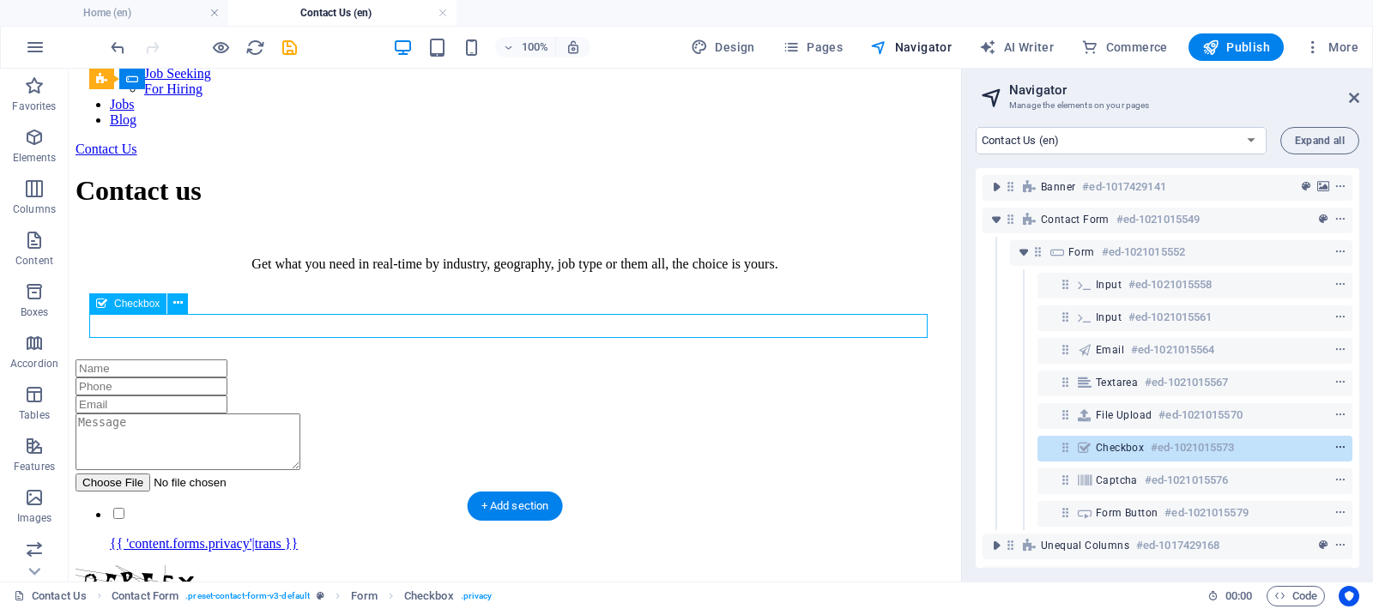
click at [1339, 450] on icon "context-menu" at bounding box center [1340, 448] width 12 height 12
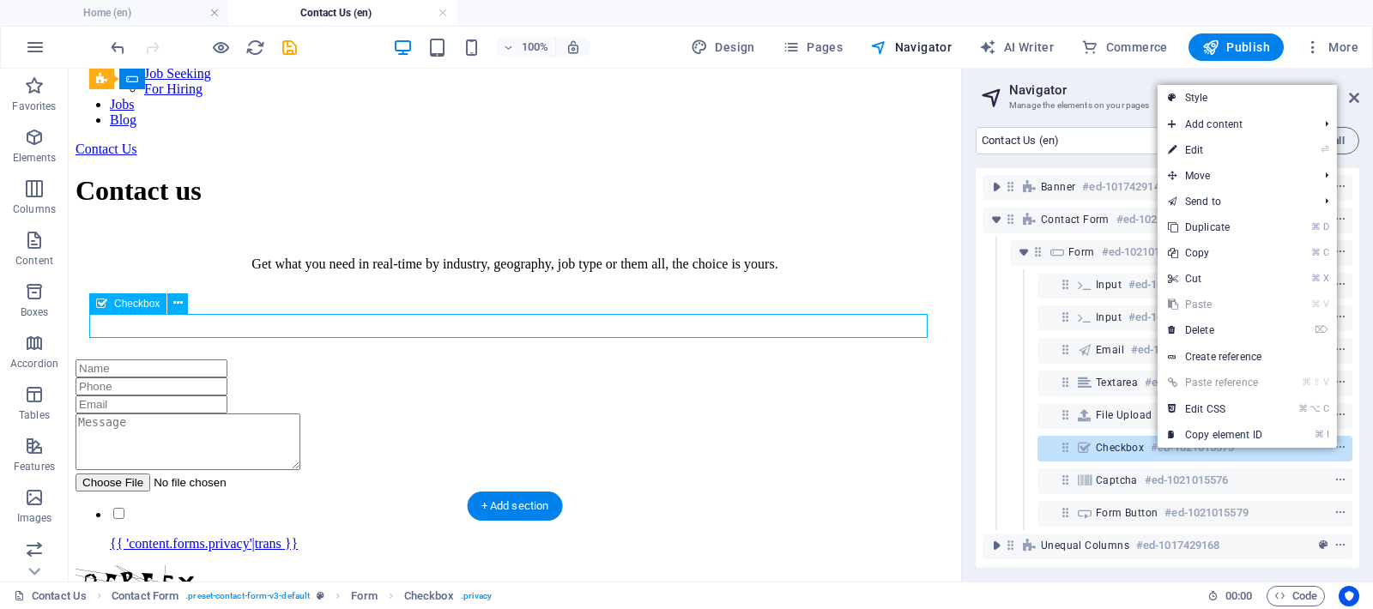
click at [1091, 448] on icon at bounding box center [1084, 448] width 19 height 14
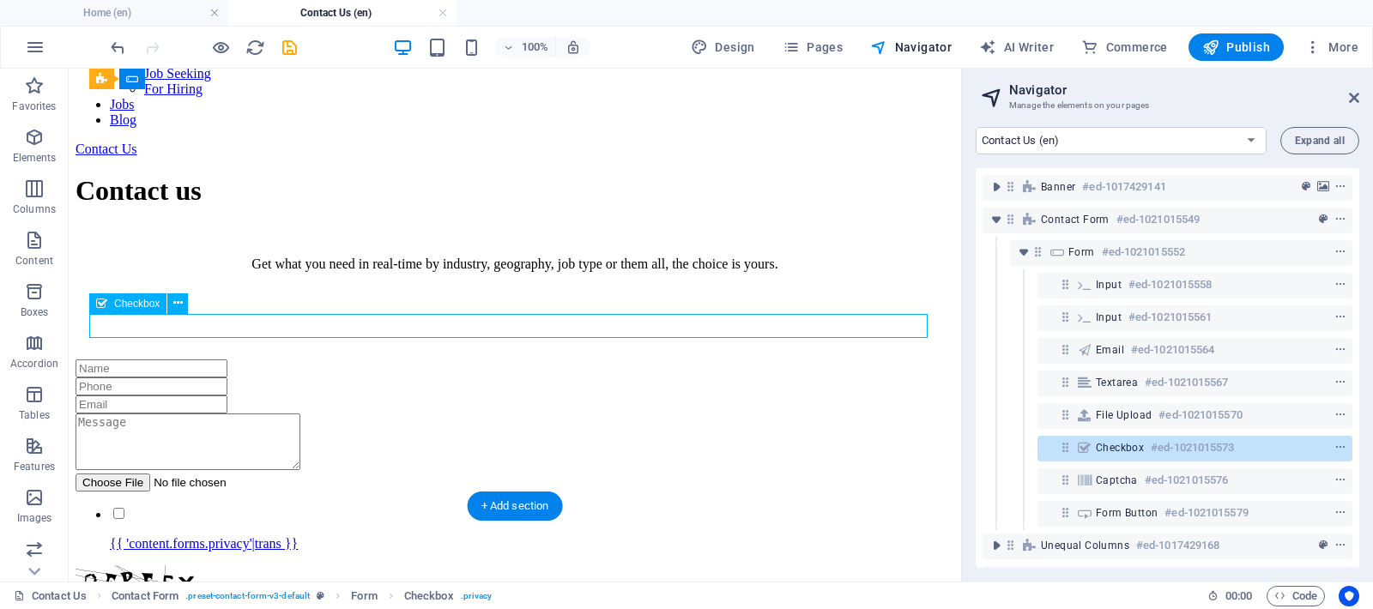
click at [1087, 448] on icon at bounding box center [1084, 448] width 19 height 14
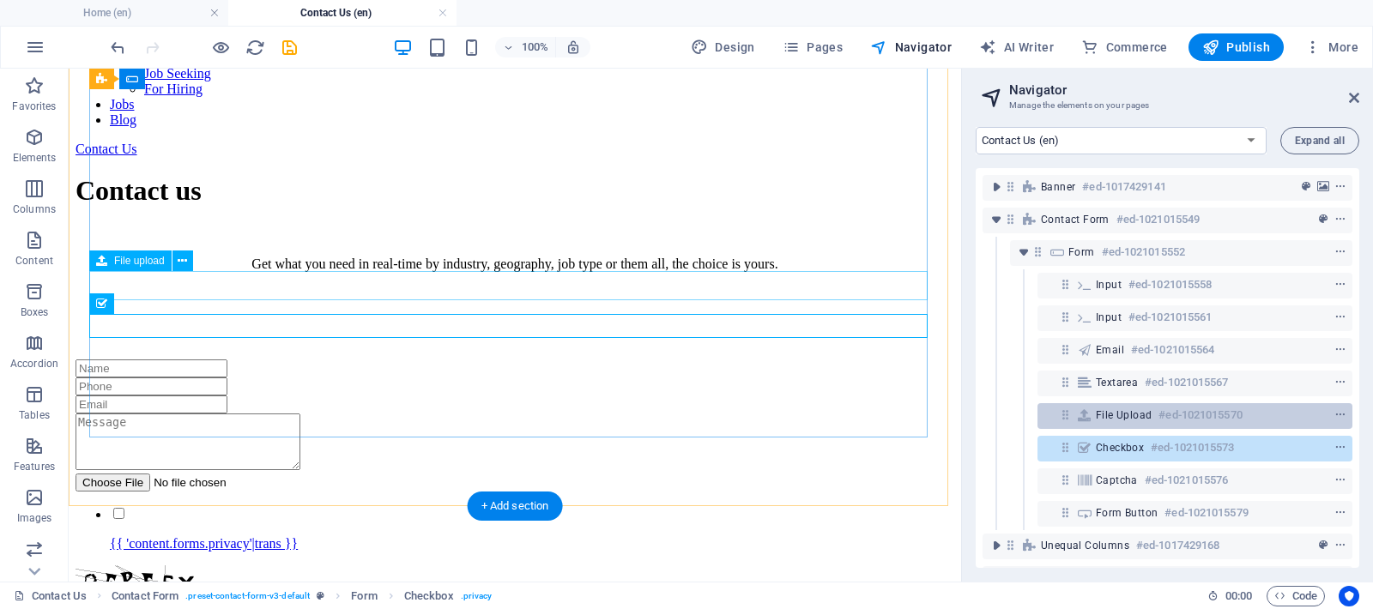
click at [1223, 420] on h6 "#ed-1021015570" at bounding box center [1199, 415] width 83 height 21
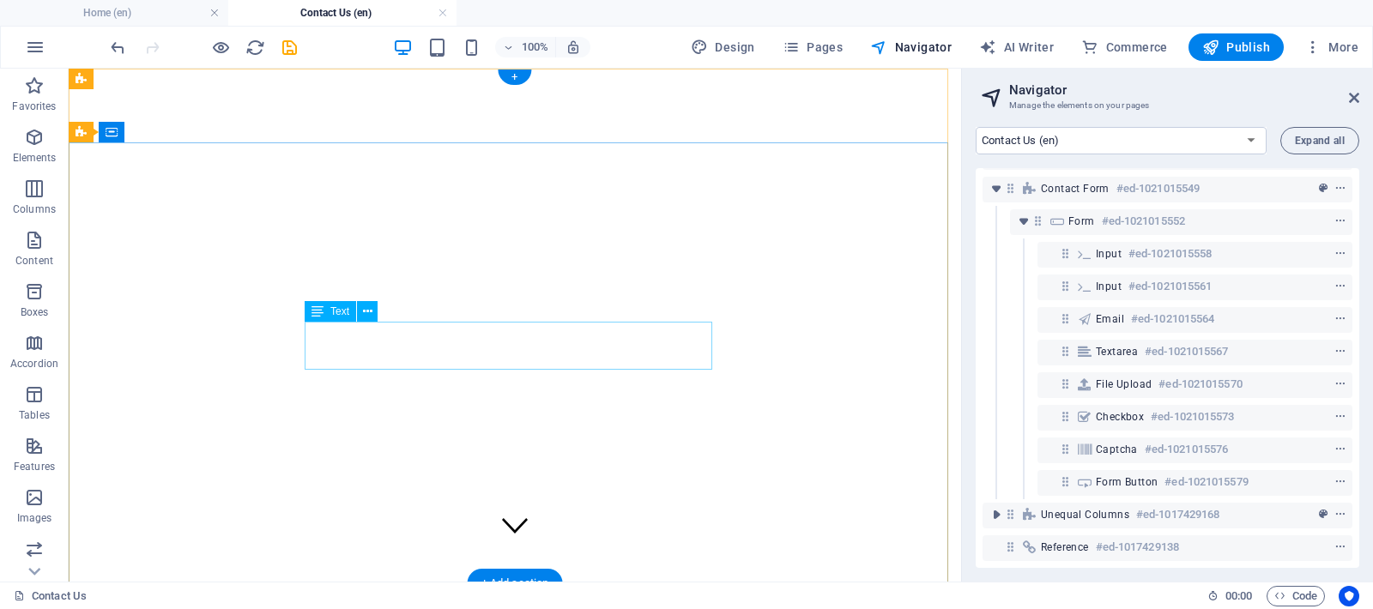
scroll to position [0, 0]
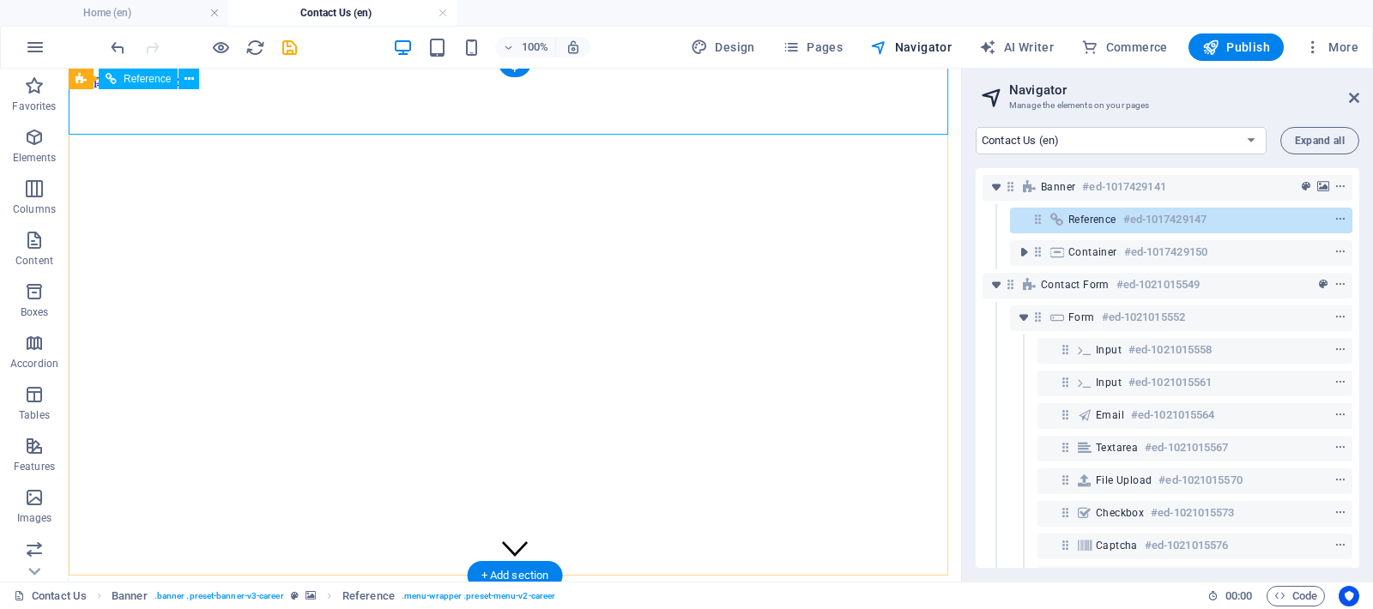
scroll to position [8, 0]
click at [830, 51] on span "Pages" at bounding box center [813, 47] width 60 height 17
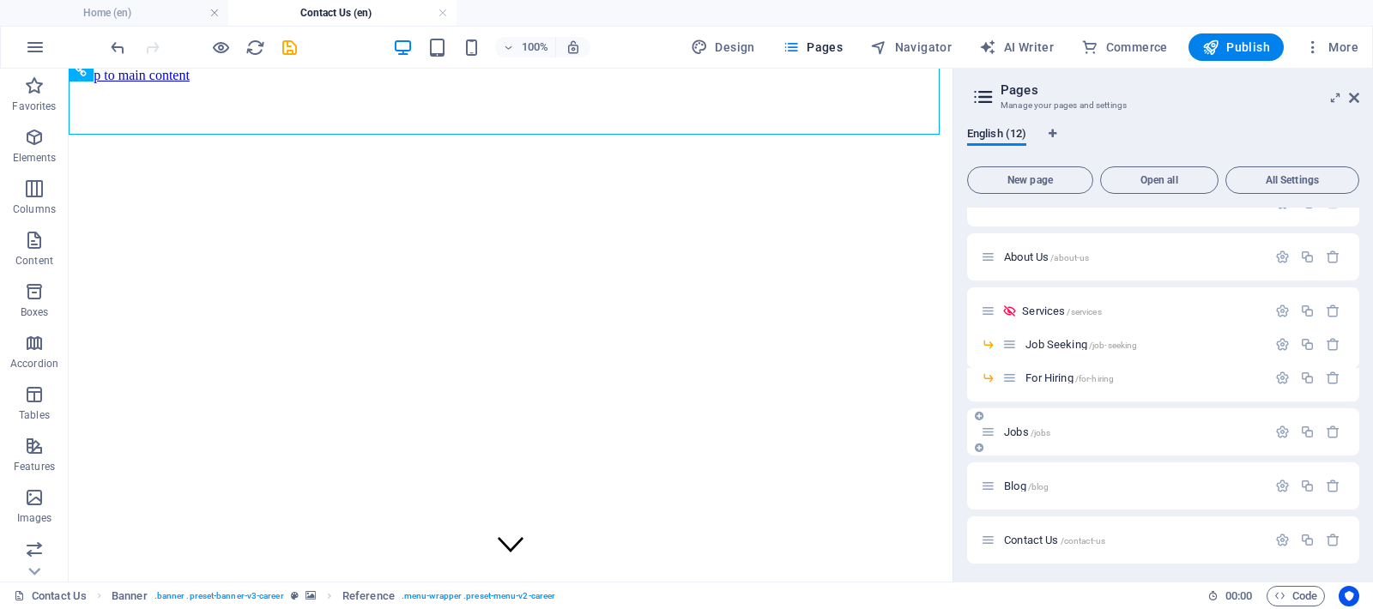
scroll to position [51, 0]
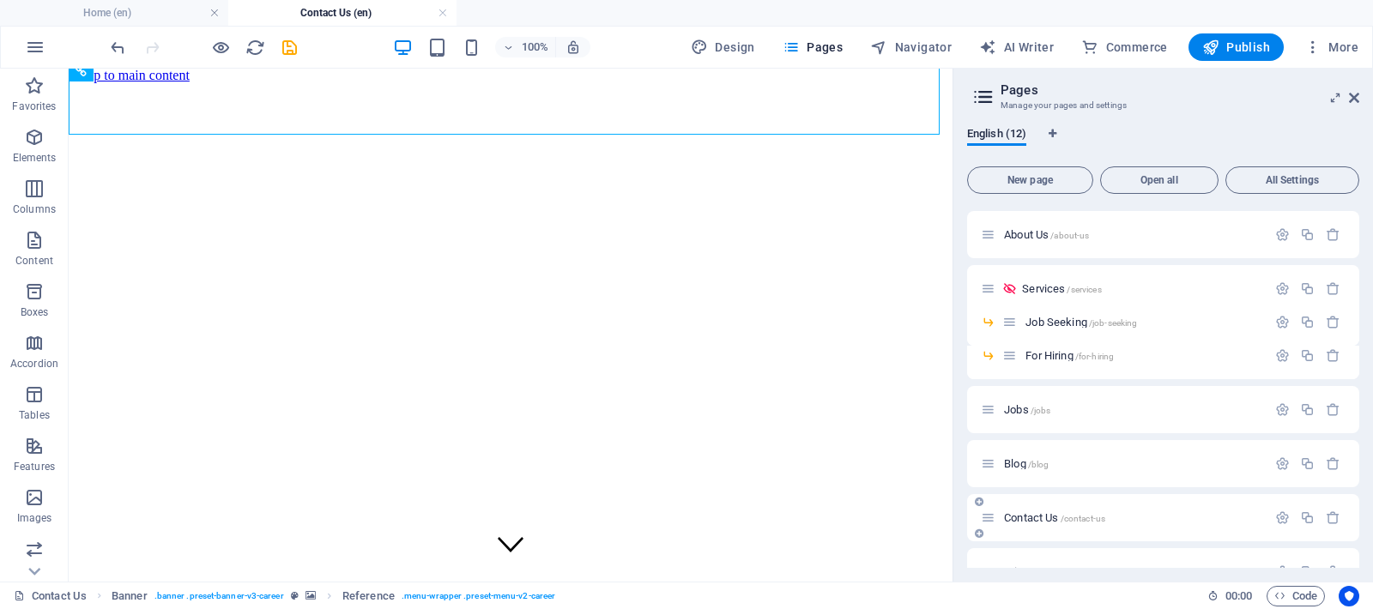
click at [1021, 513] on span "Contact Us /contact-us" at bounding box center [1054, 517] width 101 height 13
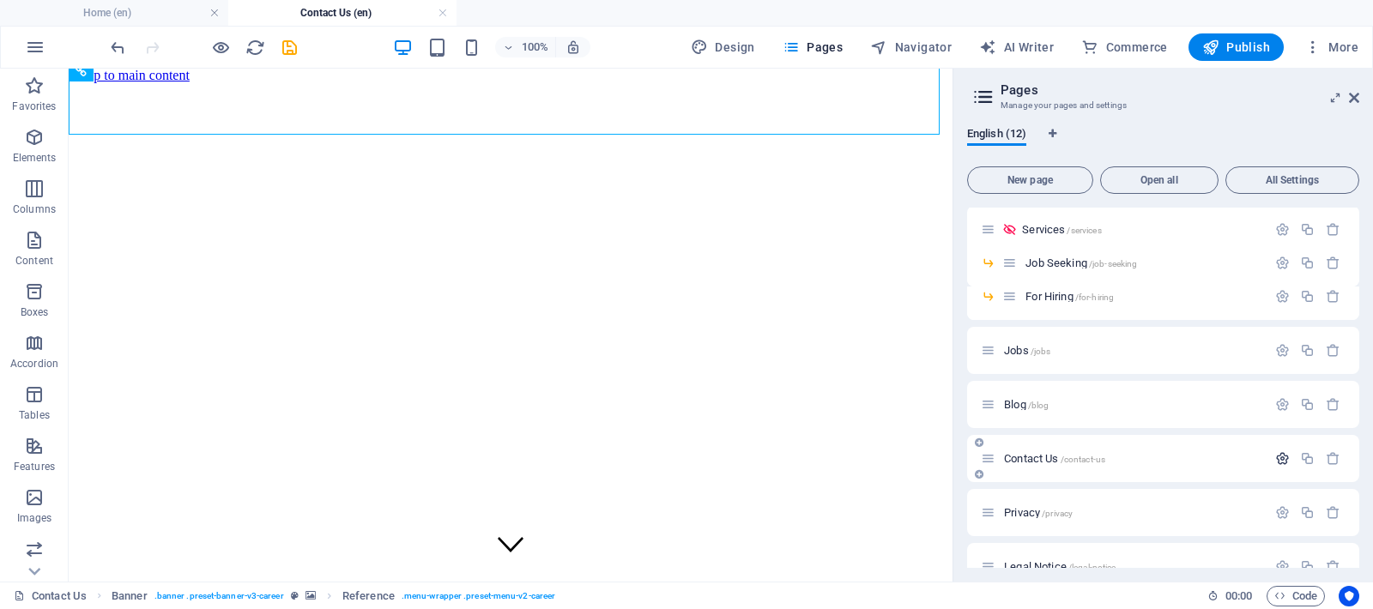
click at [1275, 461] on icon "button" at bounding box center [1282, 458] width 15 height 15
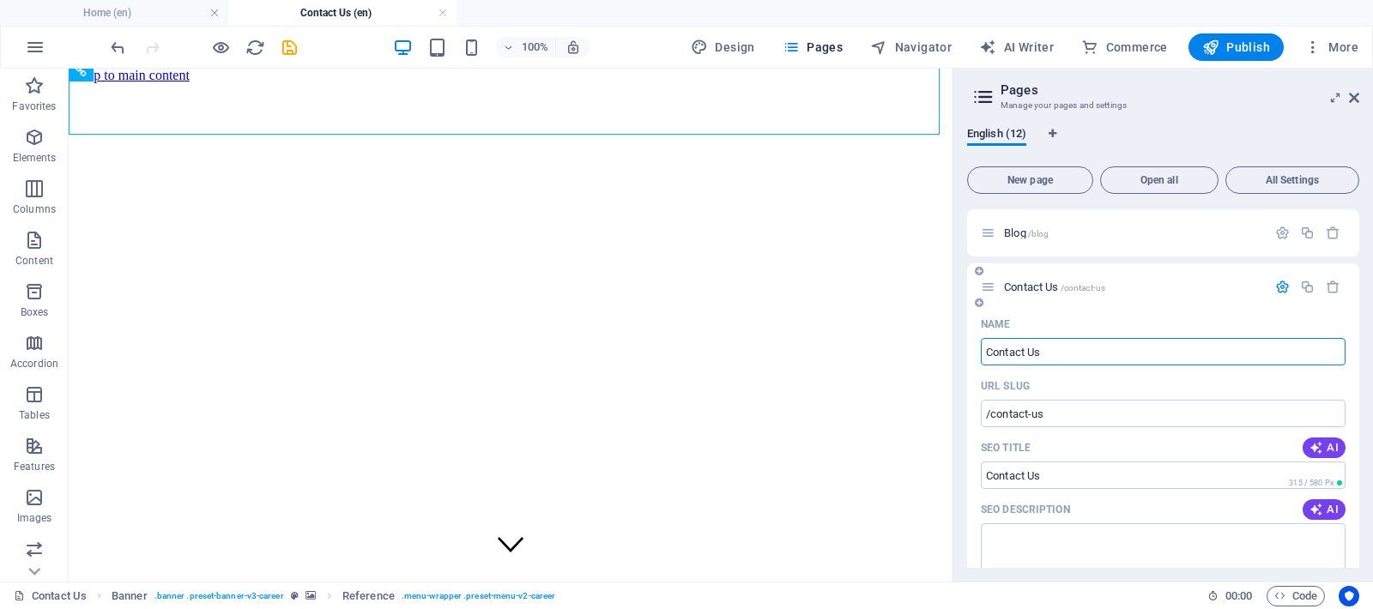
scroll to position [304, 0]
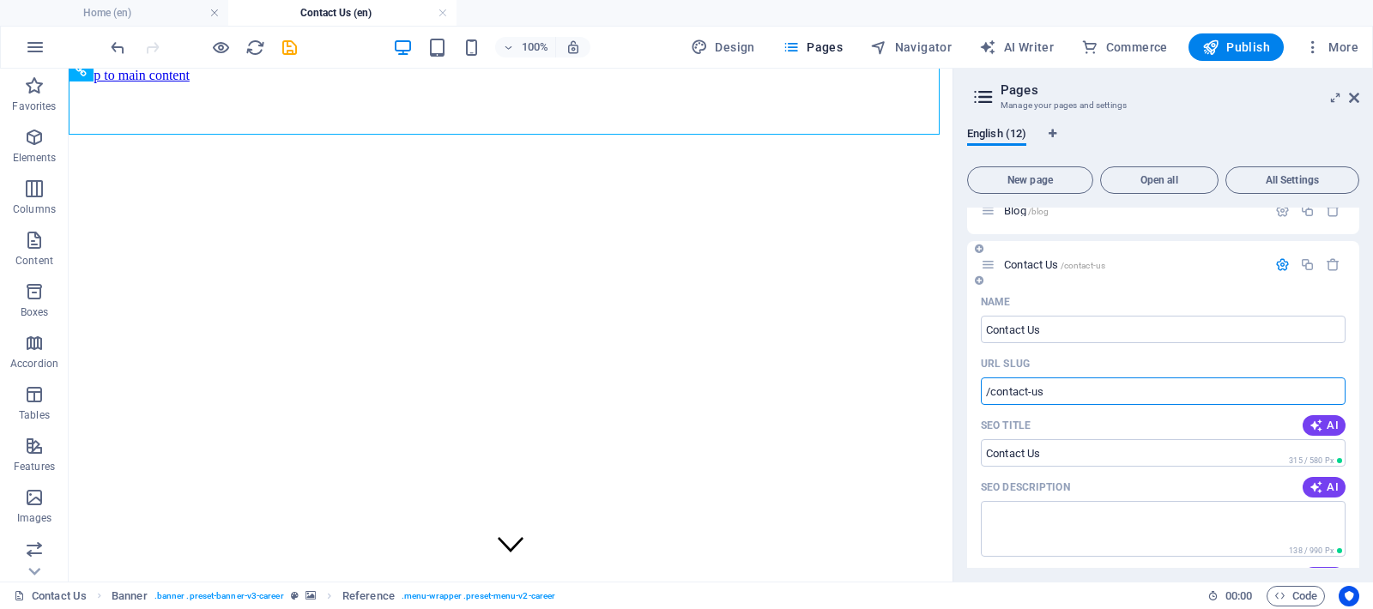
click at [1068, 396] on input "/contact-us" at bounding box center [1163, 391] width 365 height 27
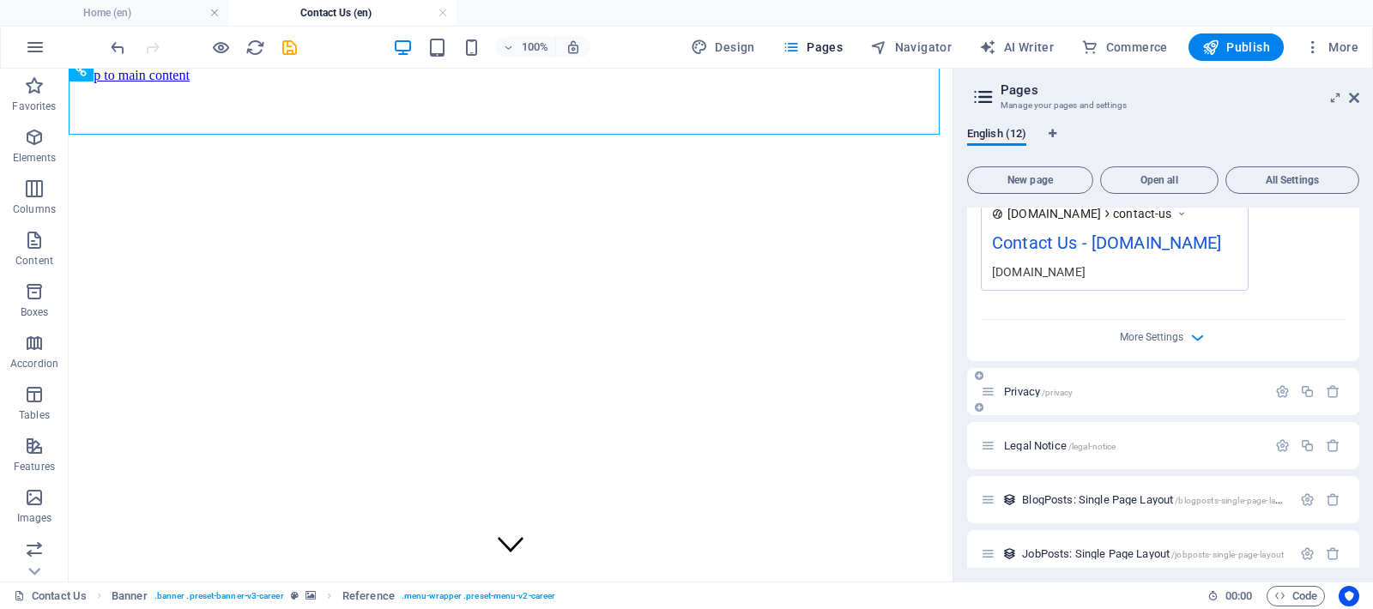
scroll to position [898, 0]
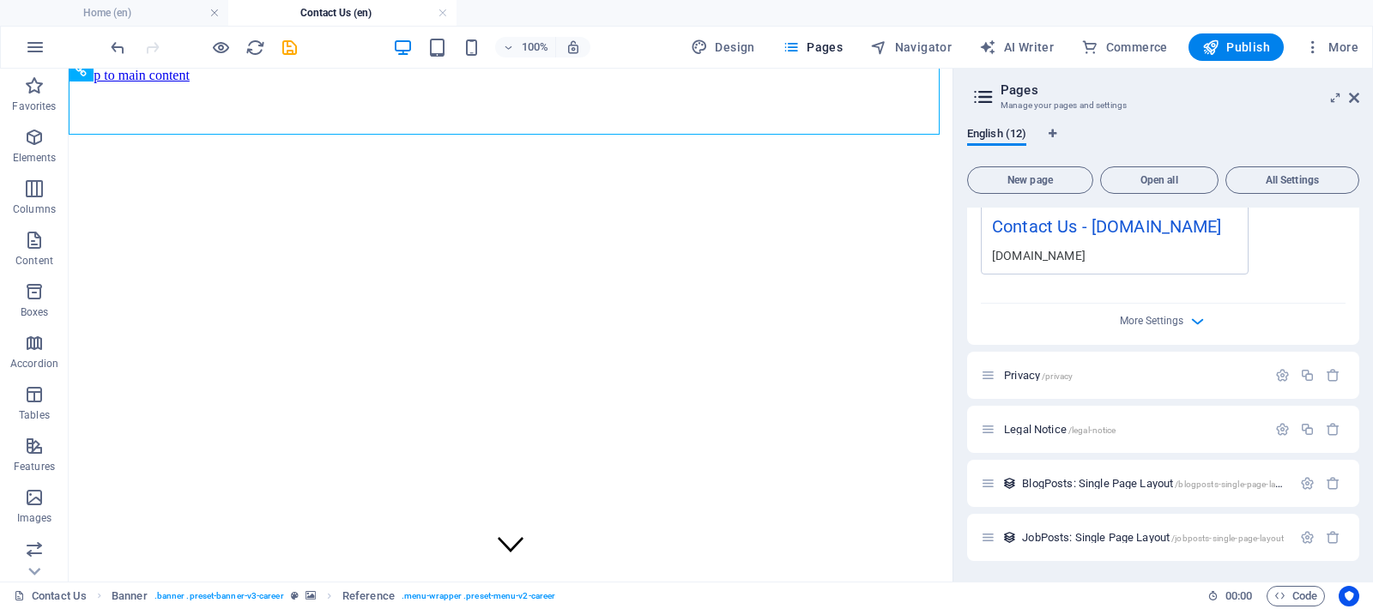
click at [1175, 331] on div "More Settings" at bounding box center [1163, 317] width 365 height 27
click at [1175, 327] on span "More Settings" at bounding box center [1151, 321] width 63 height 12
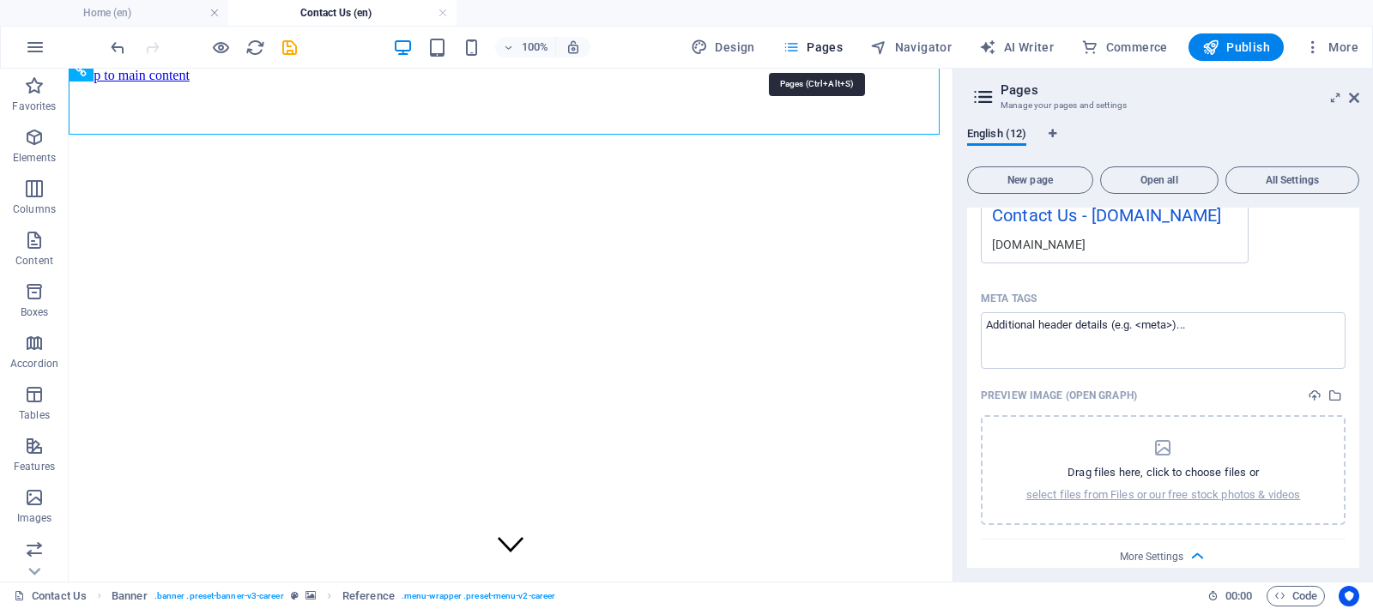
click at [819, 45] on span "Pages" at bounding box center [813, 47] width 60 height 17
click at [898, 45] on span "Navigator" at bounding box center [911, 47] width 82 height 17
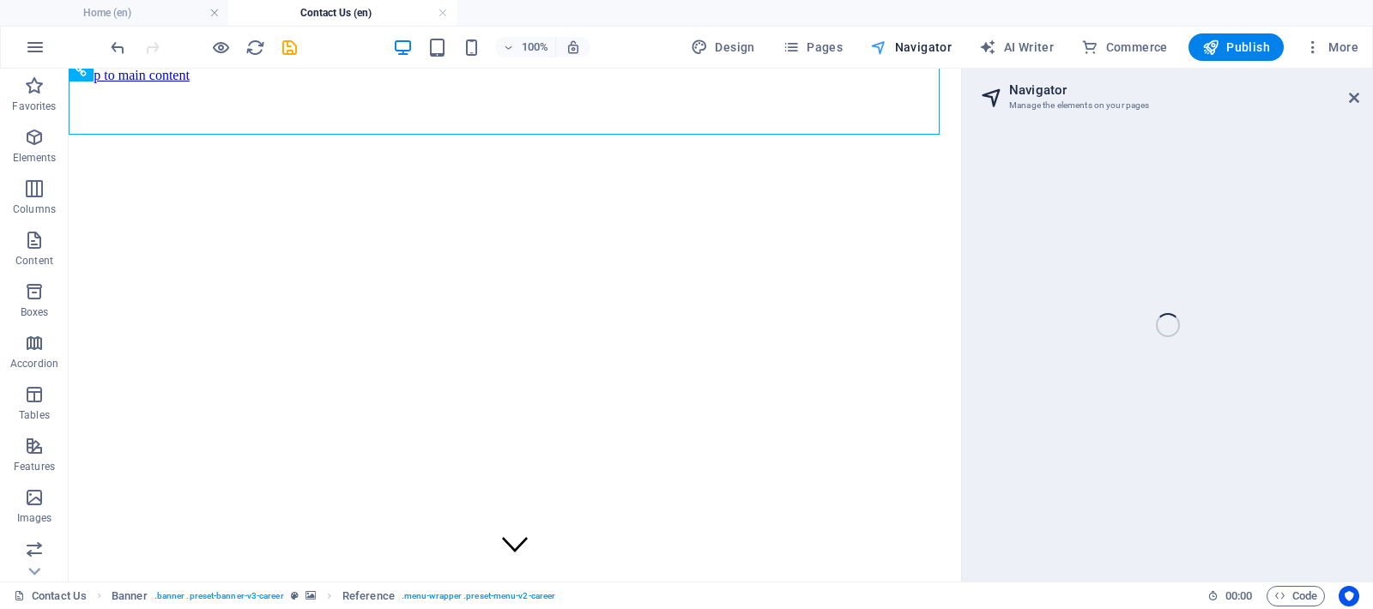
select select "18274341-en"
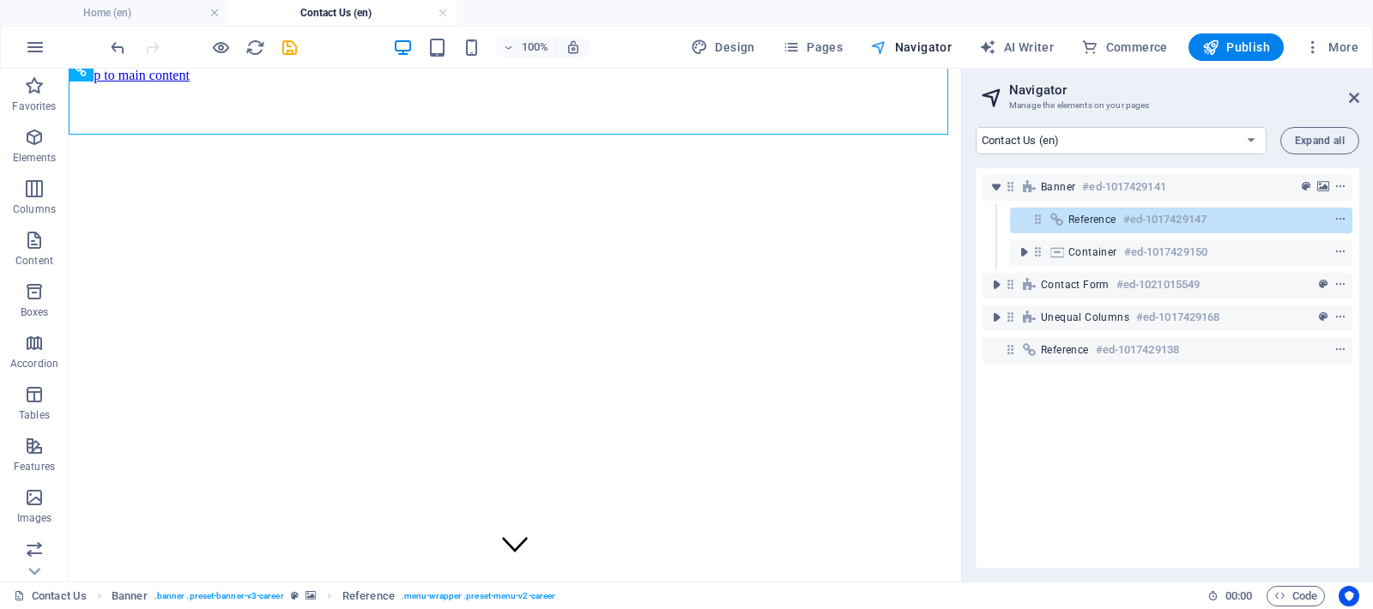
click at [898, 39] on span "Navigator" at bounding box center [911, 47] width 82 height 17
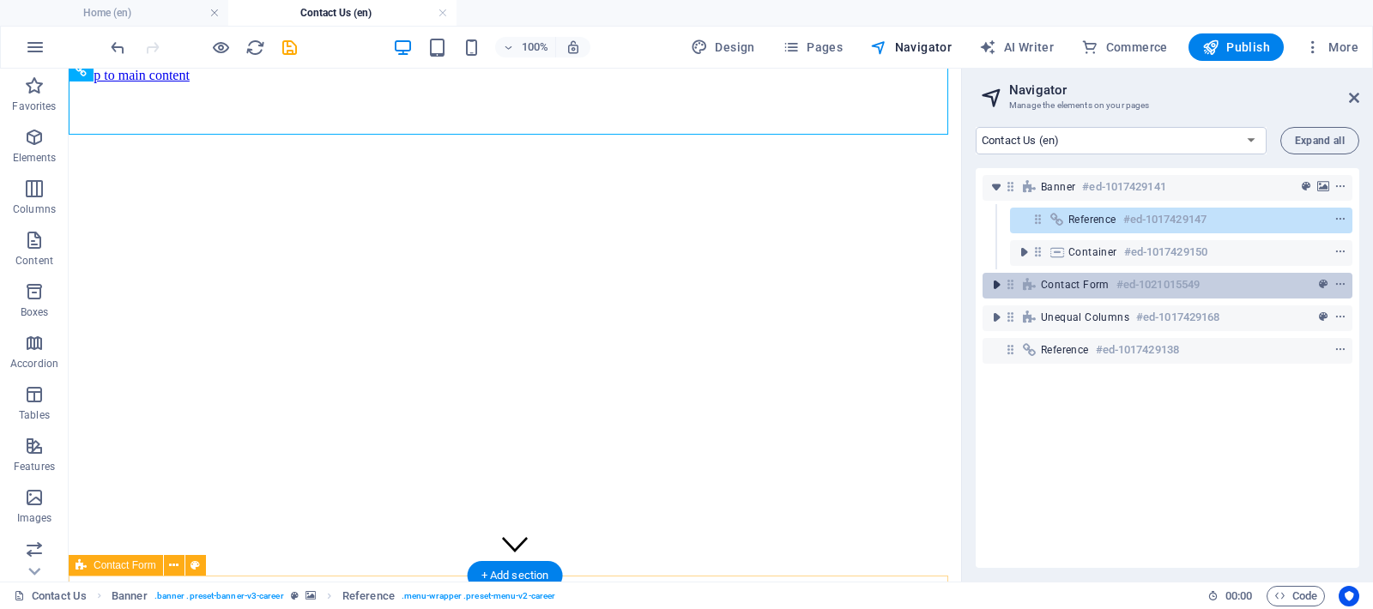
click at [996, 285] on icon "toggle-expand" at bounding box center [996, 284] width 17 height 17
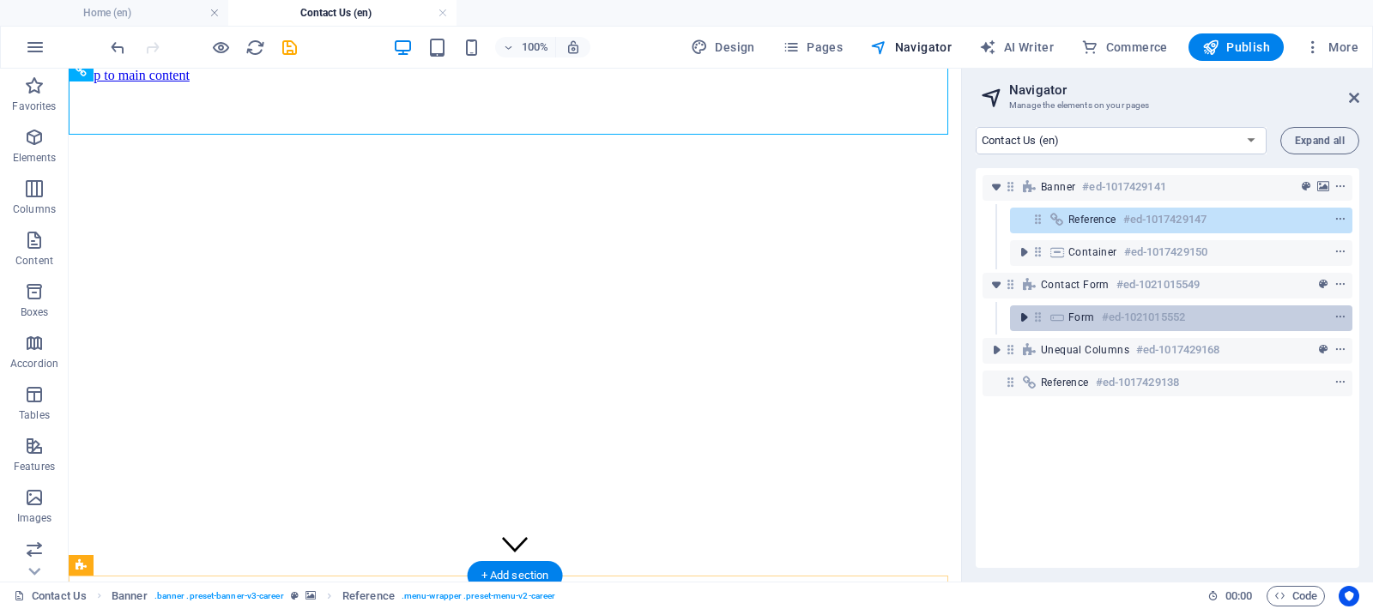
click at [1026, 318] on icon "toggle-expand" at bounding box center [1023, 317] width 17 height 17
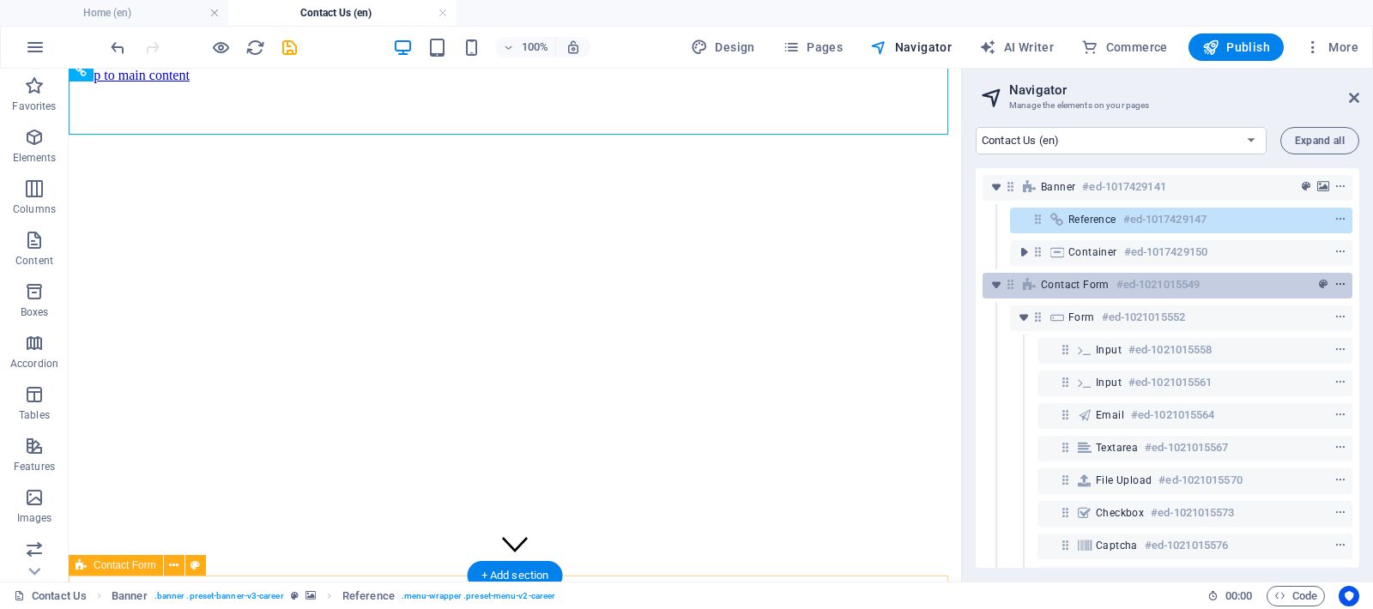
click at [1339, 287] on icon "context-menu" at bounding box center [1340, 285] width 12 height 12
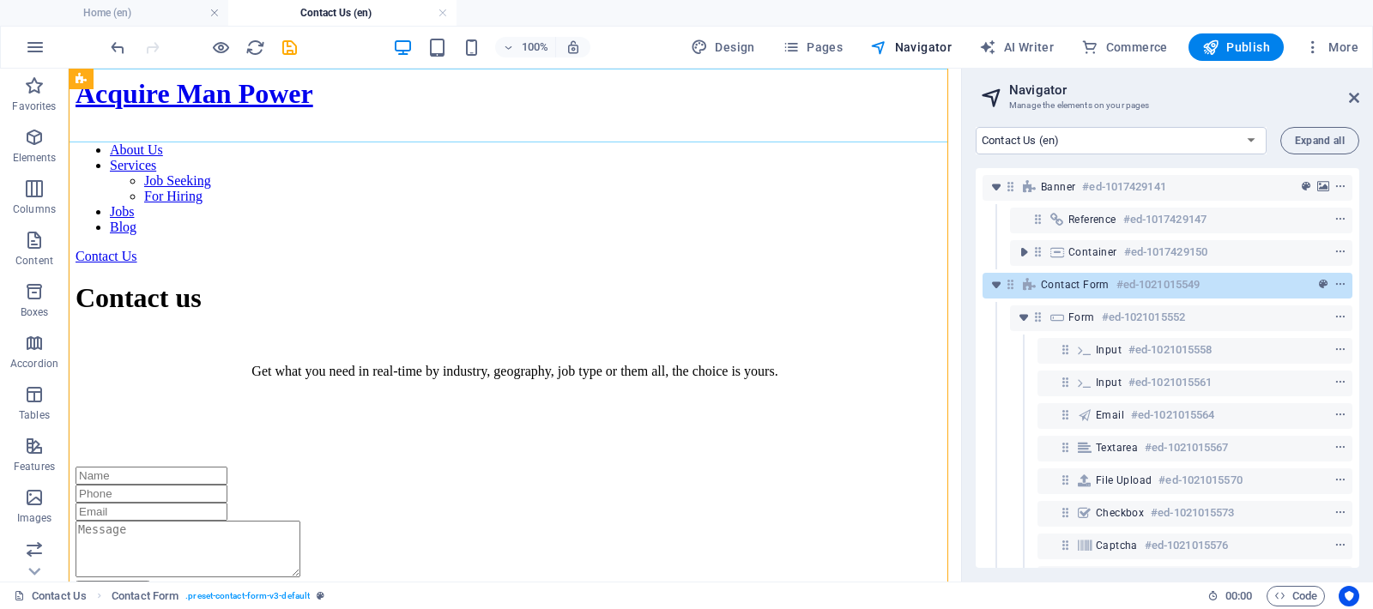
click at [869, 249] on div "Contact Us" at bounding box center [515, 256] width 879 height 15
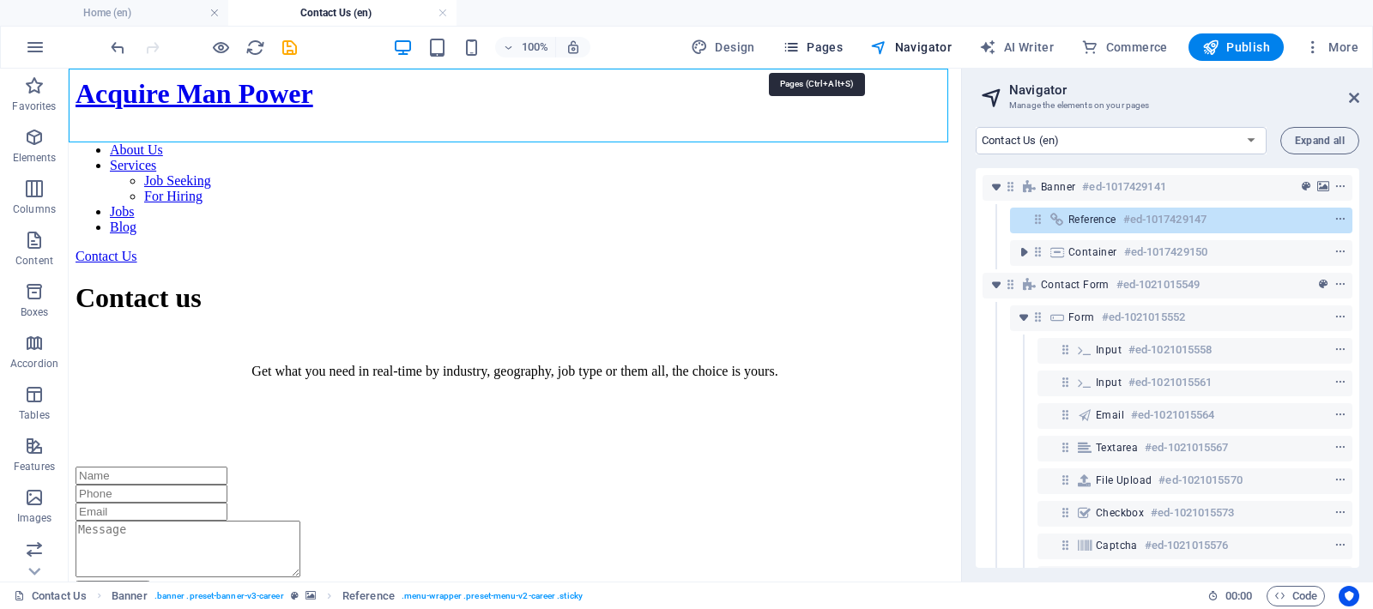
click at [843, 49] on span "Pages" at bounding box center [813, 47] width 60 height 17
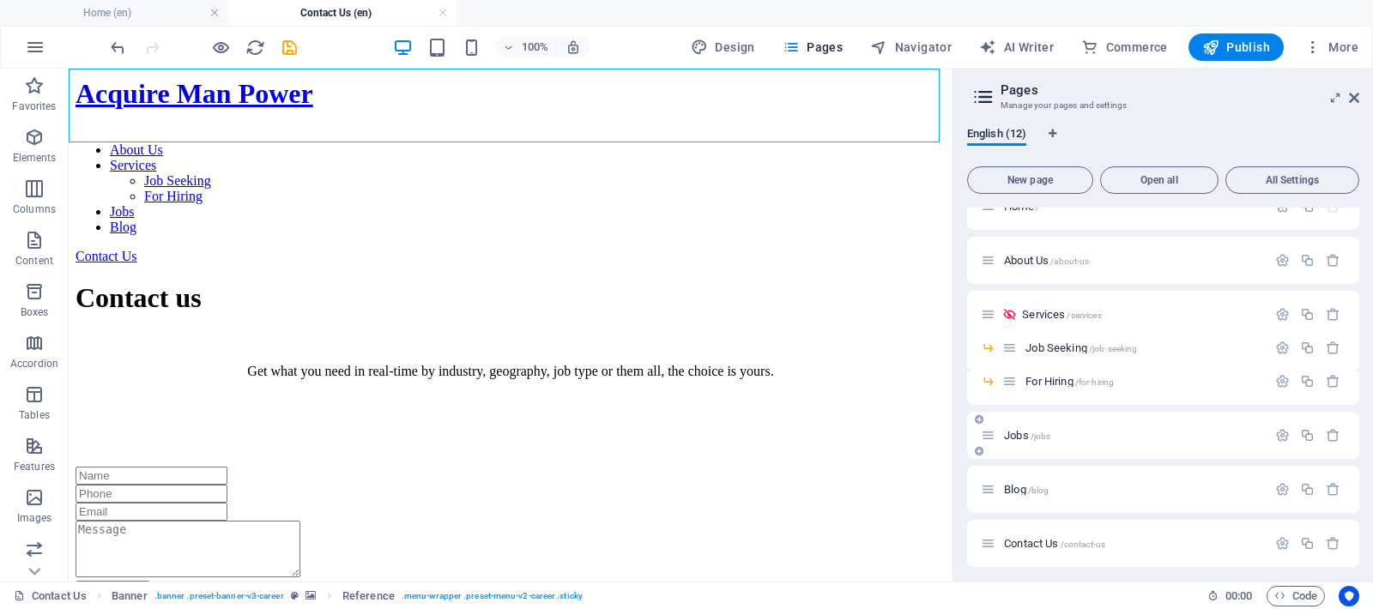
scroll to position [151, 0]
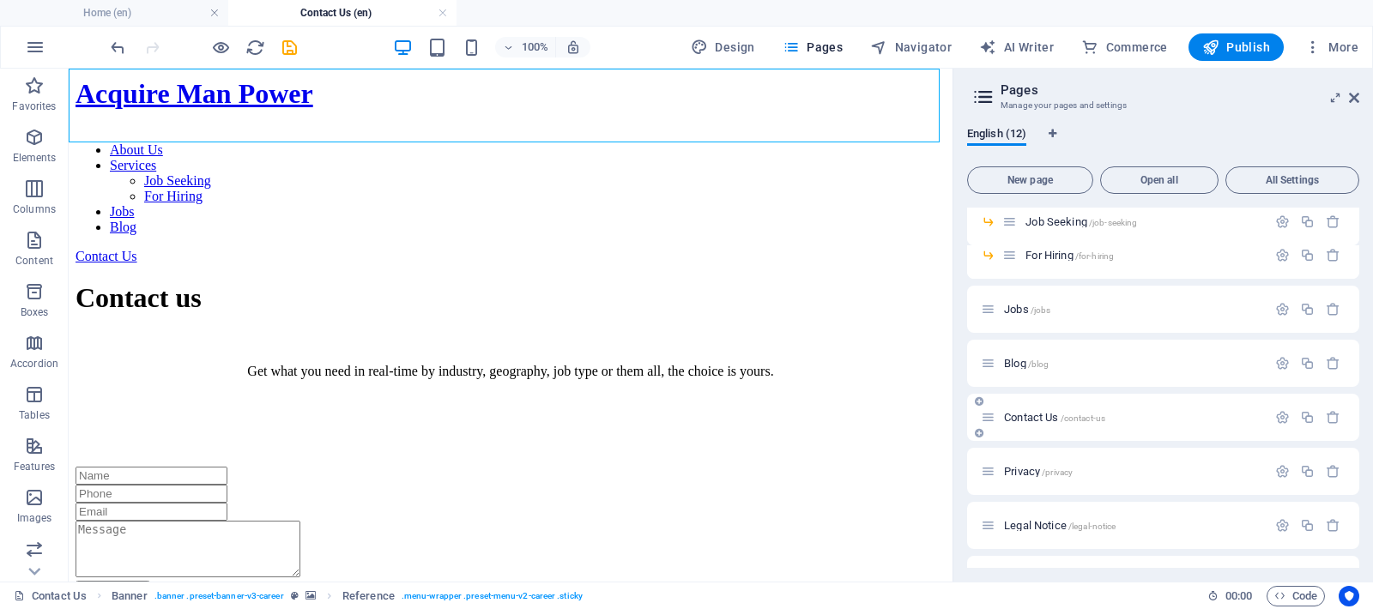
click at [981, 433] on icon at bounding box center [979, 433] width 9 height 10
click at [1332, 471] on icon "button" at bounding box center [1333, 471] width 15 height 15
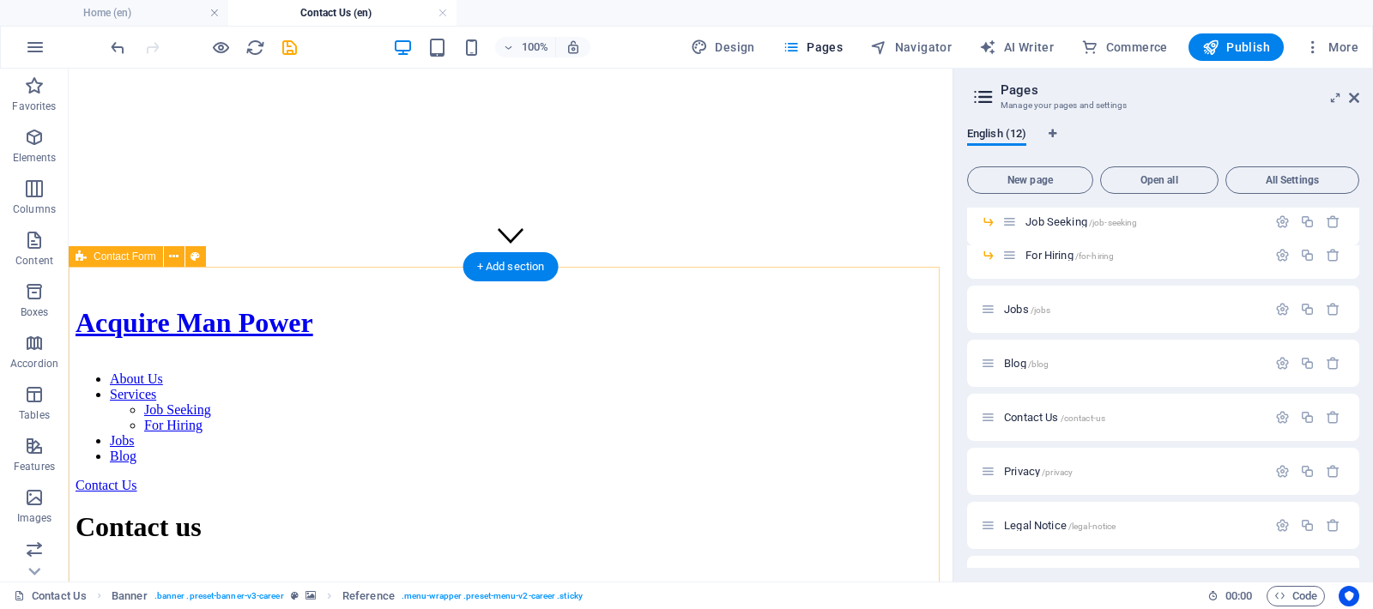
scroll to position [355, 0]
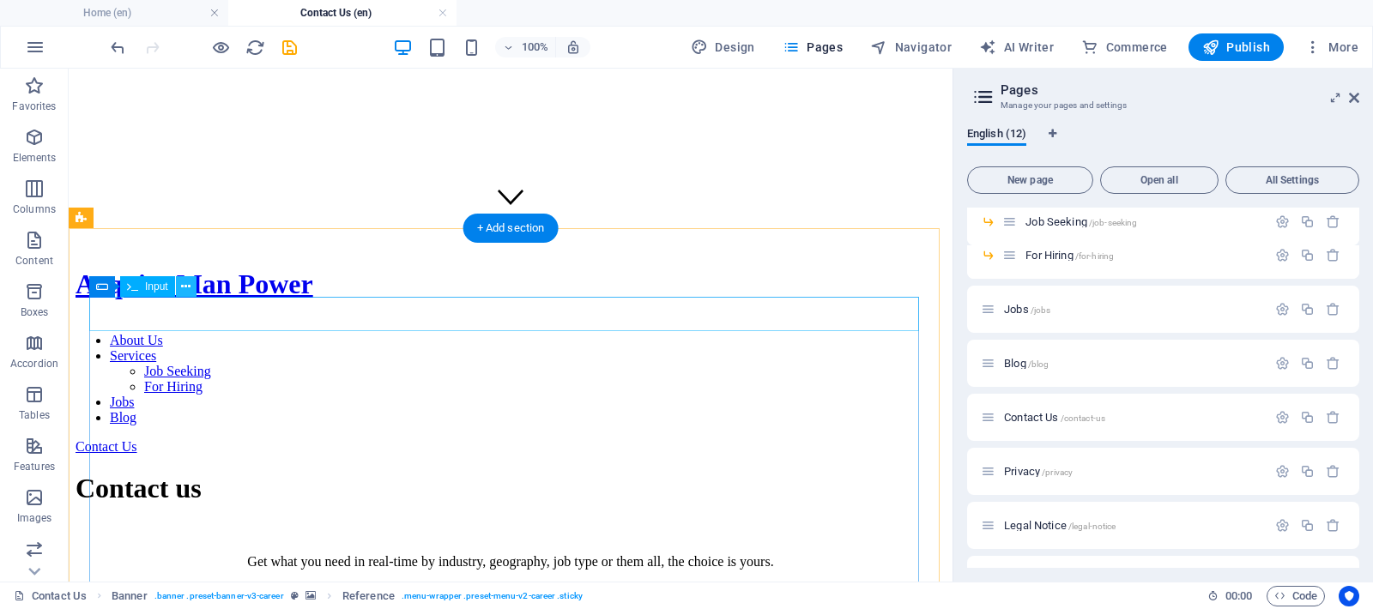
click at [184, 285] on icon at bounding box center [185, 287] width 9 height 18
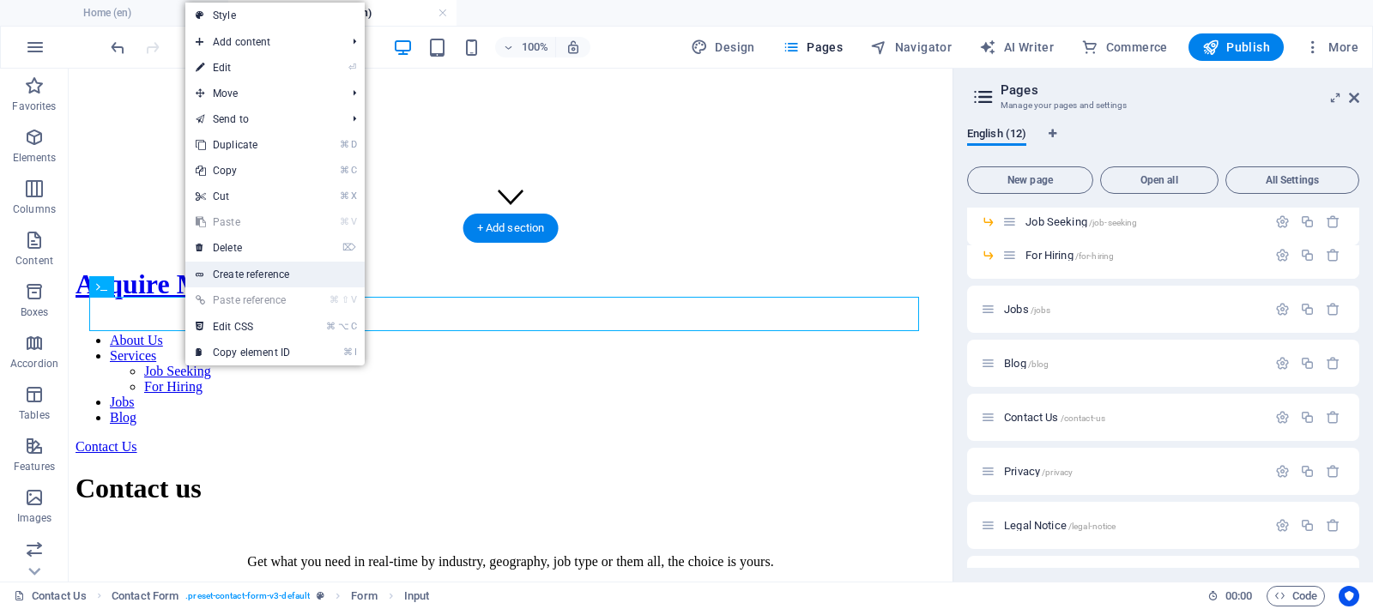
click at [245, 271] on link "Create reference" at bounding box center [274, 275] width 179 height 26
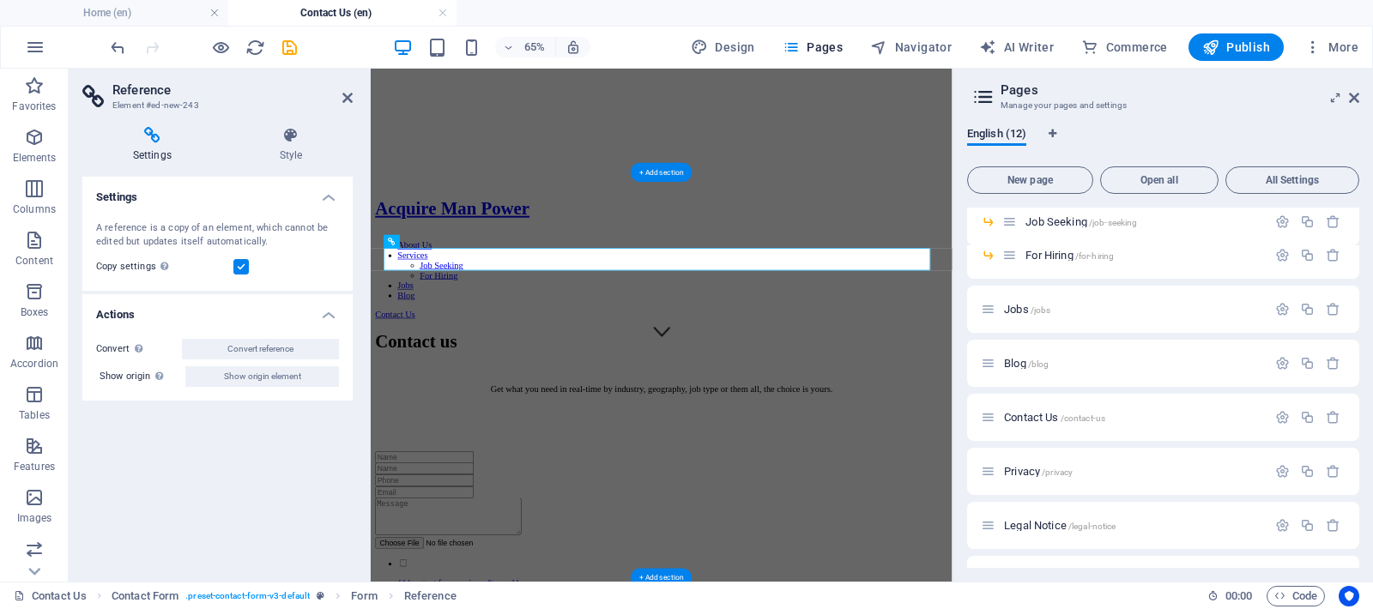
click at [158, 151] on h4 "Settings" at bounding box center [155, 145] width 147 height 36
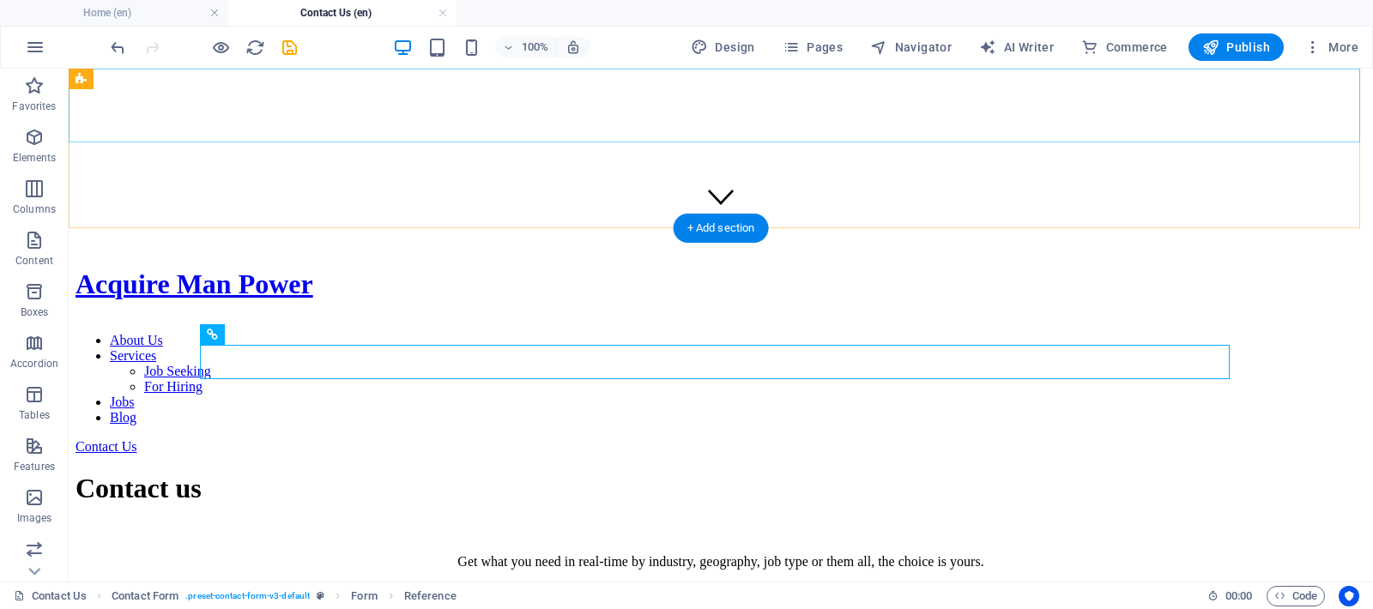
click at [1170, 439] on div "Contact Us" at bounding box center [721, 446] width 1291 height 15
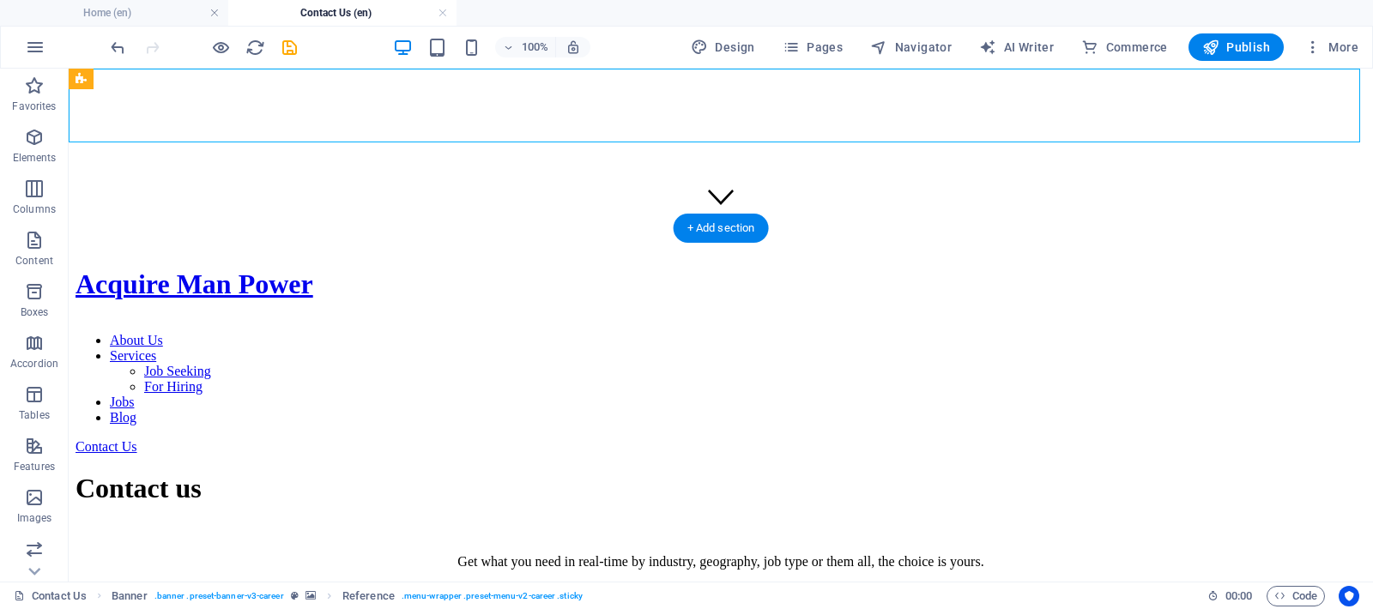
click at [1170, 439] on div "Contact Us" at bounding box center [721, 446] width 1291 height 15
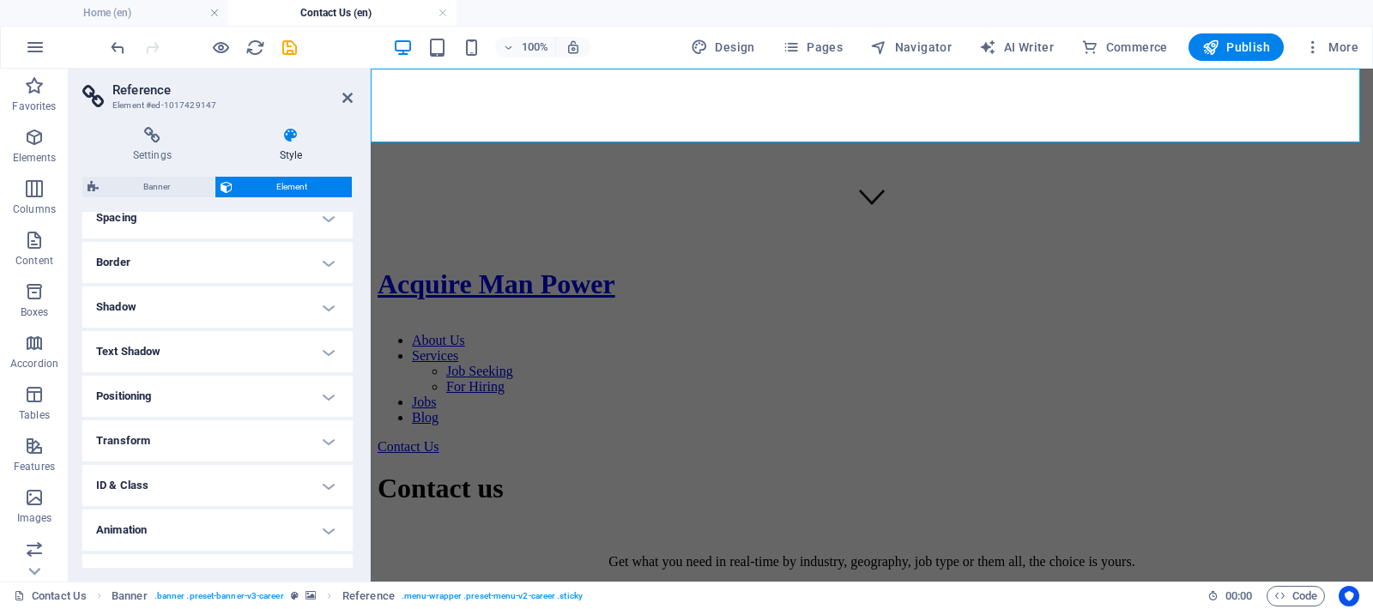
scroll to position [364, 0]
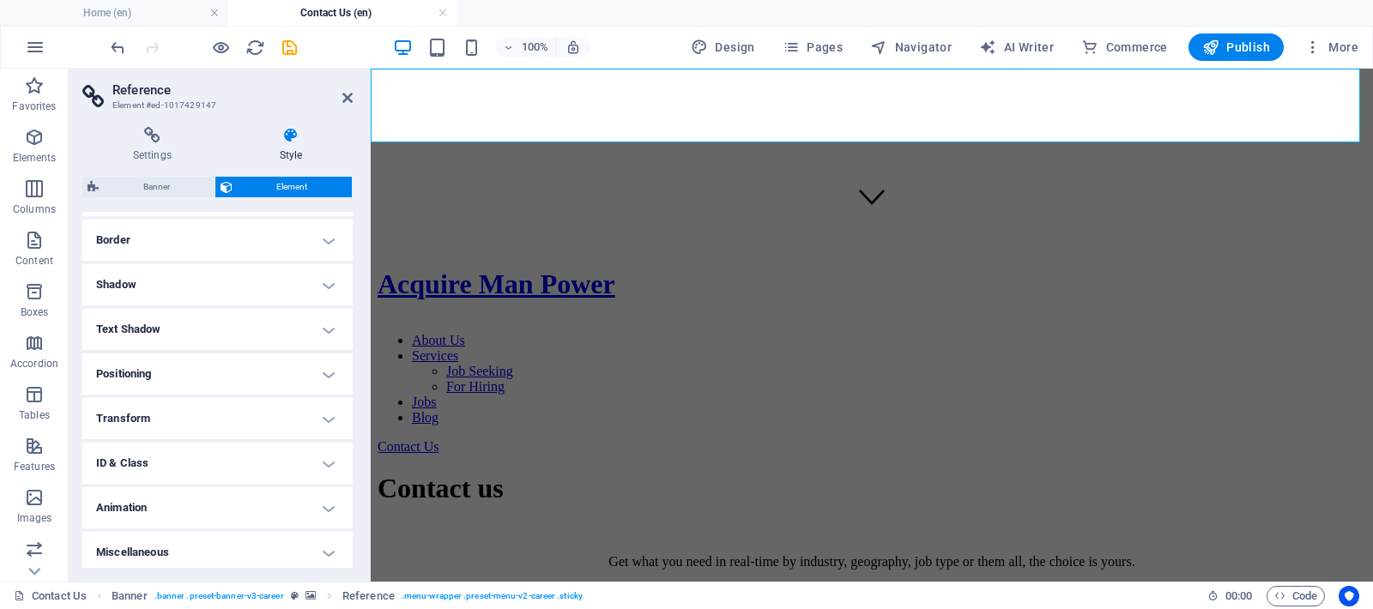
click at [217, 366] on h4 "Positioning" at bounding box center [217, 374] width 270 height 41
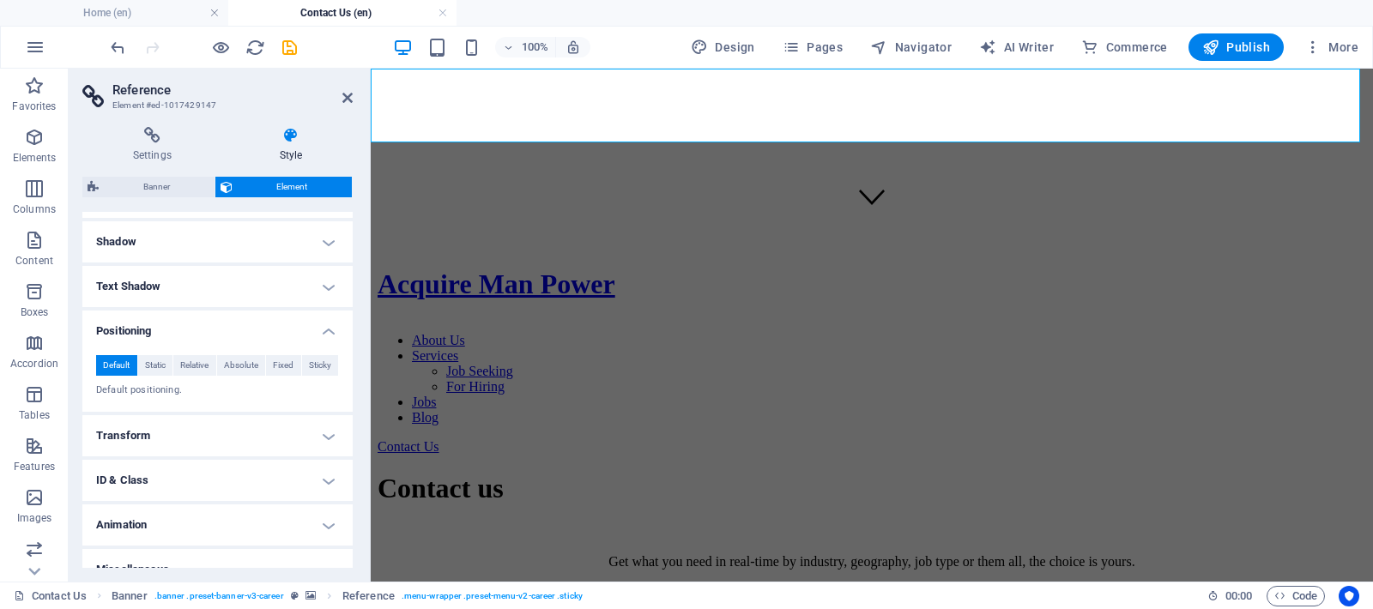
scroll to position [427, 0]
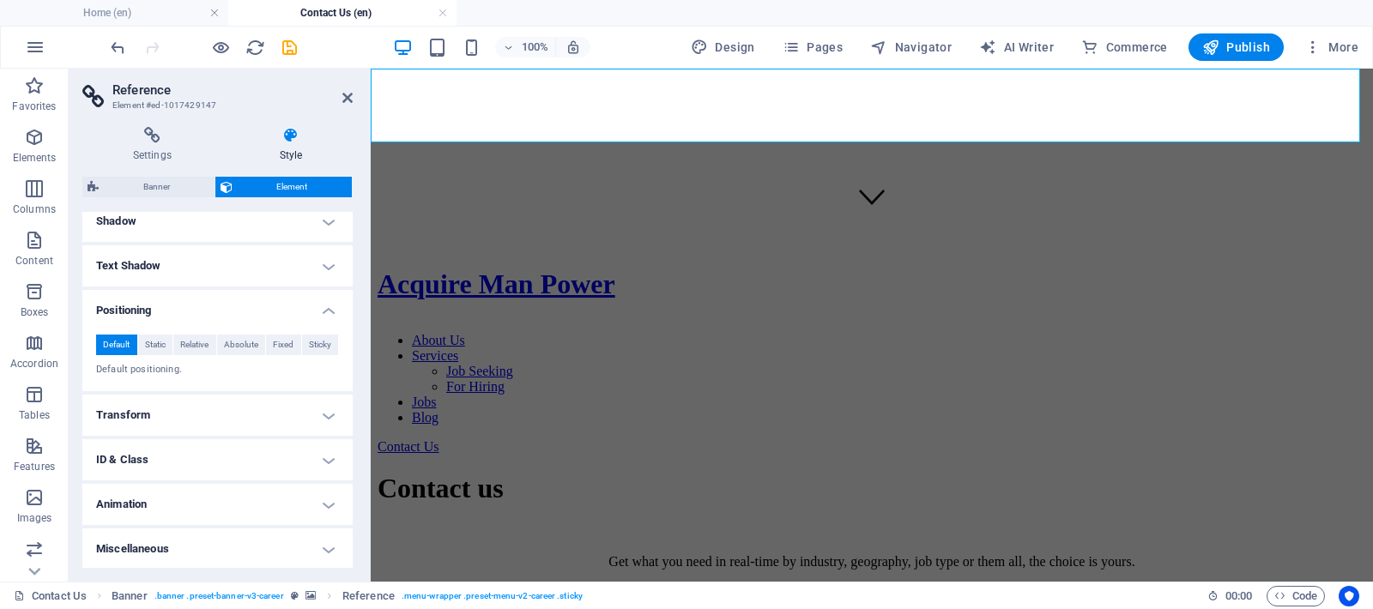
click at [222, 536] on h4 "Miscellaneous" at bounding box center [217, 549] width 270 height 41
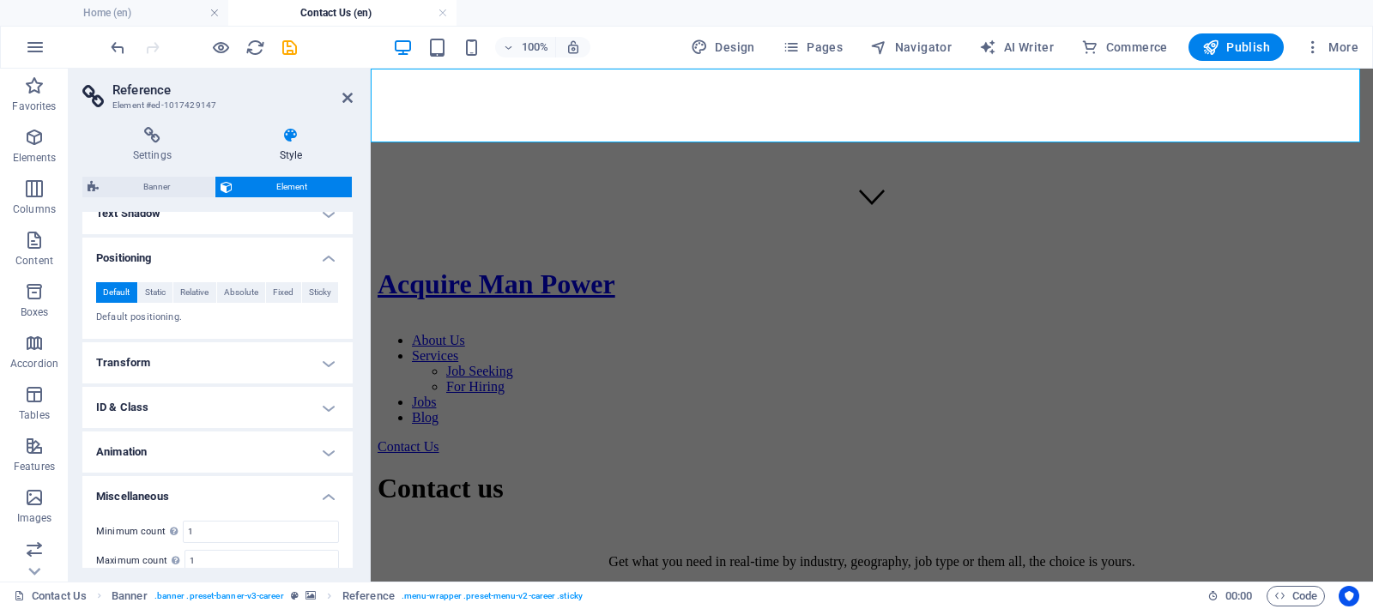
scroll to position [447, 0]
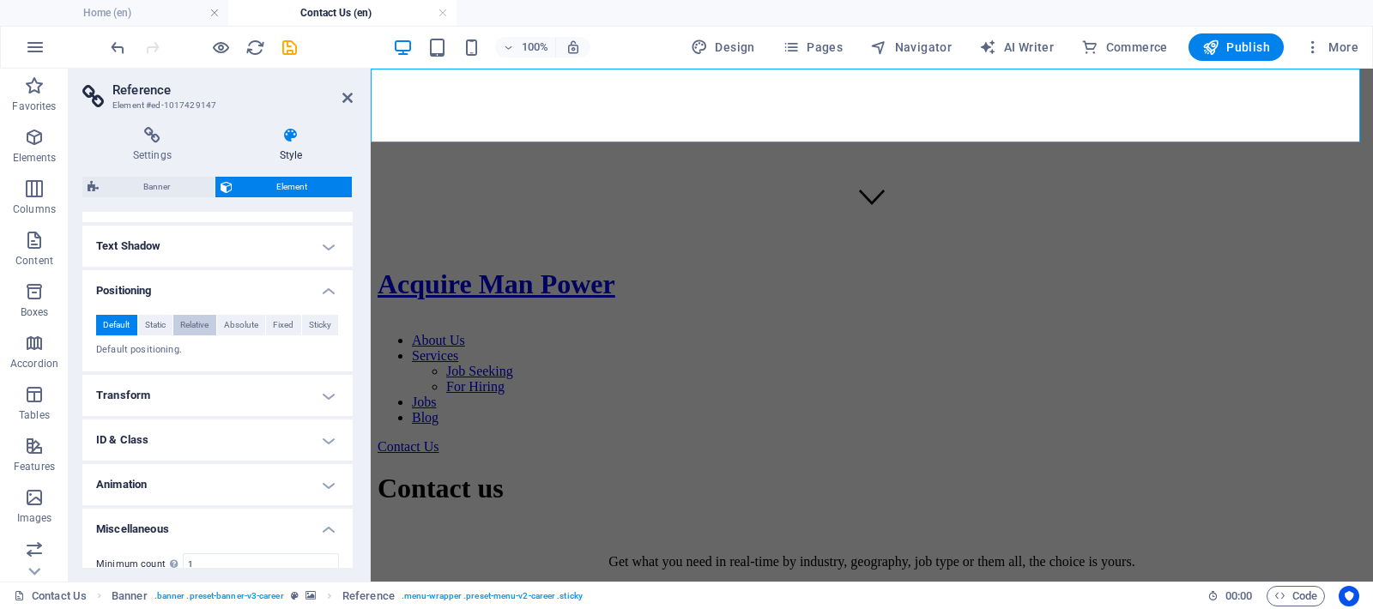
click at [187, 323] on span "Relative" at bounding box center [194, 325] width 28 height 21
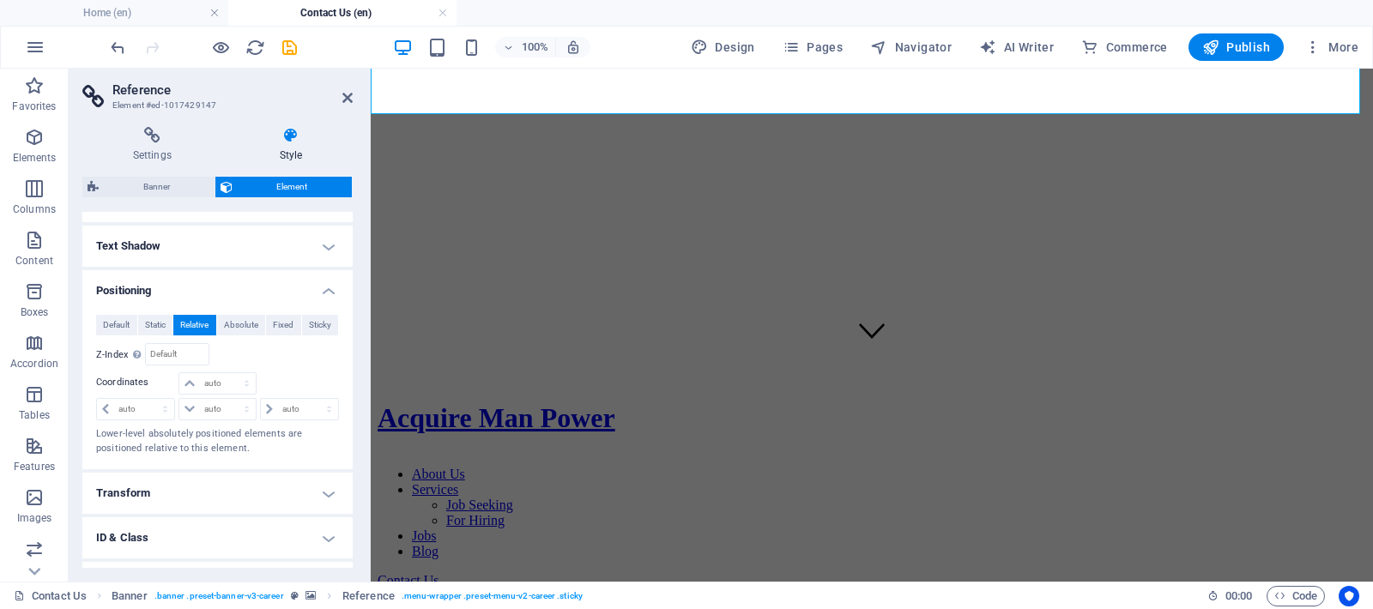
scroll to position [0, 0]
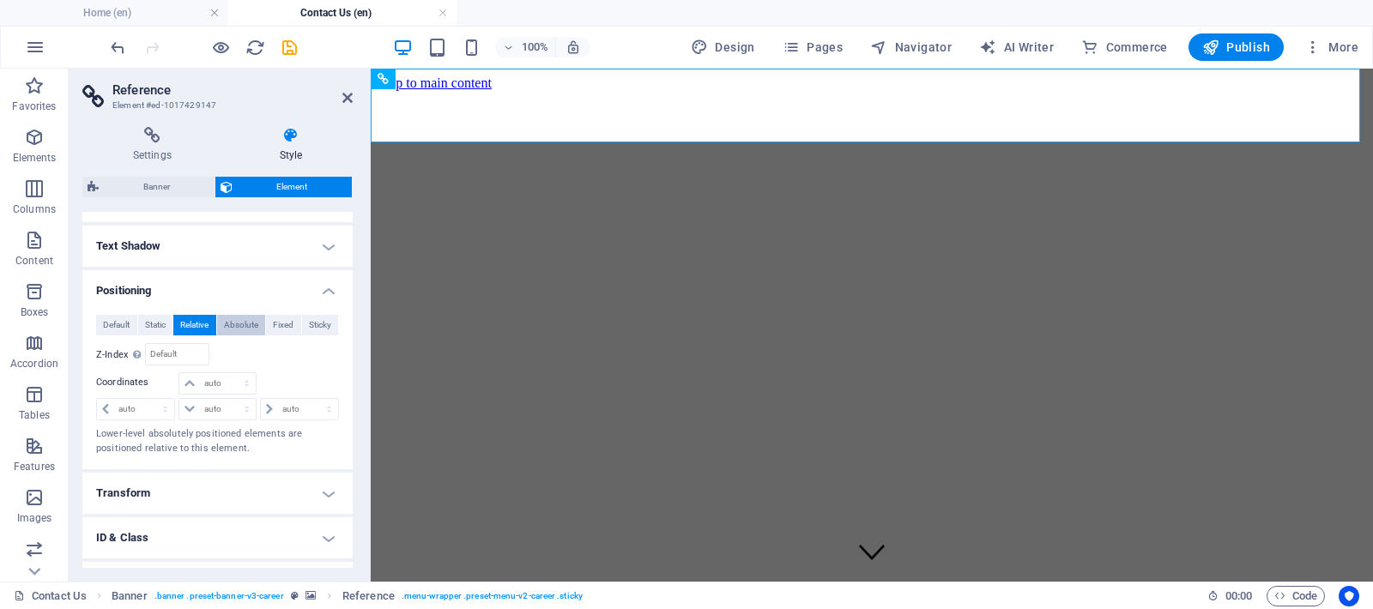
click at [229, 319] on span "Absolute" at bounding box center [241, 325] width 34 height 21
click at [273, 320] on span "Fixed" at bounding box center [283, 325] width 21 height 21
click at [309, 322] on span "Sticky" at bounding box center [320, 325] width 22 height 21
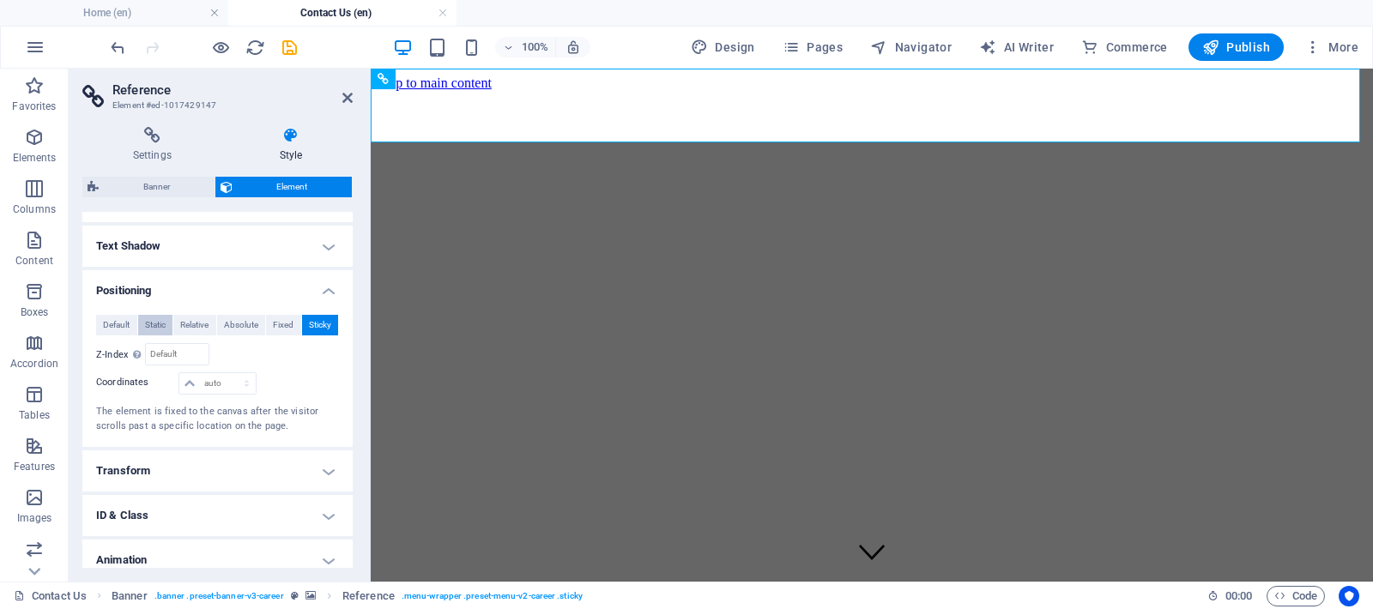
click at [156, 327] on span "Static" at bounding box center [155, 325] width 21 height 21
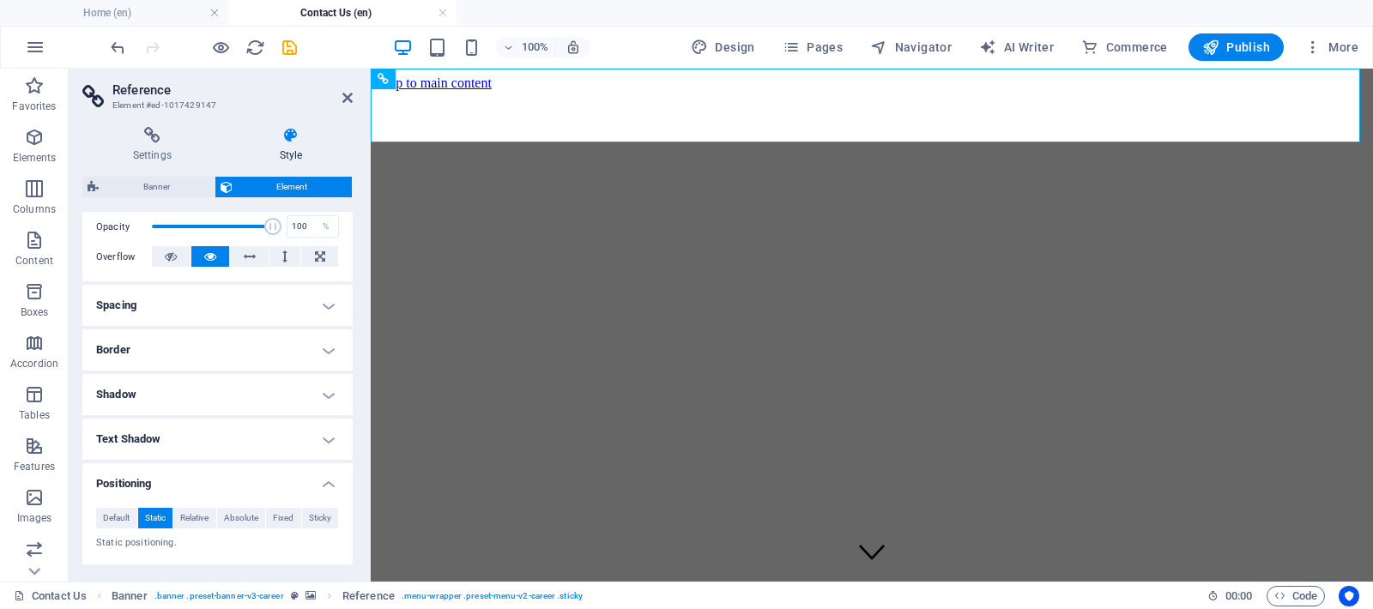
click at [230, 298] on h4 "Spacing" at bounding box center [217, 305] width 270 height 41
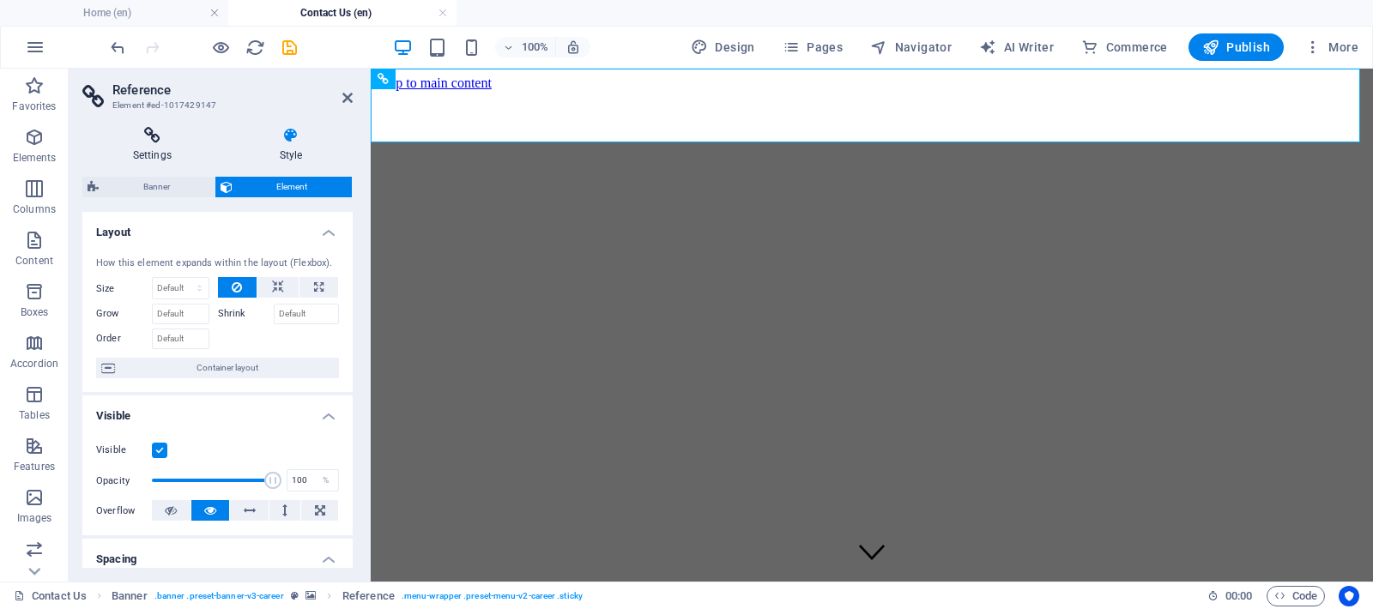
click at [150, 147] on h4 "Settings" at bounding box center [155, 145] width 147 height 36
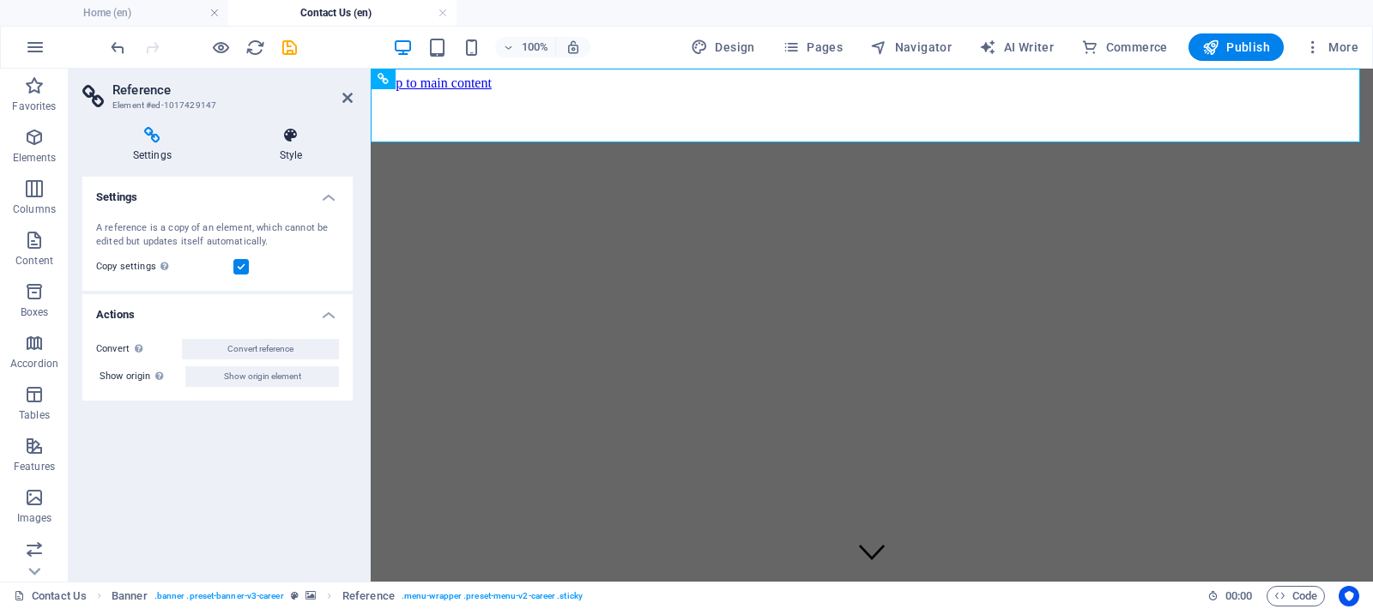
click at [293, 150] on h4 "Style" at bounding box center [291, 145] width 124 height 36
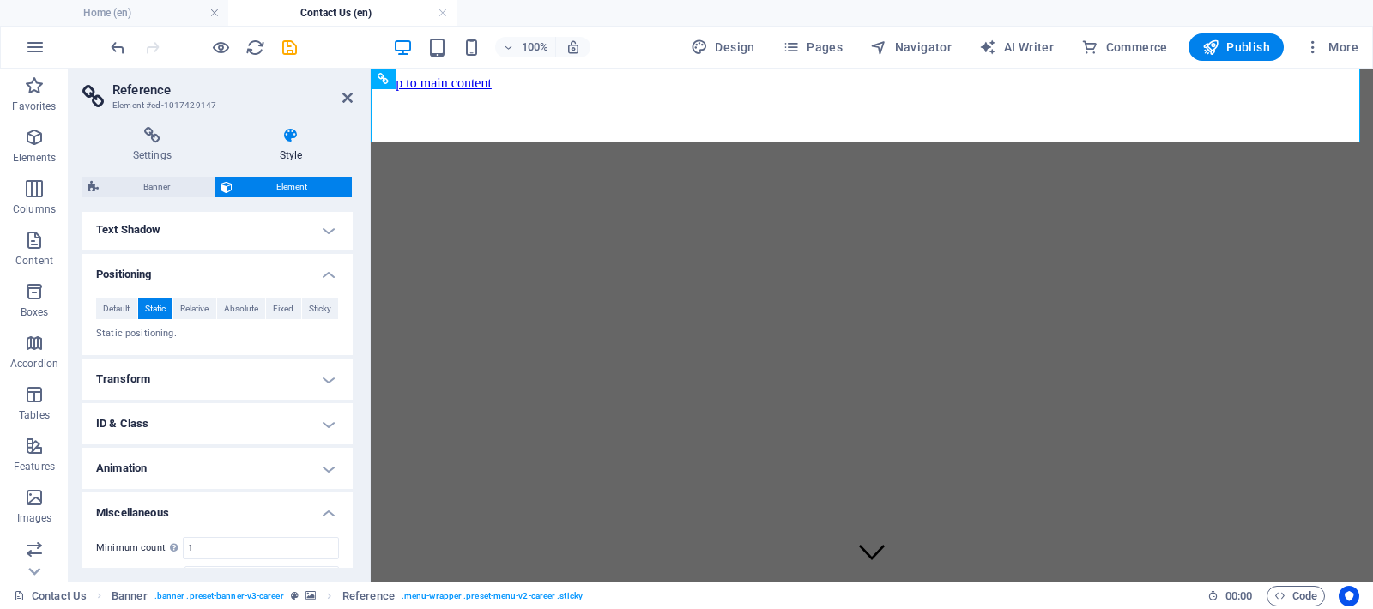
scroll to position [574, 0]
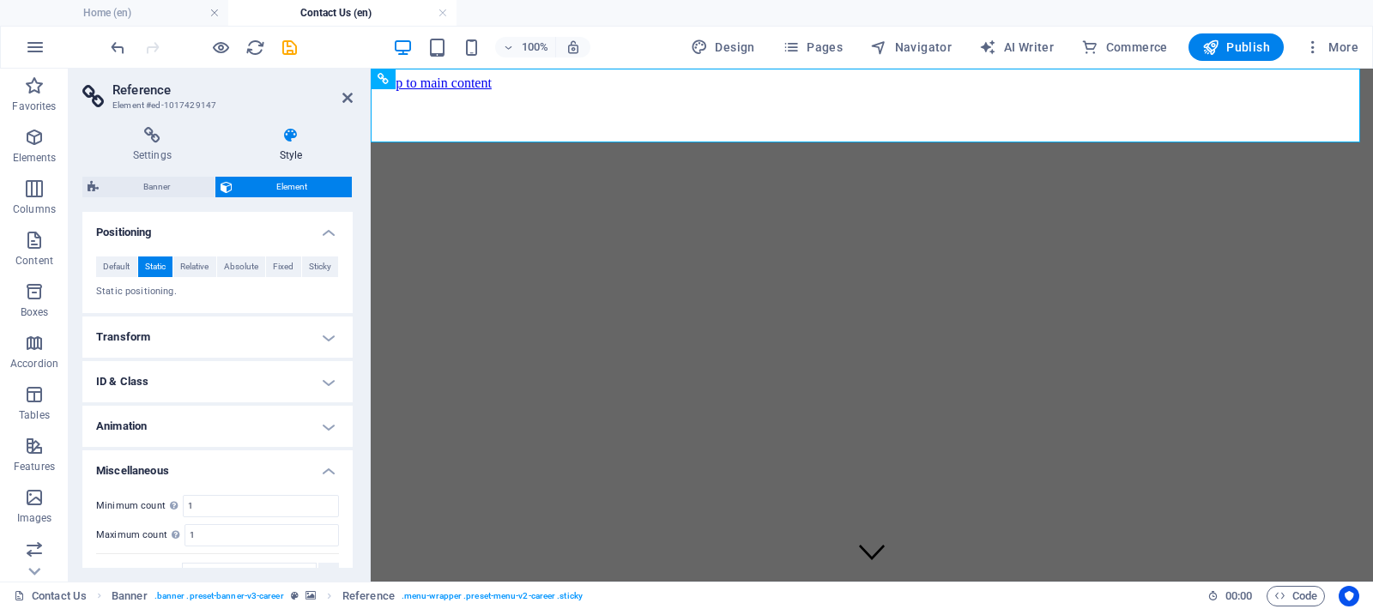
click at [326, 390] on h4 "ID & Class" at bounding box center [217, 381] width 270 height 41
click at [326, 384] on h4 "ID & Class" at bounding box center [217, 376] width 270 height 31
click at [326, 384] on h4 "ID & Class" at bounding box center [217, 381] width 270 height 41
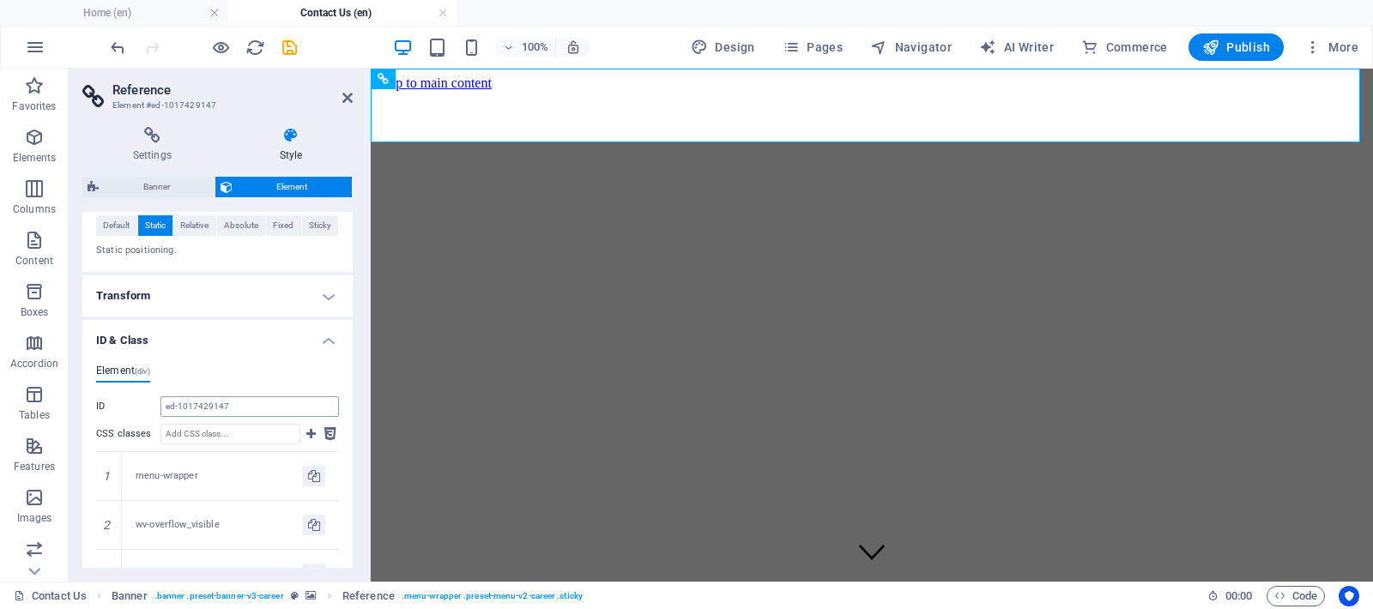
scroll to position [588, 0]
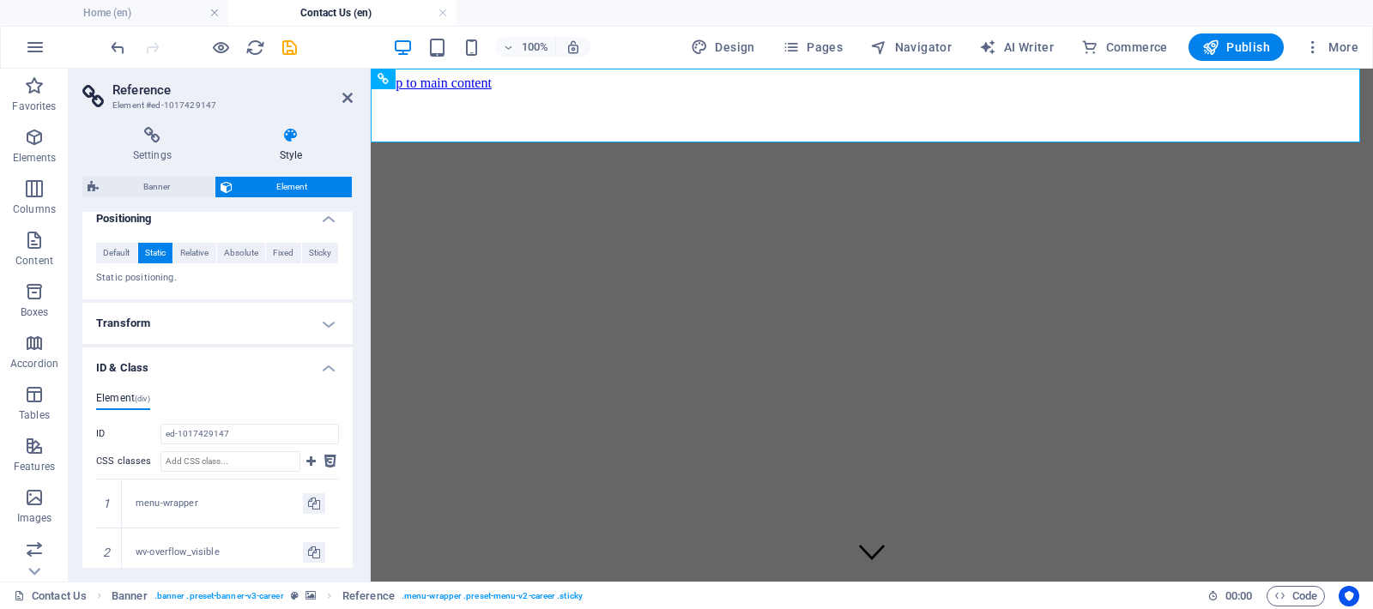
click at [323, 364] on h4 "ID & Class" at bounding box center [217, 363] width 270 height 31
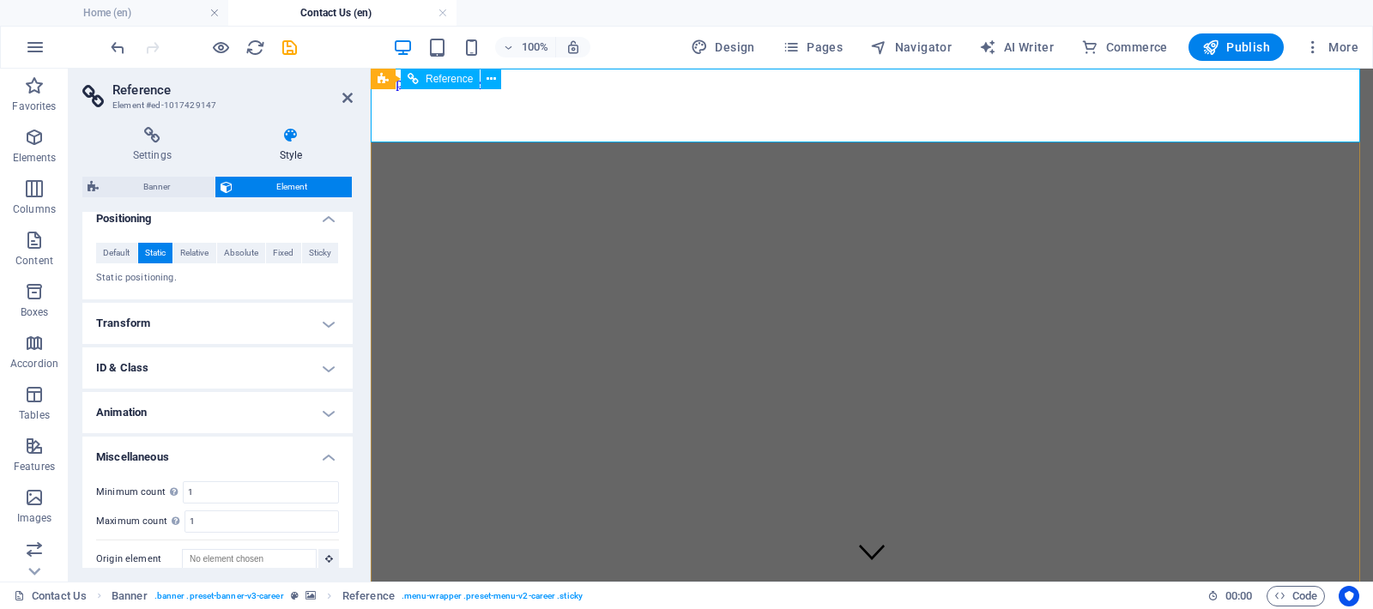
click at [492, 76] on icon at bounding box center [491, 79] width 9 height 18
click at [159, 146] on h4 "Settings" at bounding box center [155, 145] width 147 height 36
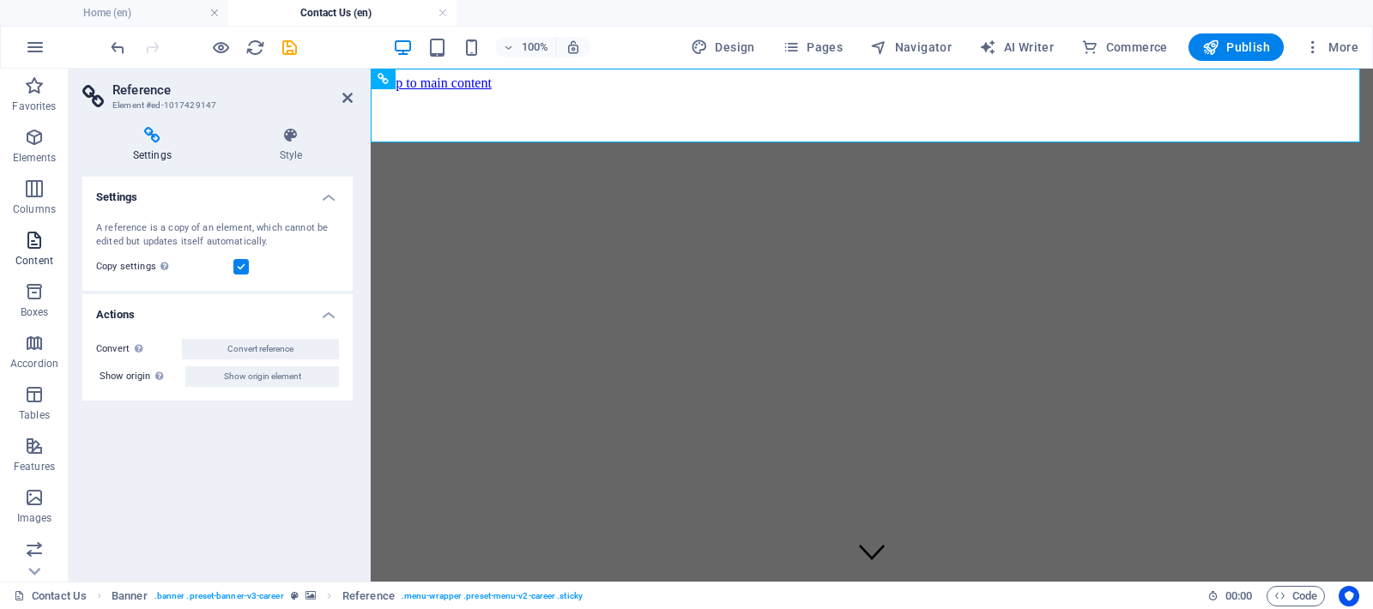
click at [38, 233] on icon "button" at bounding box center [34, 240] width 21 height 21
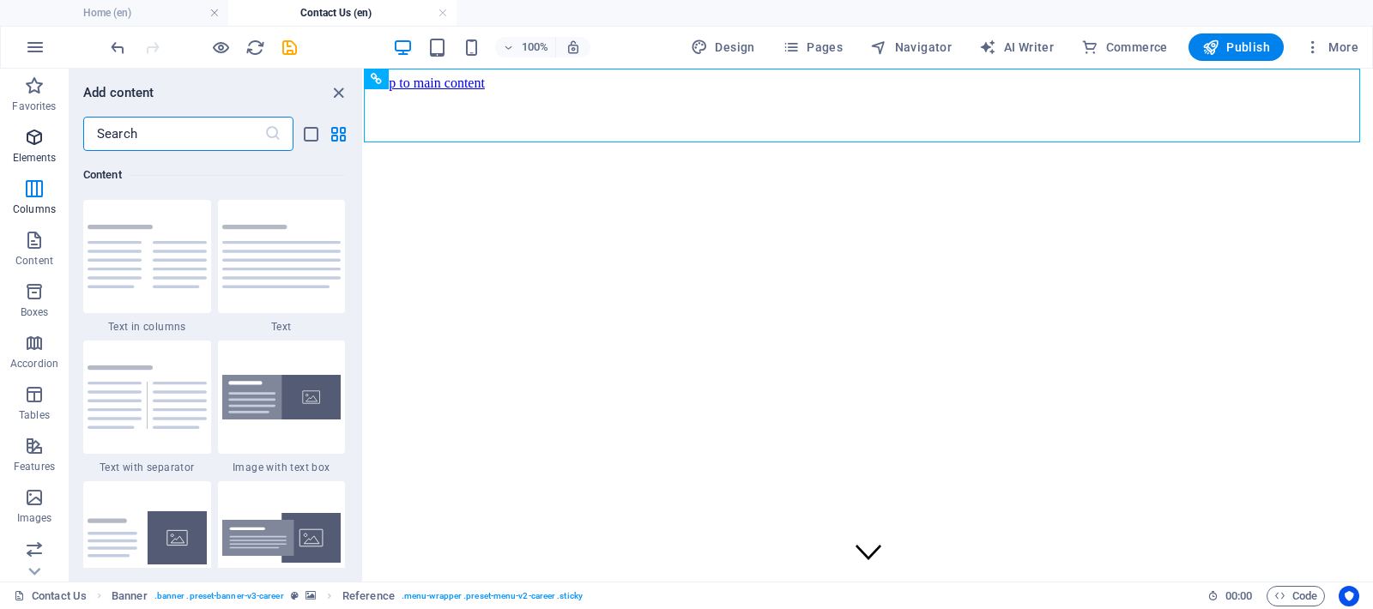
scroll to position [311, 0]
click at [27, 402] on icon "button" at bounding box center [34, 393] width 21 height 21
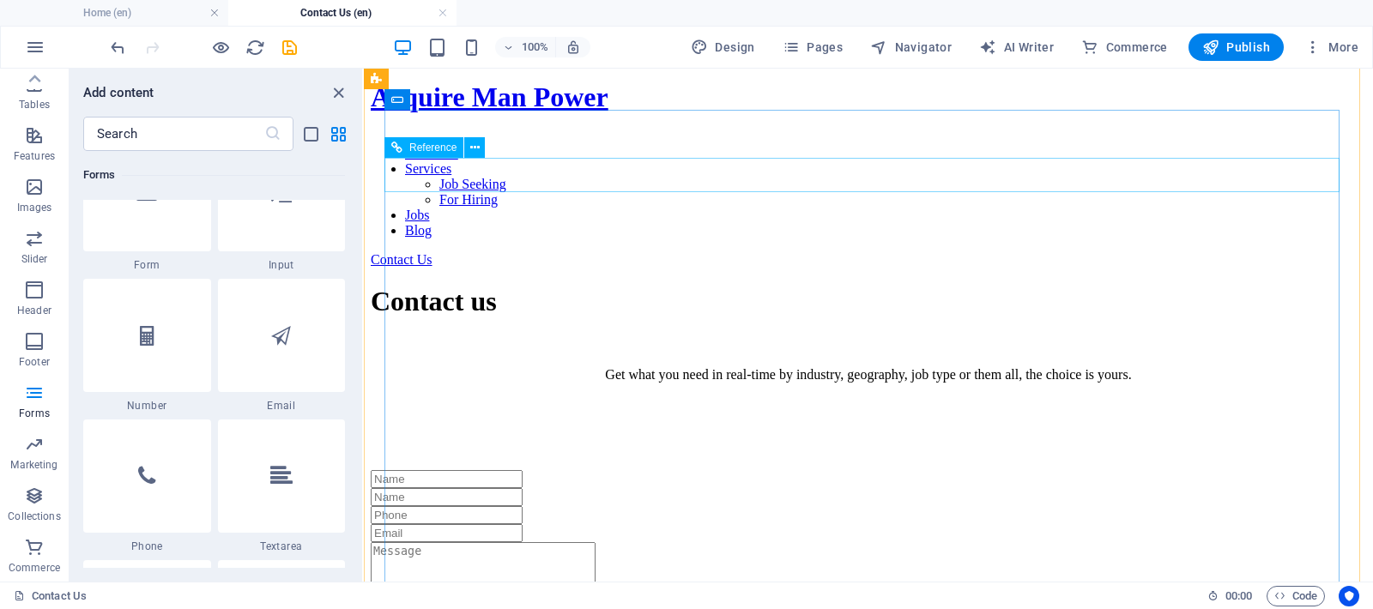
scroll to position [524, 0]
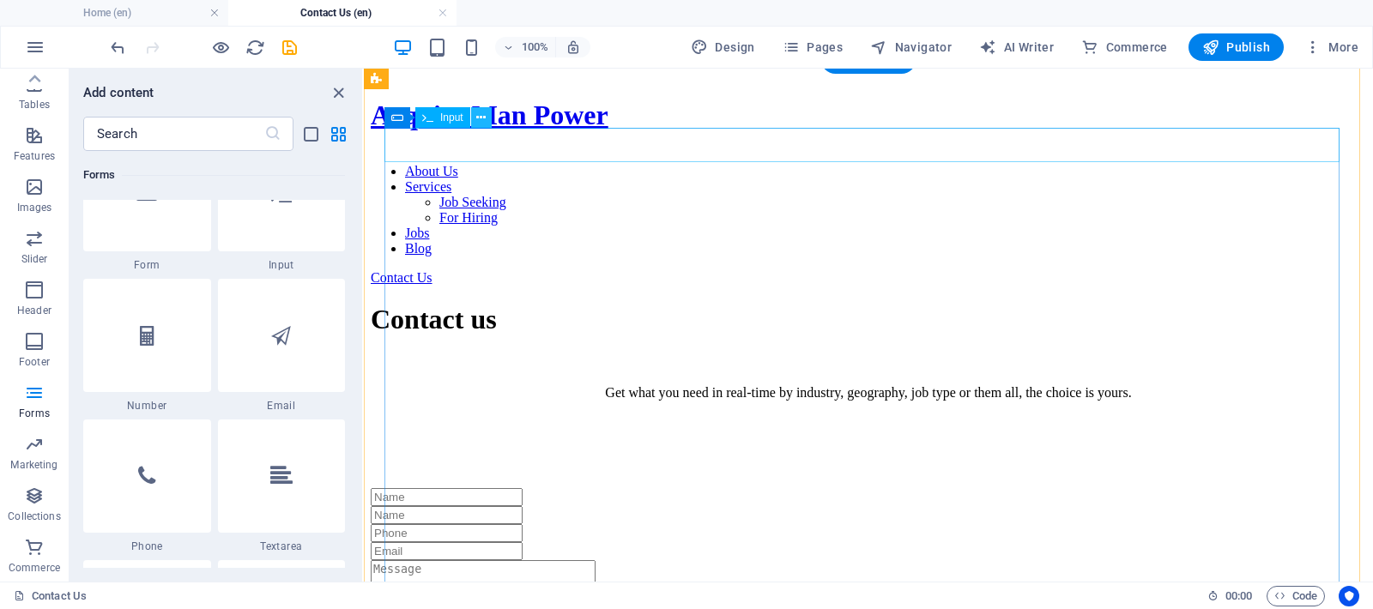
click at [482, 115] on icon at bounding box center [480, 118] width 9 height 18
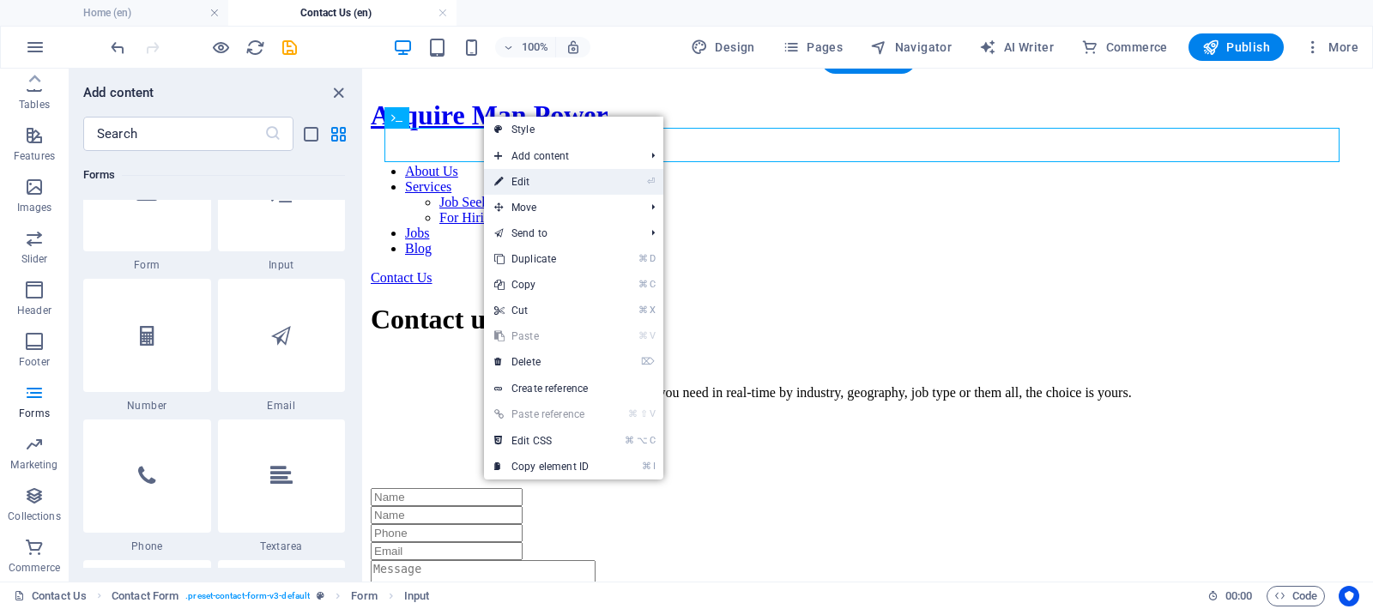
drag, startPoint x: 523, startPoint y: 187, endPoint x: 152, endPoint y: 118, distance: 377.1
click at [523, 187] on link "⏎ Edit" at bounding box center [541, 182] width 115 height 26
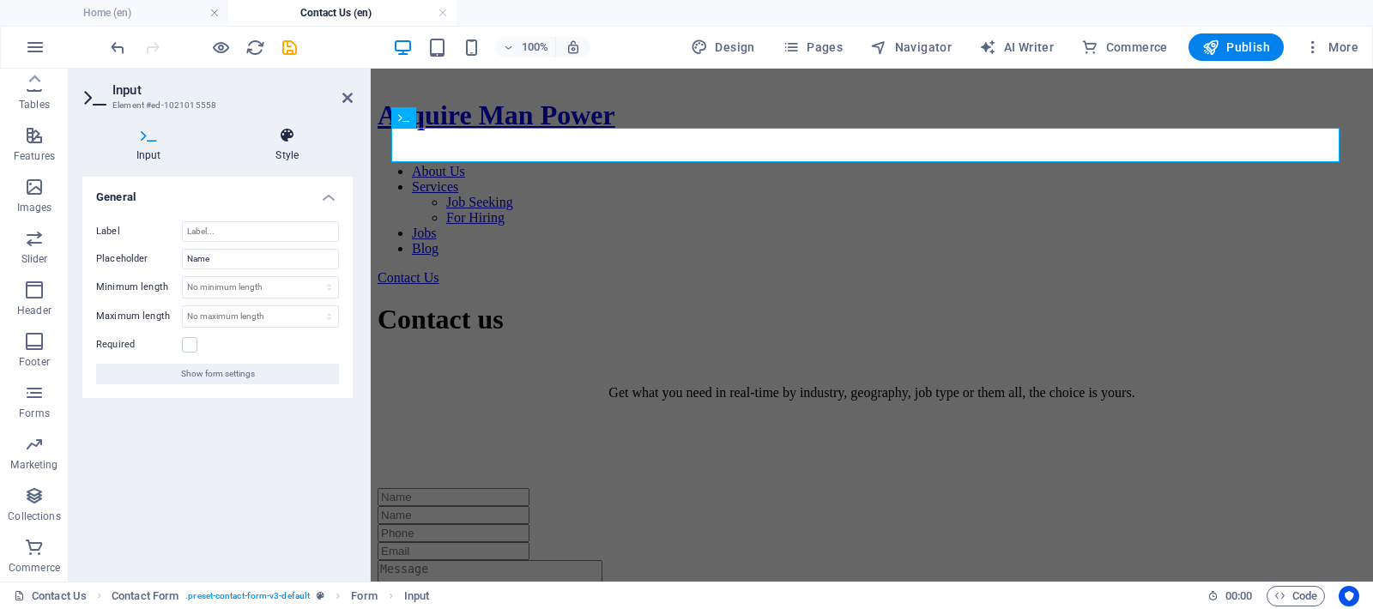
click at [274, 148] on h4 "Style" at bounding box center [287, 145] width 131 height 36
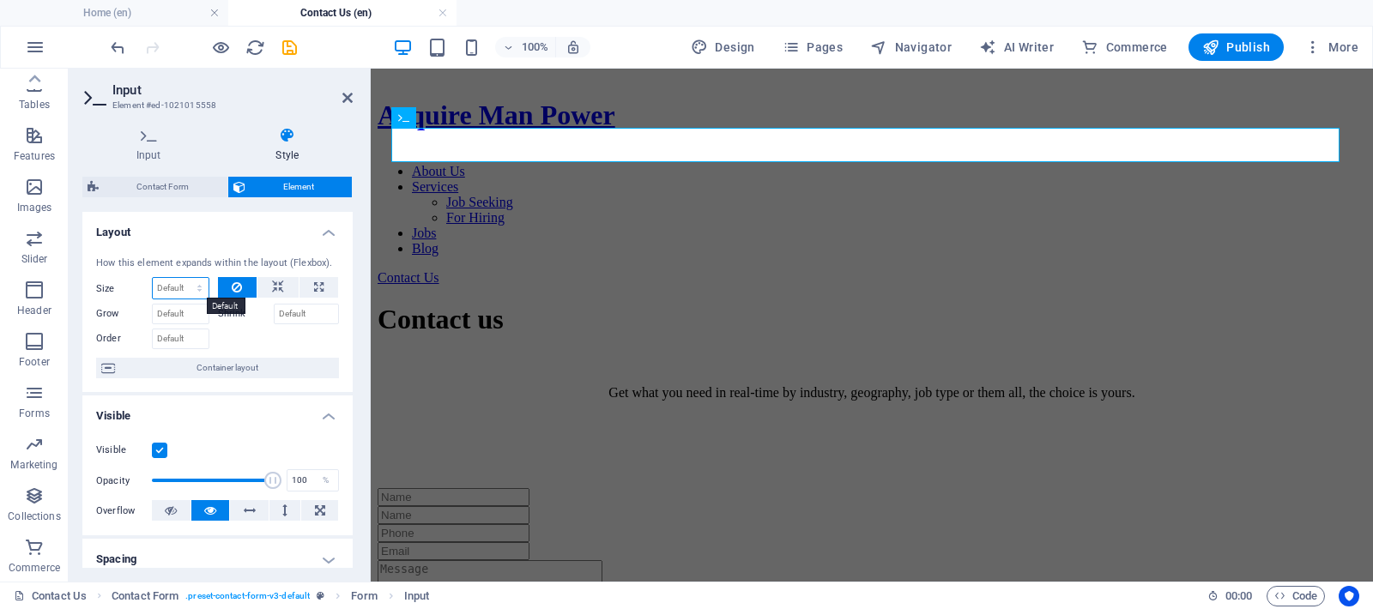
select select "1/5"
type input "20"
select select "%"
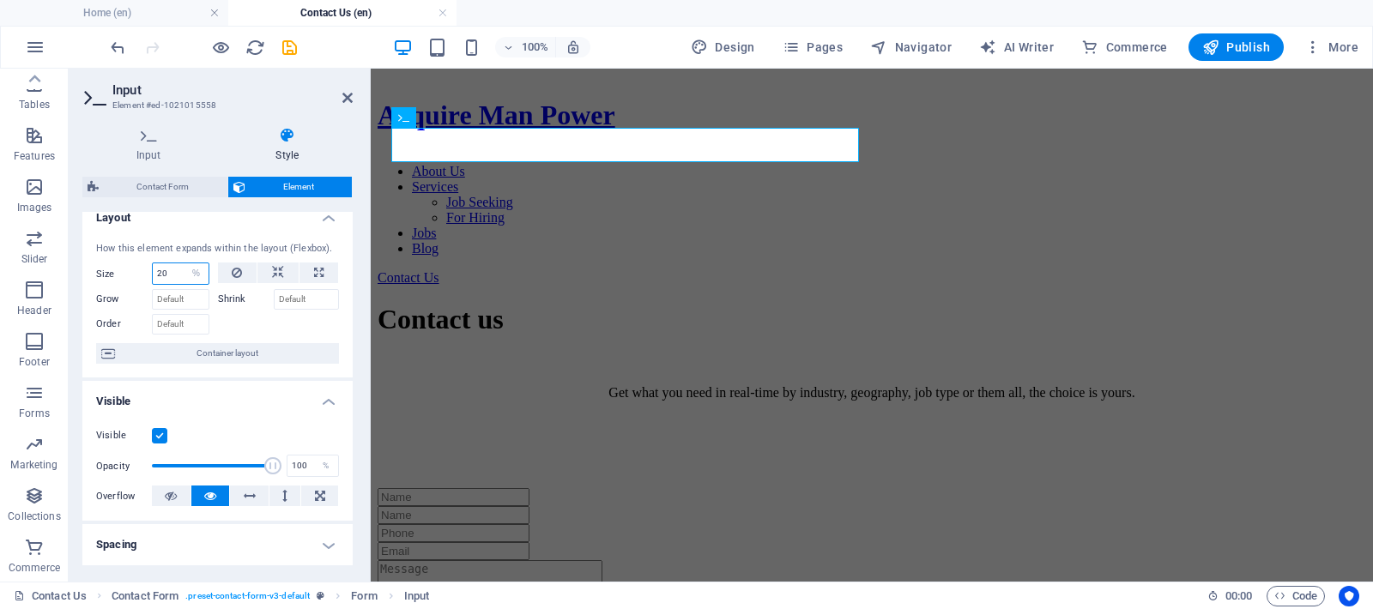
scroll to position [0, 0]
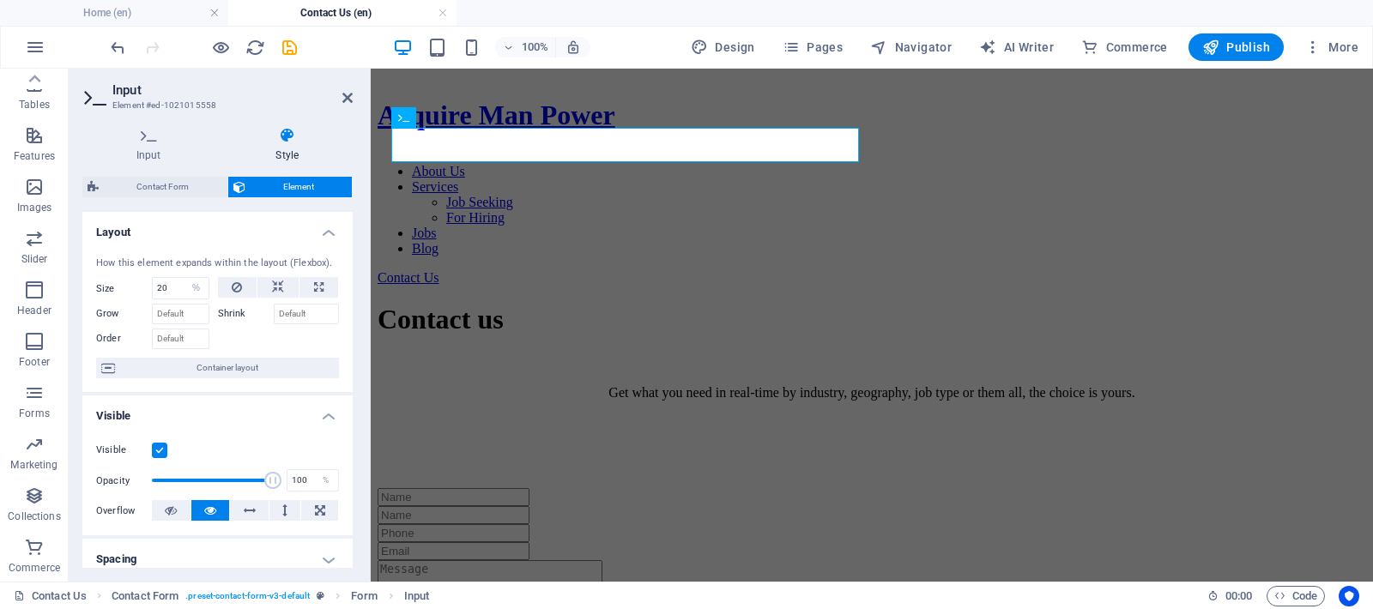
click at [178, 197] on div "Contact Form Element Layout How this element expands within the layout (Flexbox…" at bounding box center [217, 372] width 270 height 391
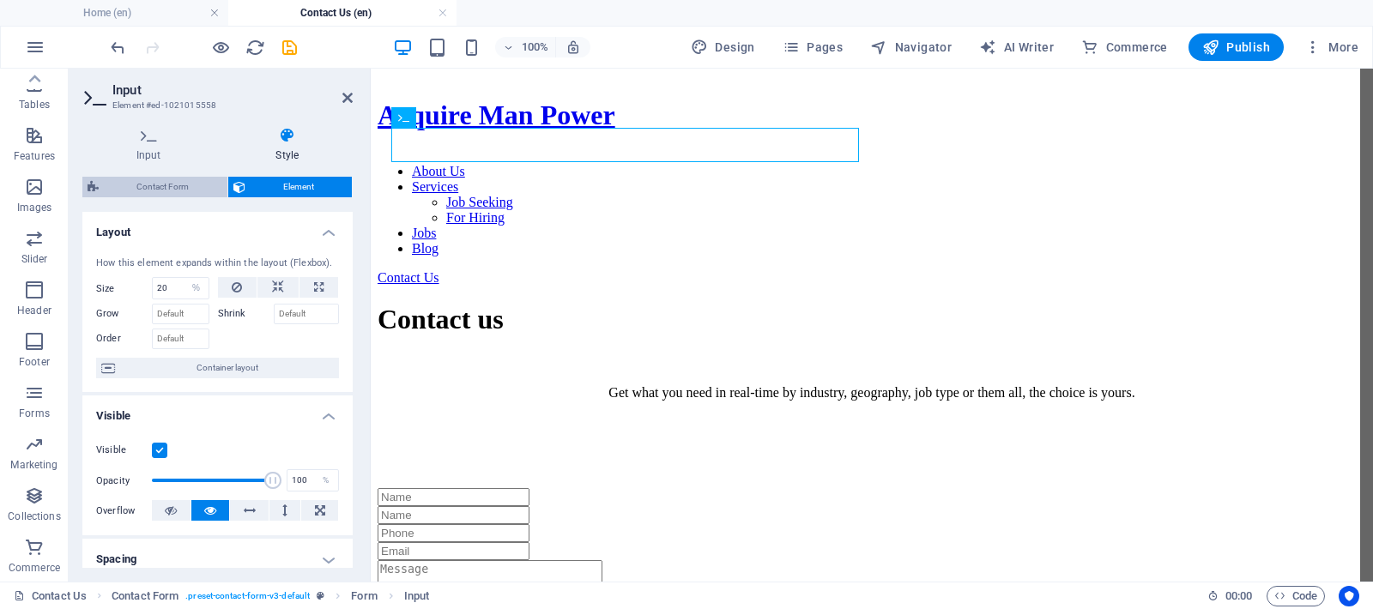
click at [178, 193] on span "Contact Form" at bounding box center [163, 187] width 118 height 21
select select "rem"
select select "preset-contact-form-v3-default"
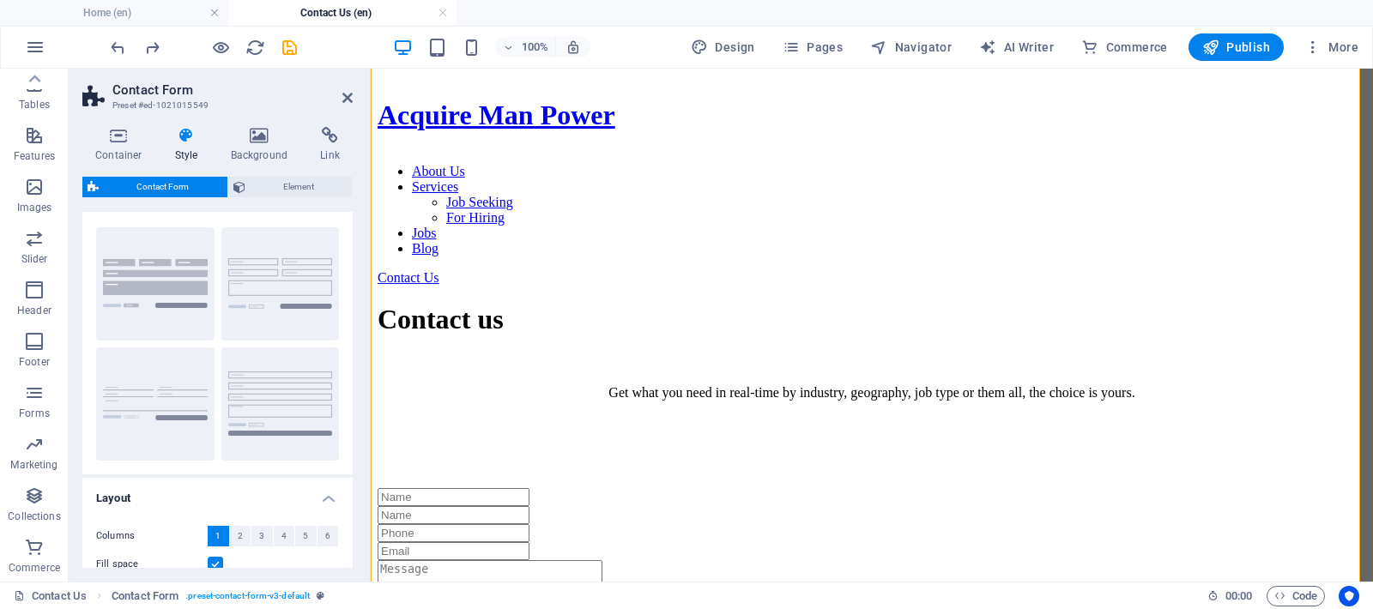
scroll to position [33, 0]
click at [184, 154] on h4 "Style" at bounding box center [190, 145] width 56 height 36
click at [287, 183] on span "Element" at bounding box center [299, 187] width 97 height 21
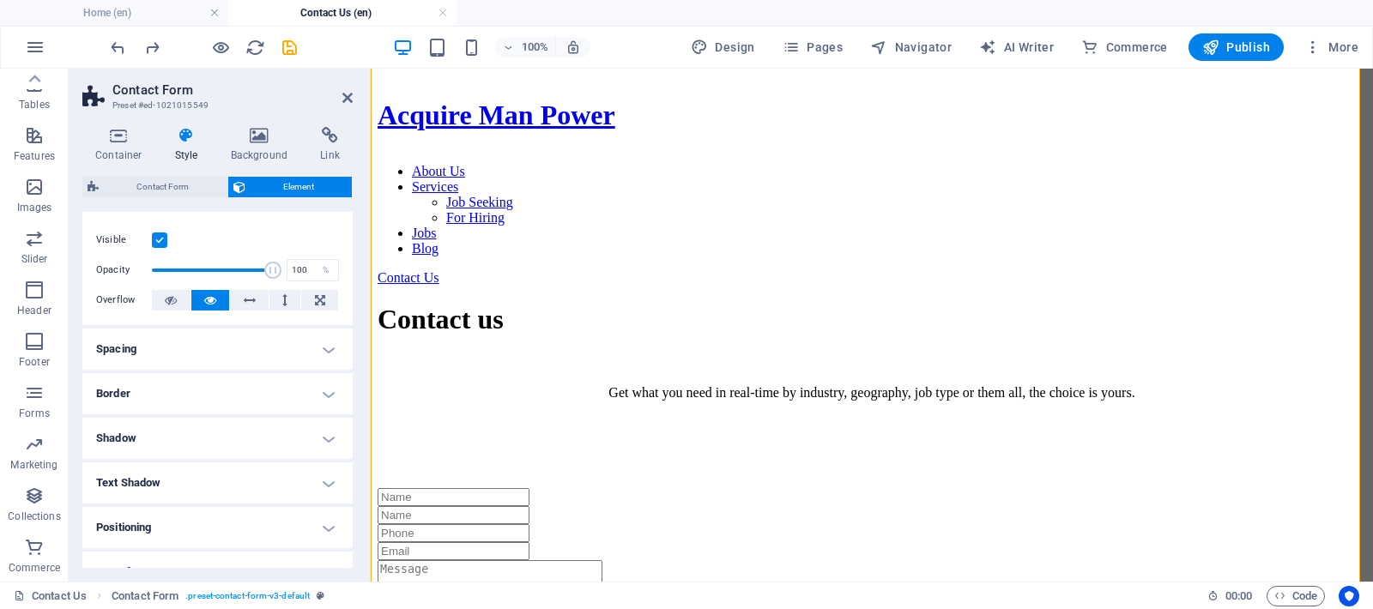
scroll to position [30, 0]
drag, startPoint x: 266, startPoint y: 266, endPoint x: 194, endPoint y: 268, distance: 72.1
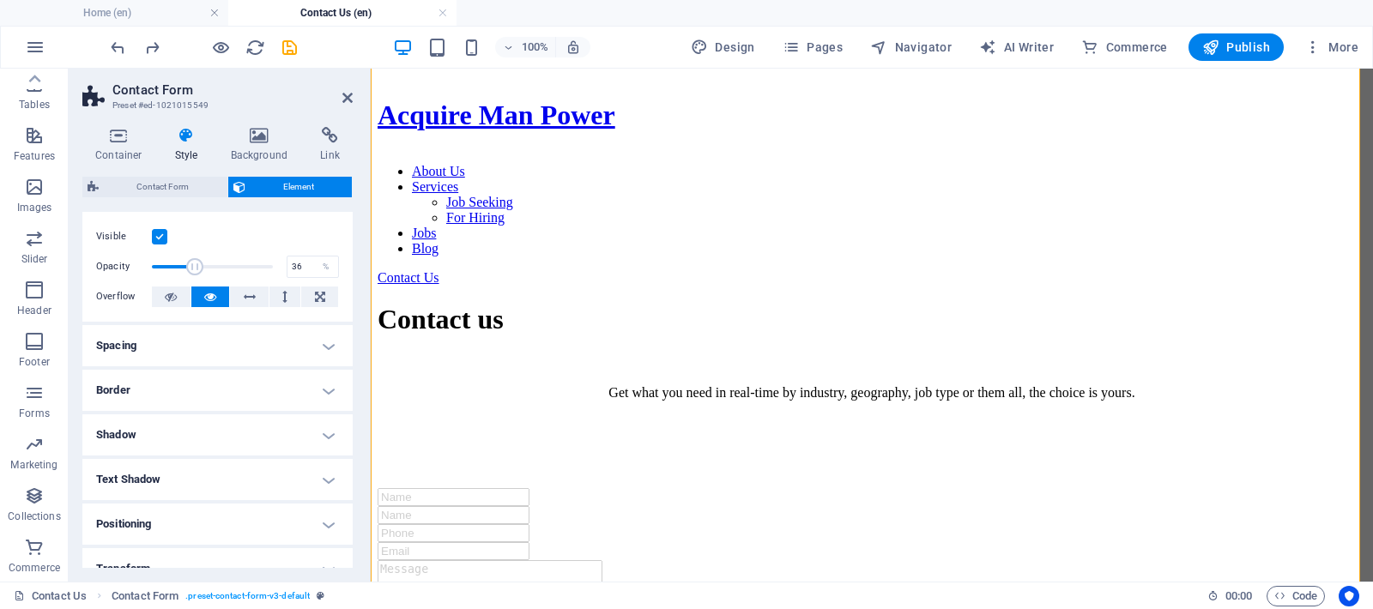
click at [194, 268] on span at bounding box center [194, 266] width 17 height 17
type input "100"
drag, startPoint x: 194, startPoint y: 268, endPoint x: 285, endPoint y: 260, distance: 91.3
click at [285, 260] on div "Opacity 100 %" at bounding box center [217, 267] width 243 height 26
click at [165, 236] on label at bounding box center [159, 236] width 15 height 15
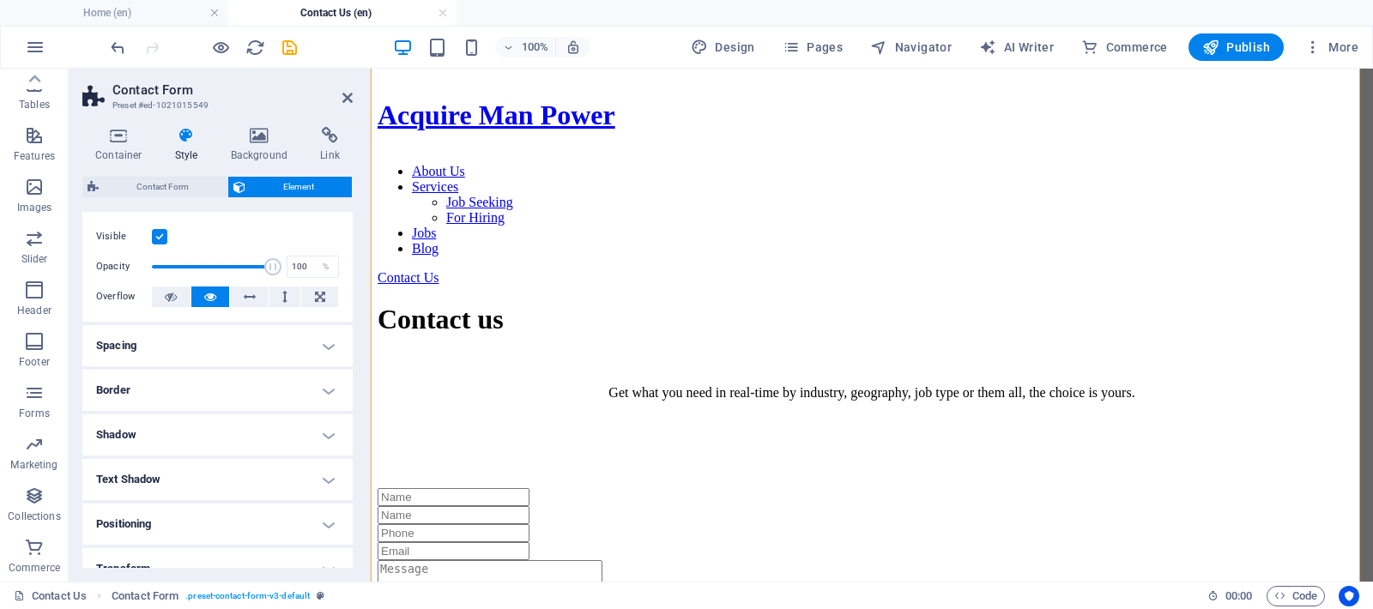
click at [0, 0] on input "Visible" at bounding box center [0, 0] width 0 height 0
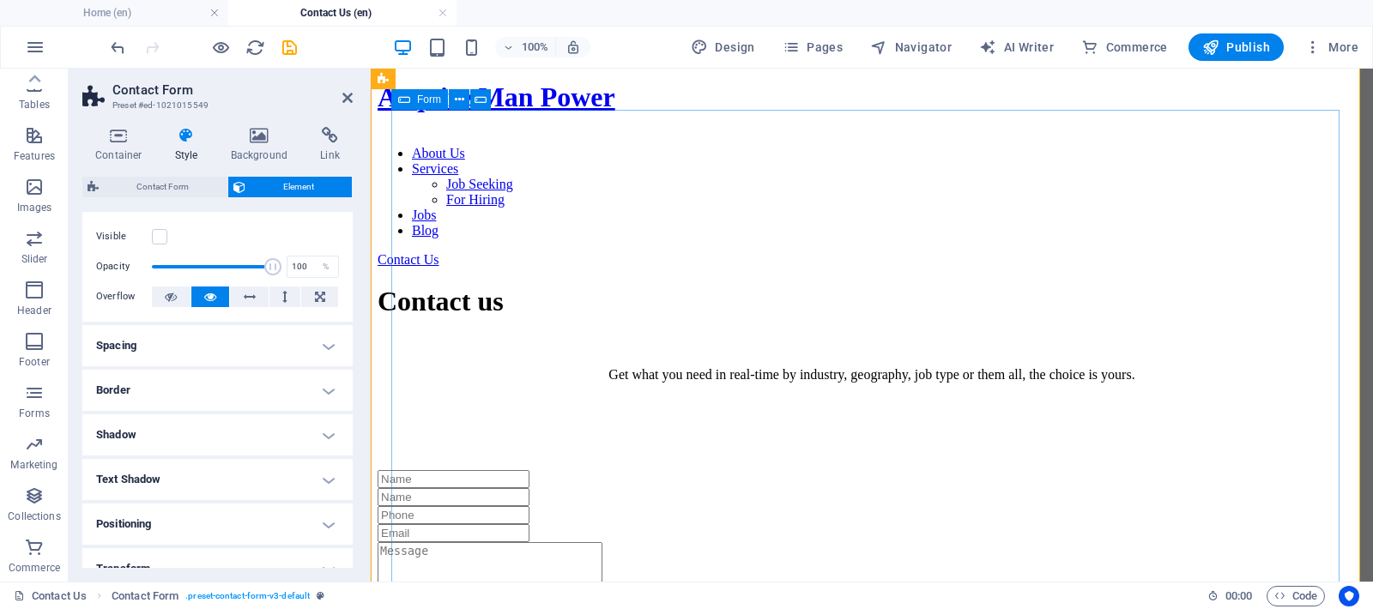
scroll to position [394, 0]
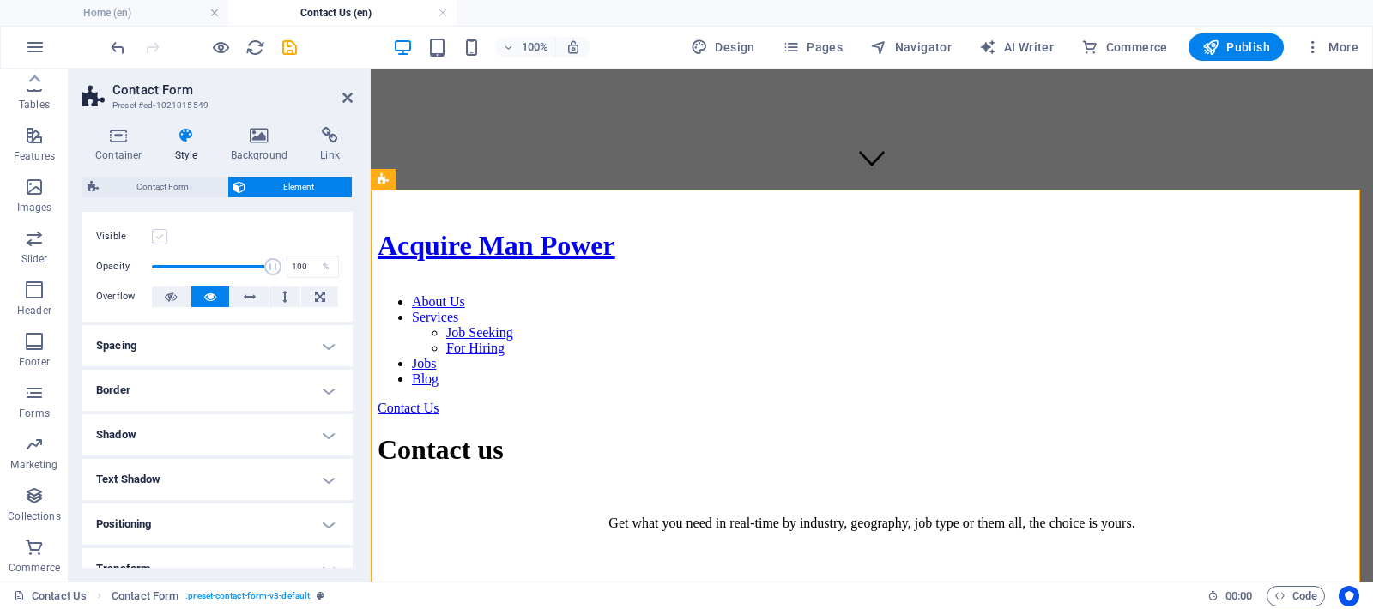
click at [165, 239] on label at bounding box center [159, 236] width 15 height 15
click at [0, 0] on input "Visible" at bounding box center [0, 0] width 0 height 0
click at [165, 239] on label at bounding box center [159, 236] width 15 height 15
click at [0, 0] on input "Visible" at bounding box center [0, 0] width 0 height 0
click at [166, 236] on label at bounding box center [159, 236] width 15 height 15
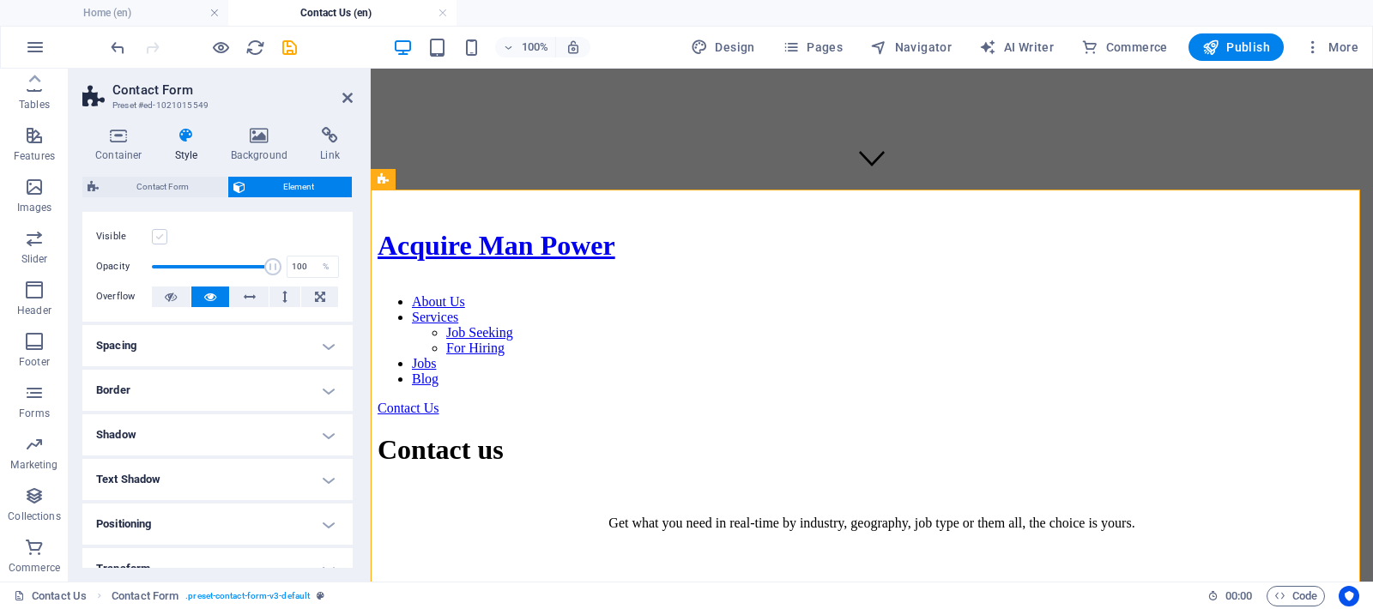
click at [0, 0] on input "Visible" at bounding box center [0, 0] width 0 height 0
click at [166, 236] on label at bounding box center [159, 236] width 15 height 15
click at [0, 0] on input "Visible" at bounding box center [0, 0] width 0 height 0
click at [165, 235] on label at bounding box center [159, 236] width 15 height 15
click at [0, 0] on input "Visible" at bounding box center [0, 0] width 0 height 0
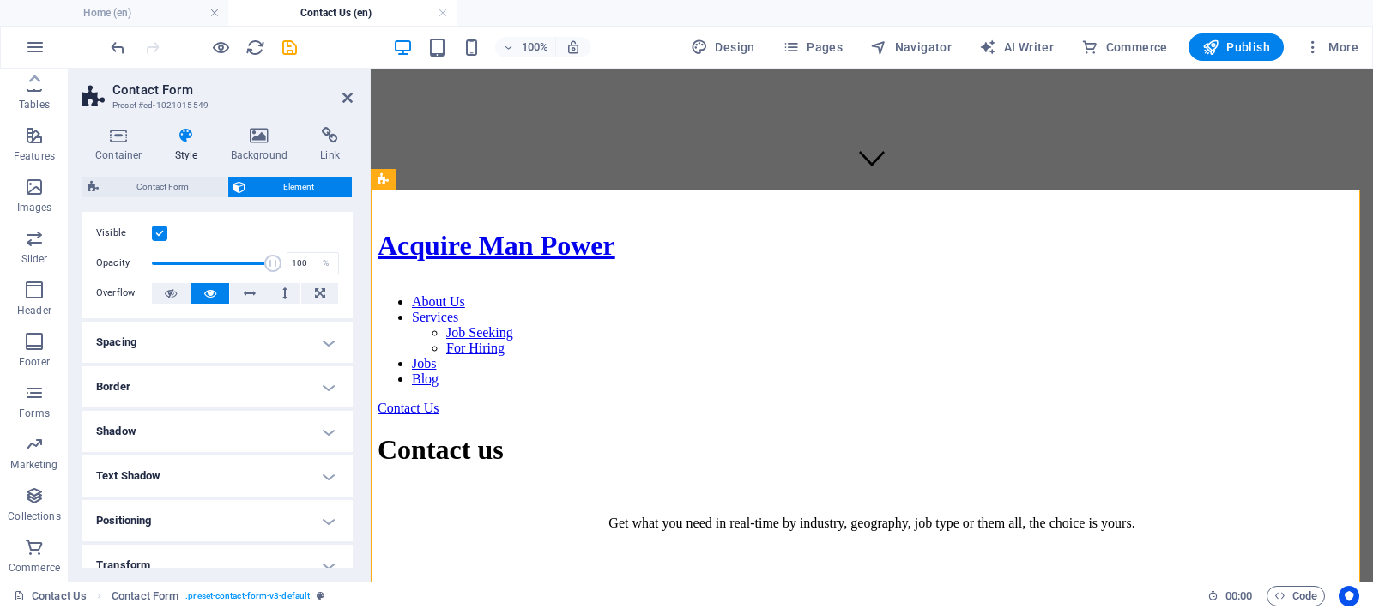
scroll to position [37, 0]
click at [170, 294] on icon at bounding box center [171, 290] width 12 height 21
click at [200, 289] on button at bounding box center [210, 290] width 39 height 21
click at [174, 337] on h4 "Spacing" at bounding box center [217, 338] width 270 height 41
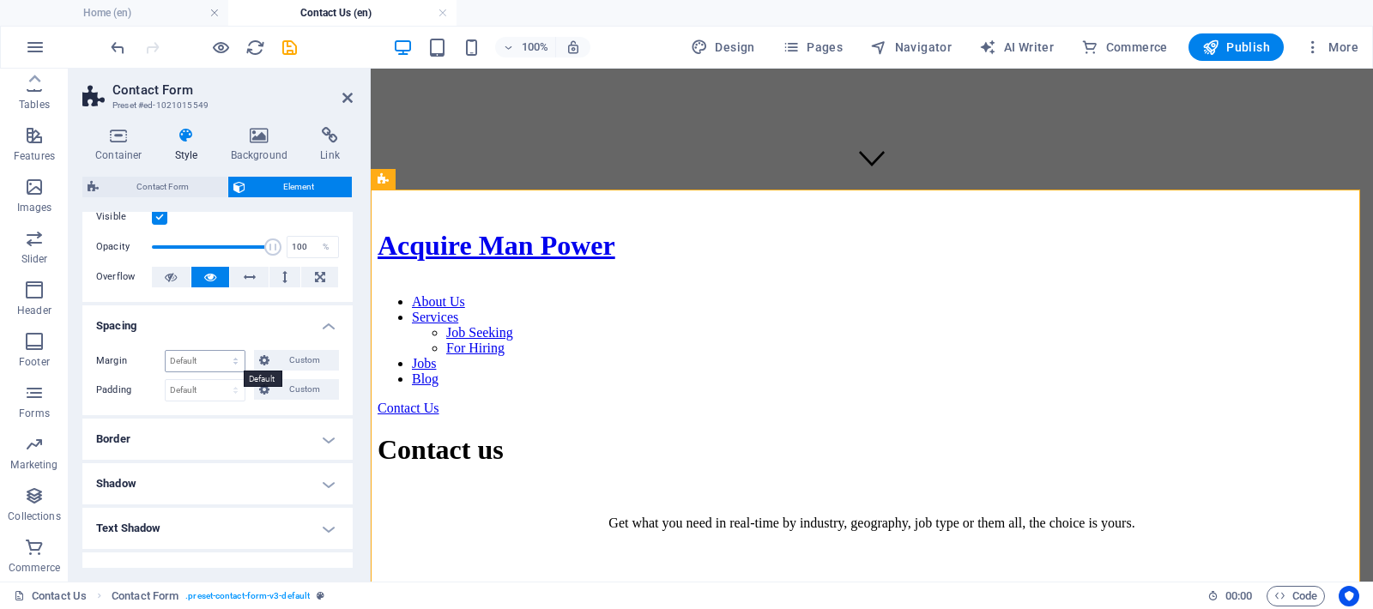
scroll to position [142, 0]
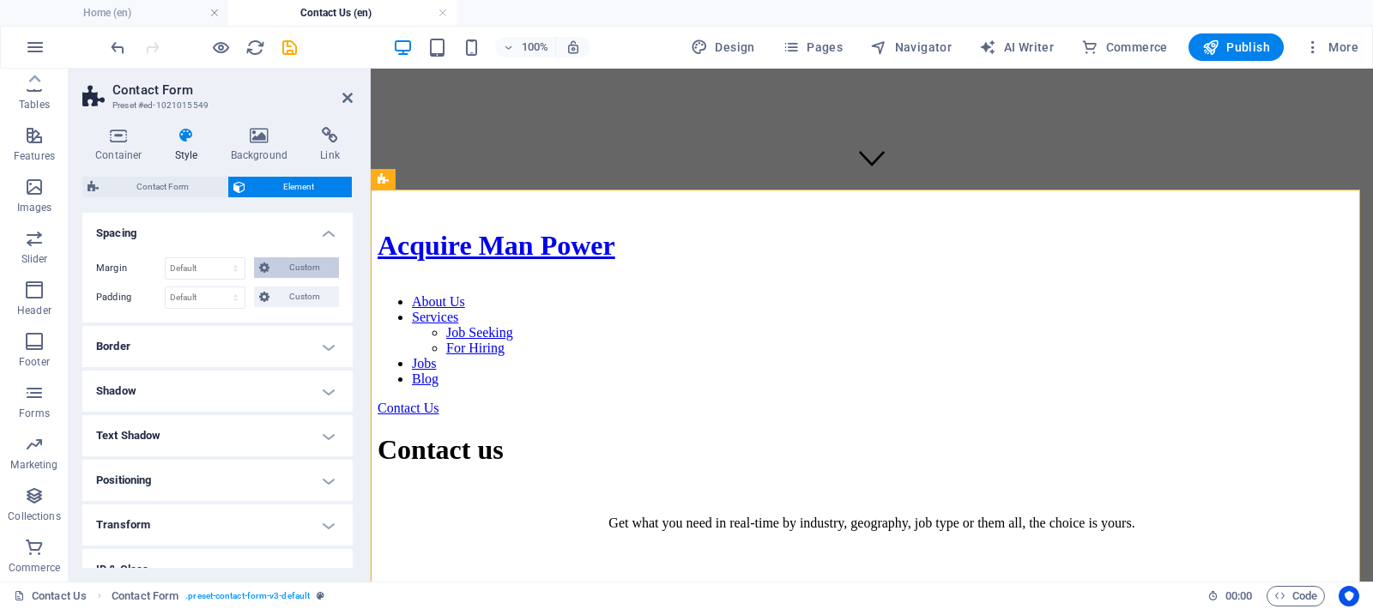
click at [261, 271] on icon at bounding box center [264, 267] width 10 height 21
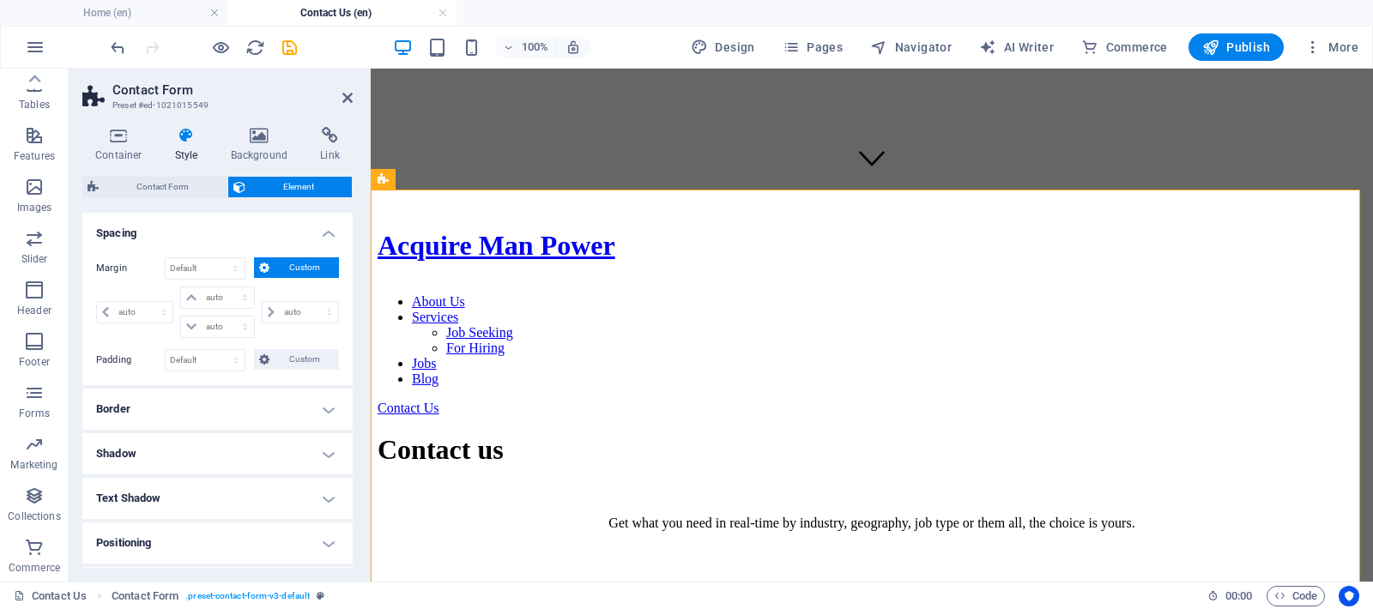
click at [261, 271] on icon at bounding box center [264, 267] width 10 height 21
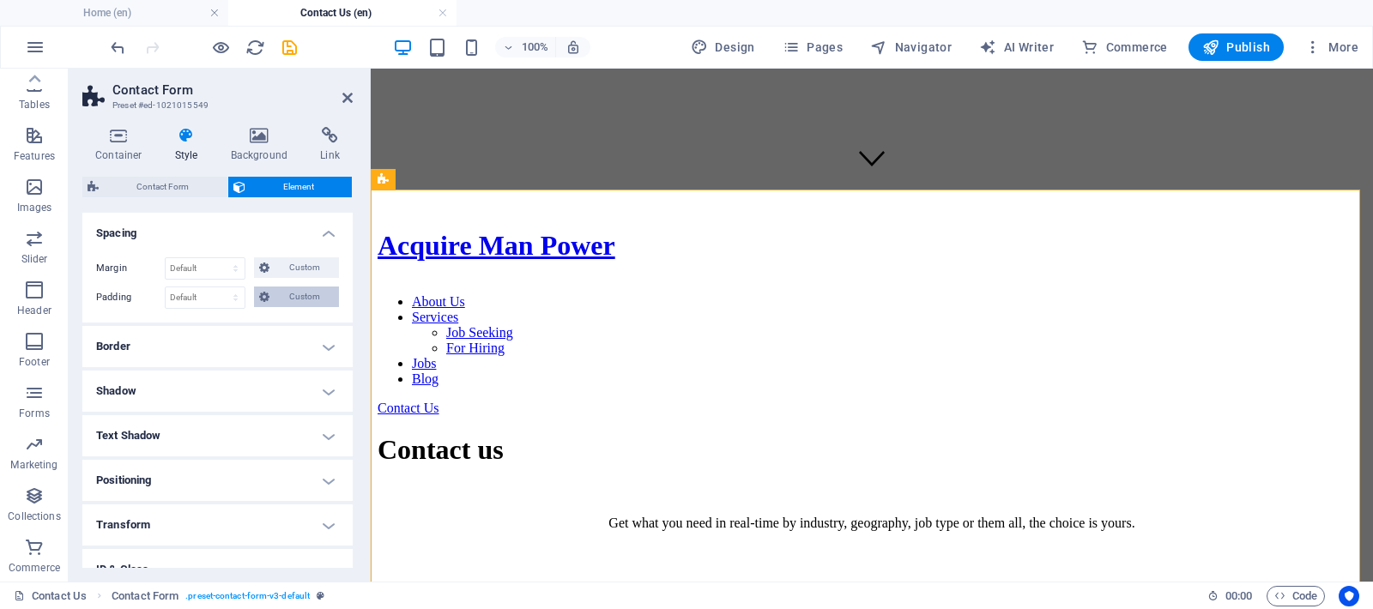
click at [262, 293] on icon at bounding box center [264, 297] width 10 height 21
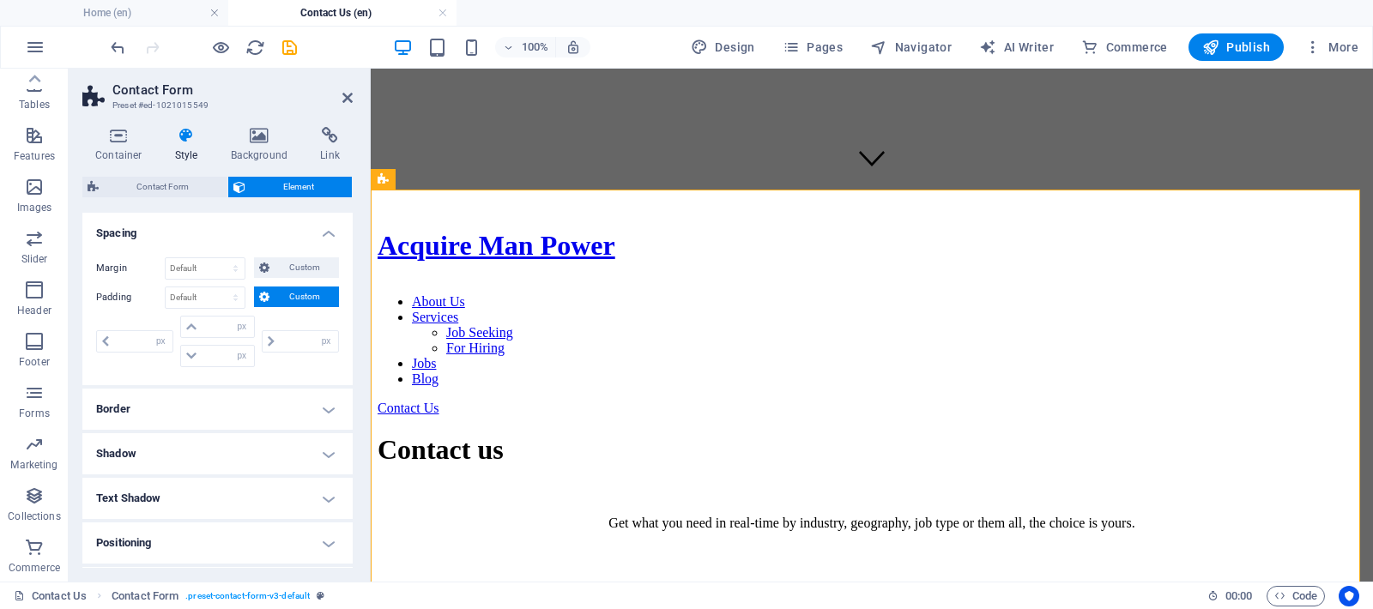
click at [262, 293] on icon at bounding box center [264, 297] width 10 height 21
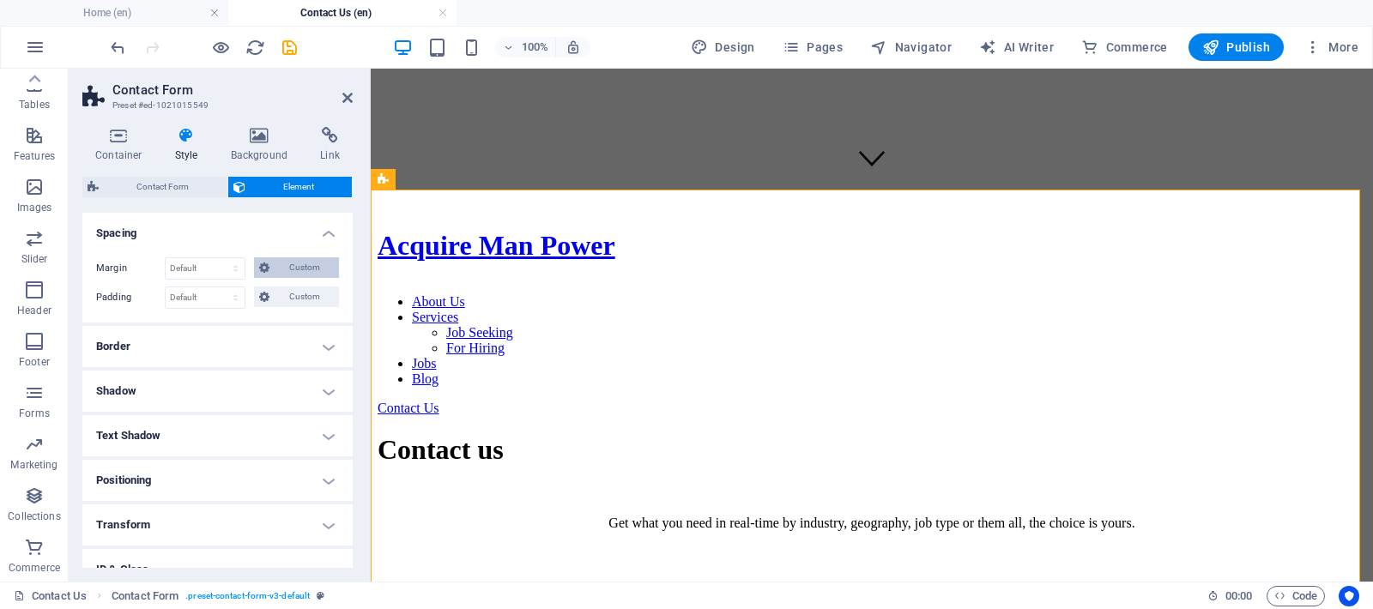
click at [264, 266] on icon at bounding box center [264, 267] width 10 height 21
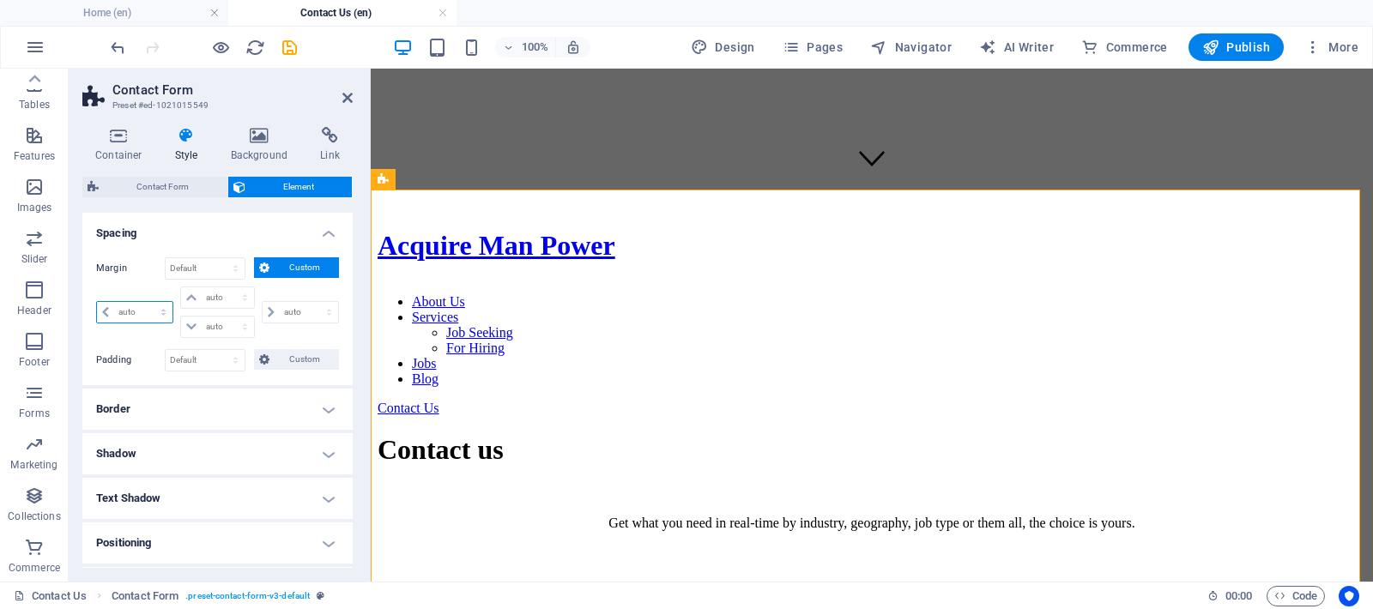
select select "%"
type input "100"
type input "0"
select select "px"
type input "0"
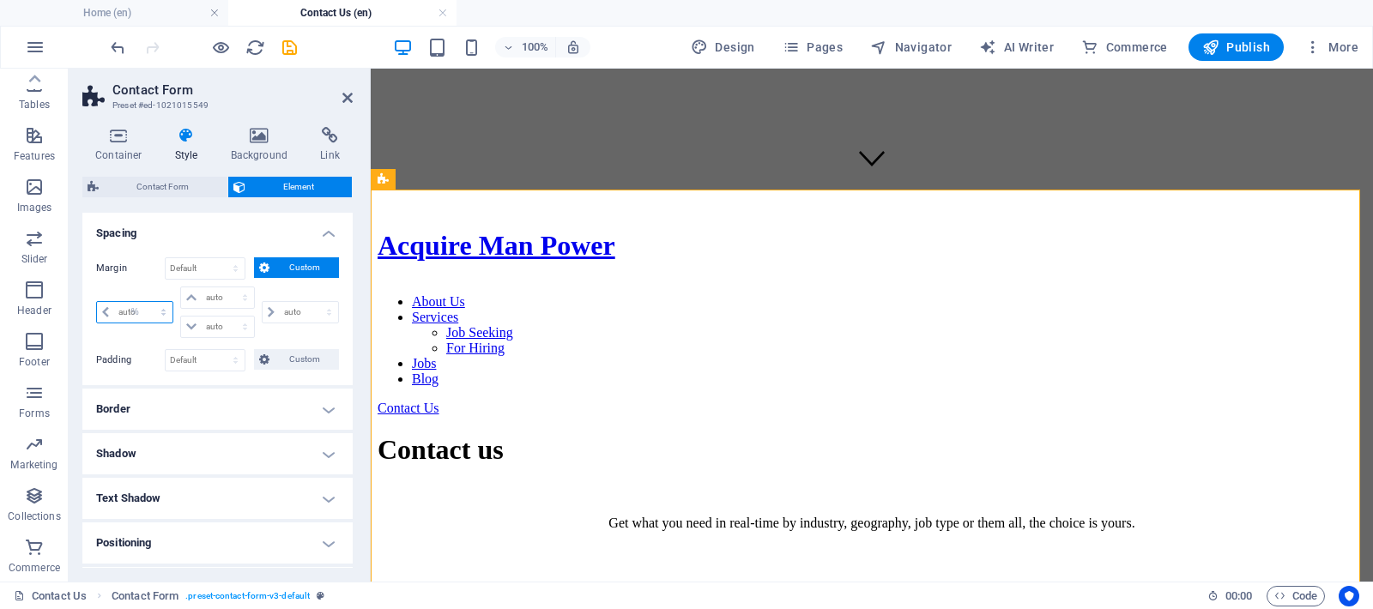
select select "px"
type input "0"
select select "px"
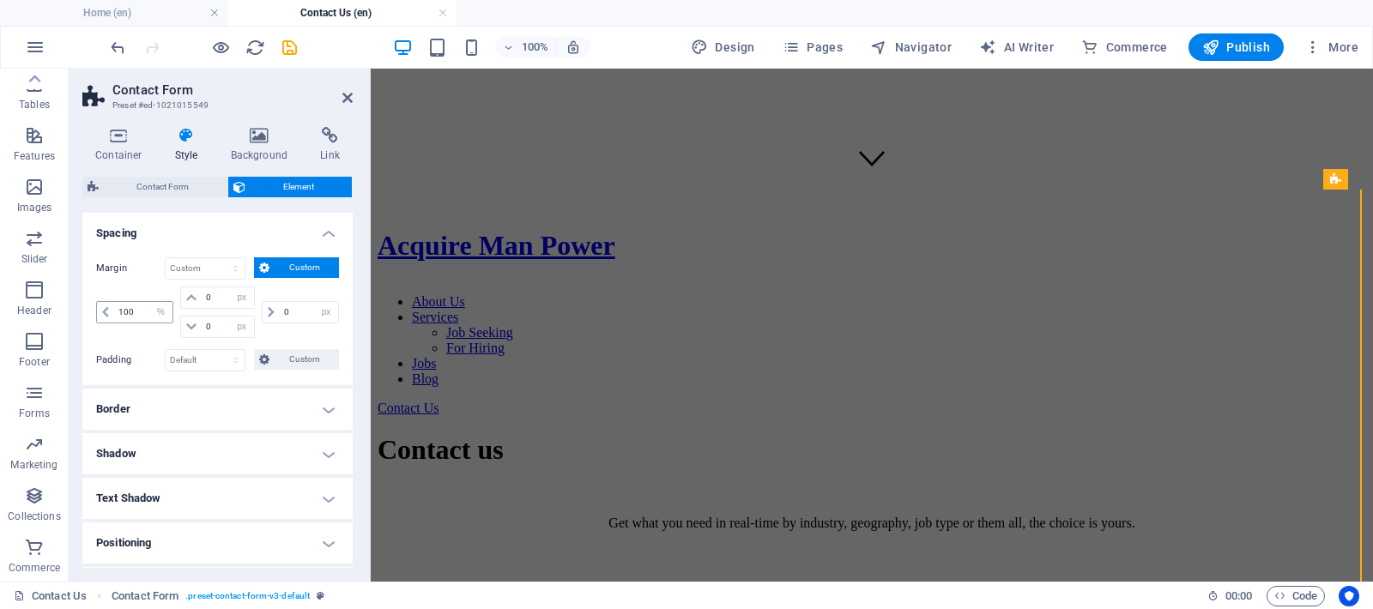
click at [106, 314] on icon at bounding box center [105, 312] width 7 height 10
select select "auto"
select select "DISABLED_OPTION_VALUE"
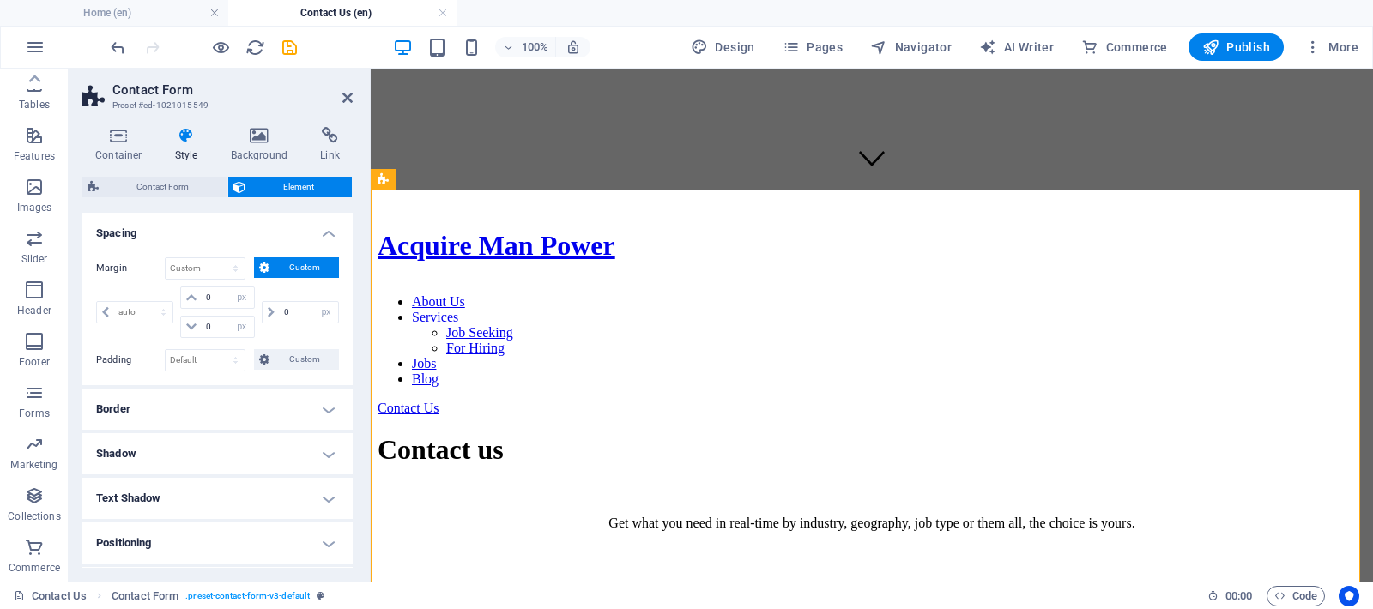
click at [221, 396] on h4 "Border" at bounding box center [217, 409] width 270 height 41
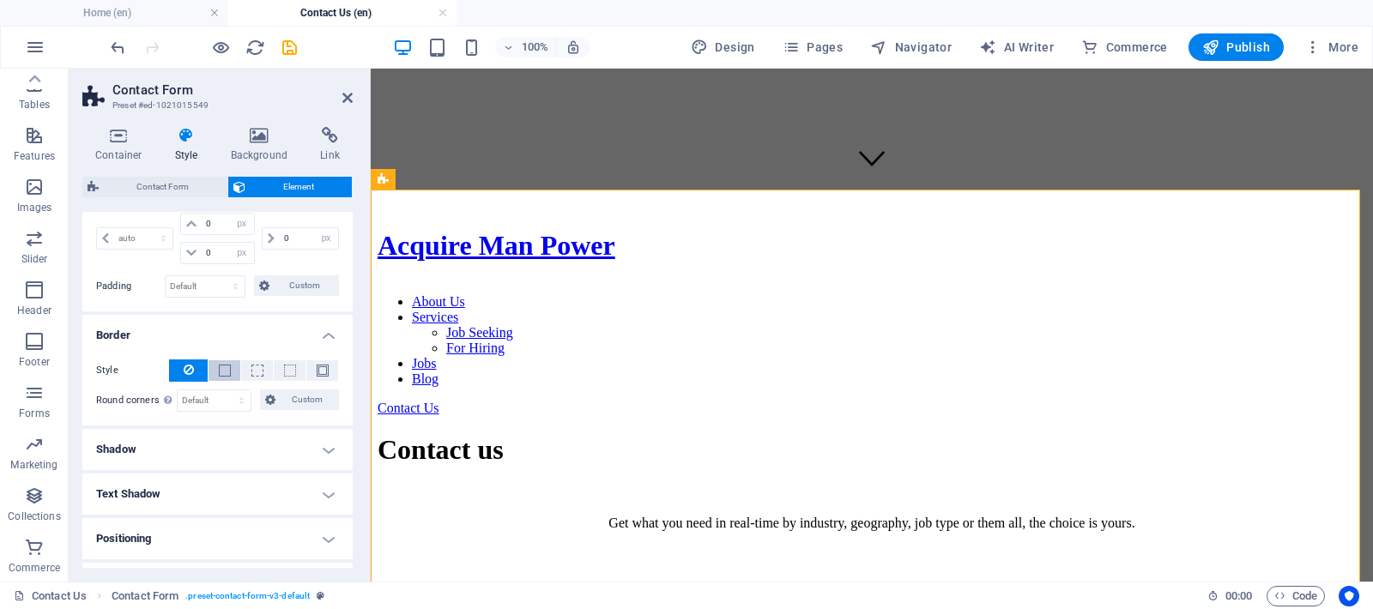
scroll to position [220, 0]
click at [224, 362] on span at bounding box center [225, 367] width 12 height 12
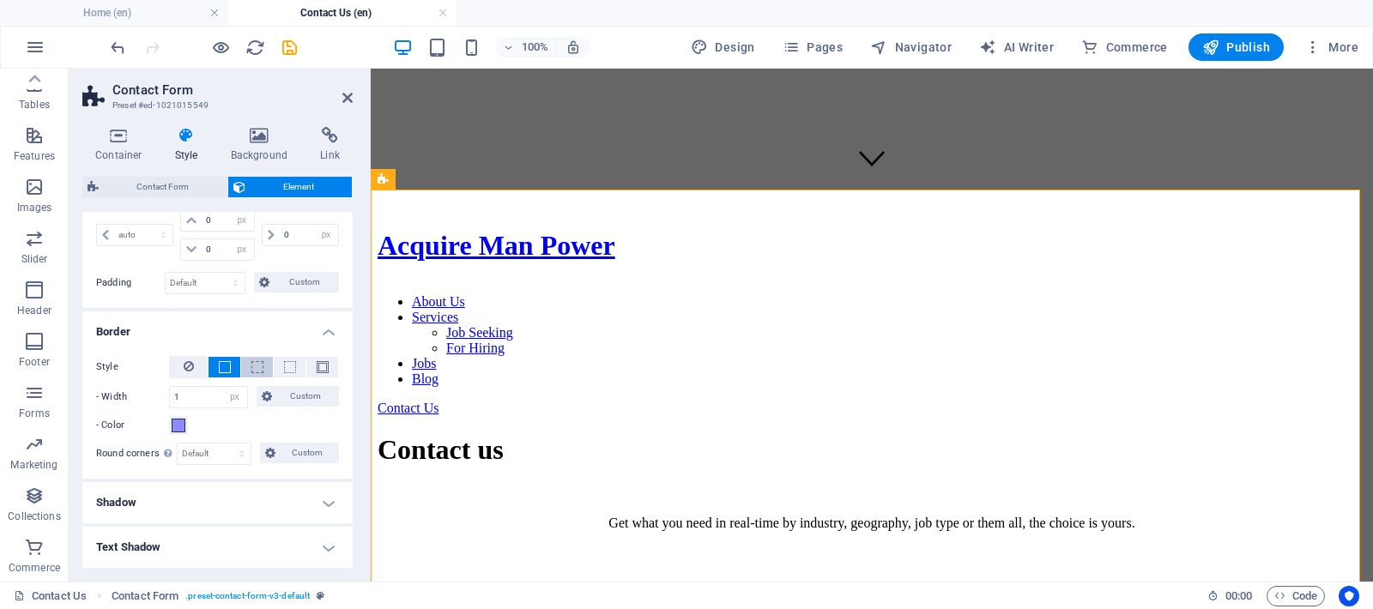
click at [262, 363] on button at bounding box center [257, 367] width 32 height 21
click at [294, 368] on button at bounding box center [290, 367] width 32 height 21
click at [194, 362] on button at bounding box center [188, 367] width 39 height 22
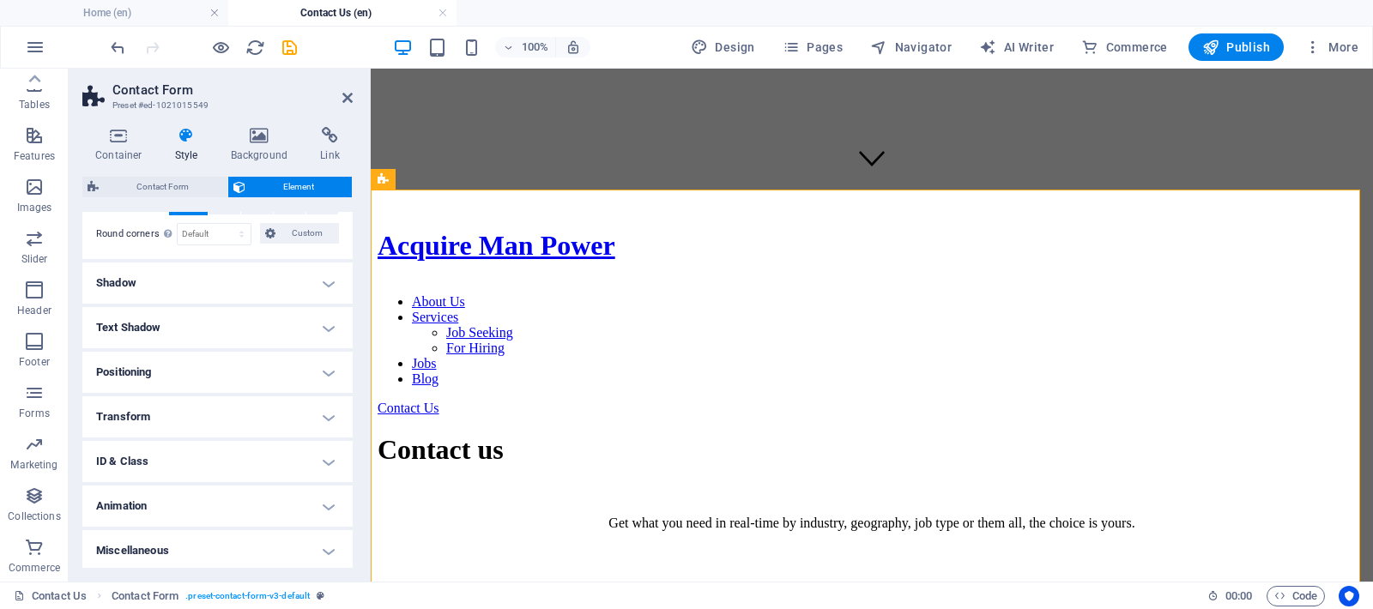
scroll to position [385, 0]
click at [187, 368] on h4 "Positioning" at bounding box center [217, 369] width 270 height 41
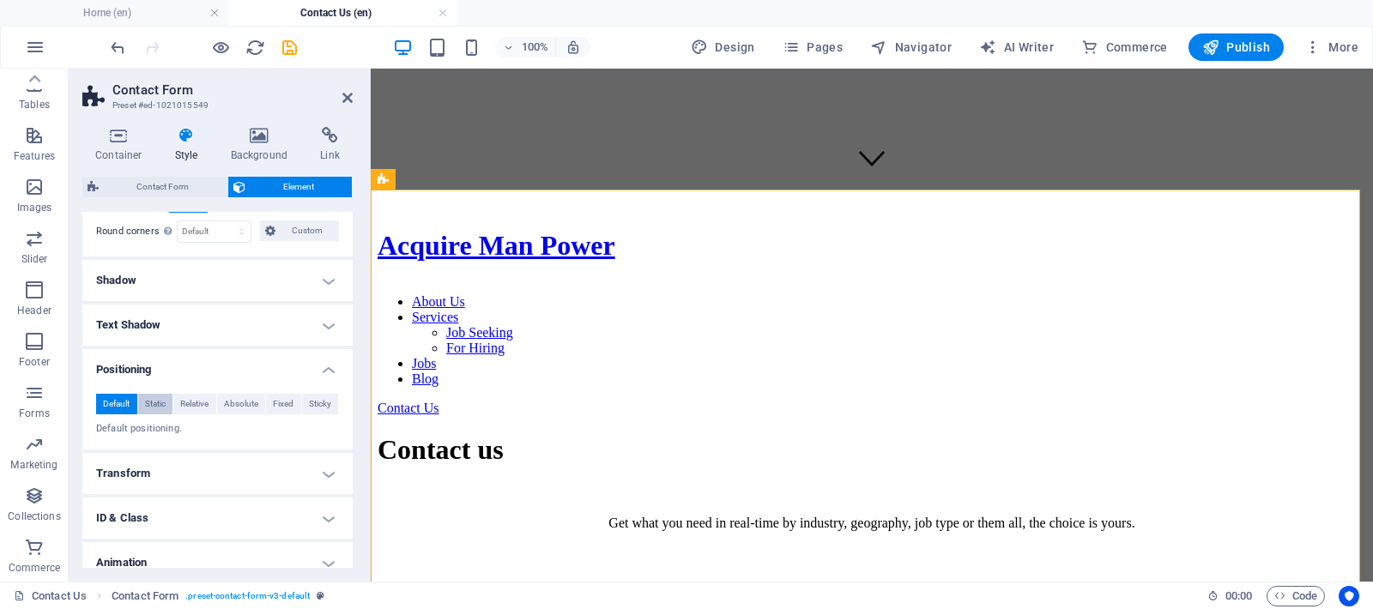
click at [168, 400] on button "Static" at bounding box center [155, 404] width 35 height 21
click at [186, 402] on span "Relative" at bounding box center [194, 404] width 28 height 21
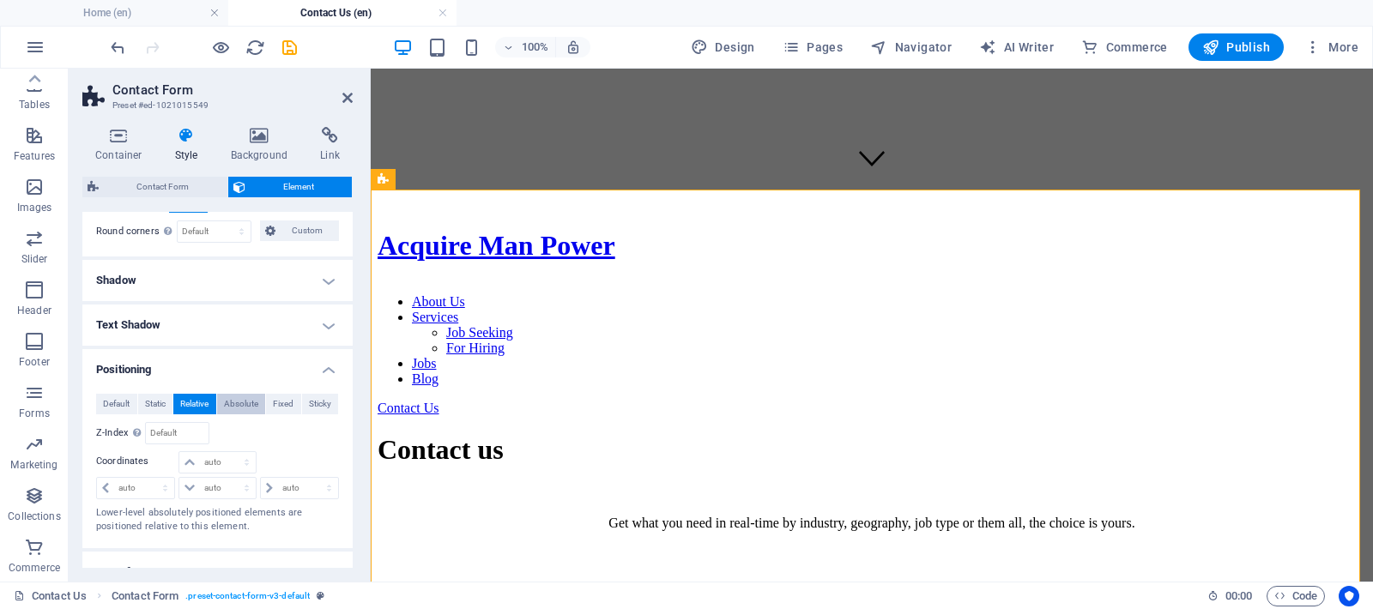
click at [243, 403] on span "Absolute" at bounding box center [241, 404] width 34 height 21
click at [283, 402] on span "Fixed" at bounding box center [283, 404] width 21 height 21
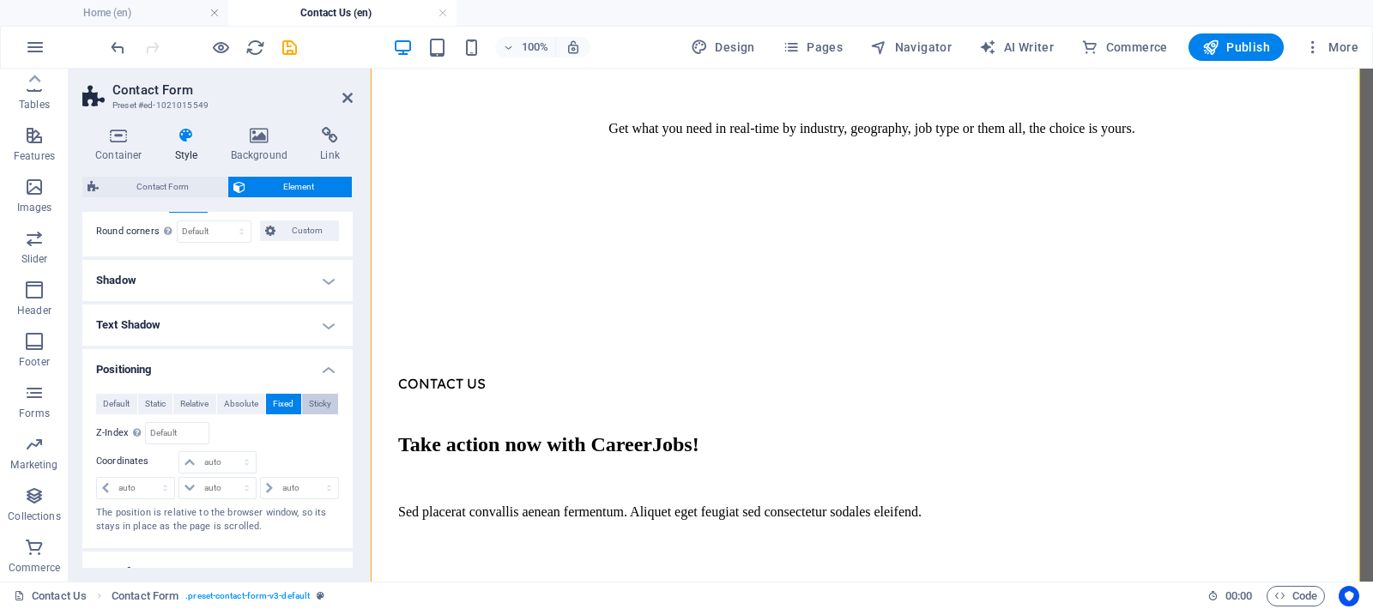
scroll to position [1346, 0]
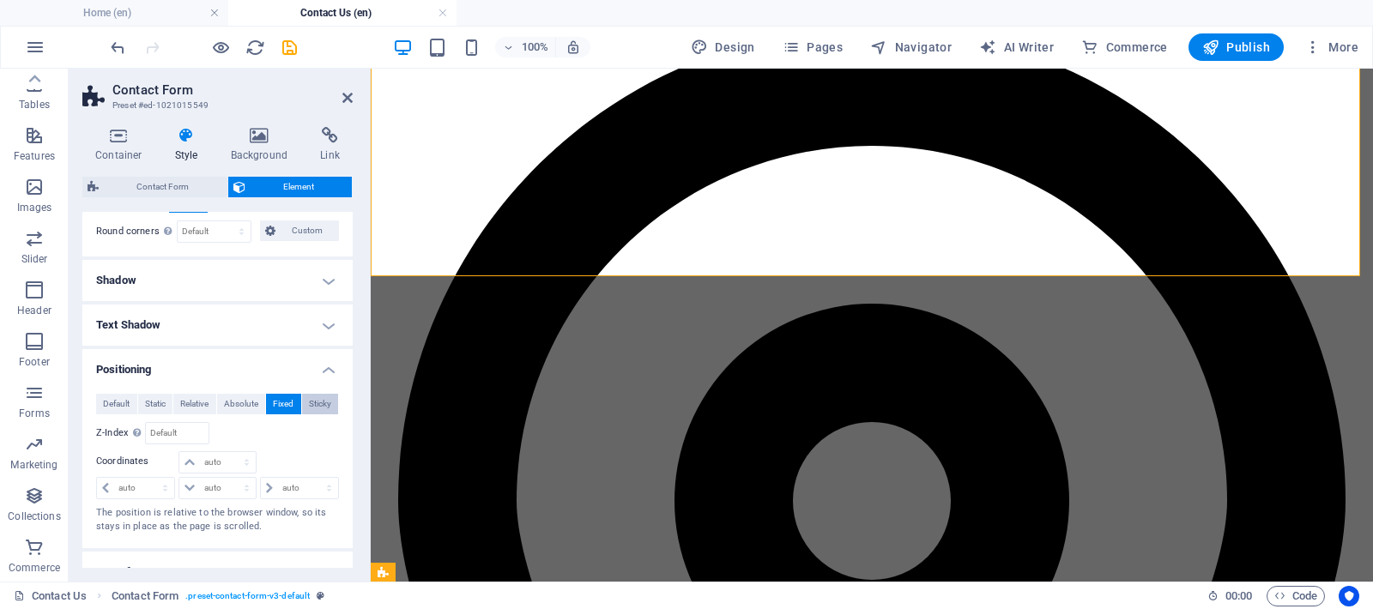
click at [309, 402] on span "Sticky" at bounding box center [320, 404] width 22 height 21
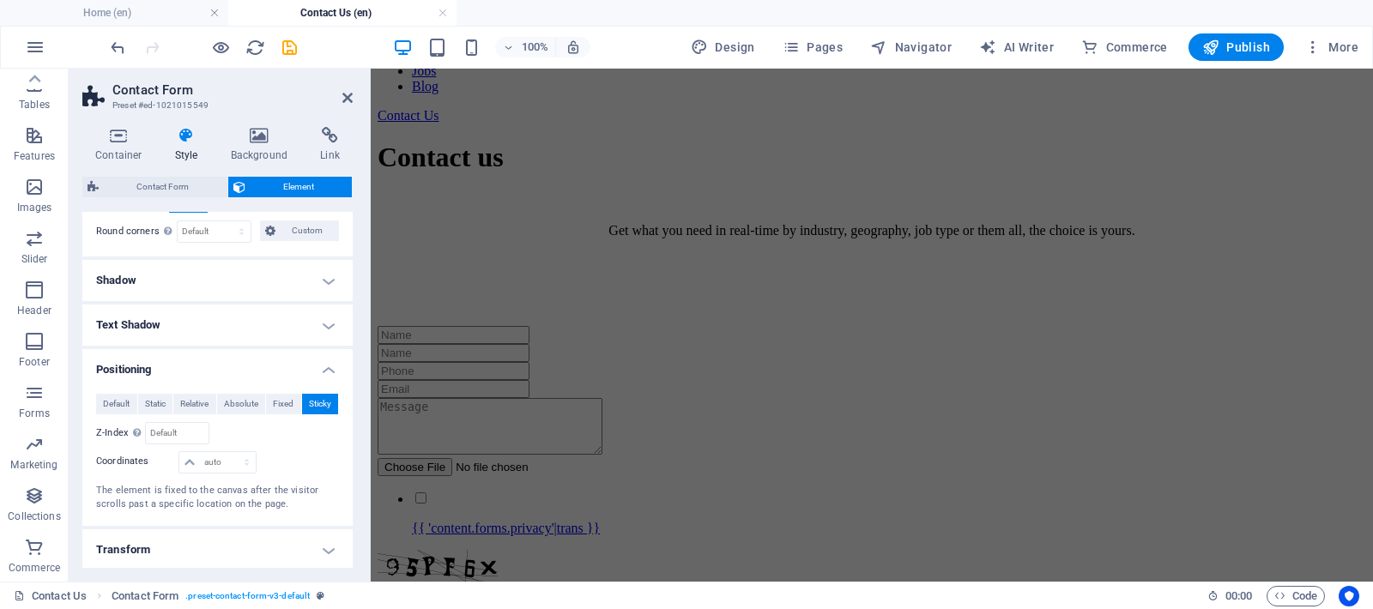
scroll to position [570, 0]
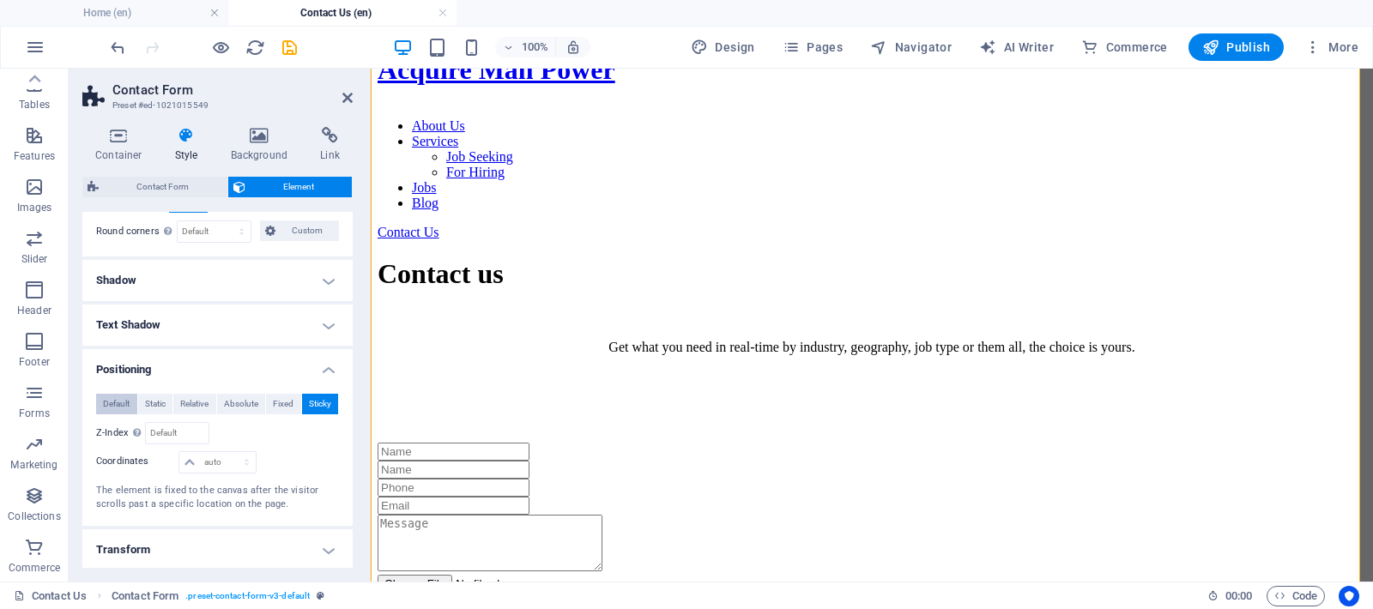
click at [128, 402] on span "Default" at bounding box center [116, 404] width 27 height 21
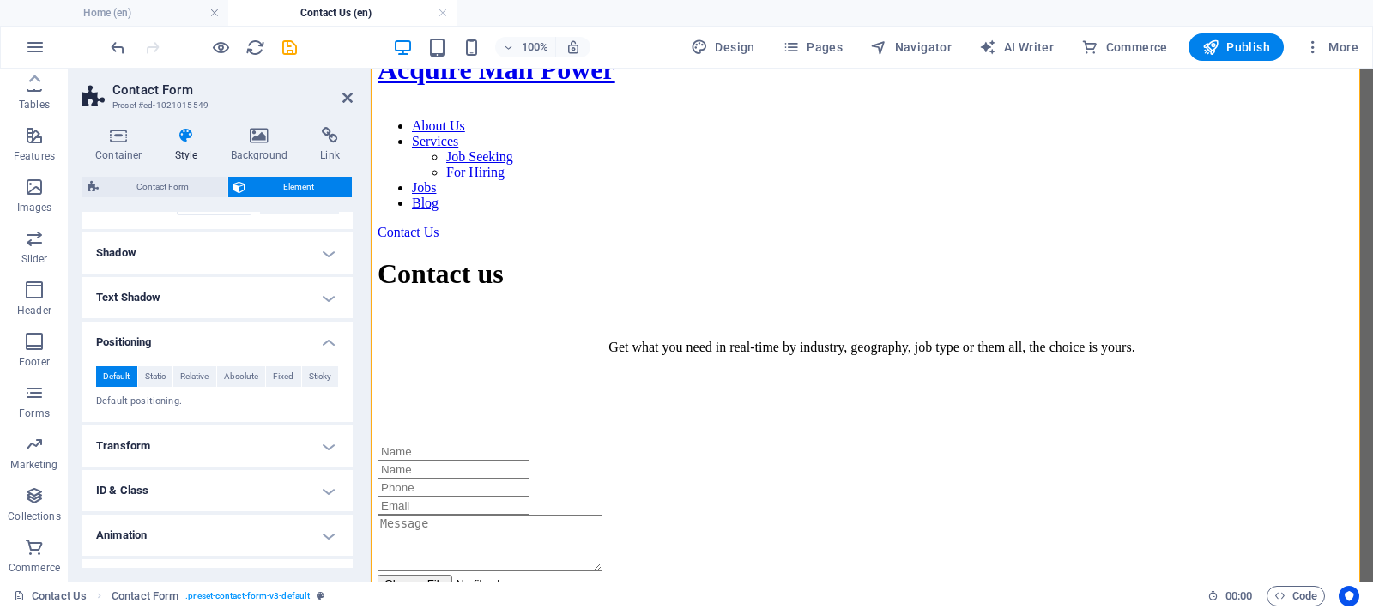
scroll to position [444, 0]
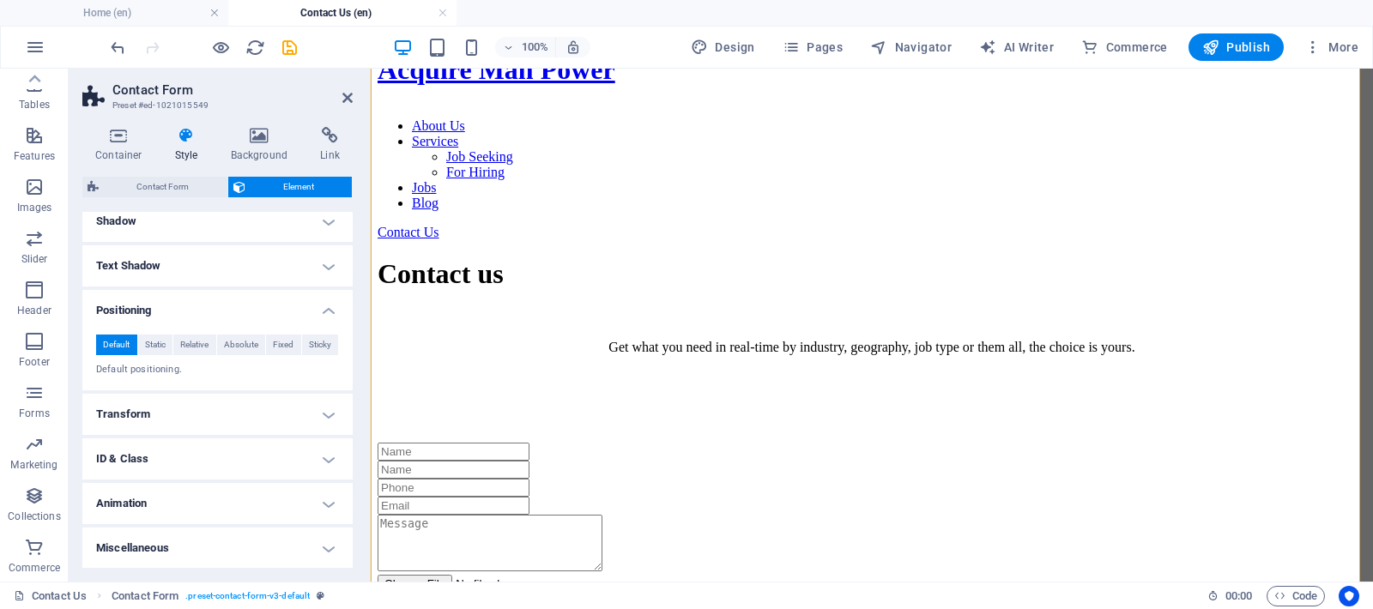
click at [188, 420] on h4 "Transform" at bounding box center [217, 414] width 270 height 41
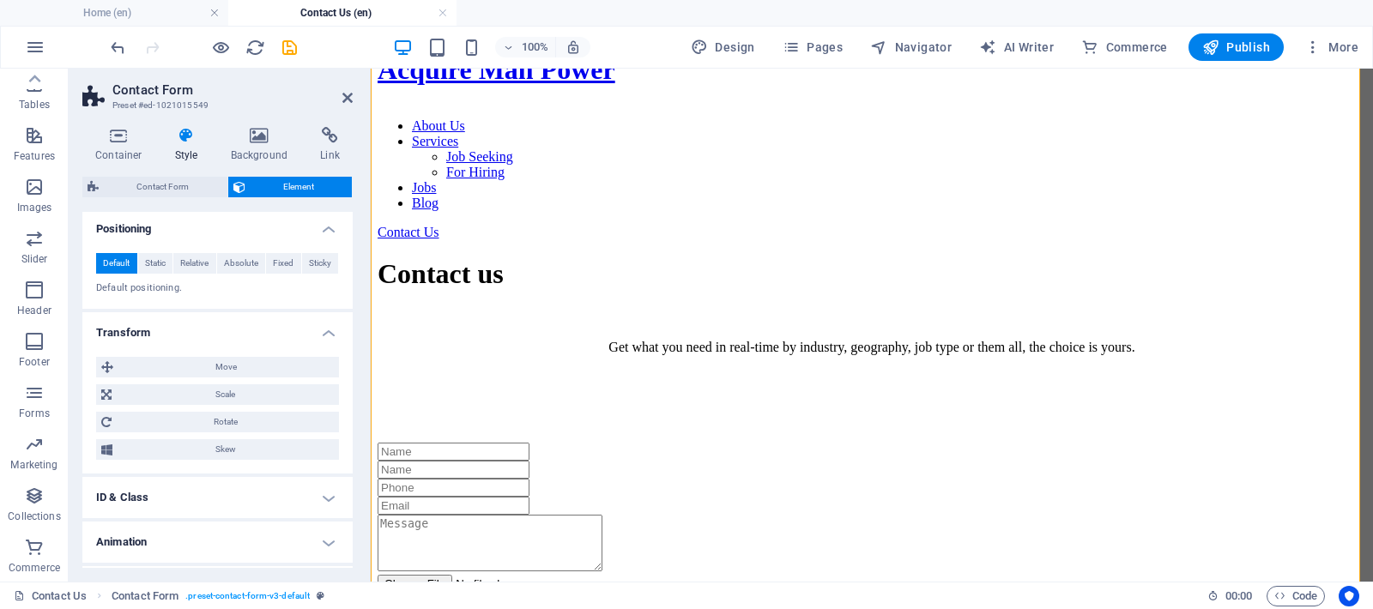
scroll to position [553, 0]
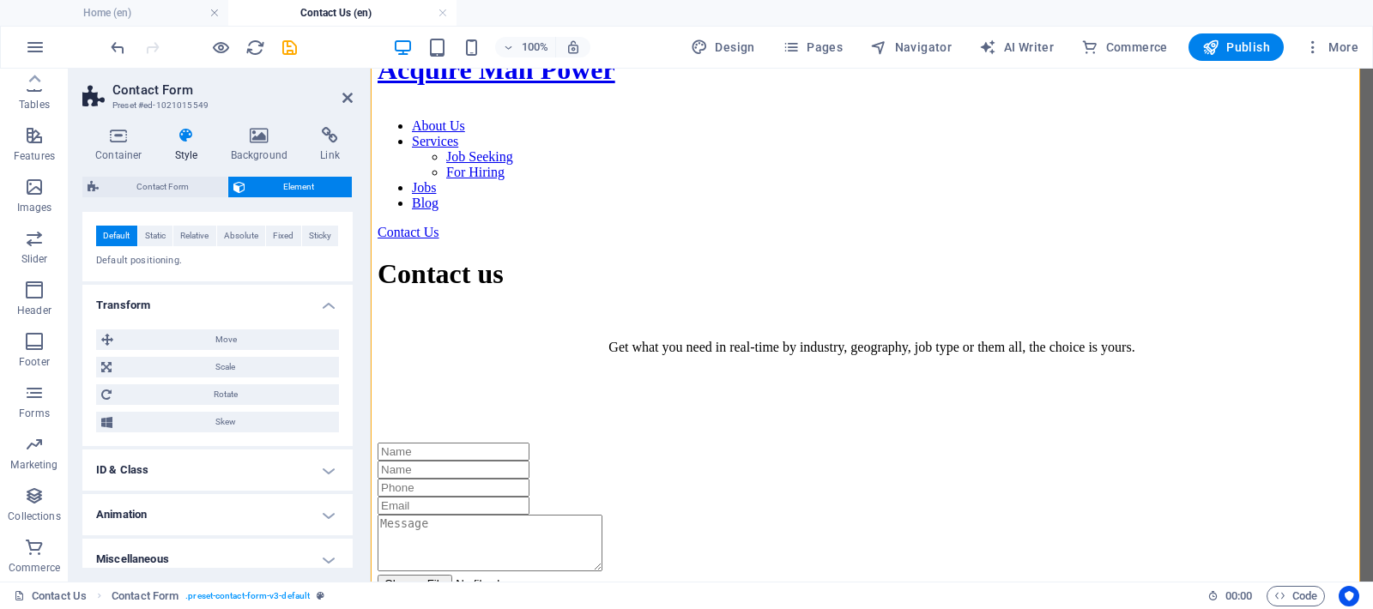
click at [207, 468] on h4 "ID & Class" at bounding box center [217, 470] width 270 height 41
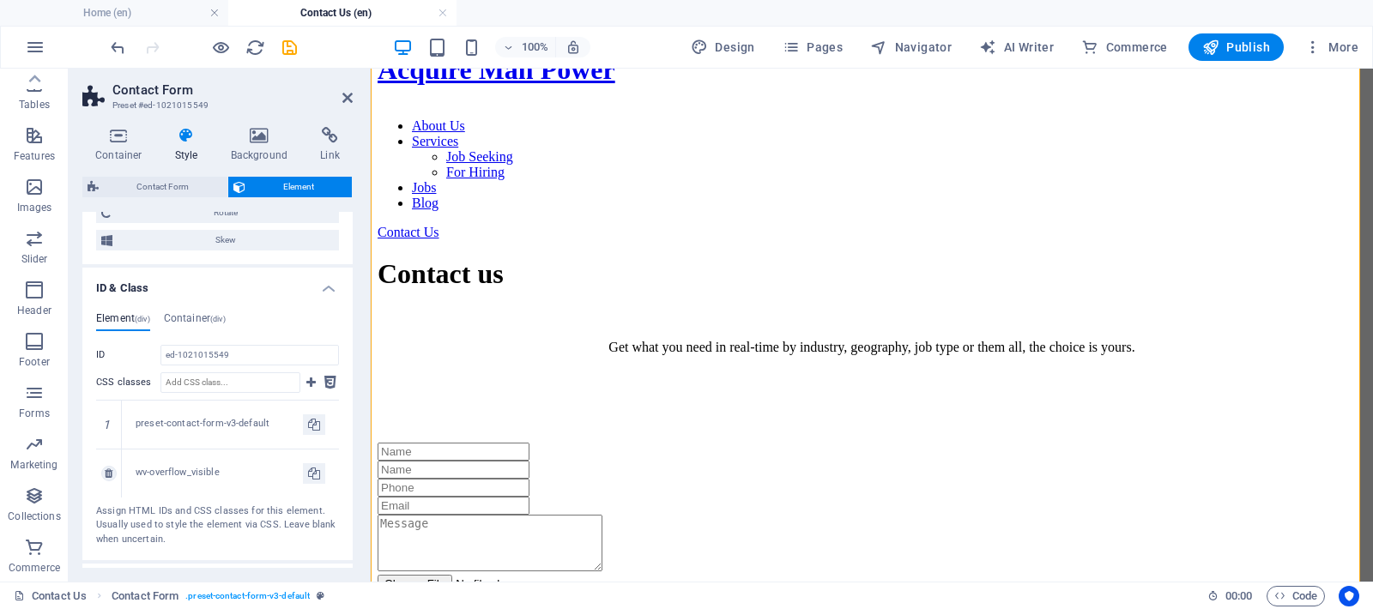
scroll to position [814, 0]
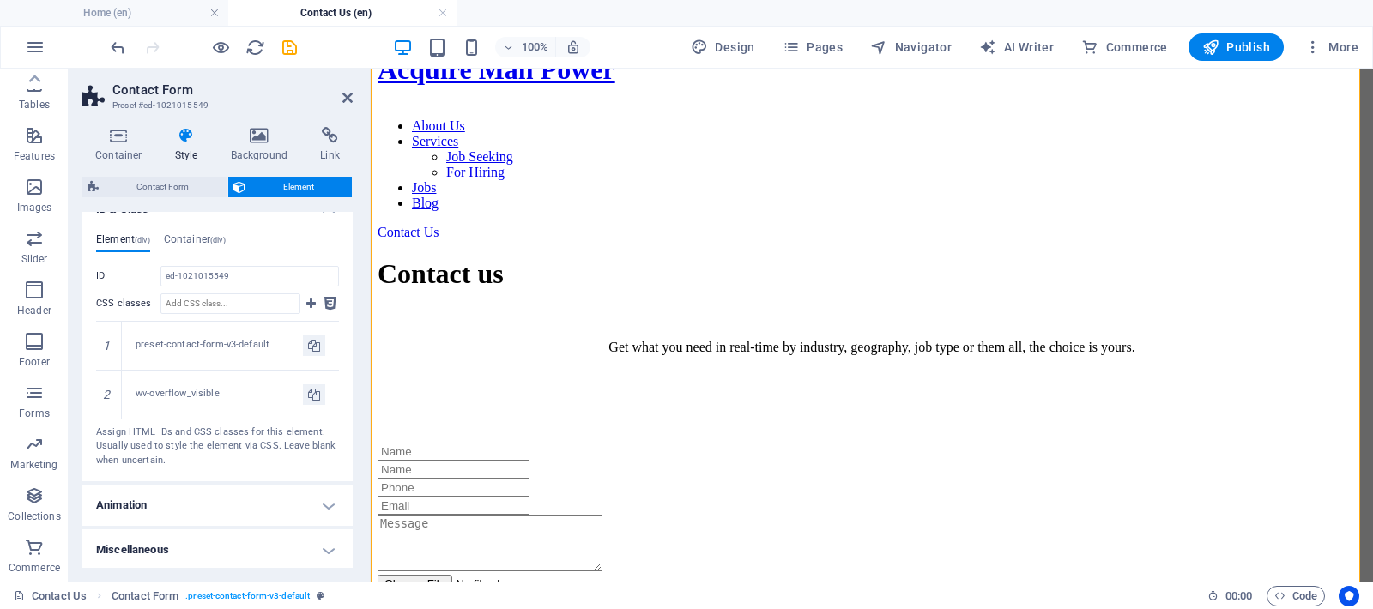
click at [179, 503] on h4 "Animation" at bounding box center [217, 505] width 270 height 41
click at [293, 48] on icon "save" at bounding box center [290, 48] width 20 height 20
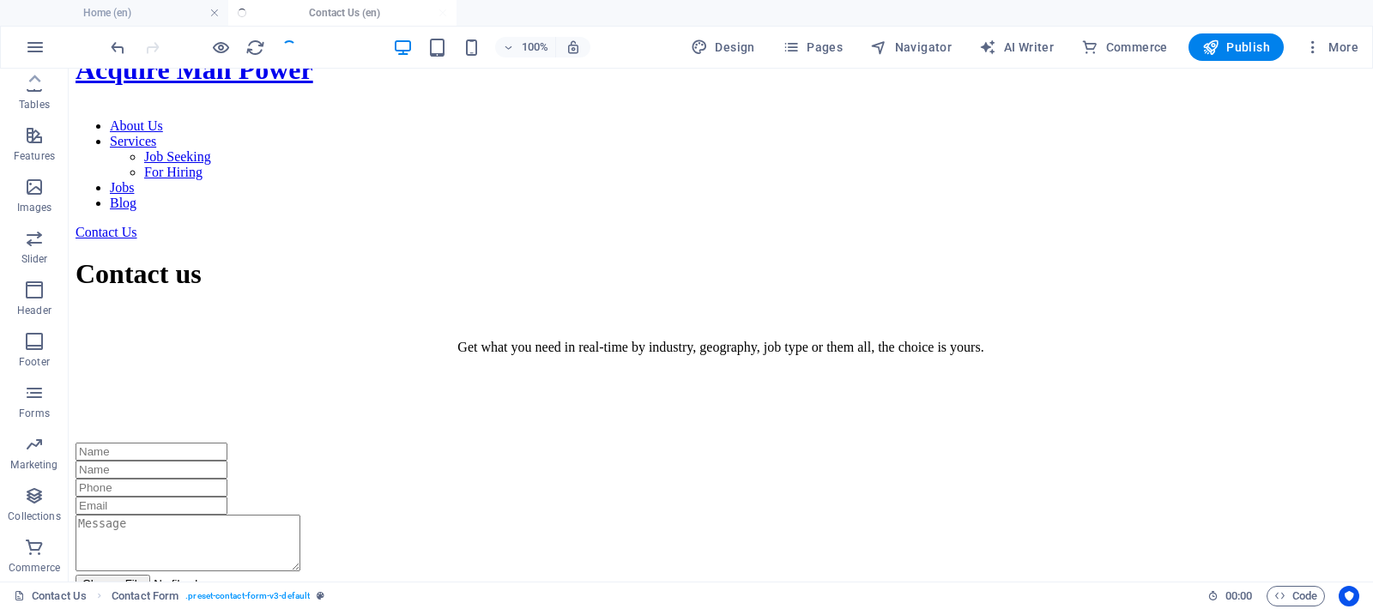
checkbox input "false"
click at [1239, 44] on span "Publish" at bounding box center [1236, 47] width 68 height 17
